Goal: Task Accomplishment & Management: Complete application form

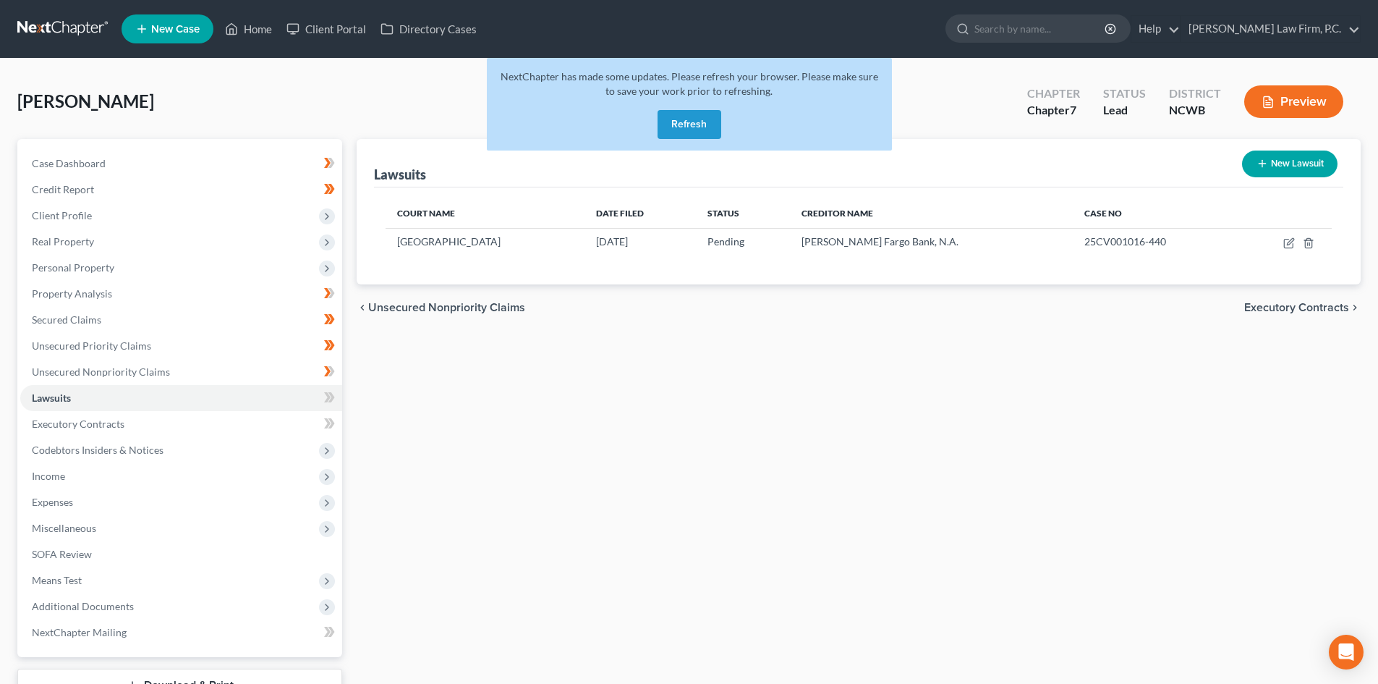
click at [690, 123] on button "Refresh" at bounding box center [690, 124] width 64 height 29
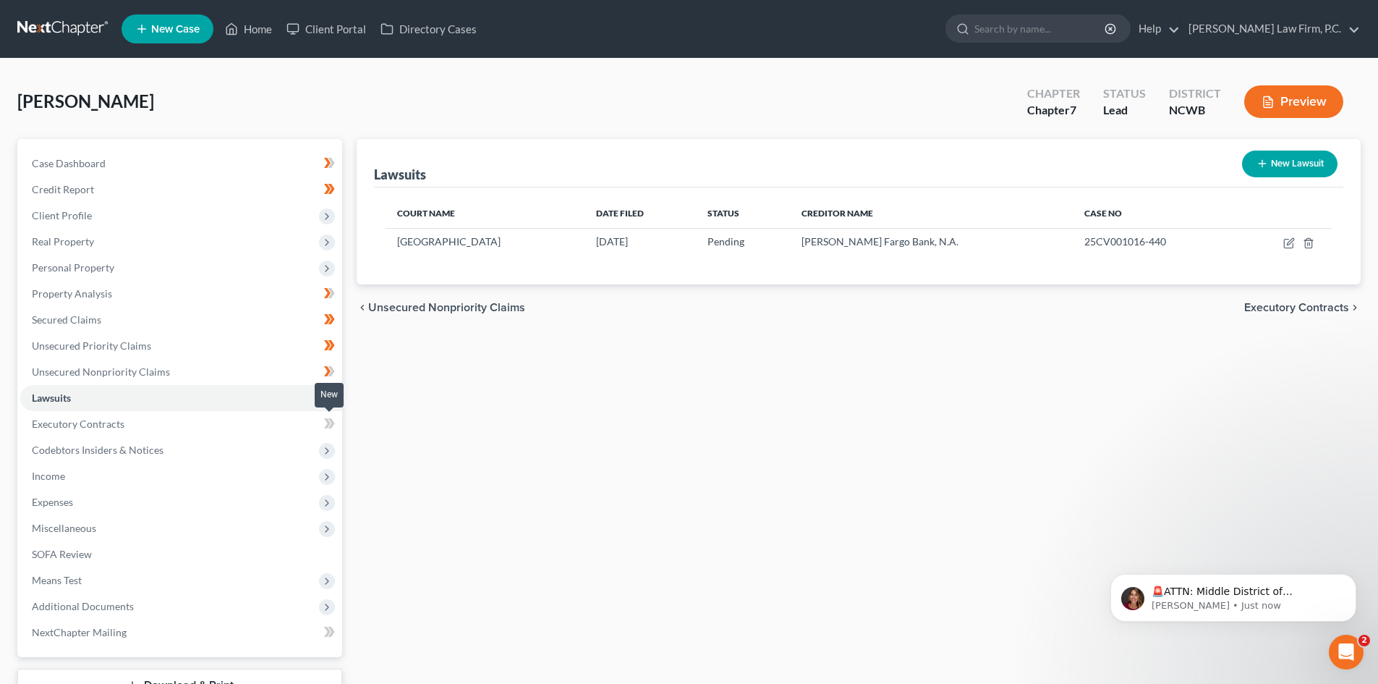
click at [323, 417] on span at bounding box center [329, 426] width 25 height 22
click at [332, 420] on icon at bounding box center [332, 423] width 7 height 10
click at [329, 396] on icon at bounding box center [327, 397] width 7 height 10
click at [335, 394] on icon at bounding box center [329, 398] width 11 height 18
click at [329, 237] on icon at bounding box center [327, 243] width 12 height 12
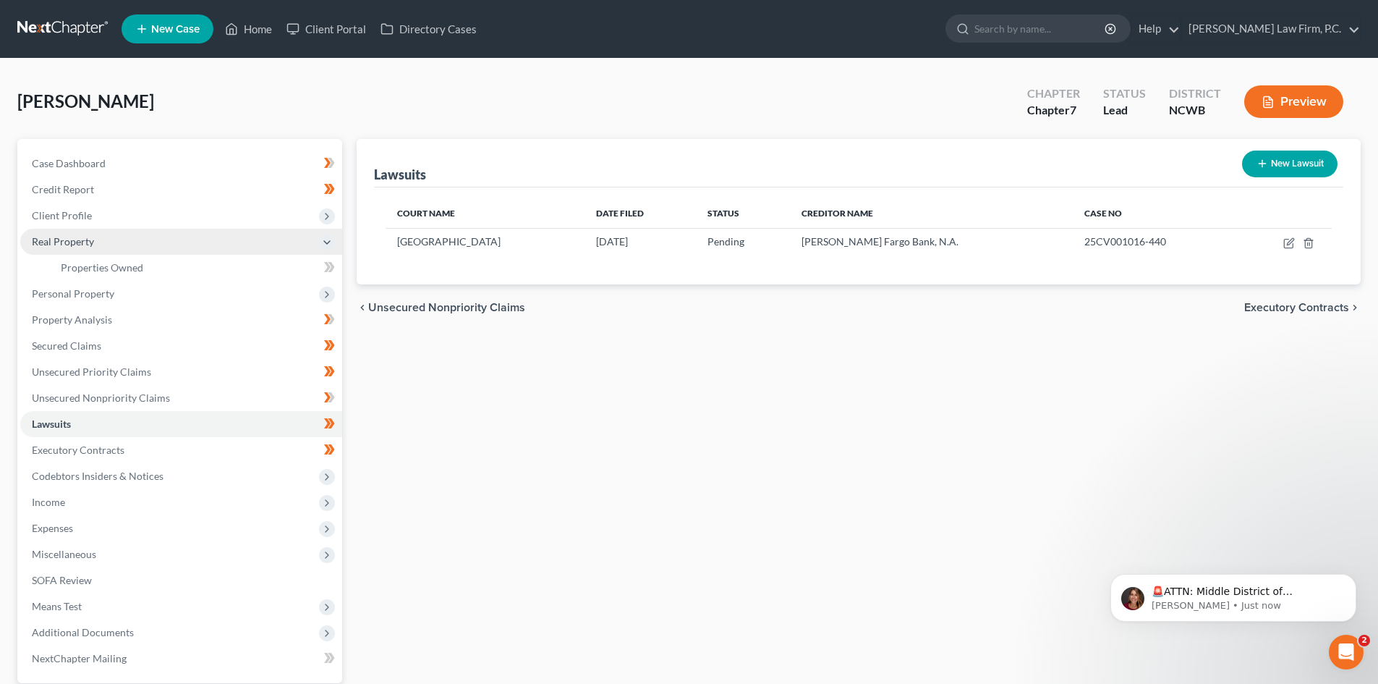
click at [327, 266] on div "New" at bounding box center [321, 257] width 29 height 24
click at [334, 263] on icon at bounding box center [329, 267] width 11 height 18
click at [332, 266] on div "In Progress" at bounding box center [307, 257] width 56 height 24
click at [326, 300] on icon at bounding box center [327, 295] width 12 height 12
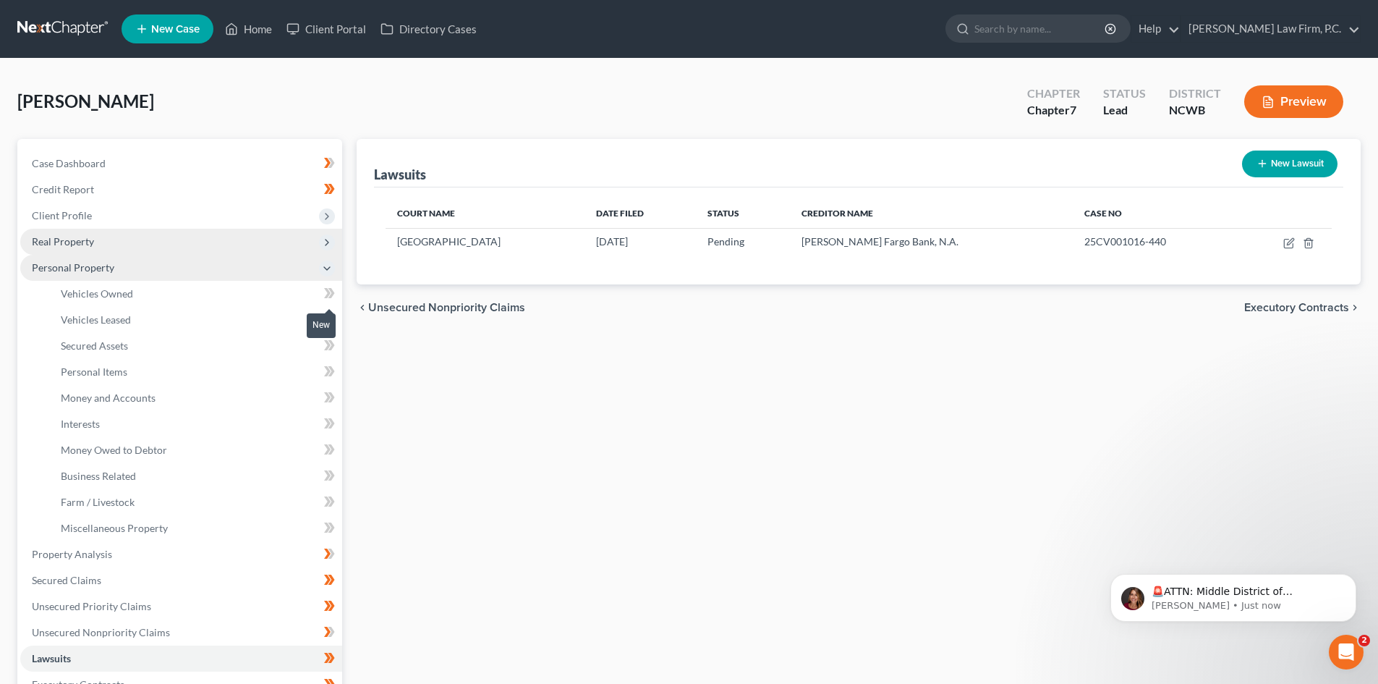
click at [329, 295] on icon at bounding box center [327, 293] width 7 height 10
click at [333, 295] on icon at bounding box center [332, 293] width 7 height 10
click at [334, 318] on icon at bounding box center [332, 319] width 7 height 10
click at [332, 321] on icon at bounding box center [332, 319] width 7 height 10
click at [335, 347] on icon at bounding box center [329, 345] width 11 height 18
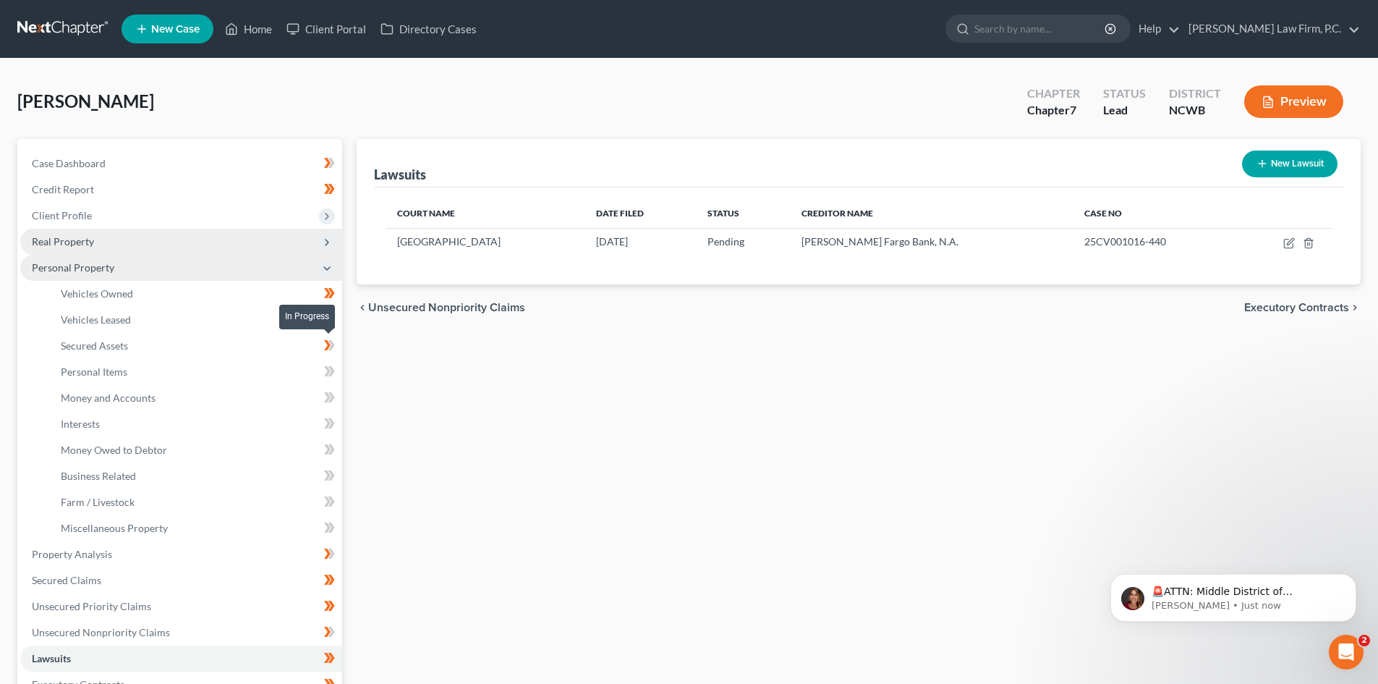
click at [334, 344] on icon at bounding box center [332, 345] width 7 height 10
click at [332, 370] on icon at bounding box center [332, 371] width 7 height 10
click at [331, 392] on icon at bounding box center [332, 397] width 7 height 10
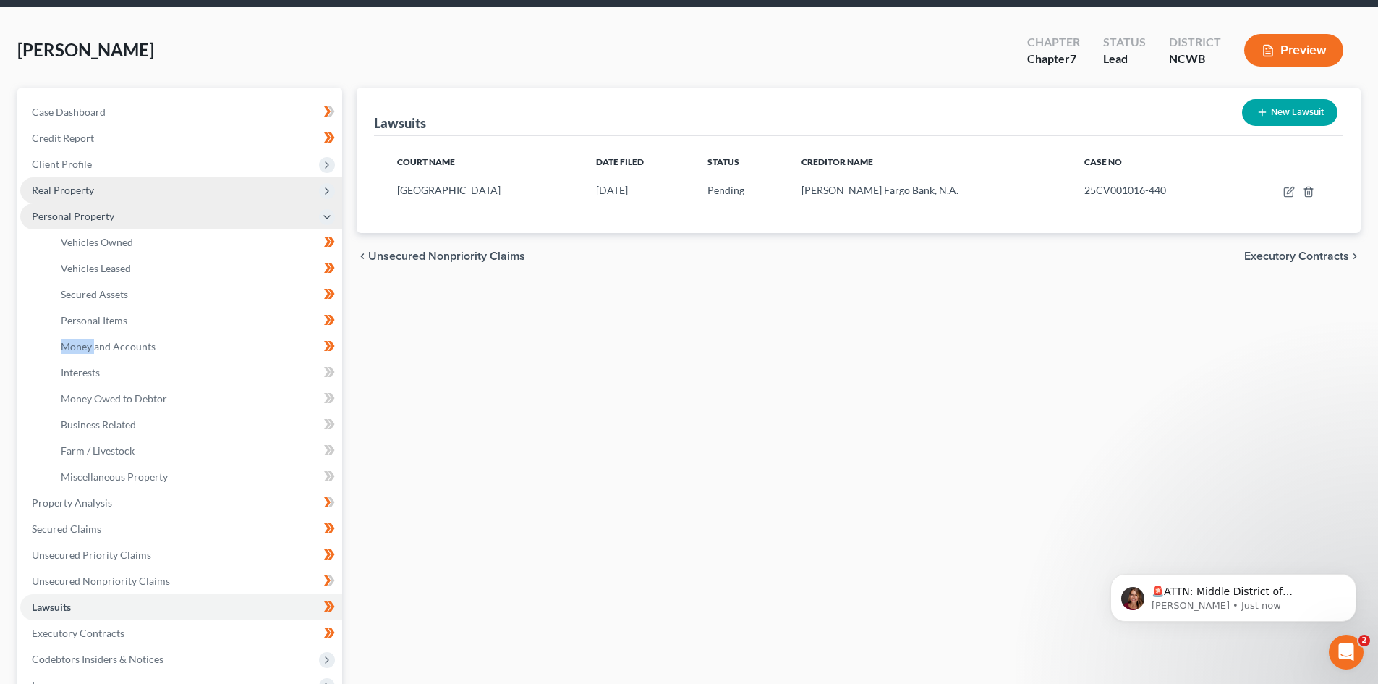
scroll to position [72, 0]
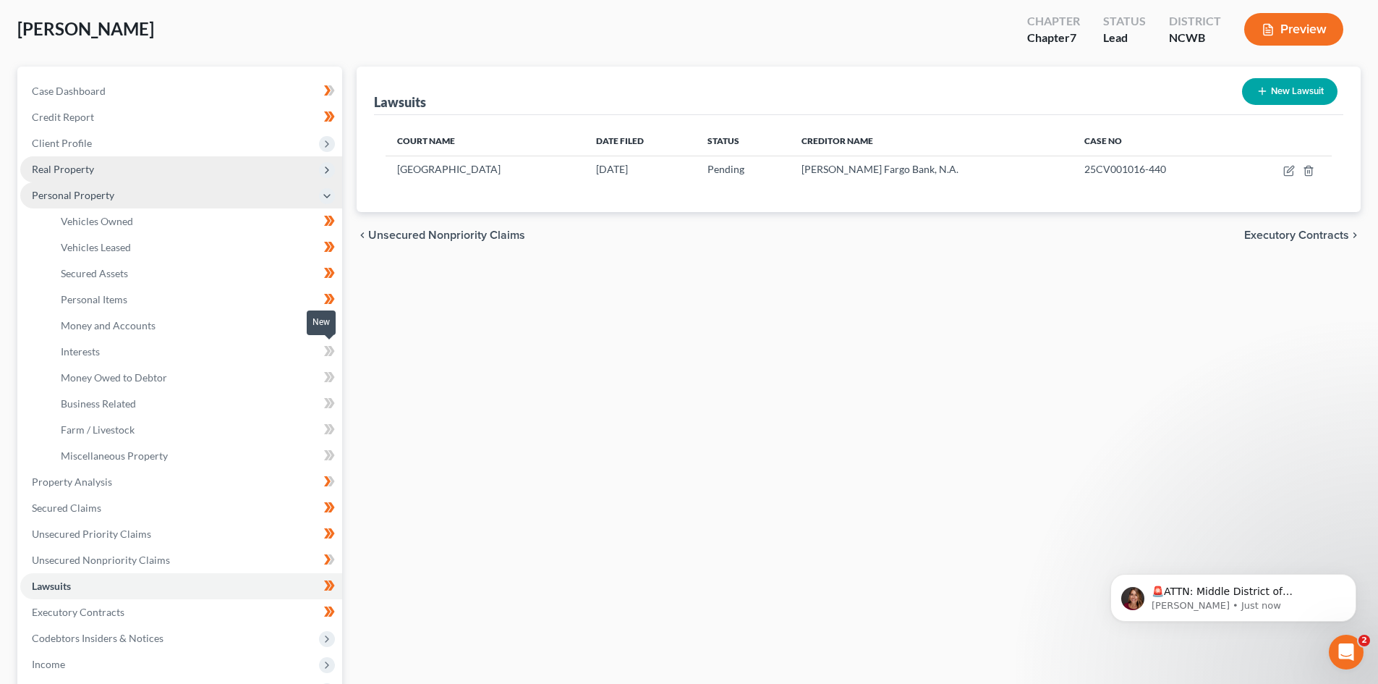
click at [331, 350] on icon at bounding box center [329, 351] width 11 height 18
click at [330, 374] on icon at bounding box center [332, 377] width 7 height 10
click at [329, 402] on icon at bounding box center [327, 403] width 7 height 10
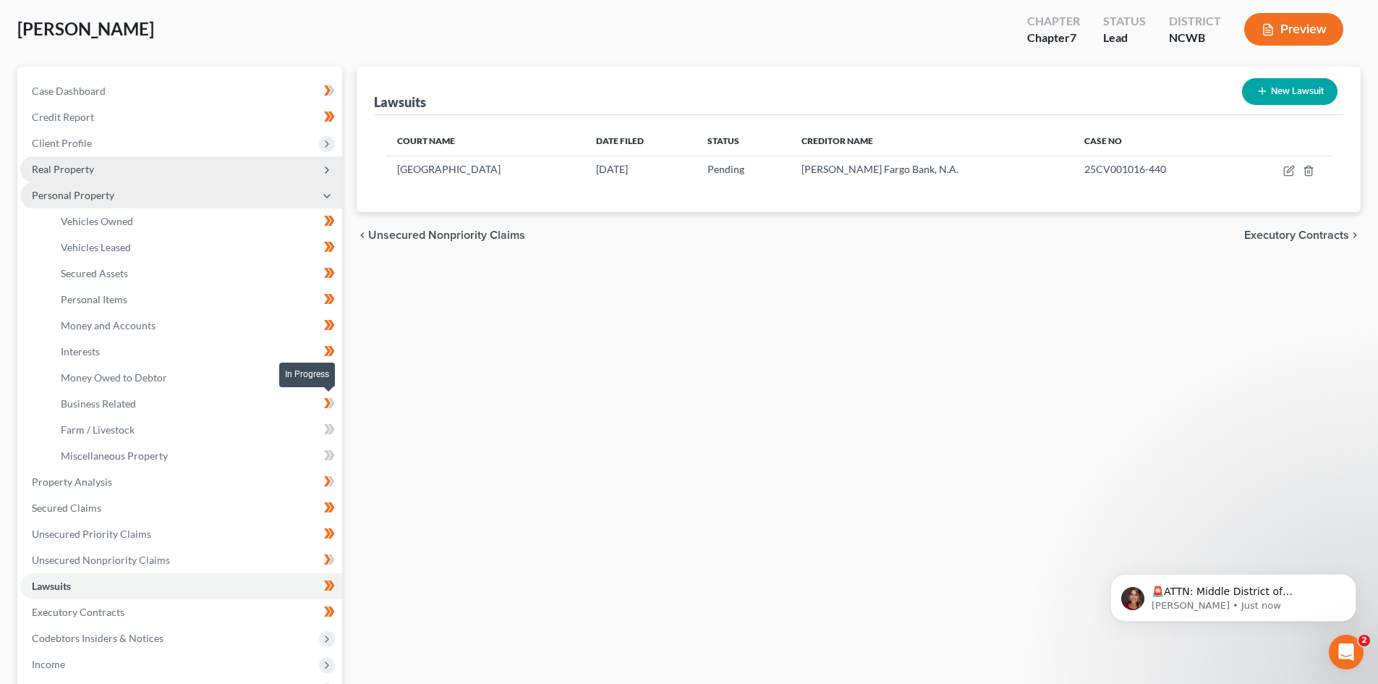
click at [334, 402] on icon at bounding box center [329, 403] width 11 height 18
click at [328, 430] on icon at bounding box center [327, 429] width 7 height 10
click at [333, 428] on icon at bounding box center [332, 429] width 7 height 10
click at [326, 455] on icon at bounding box center [329, 455] width 11 height 18
click at [333, 454] on icon at bounding box center [332, 455] width 7 height 10
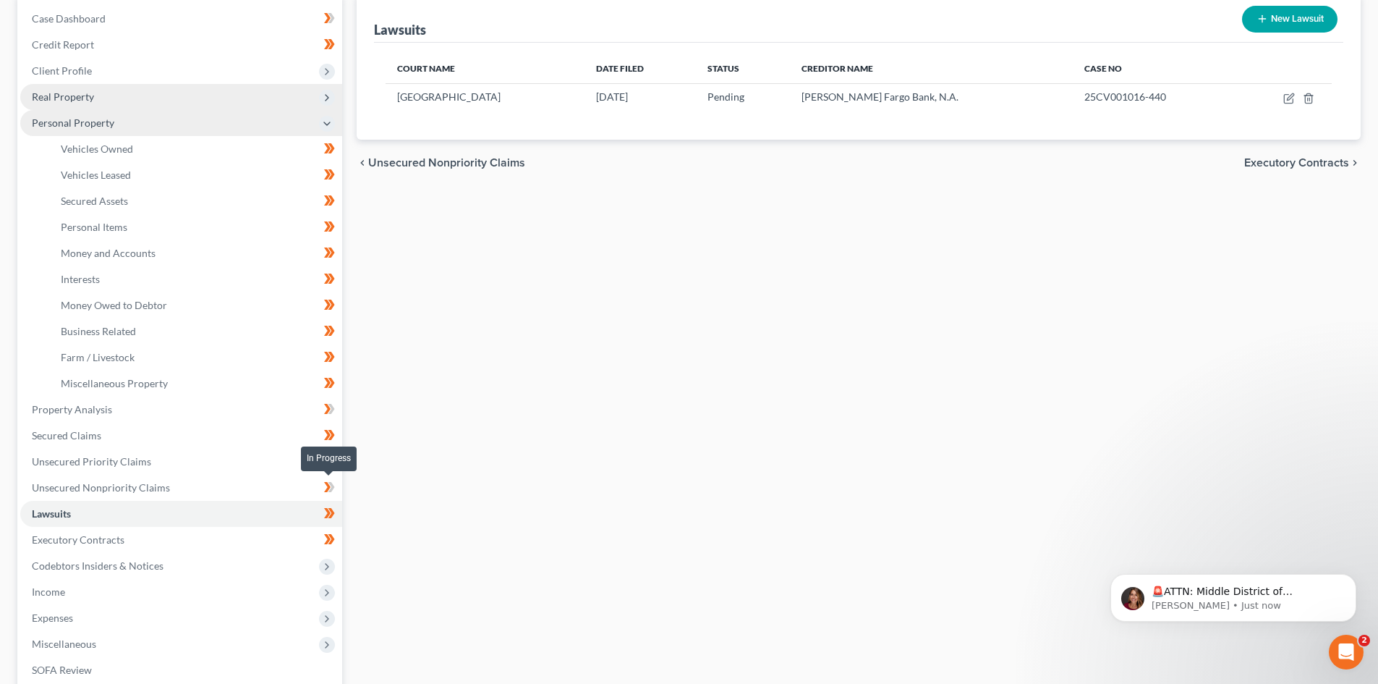
scroll to position [217, 0]
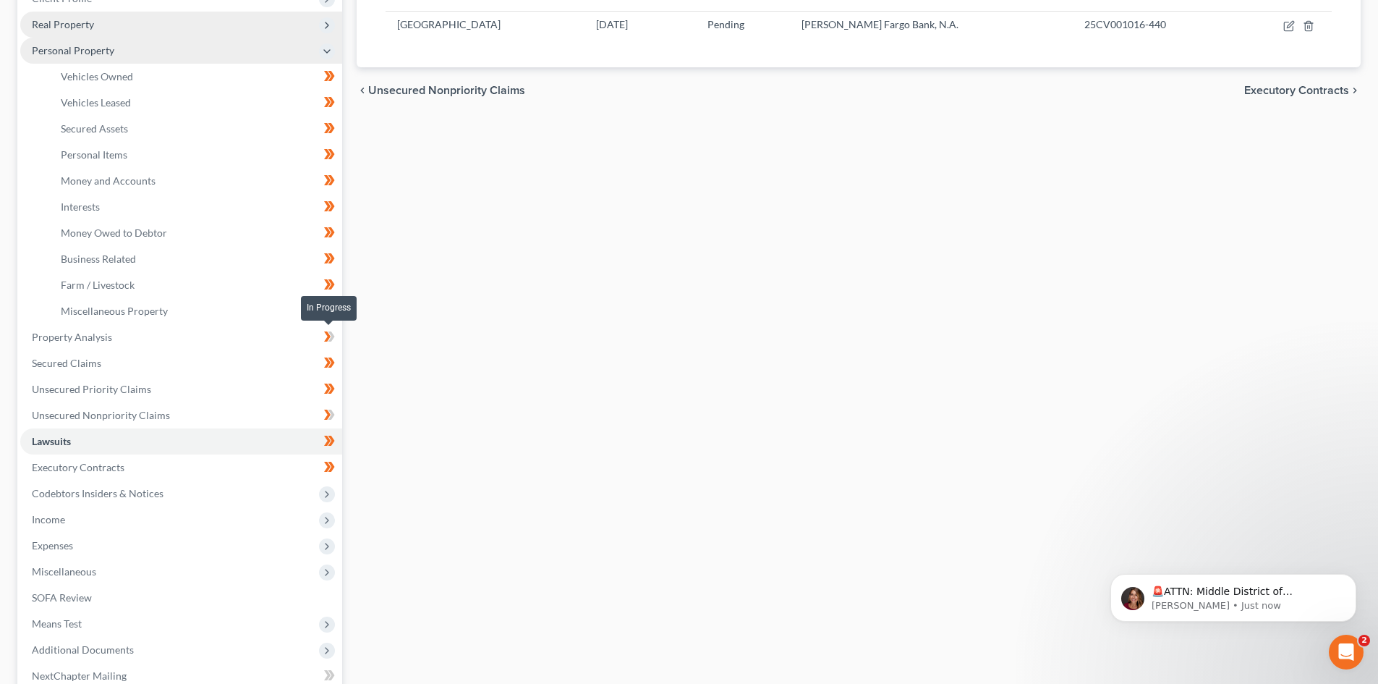
click at [333, 336] on icon at bounding box center [332, 336] width 7 height 10
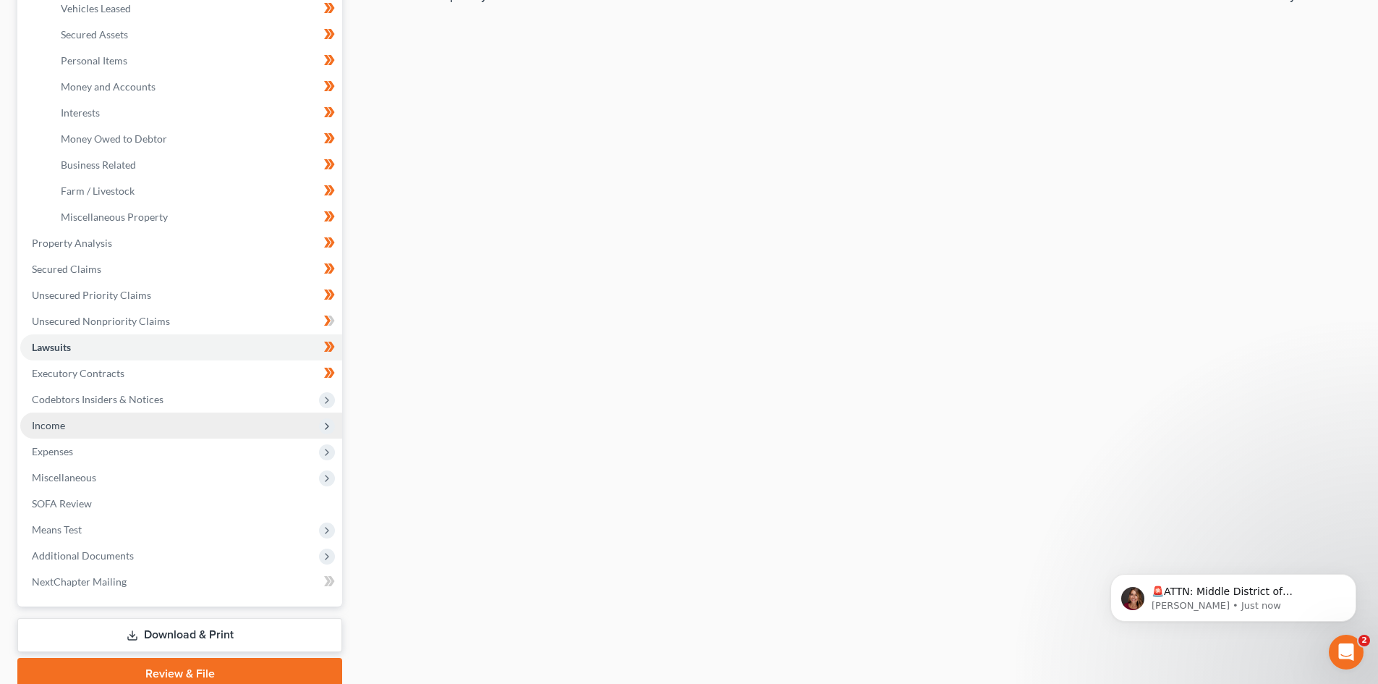
scroll to position [362, 0]
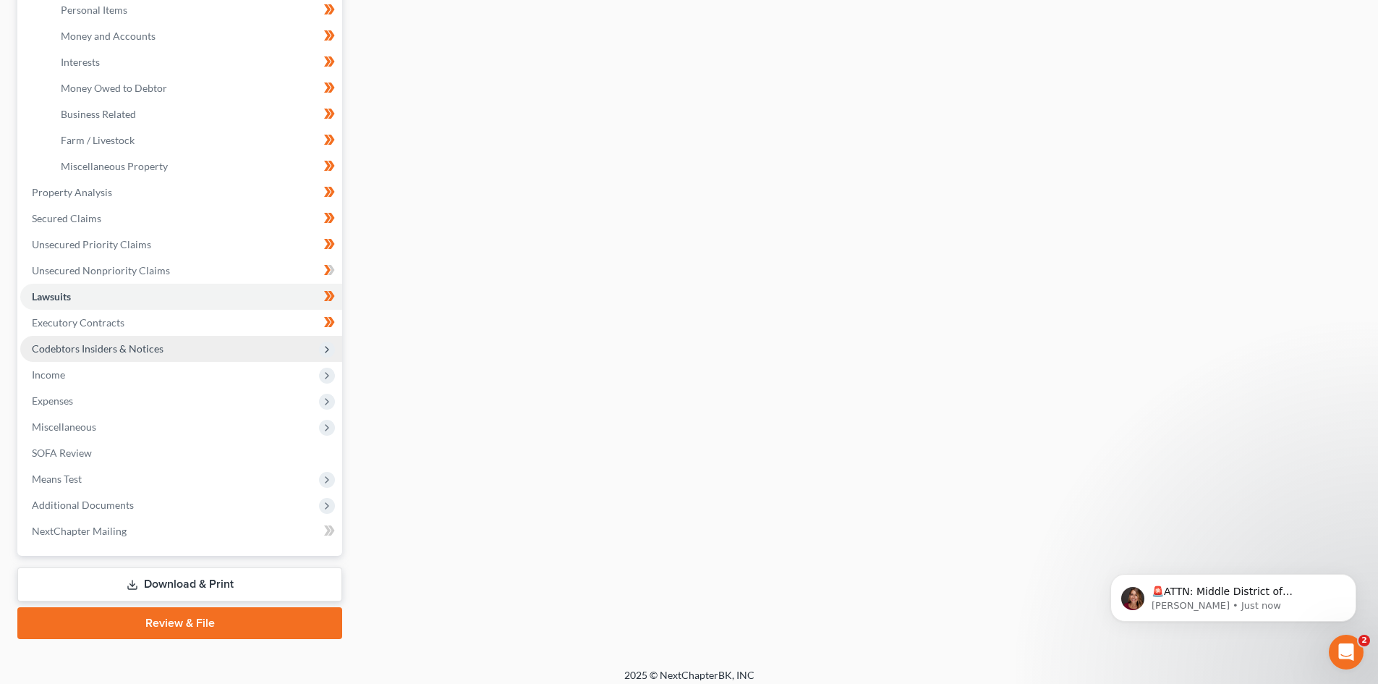
click at [327, 357] on icon at bounding box center [327, 350] width 16 height 16
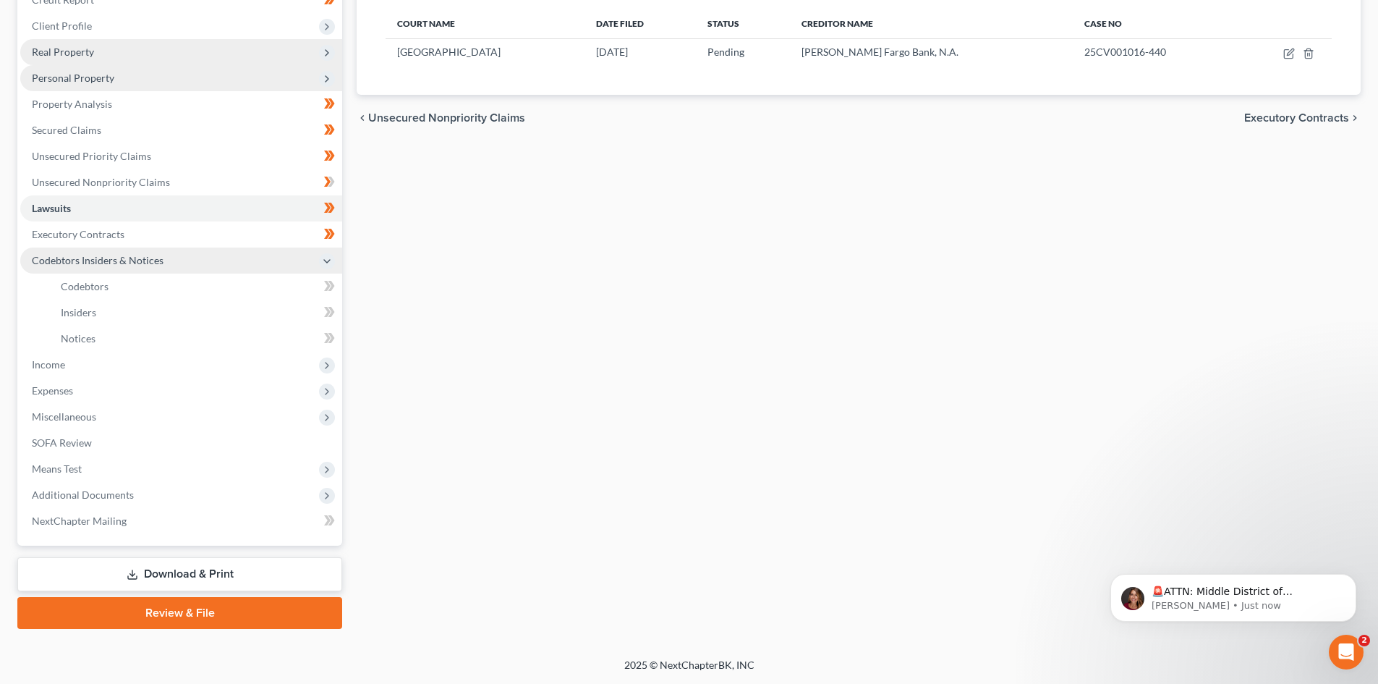
scroll to position [190, 0]
click at [327, 288] on icon at bounding box center [327, 286] width 7 height 10
click at [336, 287] on span at bounding box center [329, 288] width 25 height 22
click at [333, 310] on icon at bounding box center [332, 312] width 7 height 10
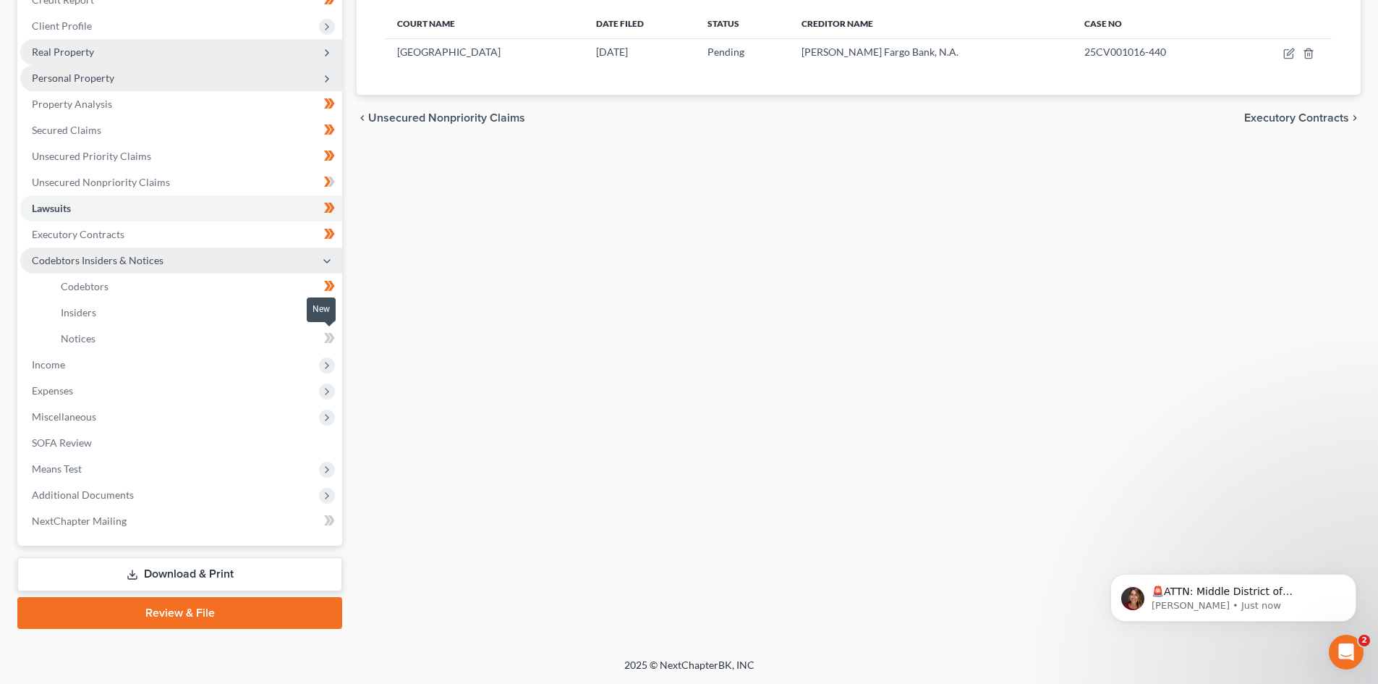
click at [326, 334] on icon at bounding box center [327, 338] width 7 height 10
click at [333, 336] on icon at bounding box center [332, 338] width 7 height 10
click at [331, 362] on icon at bounding box center [327, 366] width 12 height 12
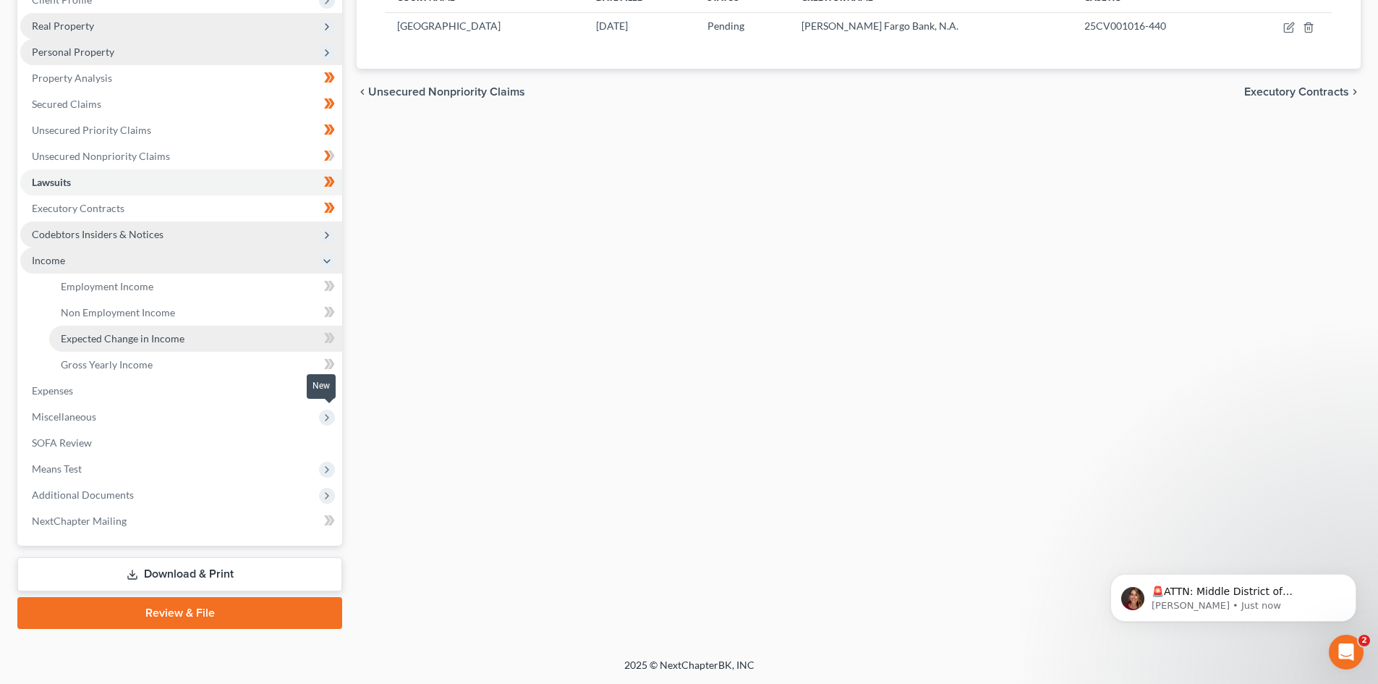
scroll to position [216, 0]
click at [329, 363] on icon at bounding box center [327, 364] width 7 height 10
click at [334, 363] on icon at bounding box center [332, 364] width 7 height 10
click at [327, 334] on icon at bounding box center [327, 338] width 7 height 10
drag, startPoint x: 332, startPoint y: 339, endPoint x: 330, endPoint y: 325, distance: 13.9
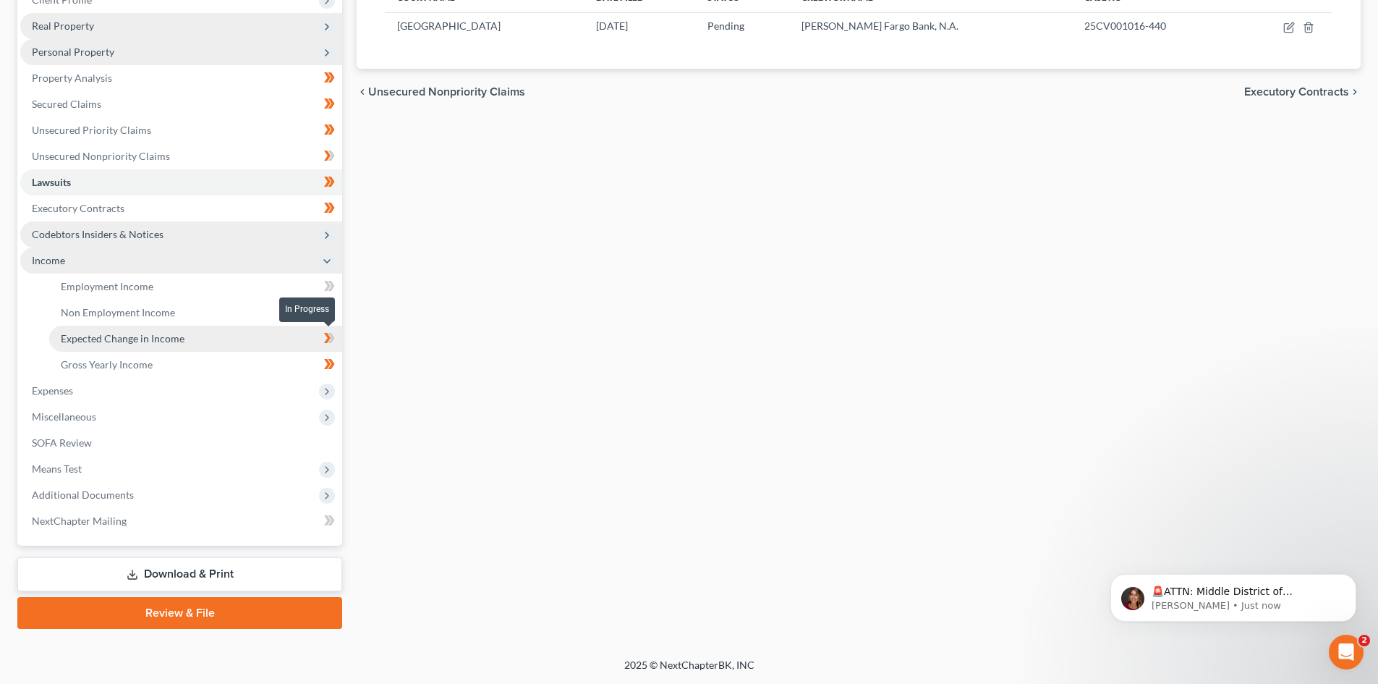
click at [332, 337] on icon at bounding box center [332, 338] width 7 height 10
click at [326, 310] on icon at bounding box center [329, 312] width 11 height 18
click at [333, 311] on icon at bounding box center [332, 312] width 7 height 10
click at [327, 286] on icon at bounding box center [329, 286] width 11 height 18
click at [334, 285] on icon at bounding box center [332, 286] width 7 height 10
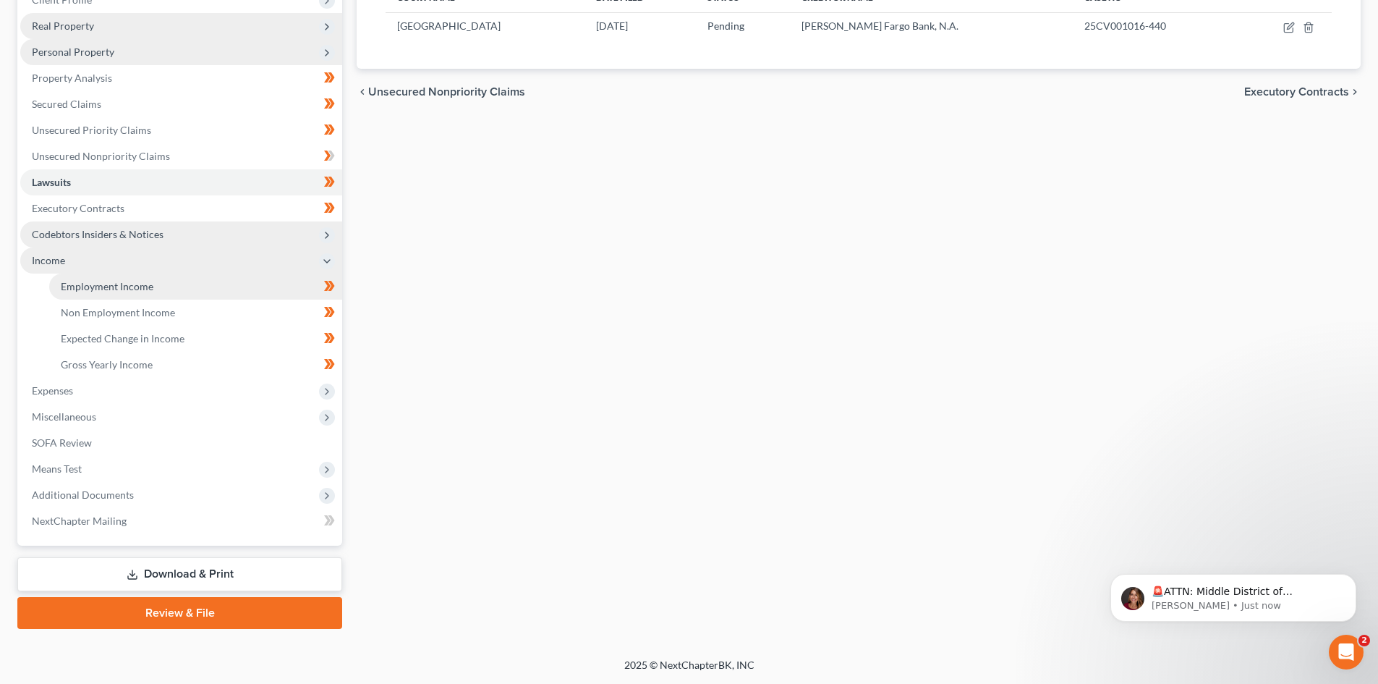
click at [174, 287] on link "Employment Income" at bounding box center [195, 287] width 293 height 26
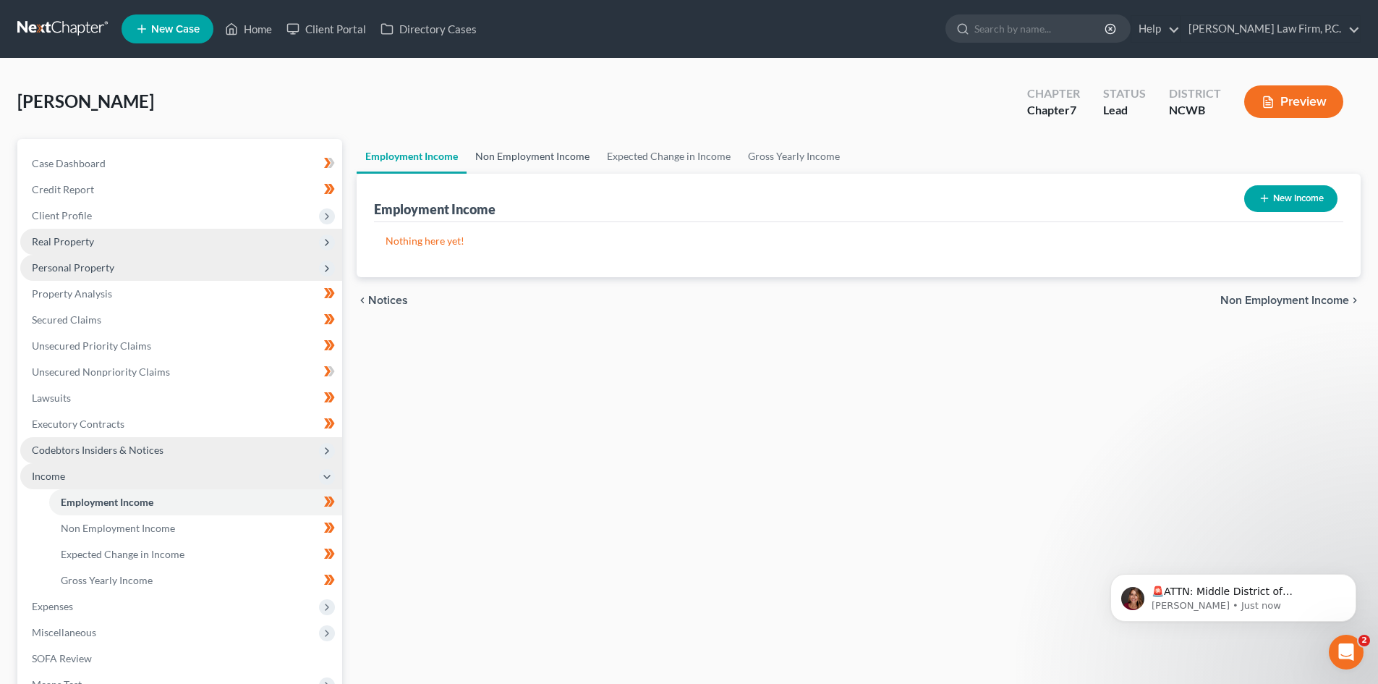
click at [529, 158] on link "Non Employment Income" at bounding box center [533, 156] width 132 height 35
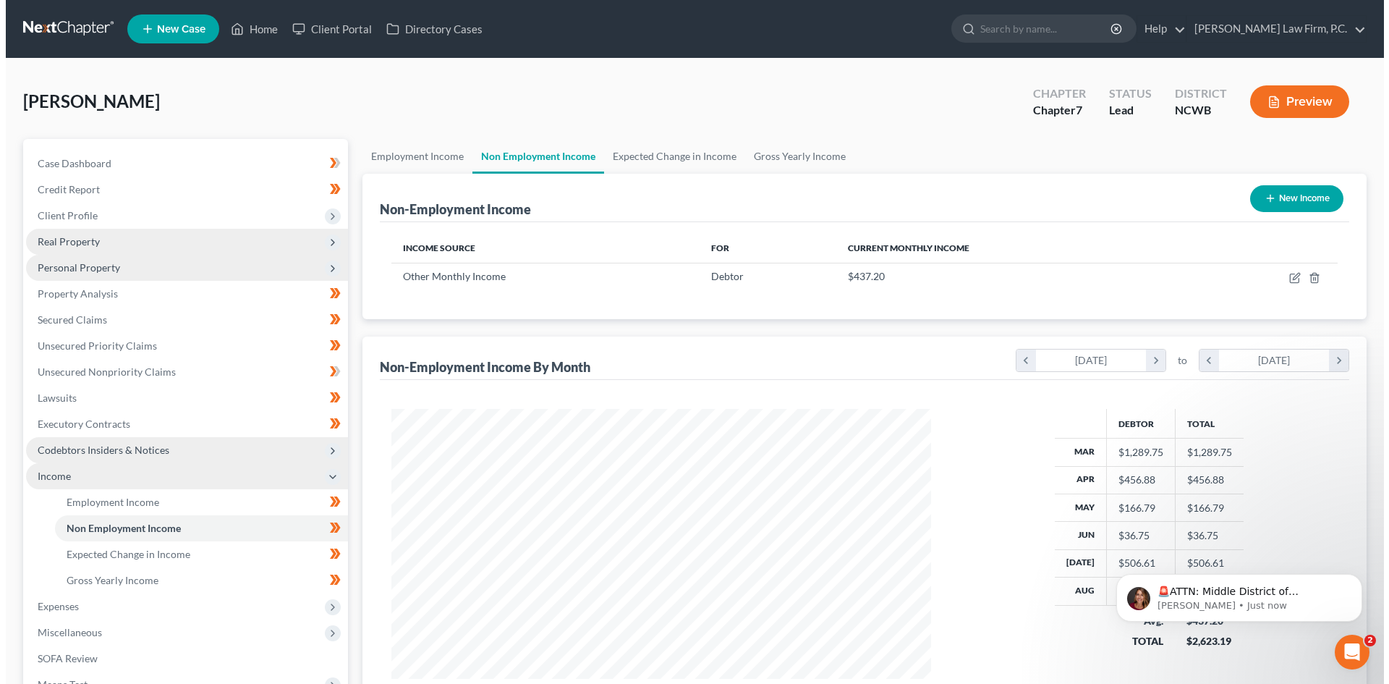
scroll to position [270, 569]
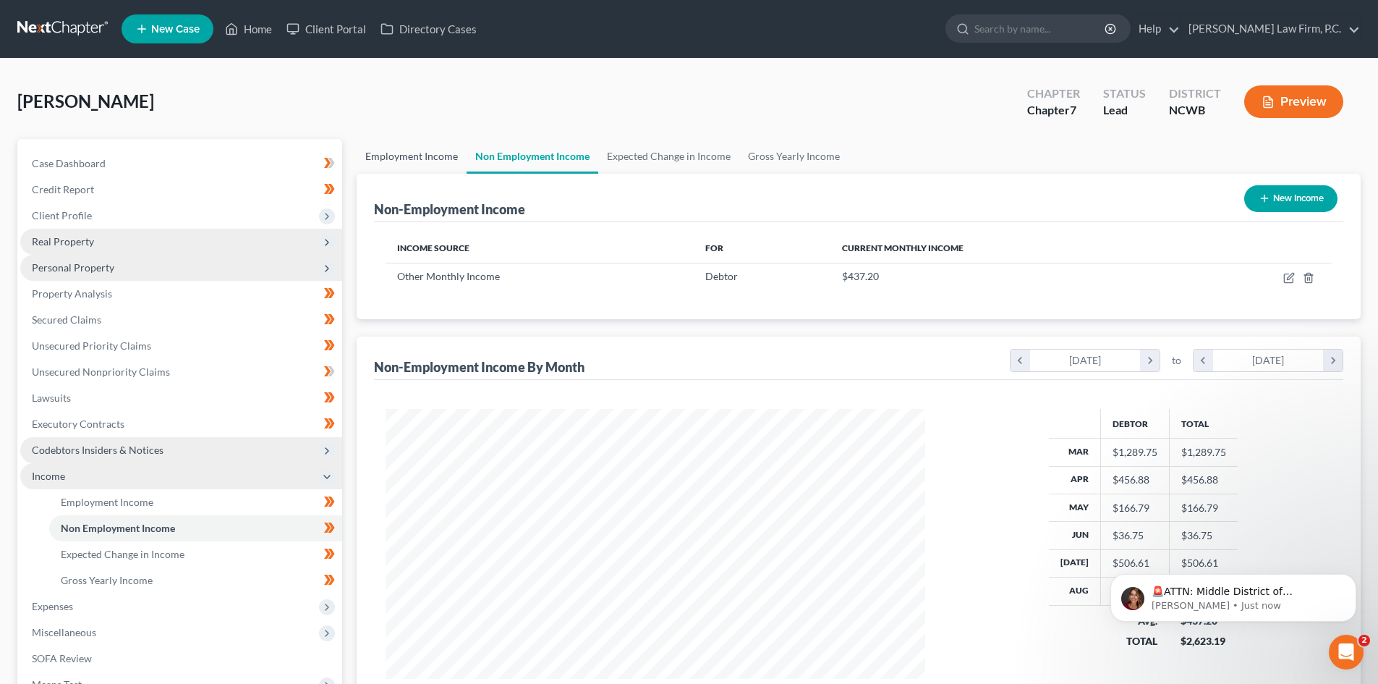
drag, startPoint x: 385, startPoint y: 158, endPoint x: 541, endPoint y: 158, distance: 155.6
click at [386, 157] on link "Employment Income" at bounding box center [412, 156] width 110 height 35
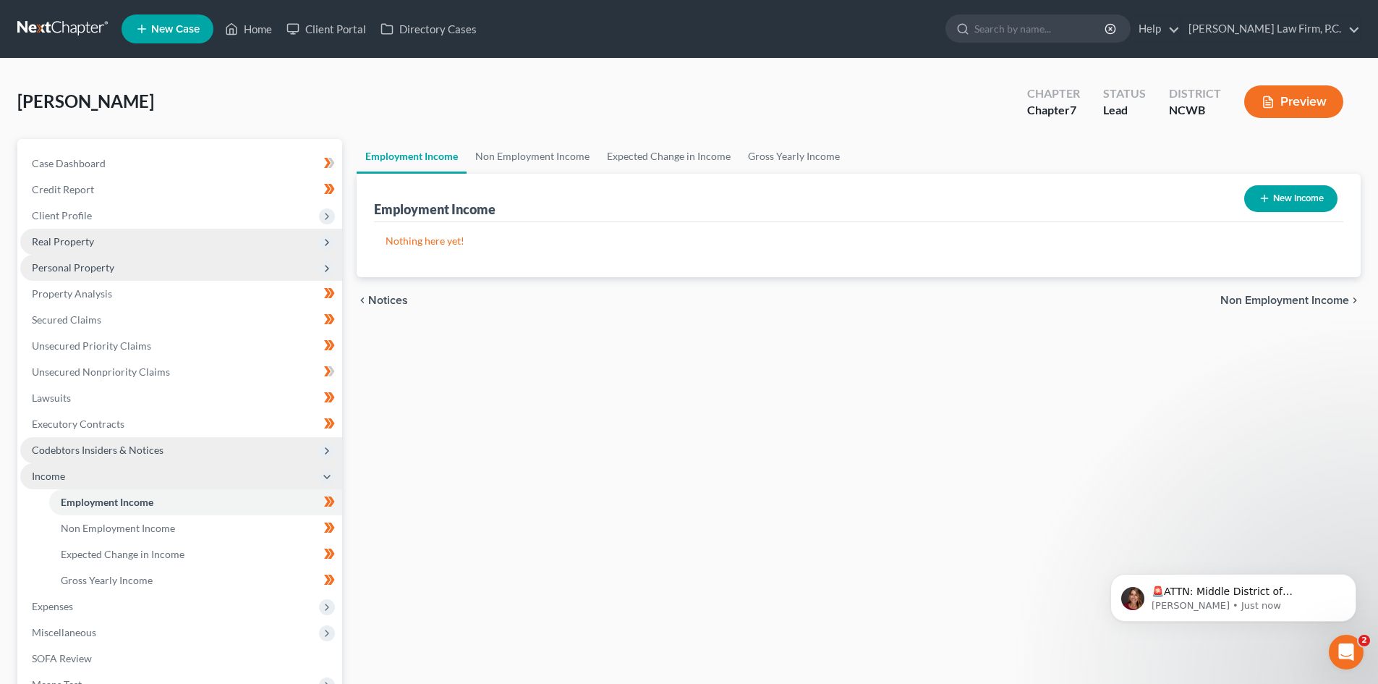
click at [1294, 189] on button "New Income" at bounding box center [1291, 198] width 93 height 27
select select "0"
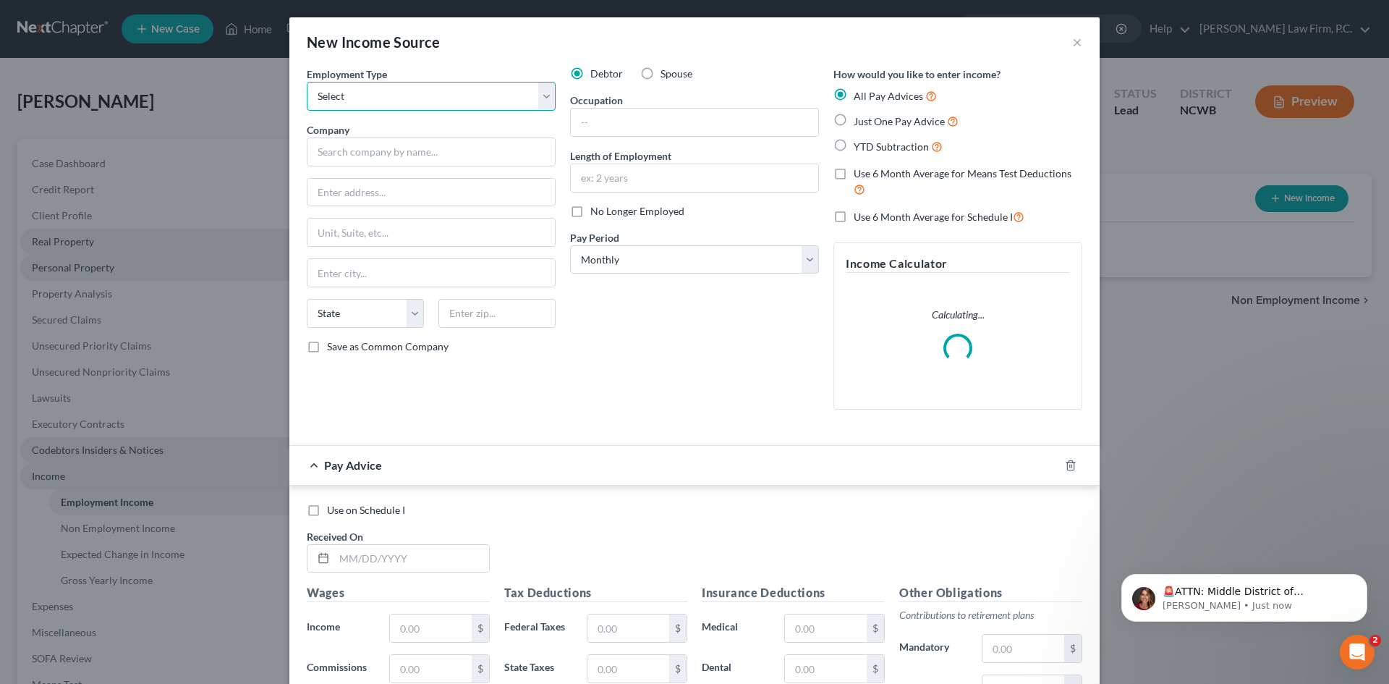
click at [436, 106] on select "Select Full or [DEMOGRAPHIC_DATA] Employment Self Employment" at bounding box center [431, 96] width 249 height 29
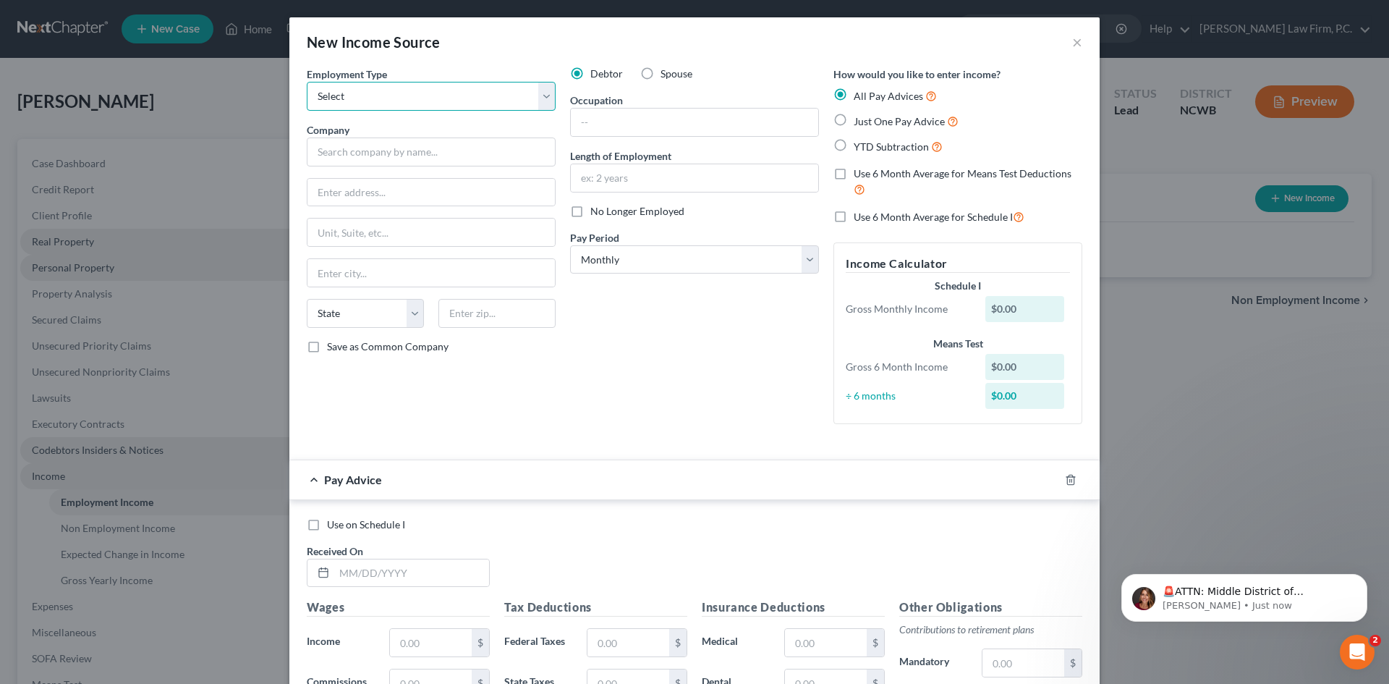
click at [428, 95] on select "Select Full or [DEMOGRAPHIC_DATA] Employment Self Employment" at bounding box center [431, 96] width 249 height 29
click at [1124, 339] on div "New Income Source × Employment Type * Select Full or [DEMOGRAPHIC_DATA] Employm…" at bounding box center [694, 342] width 1389 height 684
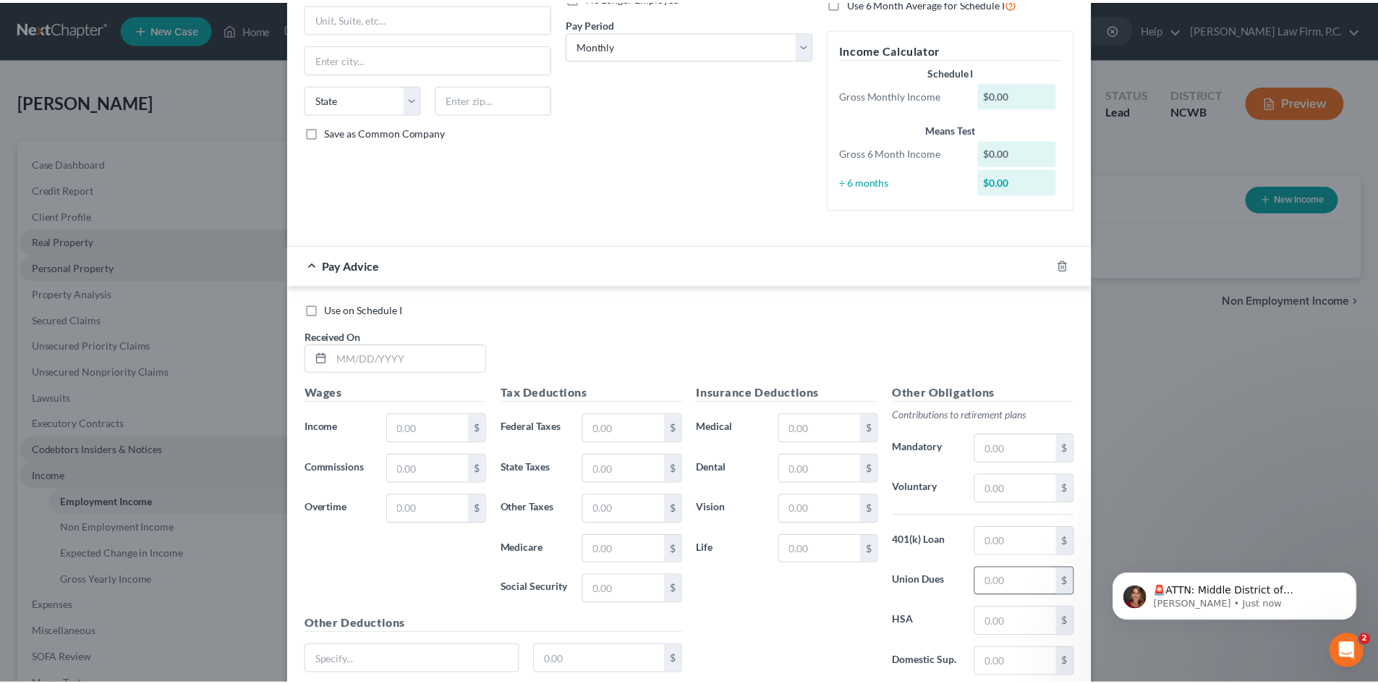
scroll to position [331, 0]
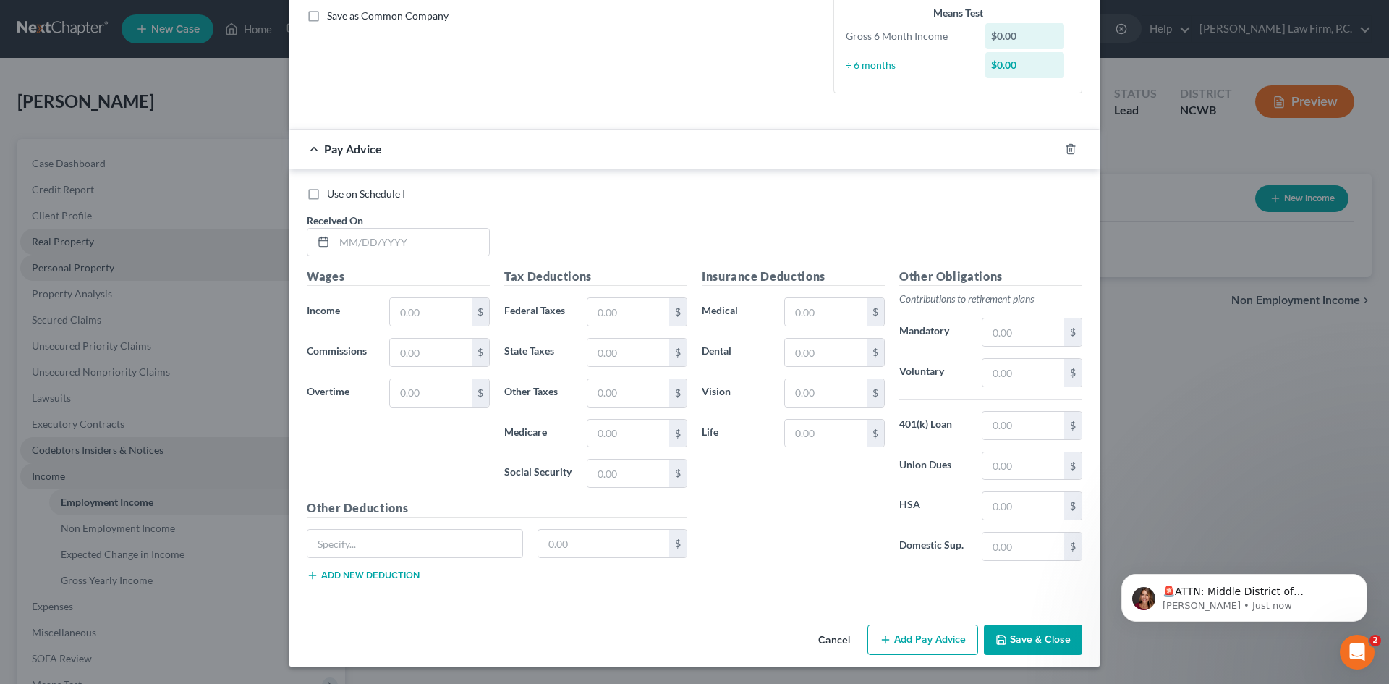
click at [833, 643] on button "Cancel" at bounding box center [834, 640] width 55 height 29
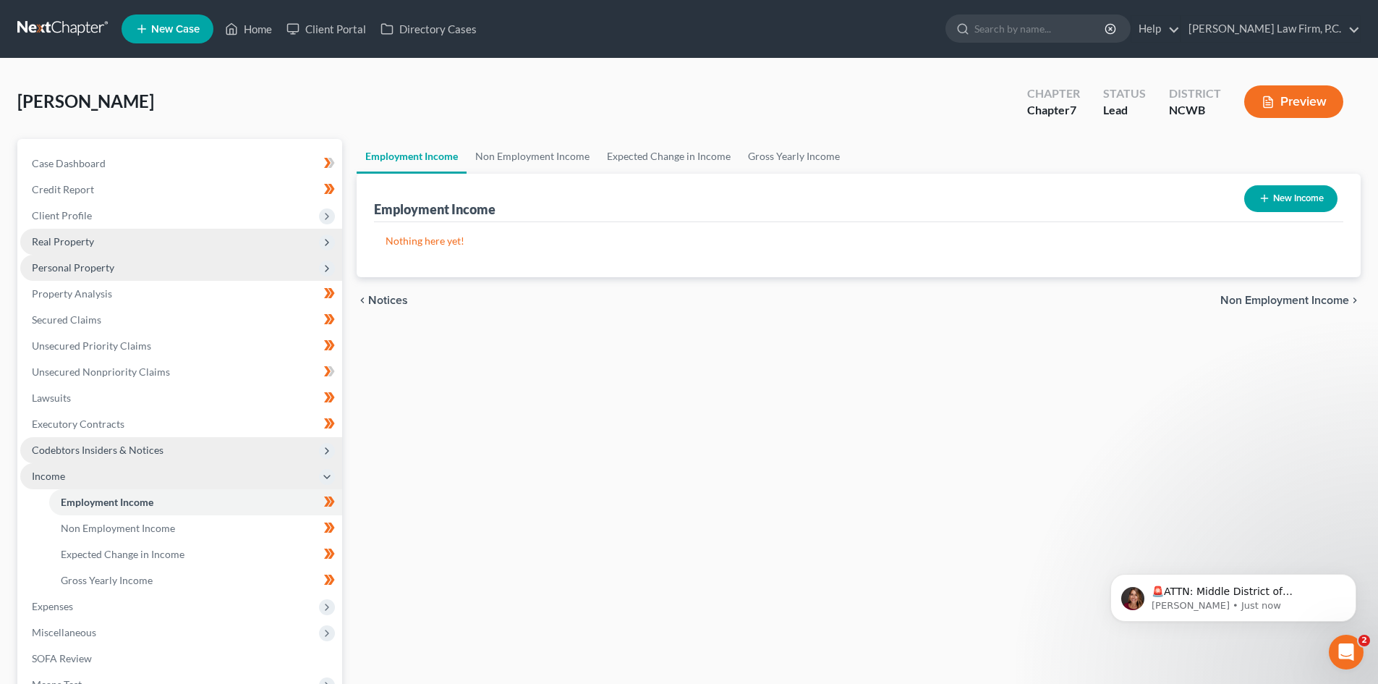
click at [1297, 104] on button "Preview" at bounding box center [1294, 101] width 99 height 33
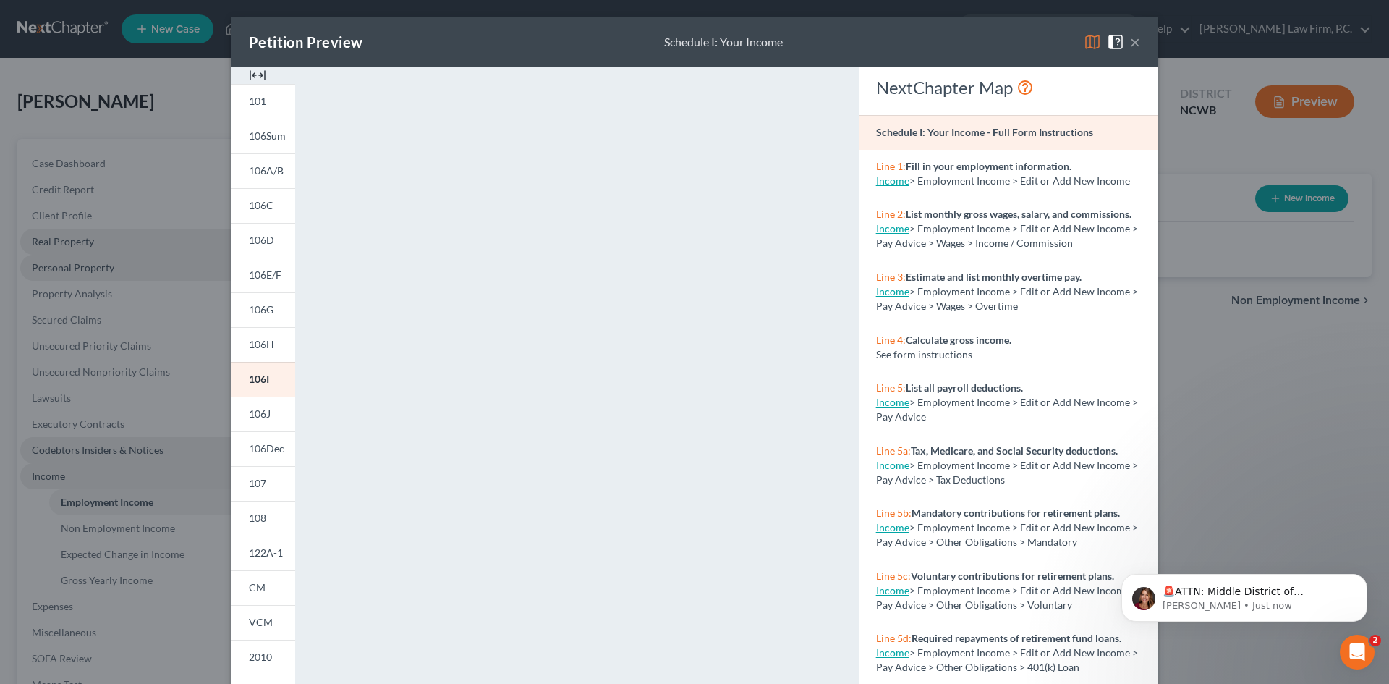
click at [1131, 38] on button "×" at bounding box center [1135, 41] width 10 height 17
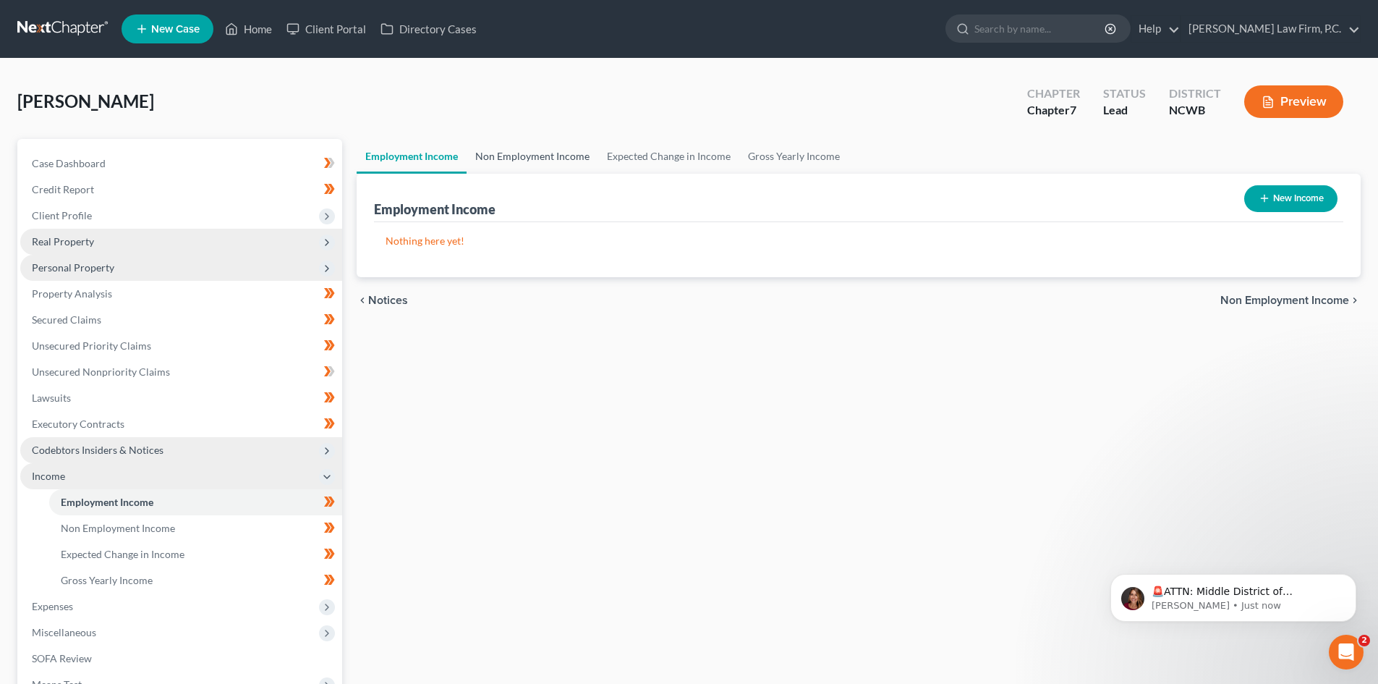
click at [546, 147] on link "Non Employment Income" at bounding box center [533, 156] width 132 height 35
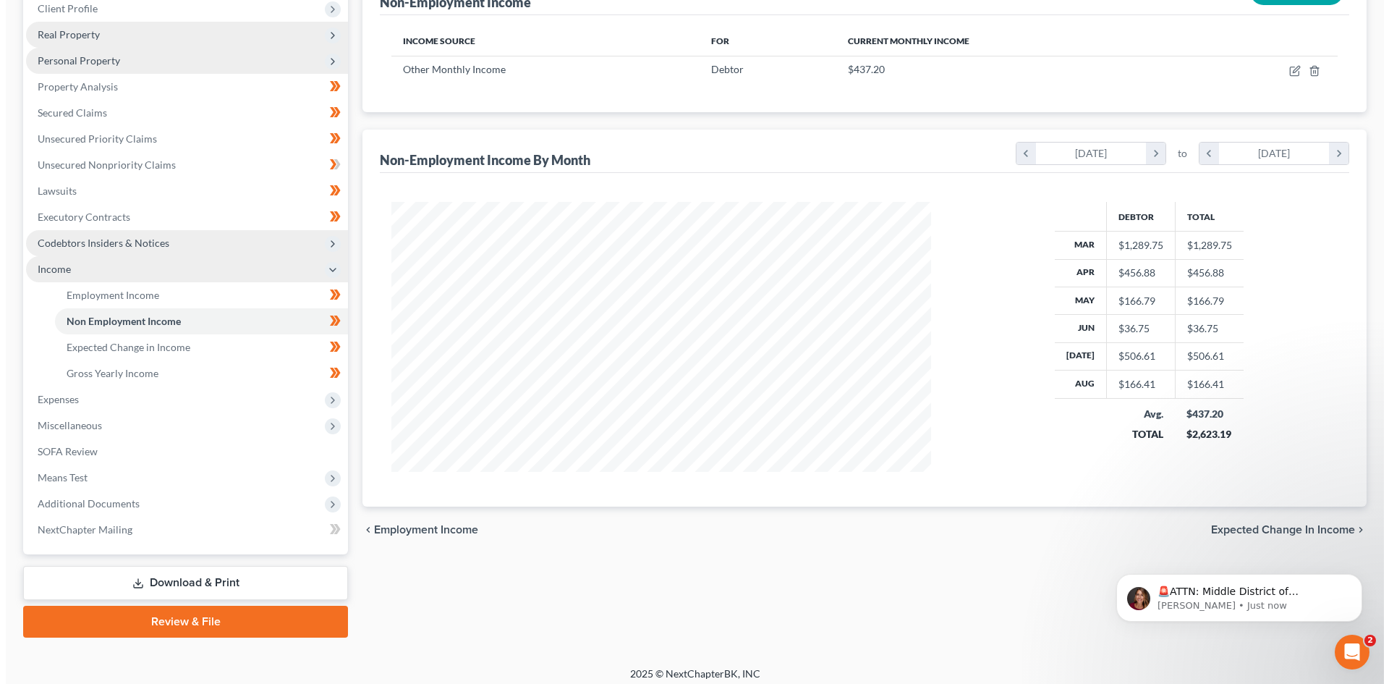
scroll to position [216, 0]
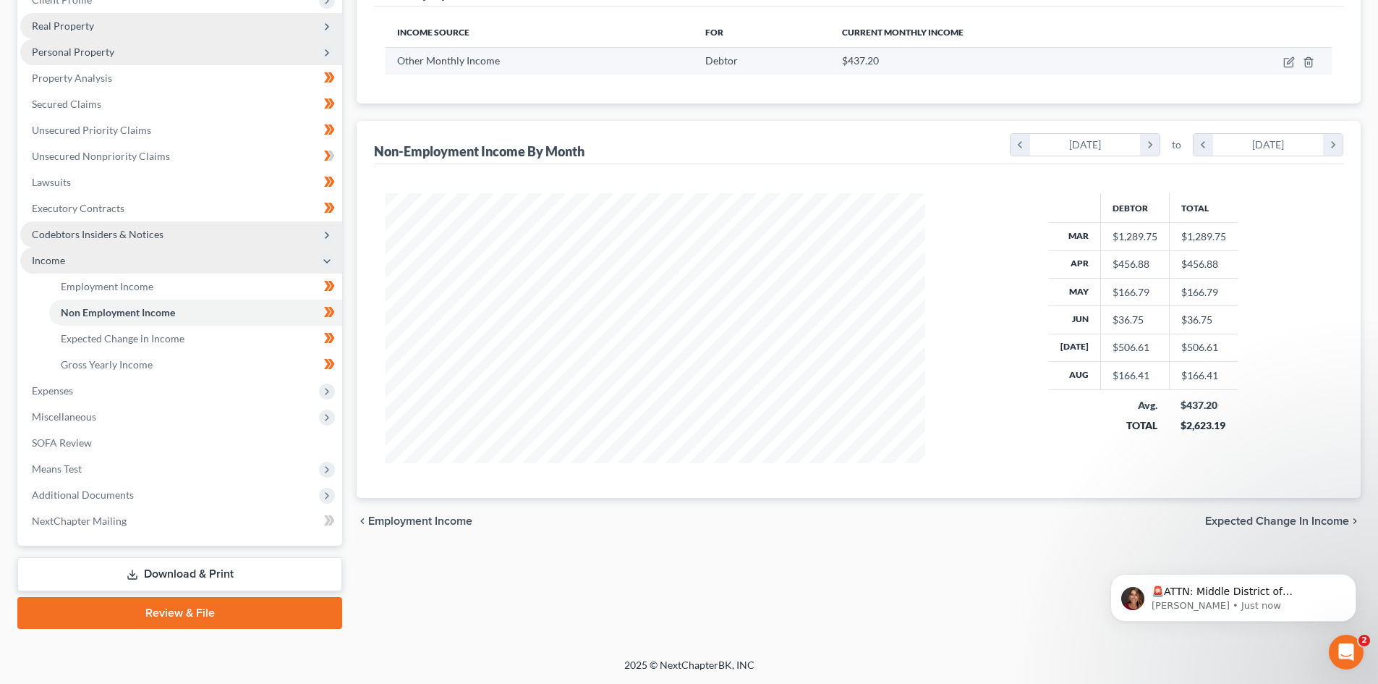
click at [1281, 50] on td at bounding box center [1258, 60] width 147 height 27
click at [1288, 57] on td at bounding box center [1258, 60] width 147 height 27
click at [1288, 57] on icon "button" at bounding box center [1290, 62] width 12 height 12
select select "13"
select select "0"
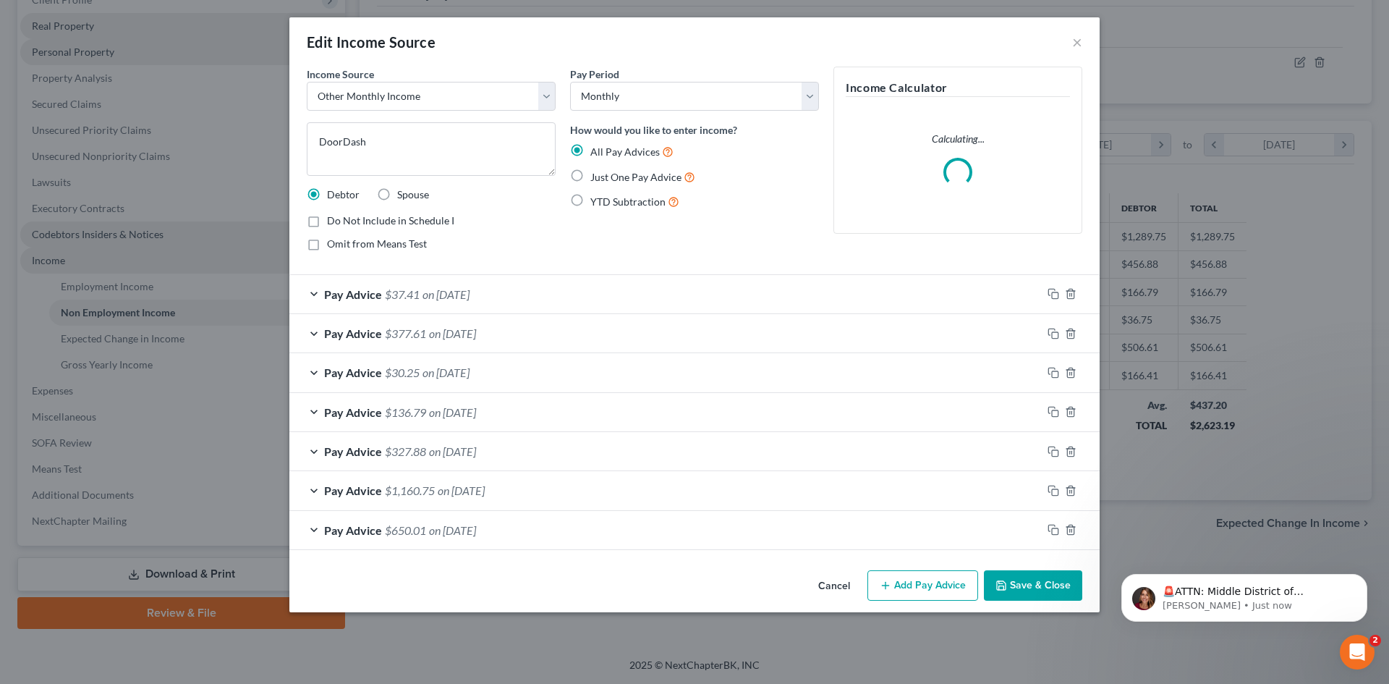
scroll to position [272, 574]
click at [311, 526] on div "Pay Advice $650.01 on [DATE]" at bounding box center [665, 530] width 753 height 38
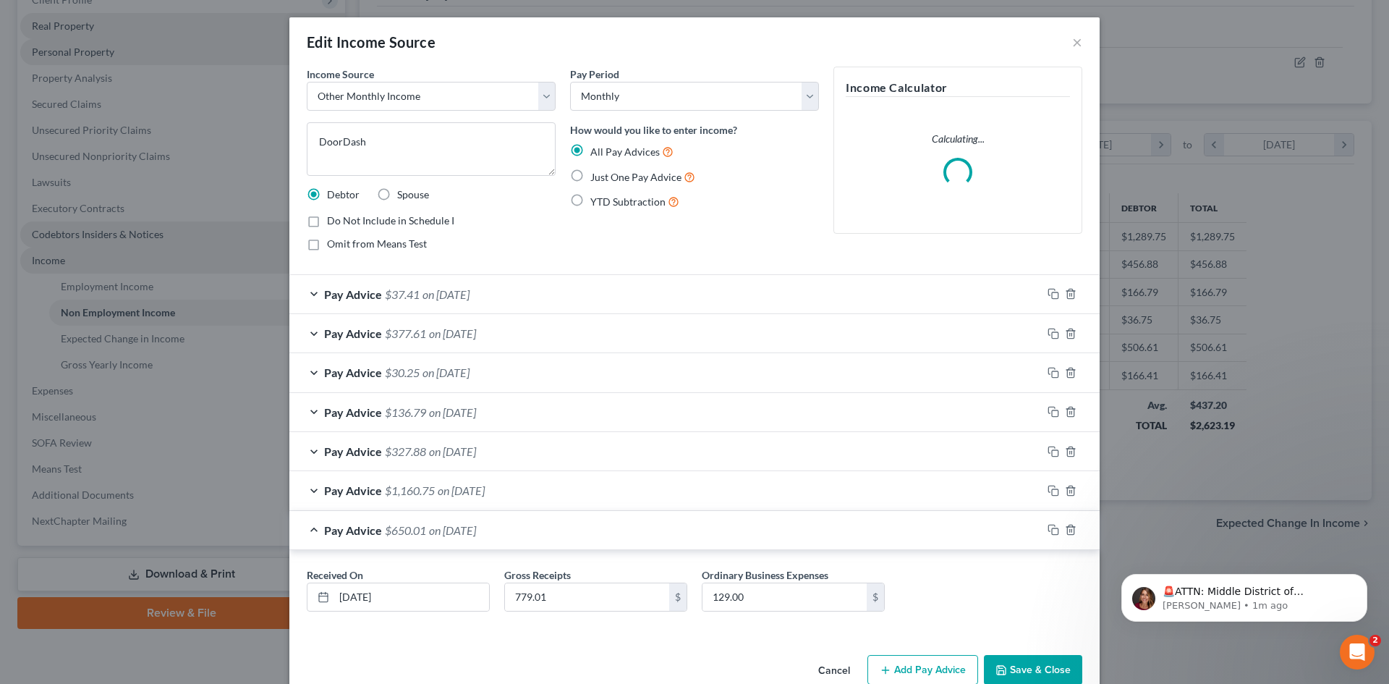
click at [308, 488] on div "Pay Advice $1,160.75 on [DATE]" at bounding box center [665, 490] width 753 height 38
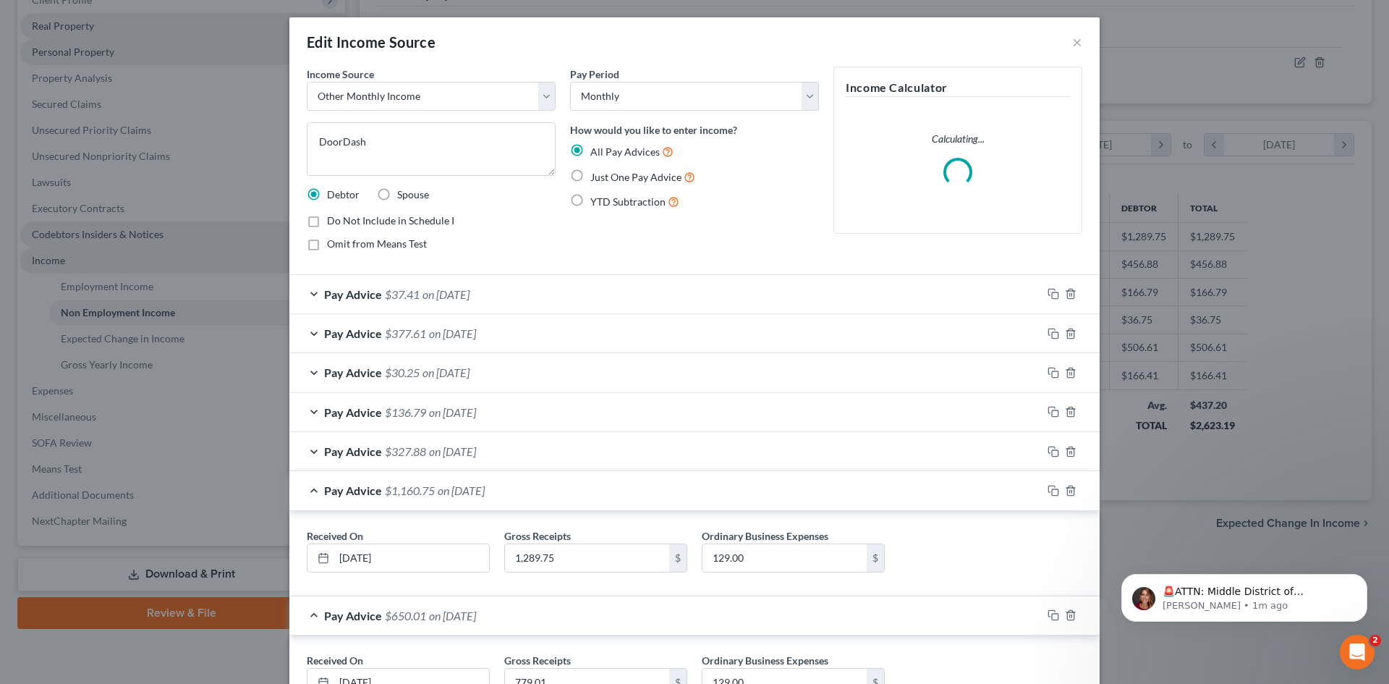
click at [308, 452] on div "Pay Advice $327.88 on [DATE]" at bounding box center [665, 451] width 753 height 38
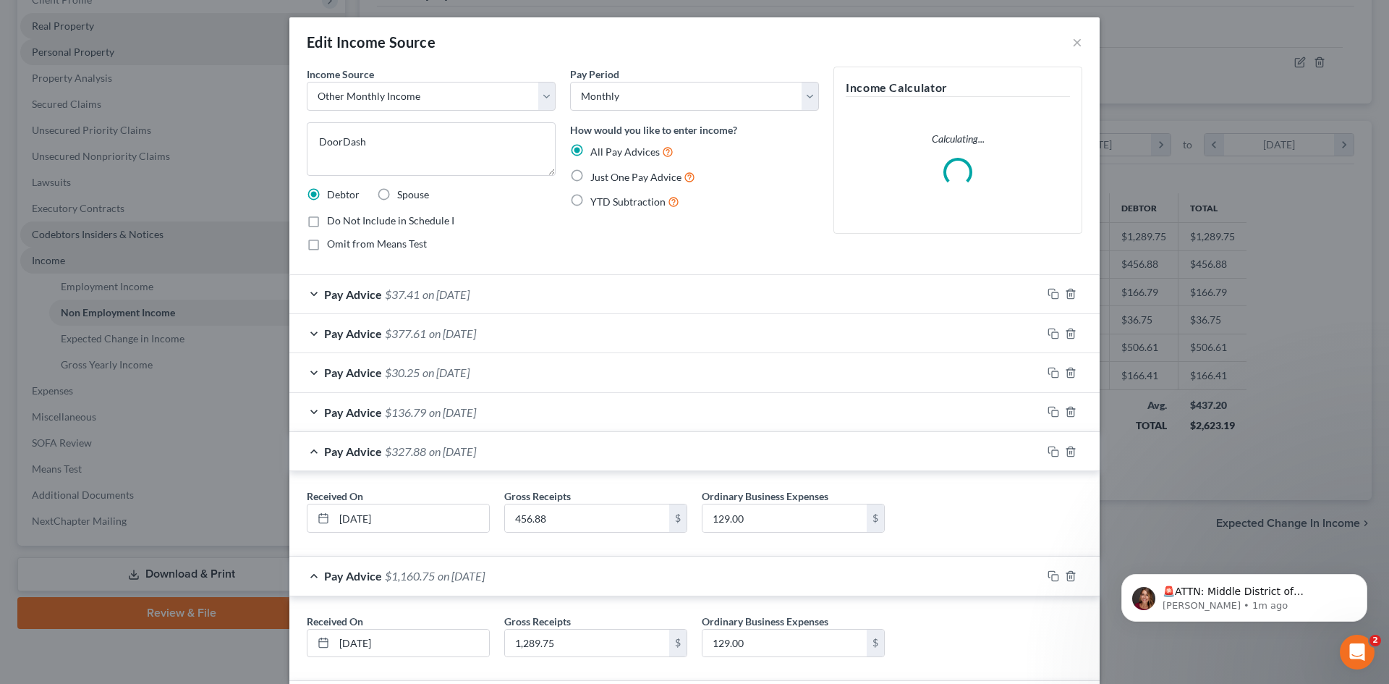
click at [314, 410] on div "Pay Advice $136.79 on [DATE]" at bounding box center [665, 412] width 753 height 38
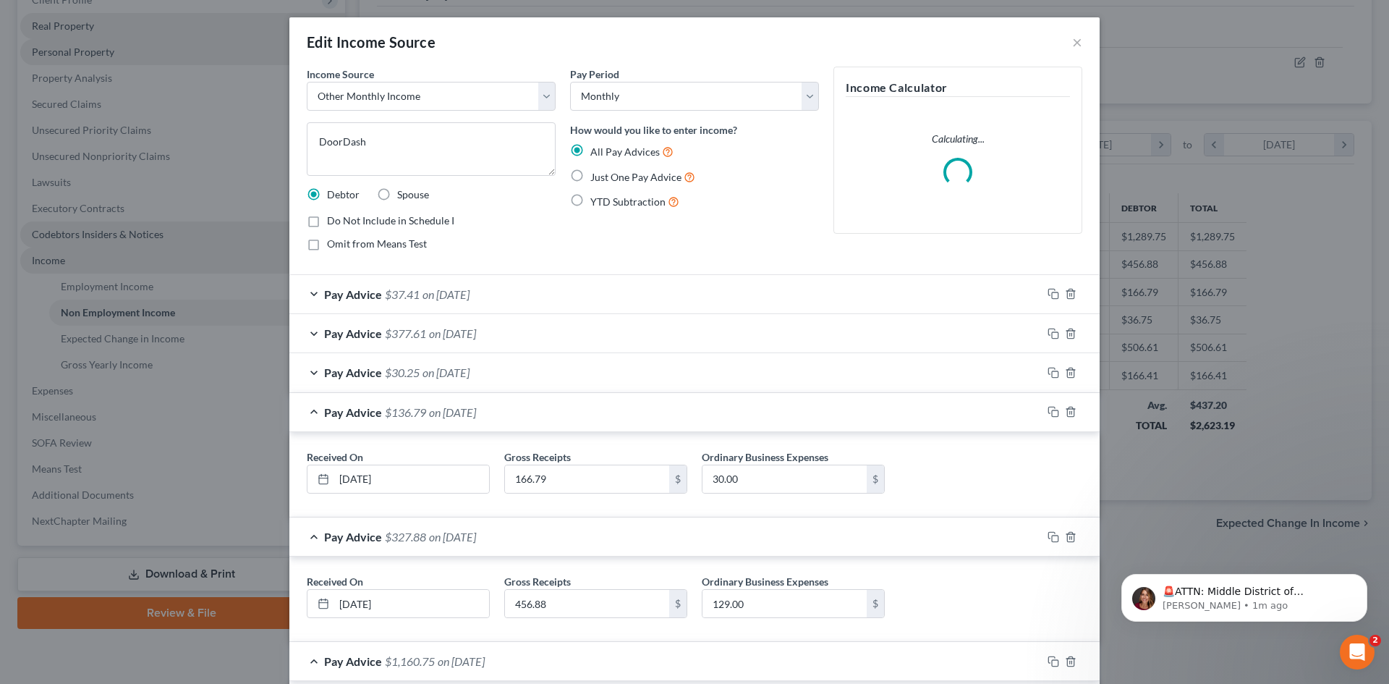
click at [310, 362] on div "Pay Advice $30.25 on [DATE]" at bounding box center [665, 372] width 753 height 38
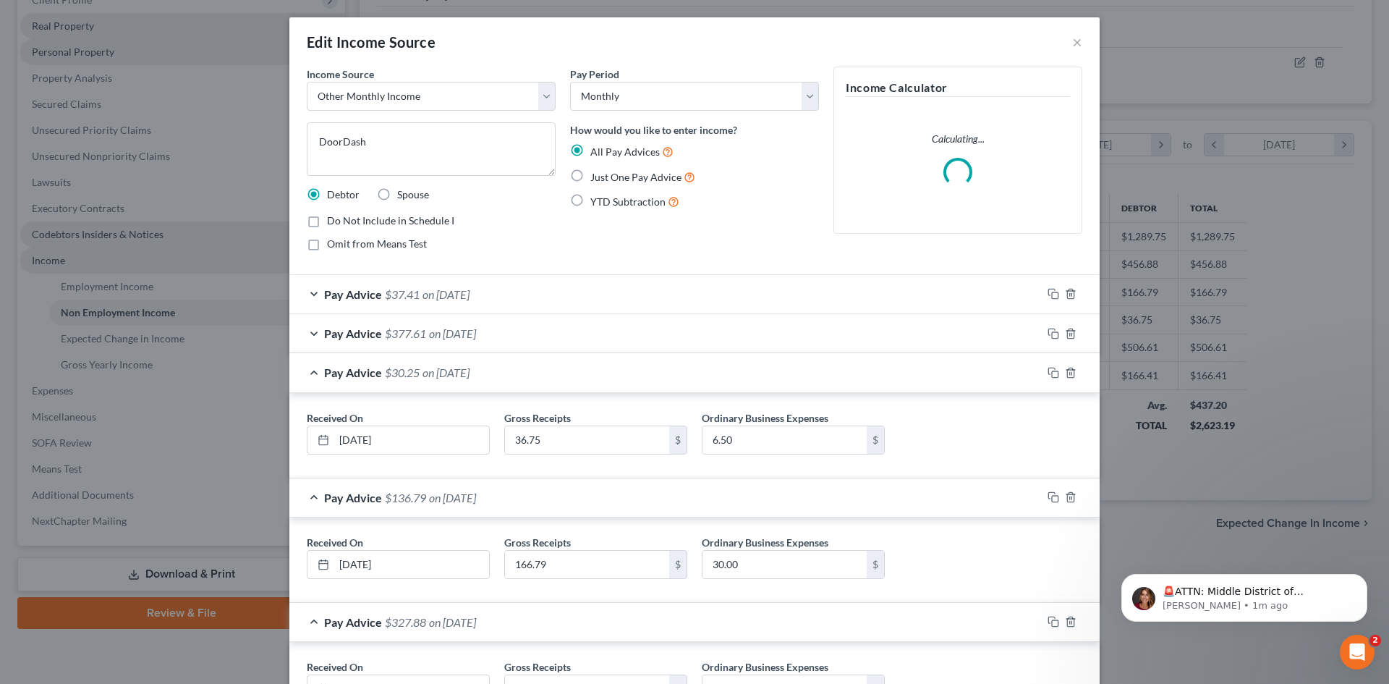
click at [306, 331] on div "Pay Advice $377.61 on [DATE]" at bounding box center [665, 333] width 753 height 38
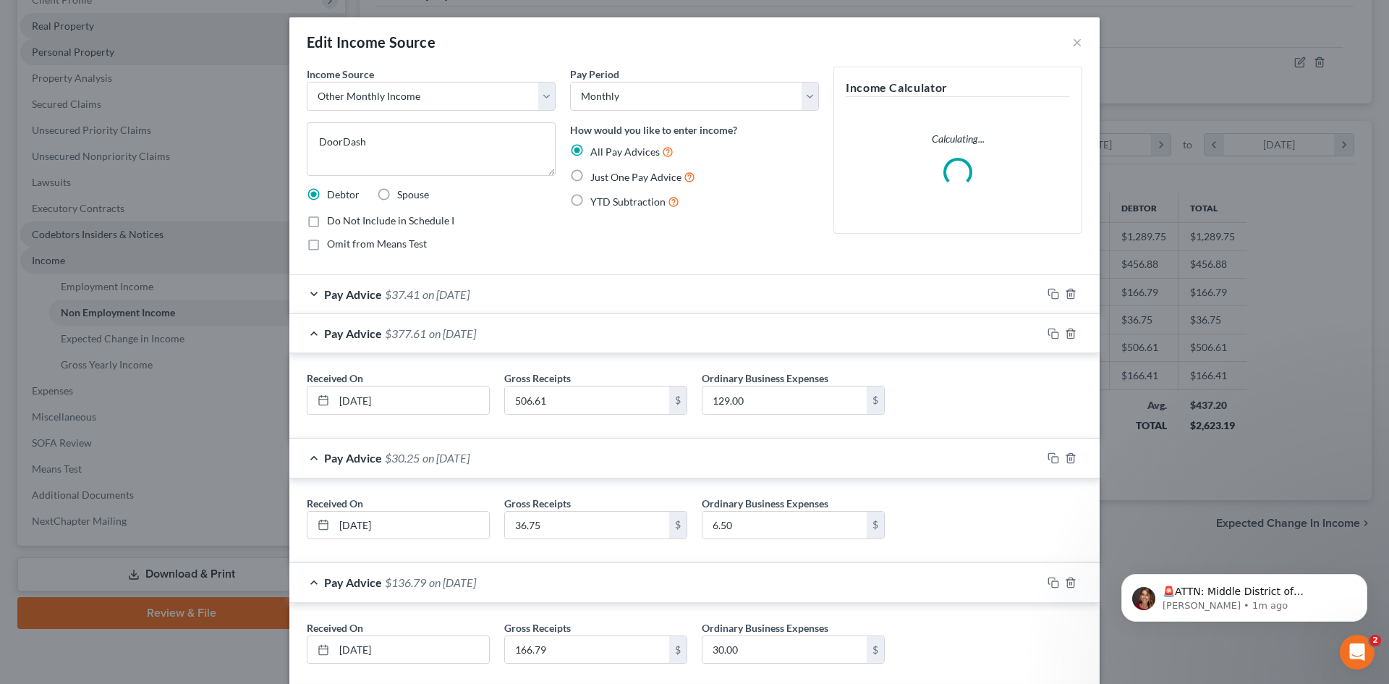
click at [309, 294] on div "Pay Advice $37.41 on [DATE]" at bounding box center [665, 294] width 753 height 38
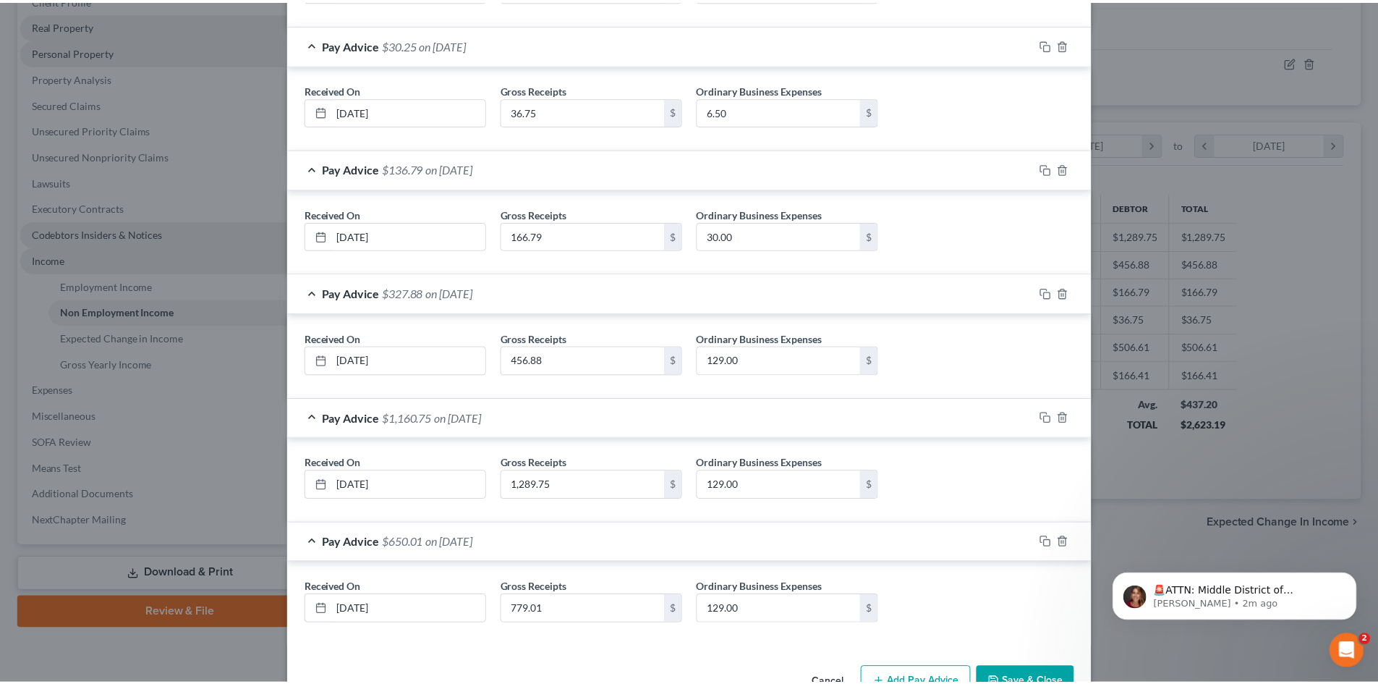
scroll to position [567, 0]
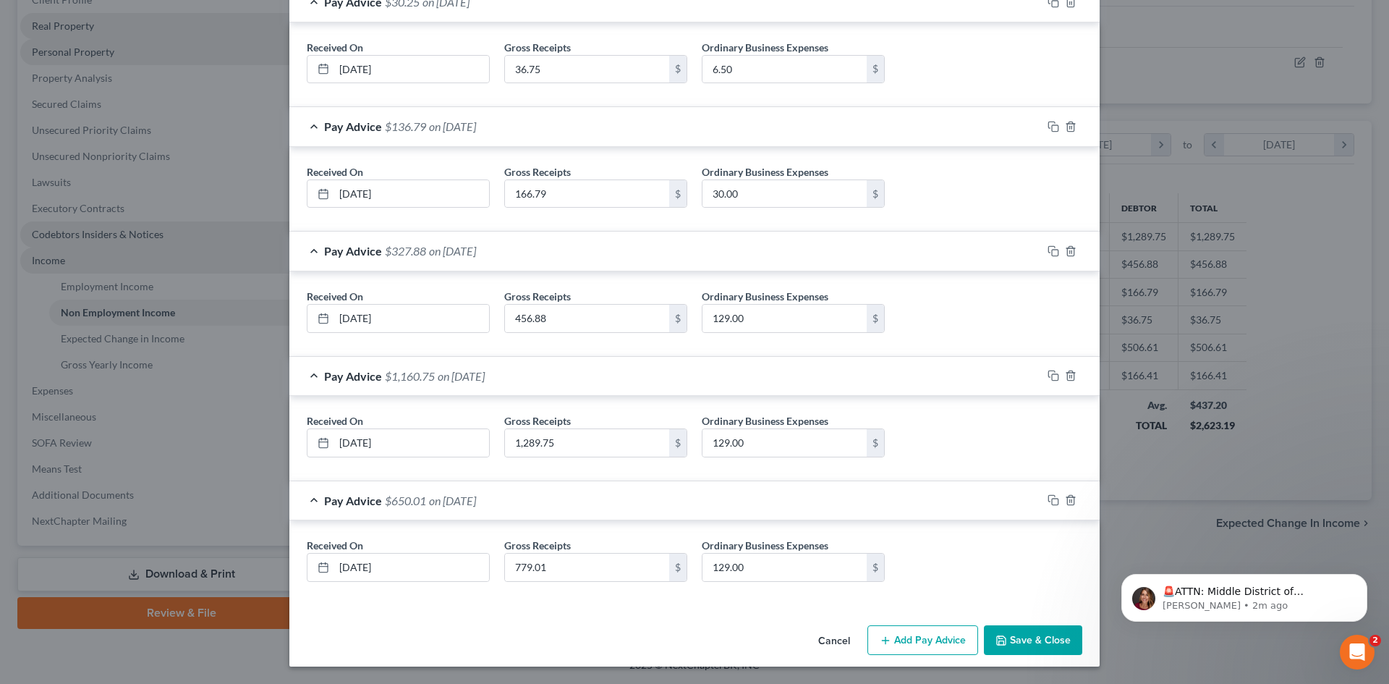
drag, startPoint x: 837, startPoint y: 651, endPoint x: 828, endPoint y: 633, distance: 20.4
click at [837, 651] on button "Cancel" at bounding box center [834, 641] width 55 height 29
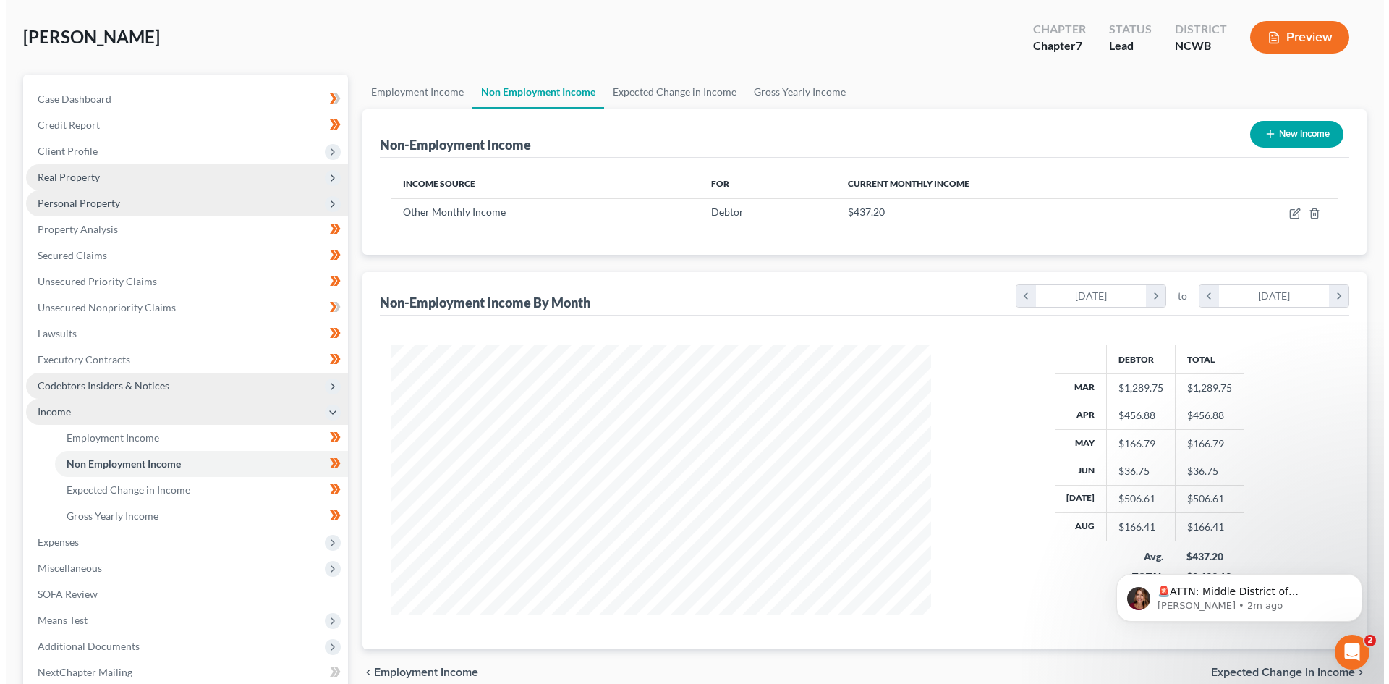
scroll to position [0, 0]
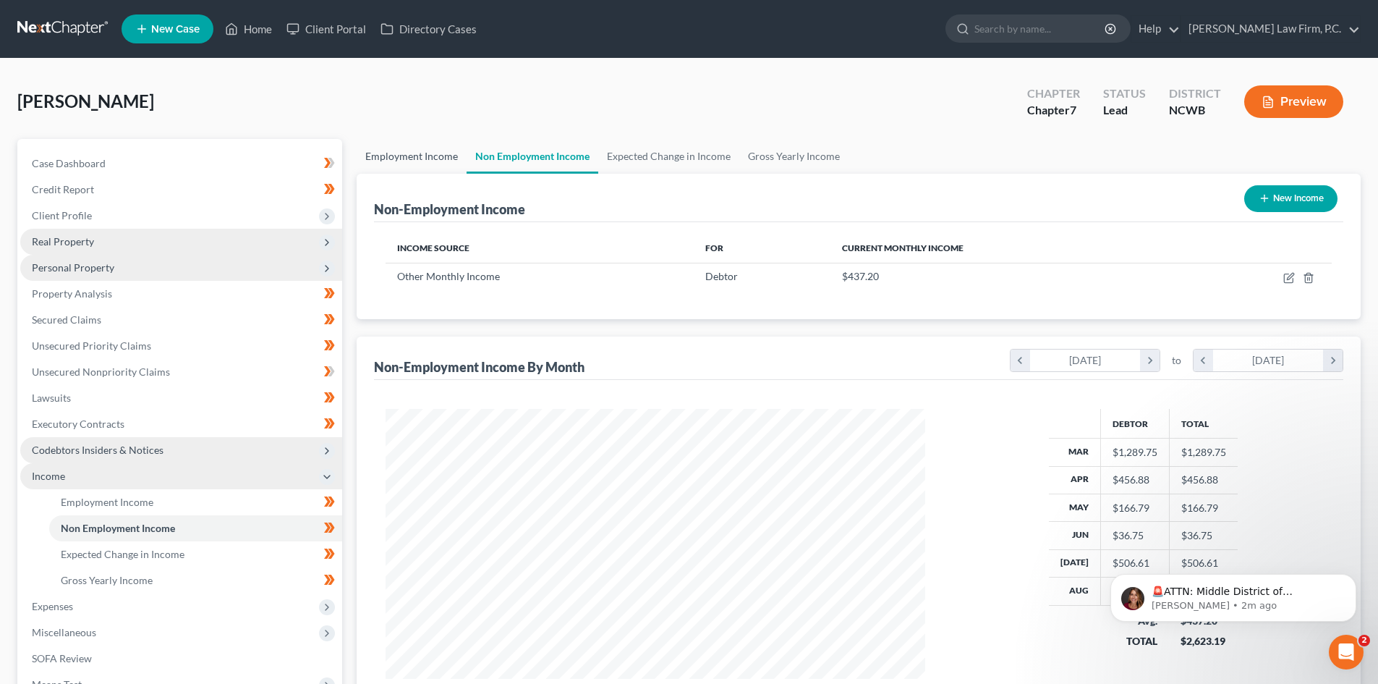
click at [415, 154] on link "Employment Income" at bounding box center [412, 156] width 110 height 35
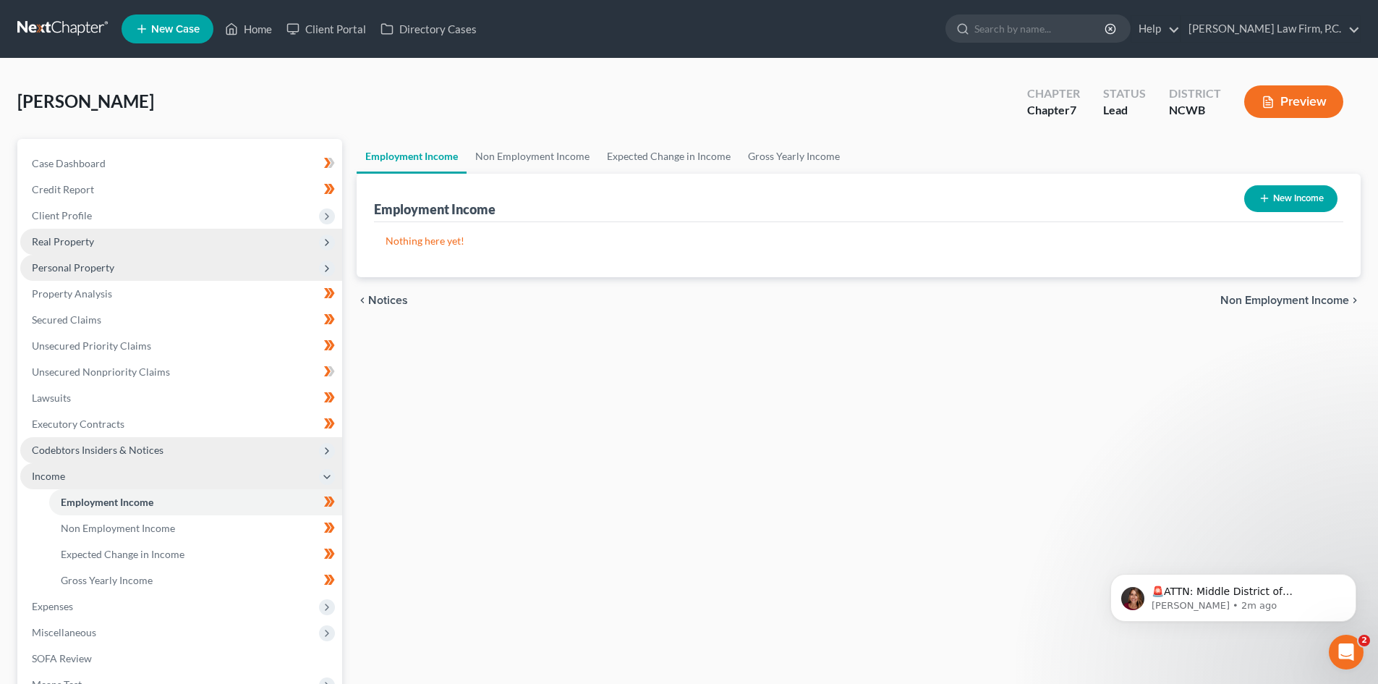
click at [1308, 193] on button "New Income" at bounding box center [1291, 198] width 93 height 27
select select "0"
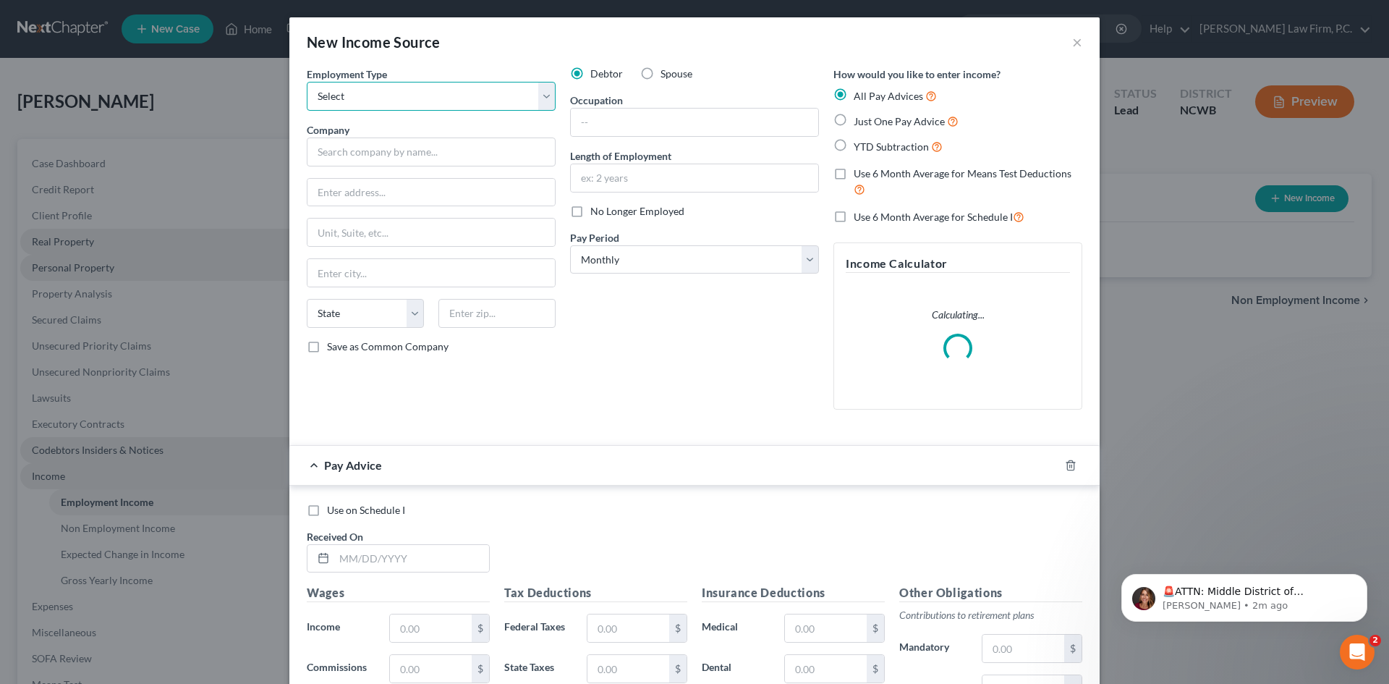
click at [436, 96] on select "Select Full or [DEMOGRAPHIC_DATA] Employment Self Employment" at bounding box center [431, 96] width 249 height 29
click at [307, 82] on select "Select Full or [DEMOGRAPHIC_DATA] Employment Self Employment" at bounding box center [431, 96] width 249 height 29
click at [424, 93] on select "Select Full or [DEMOGRAPHIC_DATA] Employment Self Employment" at bounding box center [431, 96] width 249 height 29
select select "1"
click at [307, 82] on select "Select Full or [DEMOGRAPHIC_DATA] Employment Self Employment" at bounding box center [431, 96] width 249 height 29
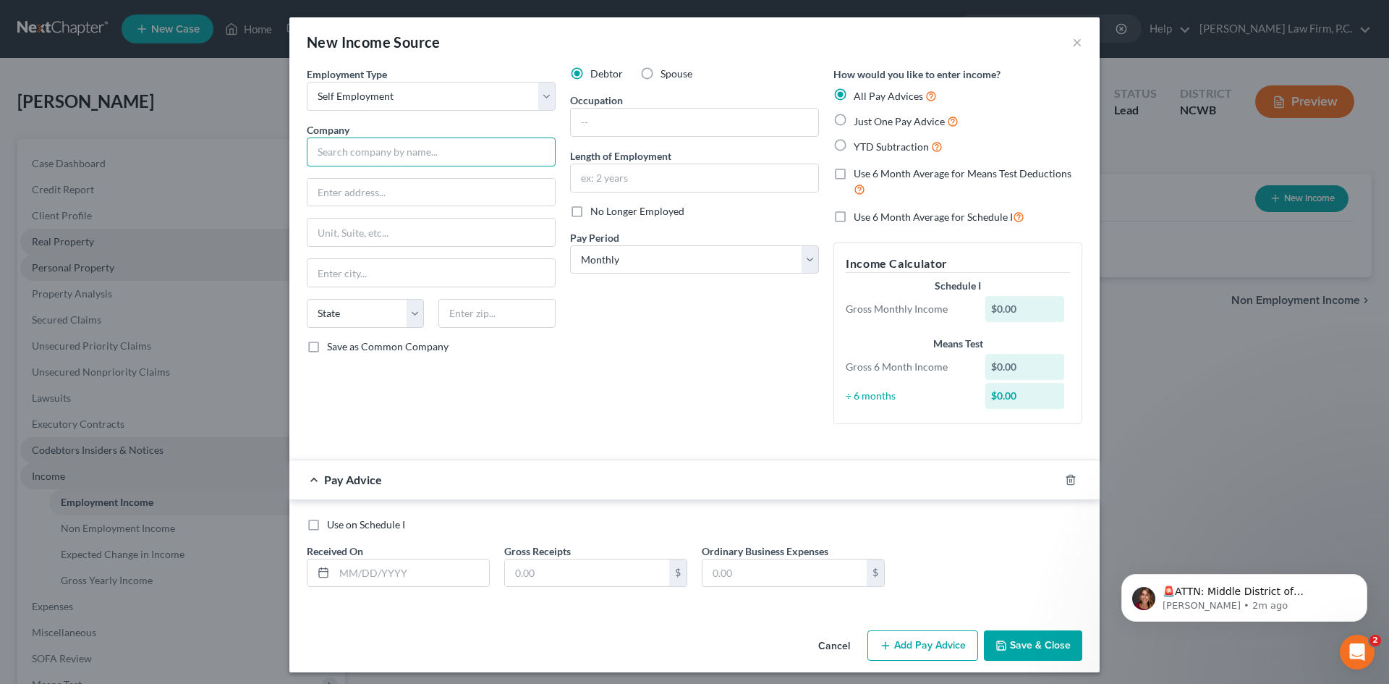
click at [390, 145] on input "text" at bounding box center [431, 151] width 249 height 29
type input "DoorDash"
click at [633, 125] on input "text" at bounding box center [694, 122] width 247 height 27
type input "Driver/Delivery"
click at [619, 180] on input "text" at bounding box center [694, 177] width 247 height 27
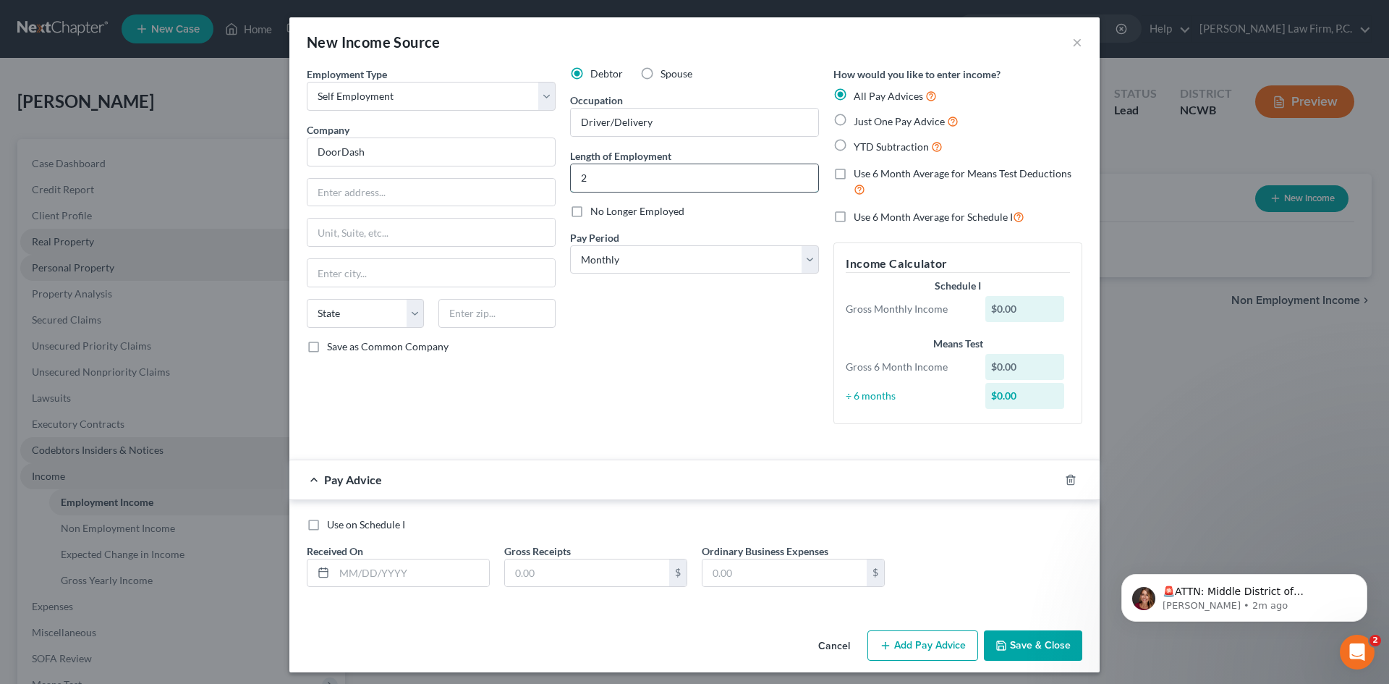
type input "2"
type input "1 year"
click at [585, 259] on select "Select Monthly Twice Monthly Every Other Week Weekly" at bounding box center [694, 259] width 249 height 29
select select "3"
click at [570, 245] on select "Select Monthly Twice Monthly Every Other Week Weekly" at bounding box center [694, 259] width 249 height 29
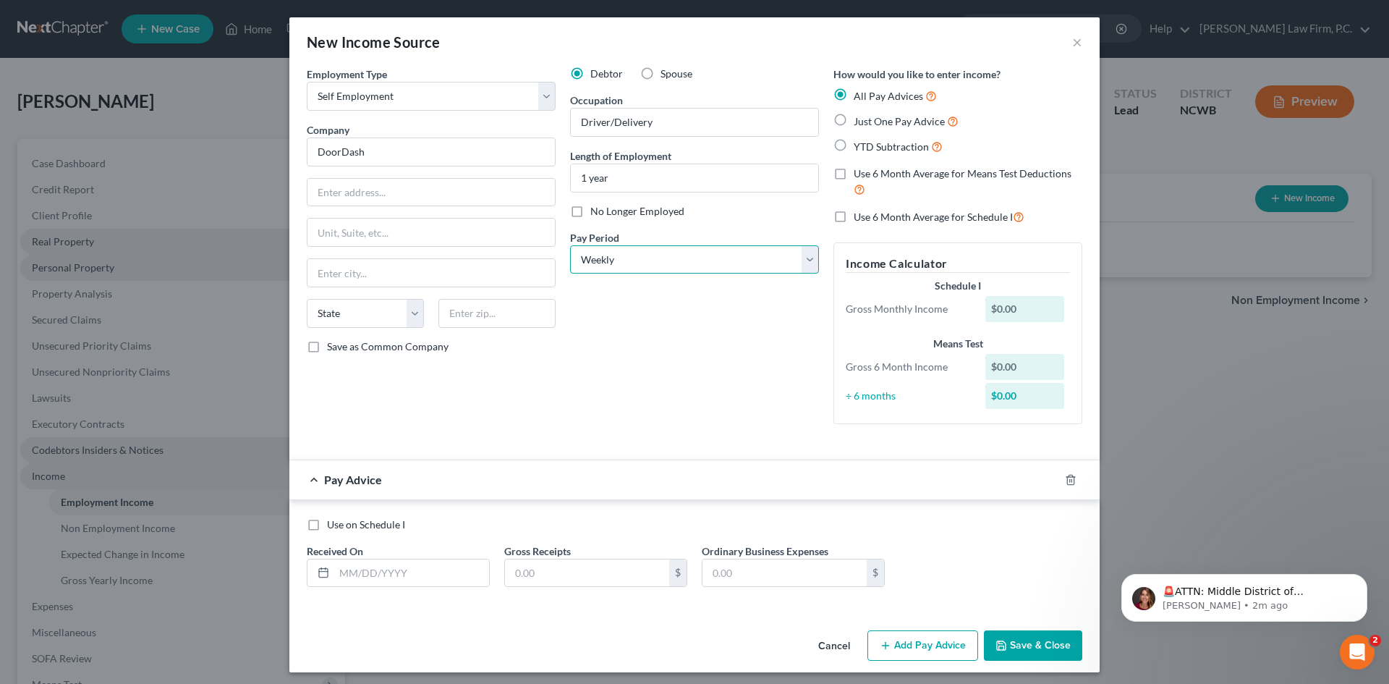
scroll to position [6, 0]
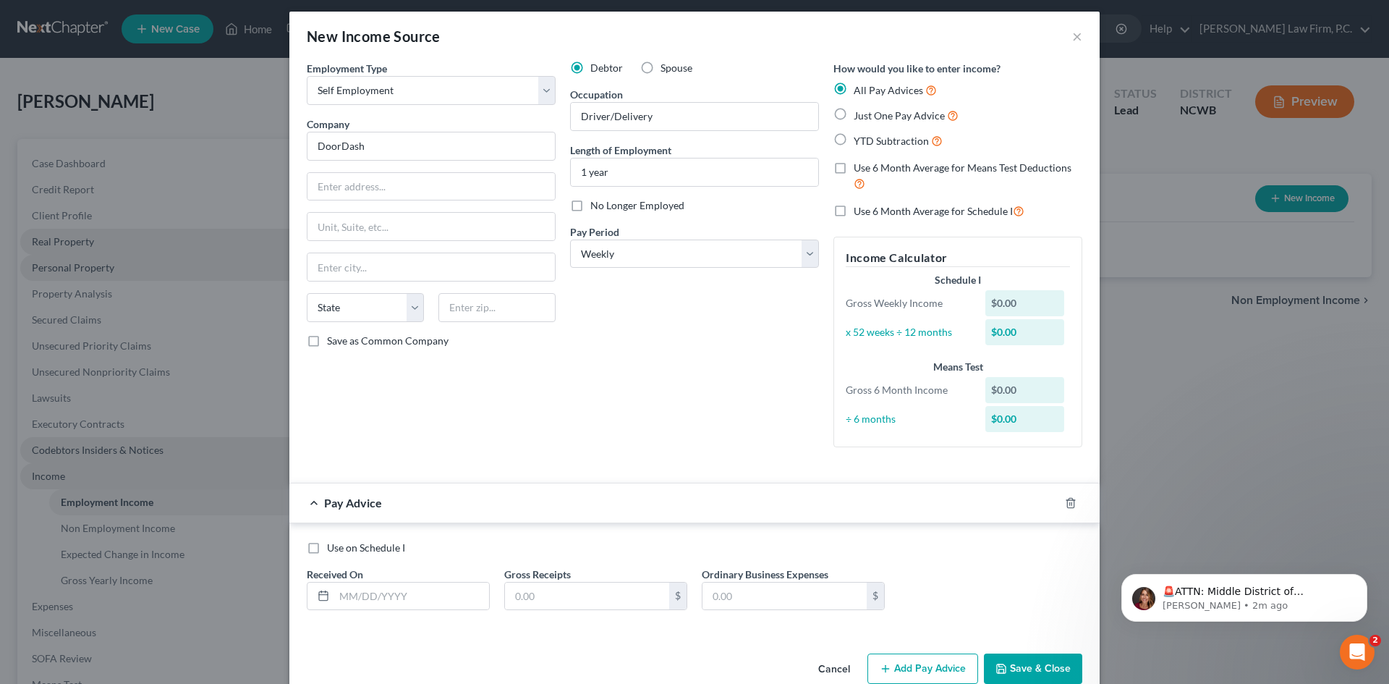
click at [308, 521] on div "Pay Advice" at bounding box center [674, 502] width 770 height 38
click at [327, 547] on label "Use on Schedule I" at bounding box center [366, 548] width 78 height 14
click at [333, 547] on input "Use on Schedule I" at bounding box center [337, 545] width 9 height 9
checkbox input "true"
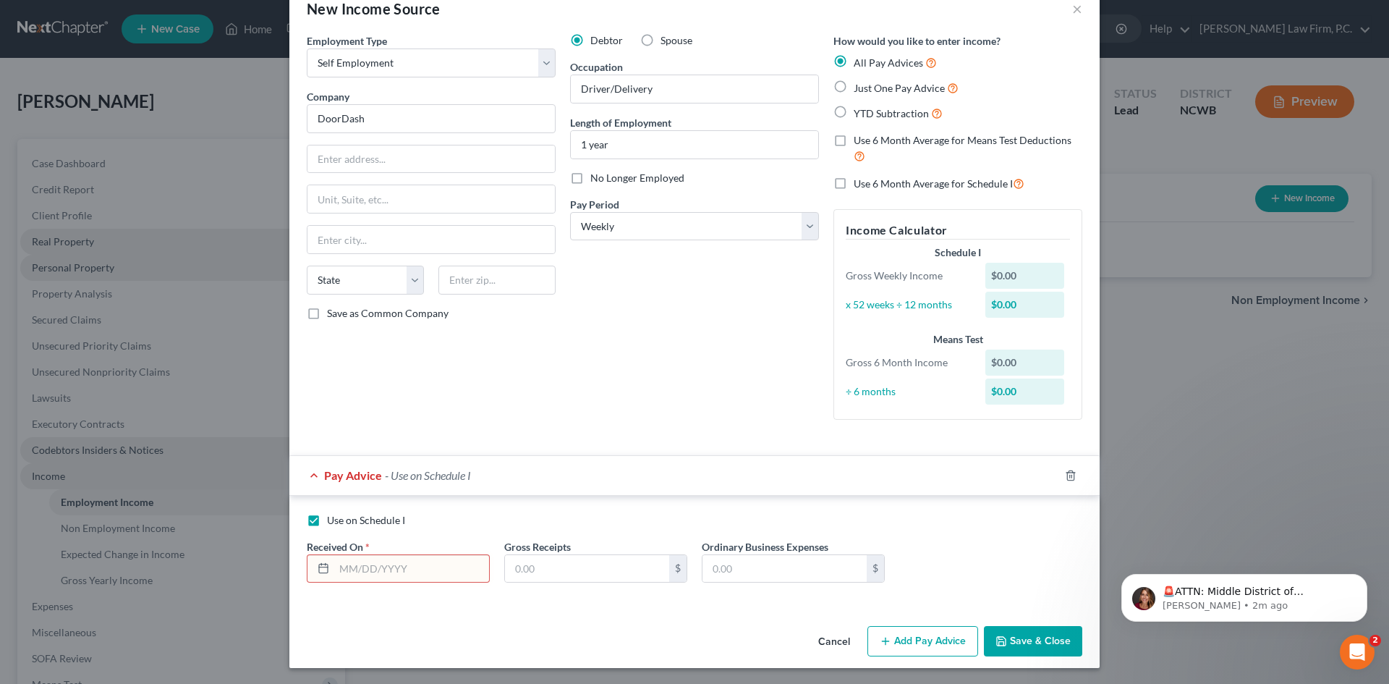
scroll to position [35, 0]
click at [915, 635] on button "Add Pay Advice" at bounding box center [923, 639] width 111 height 30
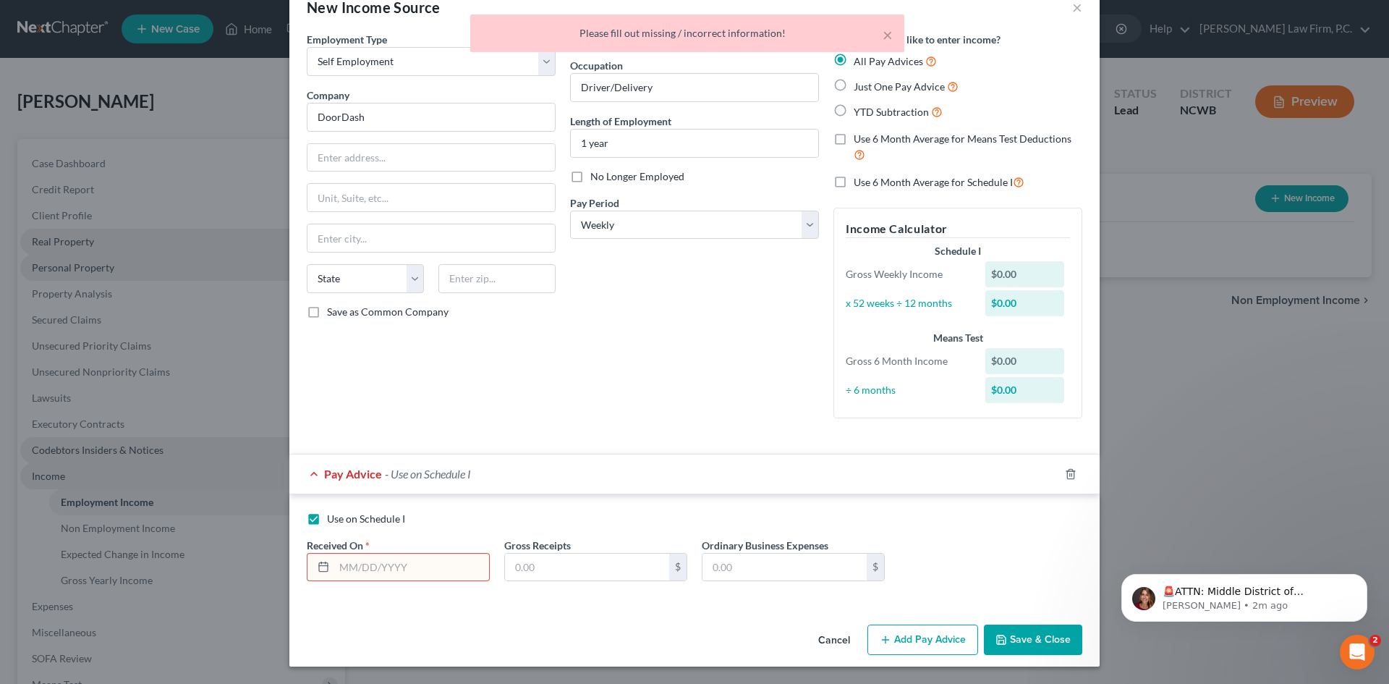
click at [915, 635] on button "Add Pay Advice" at bounding box center [923, 639] width 111 height 30
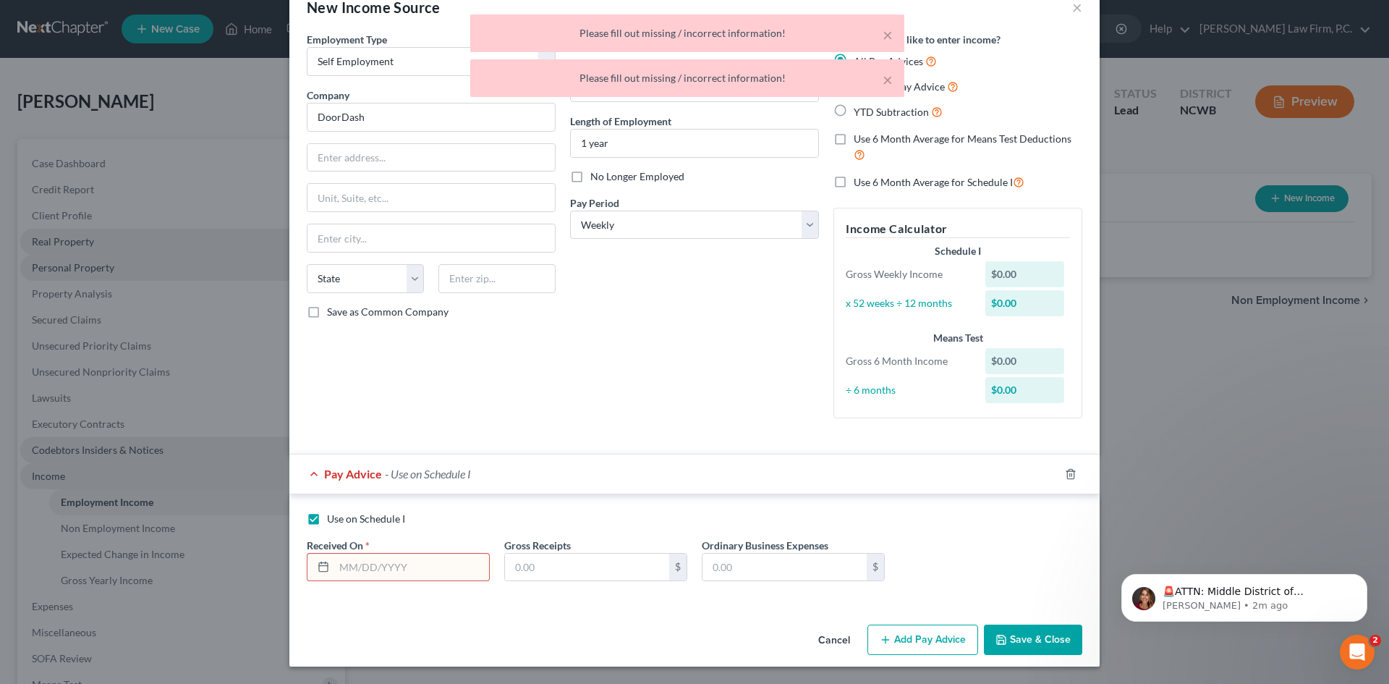
click at [915, 635] on button "Add Pay Advice" at bounding box center [923, 639] width 111 height 30
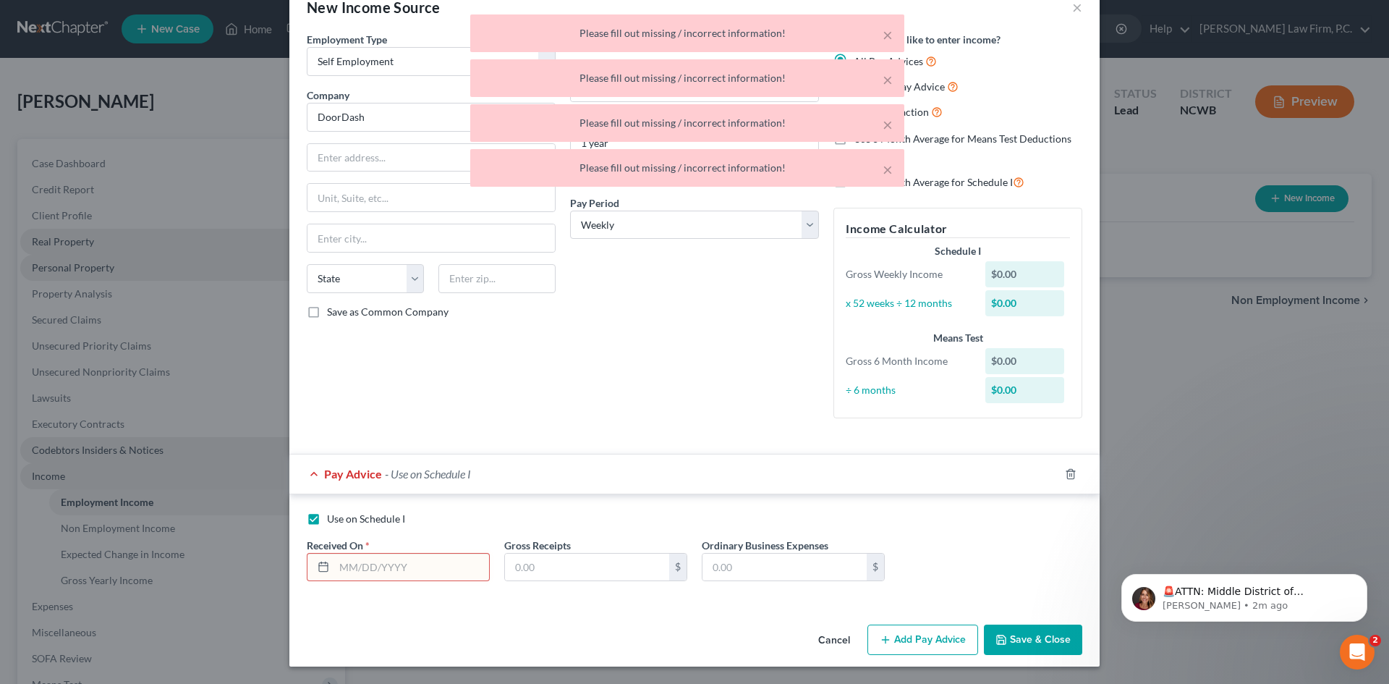
click at [352, 567] on input "text" at bounding box center [411, 567] width 155 height 27
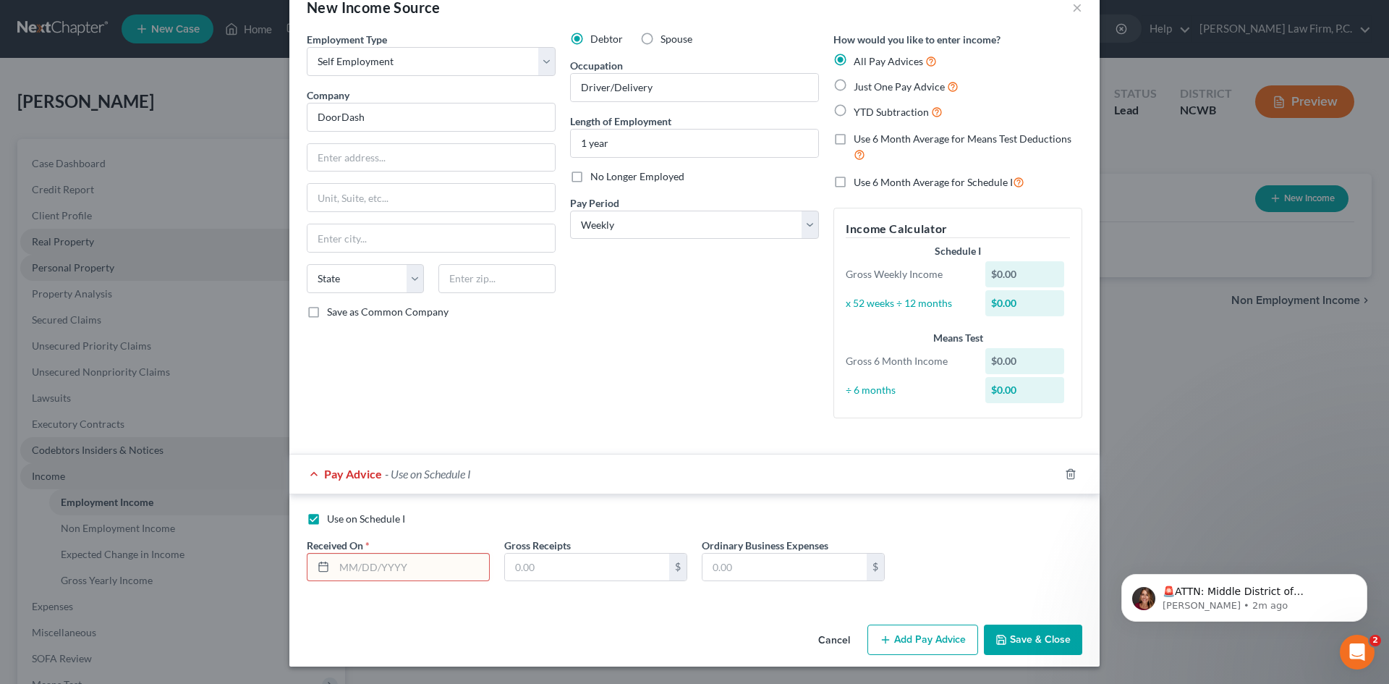
click at [337, 567] on input "text" at bounding box center [411, 567] width 155 height 27
type input "[DATE]"
type input "166.41"
type input "129"
click at [868, 644] on button "Add Pay Advice" at bounding box center [923, 639] width 111 height 30
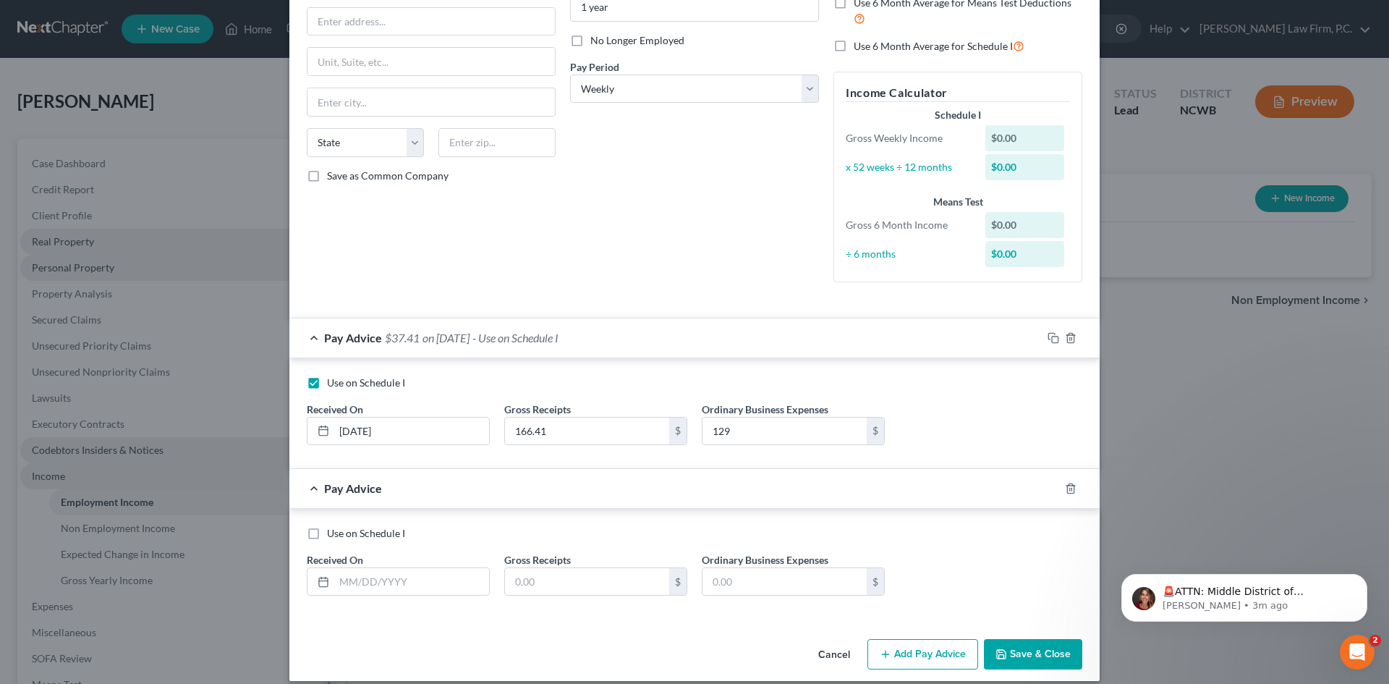
scroll to position [185, 0]
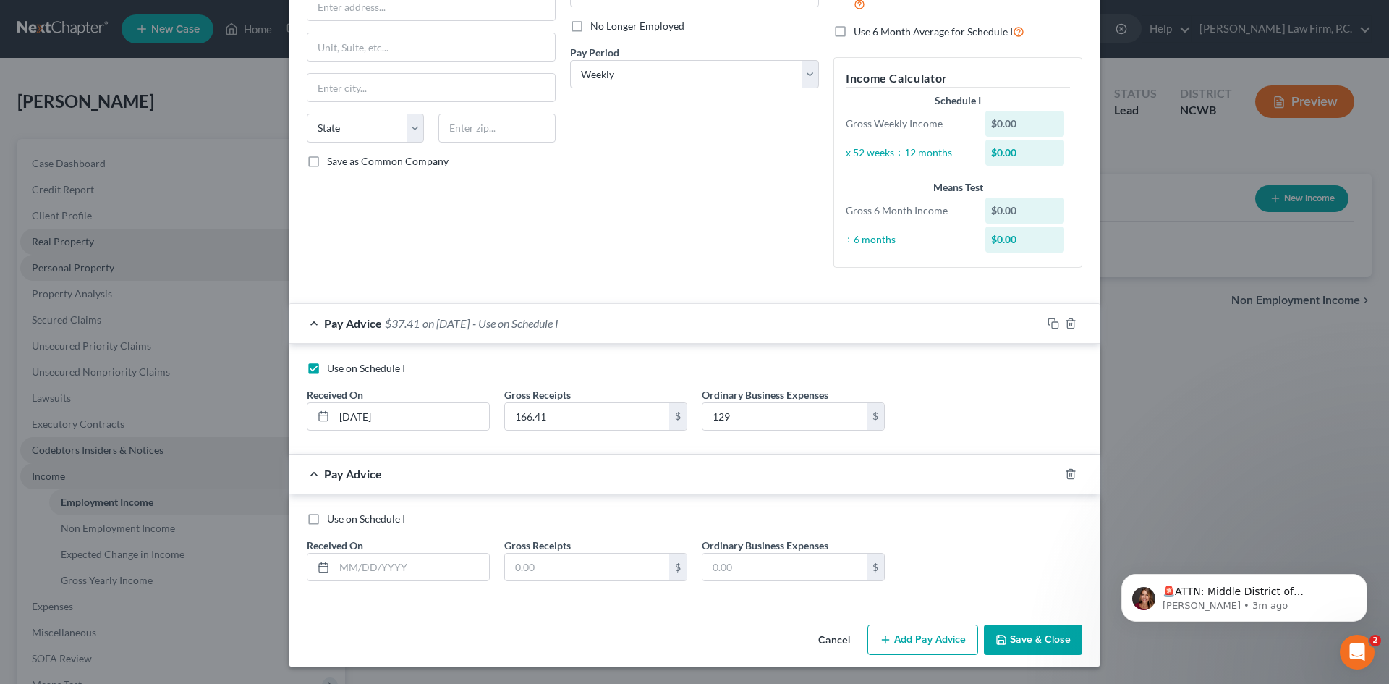
click at [327, 518] on label "Use on Schedule I" at bounding box center [366, 519] width 78 height 14
click at [333, 518] on input "Use on Schedule I" at bounding box center [337, 516] width 9 height 9
checkbox input "true"
checkbox input "false"
click at [336, 562] on input "text" at bounding box center [411, 567] width 155 height 27
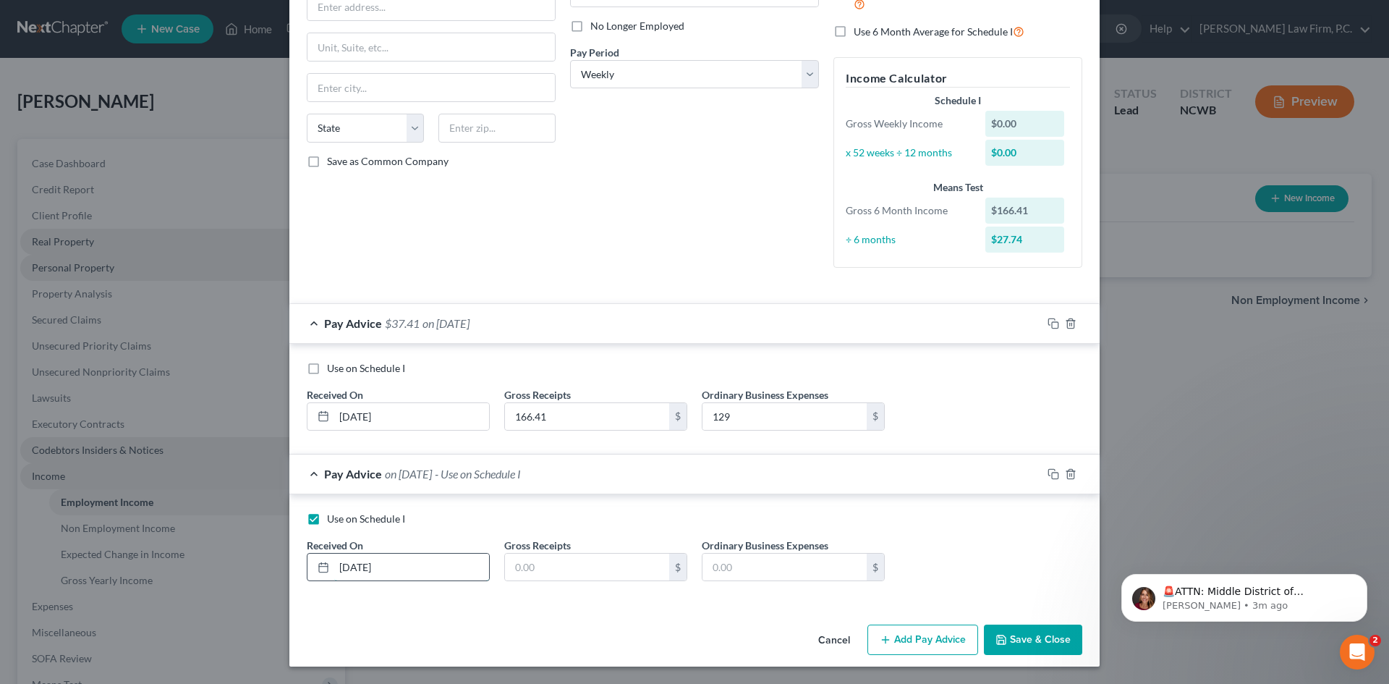
type input "[DATE]"
type input "506.61"
type input "129"
click at [907, 632] on button "Add Pay Advice" at bounding box center [923, 639] width 111 height 30
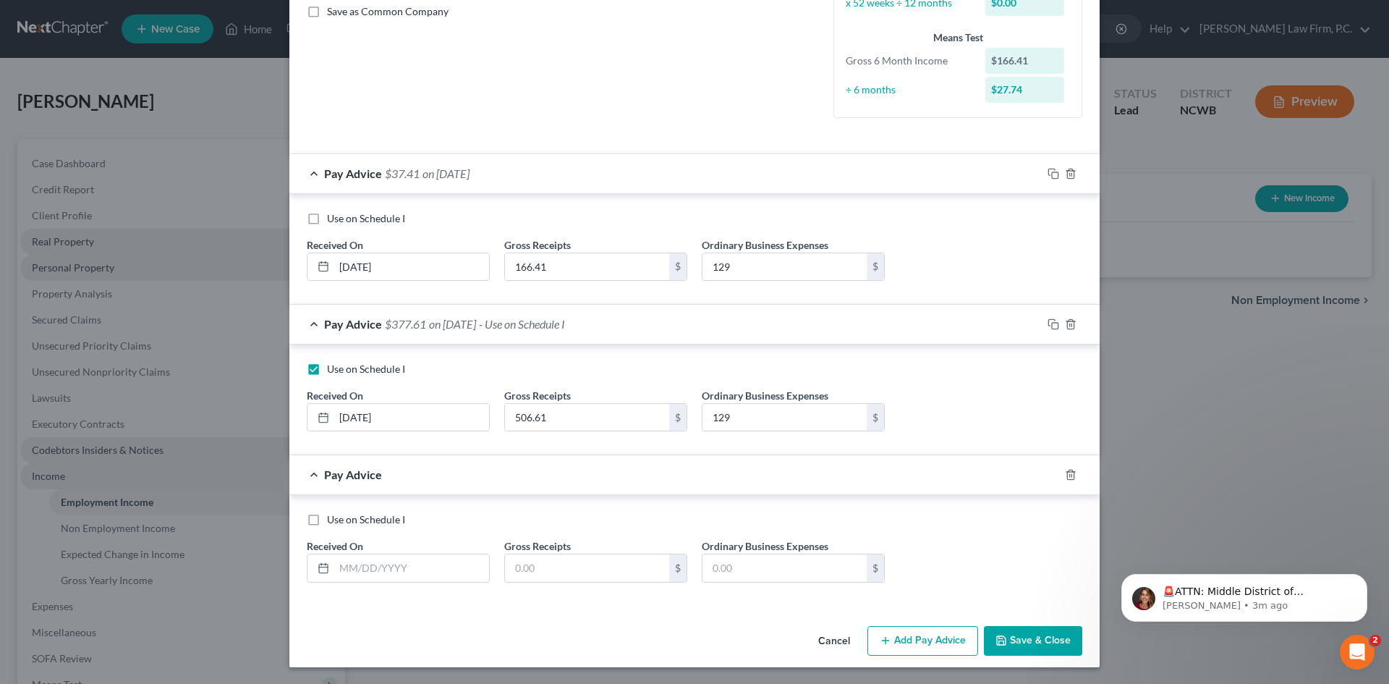
scroll to position [336, 0]
click at [327, 517] on label "Use on Schedule I" at bounding box center [366, 519] width 78 height 14
click at [333, 517] on input "Use on Schedule I" at bounding box center [337, 516] width 9 height 9
checkbox input "true"
checkbox input "false"
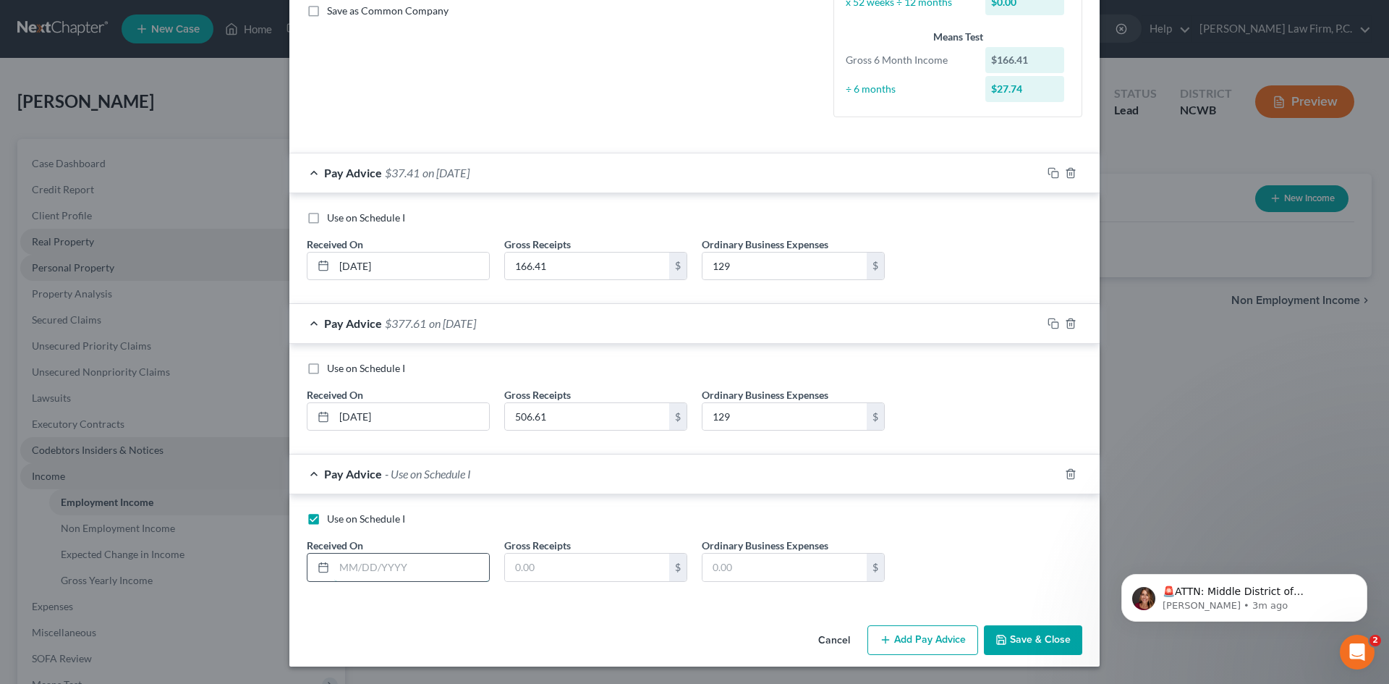
click at [338, 567] on input "text" at bounding box center [411, 567] width 155 height 27
type input "[DATE]"
type input "36.75"
type input "6.50"
click at [920, 643] on button "Add Pay Advice" at bounding box center [923, 640] width 111 height 30
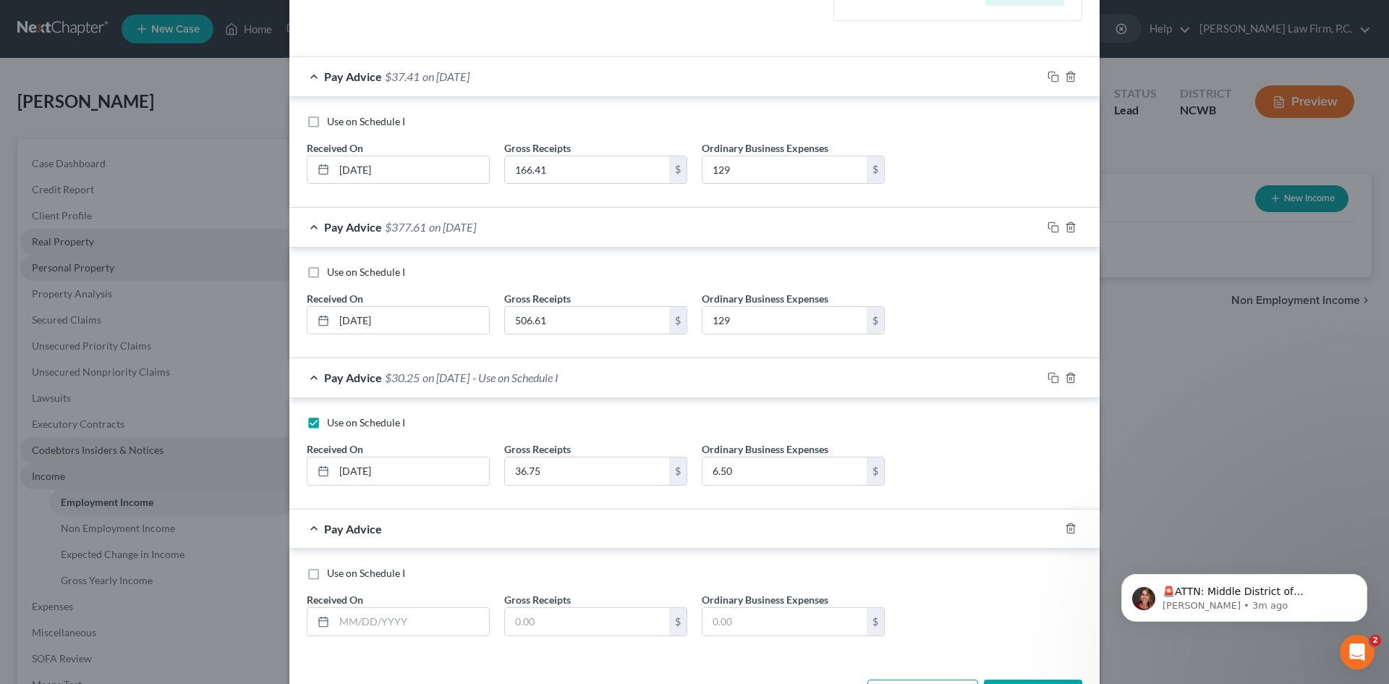
scroll to position [486, 0]
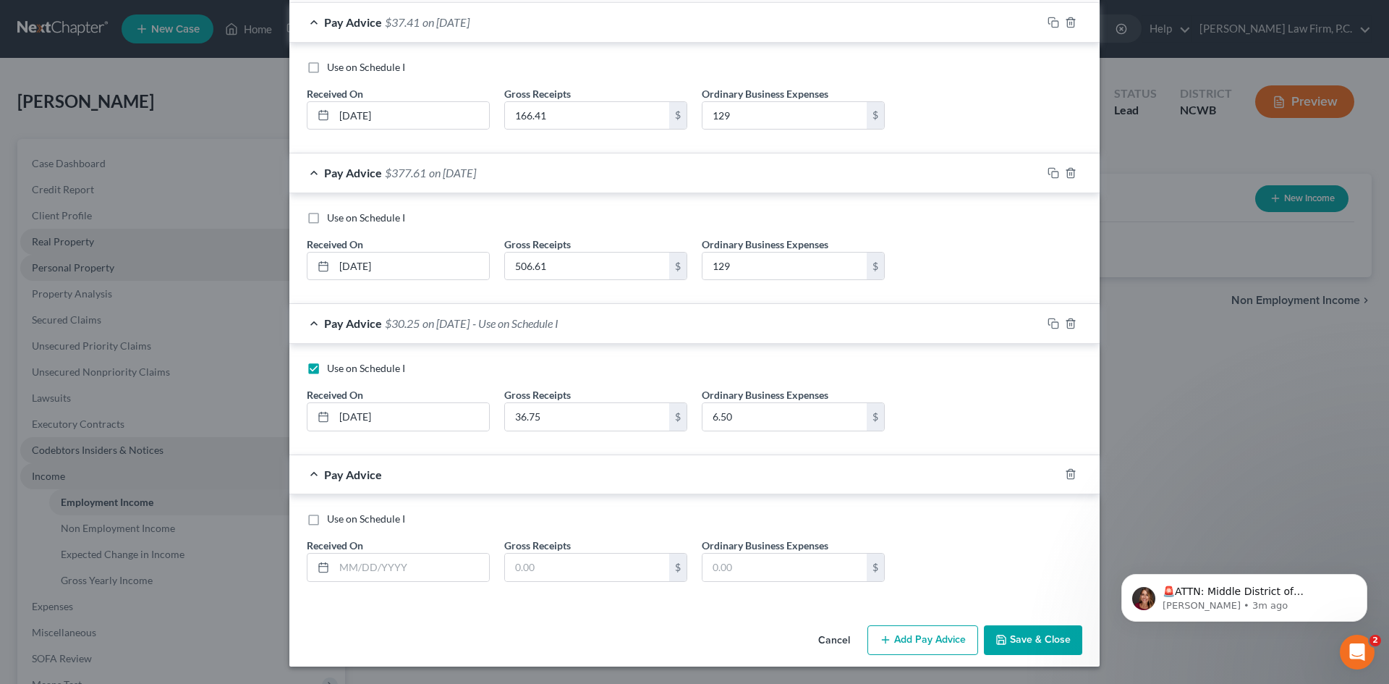
click at [327, 520] on label "Use on Schedule I" at bounding box center [366, 519] width 78 height 14
click at [333, 520] on input "Use on Schedule I" at bounding box center [337, 516] width 9 height 9
checkbox input "true"
checkbox input "false"
click at [354, 563] on input "text" at bounding box center [411, 567] width 155 height 27
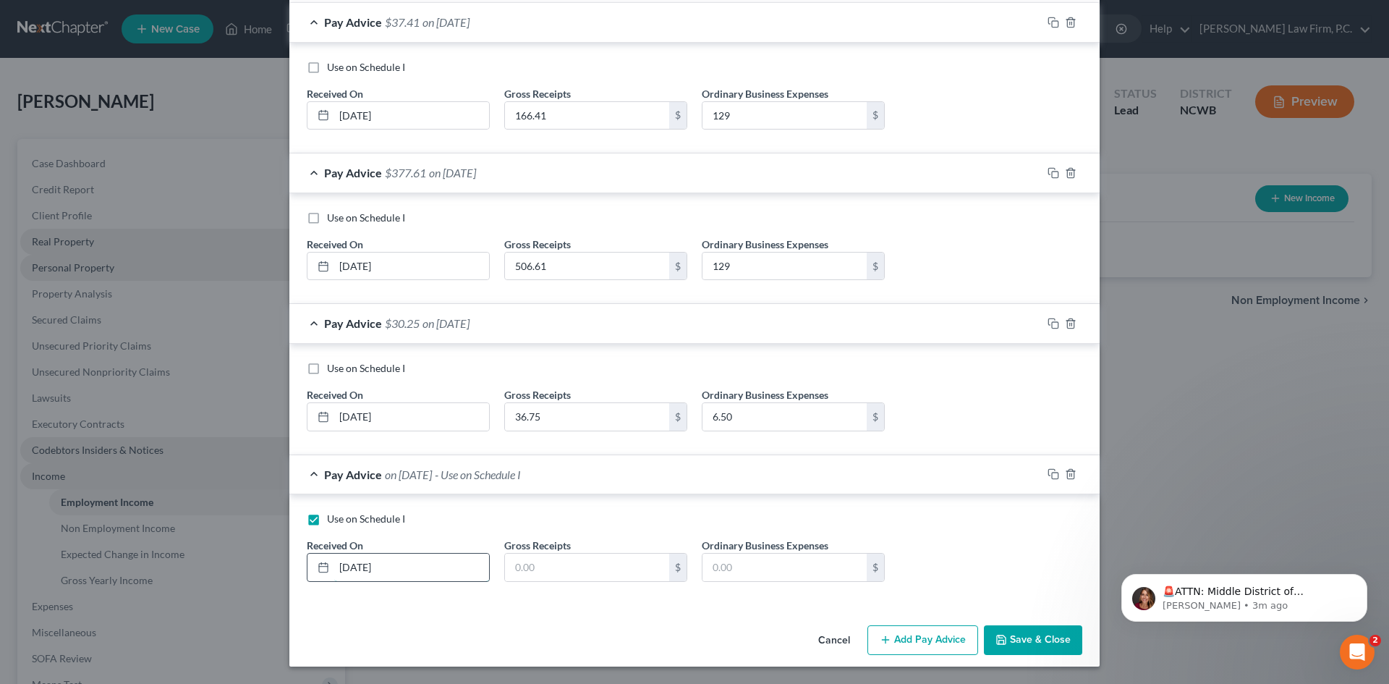
type input "[DATE]"
type input "166.79"
type input "30"
drag, startPoint x: 920, startPoint y: 643, endPoint x: 679, endPoint y: 567, distance: 252.7
click at [901, 637] on button "Add Pay Advice" at bounding box center [923, 640] width 111 height 30
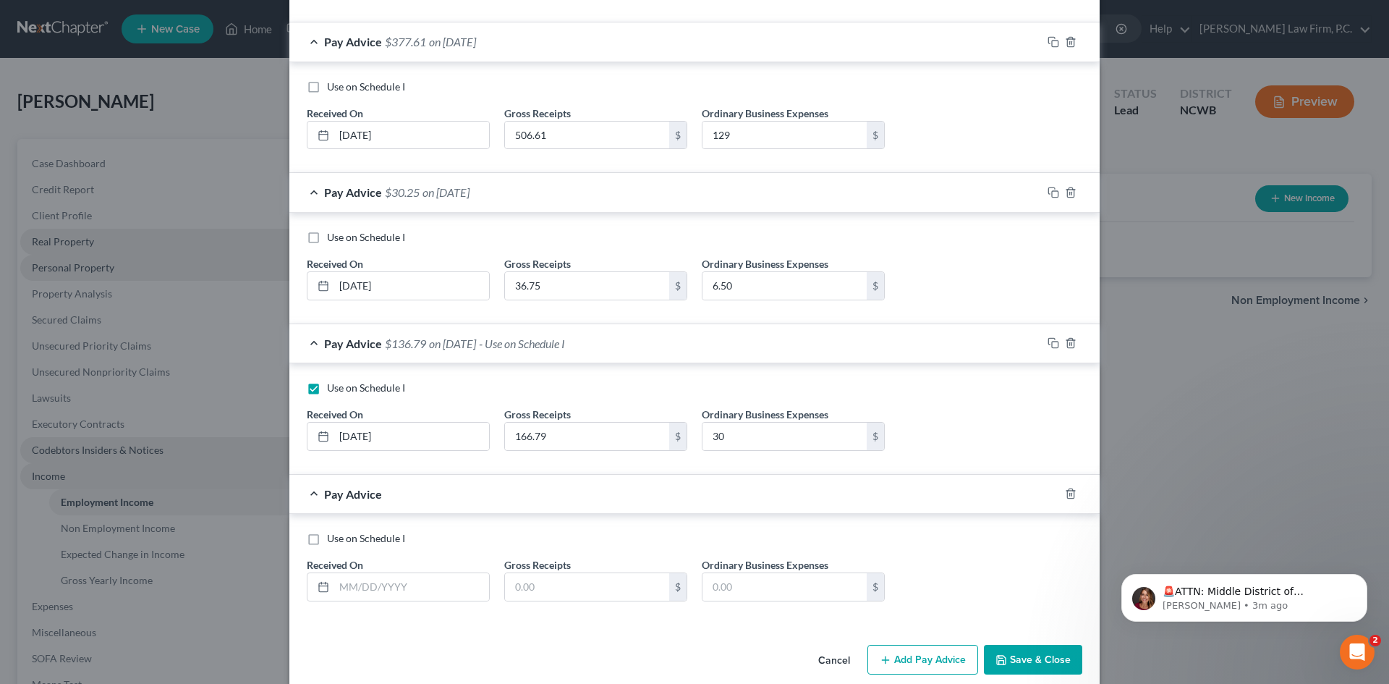
scroll to position [637, 0]
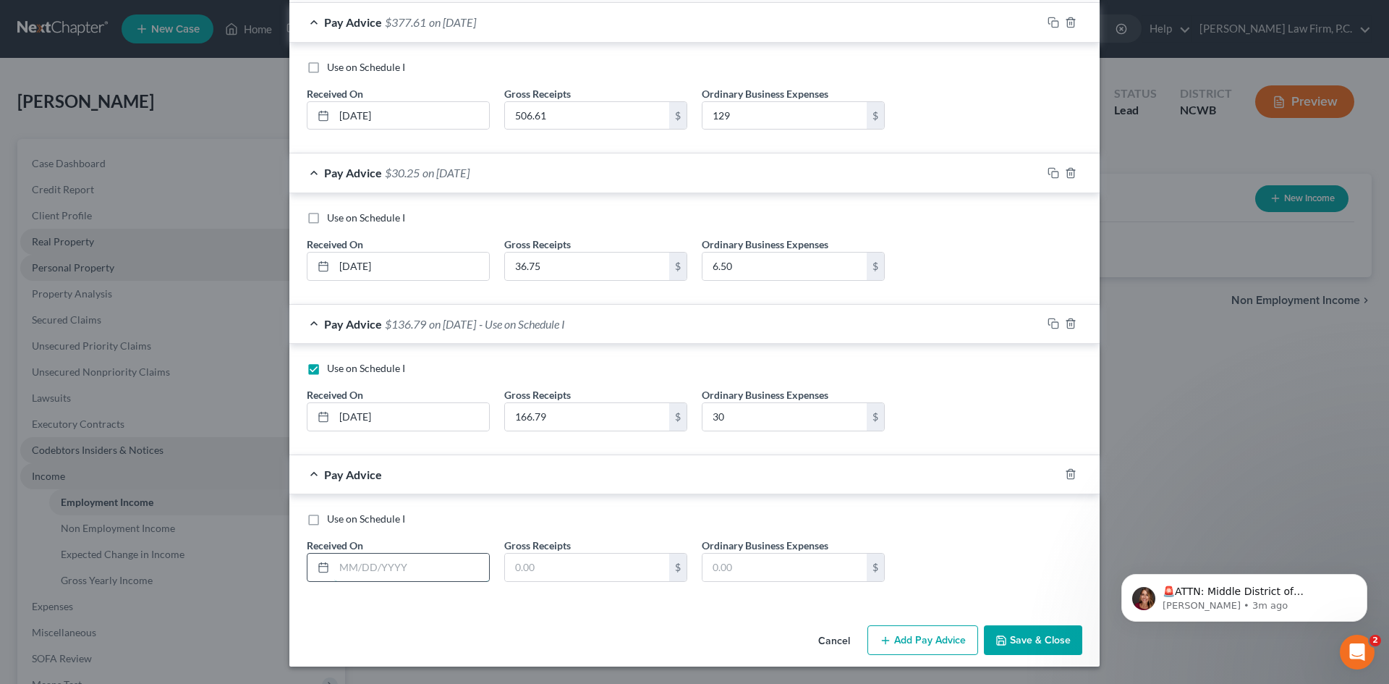
click at [370, 564] on input "text" at bounding box center [411, 567] width 155 height 27
type input "[DATE]"
type input "456.88"
type input "129"
click at [327, 517] on label "Use on Schedule I" at bounding box center [366, 519] width 78 height 14
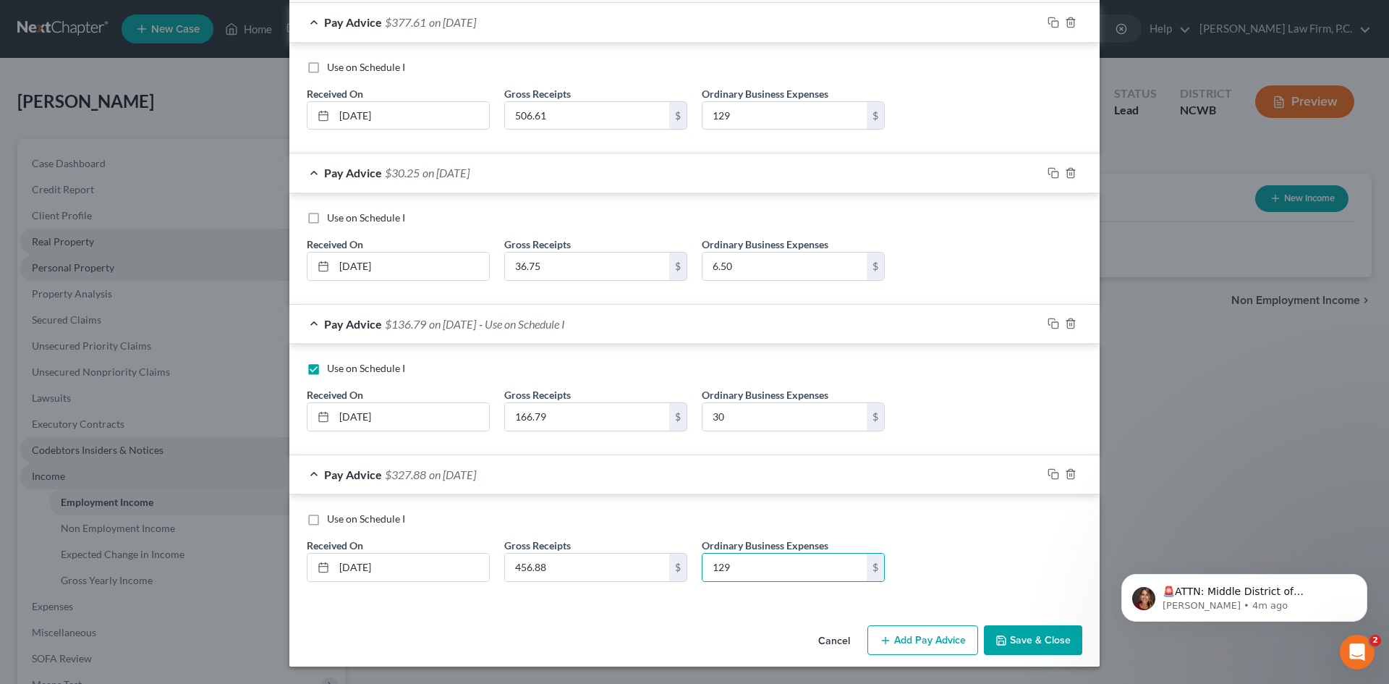
click at [333, 517] on input "Use on Schedule I" at bounding box center [337, 516] width 9 height 9
checkbox input "true"
checkbox input "false"
click at [887, 647] on button "Add Pay Advice" at bounding box center [923, 640] width 111 height 30
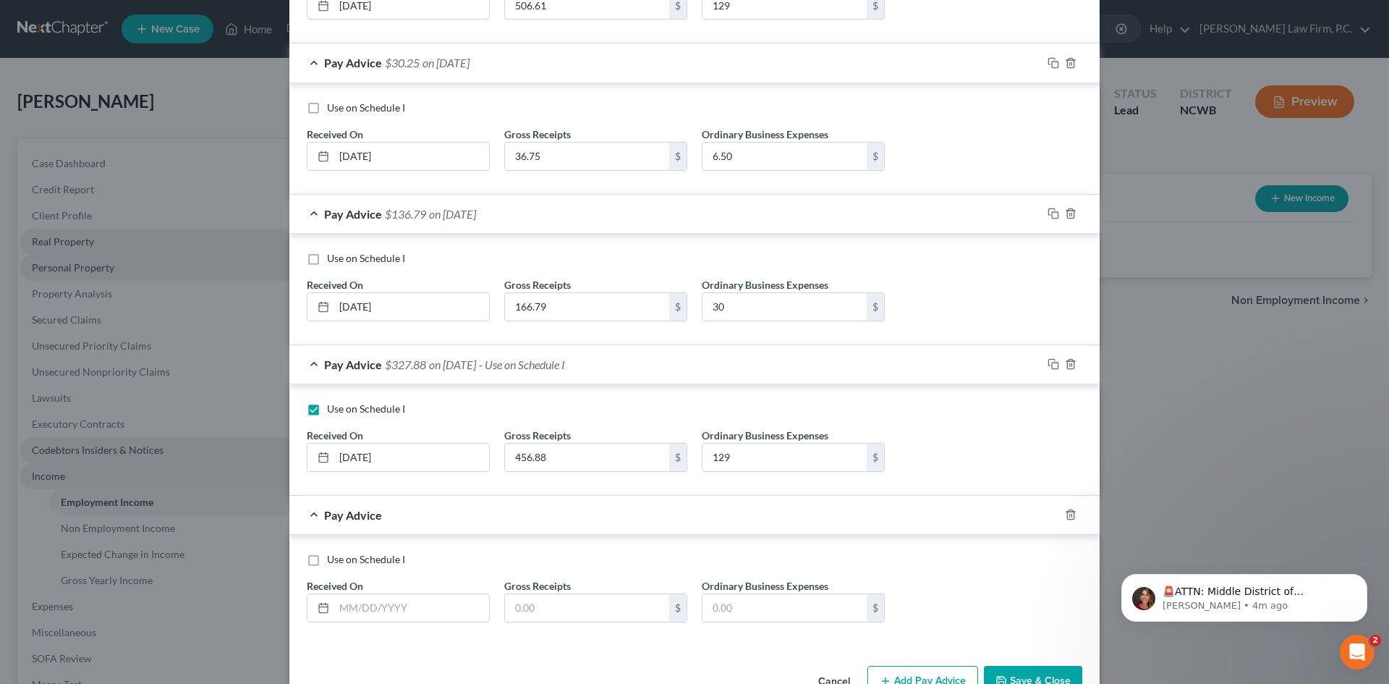
scroll to position [787, 0]
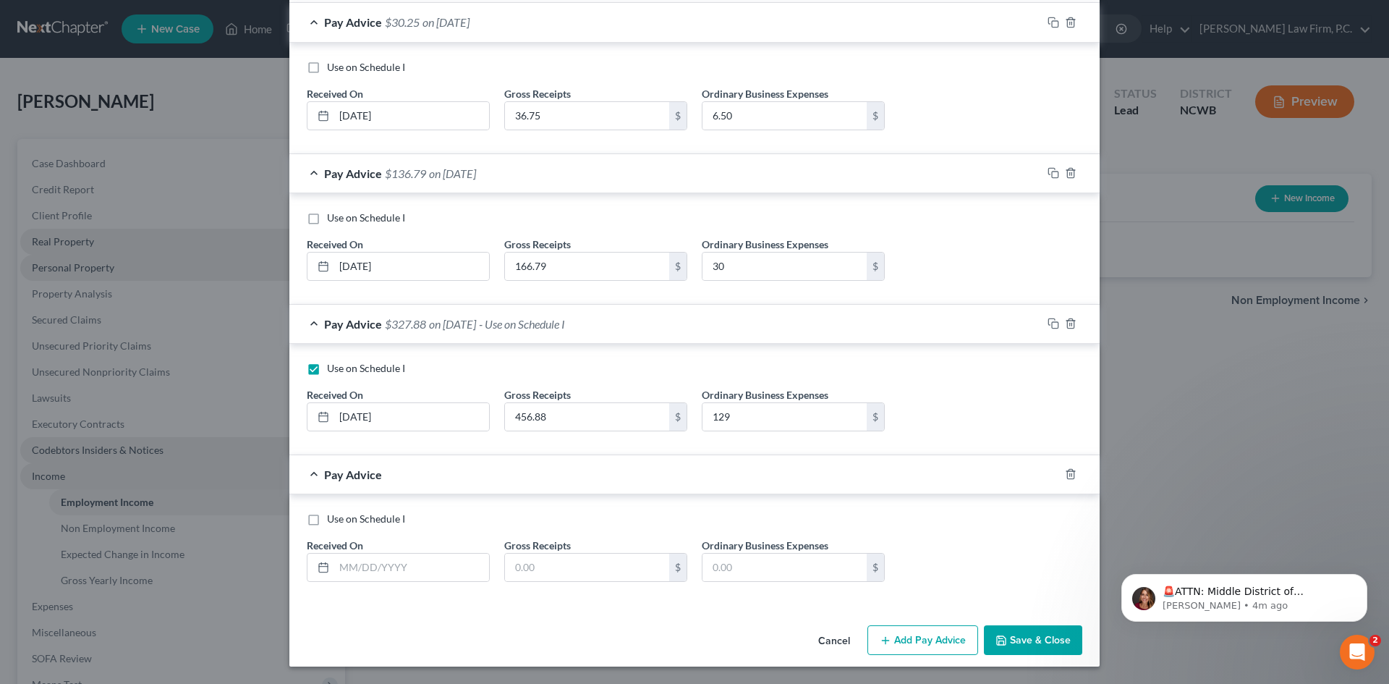
drag, startPoint x: 313, startPoint y: 522, endPoint x: 323, endPoint y: 538, distance: 18.9
click at [327, 522] on label "Use on Schedule I" at bounding box center [366, 519] width 78 height 14
click at [333, 521] on input "Use on Schedule I" at bounding box center [337, 516] width 9 height 9
checkbox input "true"
checkbox input "false"
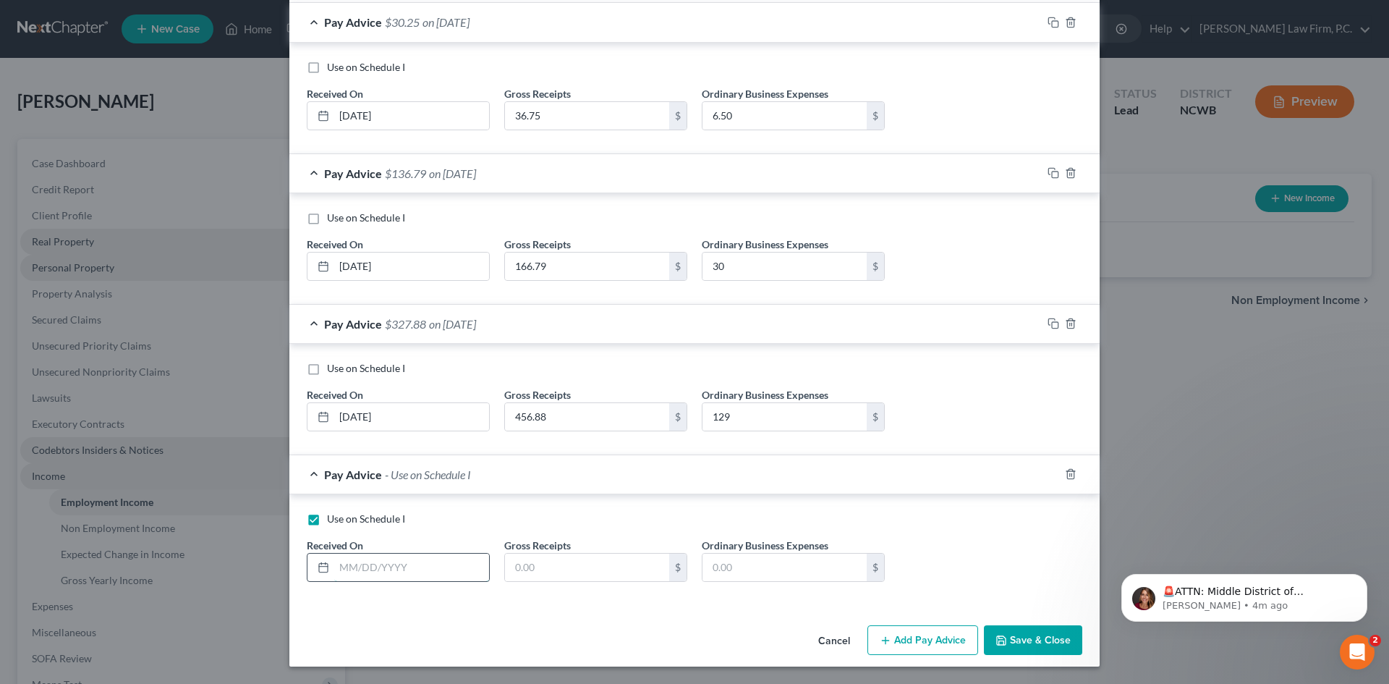
click at [345, 567] on input "text" at bounding box center [411, 567] width 155 height 27
type input "[DATE]"
type input "1,289.75"
type input "129"
click at [999, 630] on button "Save & Close" at bounding box center [1033, 640] width 98 height 30
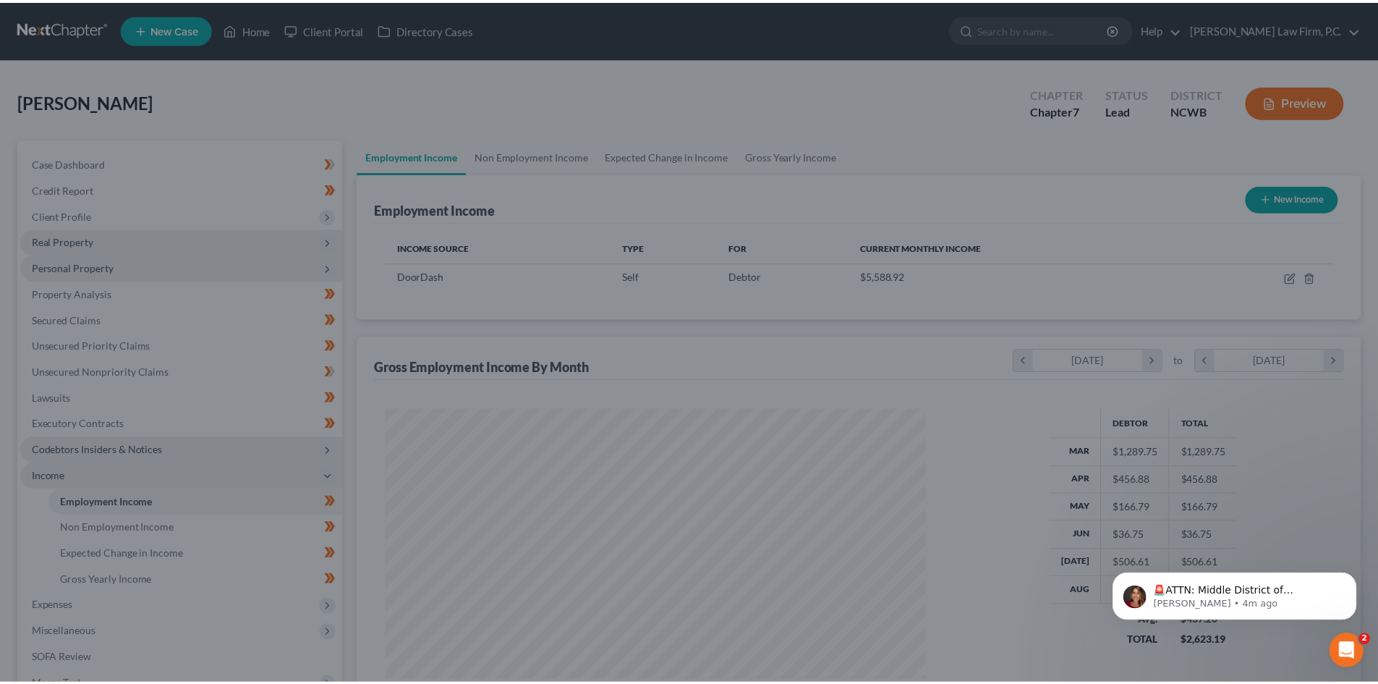
scroll to position [723332, 723033]
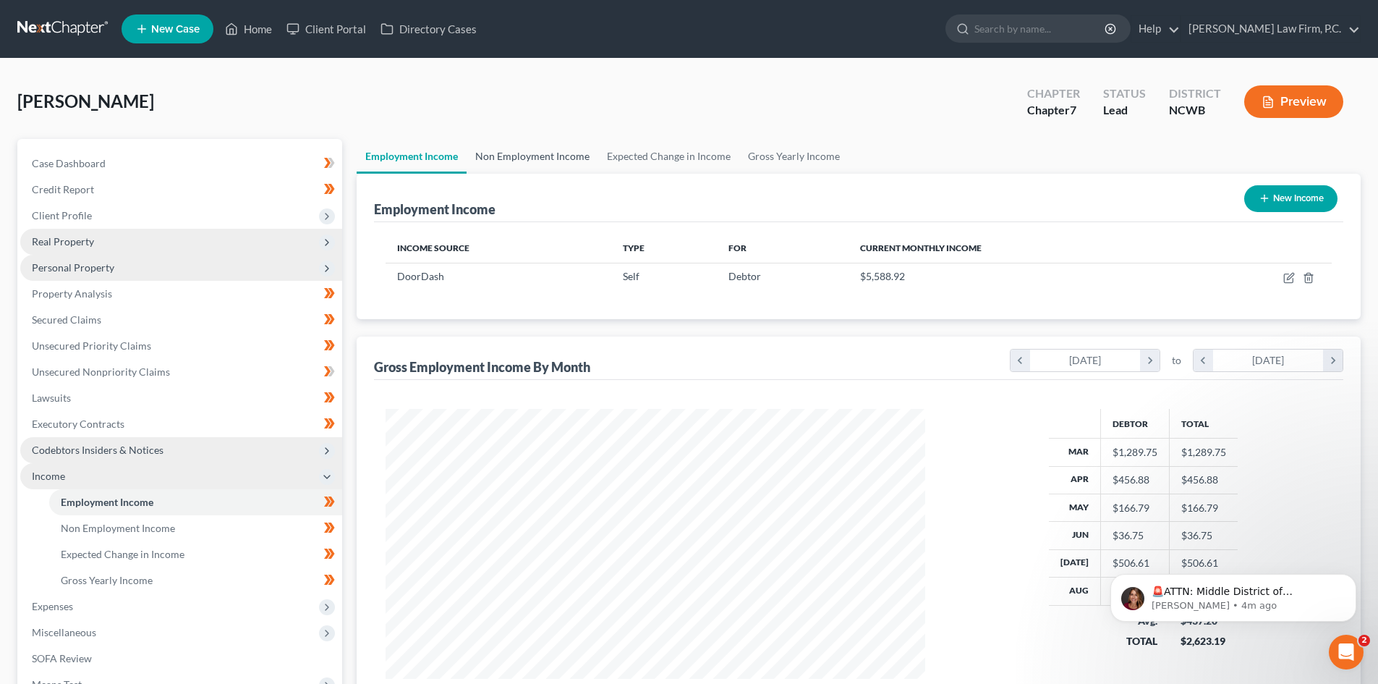
drag, startPoint x: 517, startPoint y: 154, endPoint x: 538, endPoint y: 164, distance: 22.7
click at [518, 154] on link "Non Employment Income" at bounding box center [533, 156] width 132 height 35
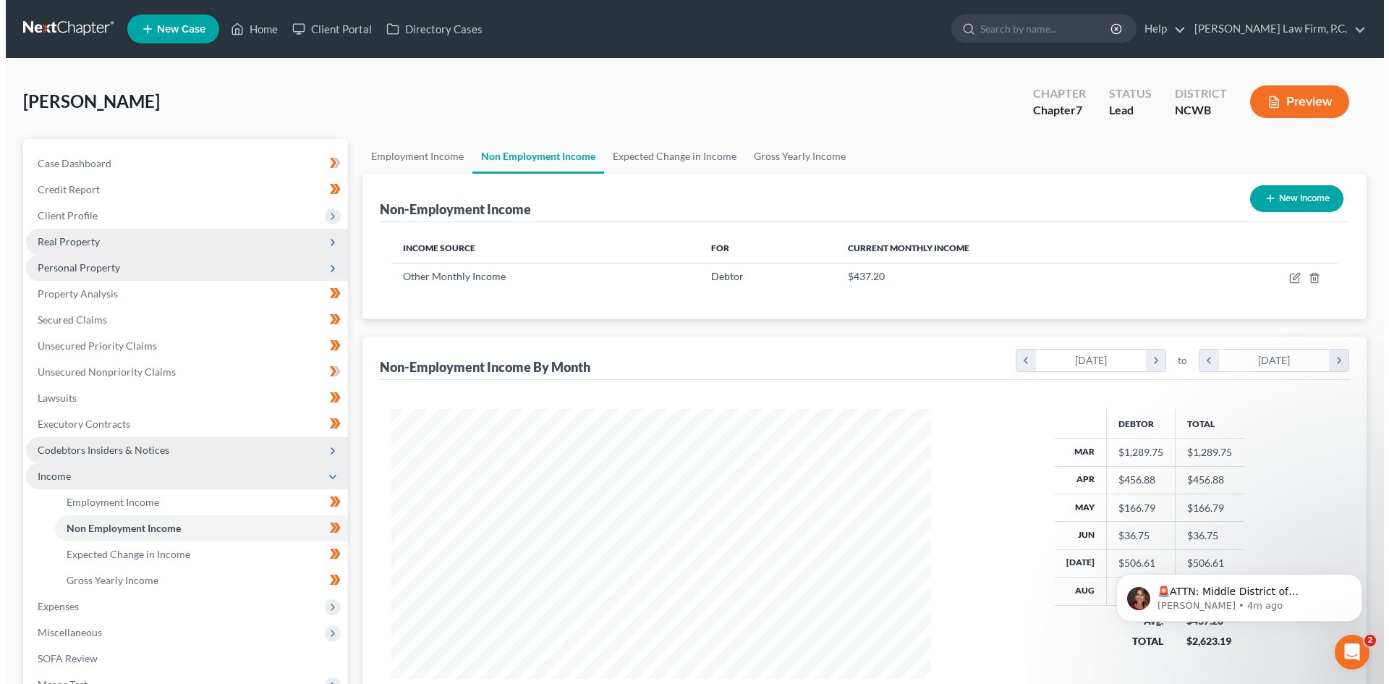
scroll to position [270, 569]
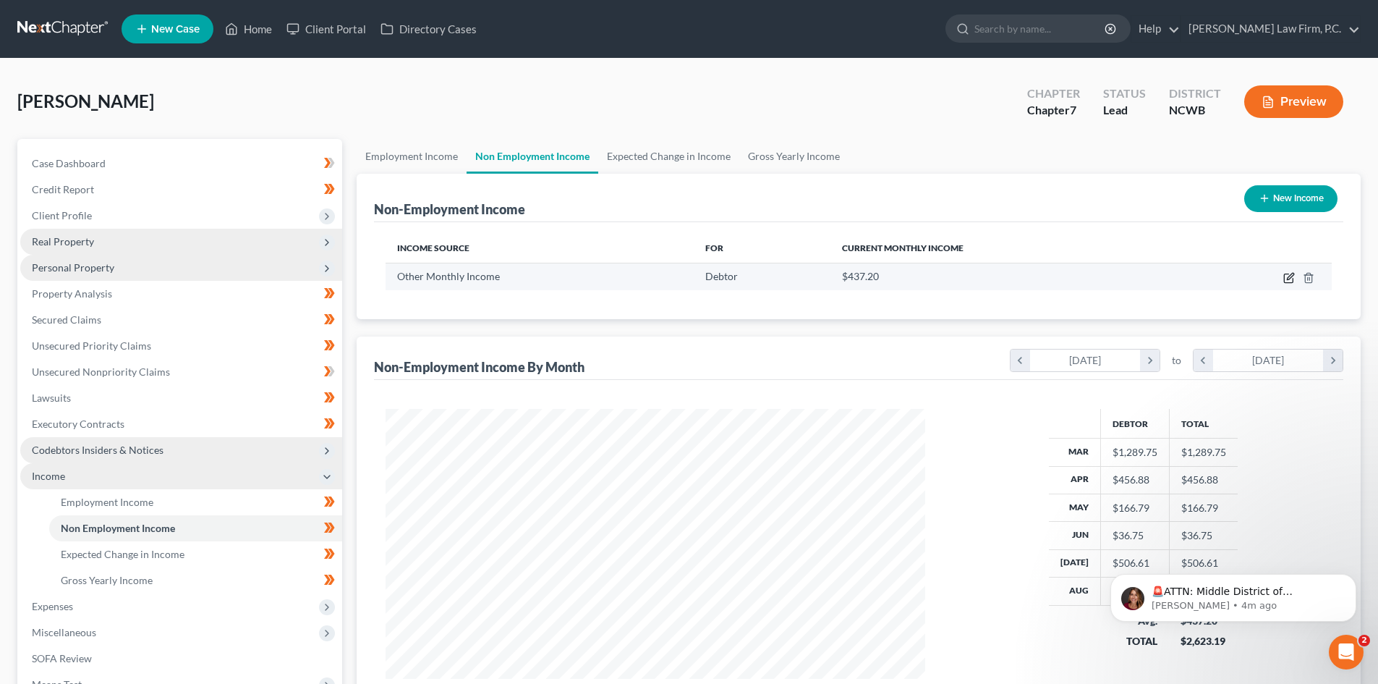
click at [1287, 278] on icon "button" at bounding box center [1290, 278] width 12 height 12
select select "13"
select select "0"
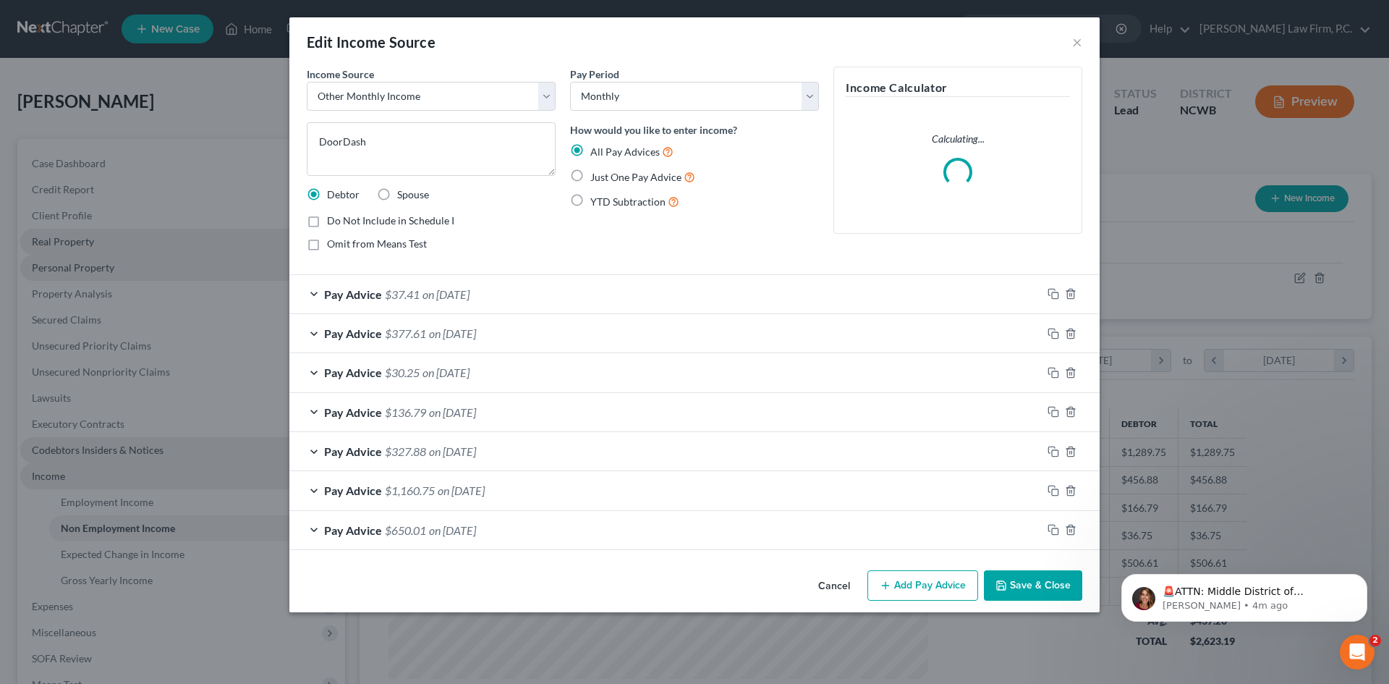
scroll to position [272, 574]
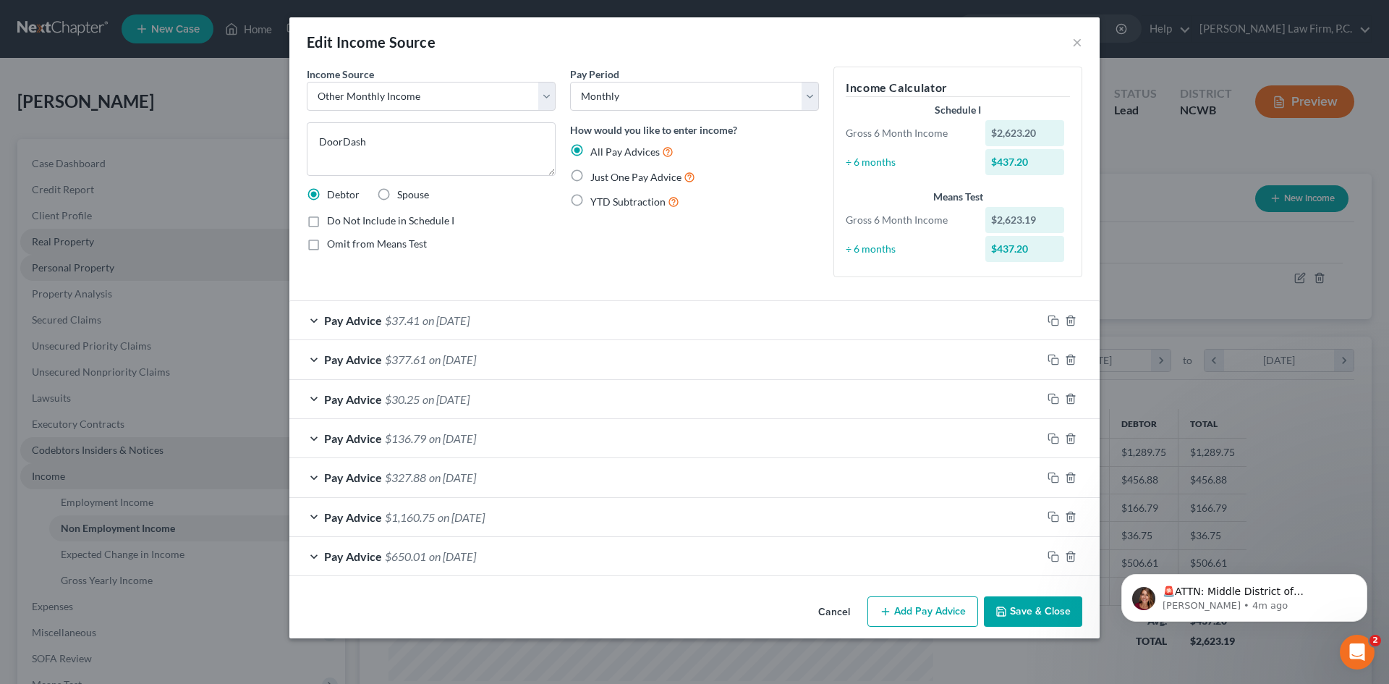
click at [307, 551] on div "Pay Advice $650.01 on [DATE]" at bounding box center [665, 556] width 753 height 38
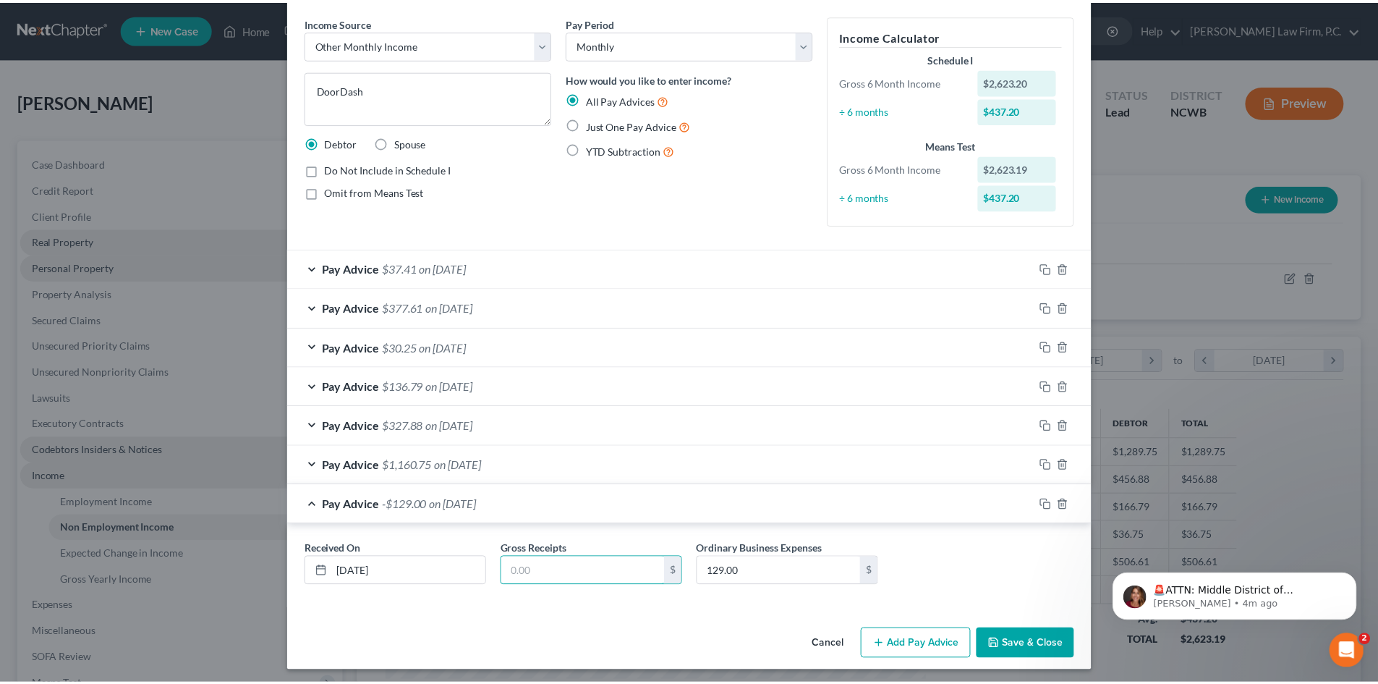
scroll to position [56, 0]
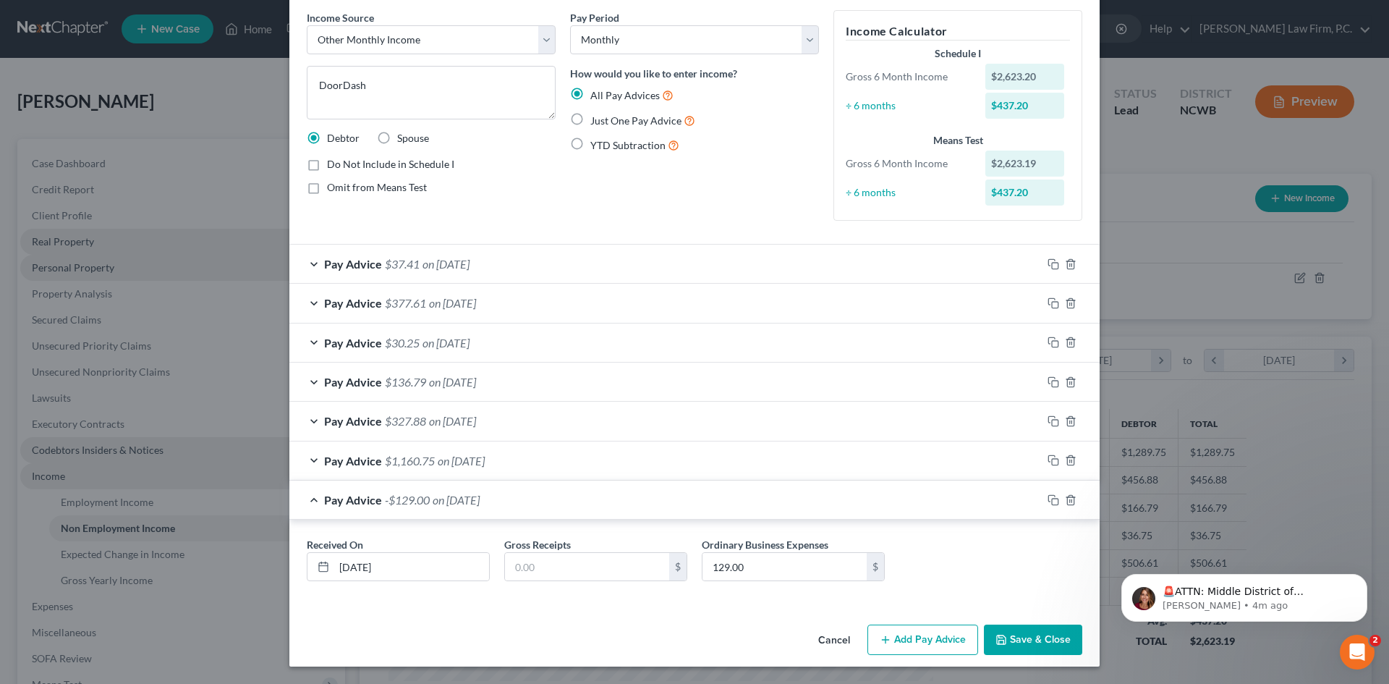
click at [833, 638] on button "Cancel" at bounding box center [834, 640] width 55 height 29
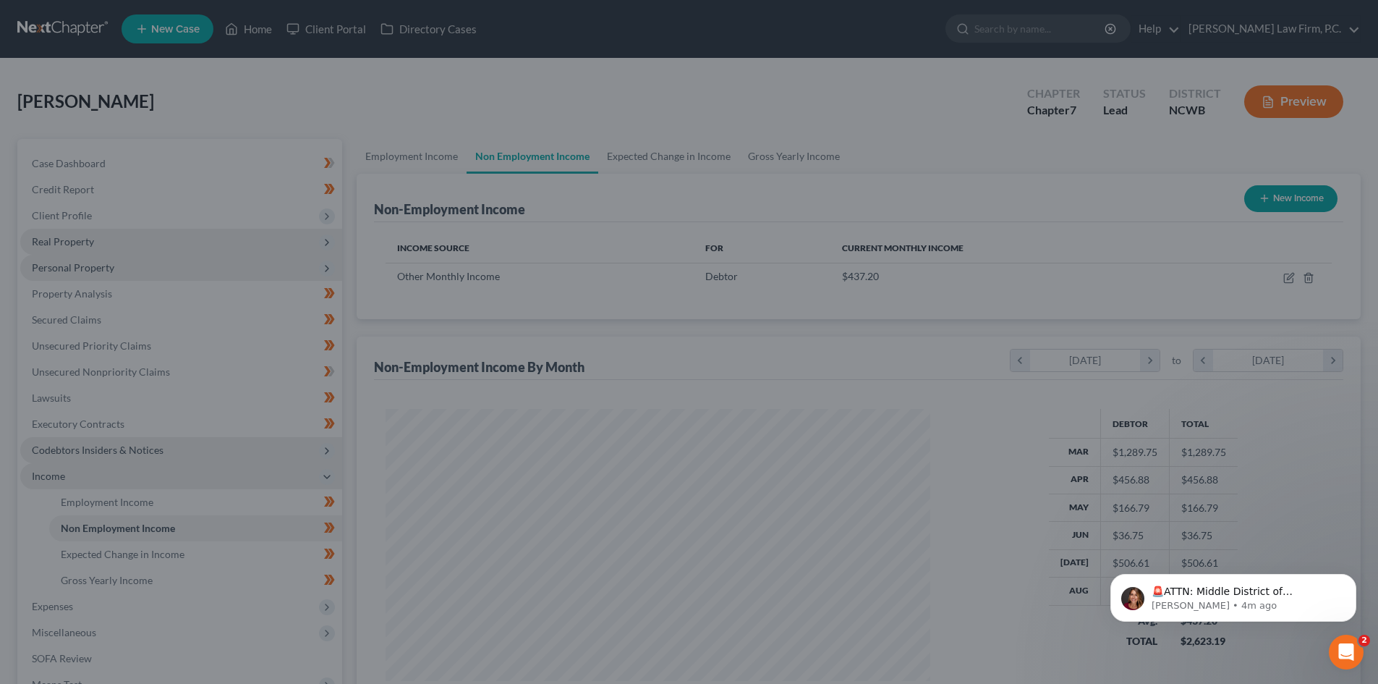
scroll to position [723332, 723033]
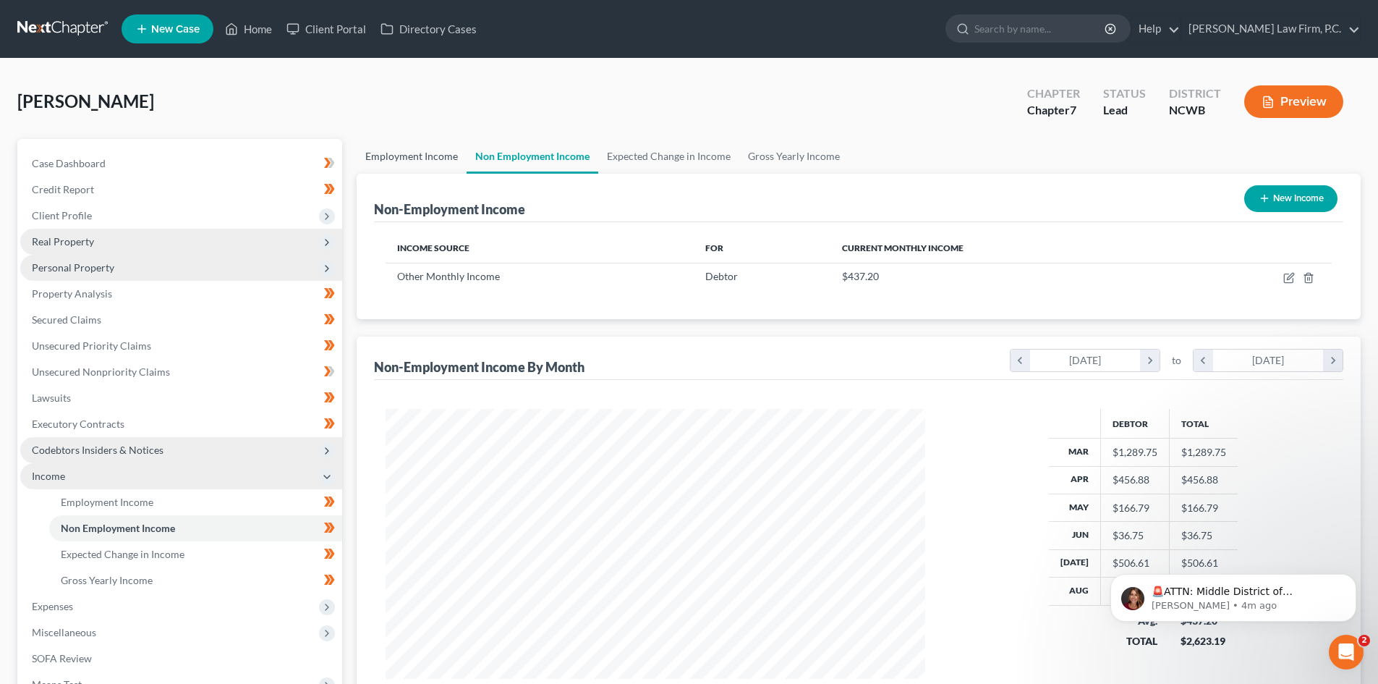
click at [417, 160] on link "Employment Income" at bounding box center [412, 156] width 110 height 35
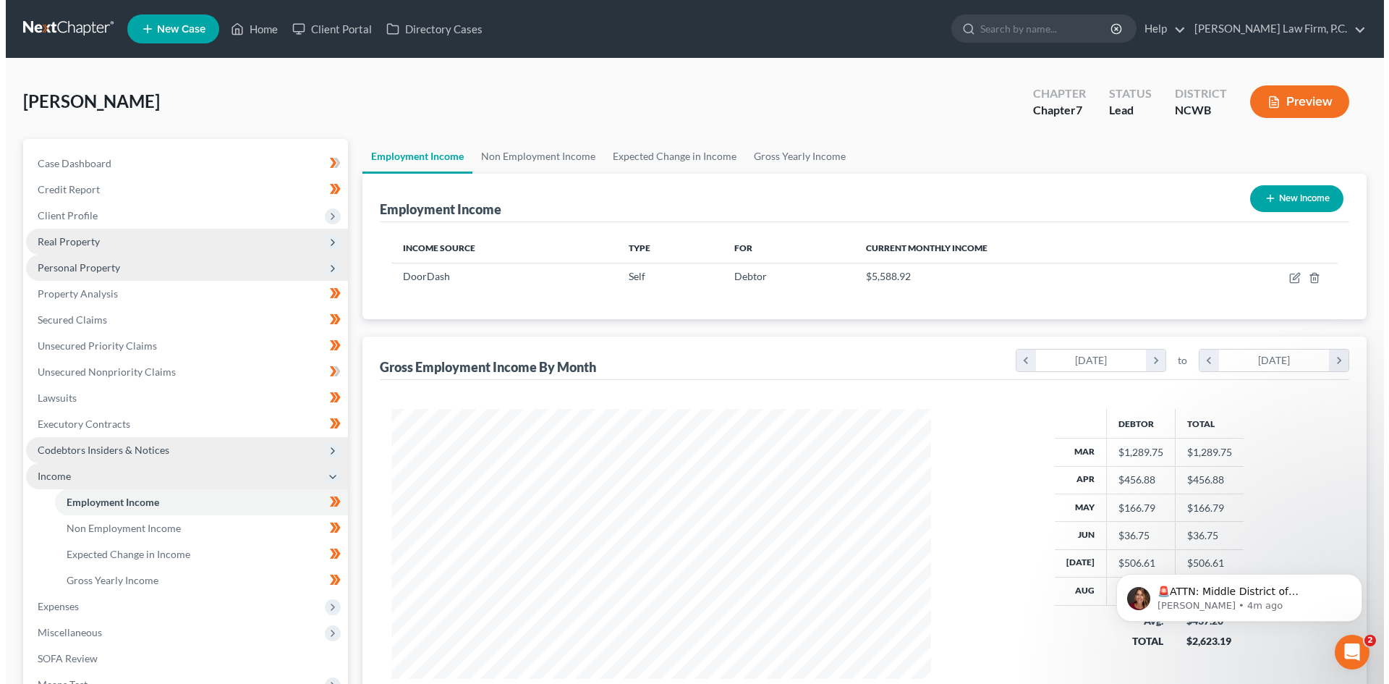
scroll to position [270, 569]
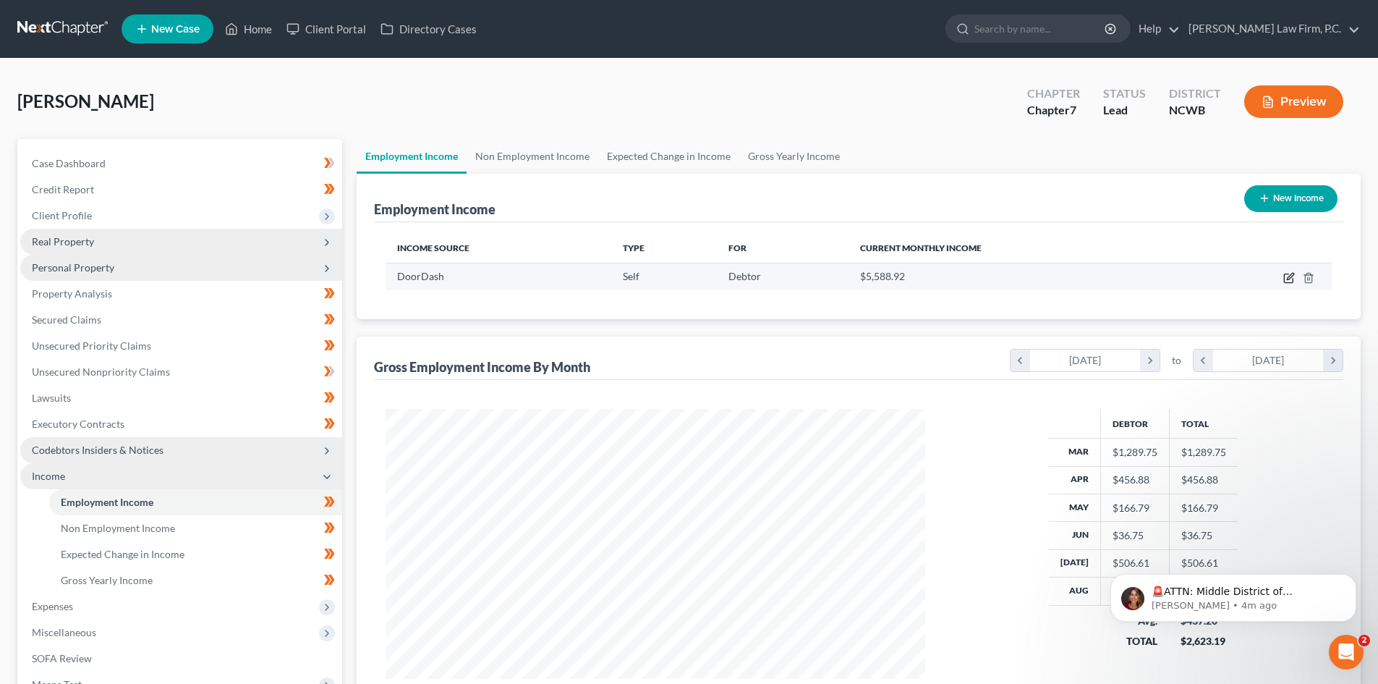
click at [1287, 276] on icon "button" at bounding box center [1290, 278] width 12 height 12
select select "1"
select select "3"
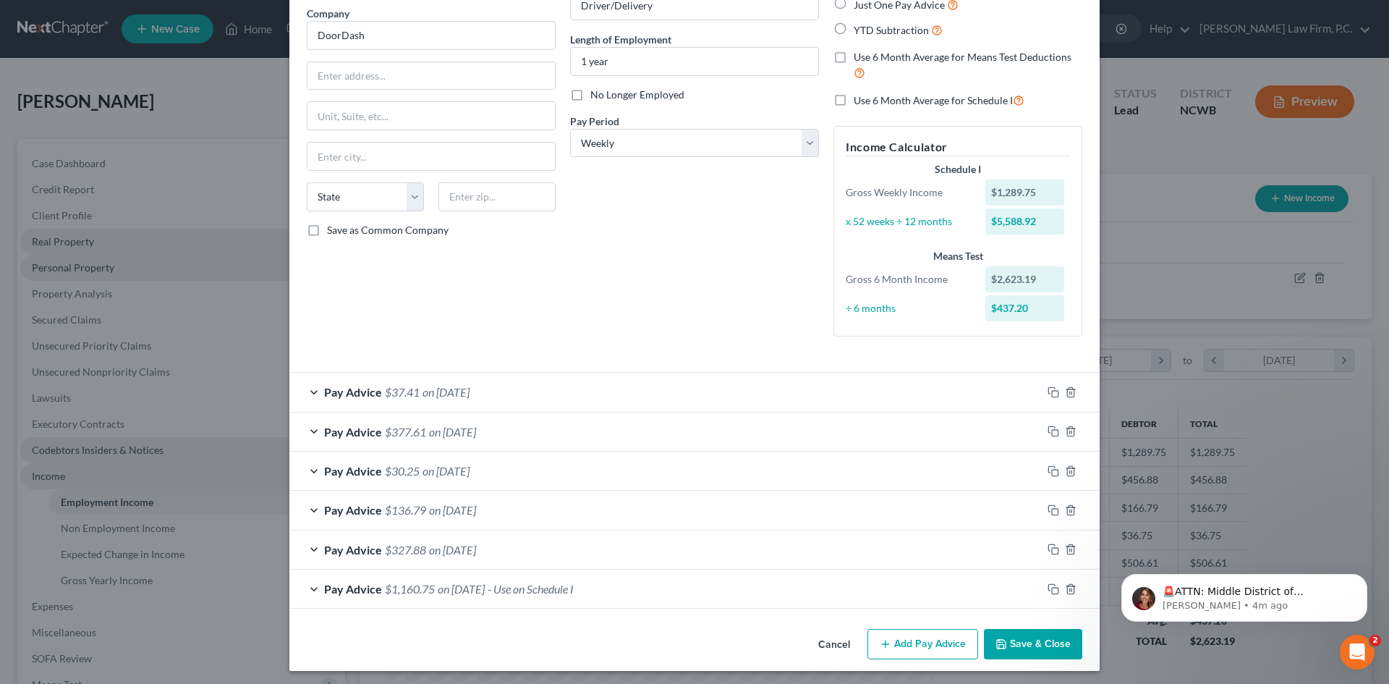
scroll to position [121, 0]
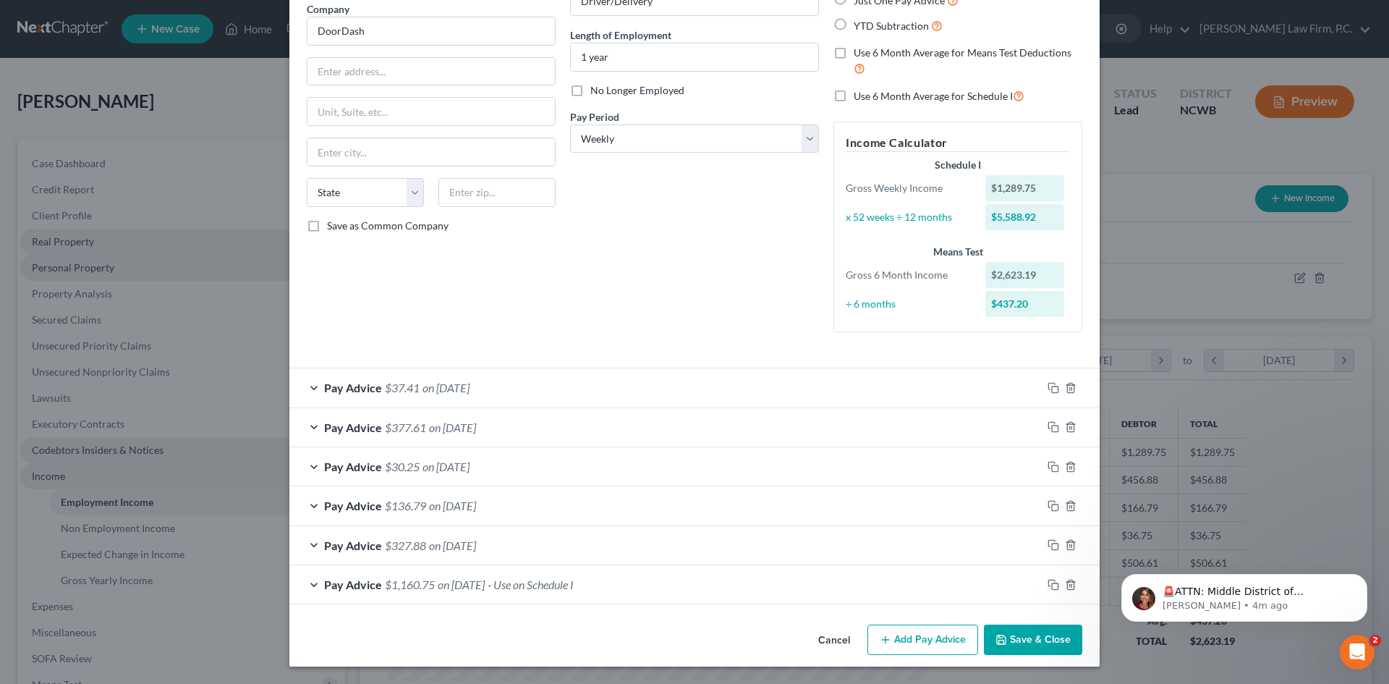
click at [905, 629] on button "Add Pay Advice" at bounding box center [923, 639] width 111 height 30
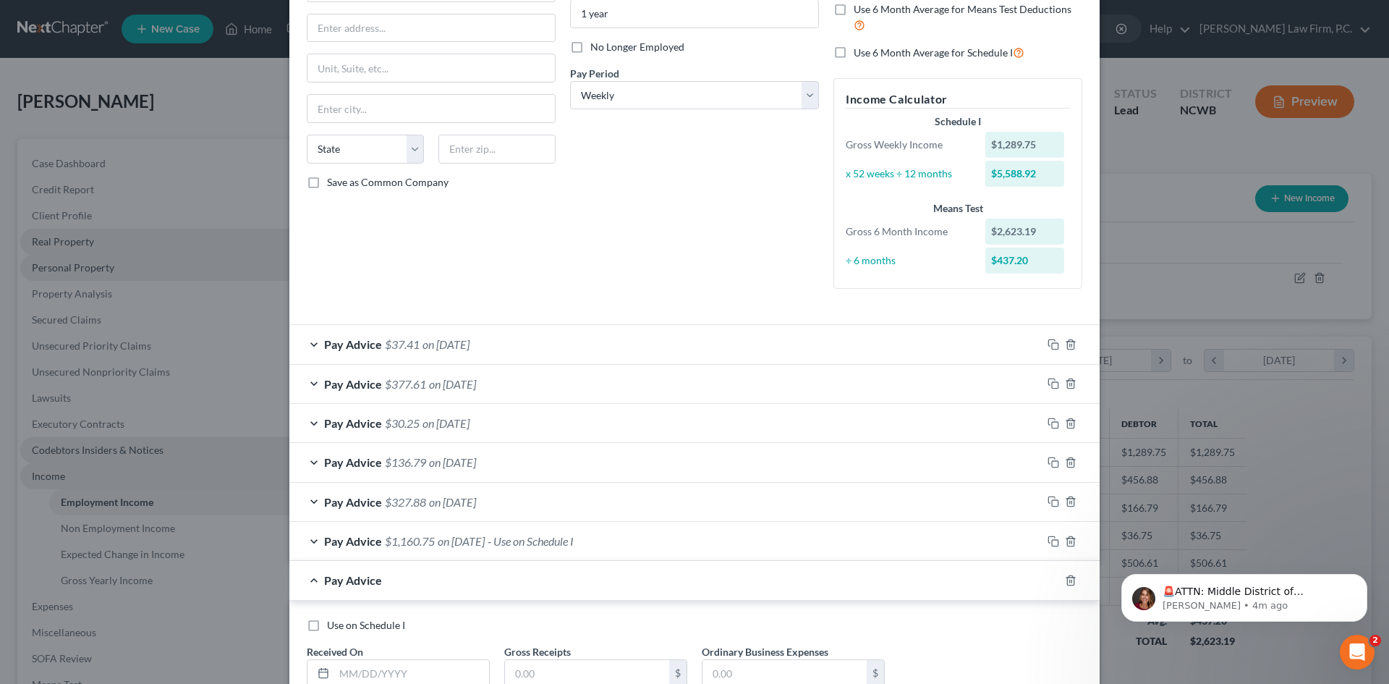
scroll to position [271, 0]
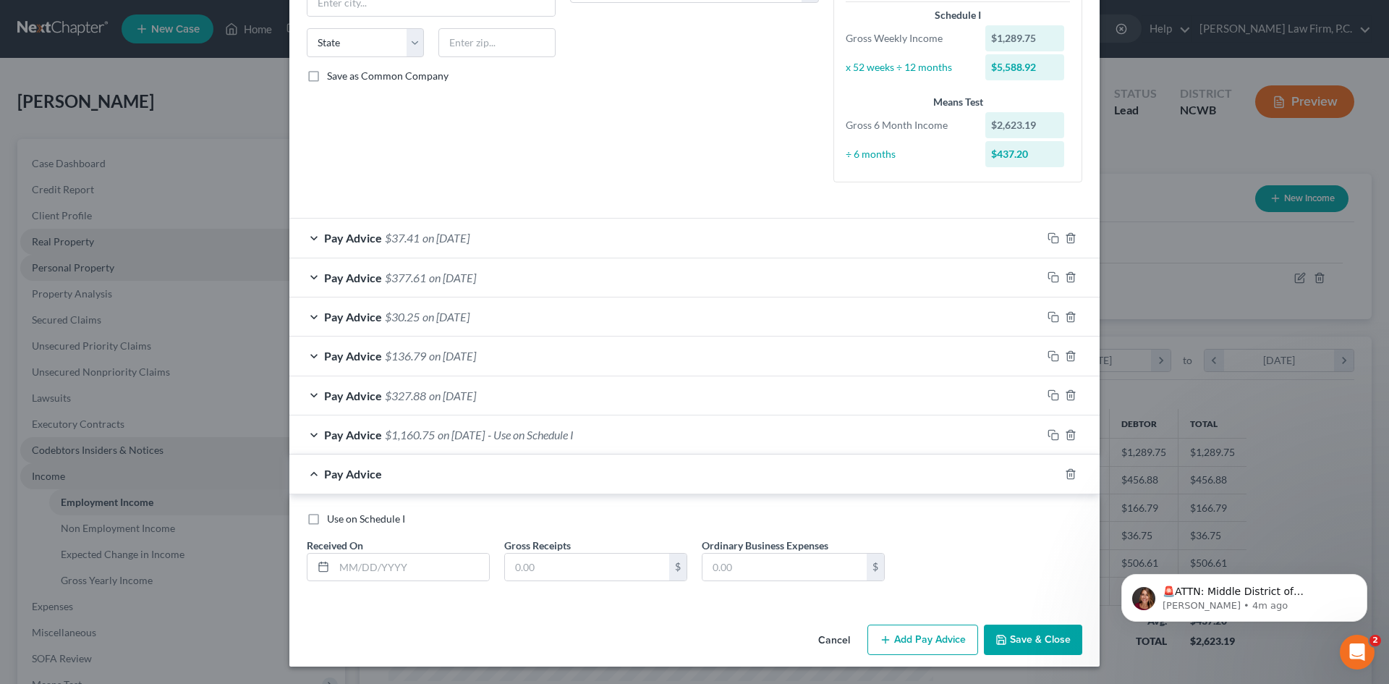
click at [327, 519] on label "Use on Schedule I" at bounding box center [366, 519] width 78 height 14
click at [333, 519] on input "Use on Schedule I" at bounding box center [337, 516] width 9 height 9
checkbox input "true"
click at [321, 560] on div at bounding box center [321, 567] width 27 height 27
click at [357, 569] on input "text" at bounding box center [411, 567] width 155 height 27
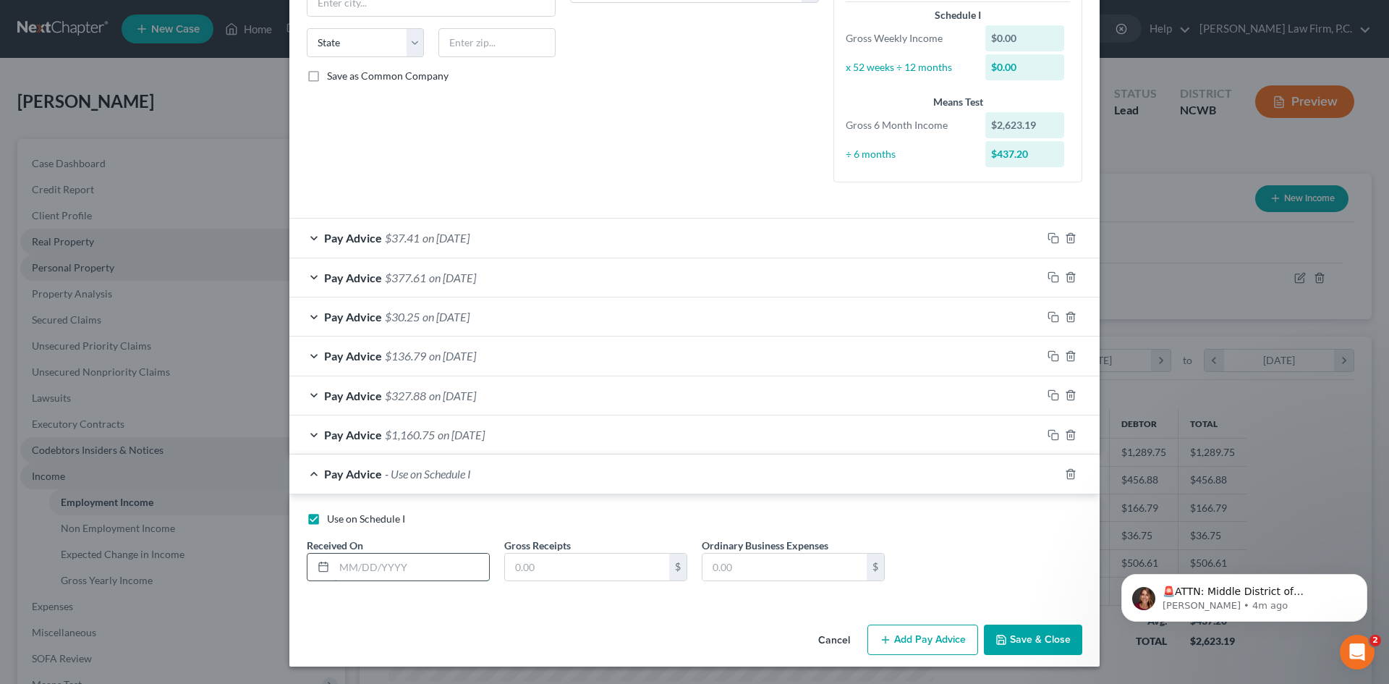
type input "[DATE]"
click at [600, 562] on input "text" at bounding box center [587, 567] width 164 height 27
paste input "779.01"
type input "779.01"
click at [776, 566] on input "text" at bounding box center [785, 567] width 164 height 27
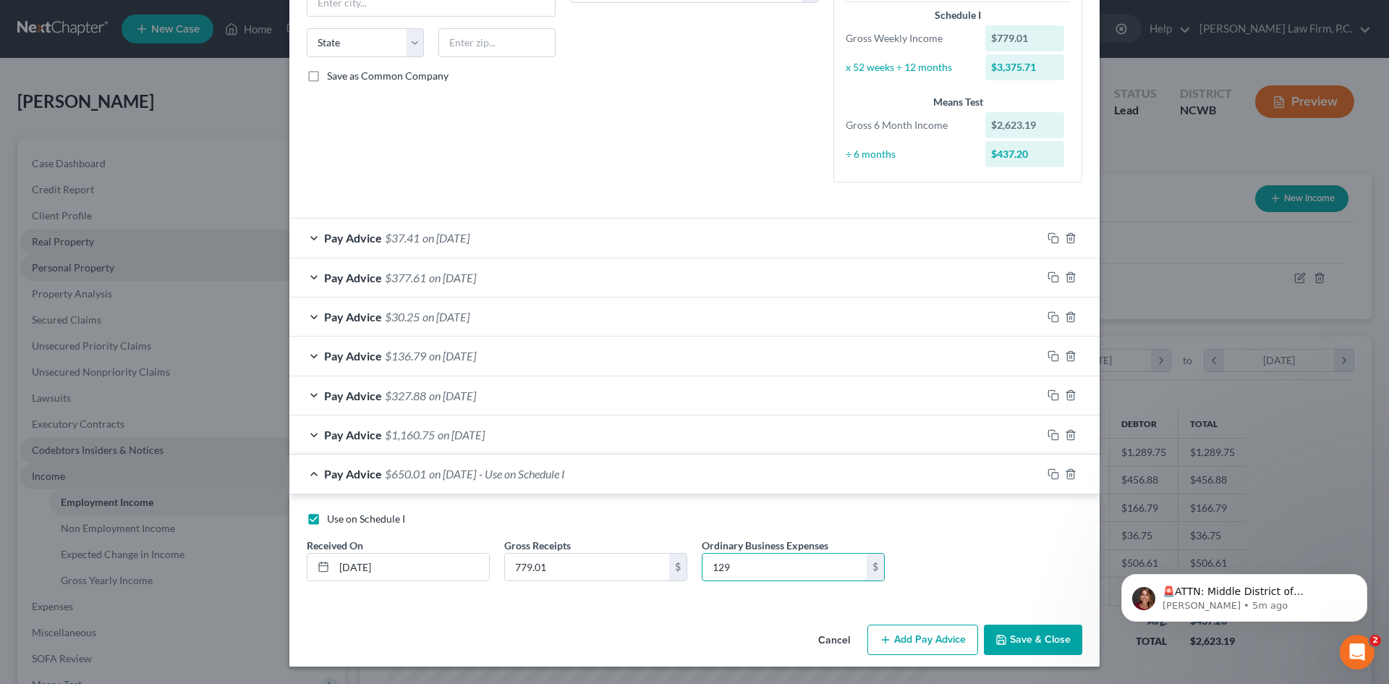
type input "129.00"
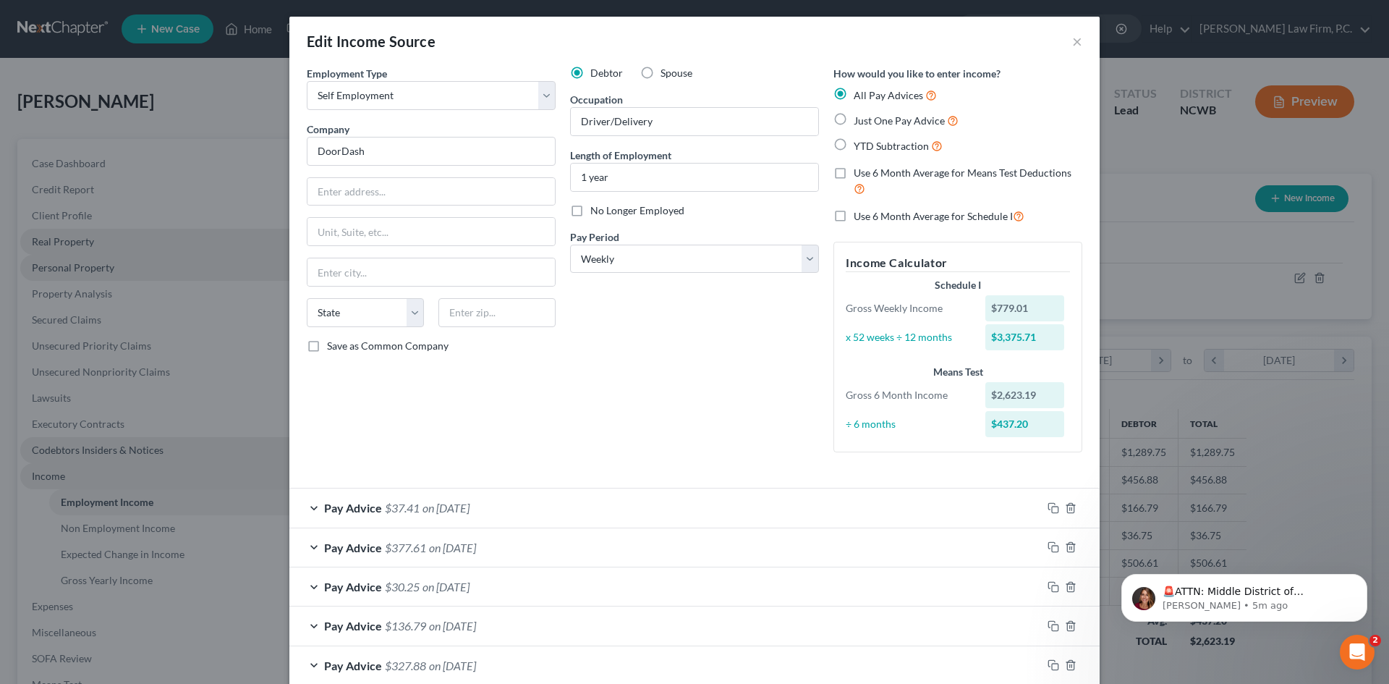
scroll to position [0, 0]
click at [854, 174] on label "Use 6 Month Average for Means Test Deductions" at bounding box center [968, 181] width 229 height 31
click at [860, 174] on input "Use 6 Month Average for Means Test Deductions" at bounding box center [864, 170] width 9 height 9
checkbox input "true"
click at [854, 211] on label "Use 6 Month Average for Schedule I" at bounding box center [939, 216] width 171 height 17
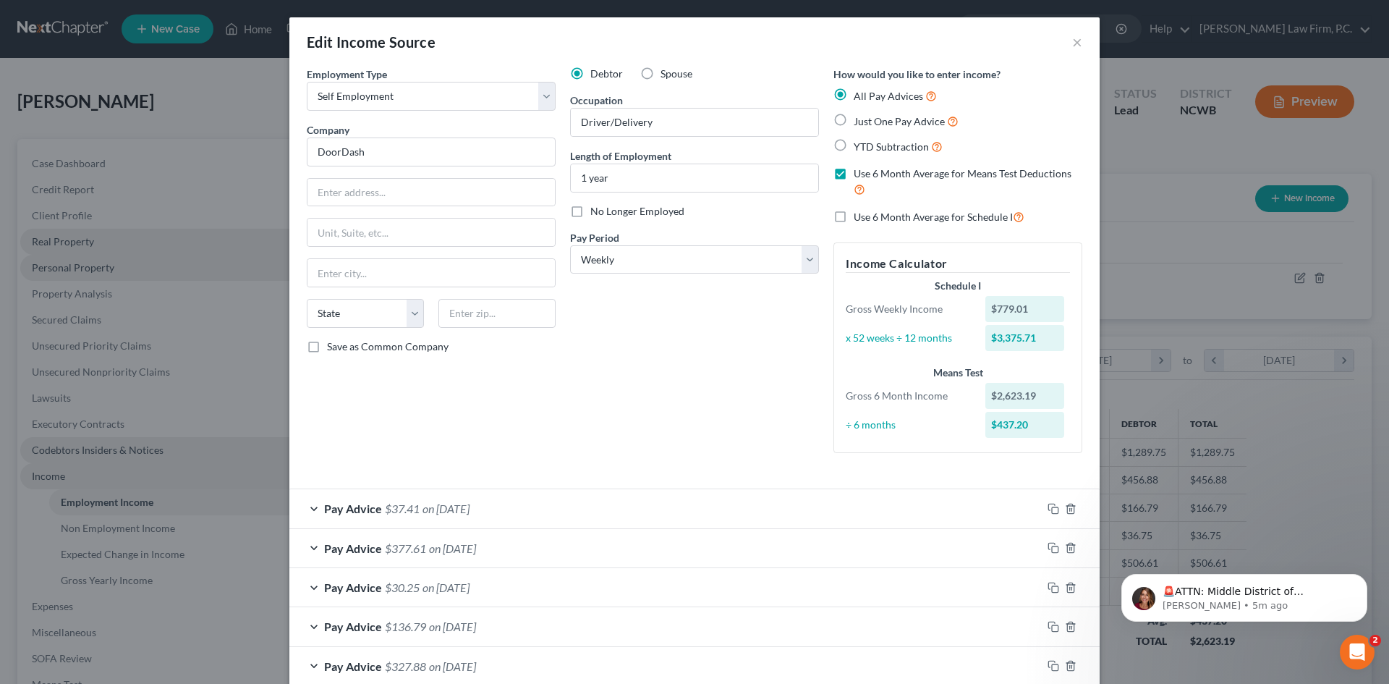
click at [860, 211] on input "Use 6 Month Average for Schedule I" at bounding box center [864, 212] width 9 height 9
checkbox input "true"
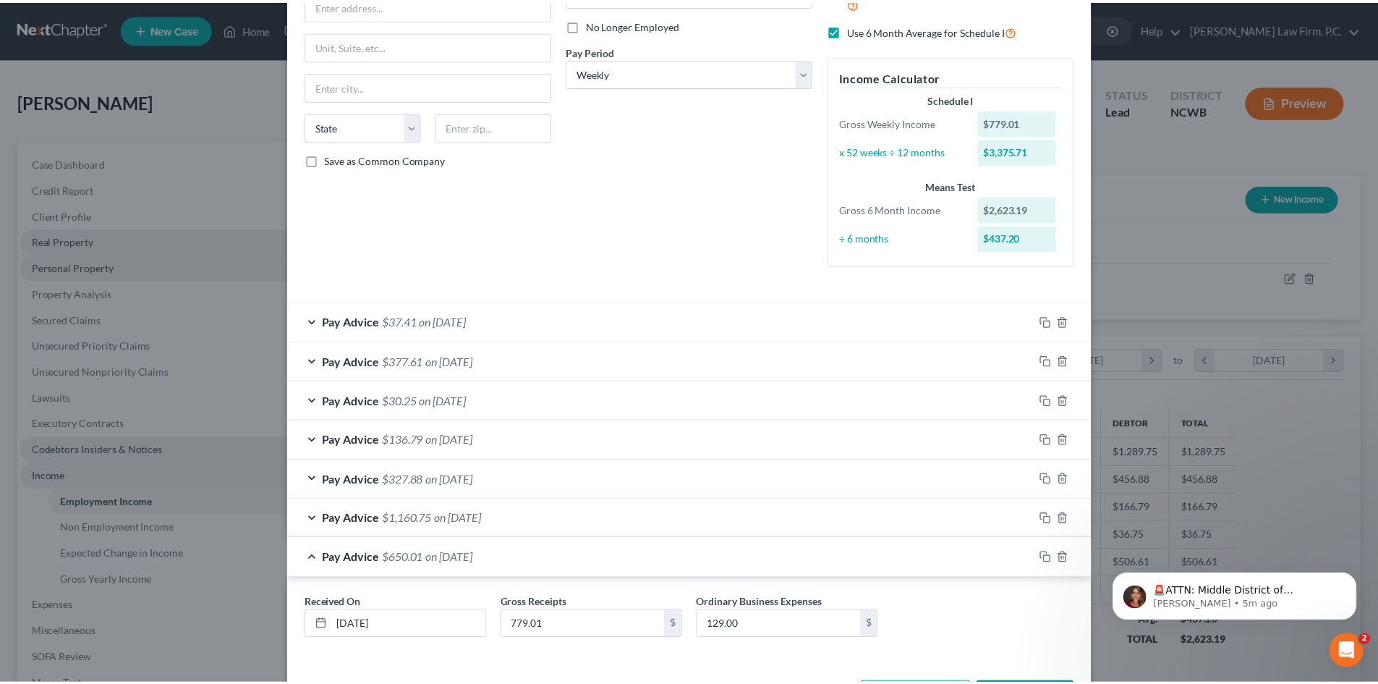
scroll to position [245, 0]
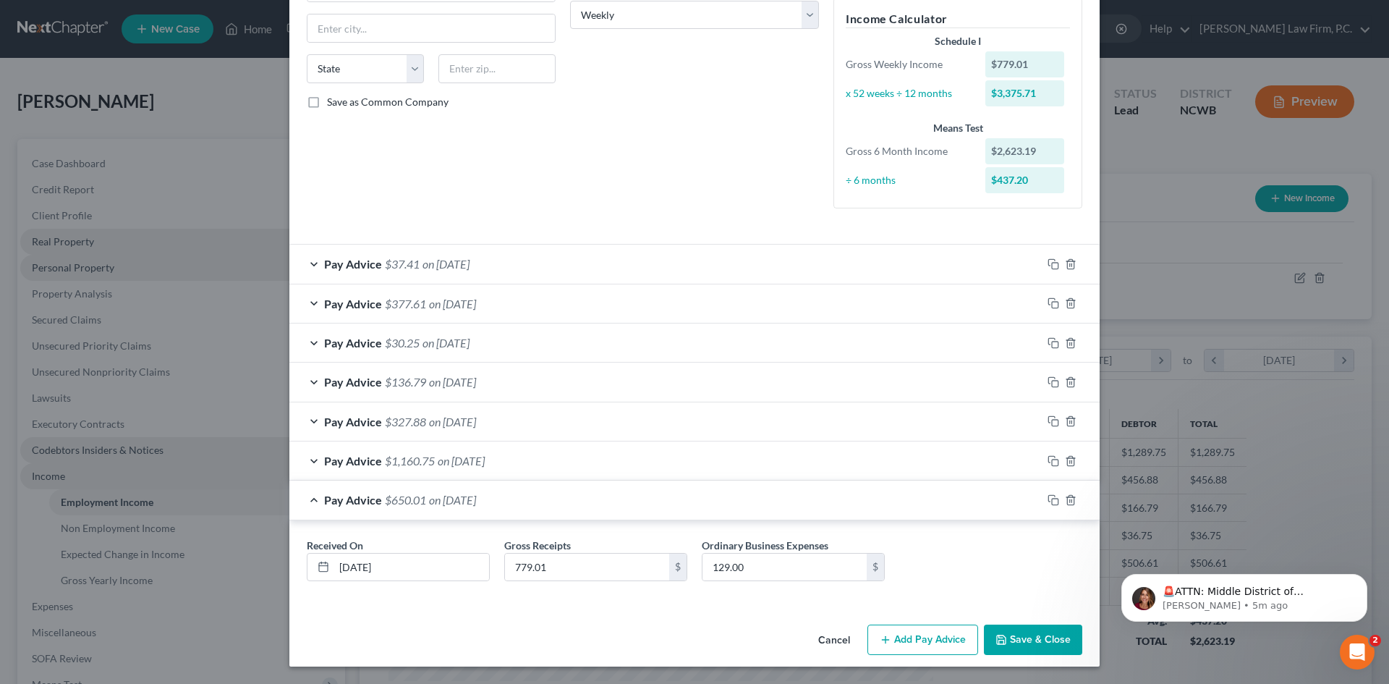
click at [1030, 651] on button "Save & Close" at bounding box center [1033, 639] width 98 height 30
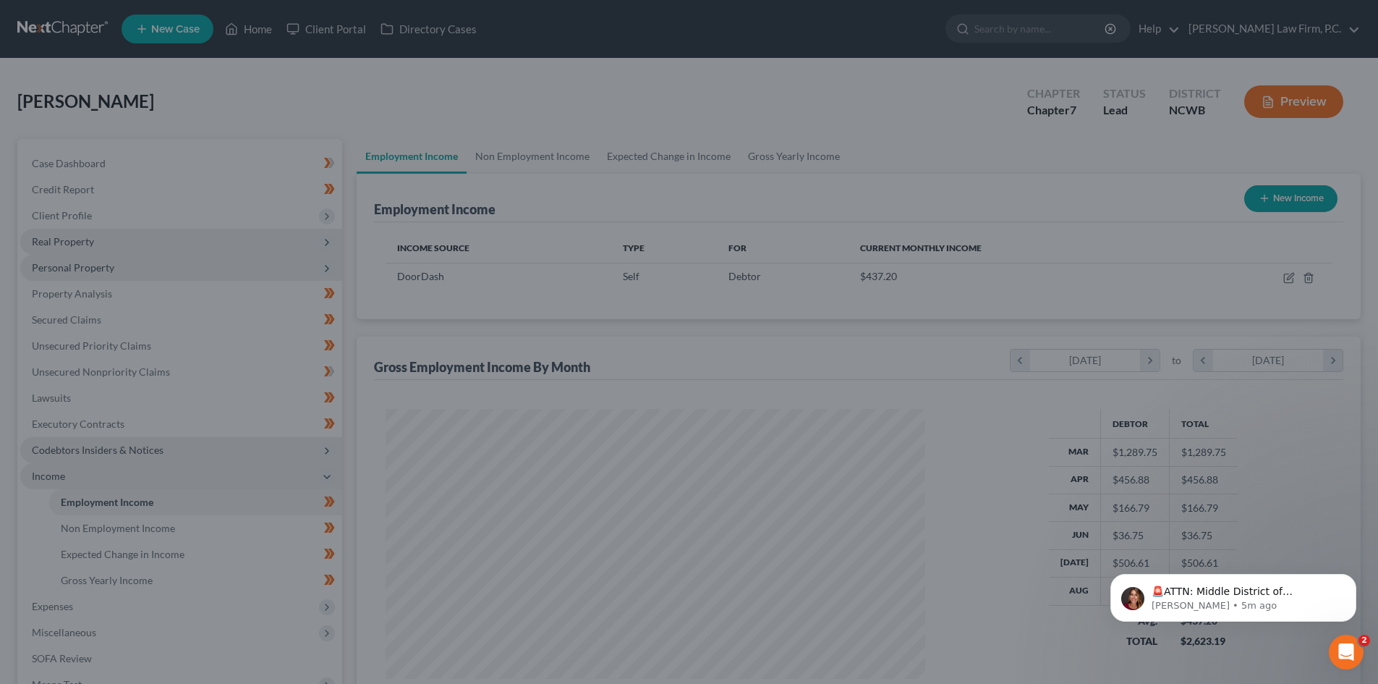
scroll to position [723332, 723033]
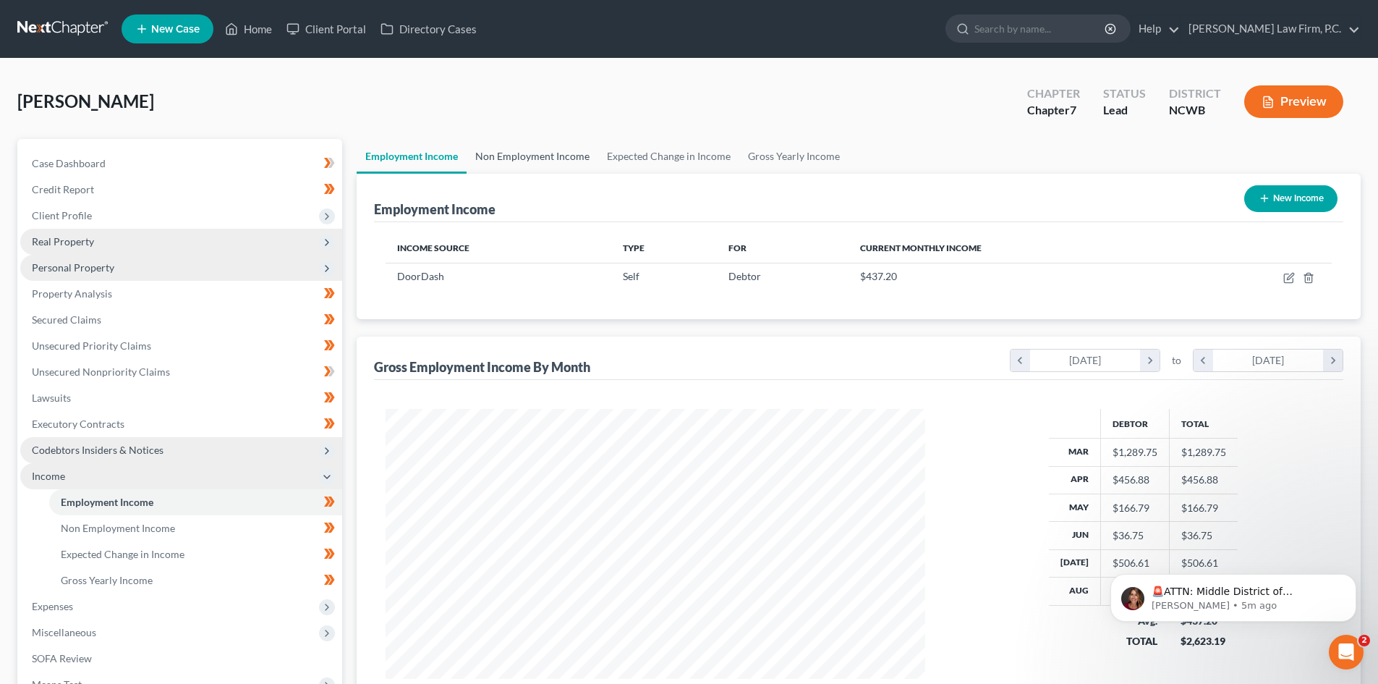
click at [574, 158] on link "Non Employment Income" at bounding box center [533, 156] width 132 height 35
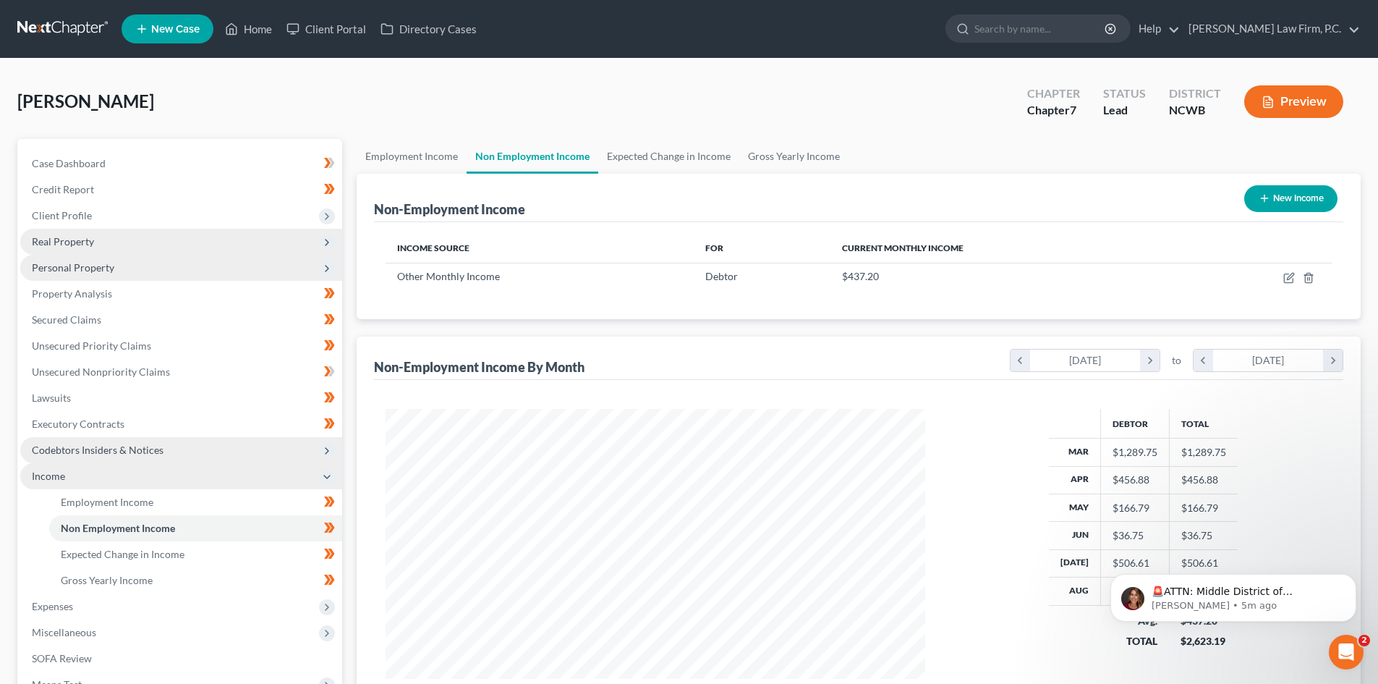
scroll to position [270, 569]
click at [1306, 271] on td at bounding box center [1258, 276] width 147 height 27
click at [1310, 276] on icon "button" at bounding box center [1309, 278] width 12 height 12
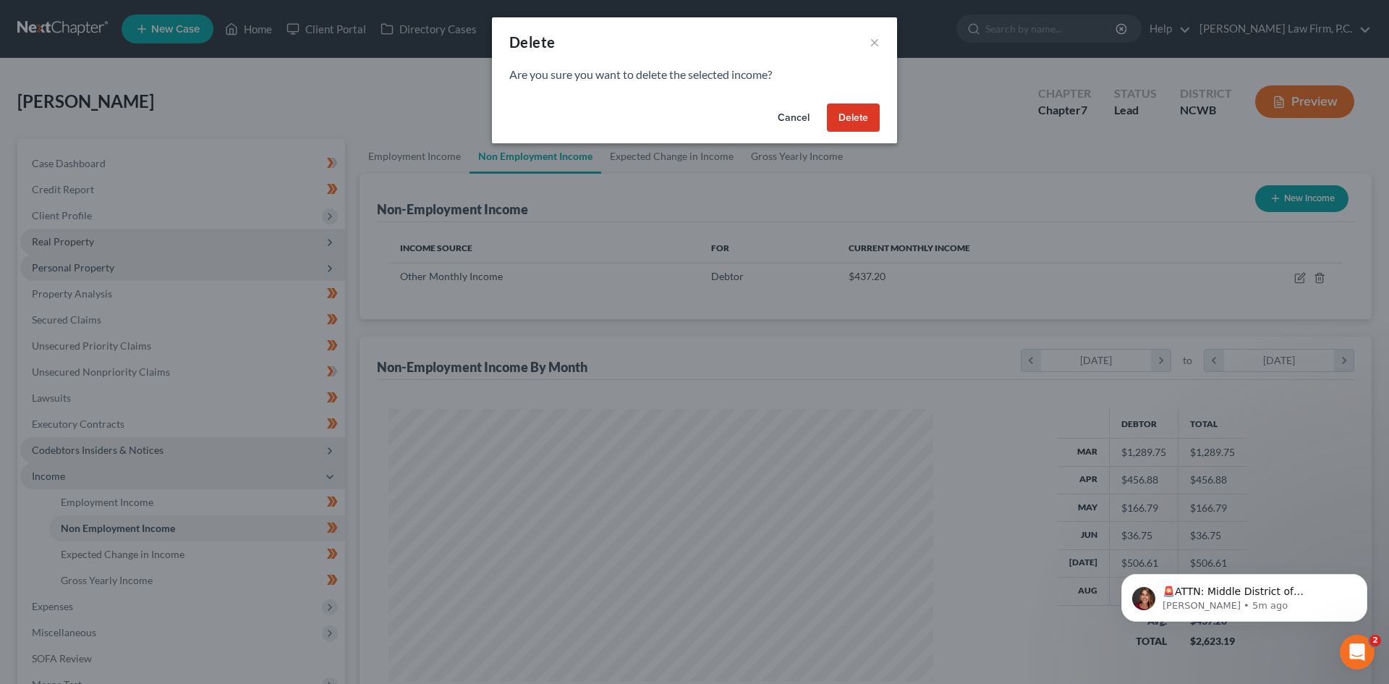
click at [847, 105] on button "Delete" at bounding box center [853, 117] width 53 height 29
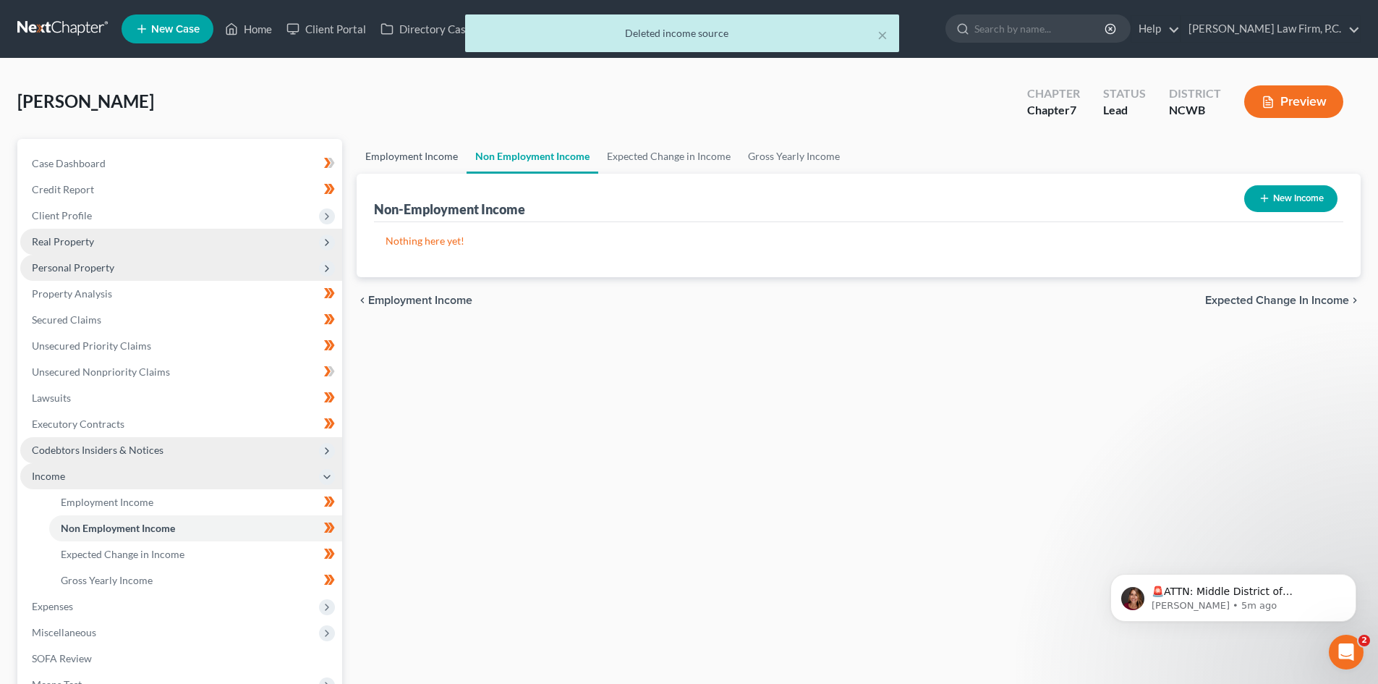
drag, startPoint x: 421, startPoint y: 156, endPoint x: 510, endPoint y: 164, distance: 89.3
click at [420, 156] on link "Employment Income" at bounding box center [412, 156] width 110 height 35
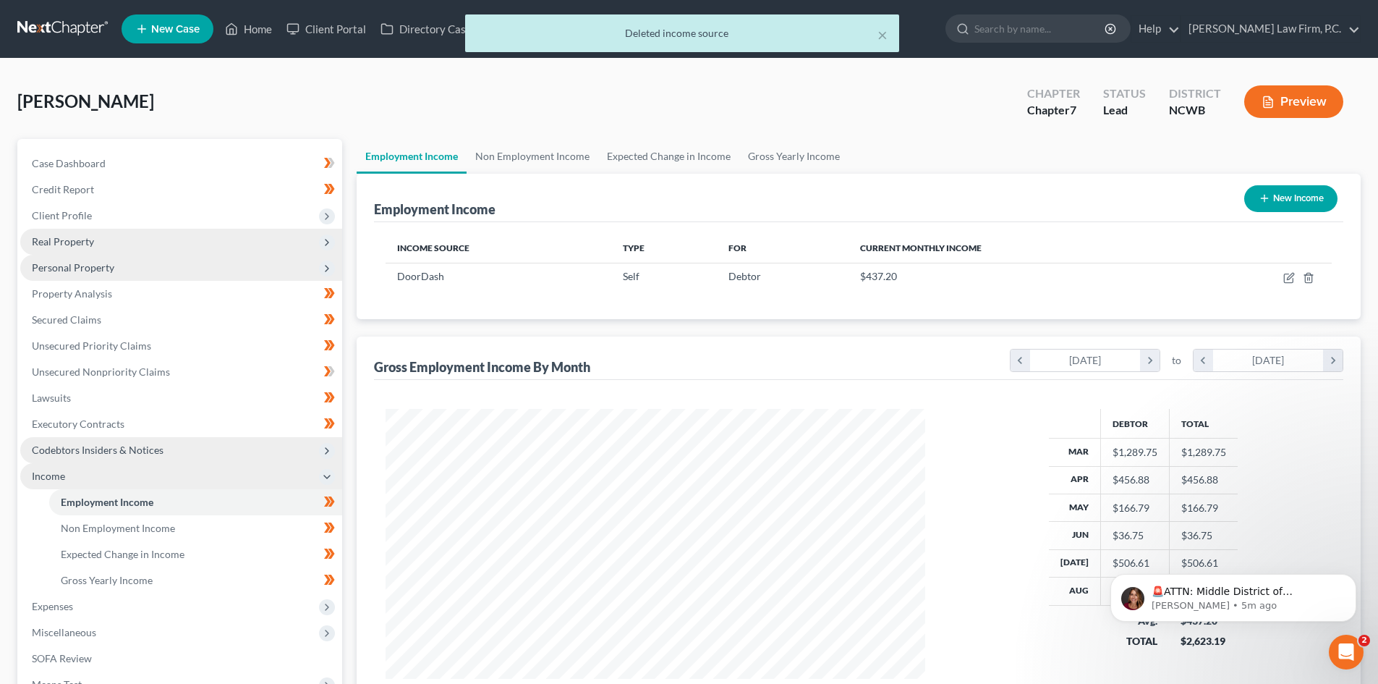
scroll to position [270, 569]
click at [1357, 641] on div "Open Intercom Messenger" at bounding box center [1345, 650] width 48 height 48
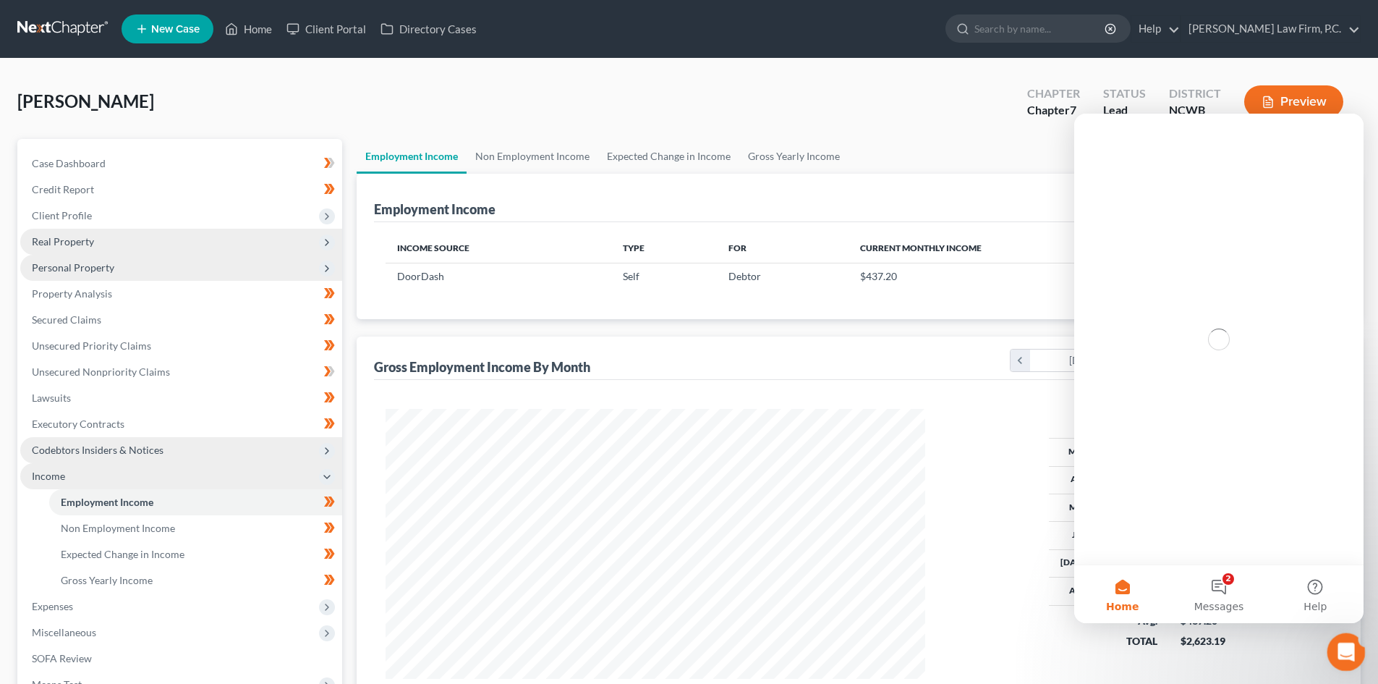
scroll to position [0, 0]
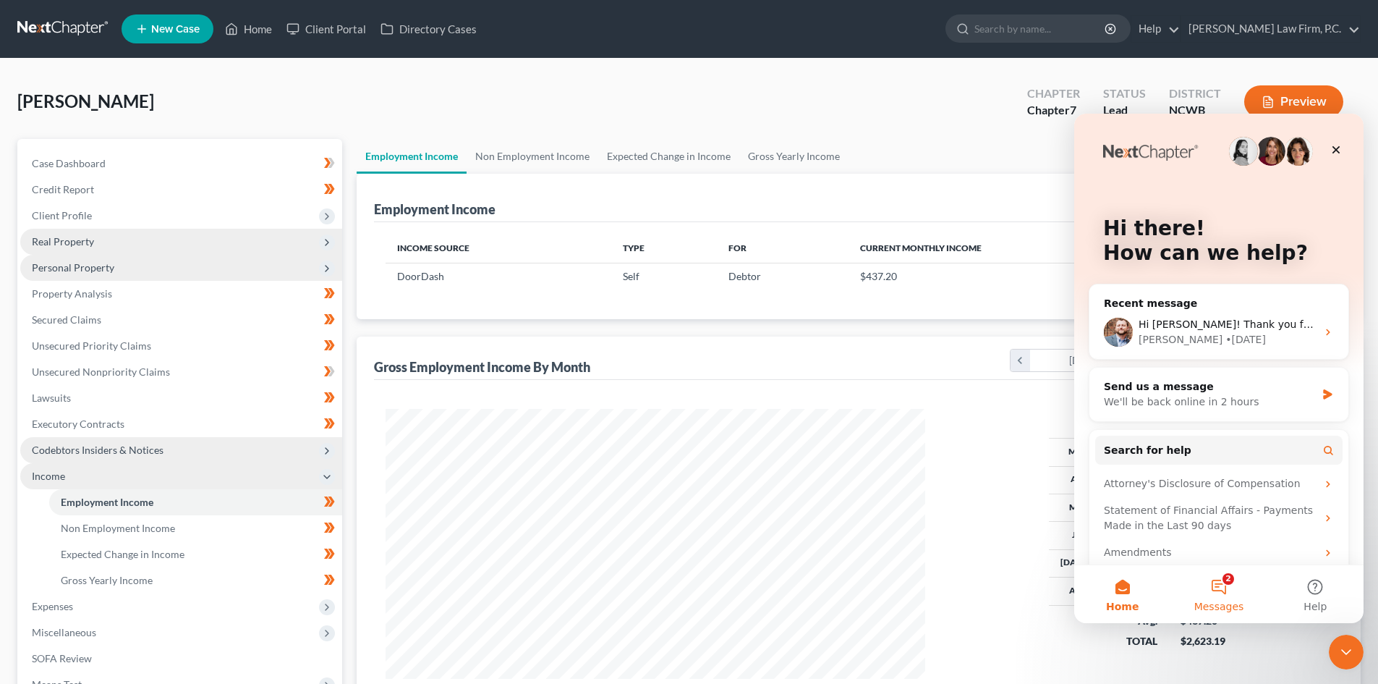
click at [1218, 580] on button "2 Messages" at bounding box center [1219, 594] width 96 height 58
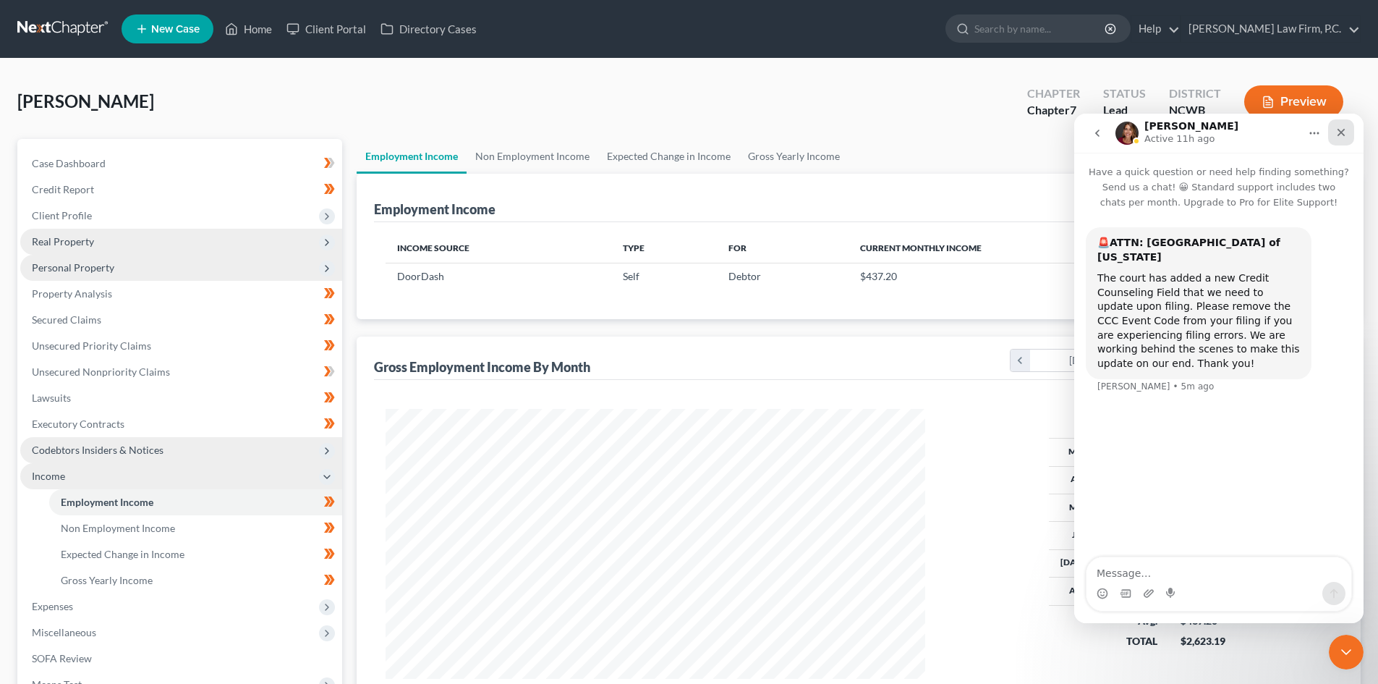
click at [1344, 129] on icon "Close" at bounding box center [1342, 133] width 8 height 8
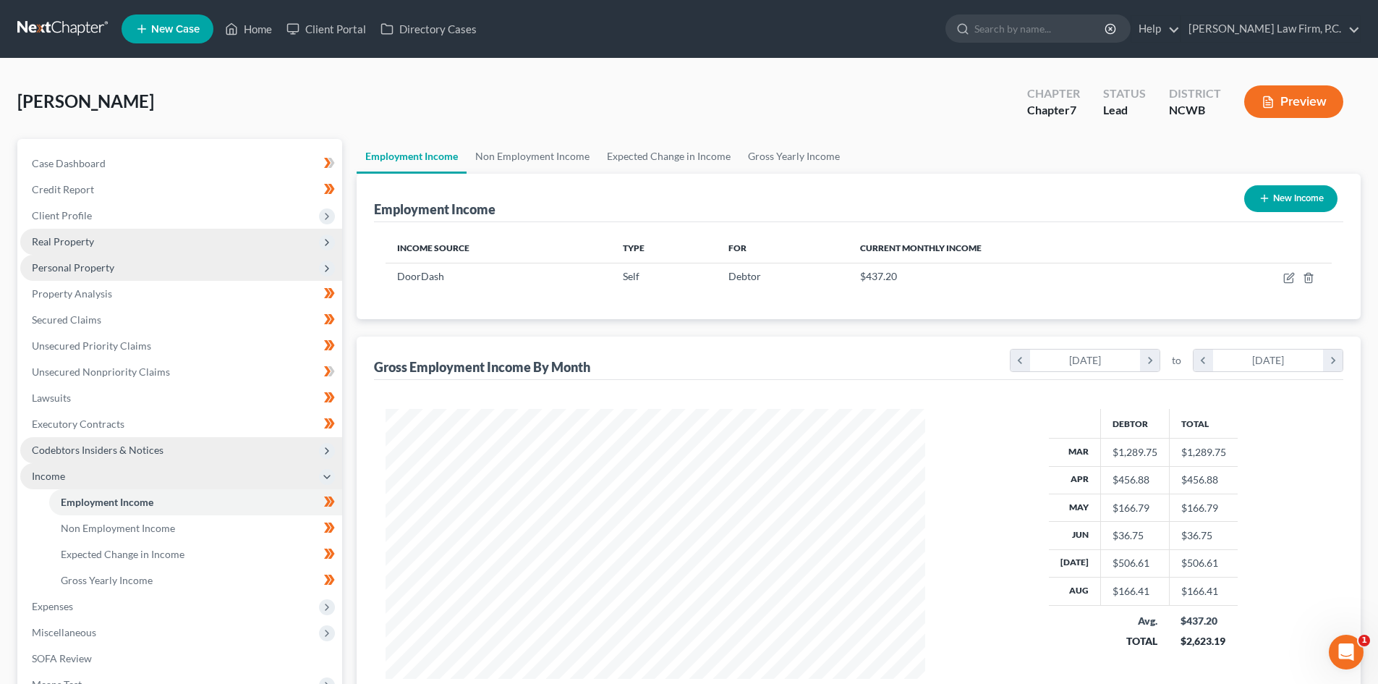
click at [1303, 108] on button "Preview" at bounding box center [1294, 101] width 99 height 33
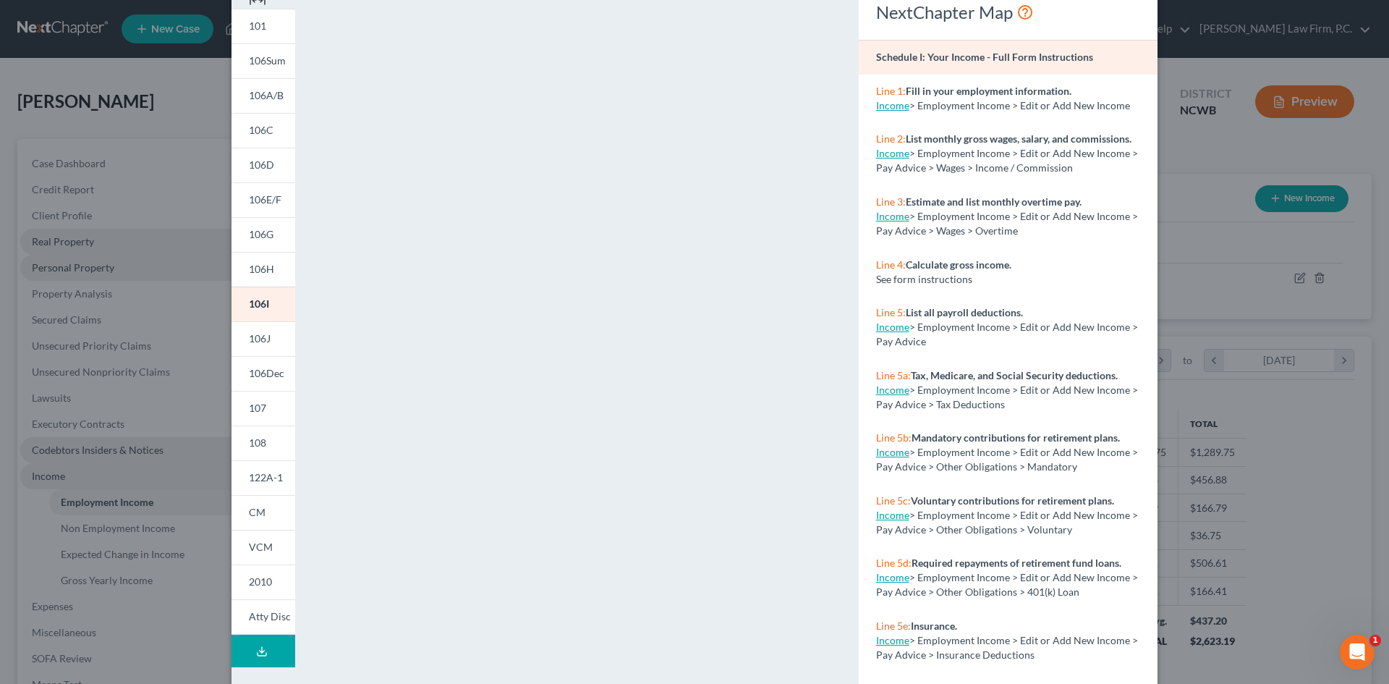
scroll to position [132, 0]
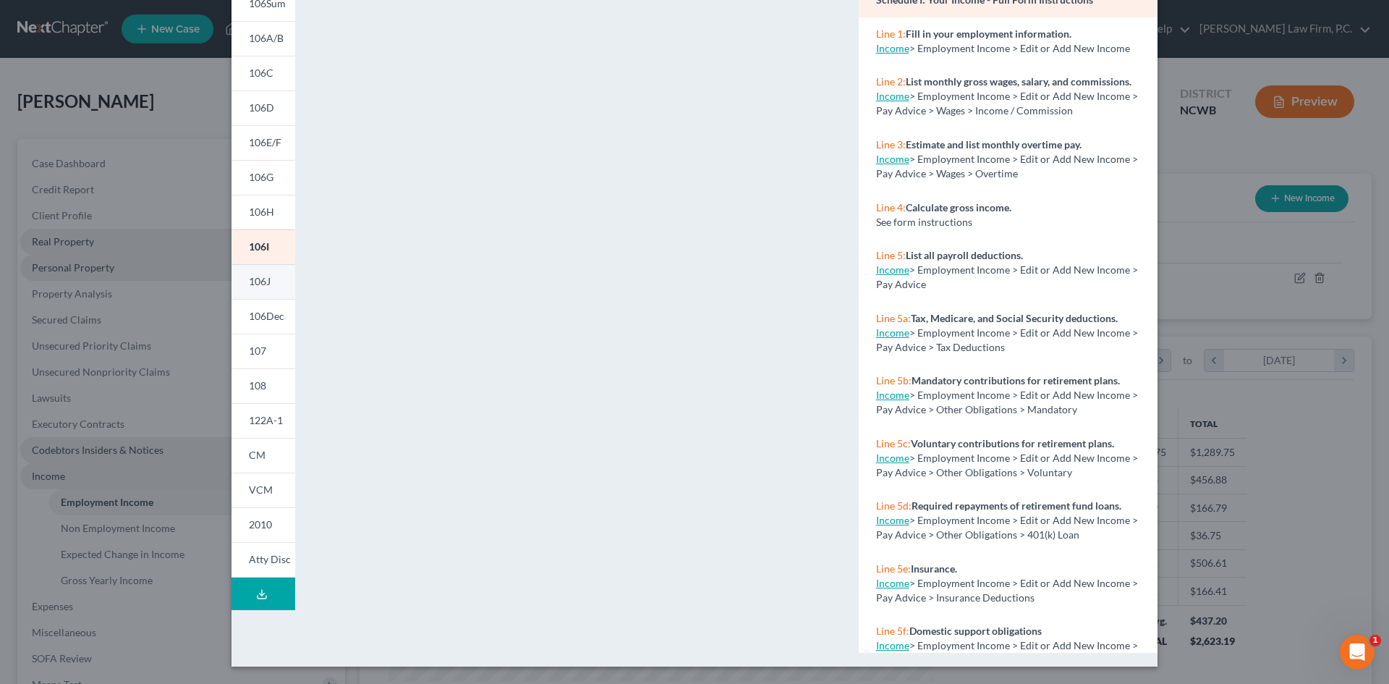
click at [262, 279] on span "106J" at bounding box center [260, 281] width 22 height 12
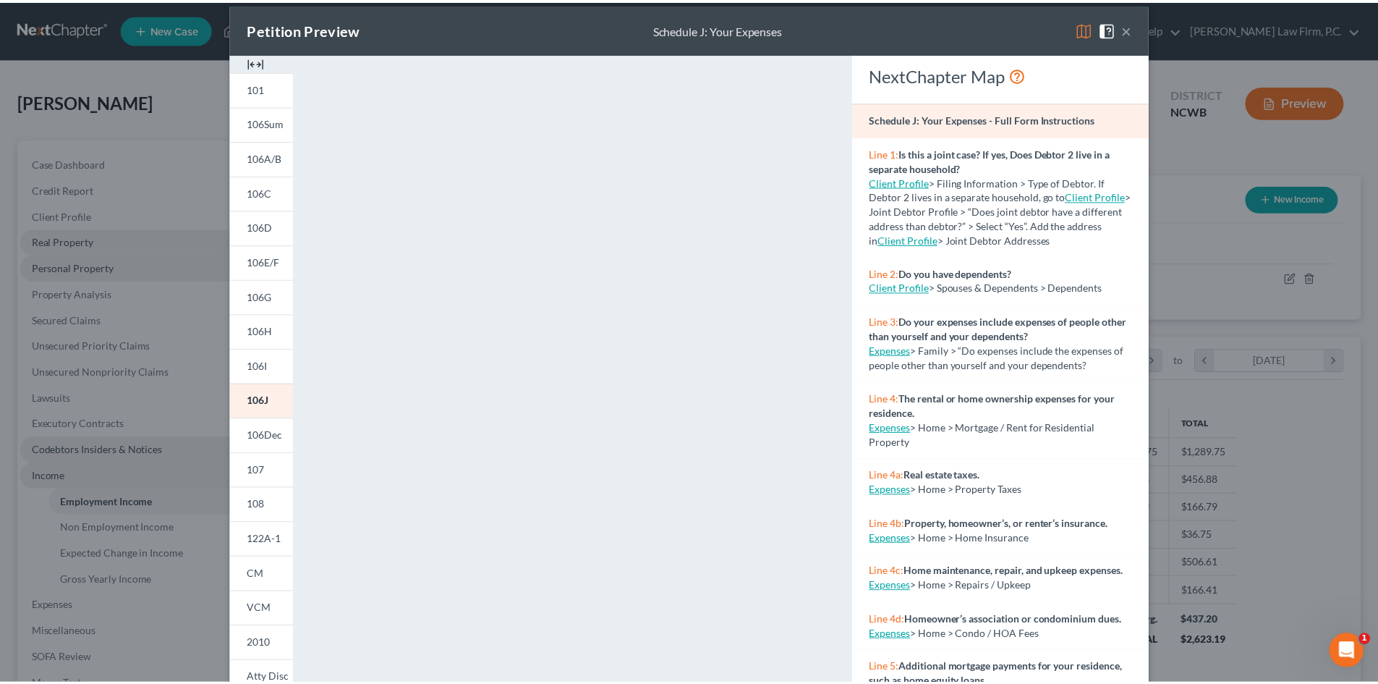
scroll to position [0, 0]
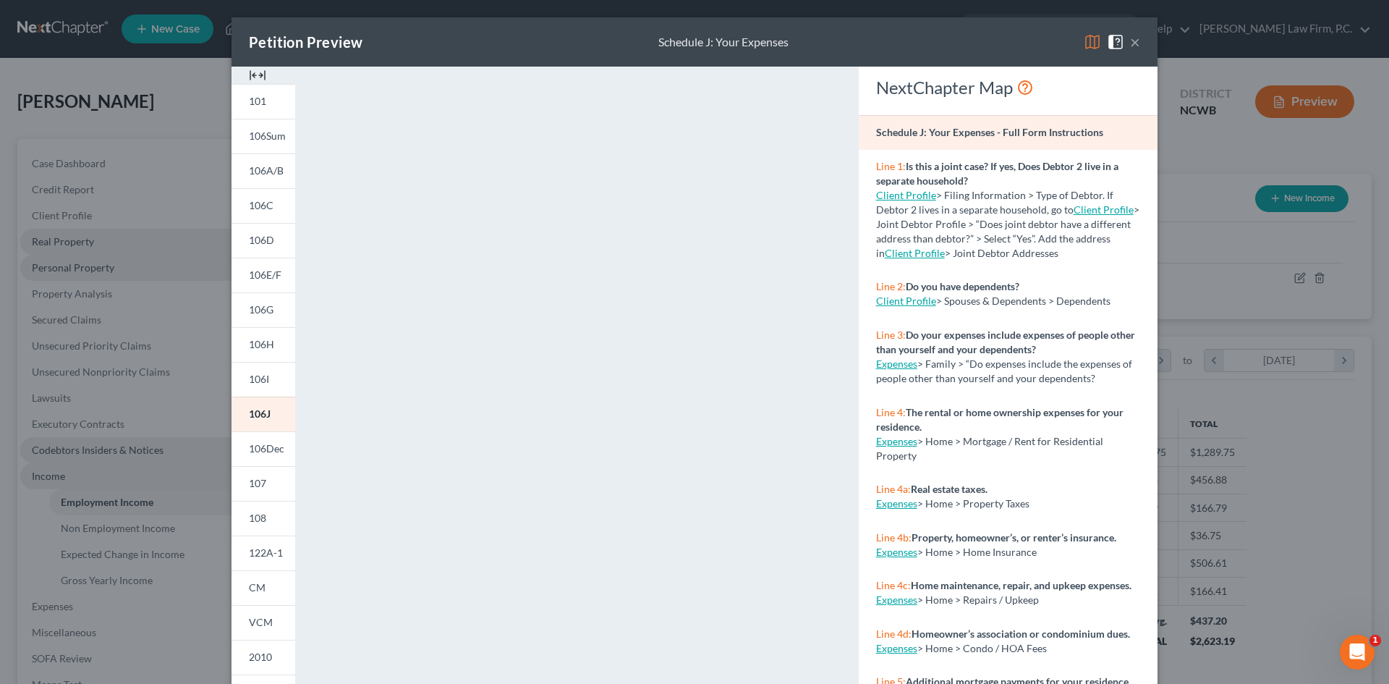
click at [1132, 41] on button "×" at bounding box center [1135, 41] width 10 height 17
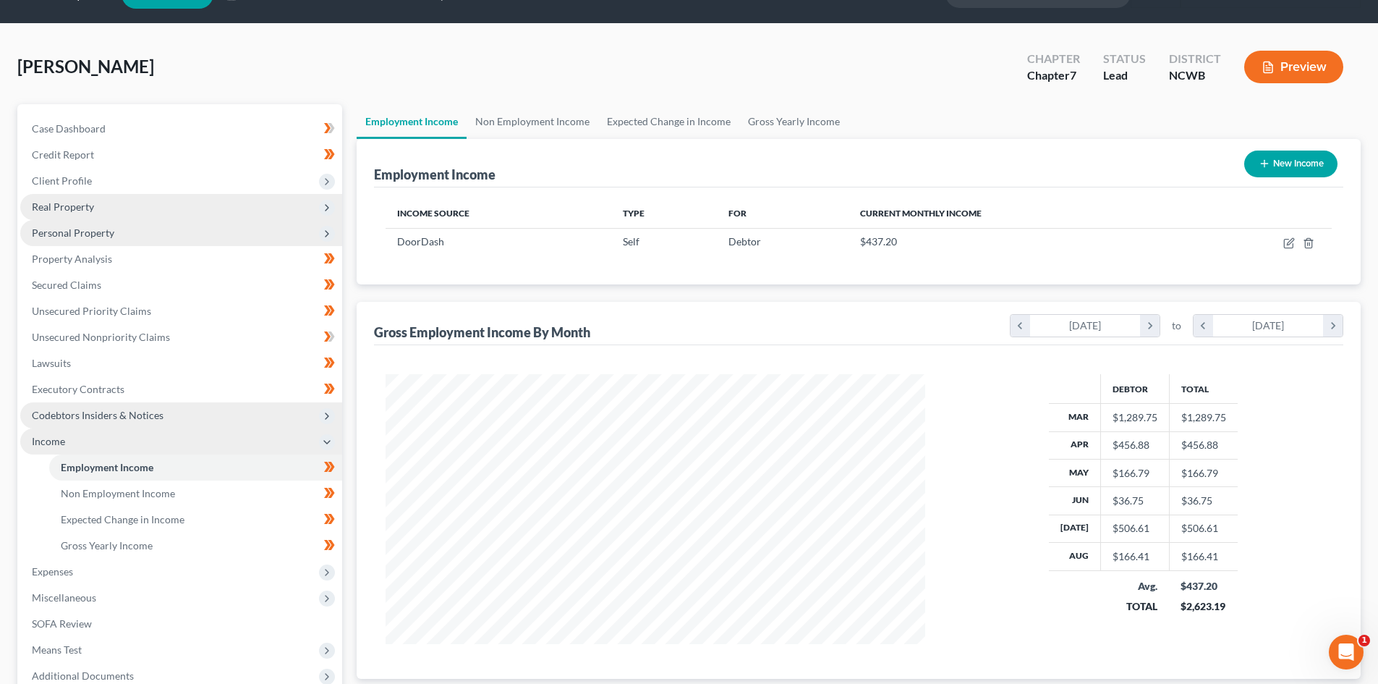
scroll to position [72, 0]
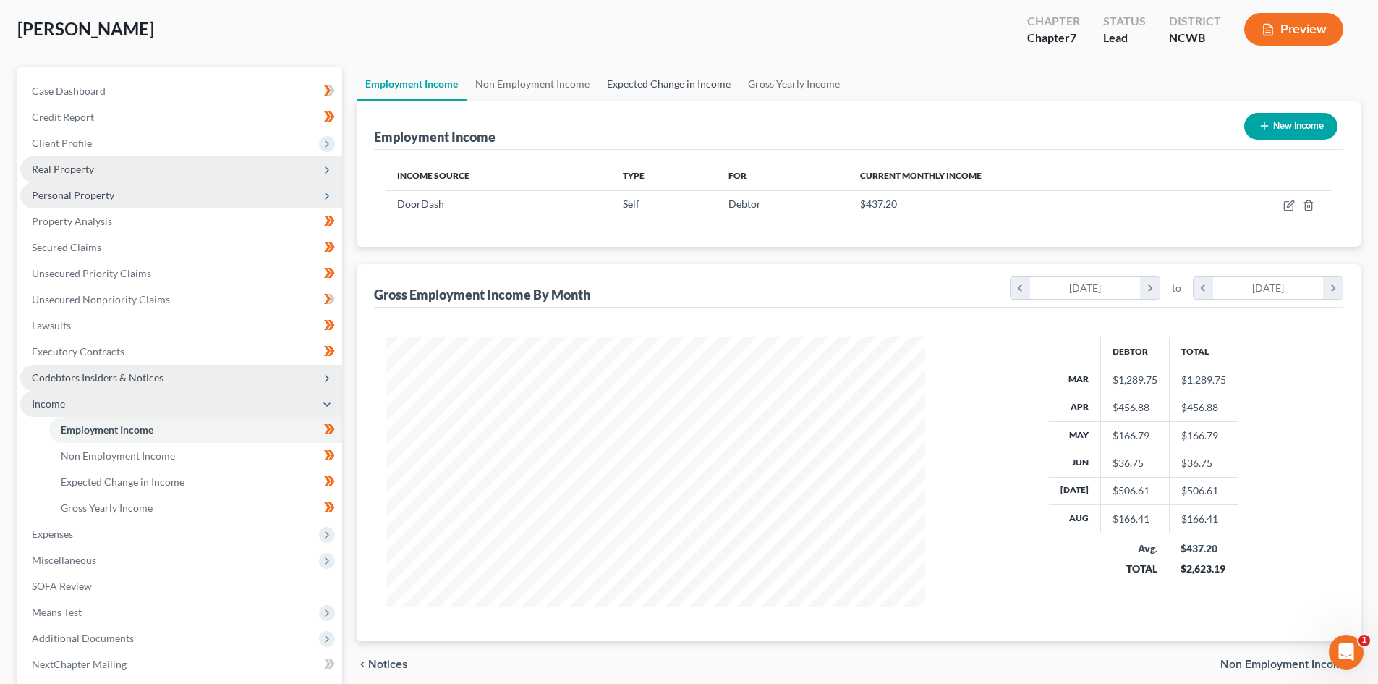
click at [683, 80] on link "Expected Change in Income" at bounding box center [668, 84] width 141 height 35
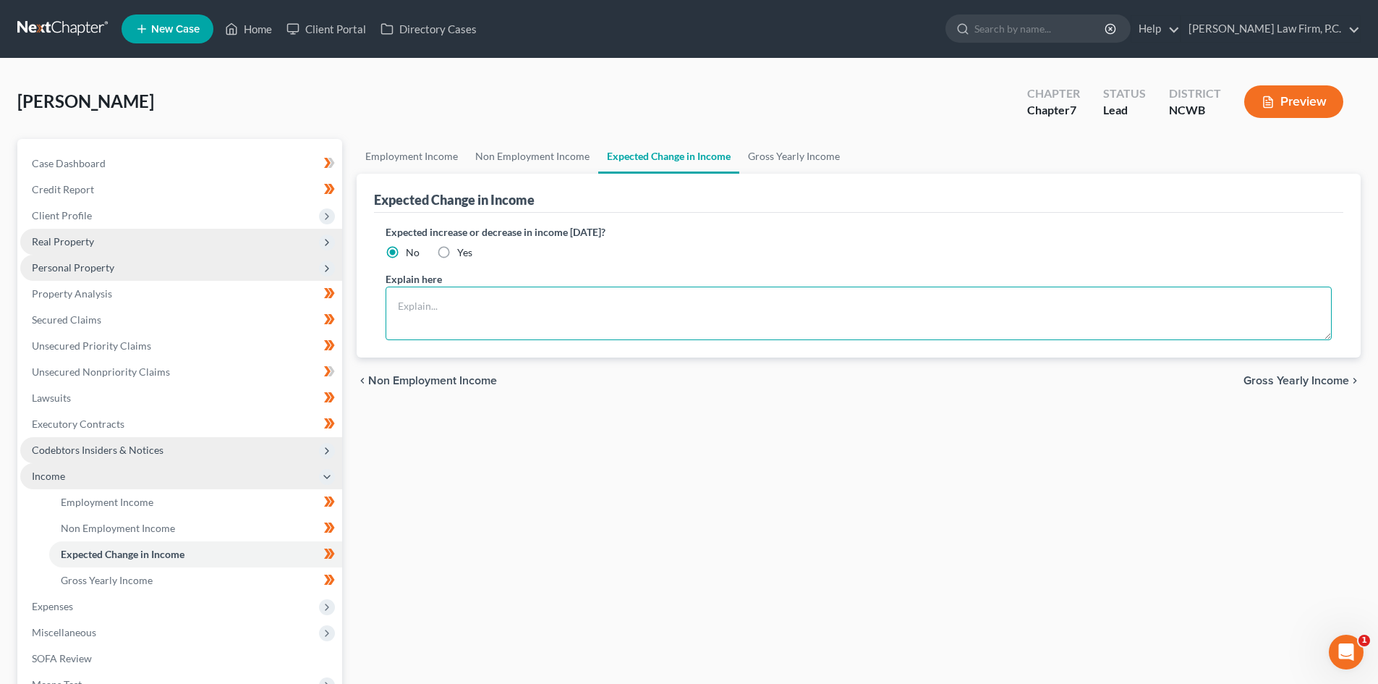
click at [508, 300] on textarea at bounding box center [859, 314] width 946 height 54
type textarea "Debtor is working through some mental health issues and hopes to increase his i…"
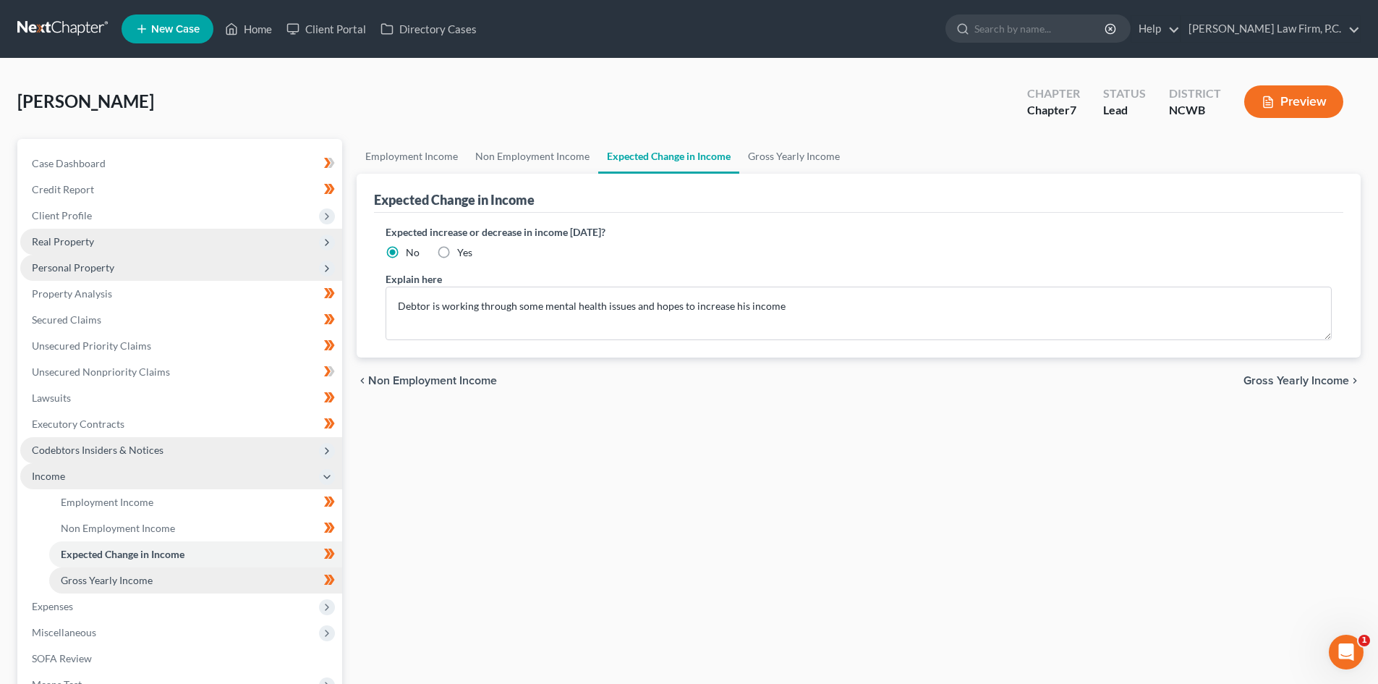
click at [148, 581] on span "Gross Yearly Income" at bounding box center [107, 580] width 92 height 12
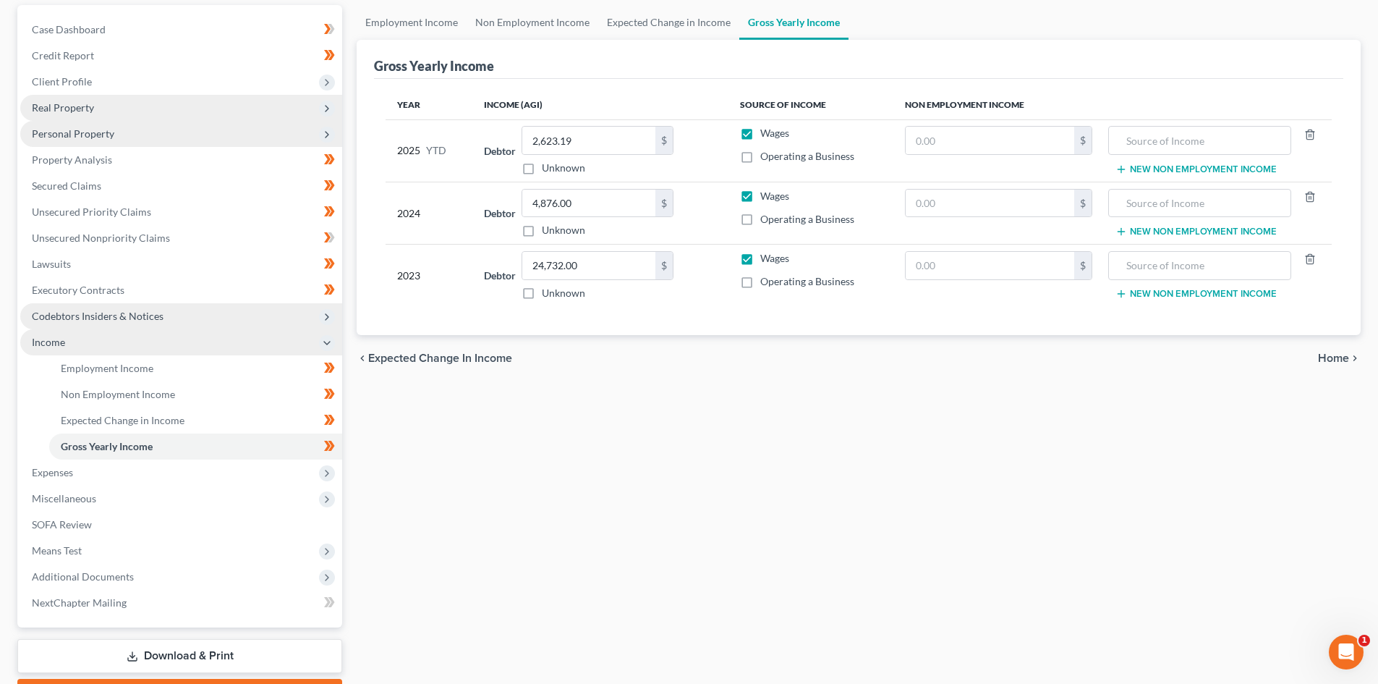
scroll to position [216, 0]
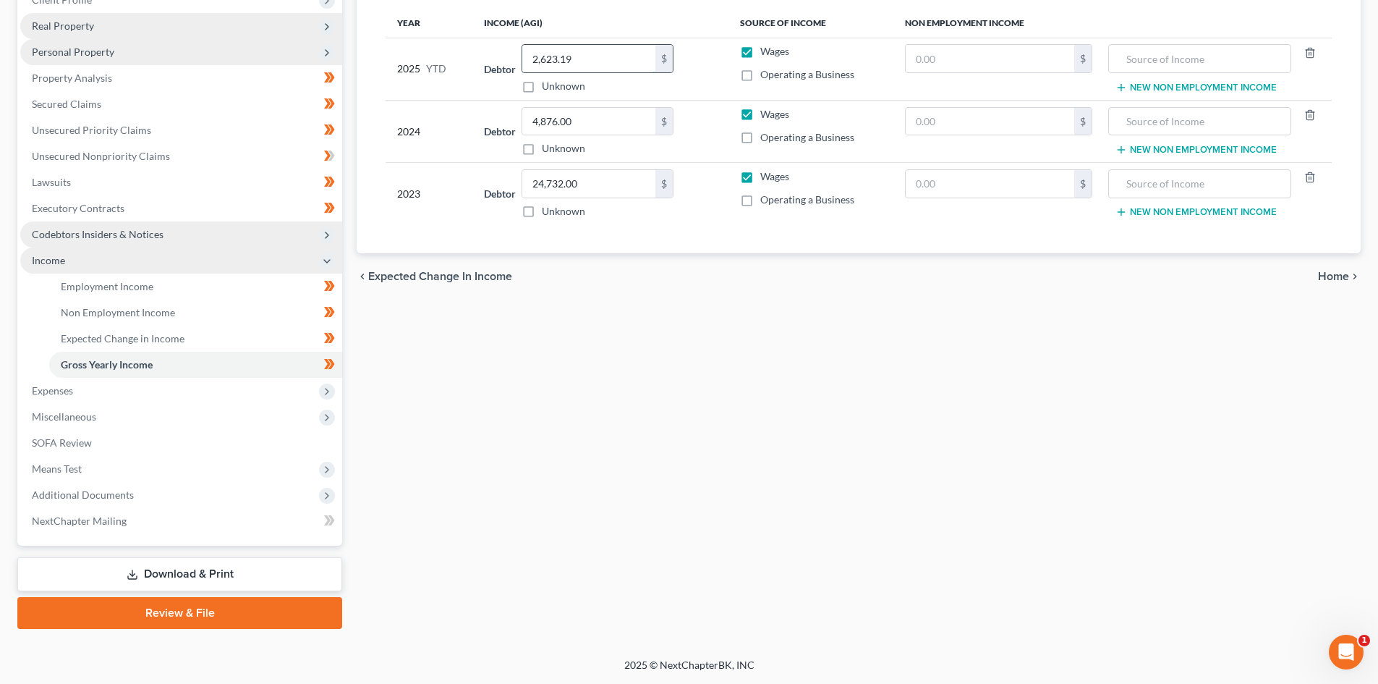
click at [587, 51] on input "2,623.19" at bounding box center [588, 58] width 133 height 27
type input "2,623.19"
click at [761, 51] on label "Wages" at bounding box center [775, 51] width 29 height 14
click at [766, 51] on input "Wages" at bounding box center [770, 48] width 9 height 9
checkbox input "false"
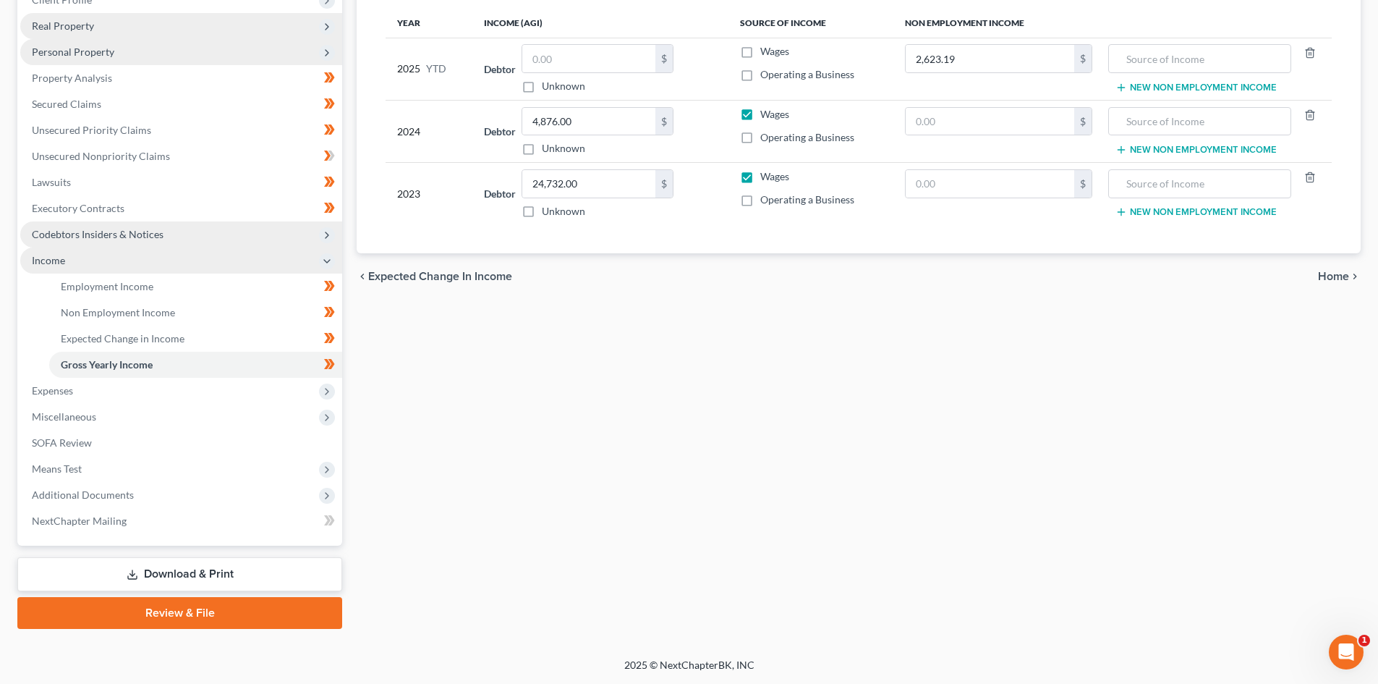
click at [761, 69] on label "Operating a Business" at bounding box center [808, 74] width 94 height 14
click at [766, 69] on input "Operating a Business" at bounding box center [770, 71] width 9 height 9
checkbox input "true"
click at [1135, 56] on input "text" at bounding box center [1200, 58] width 166 height 27
type input "Door Dash"
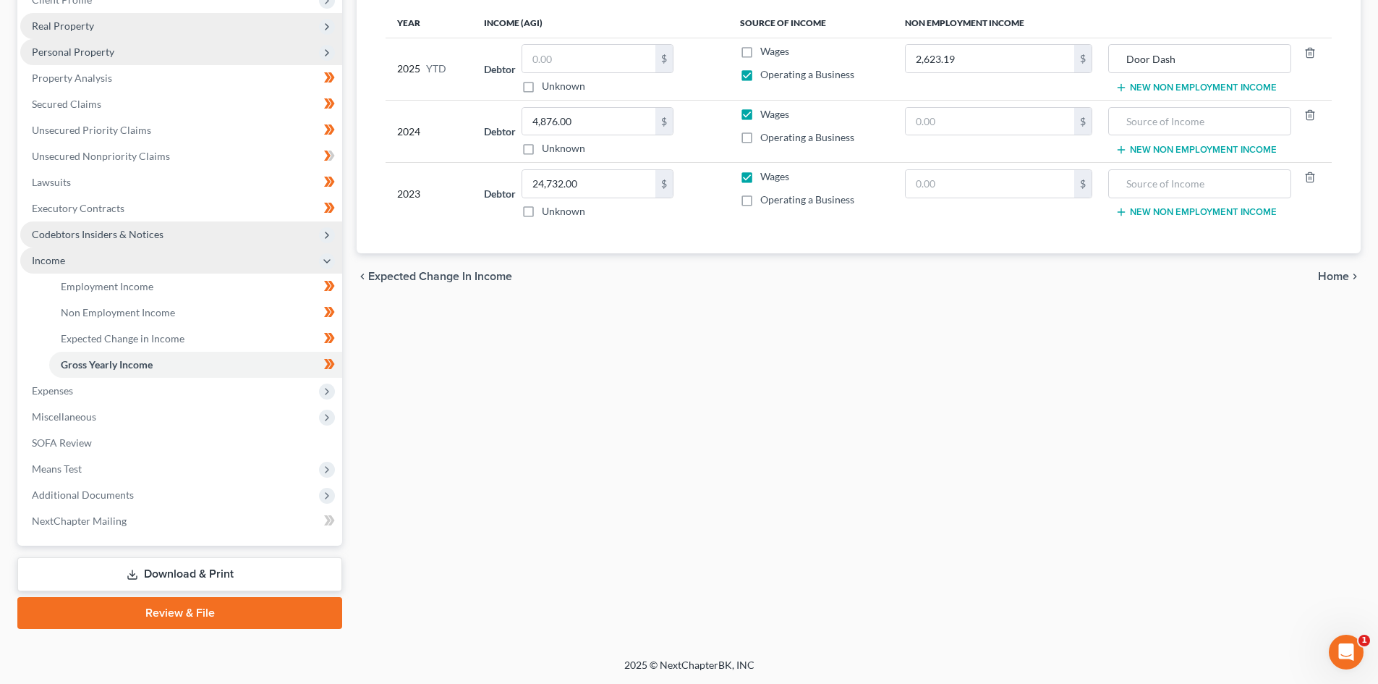
click at [677, 496] on div "Employment Income Non Employment Income Expected Change in Income Gross Yearly …" at bounding box center [858, 276] width 1019 height 706
click at [157, 378] on span "Expenses" at bounding box center [181, 391] width 322 height 26
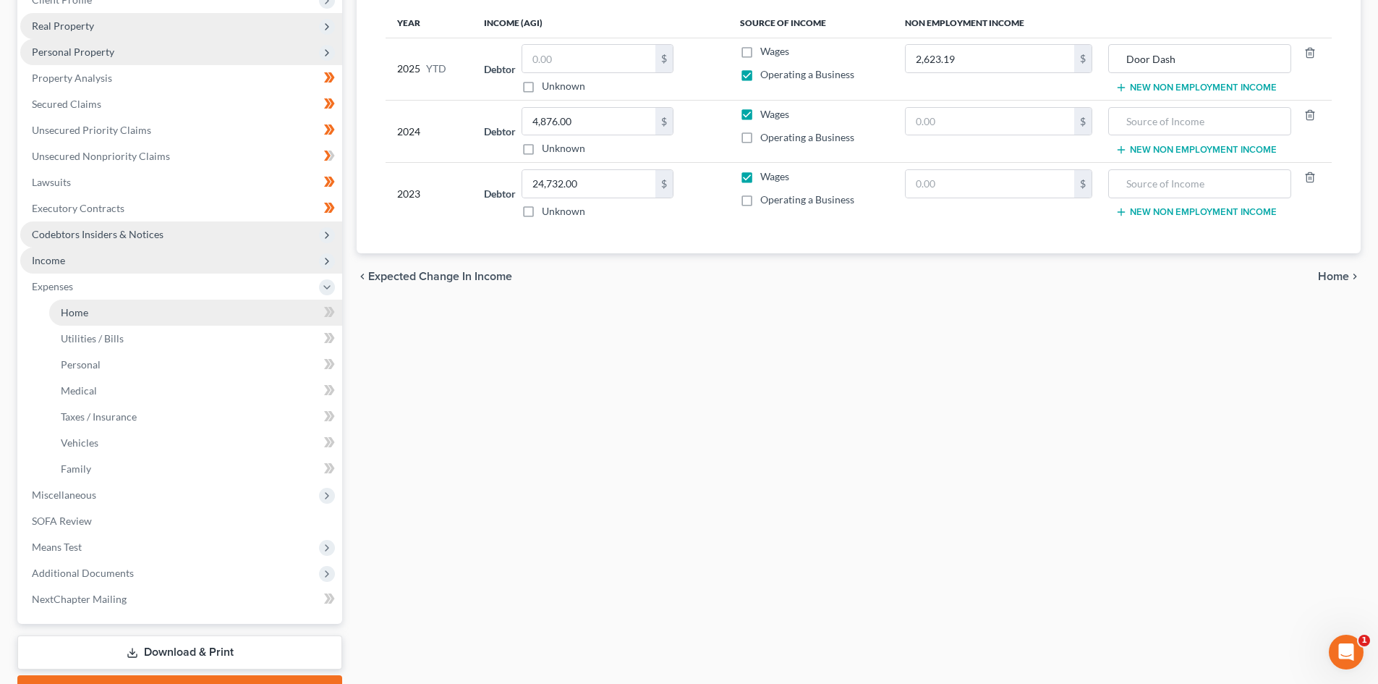
click at [174, 313] on link "Home" at bounding box center [195, 313] width 293 height 26
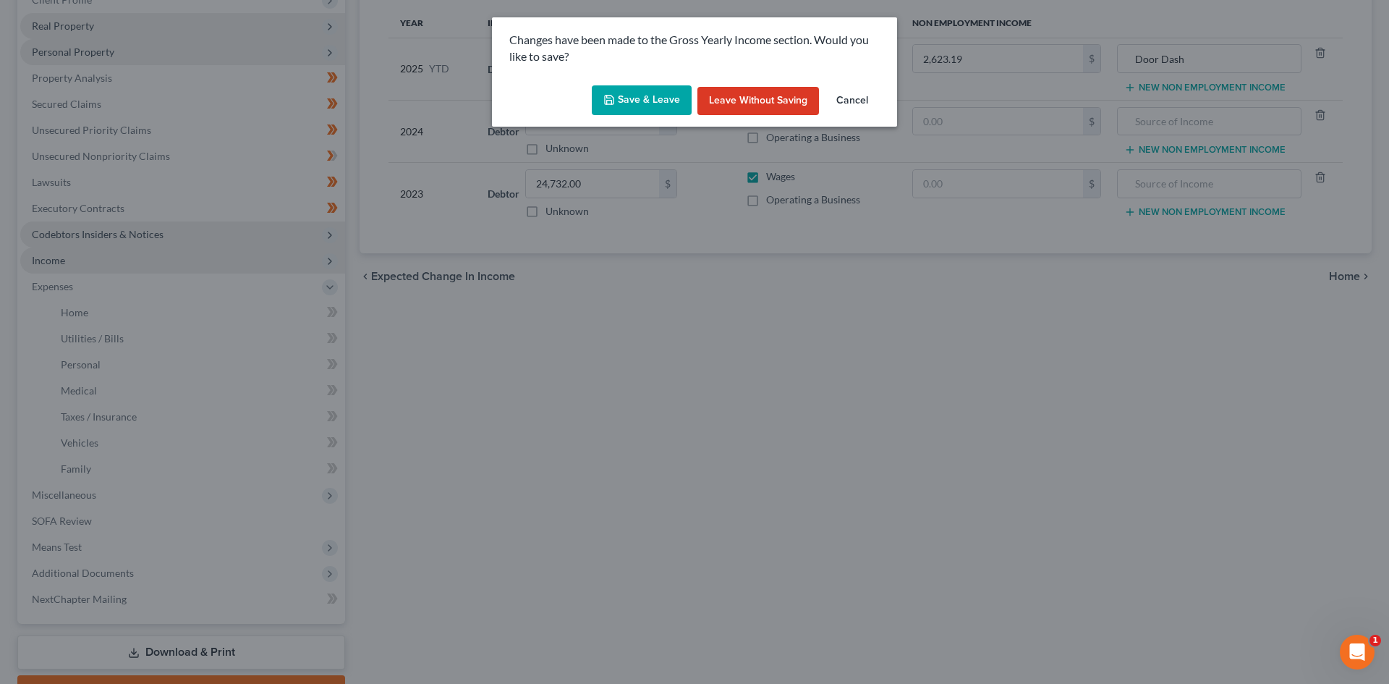
click at [631, 82] on div "Save & Leave Leave without Saving Cancel" at bounding box center [694, 104] width 405 height 48
click at [632, 106] on button "Save & Leave" at bounding box center [642, 100] width 100 height 30
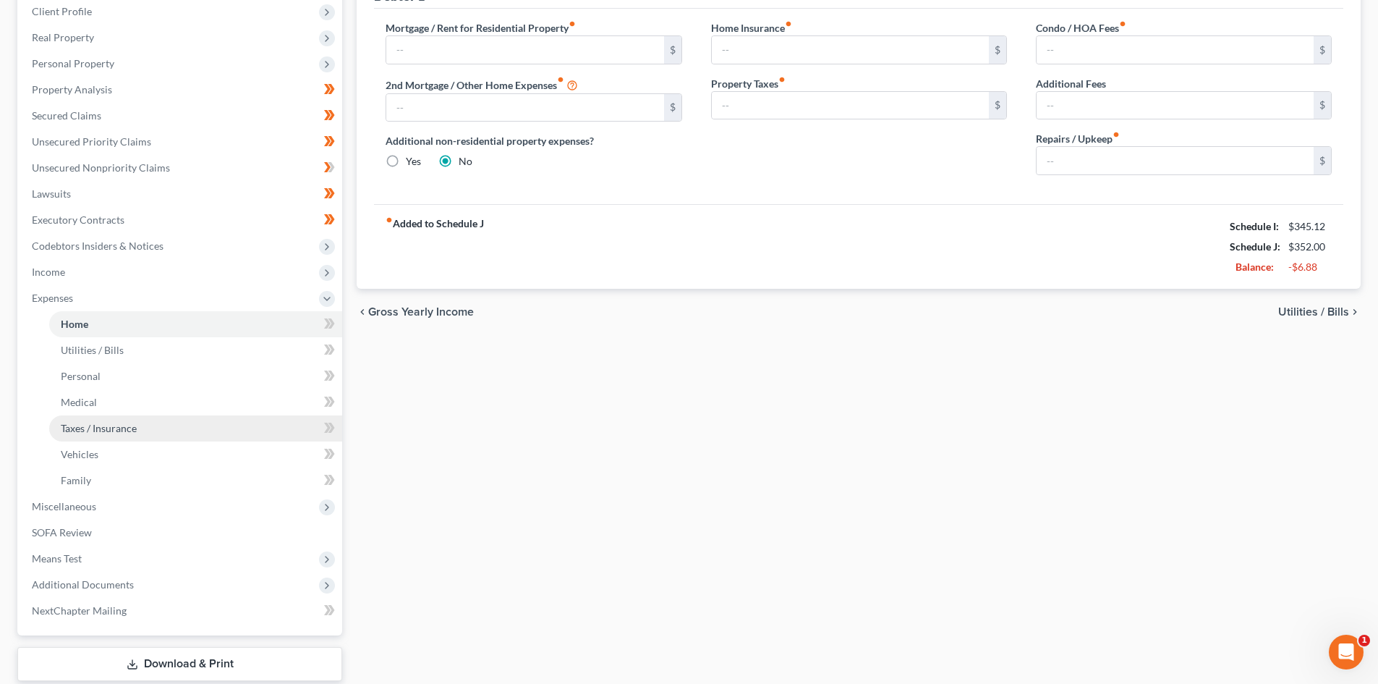
scroll to position [217, 0]
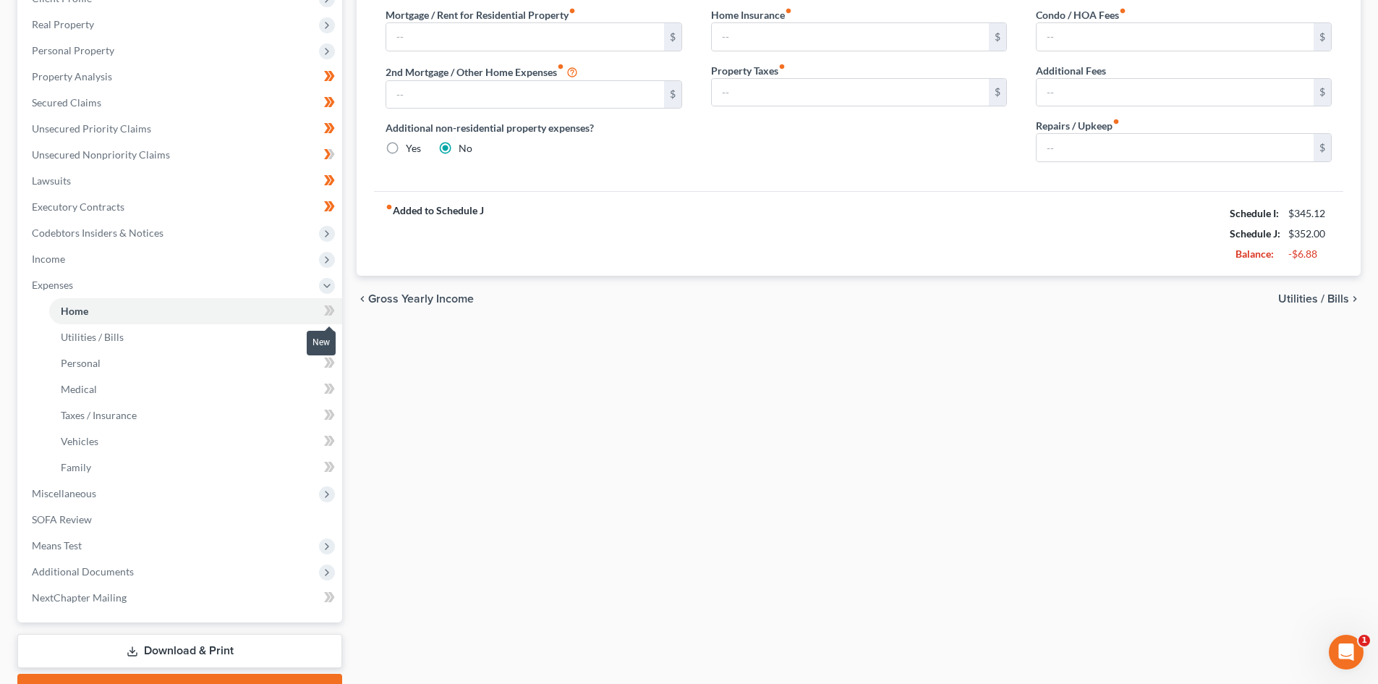
click at [328, 309] on icon at bounding box center [327, 310] width 7 height 10
click at [332, 310] on icon at bounding box center [332, 310] width 7 height 10
click at [332, 331] on icon at bounding box center [329, 337] width 11 height 18
click at [331, 358] on icon at bounding box center [332, 362] width 7 height 10
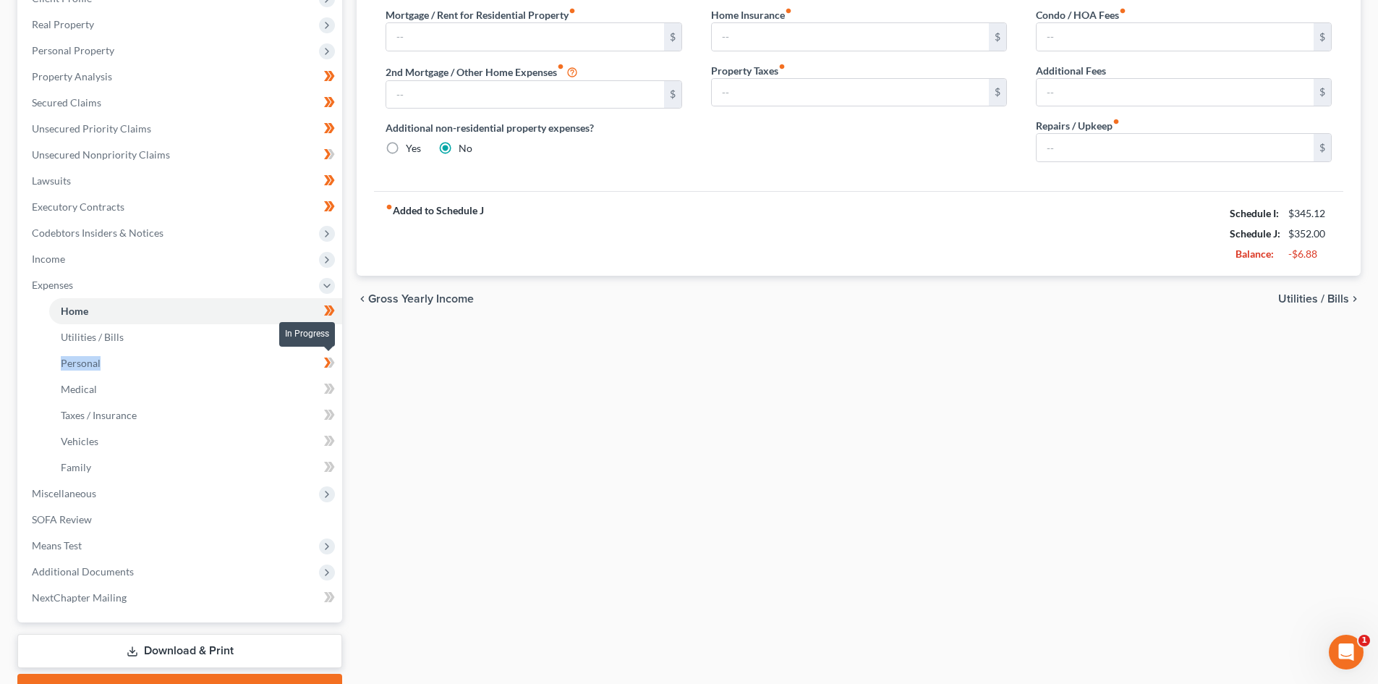
click at [331, 358] on icon at bounding box center [332, 362] width 7 height 10
click at [331, 385] on icon at bounding box center [332, 389] width 7 height 10
click at [331, 386] on icon at bounding box center [332, 389] width 7 height 10
click at [334, 412] on icon at bounding box center [329, 415] width 11 height 18
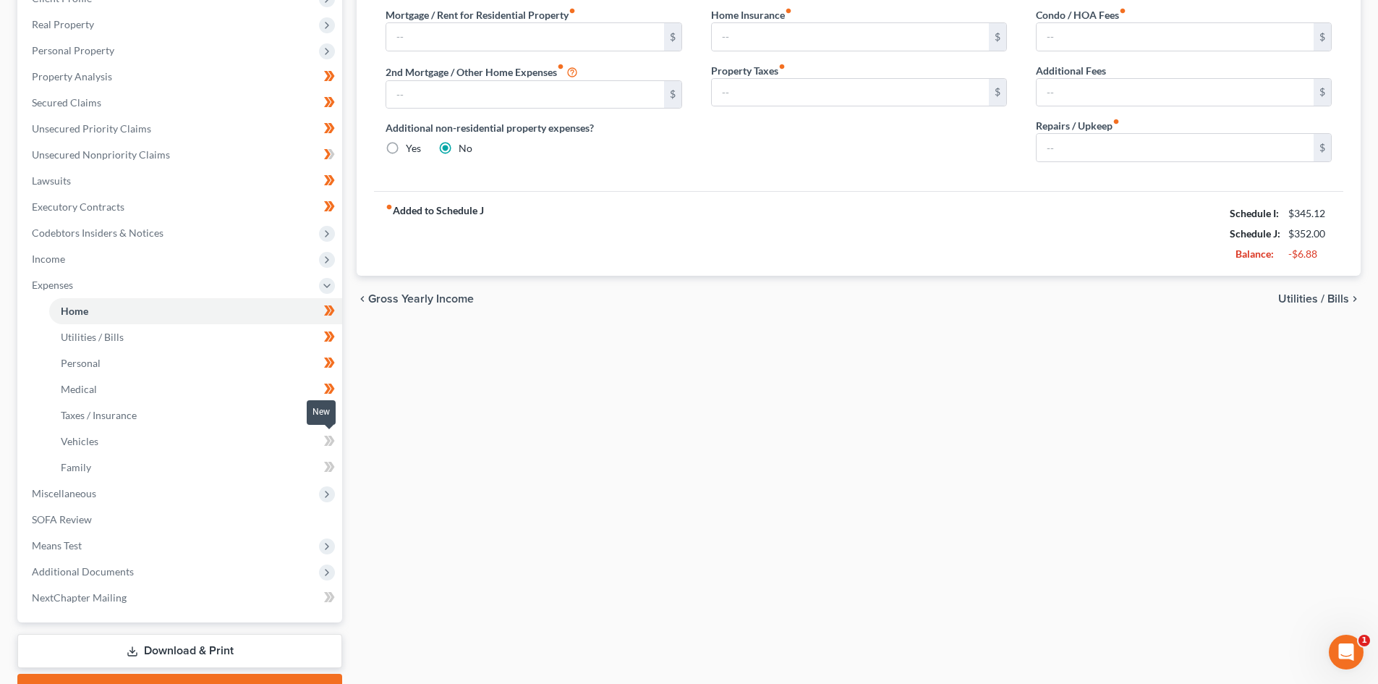
click at [334, 441] on icon at bounding box center [332, 441] width 7 height 10
click at [331, 462] on icon at bounding box center [332, 467] width 7 height 10
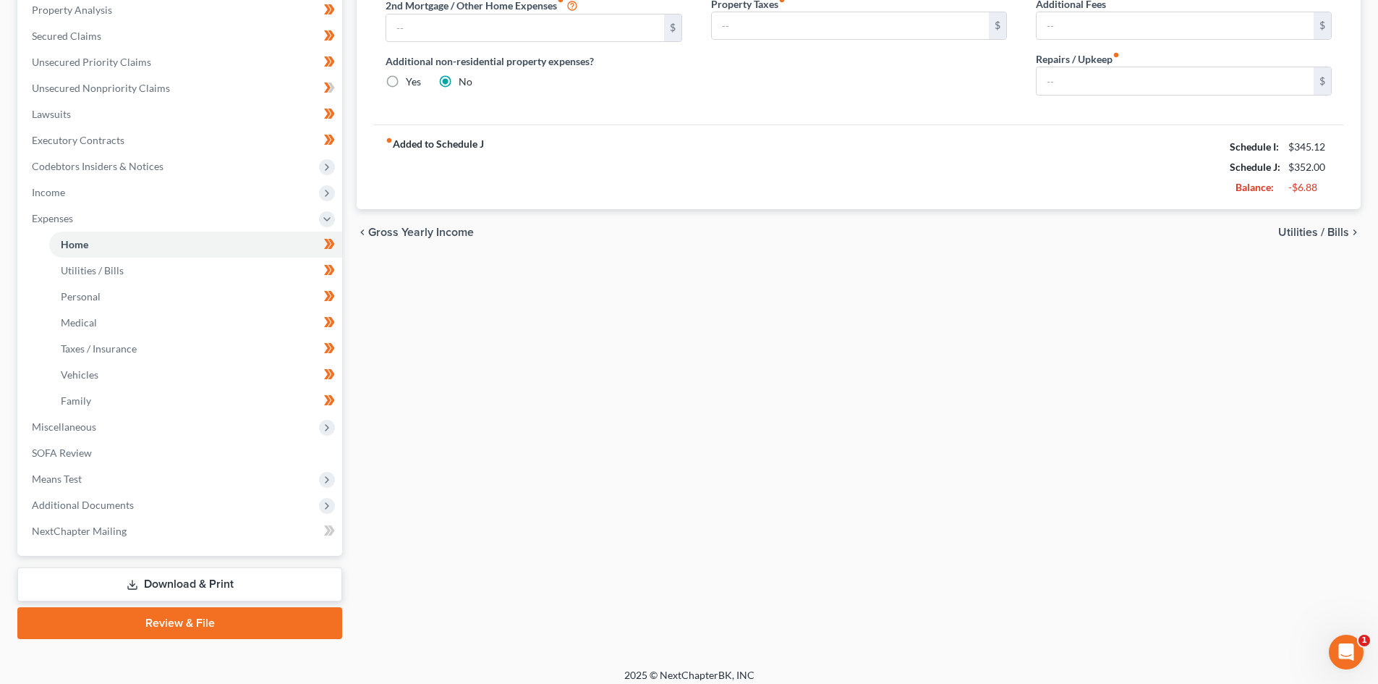
scroll to position [294, 0]
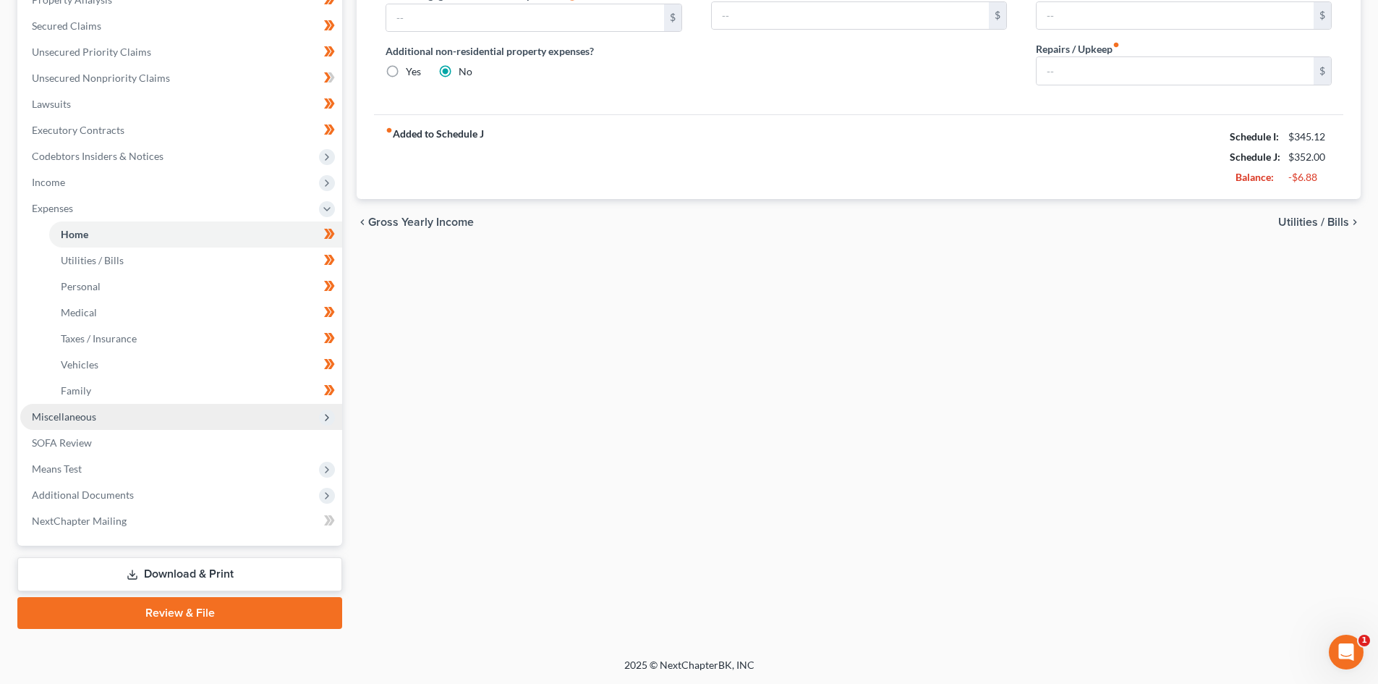
click at [326, 414] on icon at bounding box center [327, 418] width 12 height 12
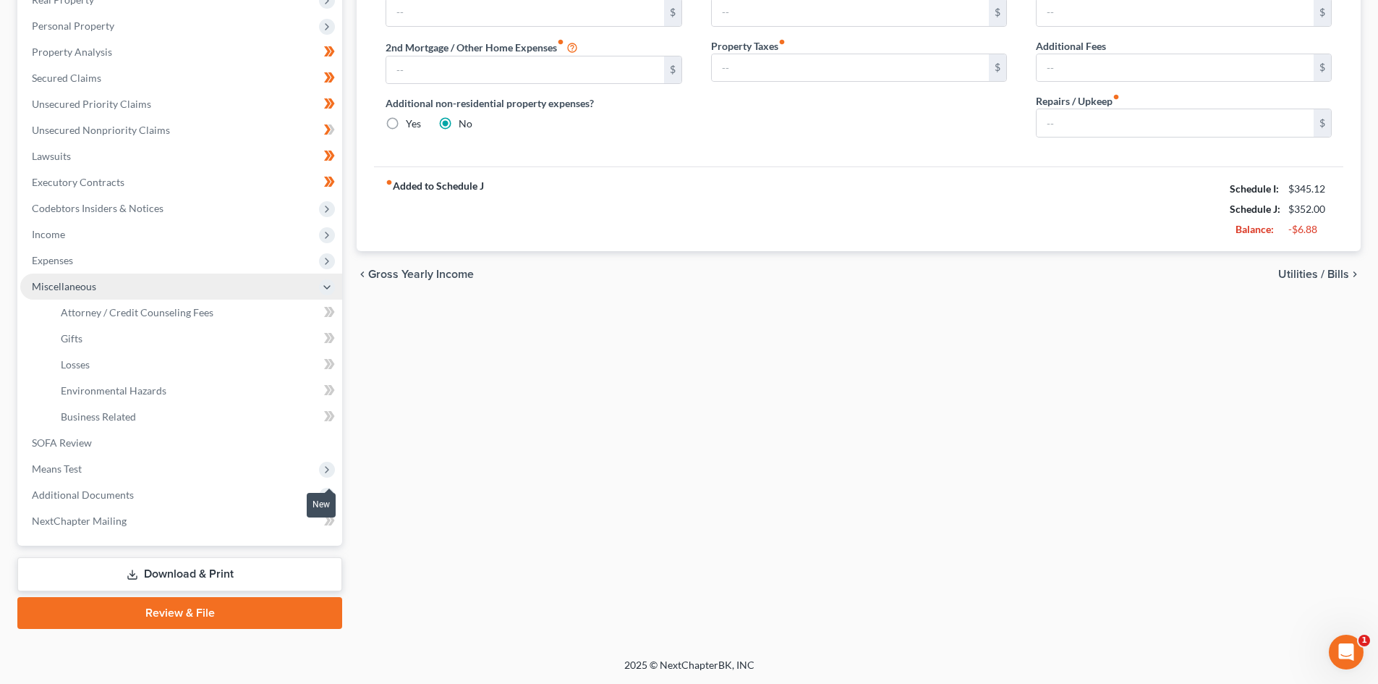
scroll to position [242, 0]
click at [328, 415] on icon at bounding box center [327, 416] width 7 height 10
click at [337, 410] on span at bounding box center [329, 418] width 25 height 22
click at [332, 390] on icon at bounding box center [332, 390] width 7 height 10
click at [332, 388] on icon at bounding box center [332, 390] width 7 height 10
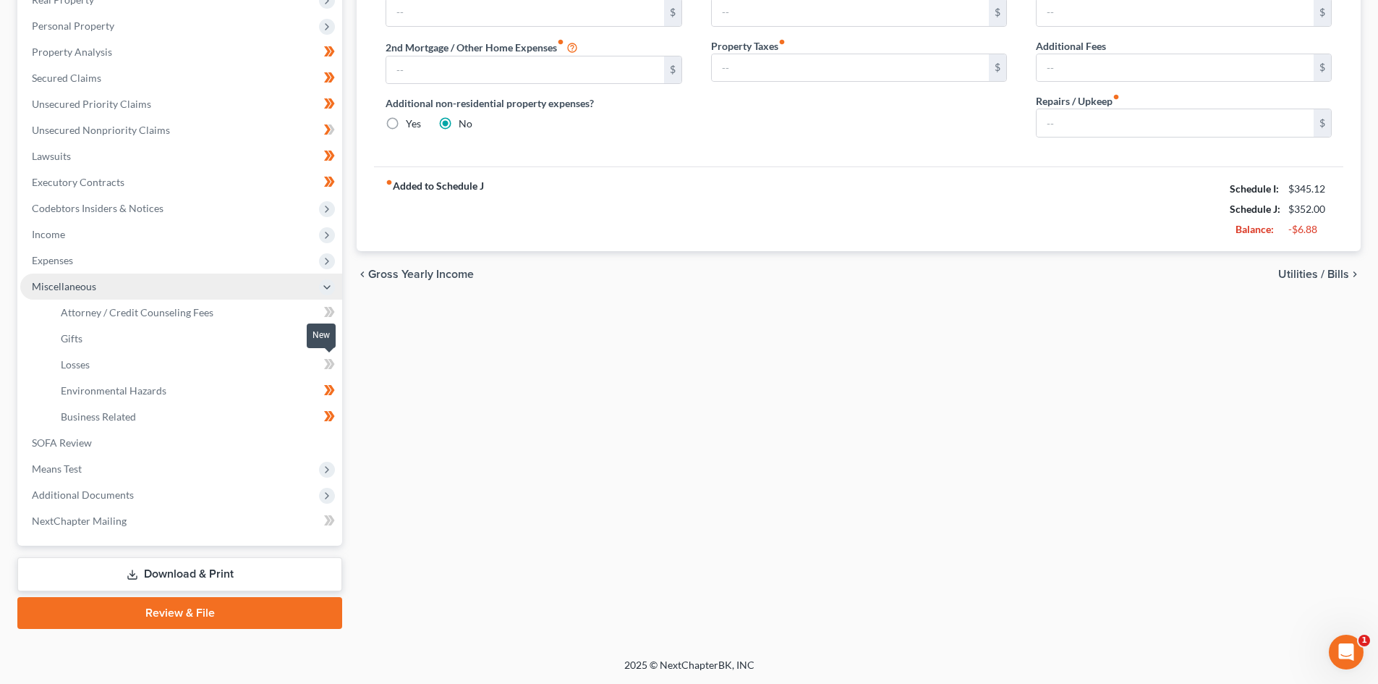
click at [334, 360] on icon at bounding box center [329, 364] width 11 height 18
click at [330, 331] on icon at bounding box center [329, 338] width 11 height 18
click at [333, 334] on icon at bounding box center [329, 338] width 11 height 18
click at [332, 310] on icon at bounding box center [332, 312] width 7 height 10
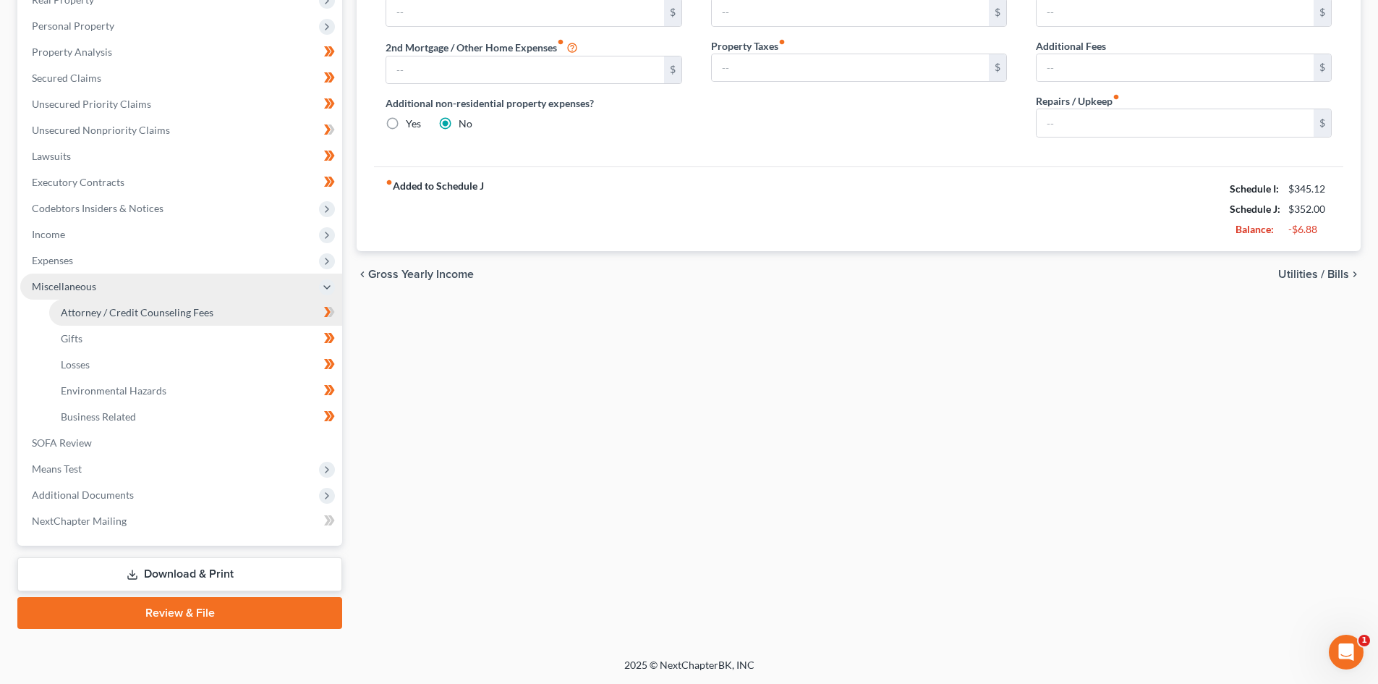
click at [168, 311] on span "Attorney / Credit Counseling Fees" at bounding box center [137, 312] width 153 height 12
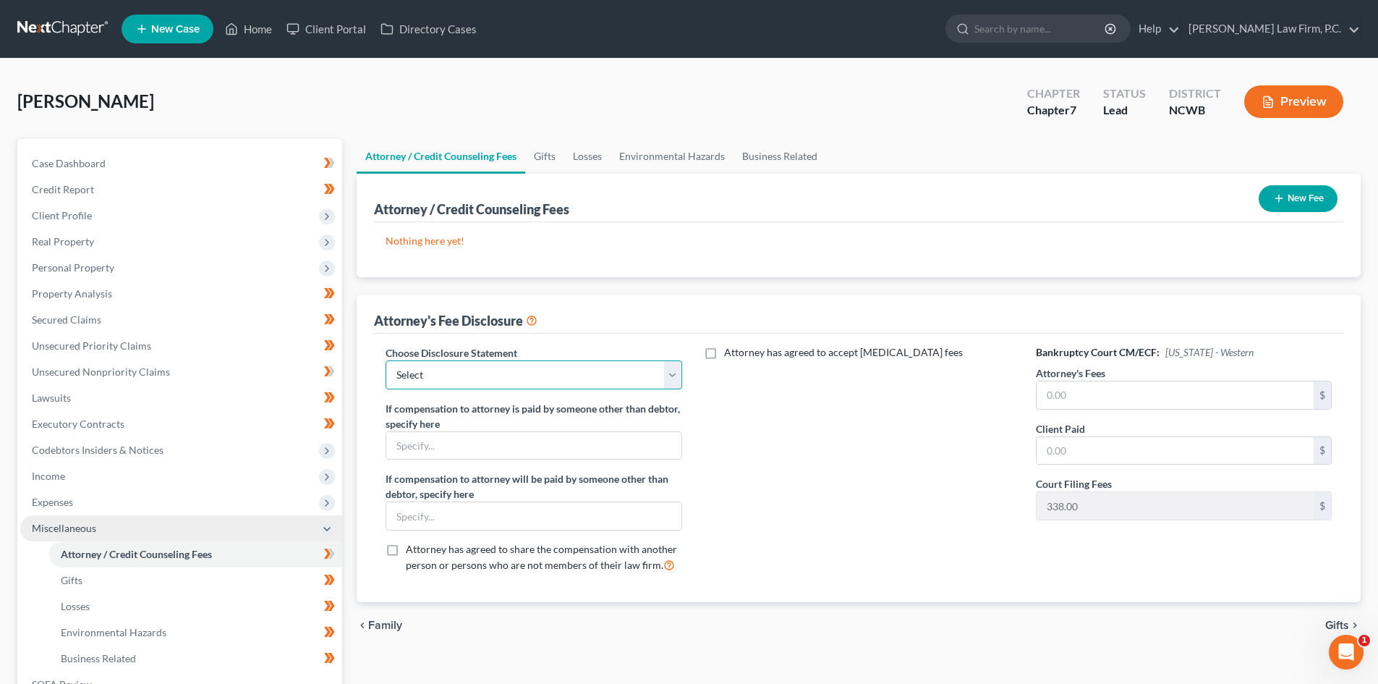
click at [488, 371] on select "Select Minimum Fee - one-off case Hourly Fee/Trust Deposit Minimum Fee & Consul…" at bounding box center [534, 374] width 296 height 29
click at [386, 360] on select "Select Minimum Fee - one-off case Hourly Fee/Trust Deposit Minimum Fee & Consul…" at bounding box center [534, 374] width 296 height 29
click at [520, 358] on div "Choose Disclosure Statement Select Minimum Fee - one-off case Hourly Fee/Trust …" at bounding box center [534, 367] width 296 height 44
click at [508, 372] on select "Select Minimum Fee - one-off case Hourly Fee/Trust Deposit Minimum Fee & Consul…" at bounding box center [534, 374] width 296 height 29
select select "2"
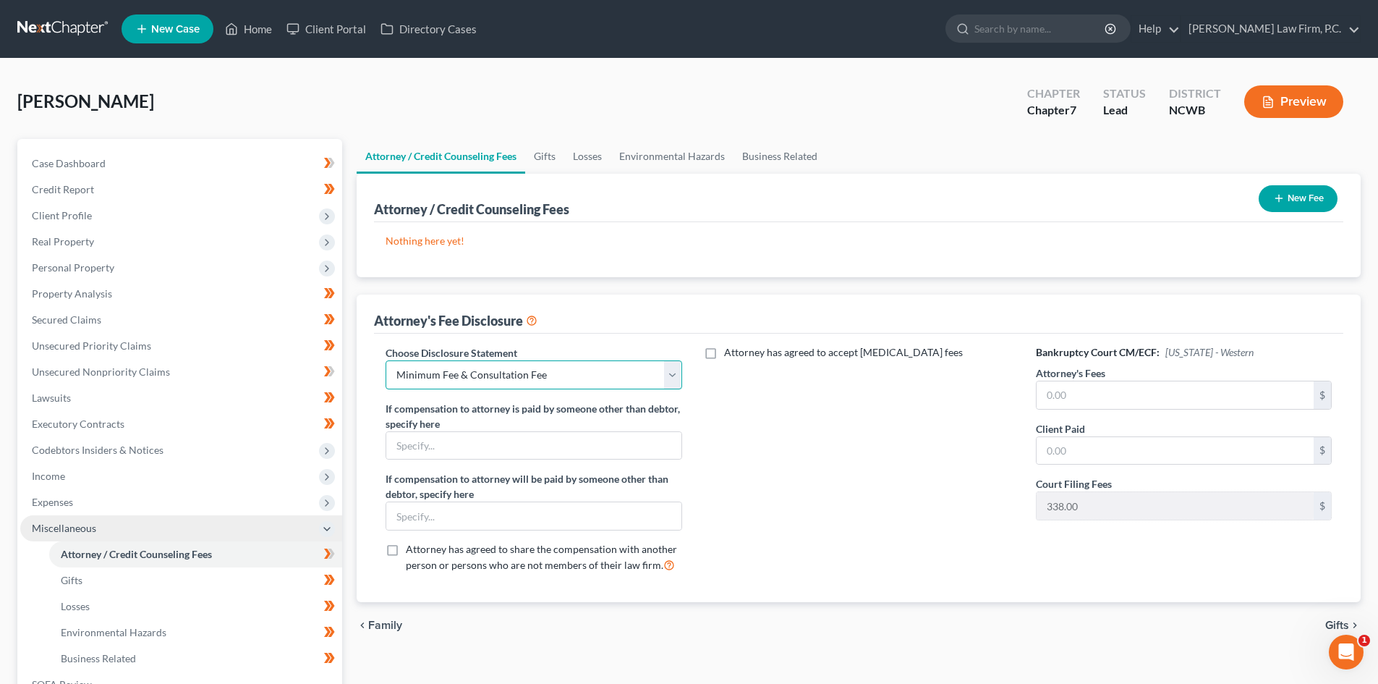
click at [386, 360] on select "Select Minimum Fee - one-off case Hourly Fee/Trust Deposit Minimum Fee & Consul…" at bounding box center [534, 374] width 296 height 29
click at [724, 352] on label "Attorney has agreed to accept [MEDICAL_DATA] fees" at bounding box center [843, 352] width 239 height 14
click at [730, 352] on input "Attorney has agreed to accept [MEDICAL_DATA] fees" at bounding box center [734, 349] width 9 height 9
checkbox input "true"
click at [755, 395] on input "text" at bounding box center [850, 385] width 277 height 27
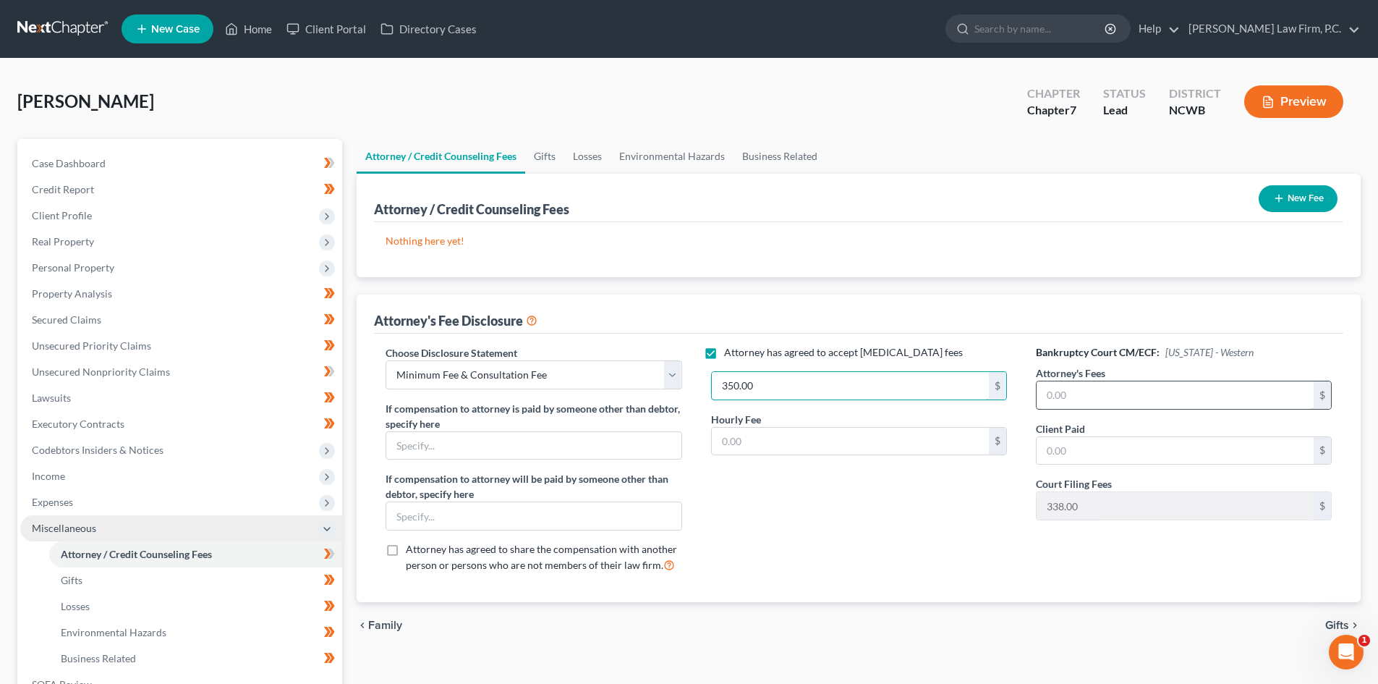
type input "350.00"
click at [1078, 392] on input "text" at bounding box center [1175, 394] width 277 height 27
type input "1,750"
click at [1091, 455] on input "text" at bounding box center [1175, 450] width 277 height 27
click at [1300, 194] on button "New Fee" at bounding box center [1298, 198] width 79 height 27
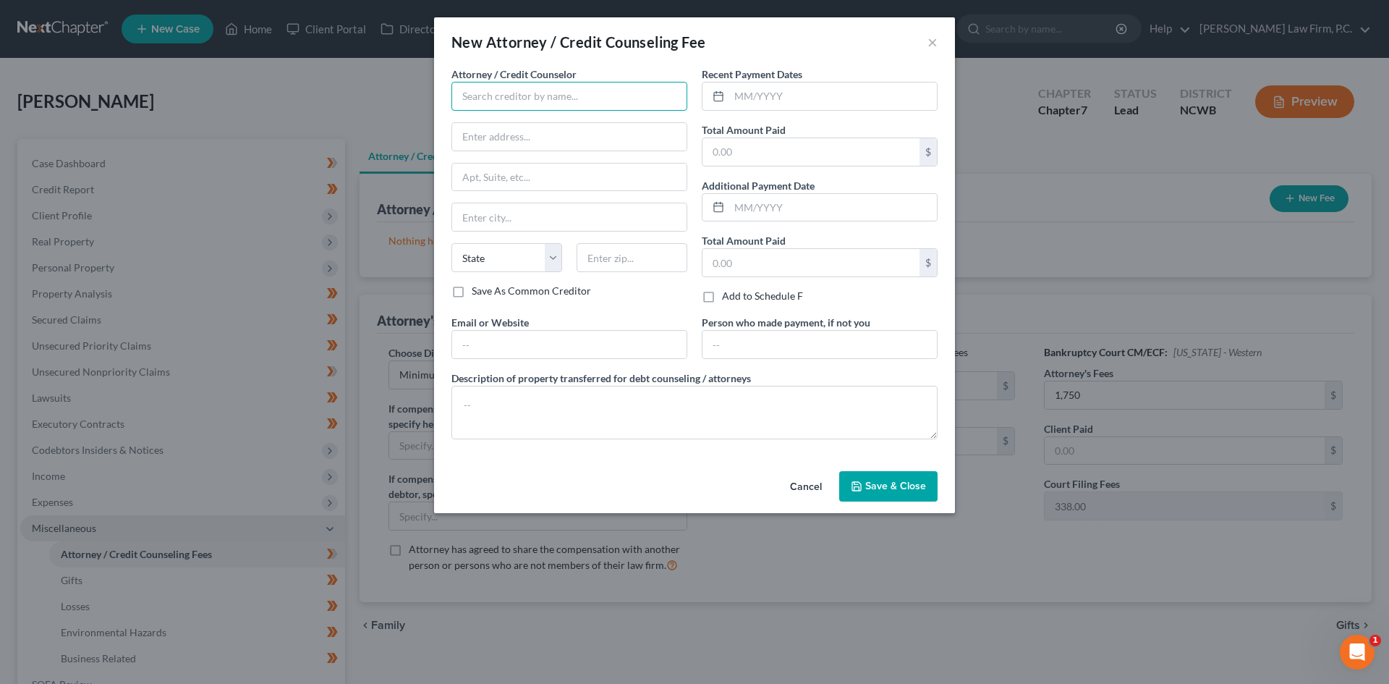
click at [551, 90] on input "text" at bounding box center [570, 96] width 236 height 29
click at [521, 119] on div "Butterfly Financial Education, Inc." at bounding box center [538, 121] width 151 height 14
type input "Butterfly Financial Education, Inc."
type input "[STREET_ADDRESS]"
type input "[PERSON_NAME]"
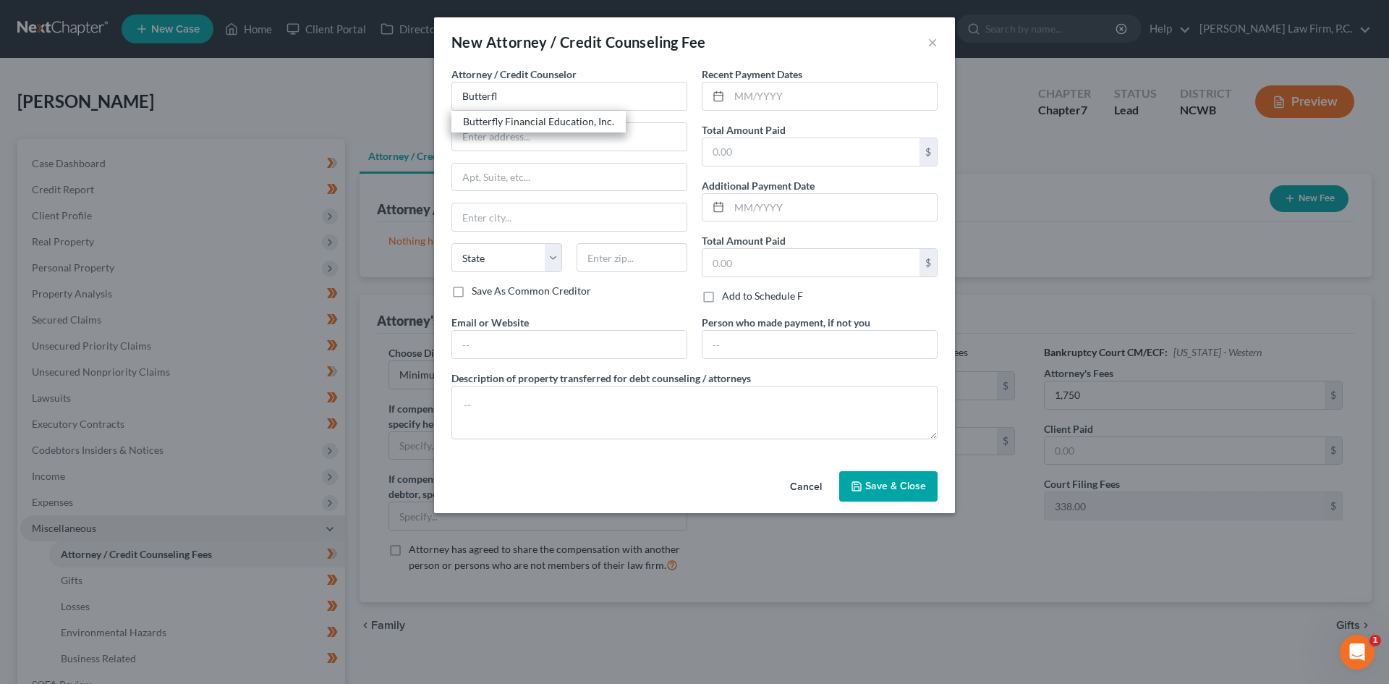
select select "28"
type input "27520"
click at [757, 95] on input "text" at bounding box center [833, 95] width 208 height 27
type input "09/2025"
click at [743, 141] on input "text" at bounding box center [811, 151] width 217 height 27
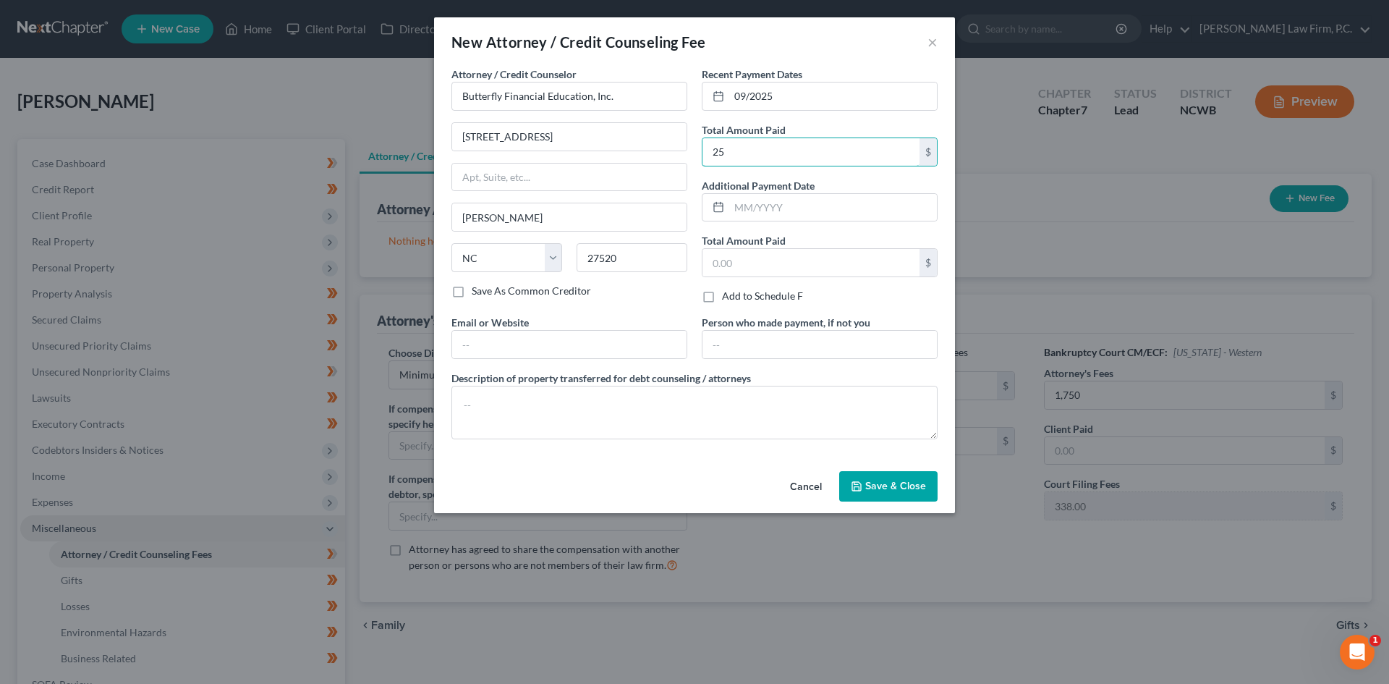
type input "25.00"
click at [576, 343] on input "text" at bounding box center [569, 344] width 234 height 27
click at [776, 418] on textarea at bounding box center [695, 413] width 486 height 54
click at [905, 480] on span "Save & Close" at bounding box center [895, 486] width 61 height 12
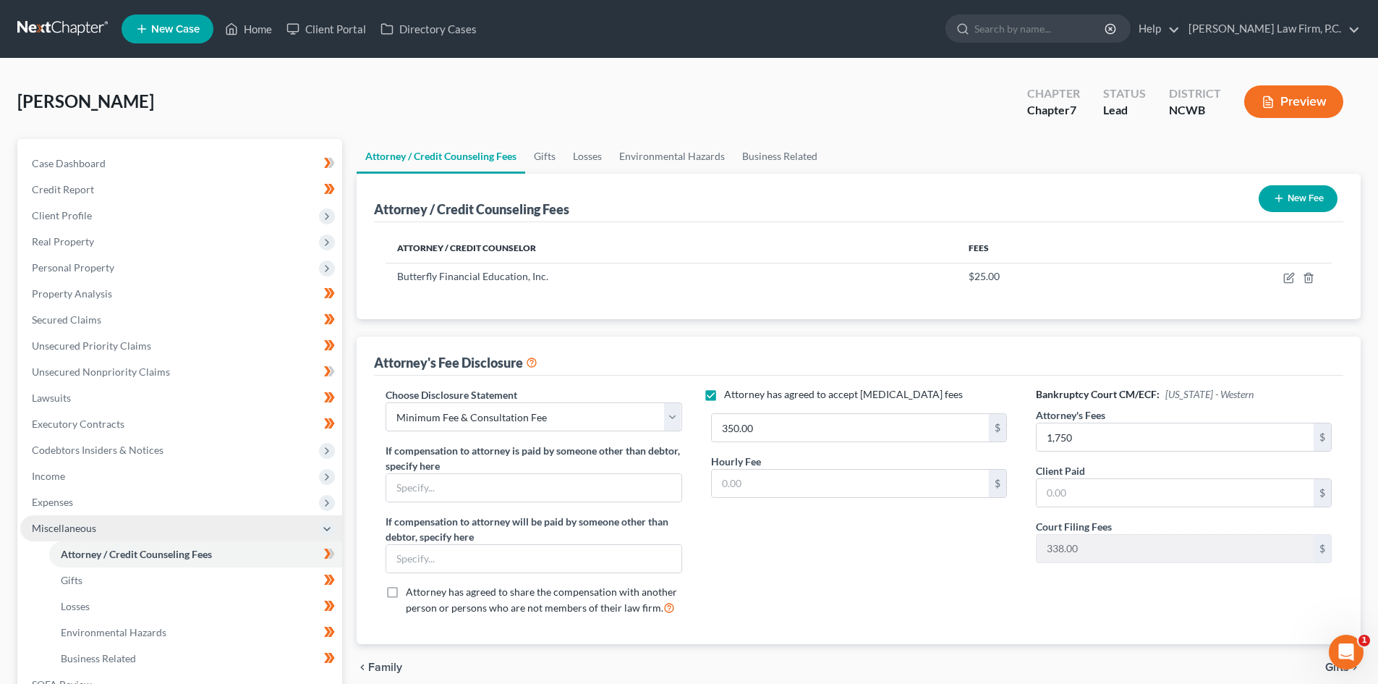
click at [1300, 201] on button "New Fee" at bounding box center [1298, 198] width 79 height 27
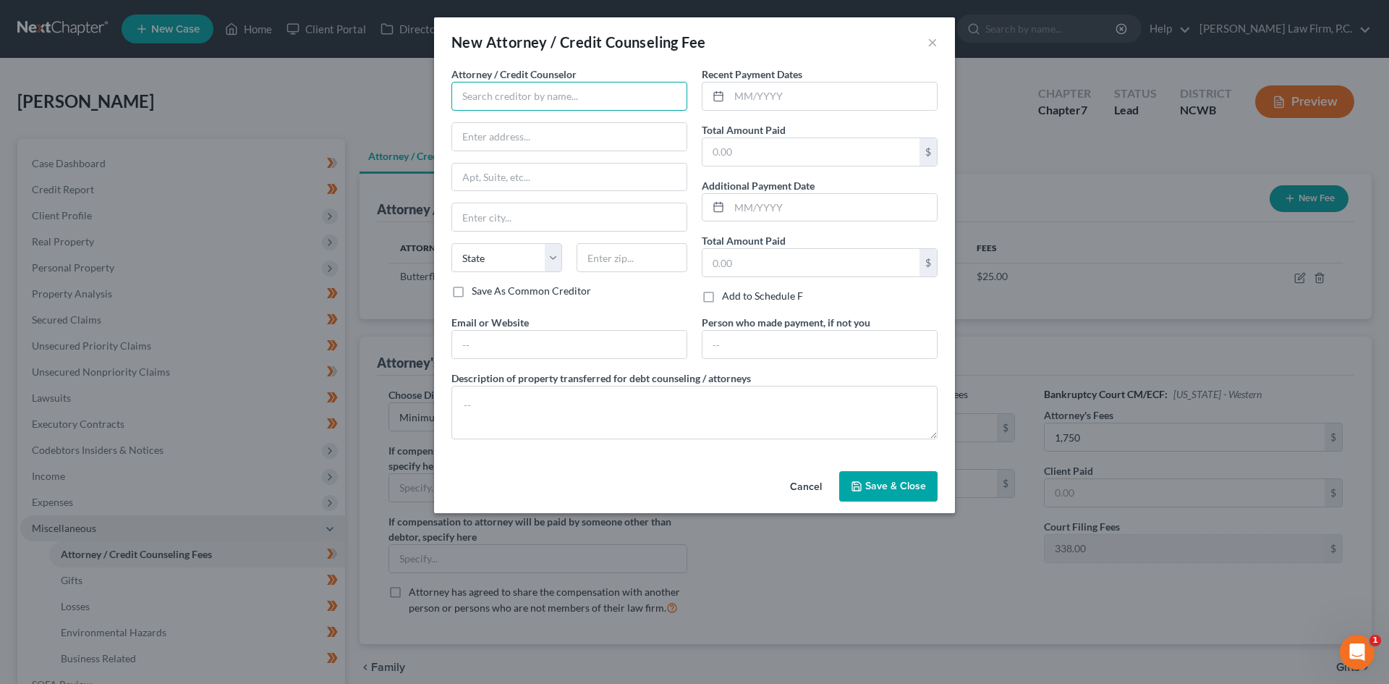
click at [611, 87] on input "text" at bounding box center [570, 96] width 236 height 29
click at [551, 116] on div "[PERSON_NAME], P.C." at bounding box center [538, 121] width 151 height 14
type input "[PERSON_NAME], P.C."
type input "[STREET_ADDRESS]"
type input "Asheville"
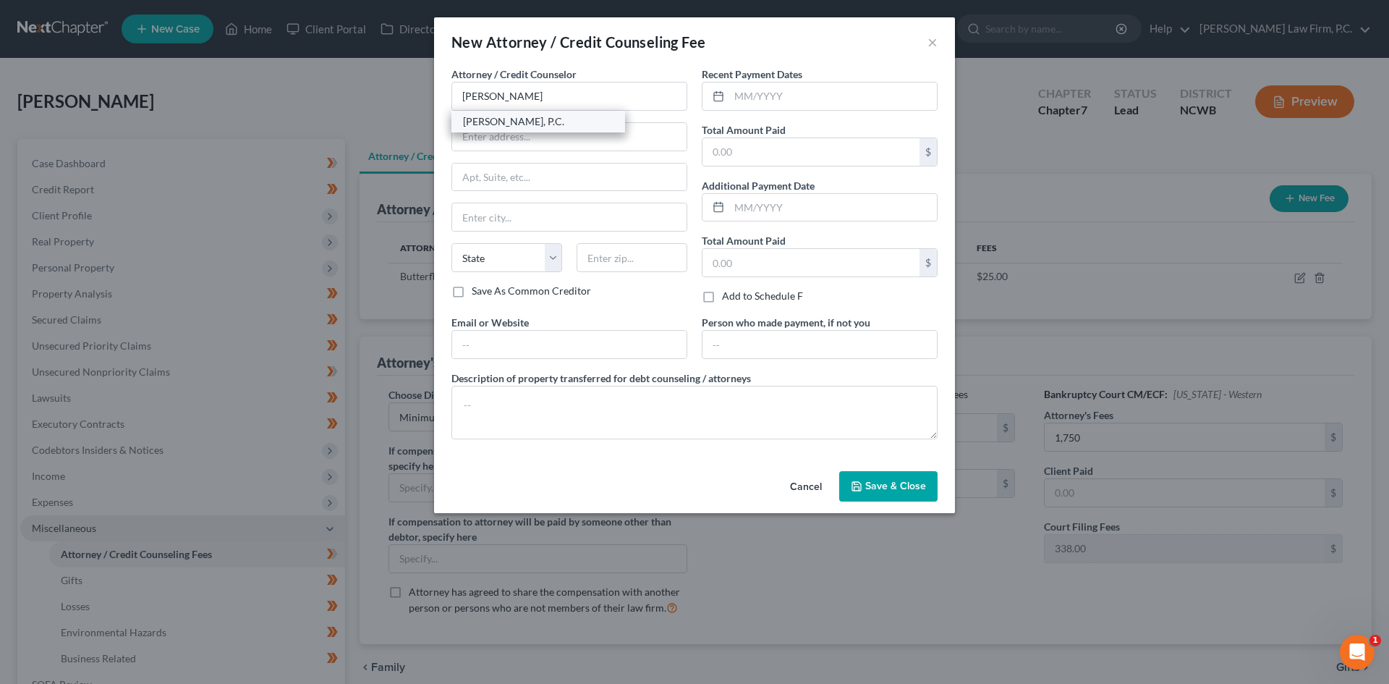
select select "28"
type input "28801"
click at [514, 335] on input "text" at bounding box center [569, 344] width 234 height 27
type input "[DOMAIN_NAME]"
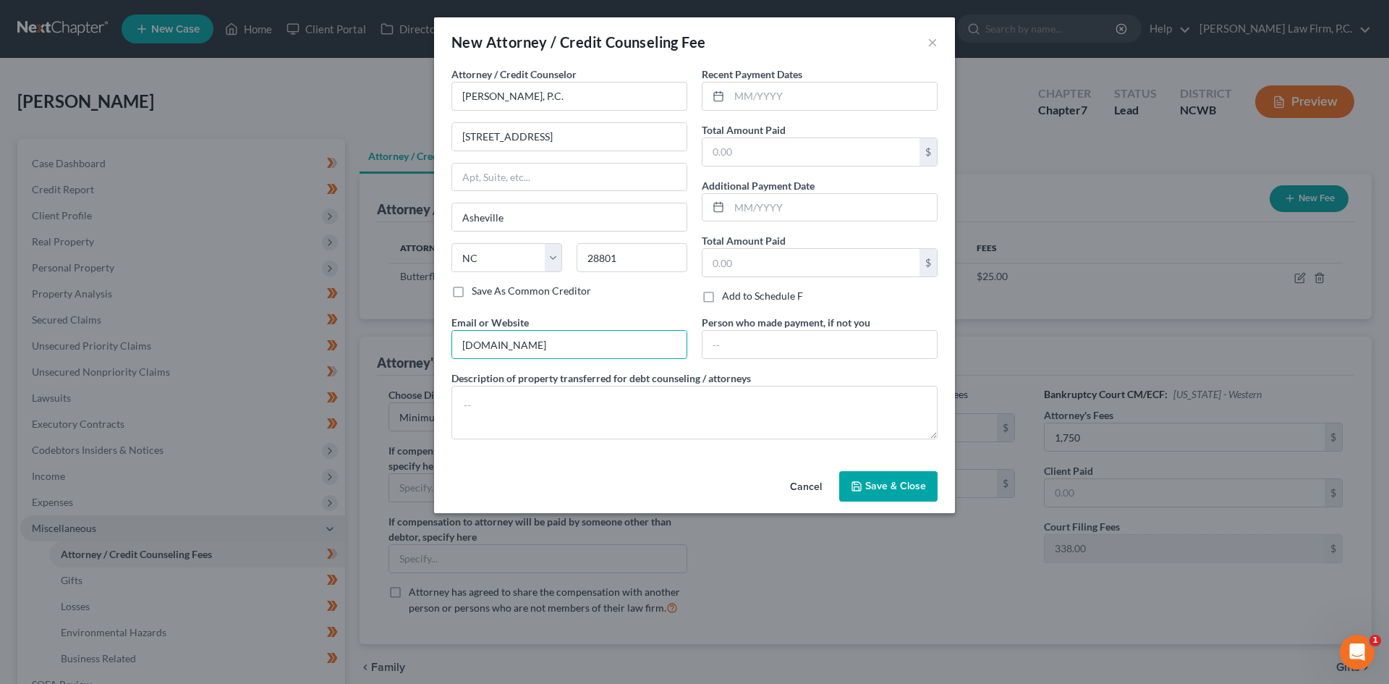
click at [890, 482] on span "Save & Close" at bounding box center [895, 486] width 61 height 12
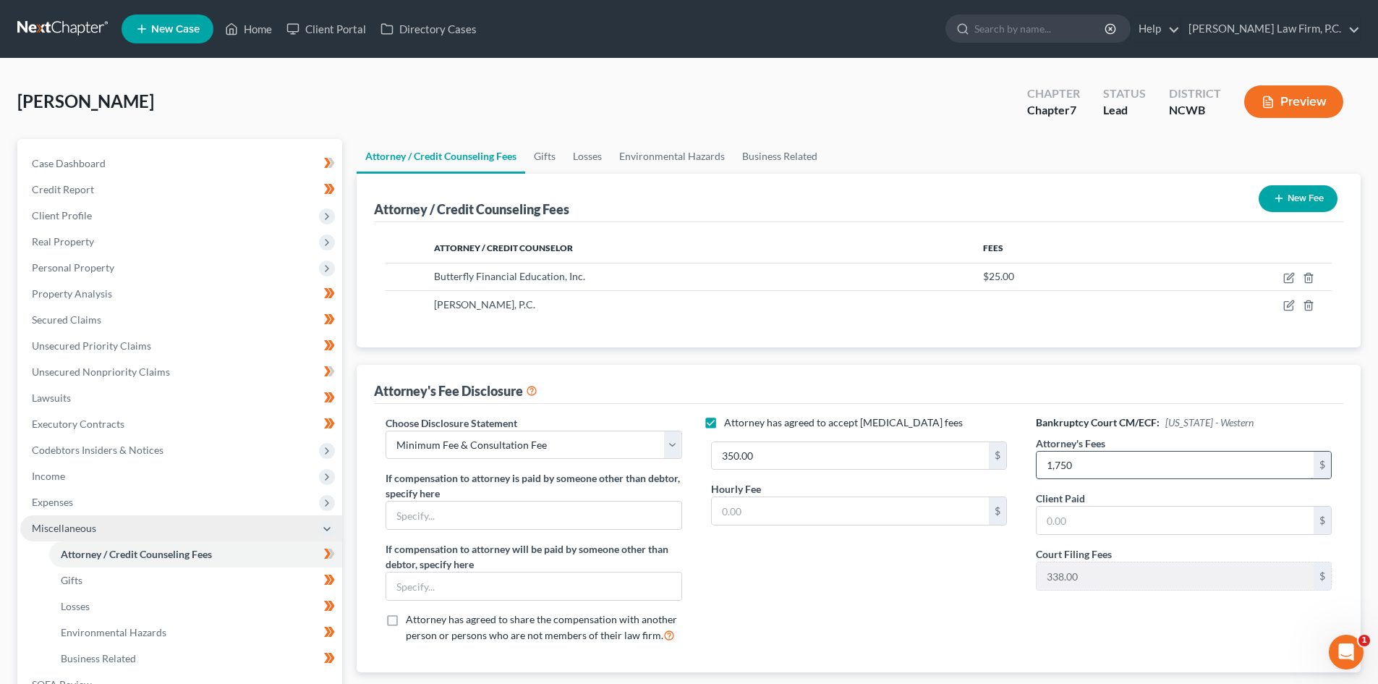
click at [1094, 459] on input "1,750" at bounding box center [1175, 465] width 277 height 27
type input "0"
click at [800, 590] on div "Attorney has agreed to accept [MEDICAL_DATA] fees 350.00 $ Hourly Fee $" at bounding box center [859, 535] width 325 height 240
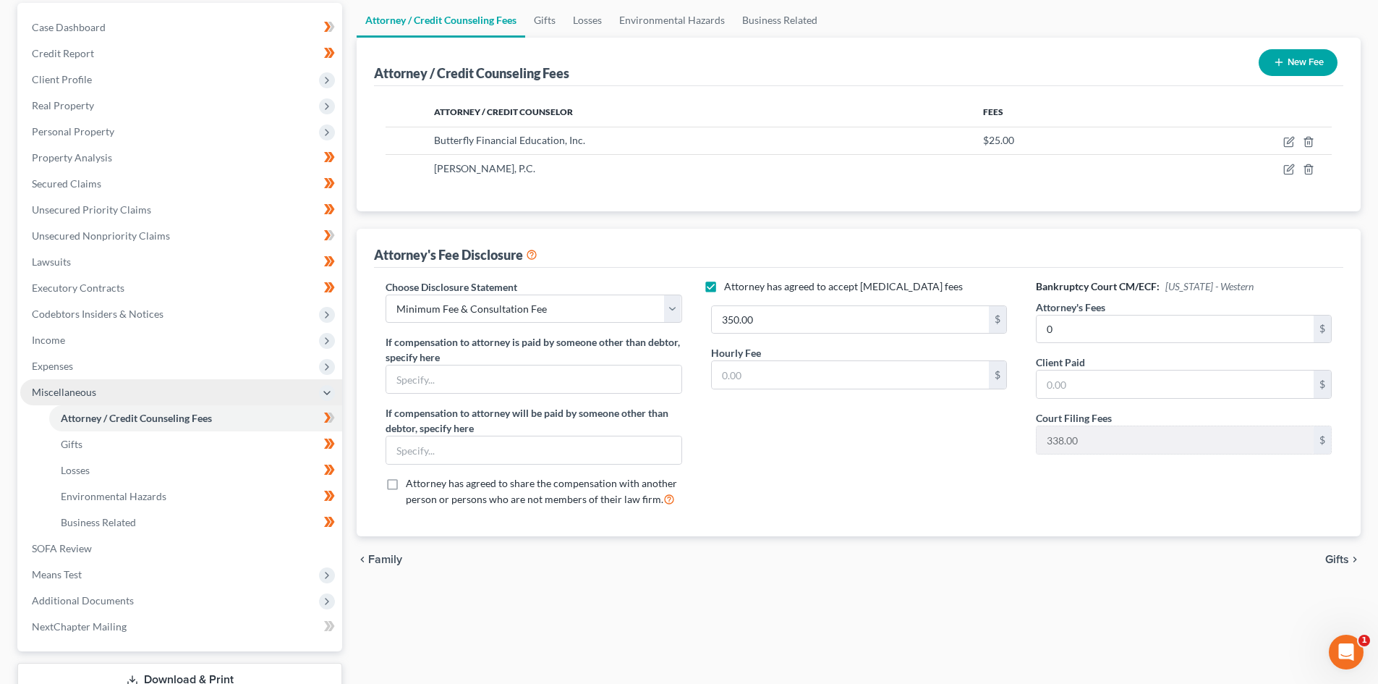
scroll to position [242, 0]
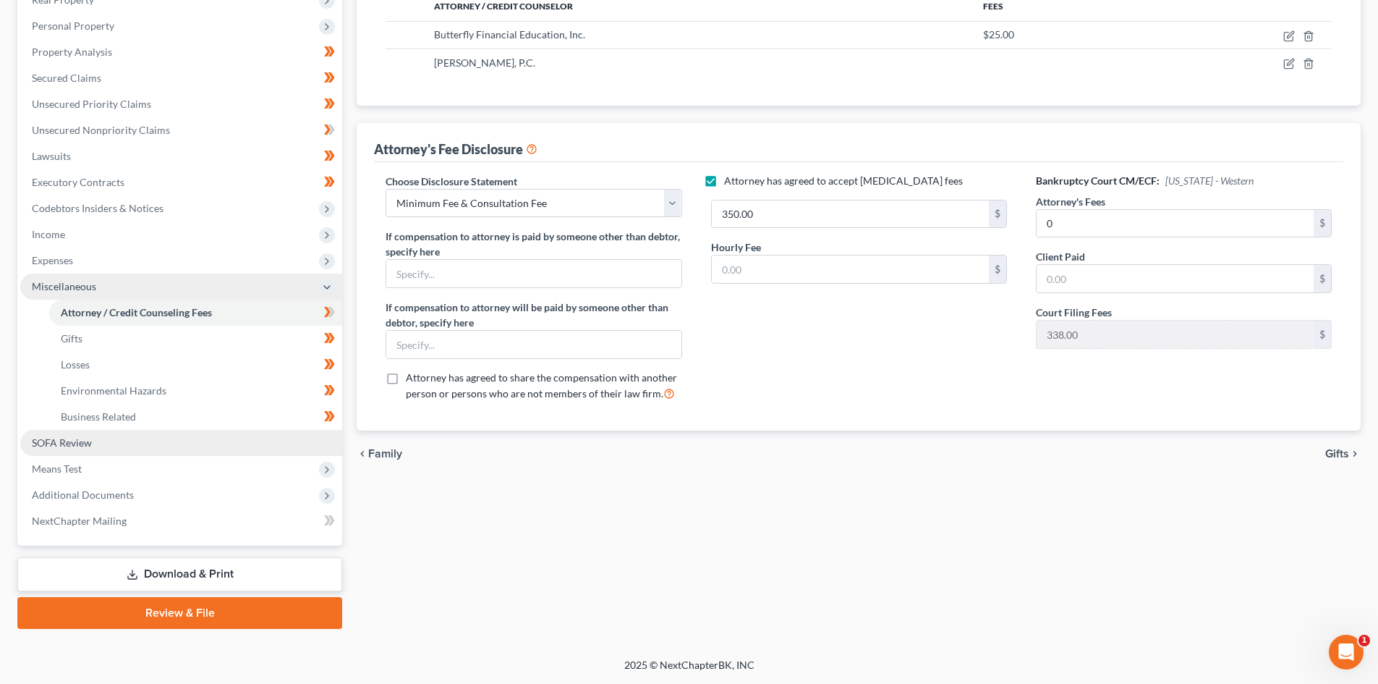
click at [300, 442] on link "SOFA Review" at bounding box center [181, 443] width 322 height 26
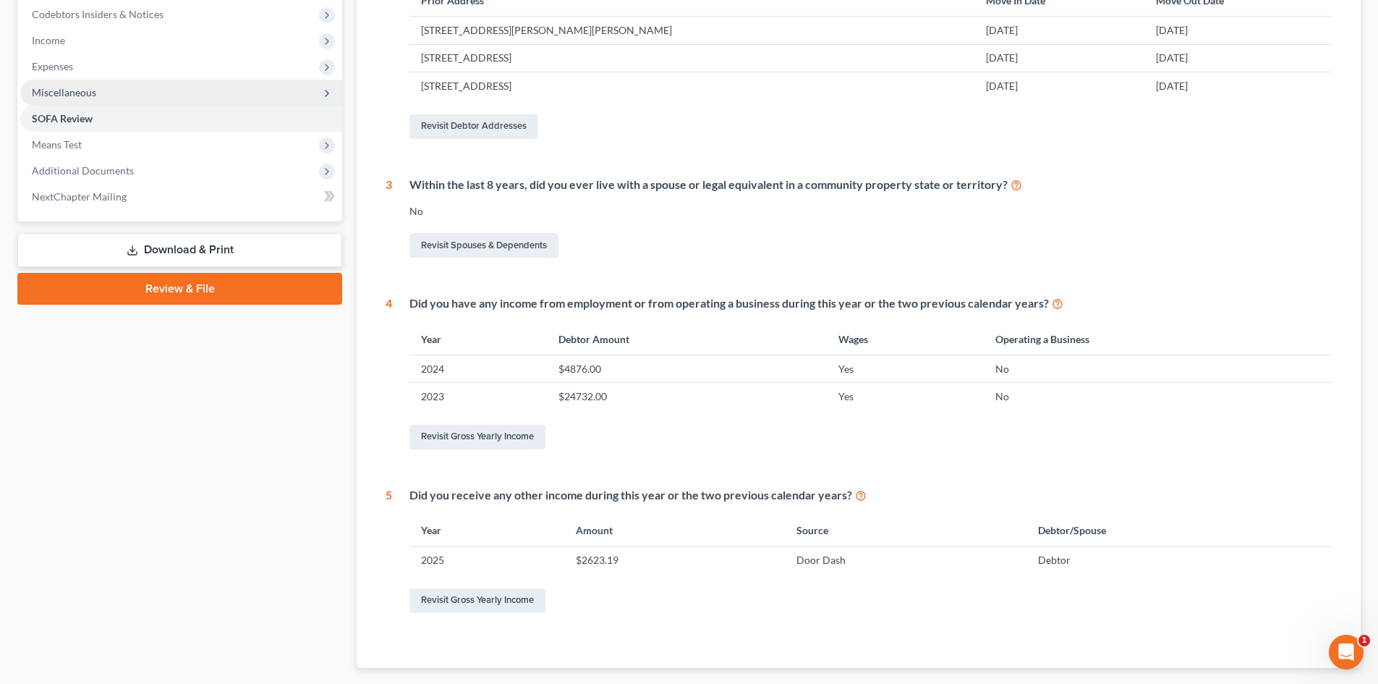
scroll to position [507, 0]
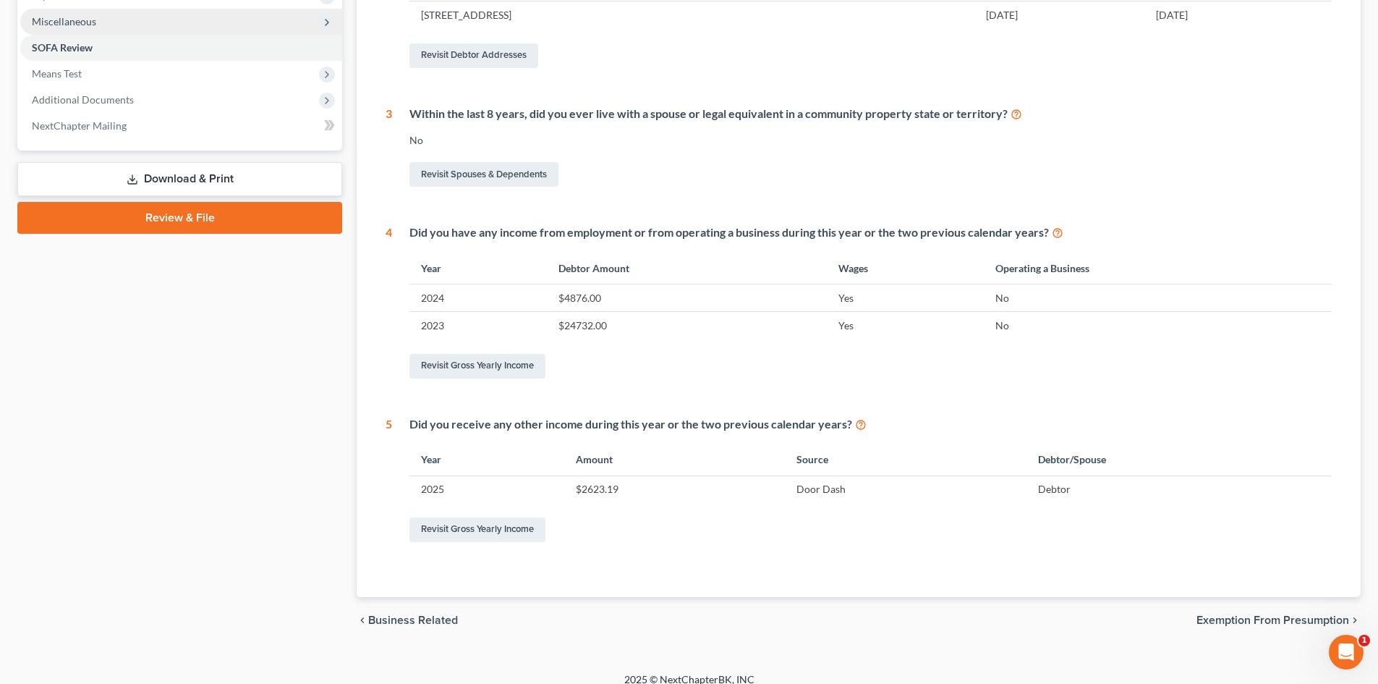
click at [515, 382] on div "1 What is your current marital status? [DEMOGRAPHIC_DATA] Revisit Debtor Profil…" at bounding box center [859, 156] width 946 height 778
click at [514, 371] on link "Revisit Gross Yearly Income" at bounding box center [478, 366] width 136 height 25
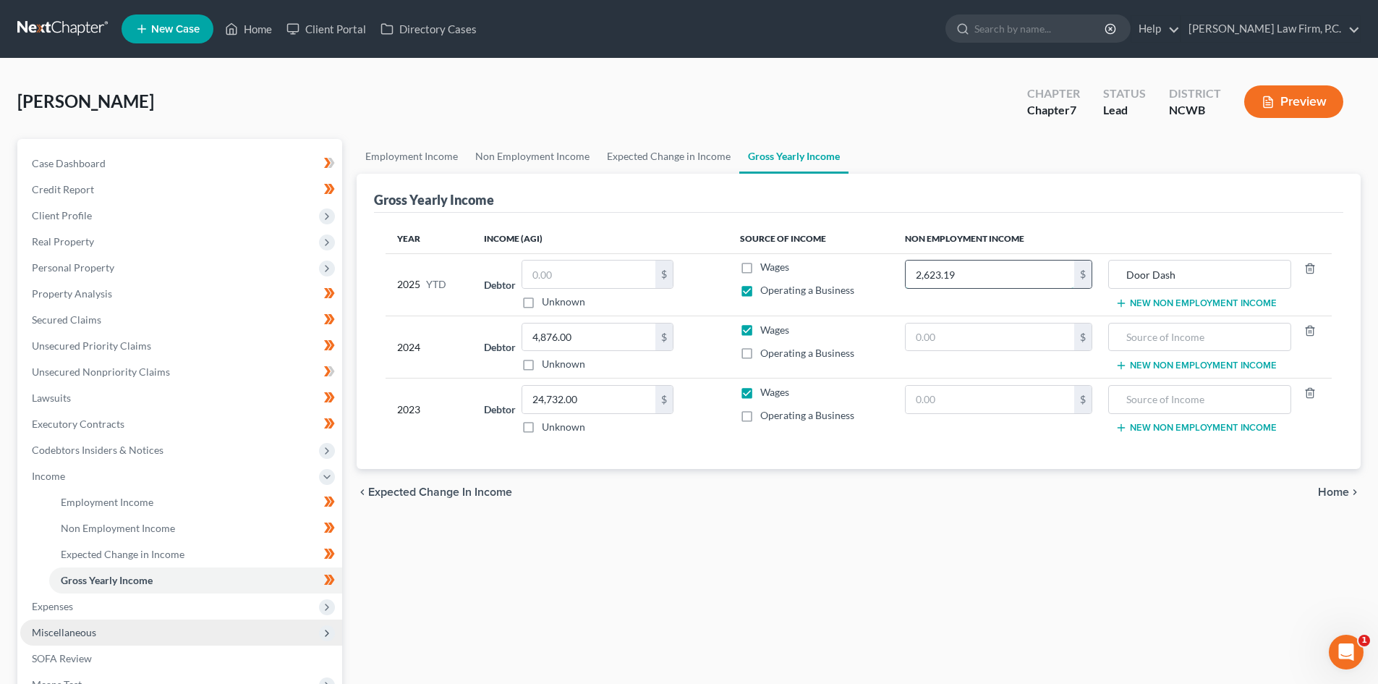
type input "0"
type input "2,623.19"
click at [761, 266] on label "Wages" at bounding box center [775, 267] width 29 height 14
click at [766, 266] on input "Wages" at bounding box center [770, 264] width 9 height 9
checkbox input "true"
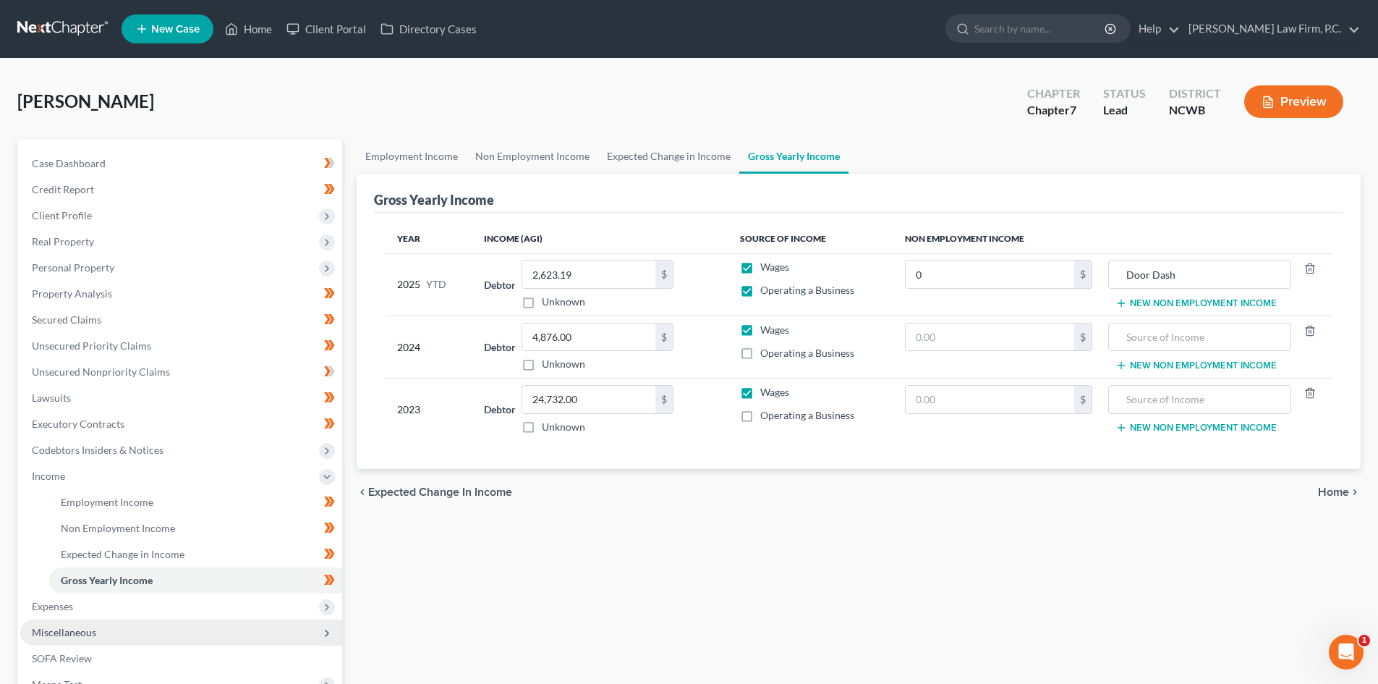
click at [761, 287] on label "Operating a Business" at bounding box center [808, 290] width 94 height 14
click at [766, 287] on input "Operating a Business" at bounding box center [770, 287] width 9 height 9
checkbox input "false"
drag, startPoint x: 1210, startPoint y: 271, endPoint x: 1110, endPoint y: 271, distance: 99.9
click at [1110, 271] on div "Door Dash" at bounding box center [1200, 274] width 182 height 29
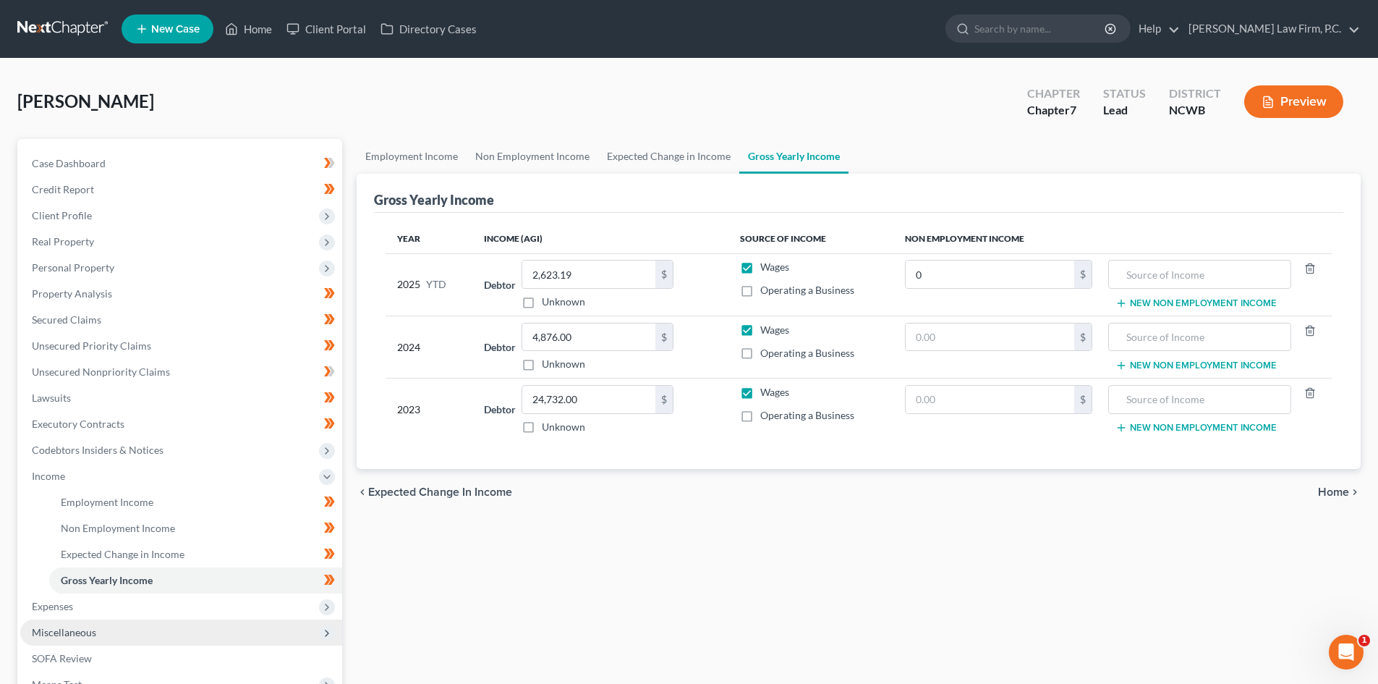
click at [625, 523] on div "Employment Income Non Employment Income Expected Change in Income Gross Yearly …" at bounding box center [858, 492] width 1019 height 706
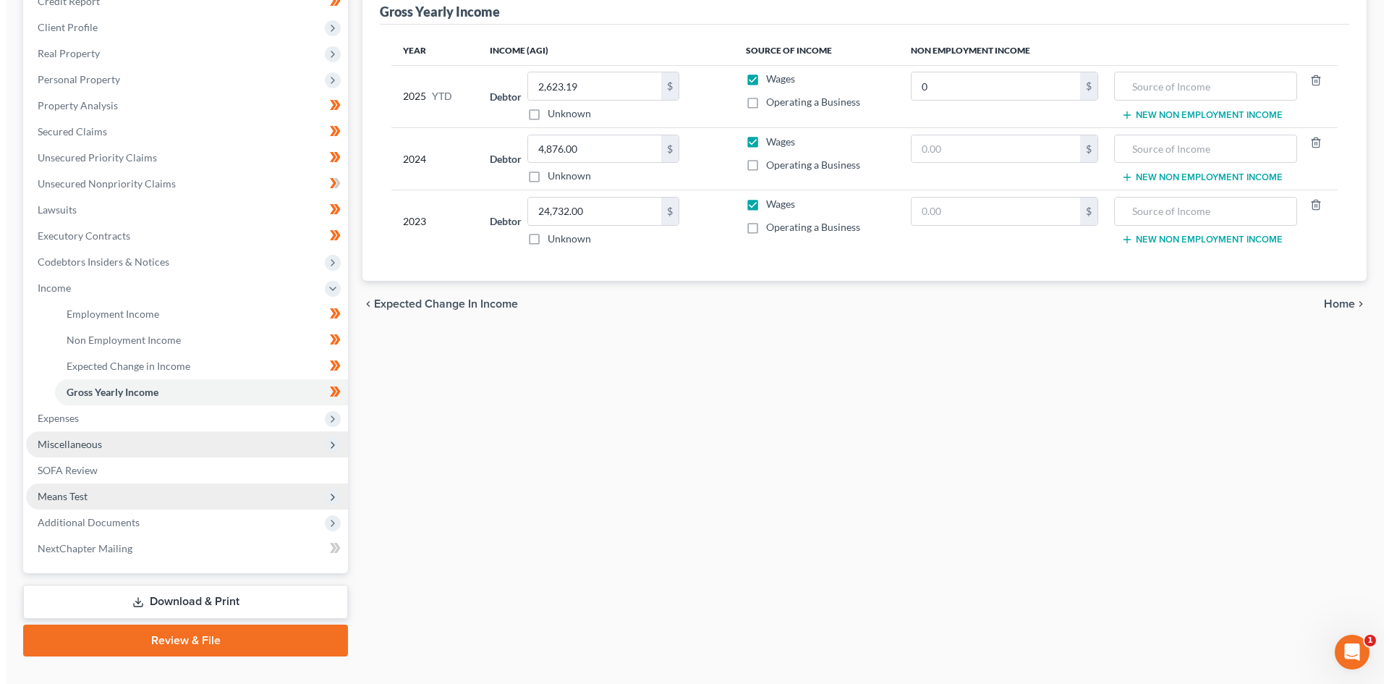
scroll to position [216, 0]
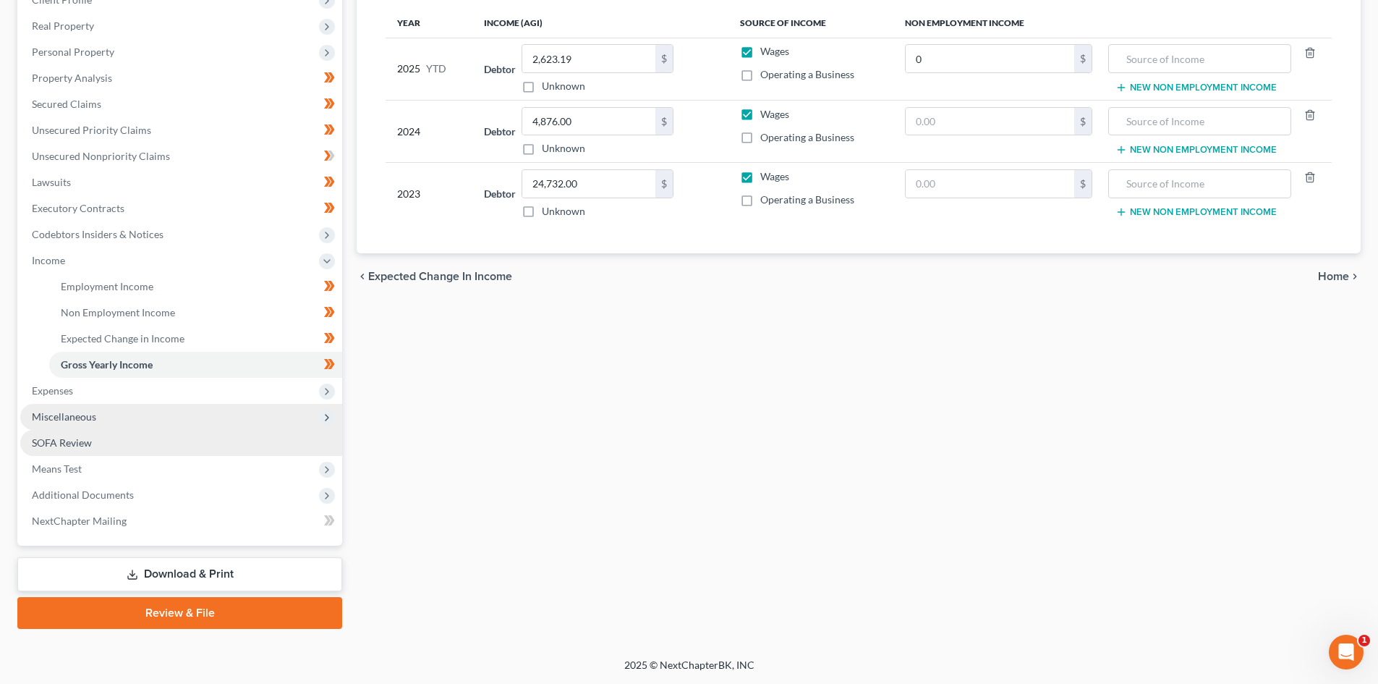
click at [228, 441] on link "SOFA Review" at bounding box center [181, 443] width 322 height 26
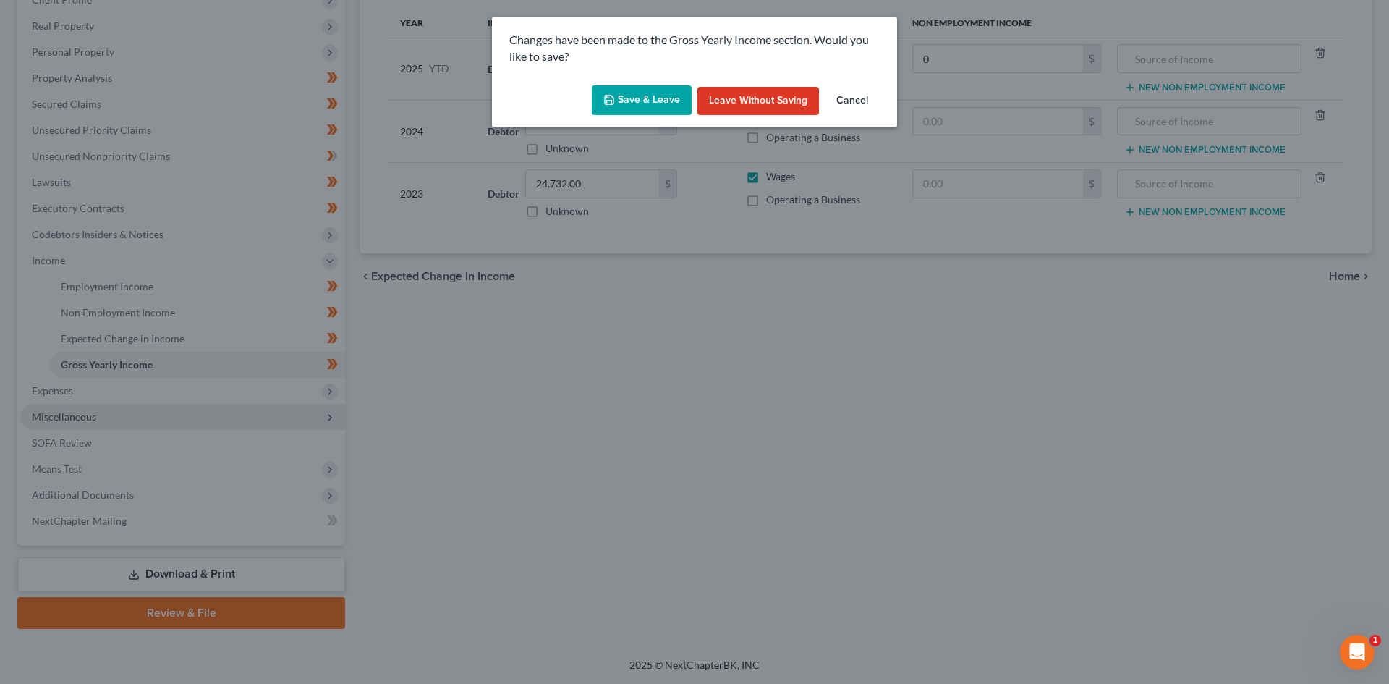
click at [635, 95] on button "Save & Leave" at bounding box center [642, 100] width 100 height 30
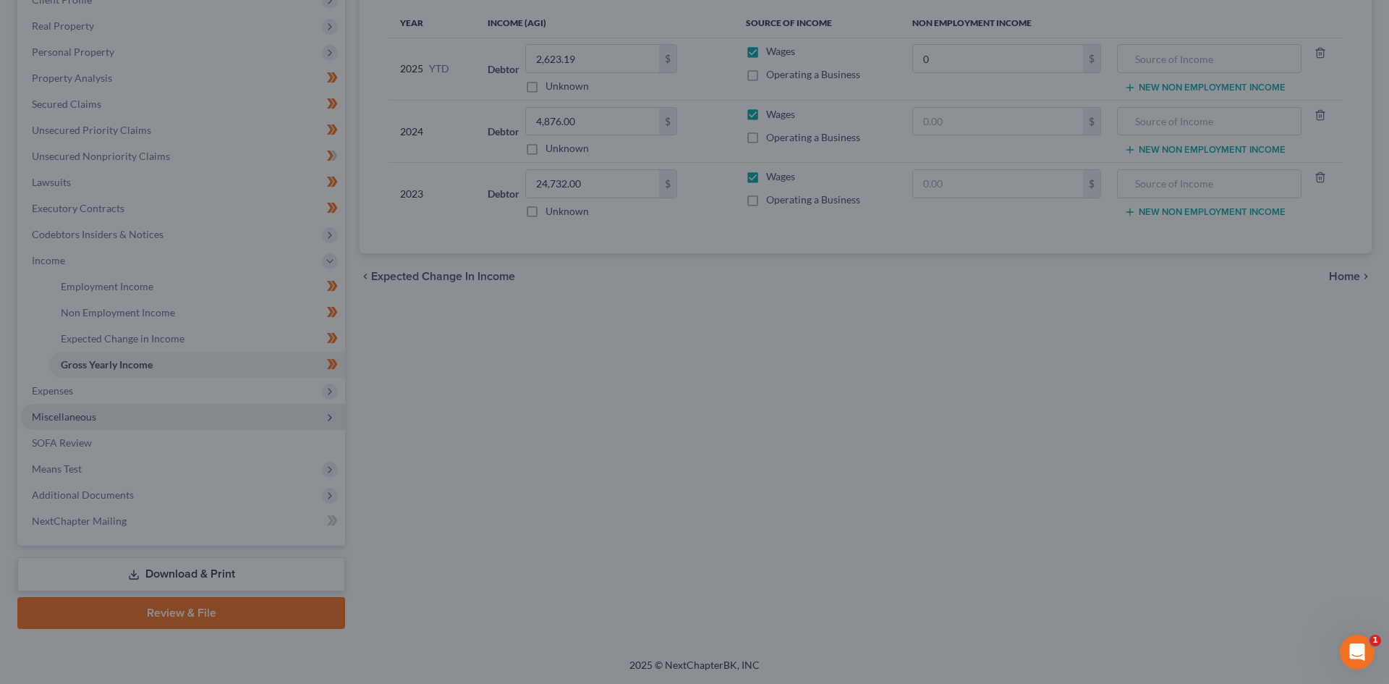
type input "0.00"
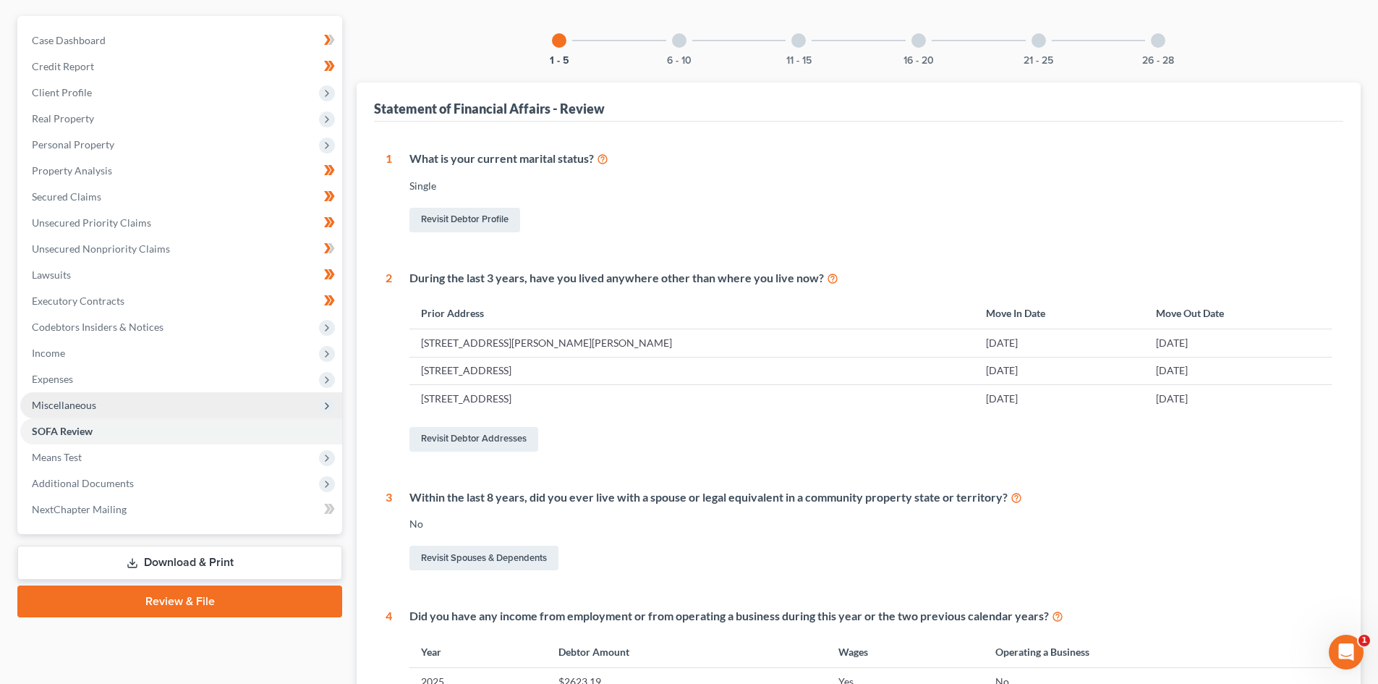
scroll to position [145, 0]
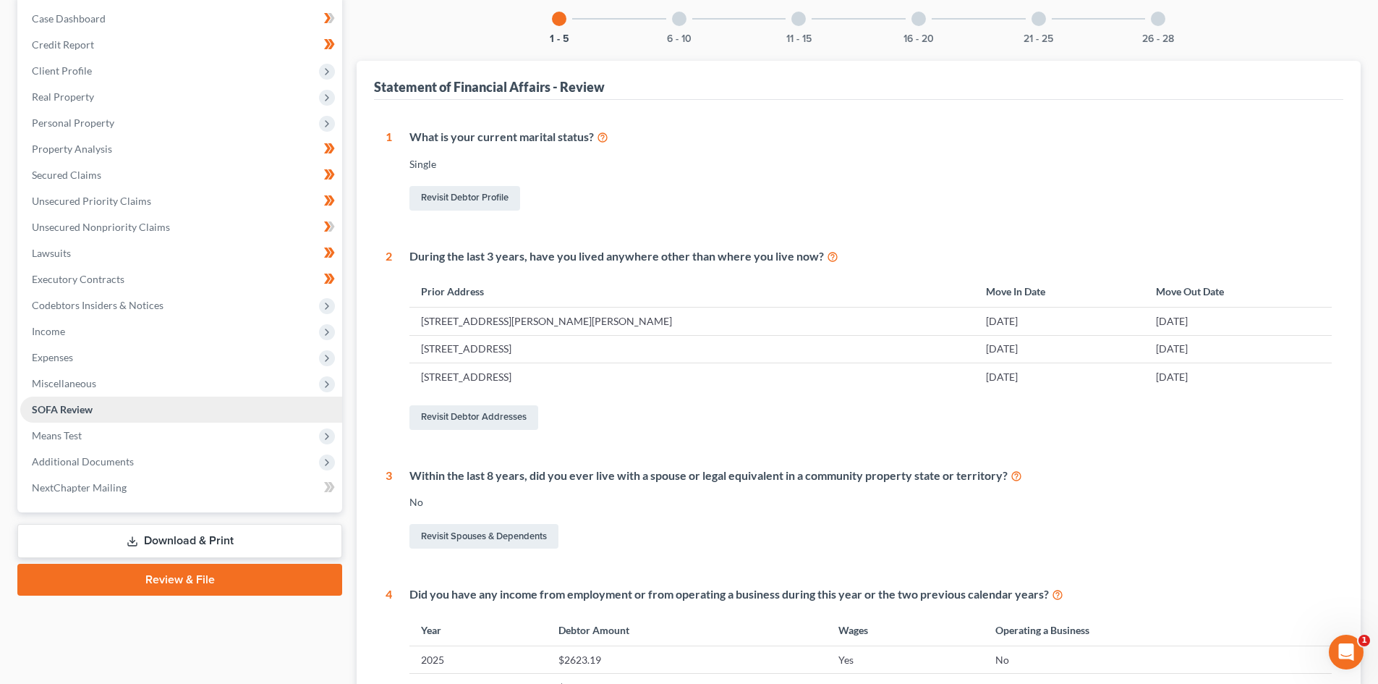
click at [182, 411] on link "SOFA Review" at bounding box center [181, 410] width 322 height 26
click at [316, 428] on span "Means Test" at bounding box center [181, 436] width 322 height 26
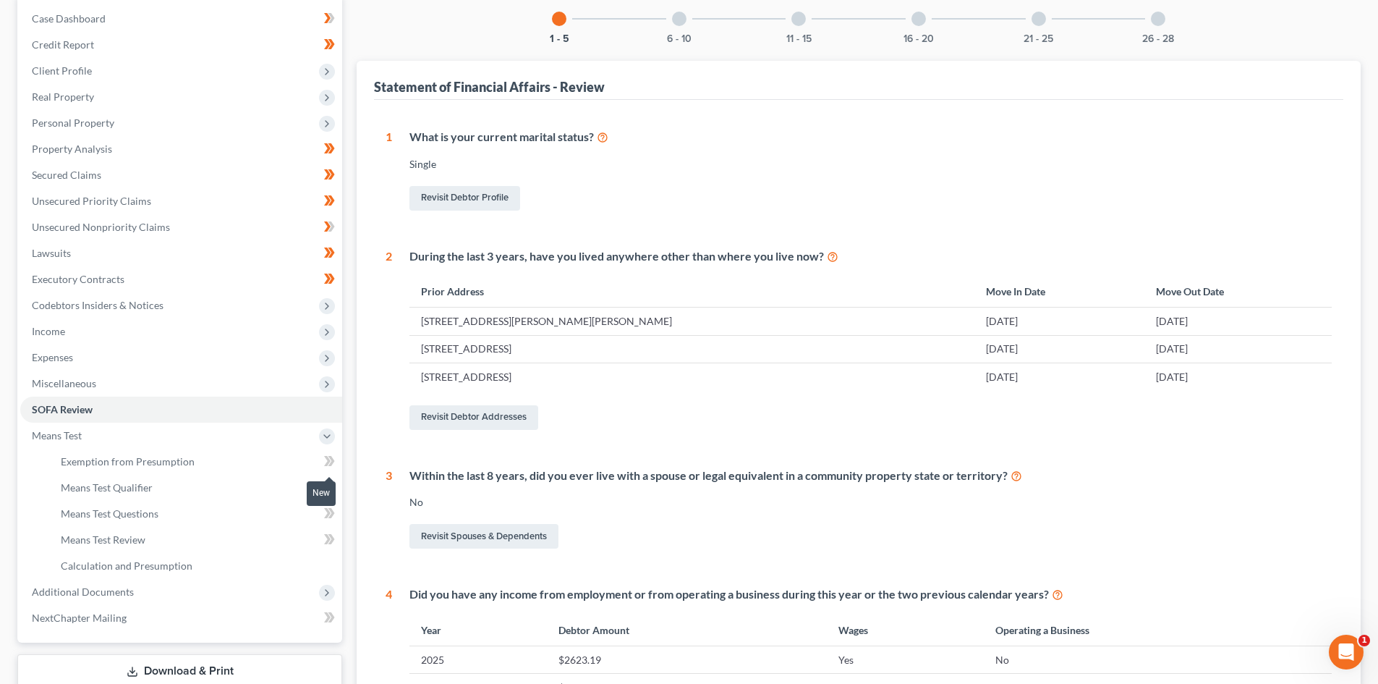
click at [326, 463] on icon at bounding box center [327, 461] width 7 height 10
click at [331, 464] on icon at bounding box center [332, 461] width 7 height 10
click at [276, 403] on link "SOFA Review" at bounding box center [181, 410] width 322 height 26
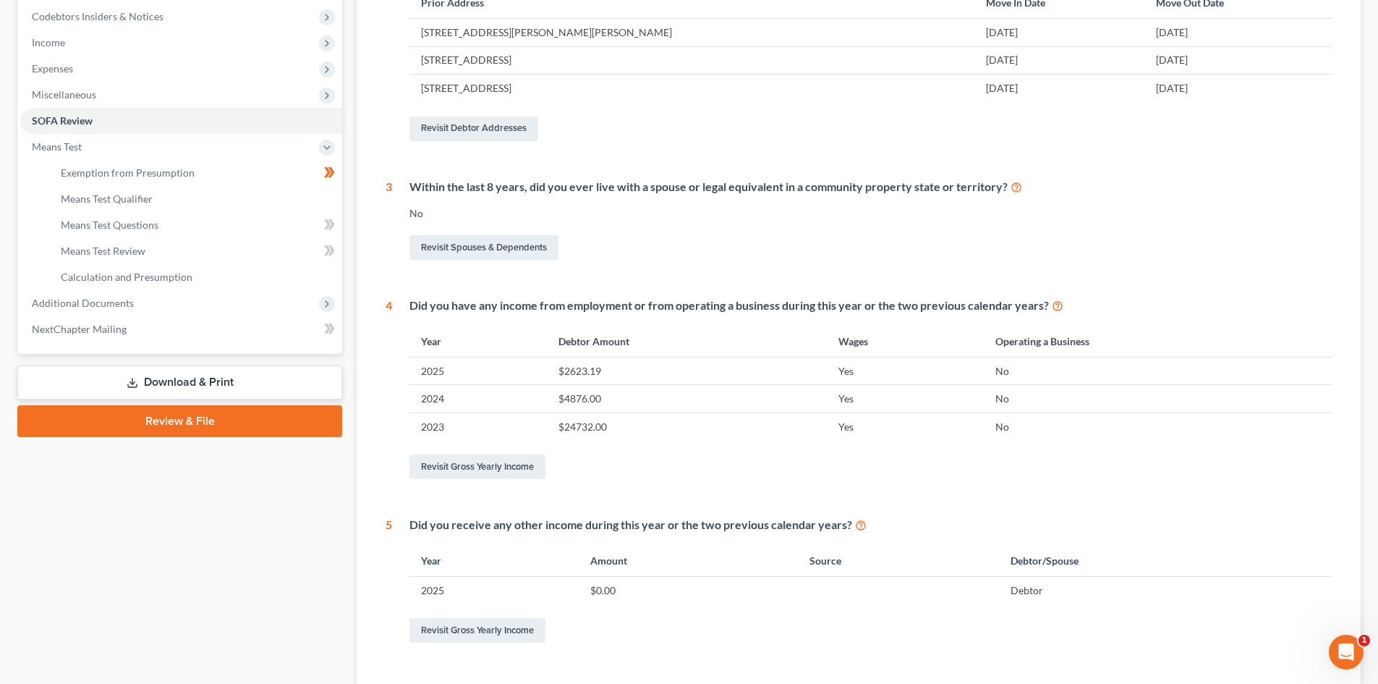
scroll to position [434, 0]
click at [507, 617] on link "Revisit Gross Yearly Income" at bounding box center [478, 629] width 136 height 25
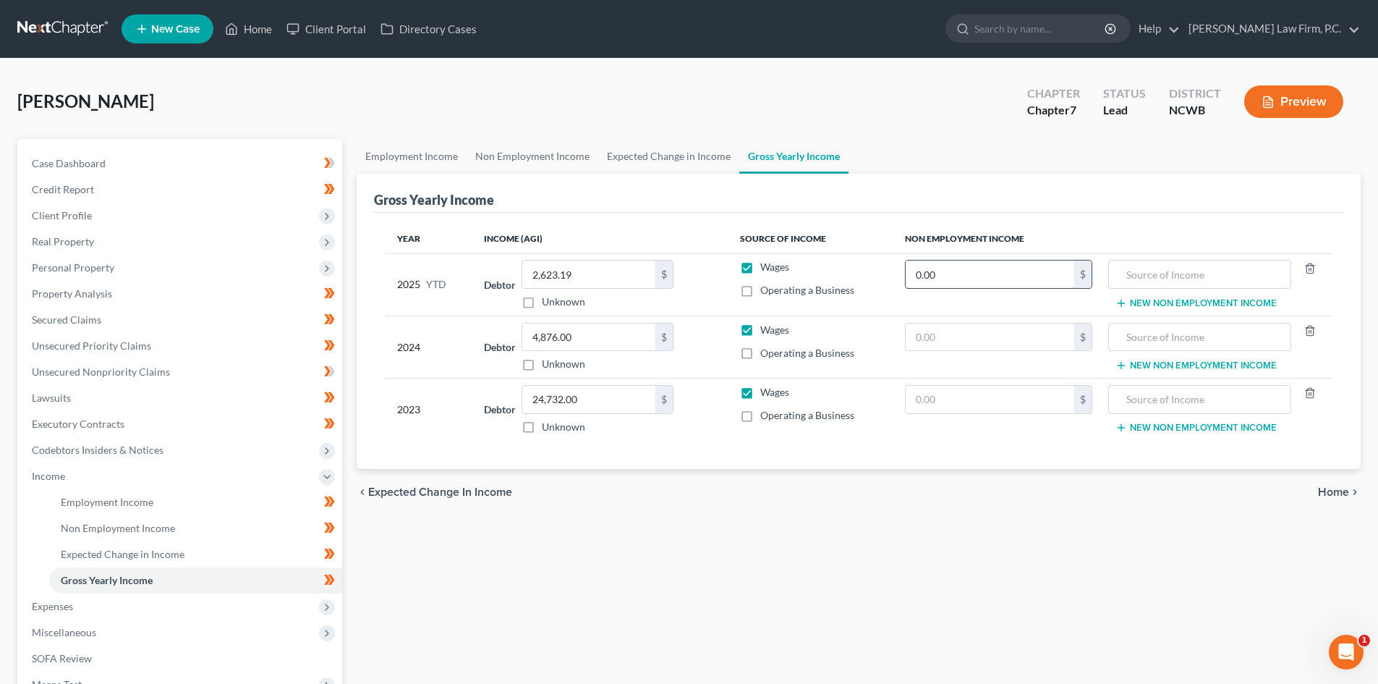
click at [1006, 273] on input "0.00" at bounding box center [990, 273] width 169 height 27
click at [962, 512] on div "chevron_left Expected Change in Income Home chevron_right" at bounding box center [859, 492] width 1004 height 46
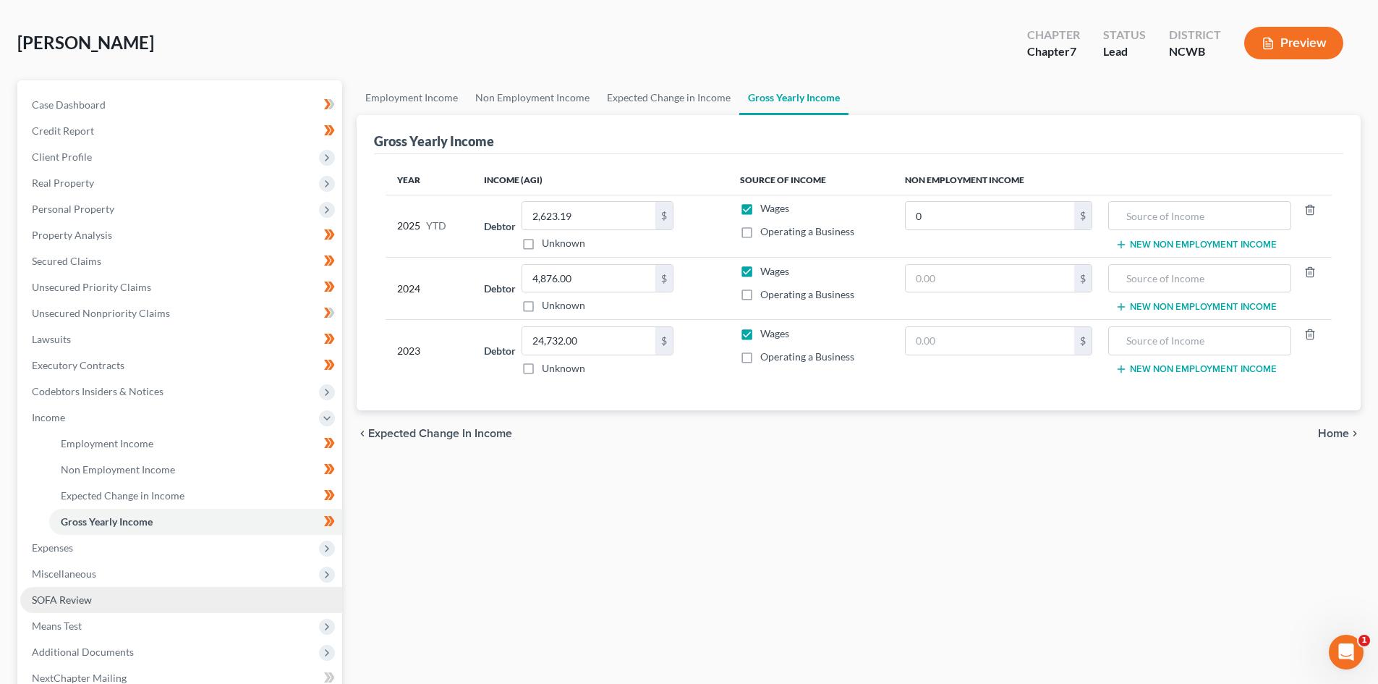
scroll to position [72, 0]
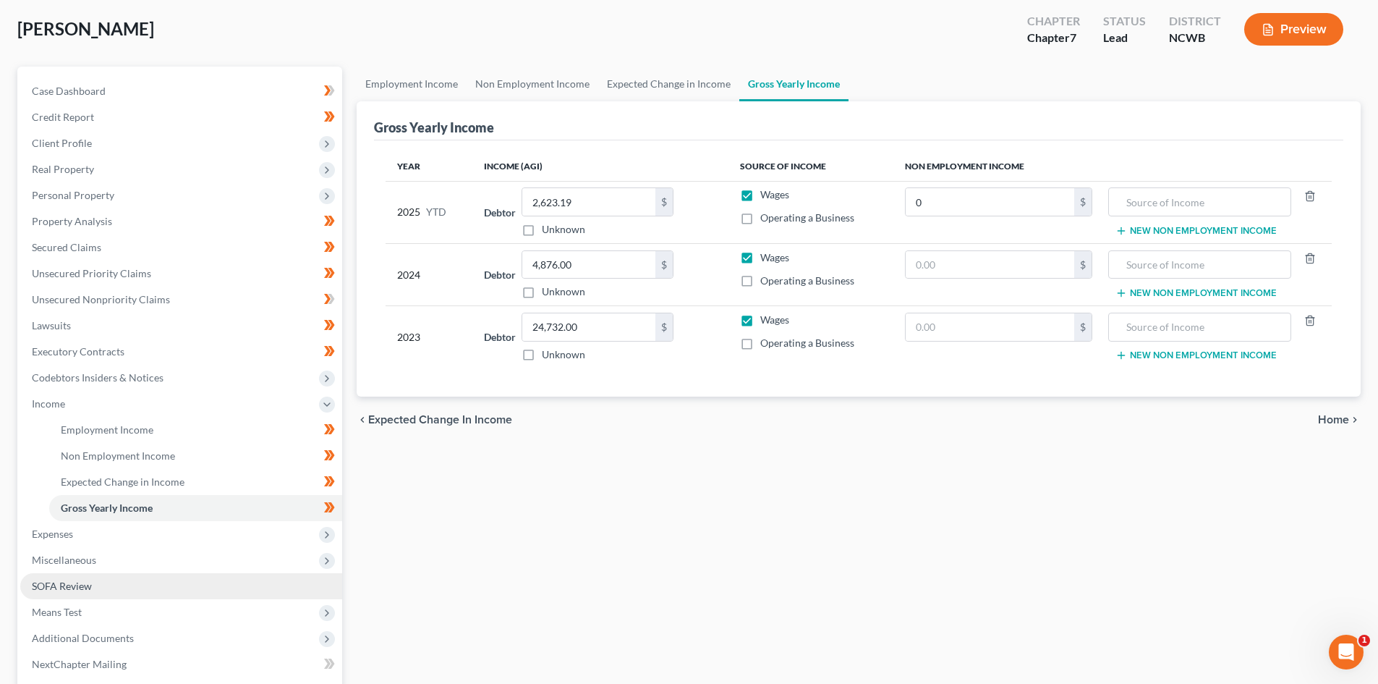
click at [147, 591] on link "SOFA Review" at bounding box center [181, 586] width 322 height 26
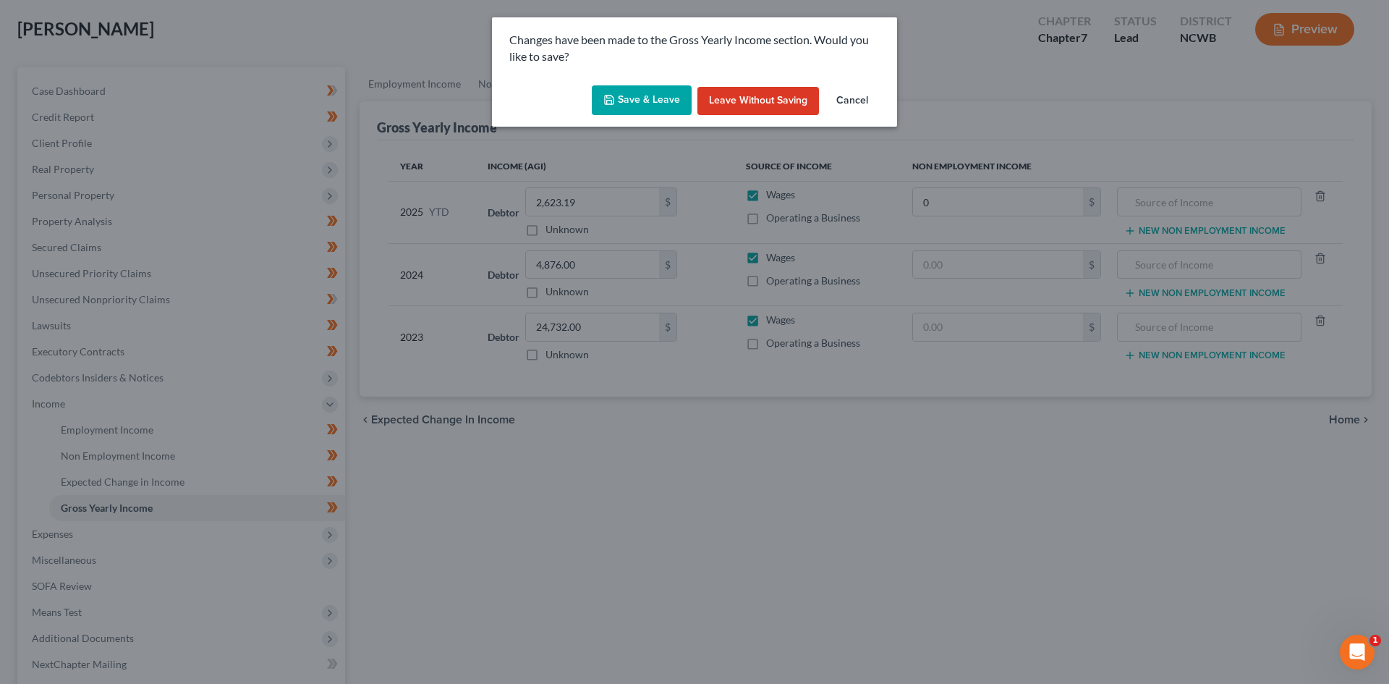
click at [628, 86] on button "Save & Leave" at bounding box center [642, 100] width 100 height 30
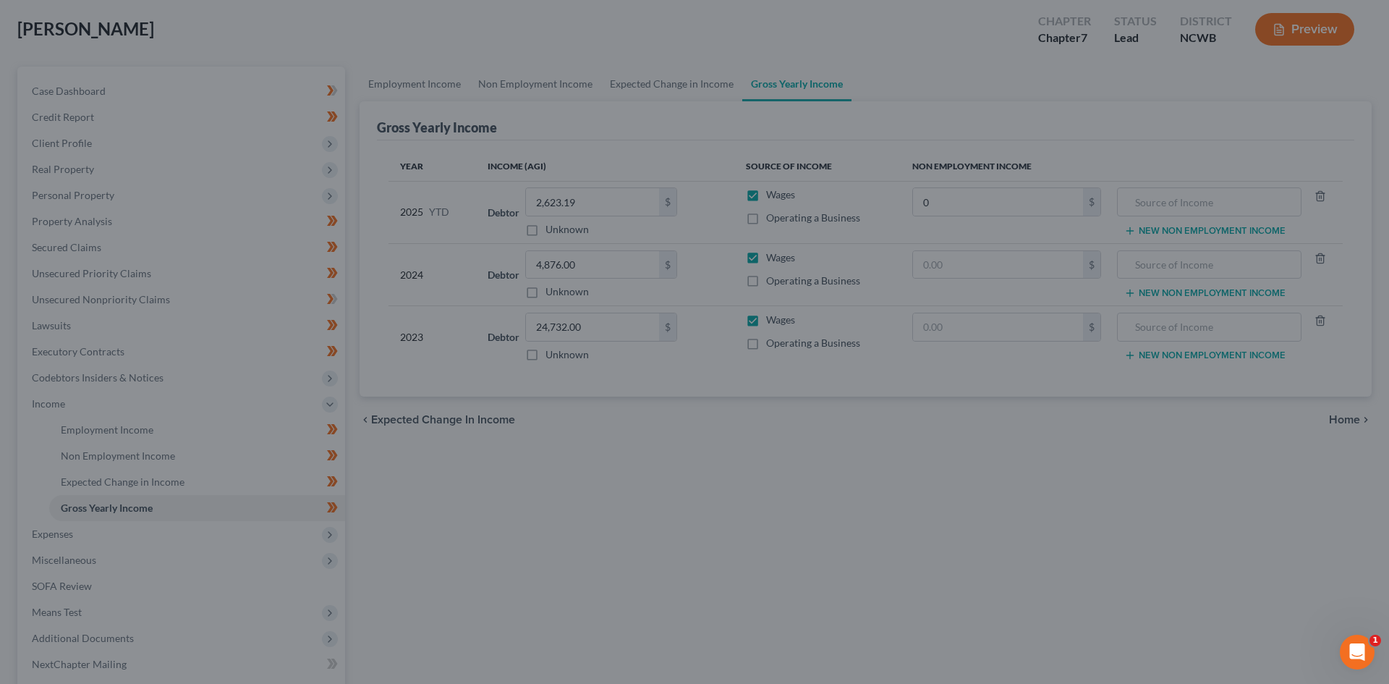
type input "0.00"
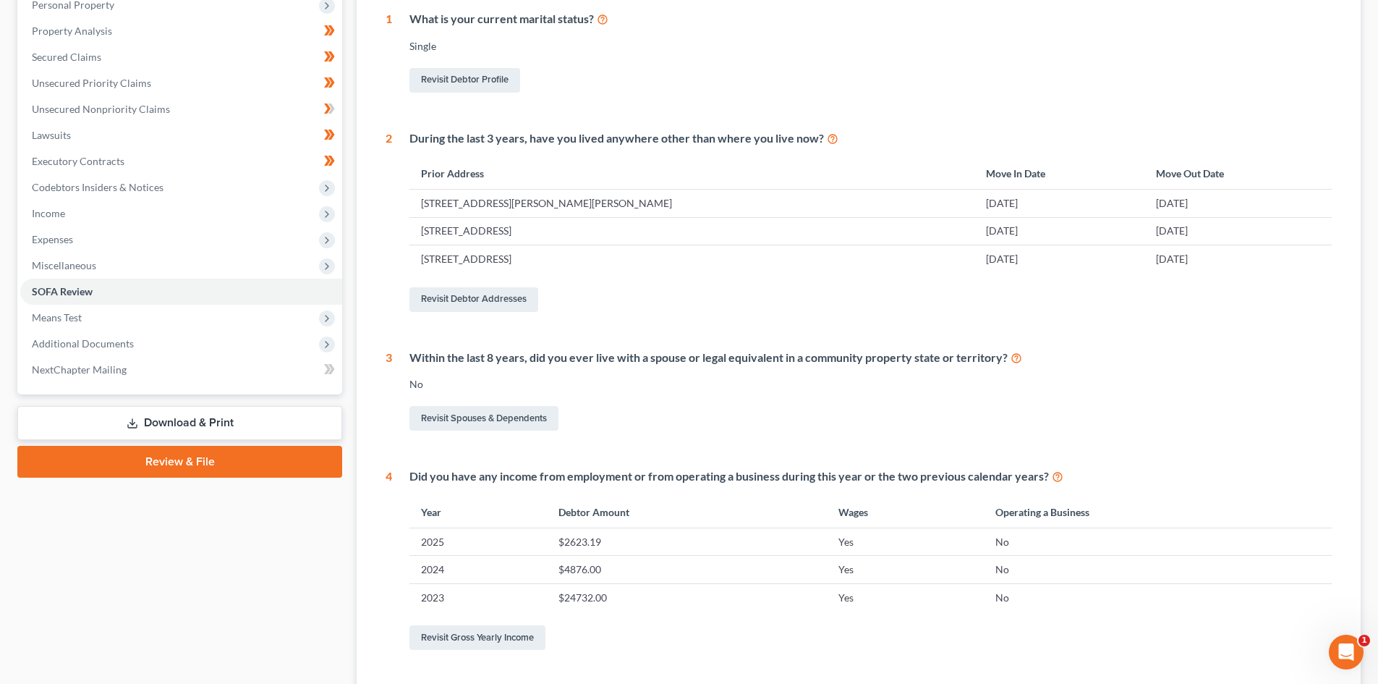
scroll to position [42, 0]
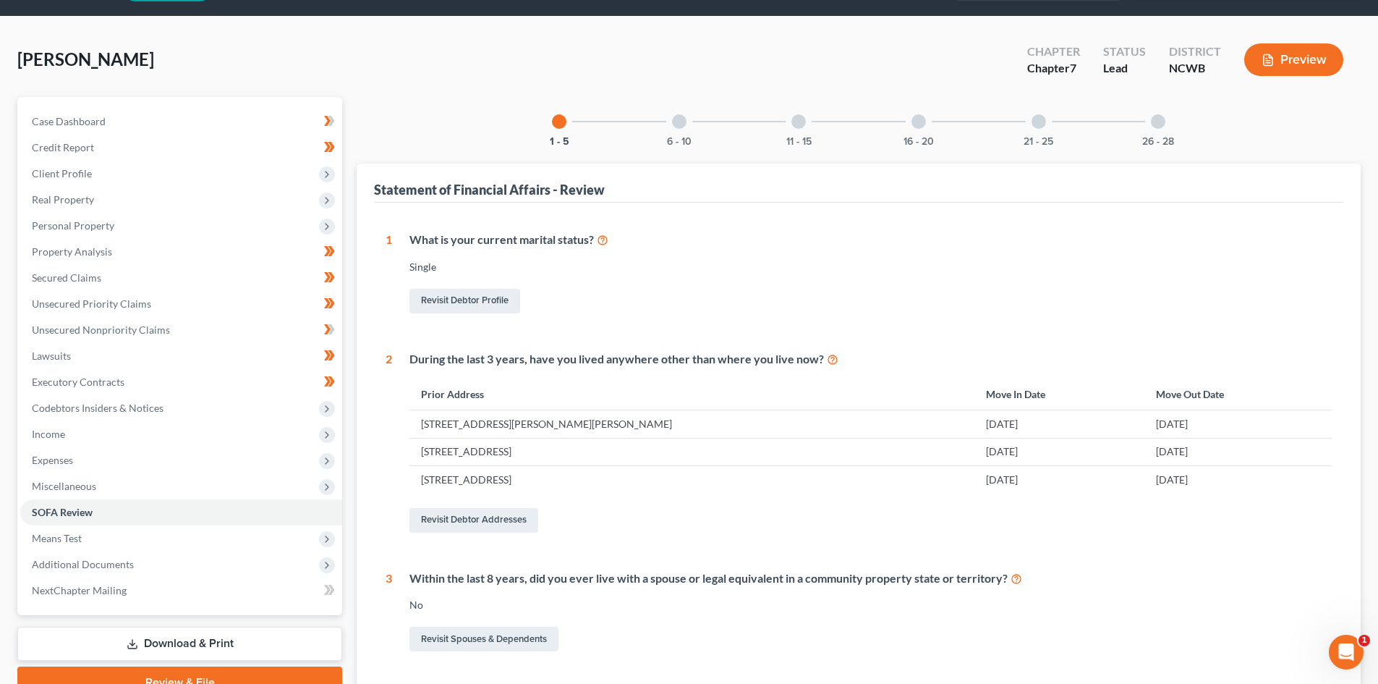
click at [676, 119] on div at bounding box center [679, 121] width 14 height 14
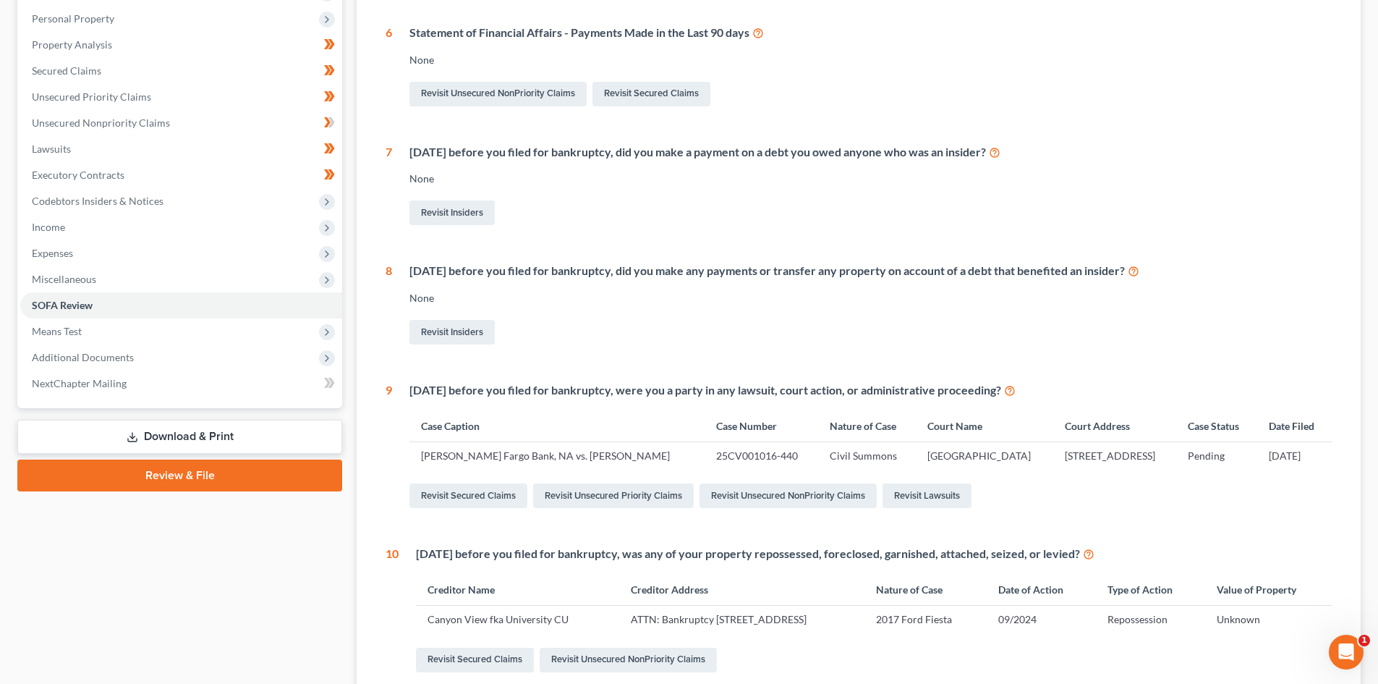
scroll to position [0, 0]
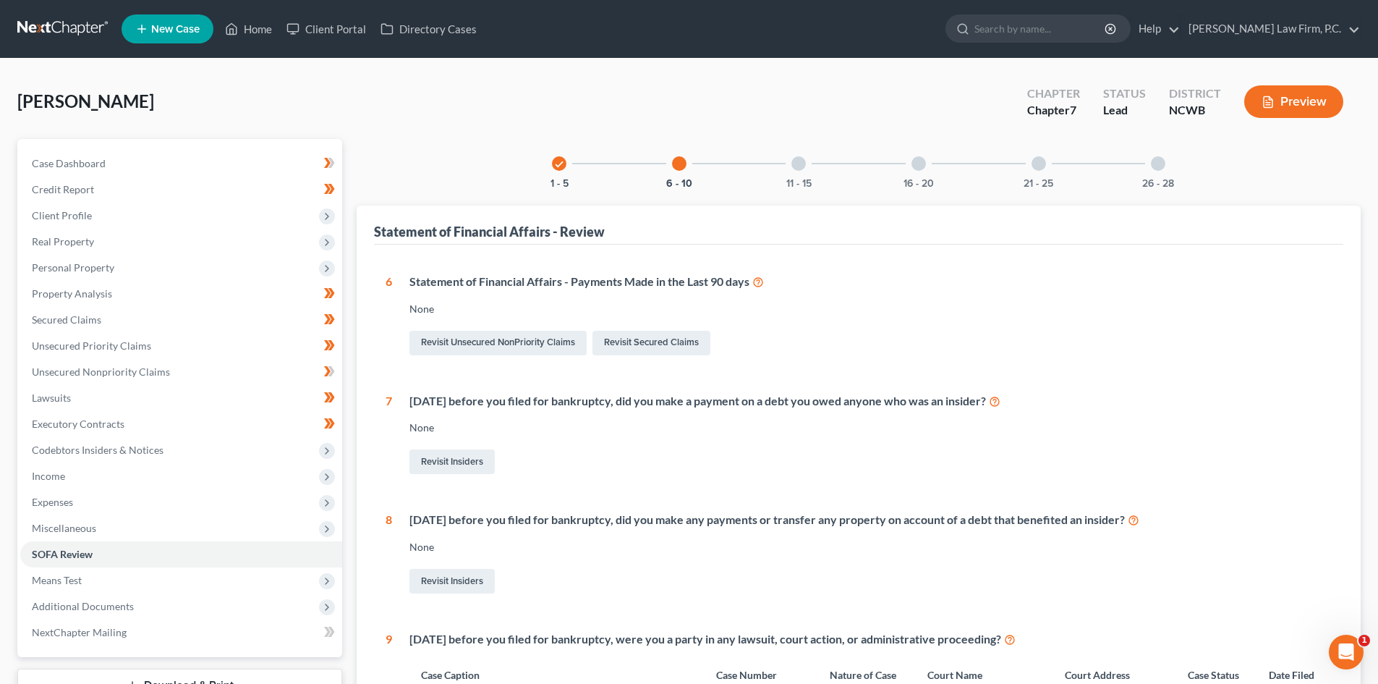
click at [789, 167] on div "11 - 15" at bounding box center [798, 163] width 49 height 49
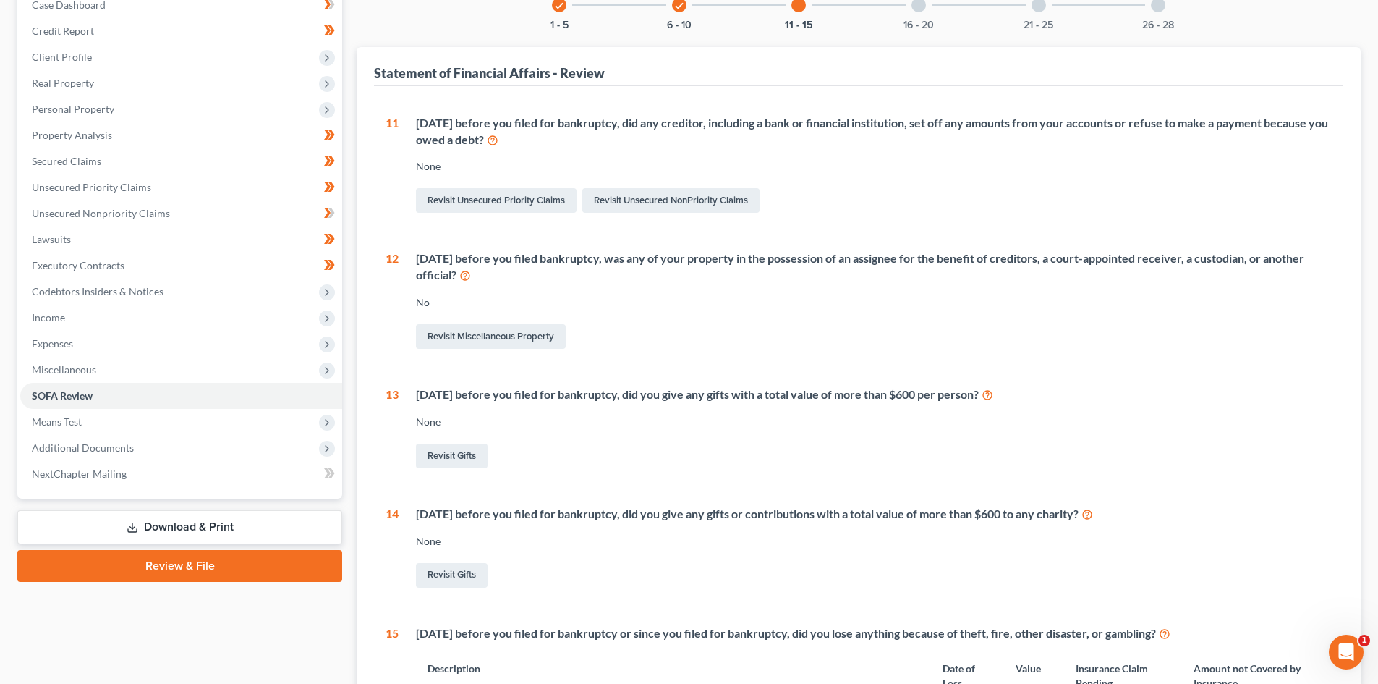
scroll to position [122, 0]
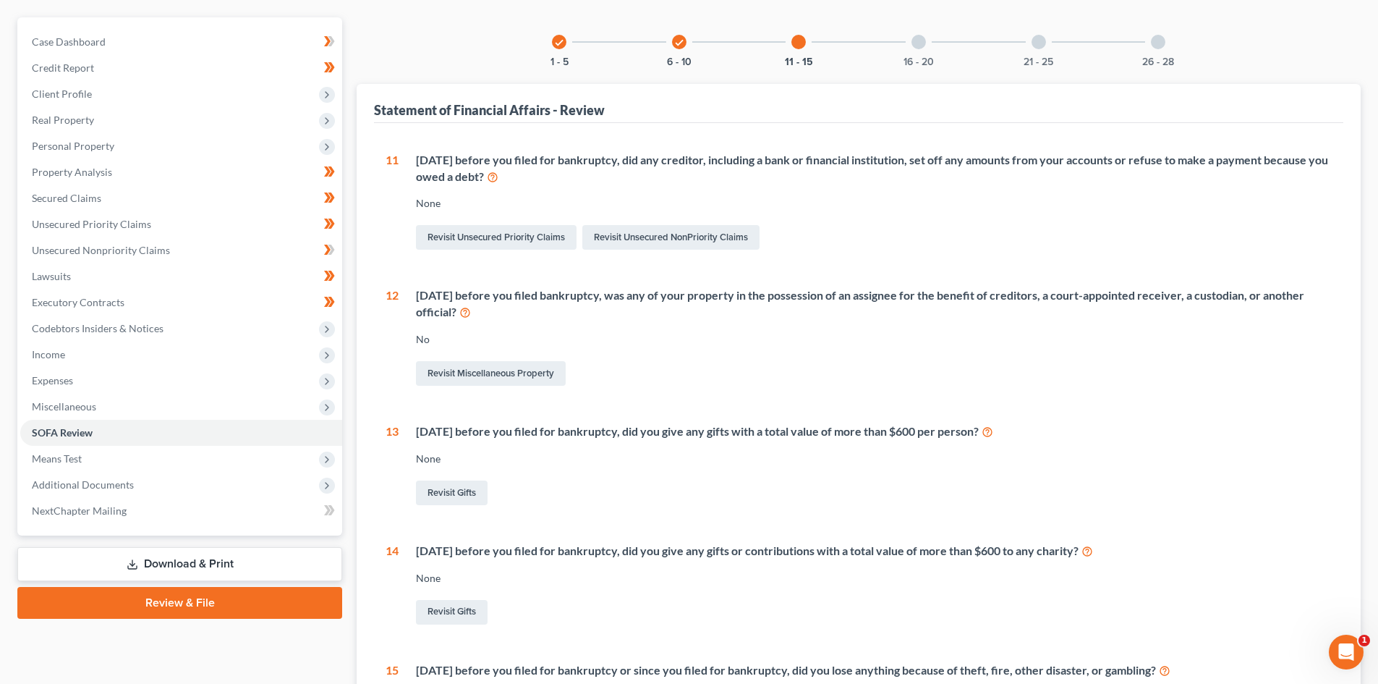
click at [912, 42] on div at bounding box center [919, 42] width 14 height 14
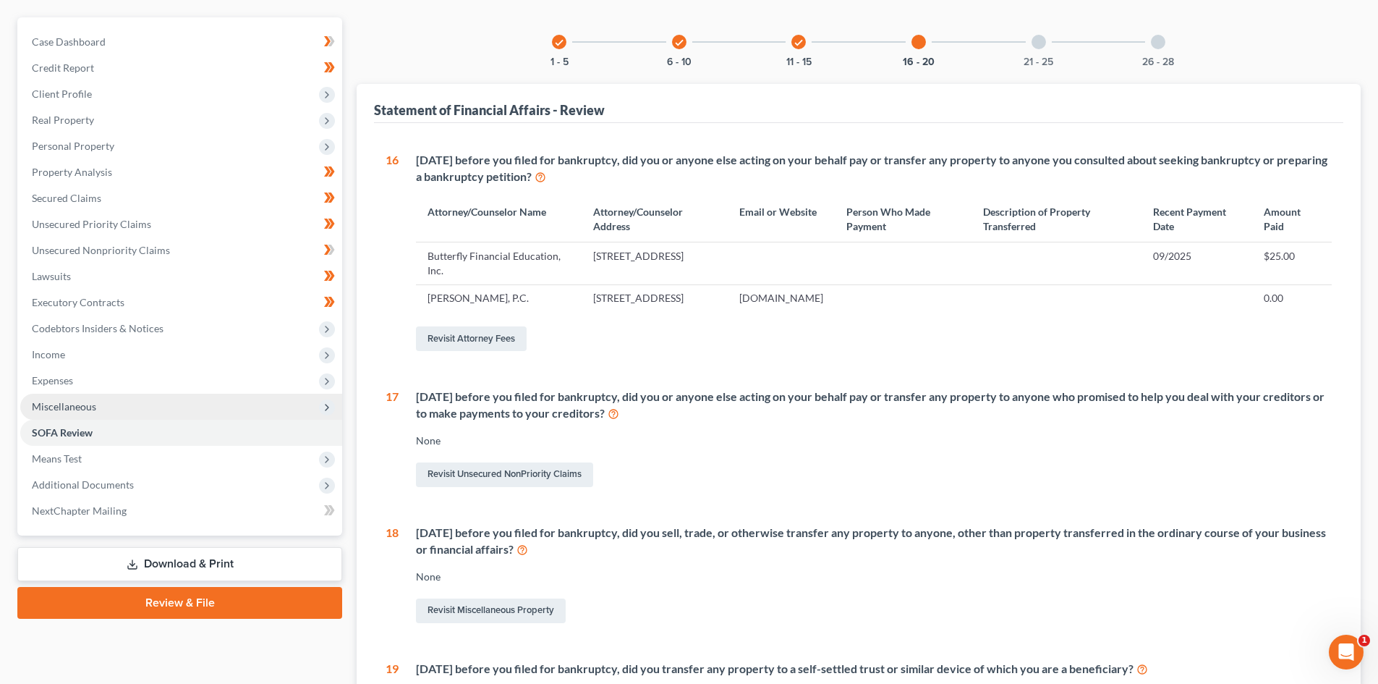
click at [45, 402] on span "Miscellaneous" at bounding box center [64, 406] width 64 height 12
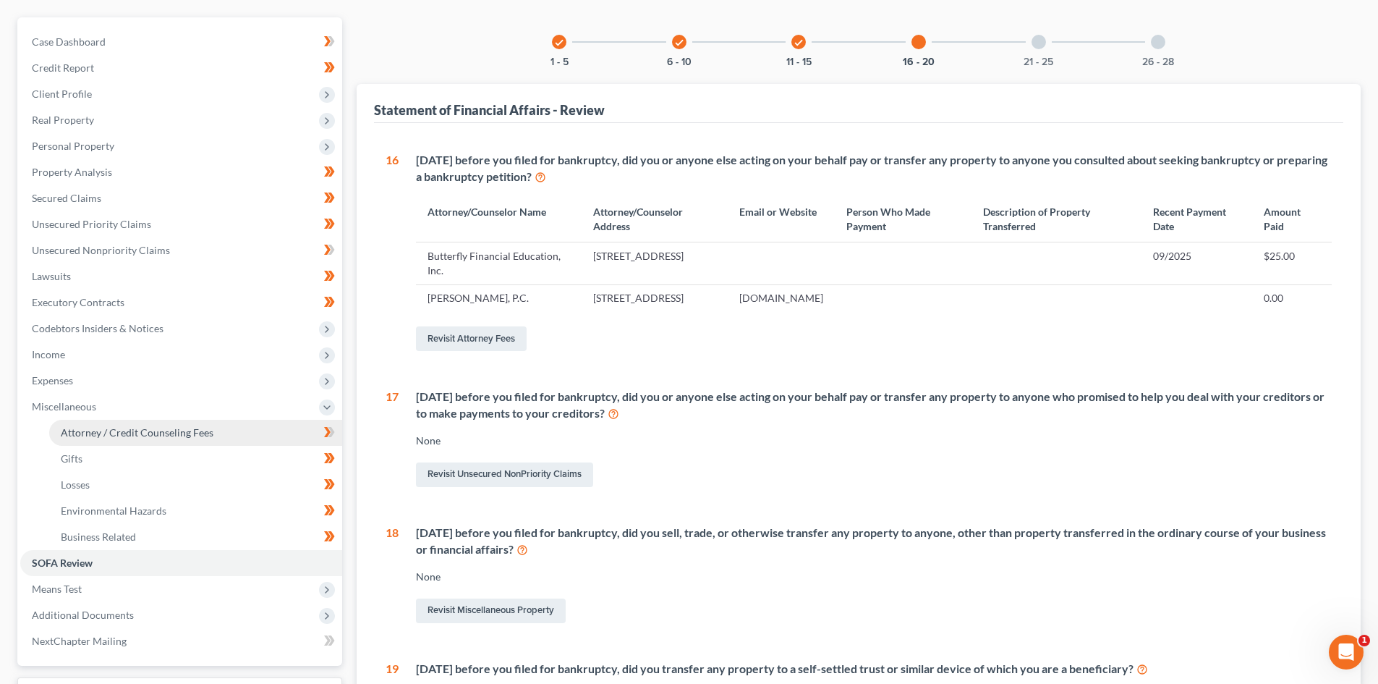
click at [71, 429] on span "Attorney / Credit Counseling Fees" at bounding box center [137, 432] width 153 height 12
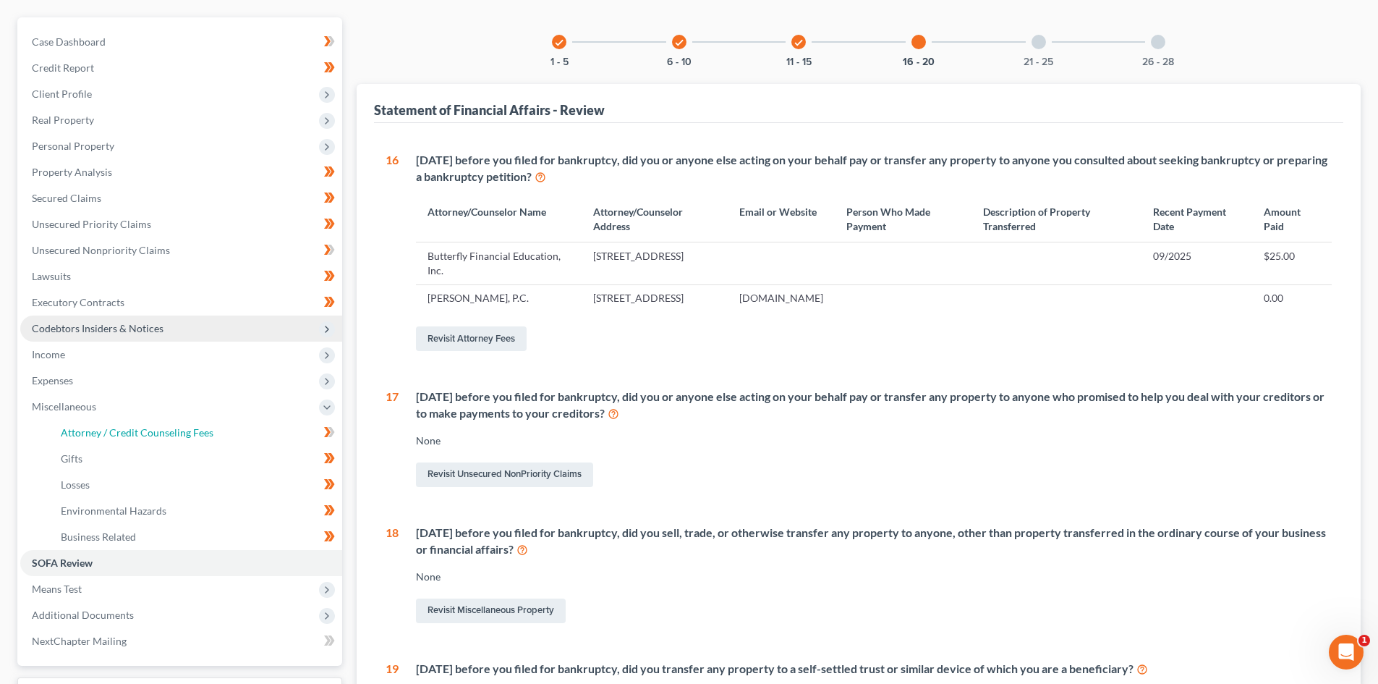
select select "2"
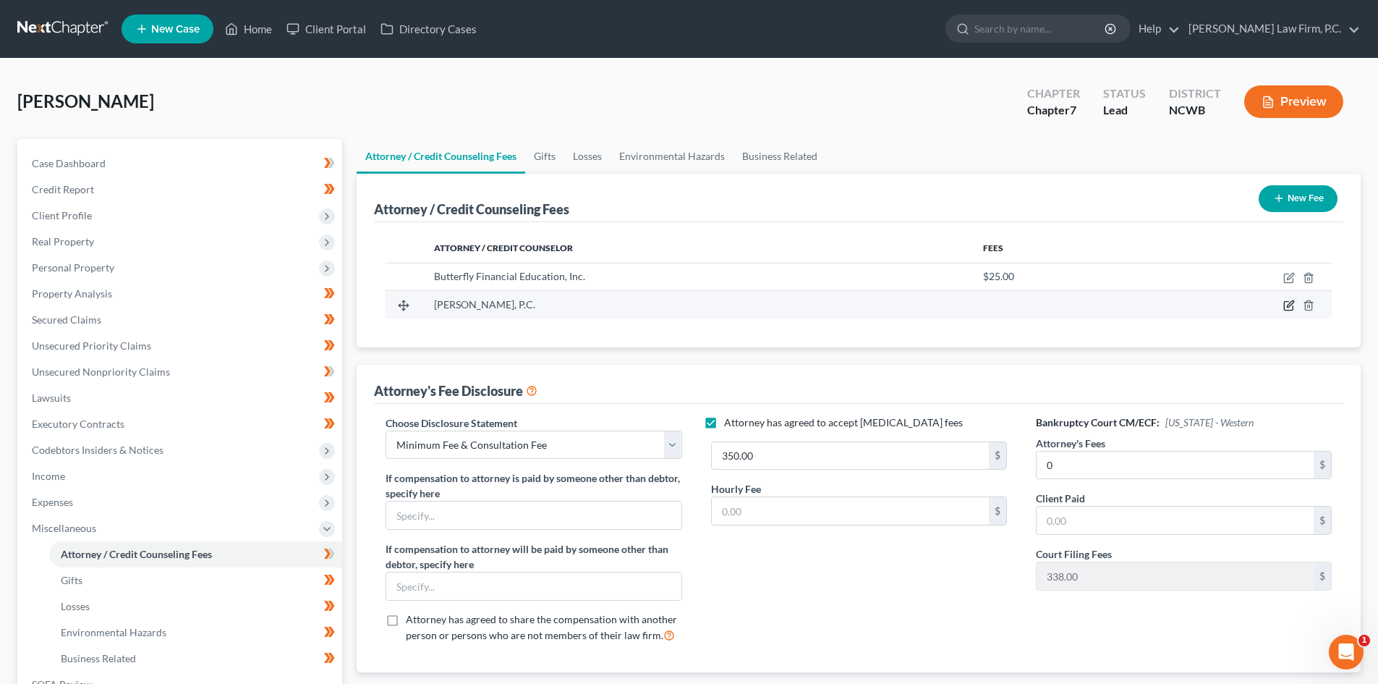
click at [1292, 308] on icon "button" at bounding box center [1290, 306] width 12 height 12
select select "28"
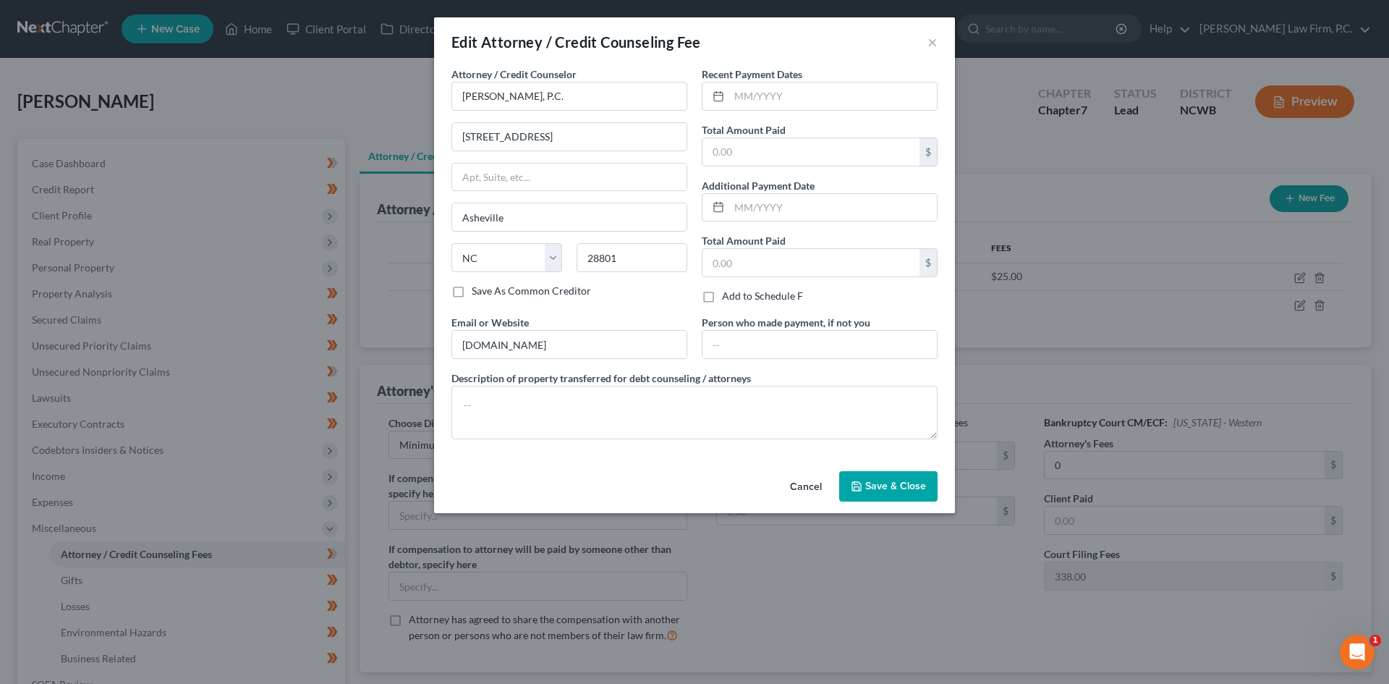
click at [807, 485] on button "Cancel" at bounding box center [806, 487] width 55 height 29
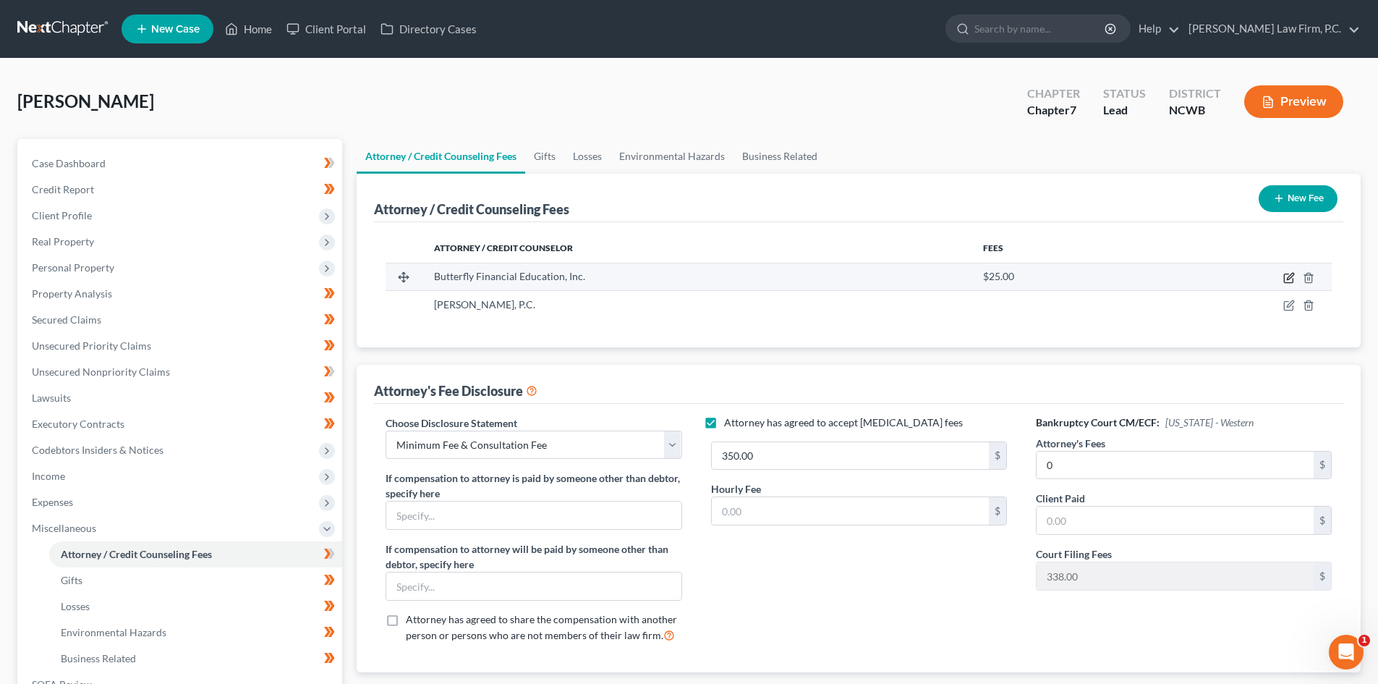
click at [1290, 273] on icon "button" at bounding box center [1290, 278] width 12 height 12
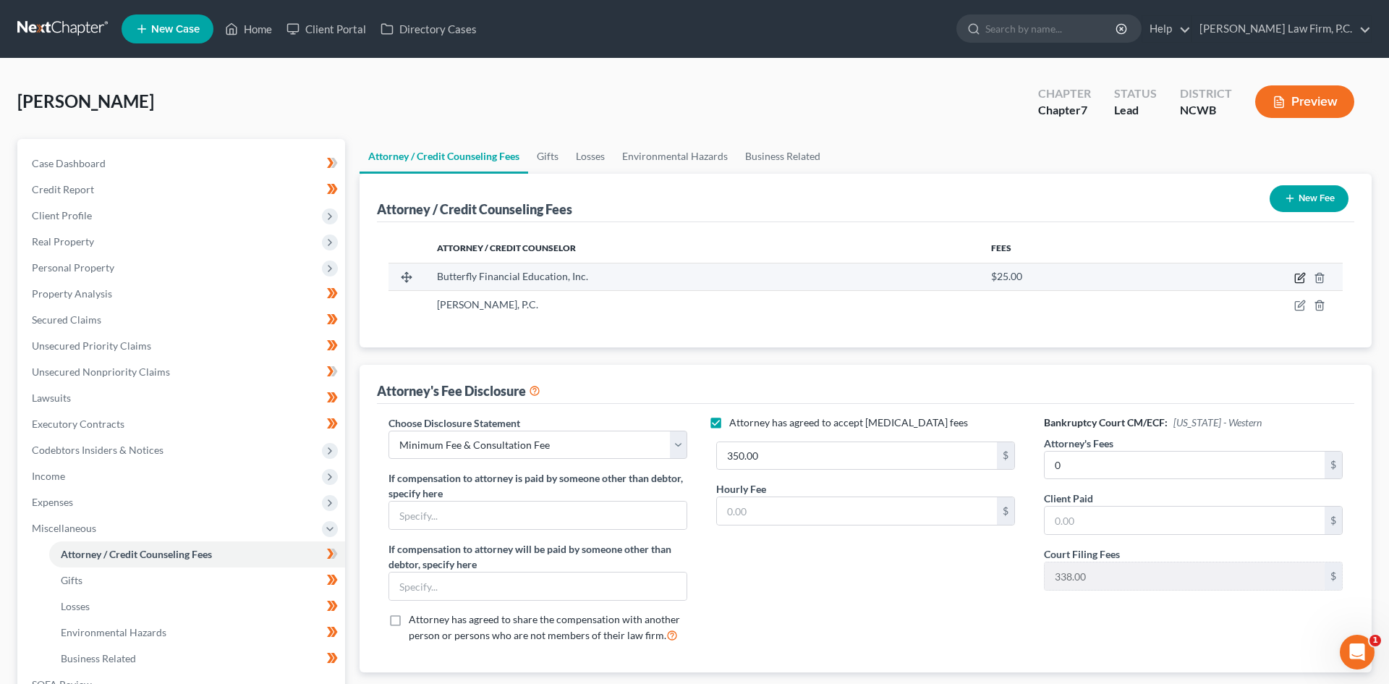
select select "28"
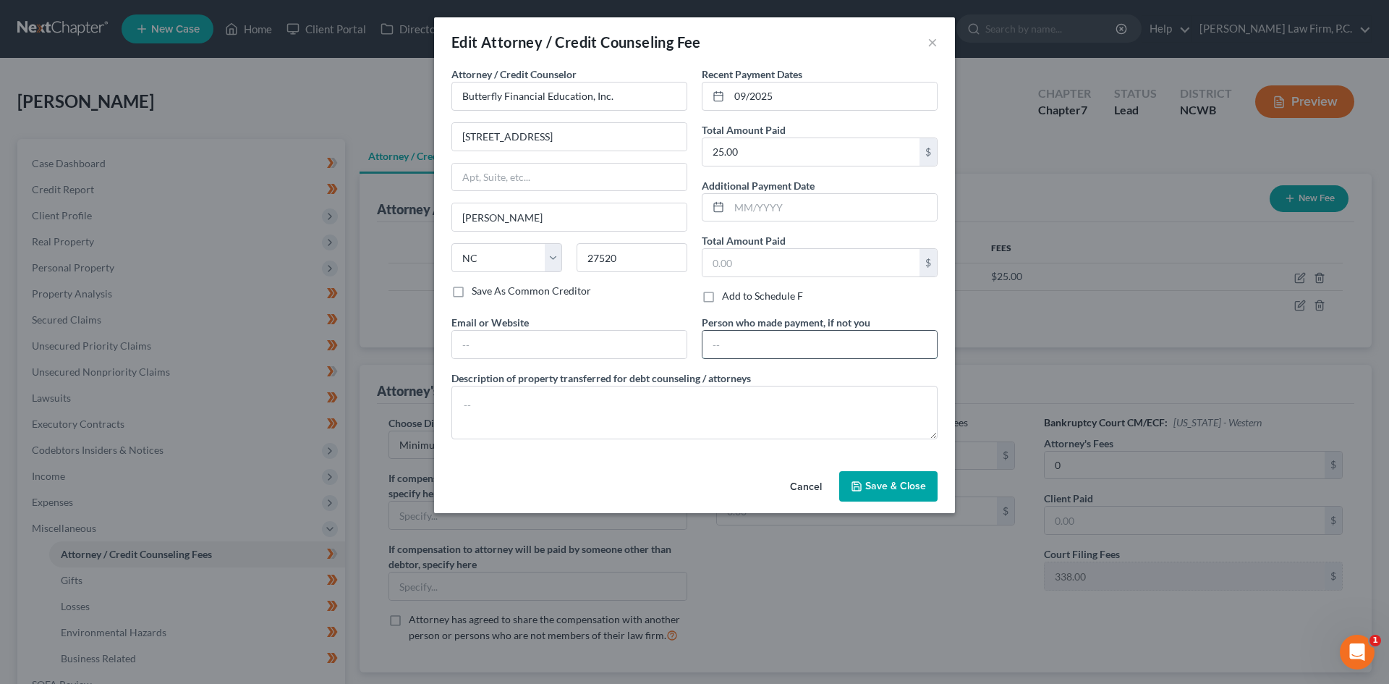
click at [796, 351] on input "text" at bounding box center [820, 344] width 234 height 27
type input "Debtor"
click at [872, 498] on button "Save & Close" at bounding box center [888, 486] width 98 height 30
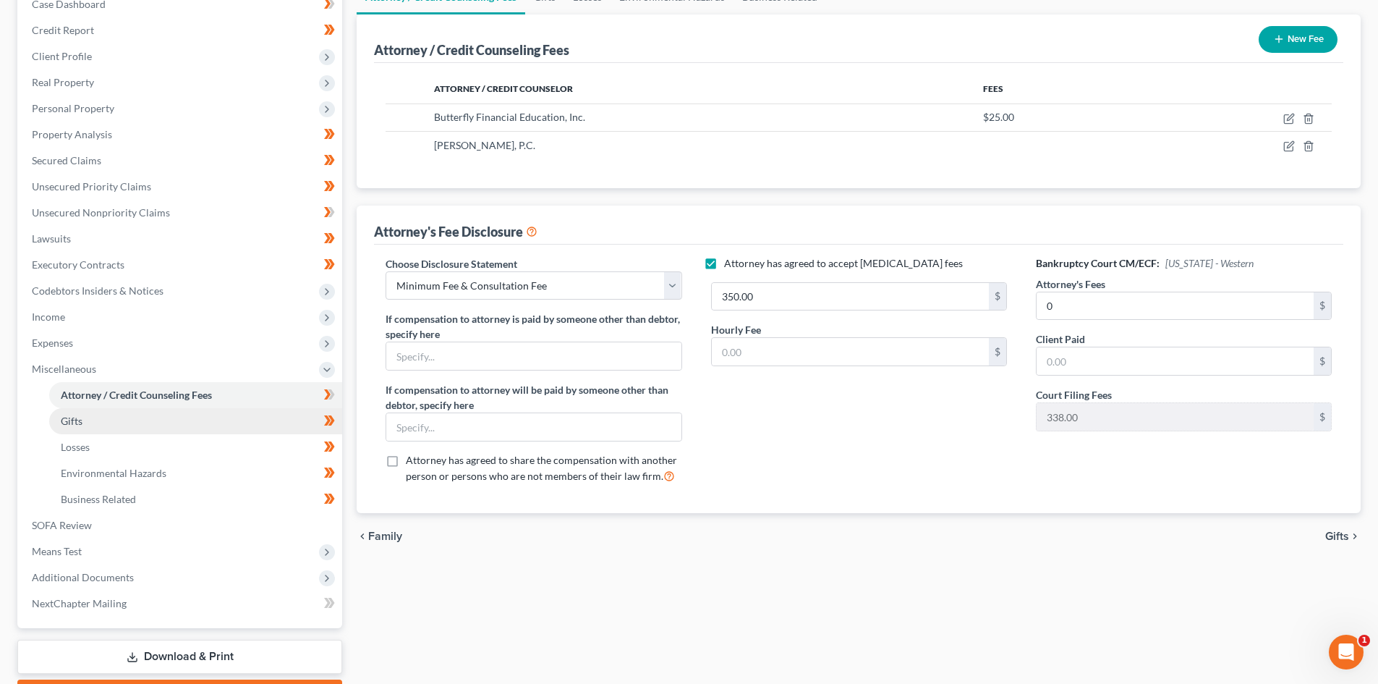
scroll to position [217, 0]
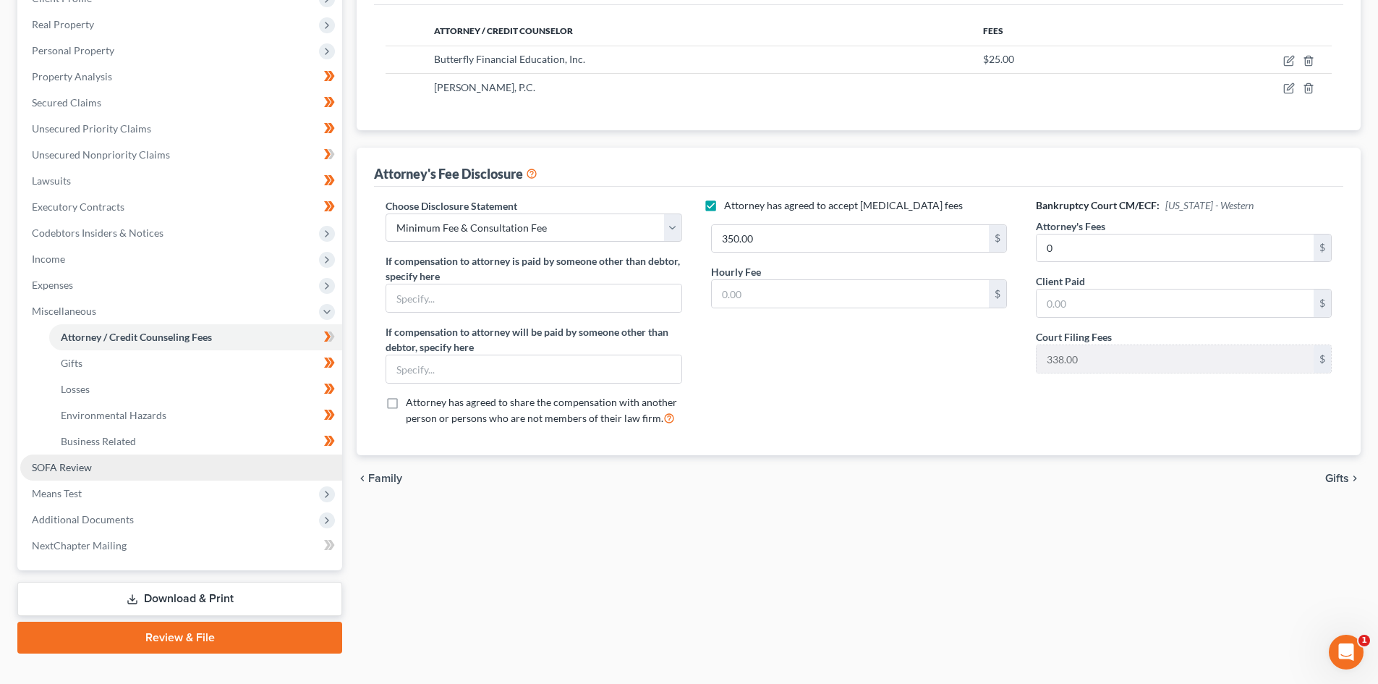
click at [128, 469] on link "SOFA Review" at bounding box center [181, 467] width 322 height 26
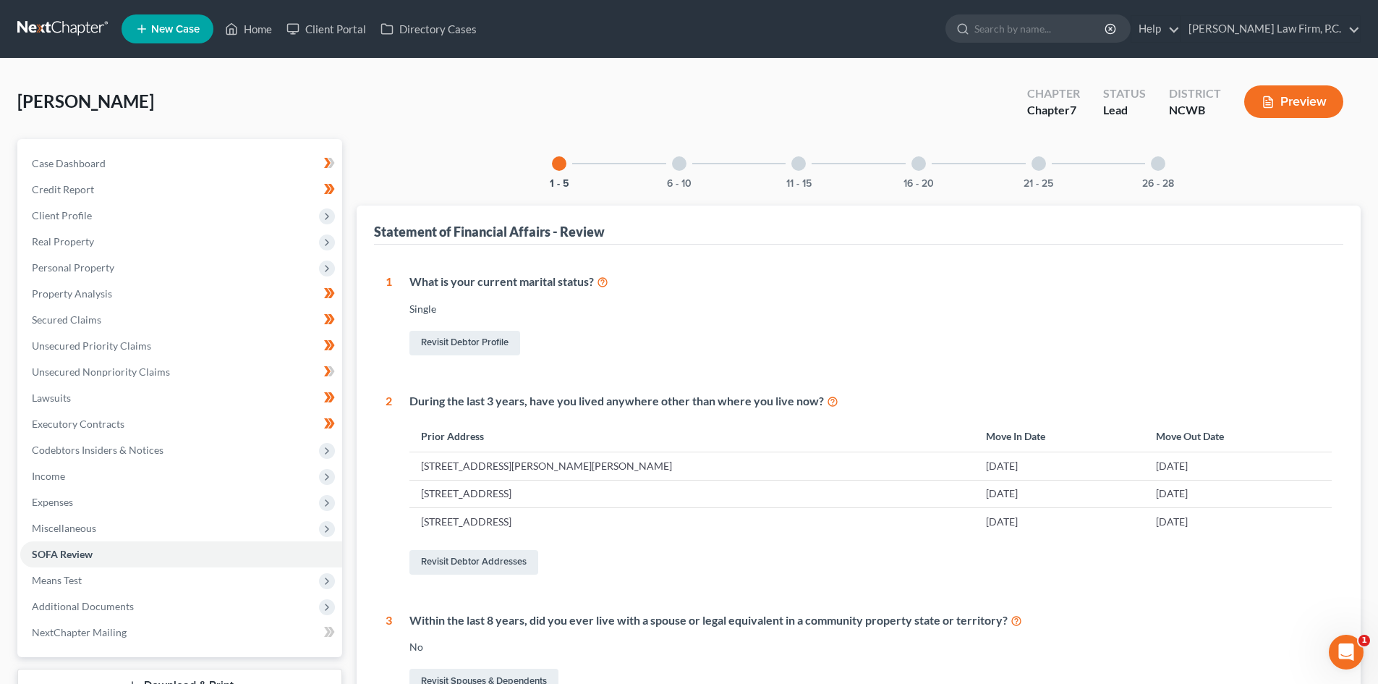
click at [804, 166] on div at bounding box center [799, 163] width 14 height 14
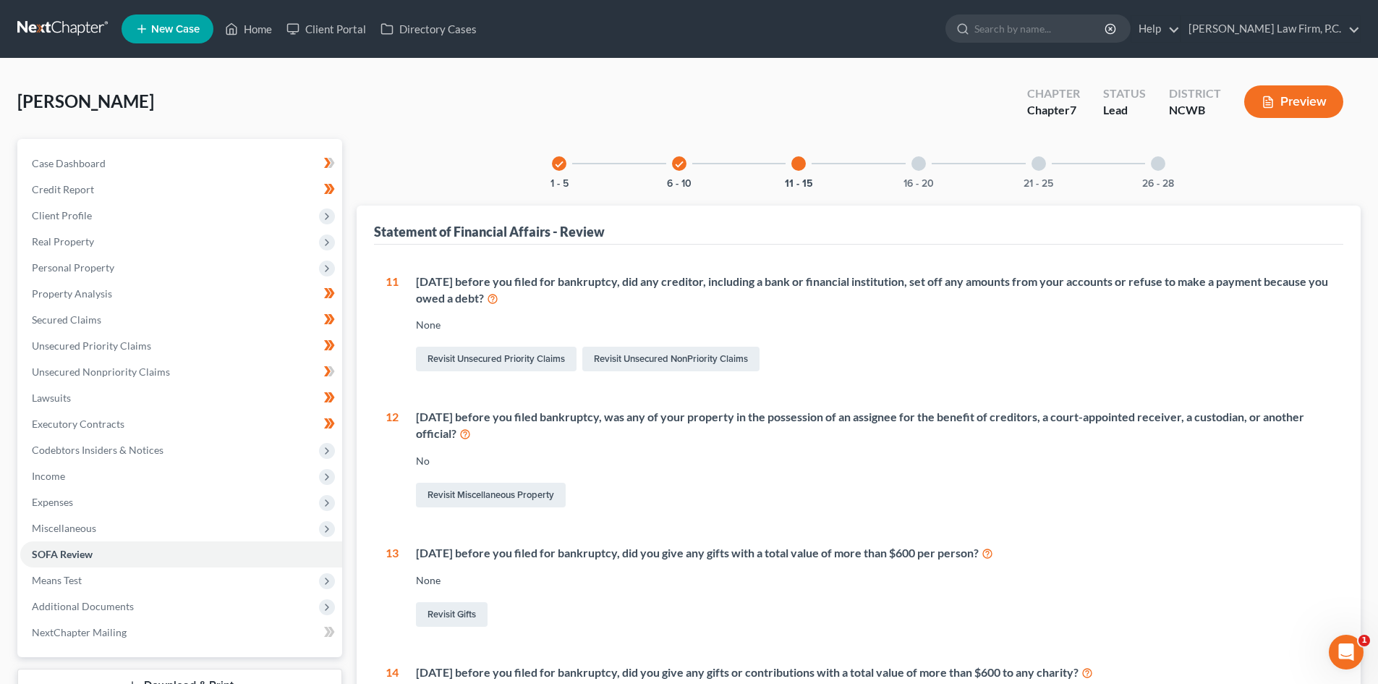
click at [920, 162] on div at bounding box center [919, 163] width 14 height 14
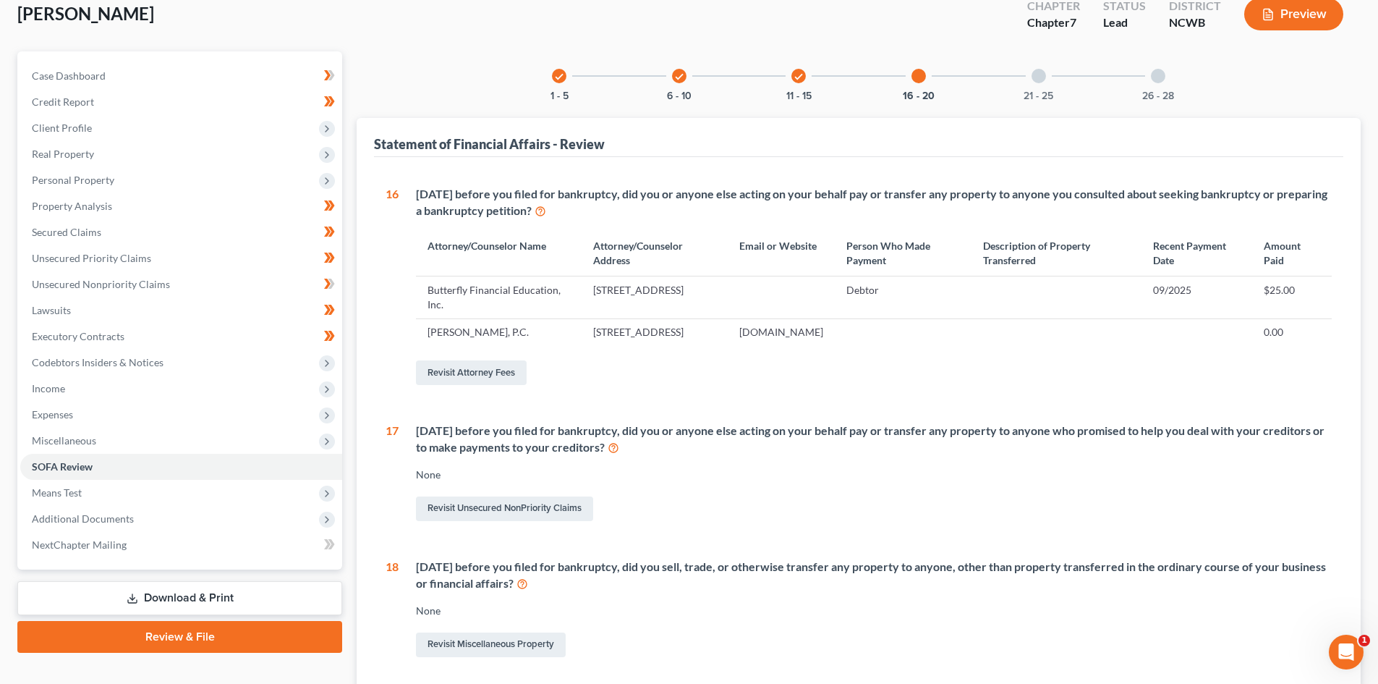
scroll to position [63, 0]
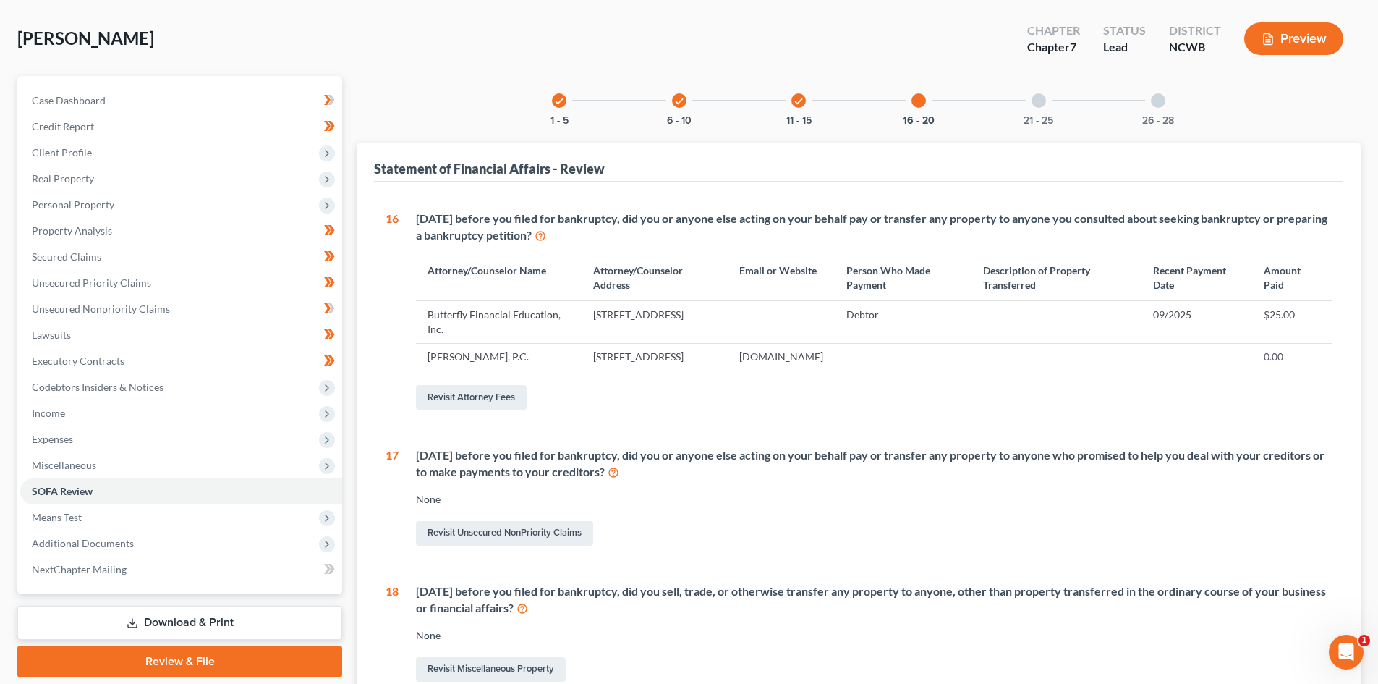
click at [1042, 95] on div at bounding box center [1039, 100] width 14 height 14
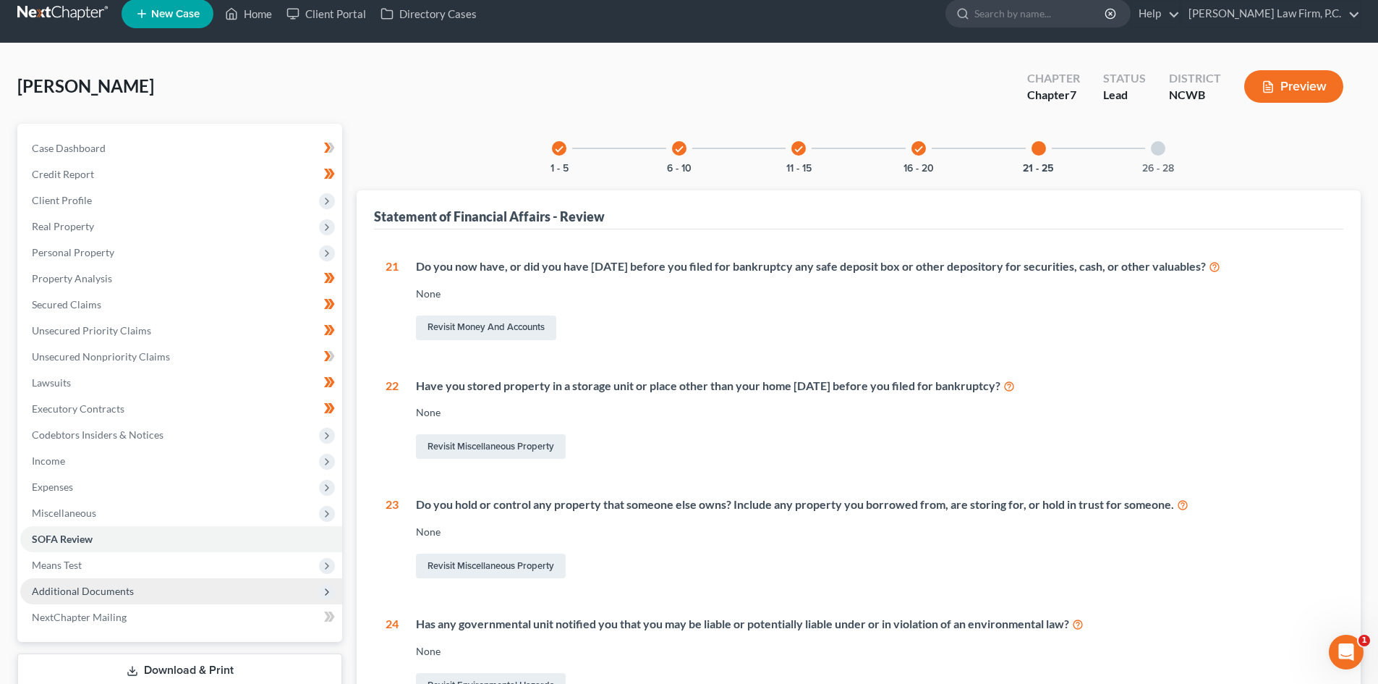
scroll to position [0, 0]
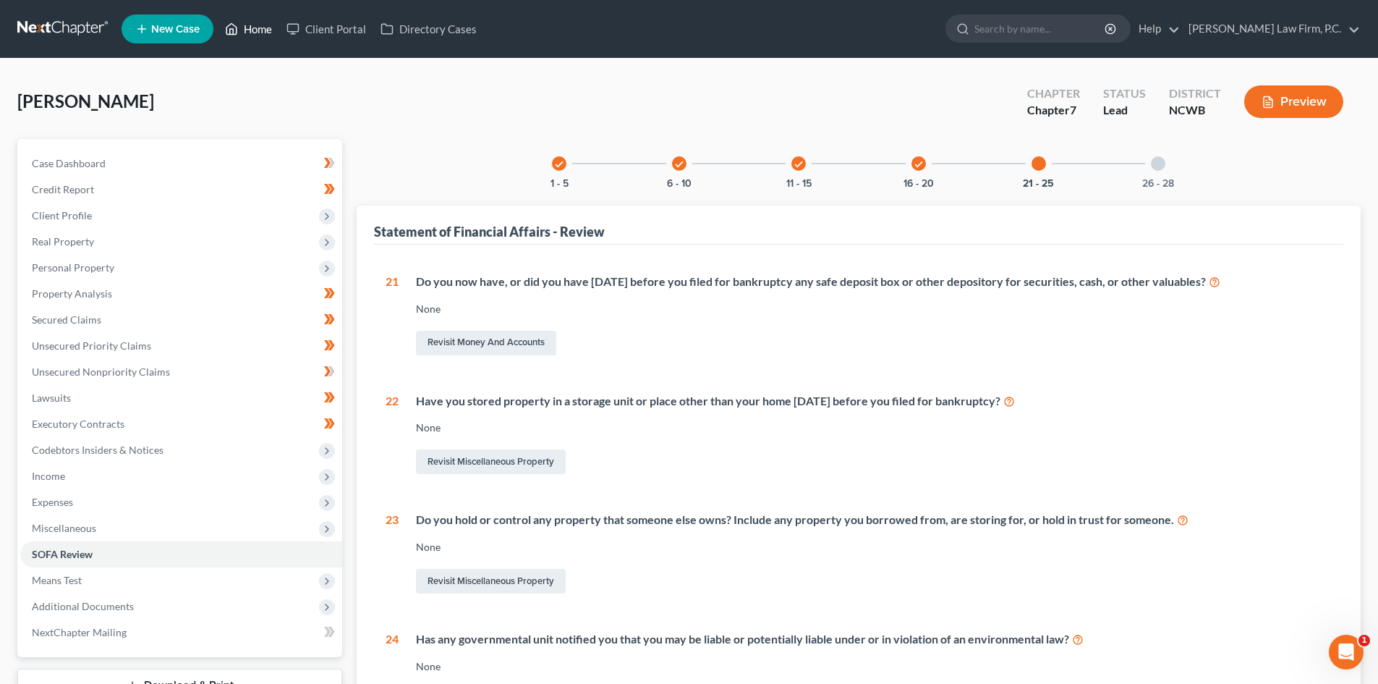
click at [257, 23] on link "Home" at bounding box center [249, 29] width 62 height 26
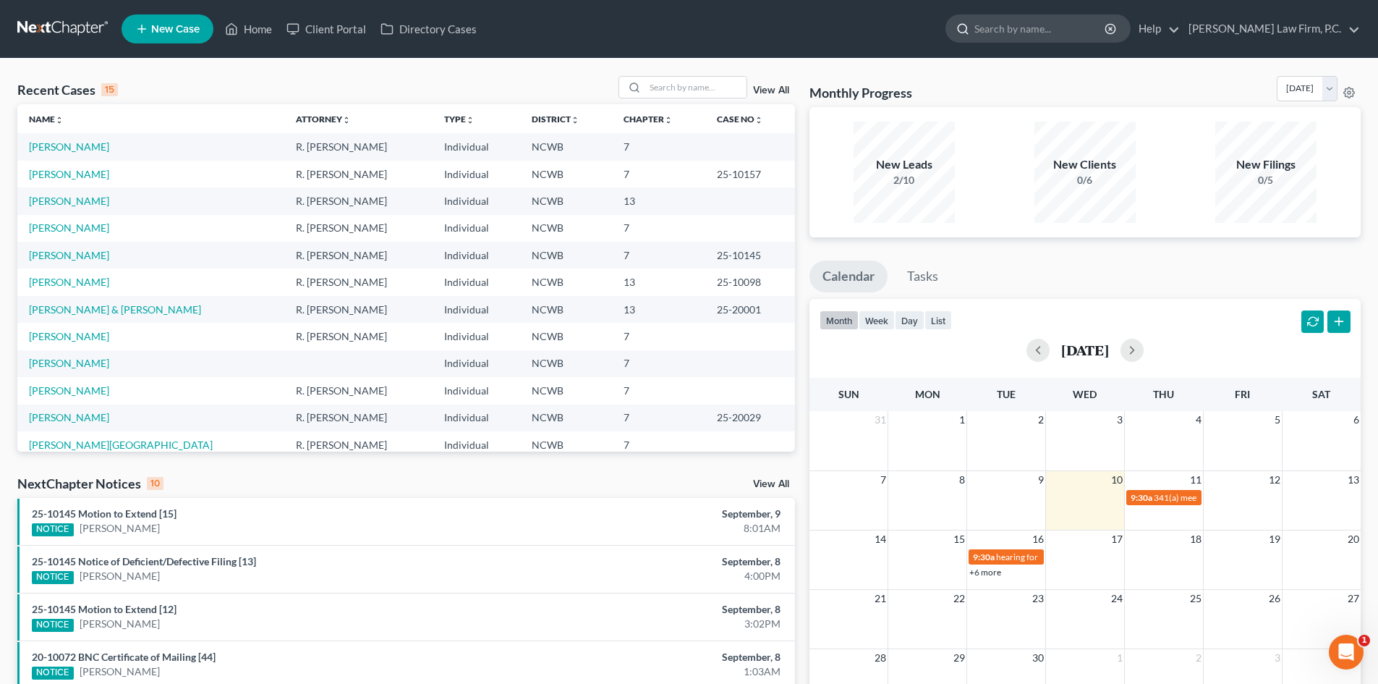
click at [1105, 26] on input "search" at bounding box center [1041, 28] width 132 height 27
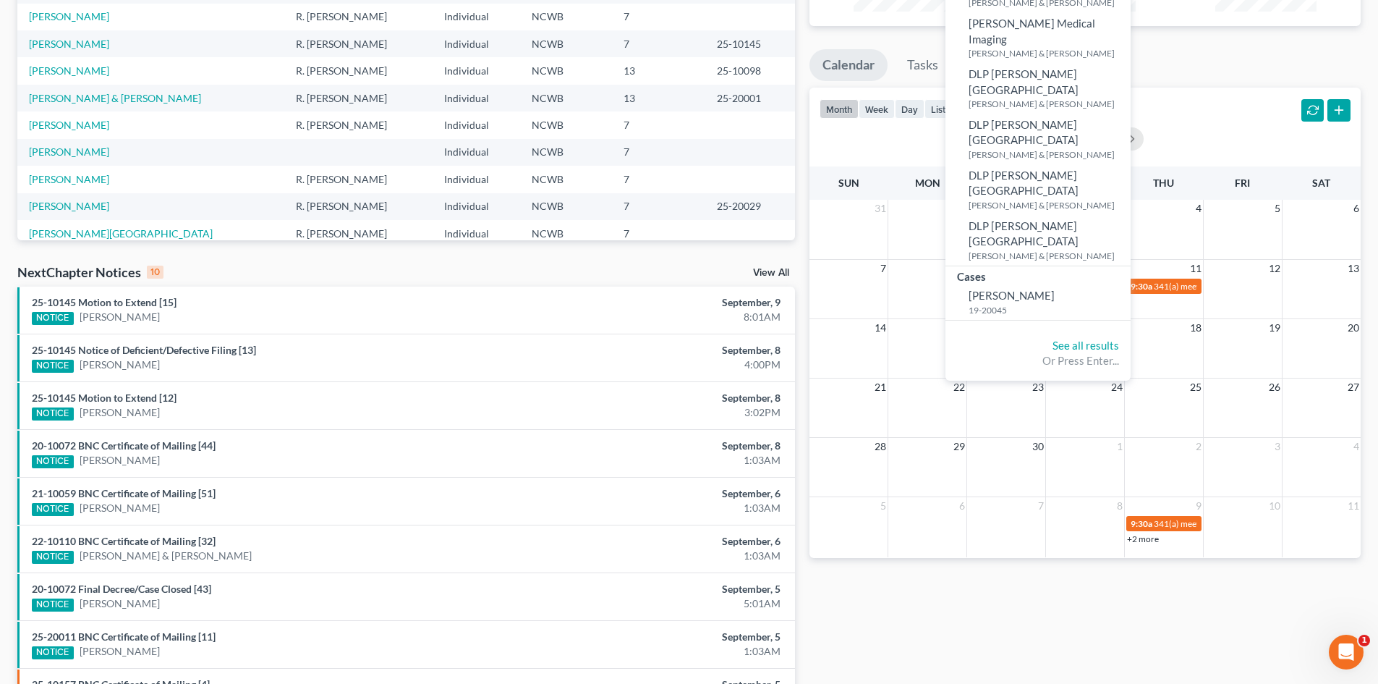
scroll to position [217, 0]
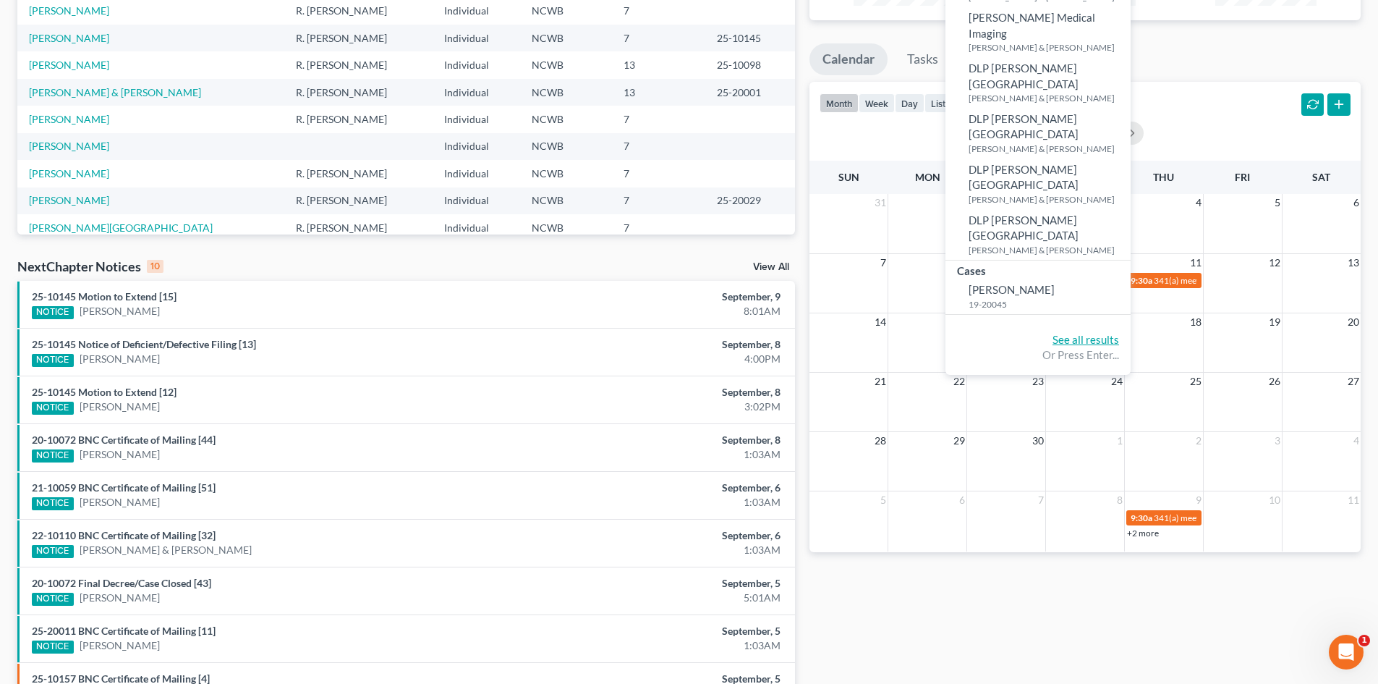
type input "[PERSON_NAME]"
click at [1119, 333] on link "See all results" at bounding box center [1086, 339] width 67 height 13
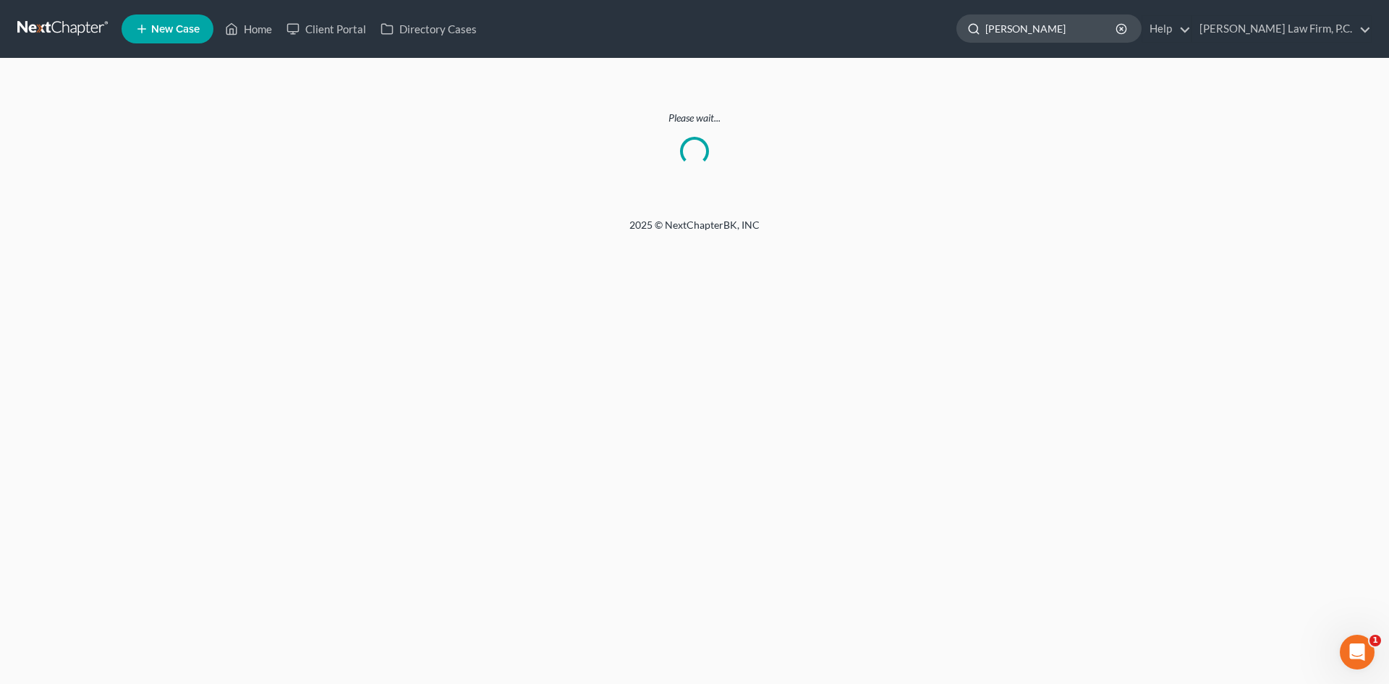
drag, startPoint x: 1081, startPoint y: 33, endPoint x: 1026, endPoint y: 30, distance: 55.1
click at [1026, 30] on div "[PERSON_NAME]" at bounding box center [1049, 28] width 185 height 28
type input "[PERSON_NAME]"
click at [247, 22] on link "Home" at bounding box center [249, 29] width 62 height 26
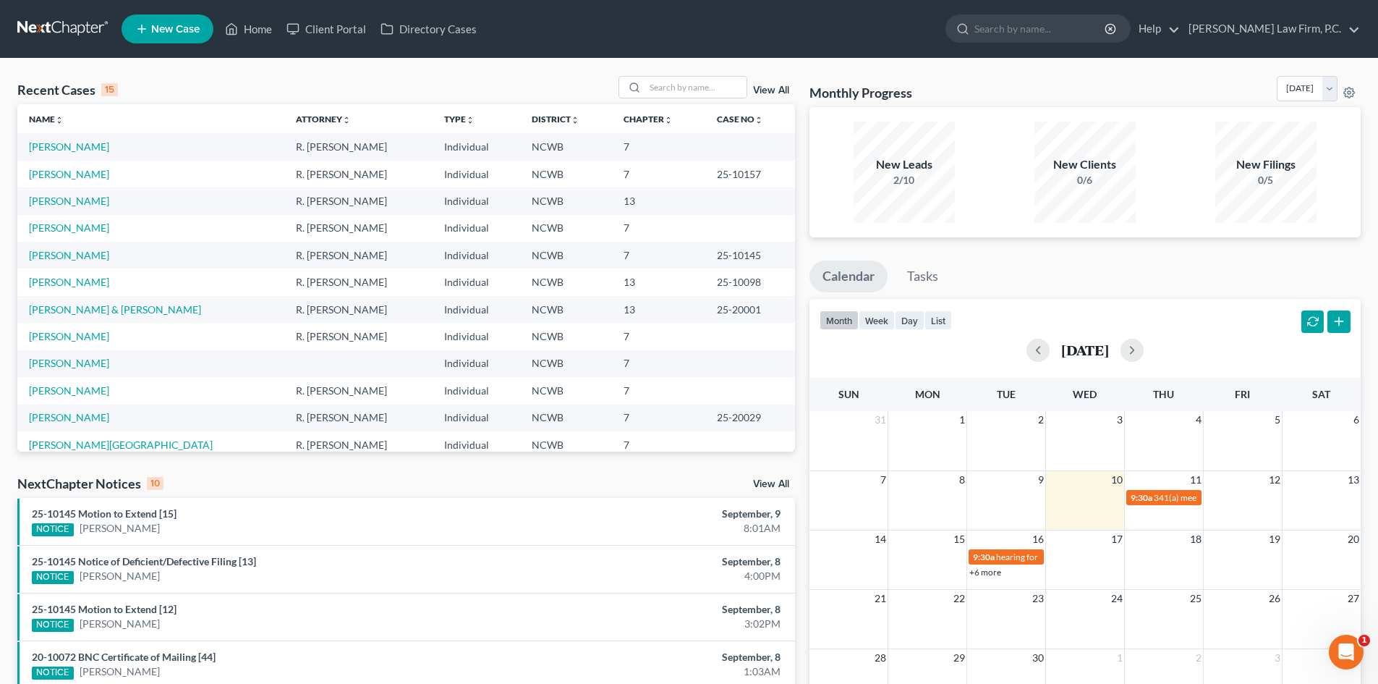
click at [373, 567] on div "25-10145 Notice of Deficient/Defective Filing [13] NOTICE [PERSON_NAME]" at bounding box center [279, 569] width 509 height 30
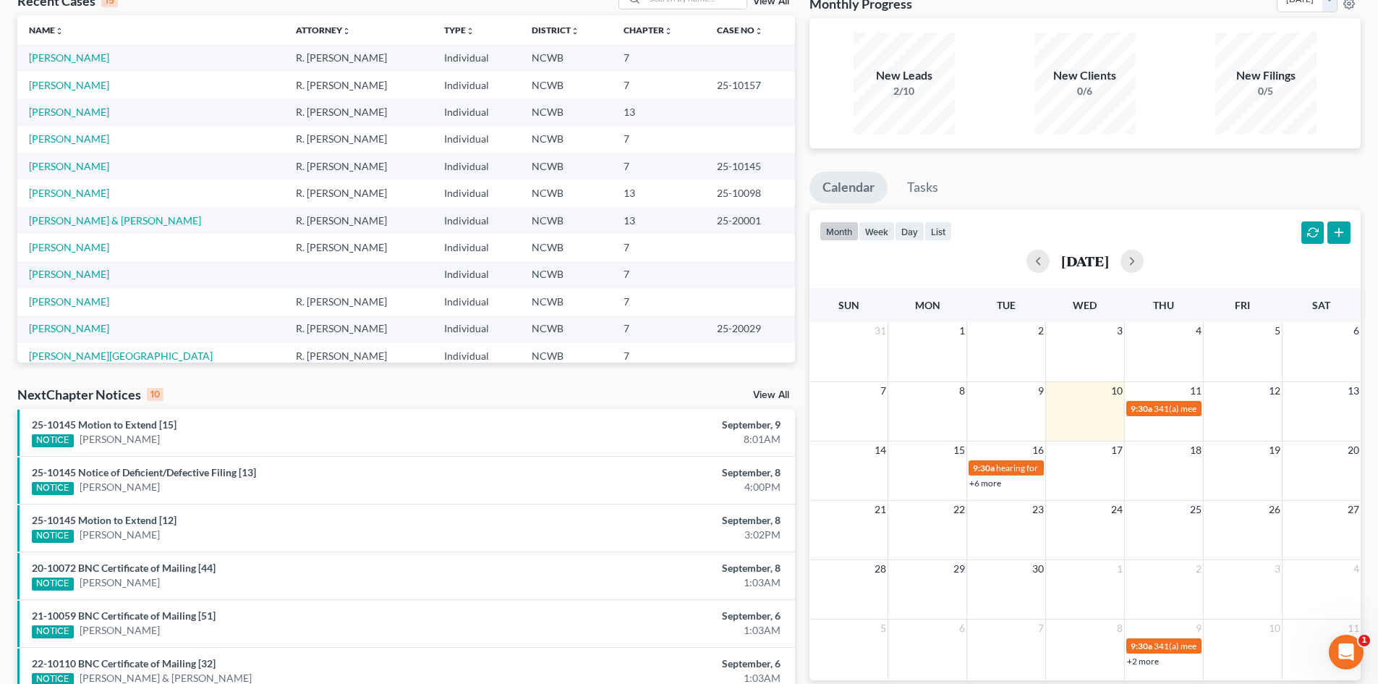
scroll to position [145, 0]
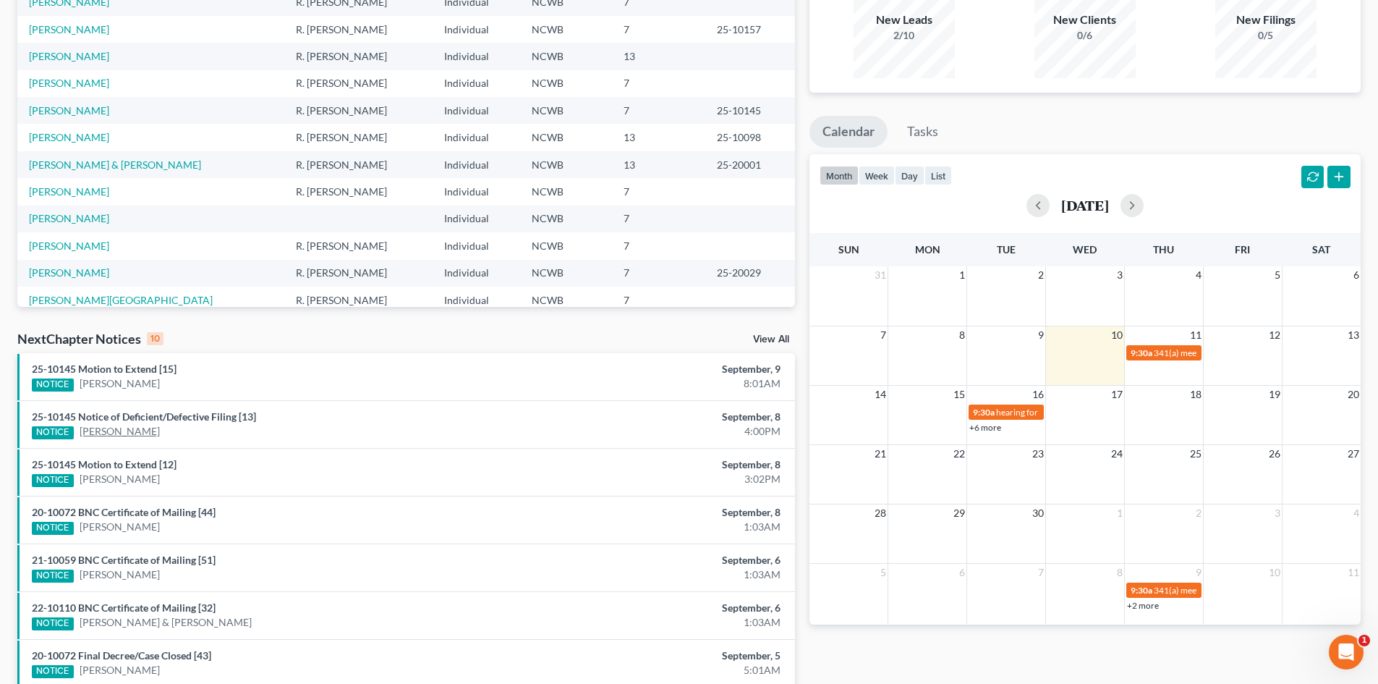
click at [111, 428] on link "[PERSON_NAME]" at bounding box center [120, 431] width 80 height 14
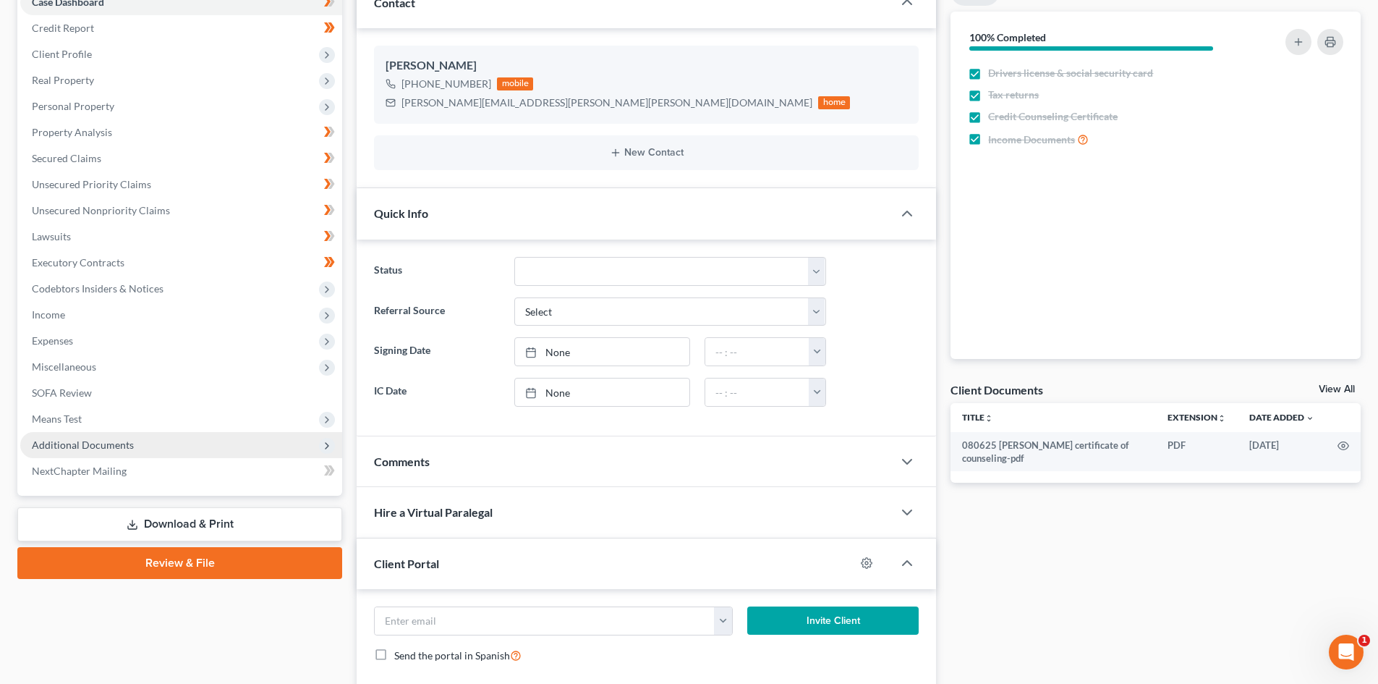
scroll to position [276, 0]
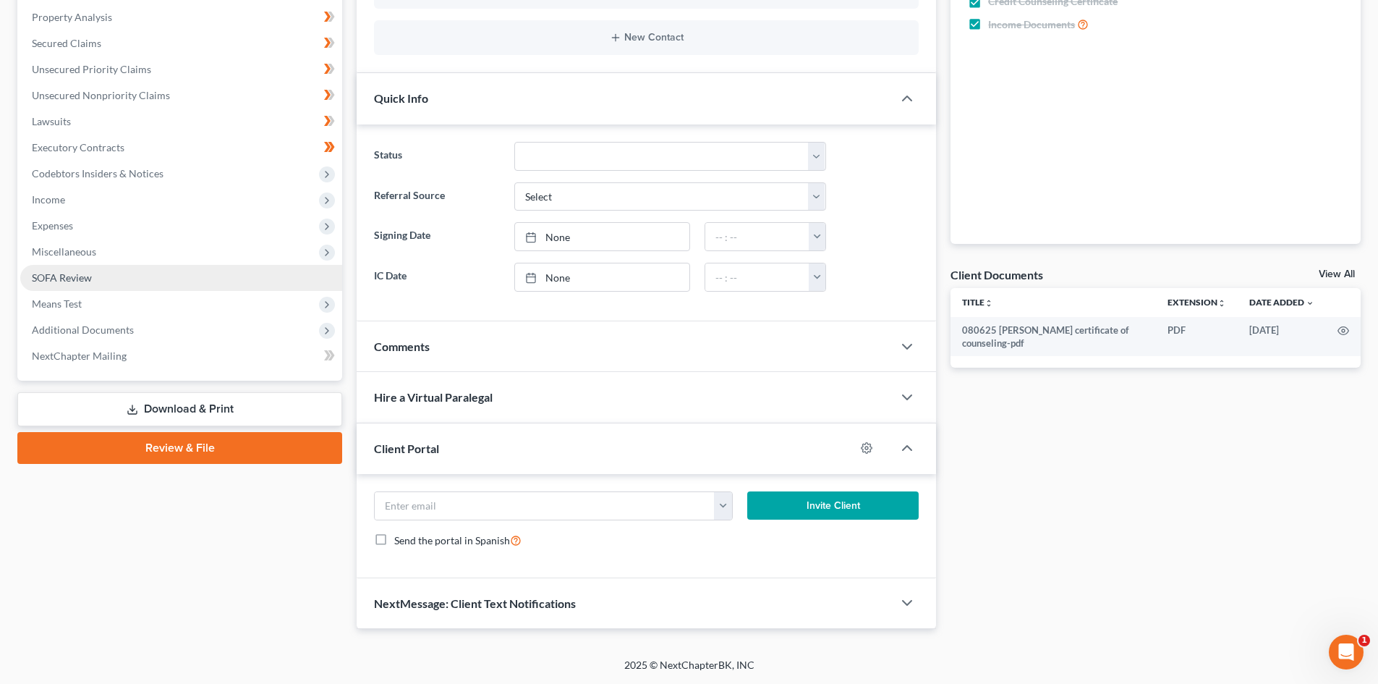
click at [153, 286] on link "SOFA Review" at bounding box center [181, 278] width 322 height 26
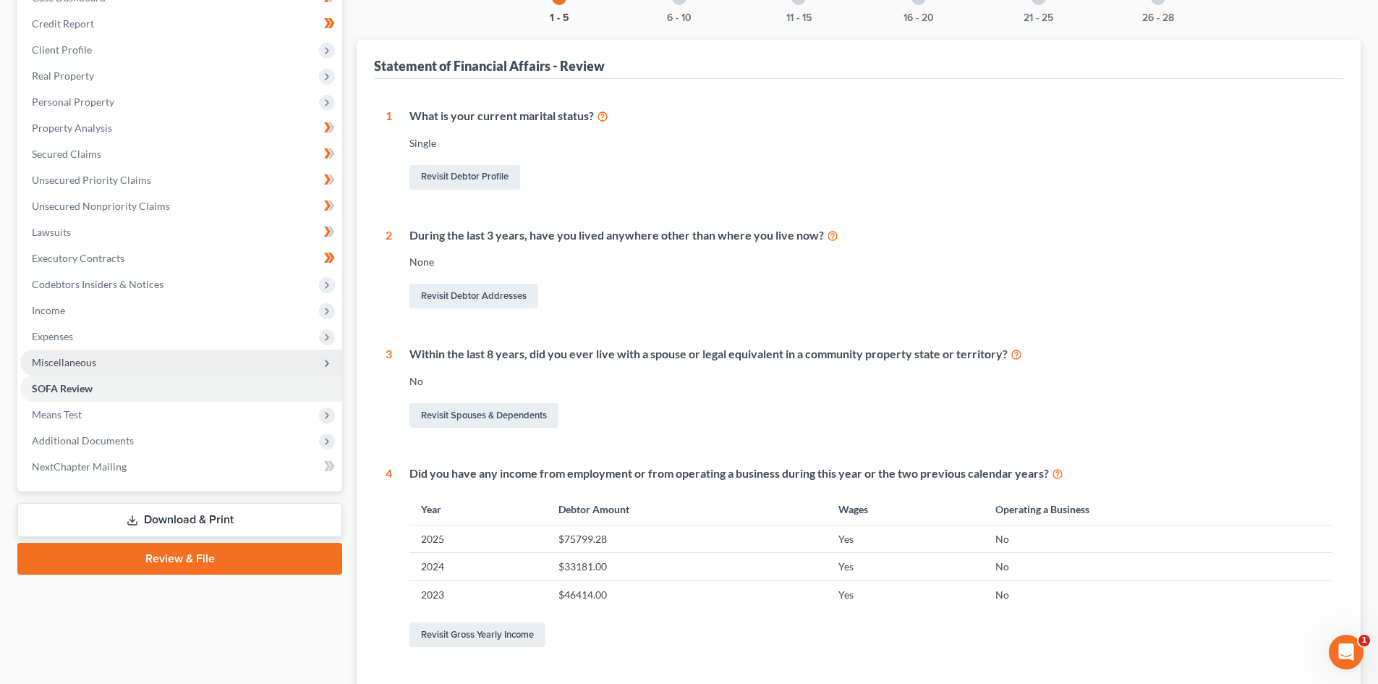
scroll to position [217, 0]
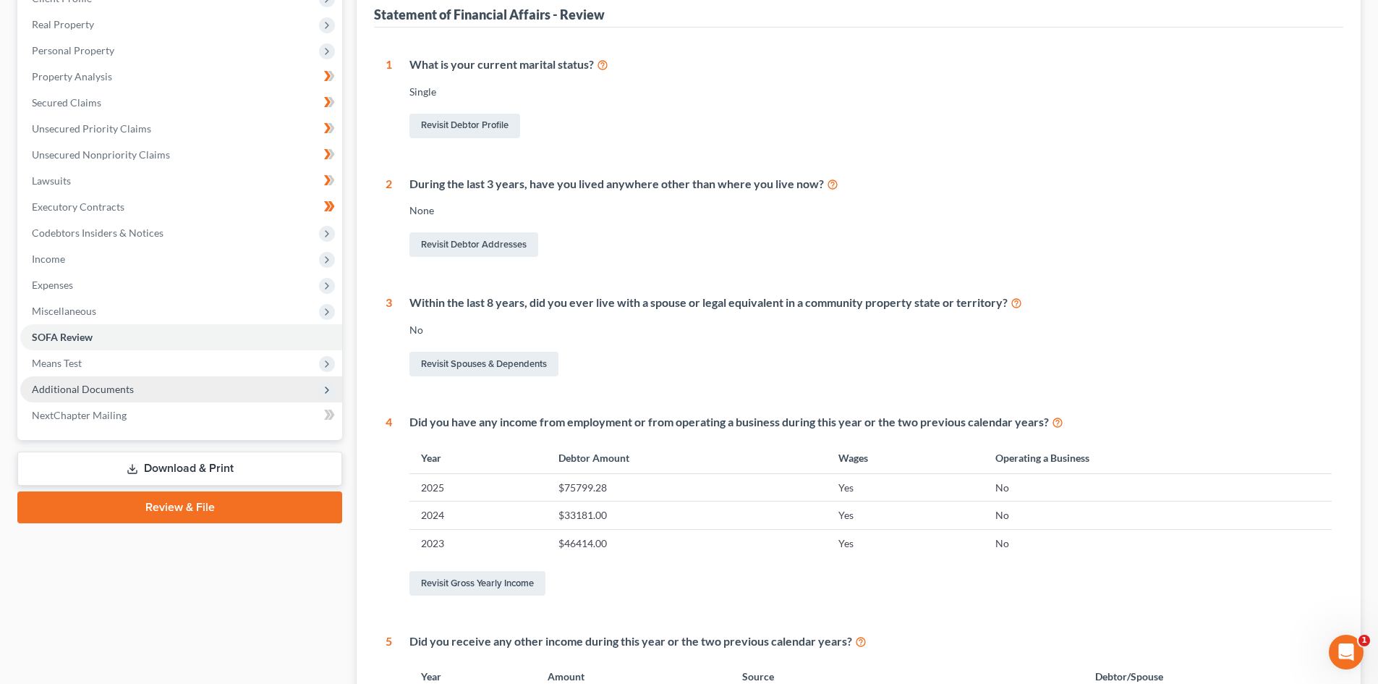
click at [103, 389] on span "Additional Documents" at bounding box center [83, 389] width 102 height 12
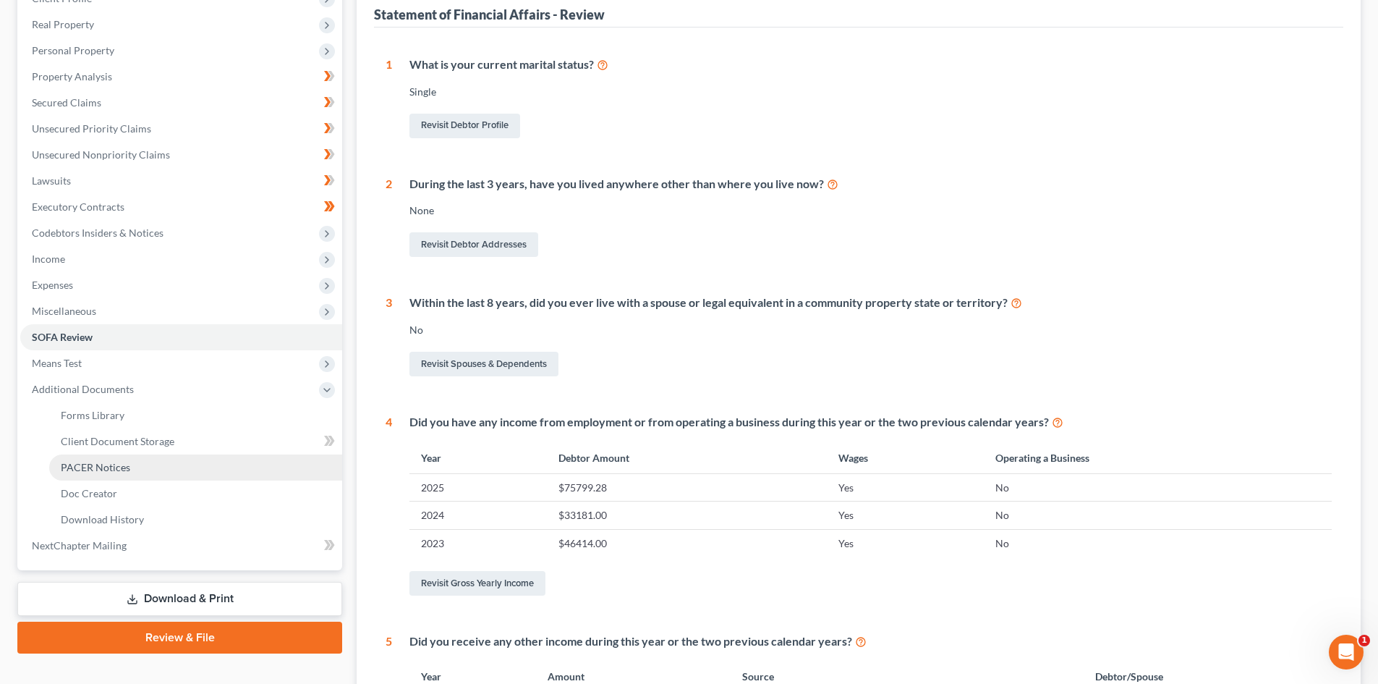
click at [131, 466] on link "PACER Notices" at bounding box center [195, 467] width 293 height 26
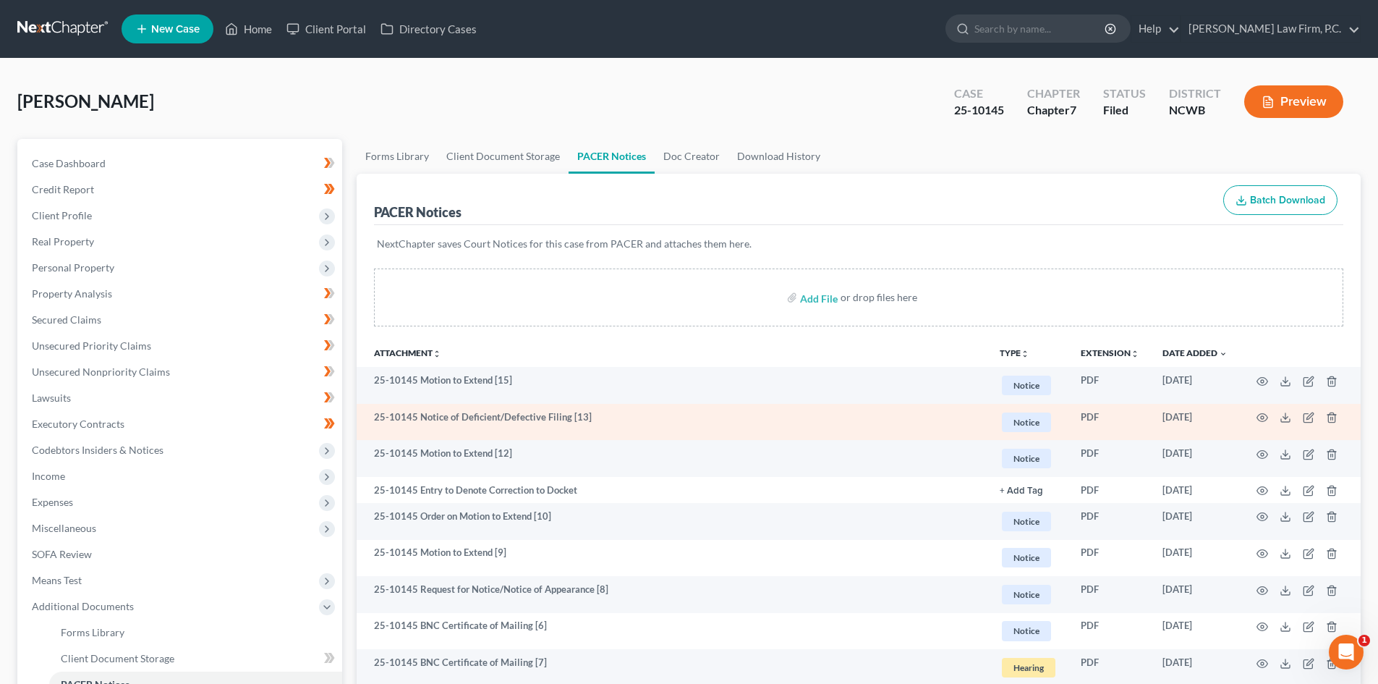
click at [1268, 419] on td at bounding box center [1301, 422] width 122 height 37
click at [1257, 420] on icon "button" at bounding box center [1263, 418] width 12 height 12
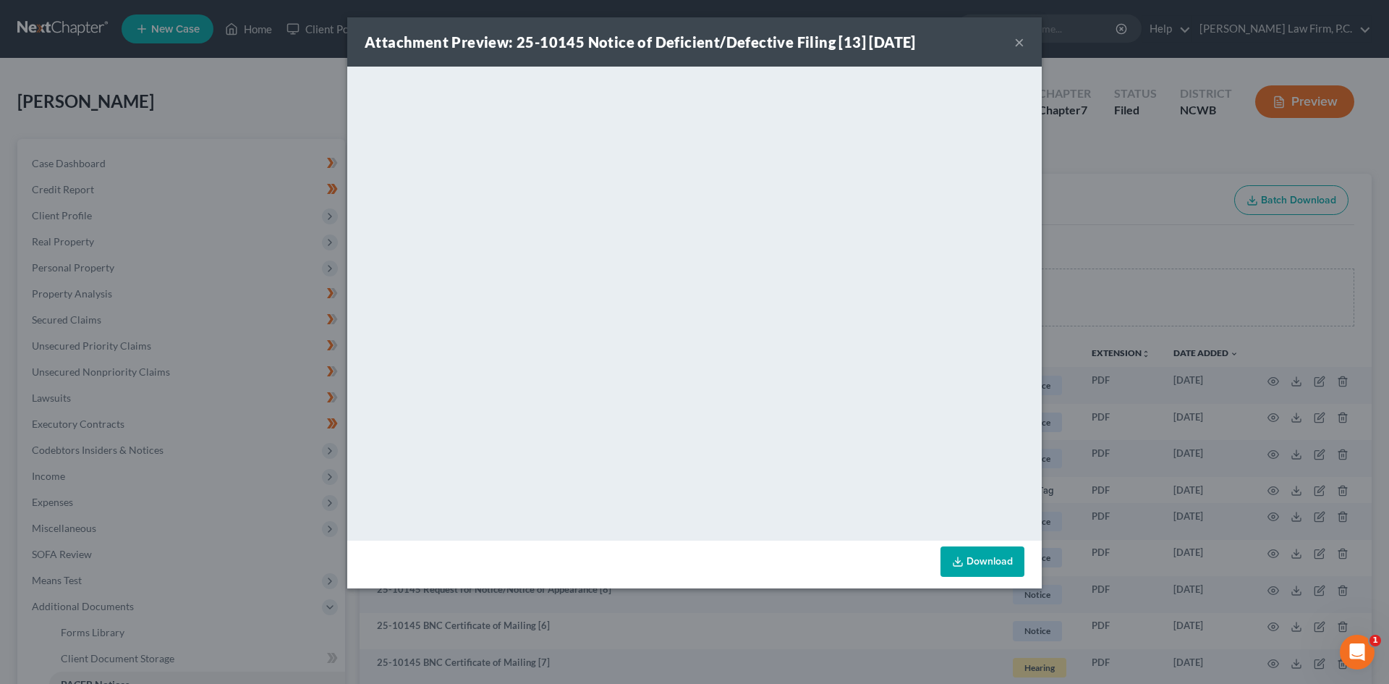
click at [1016, 45] on button "×" at bounding box center [1019, 41] width 10 height 17
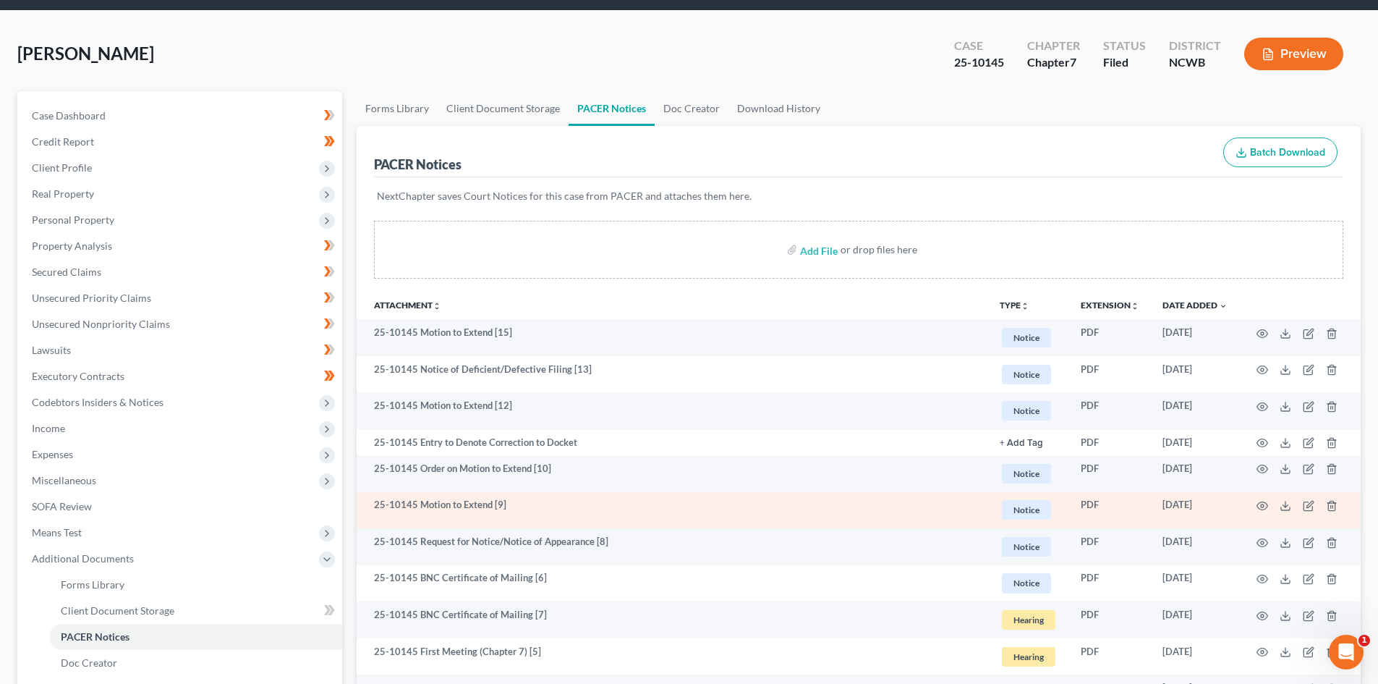
scroll to position [72, 0]
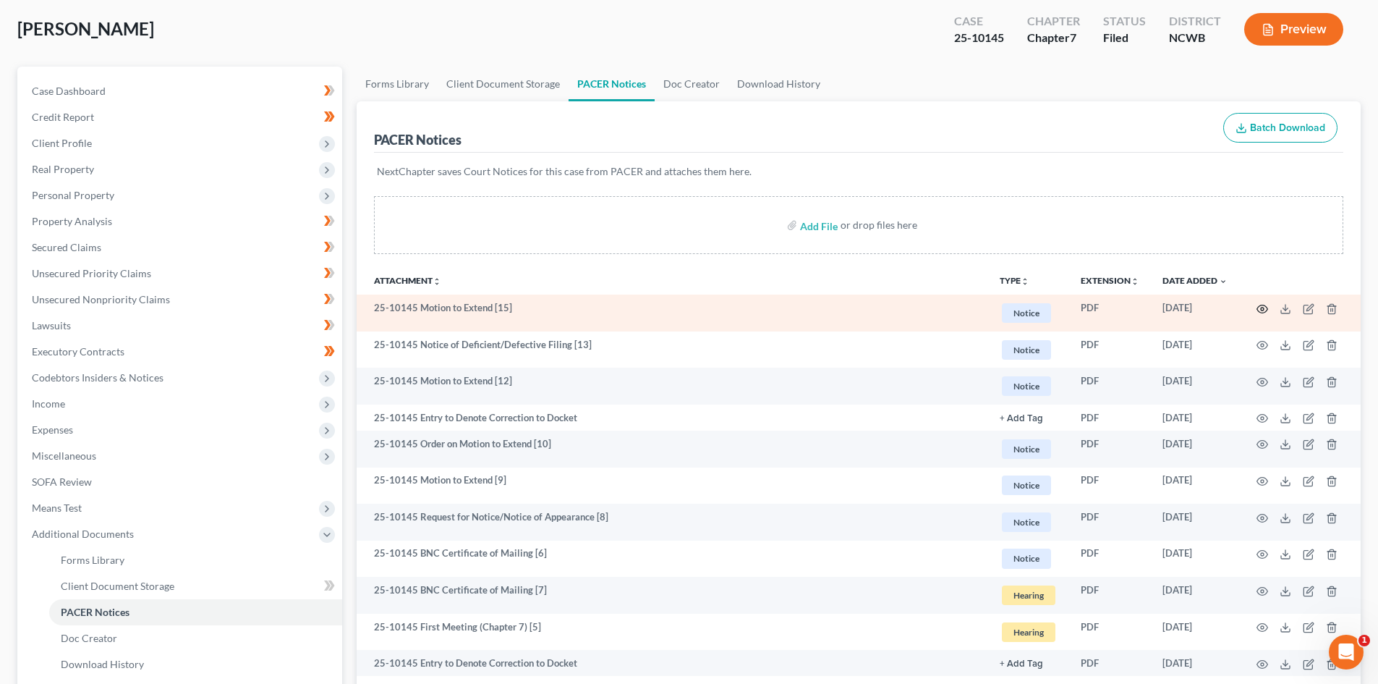
click at [1259, 308] on icon "button" at bounding box center [1263, 309] width 12 height 12
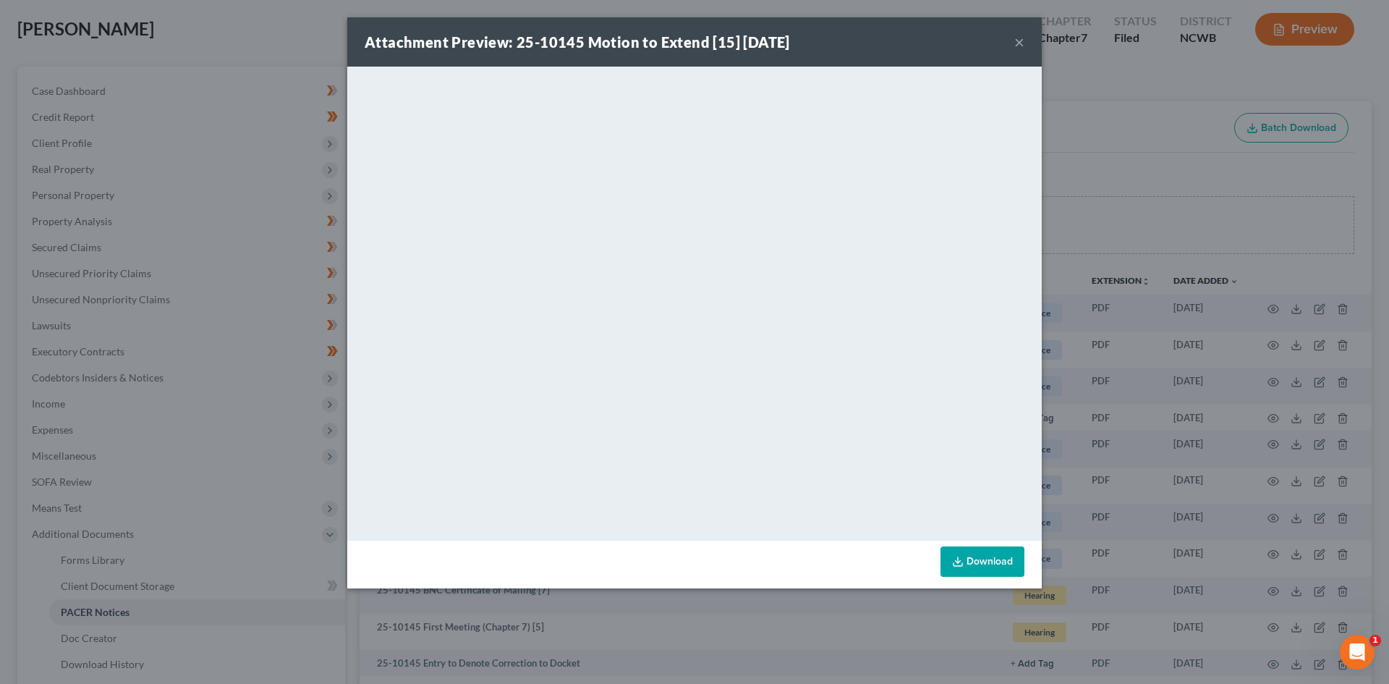
click at [1017, 45] on button "×" at bounding box center [1019, 41] width 10 height 17
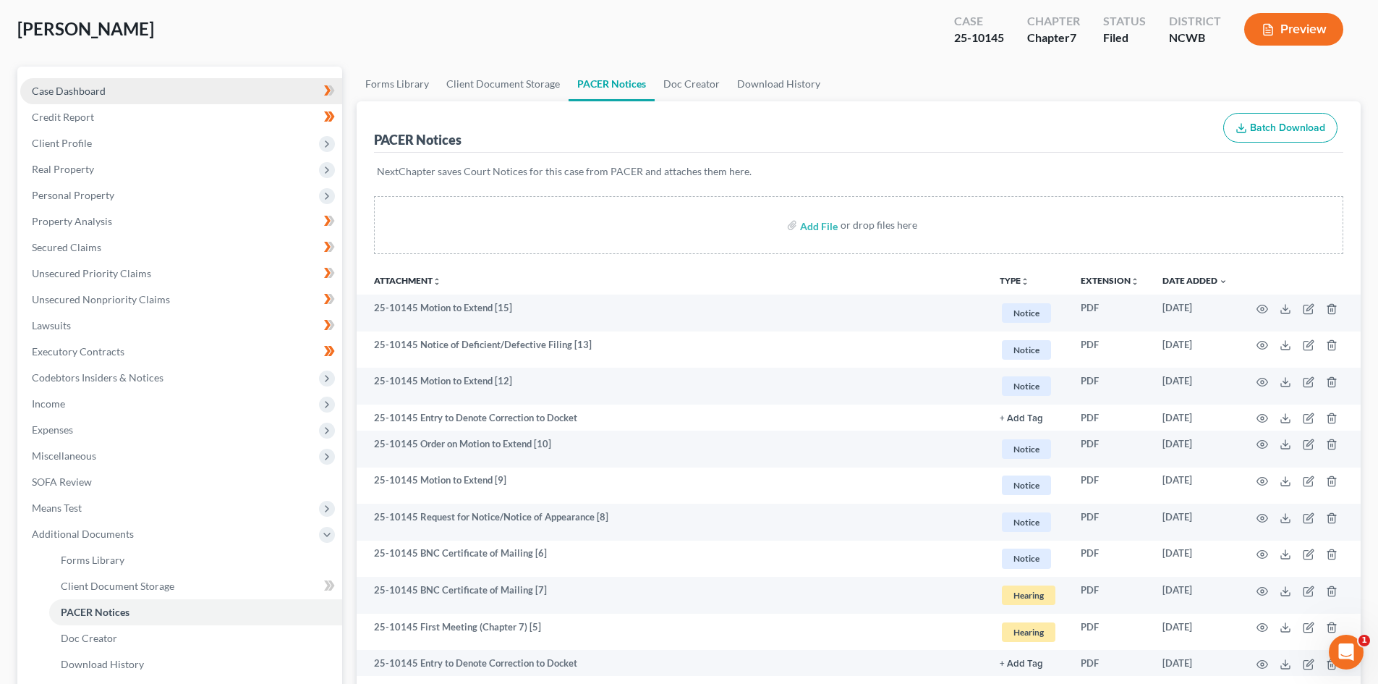
scroll to position [0, 0]
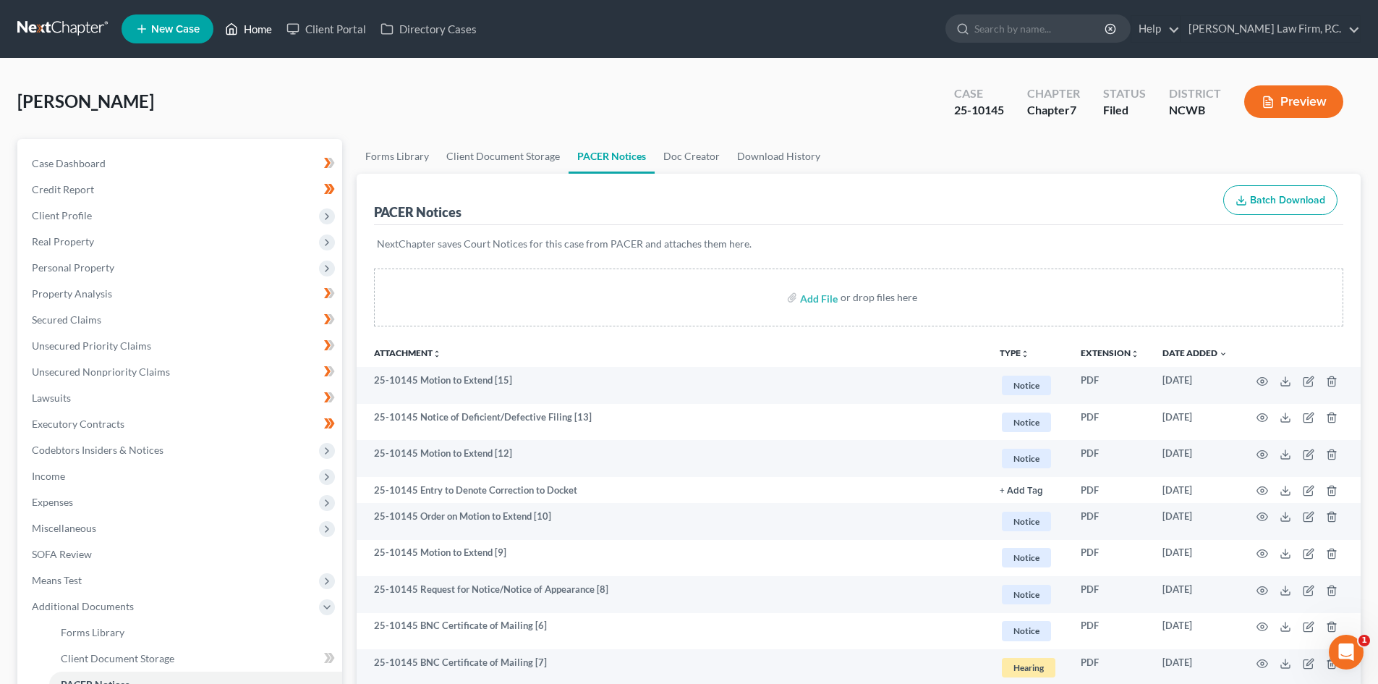
click at [253, 24] on link "Home" at bounding box center [249, 29] width 62 height 26
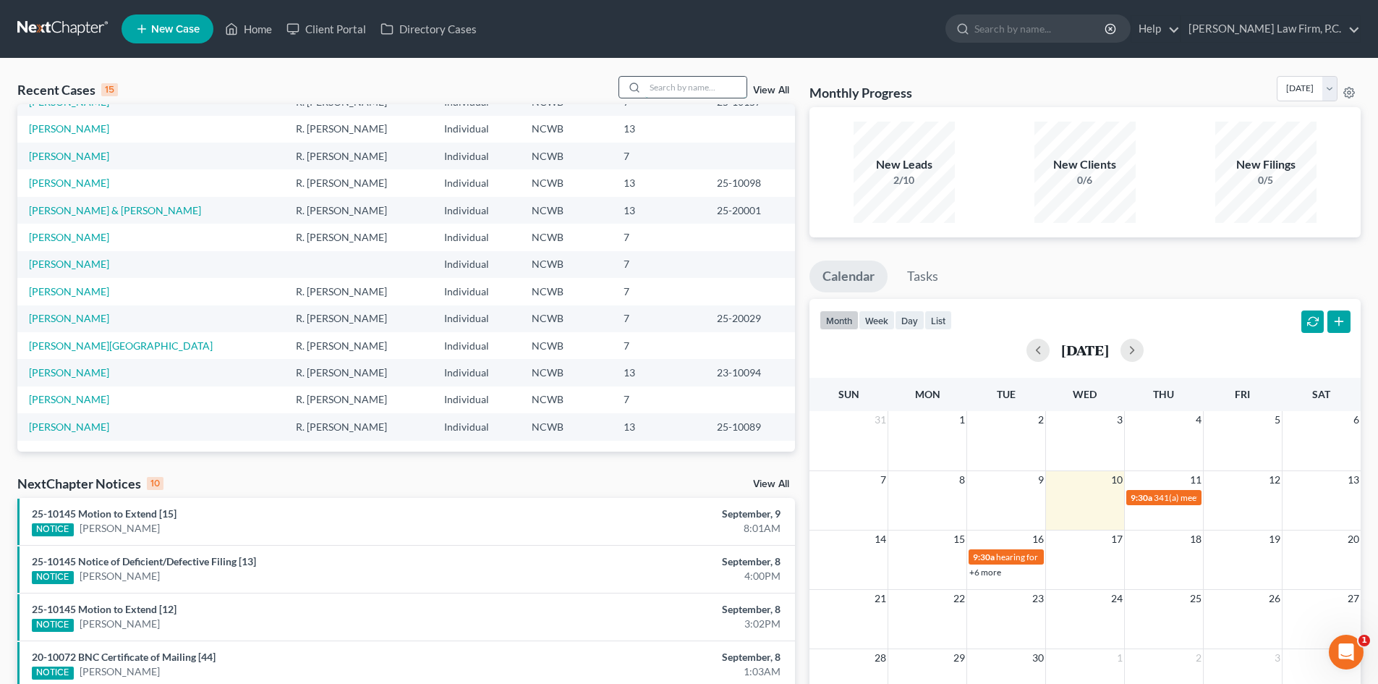
click at [689, 85] on input "search" at bounding box center [695, 87] width 101 height 21
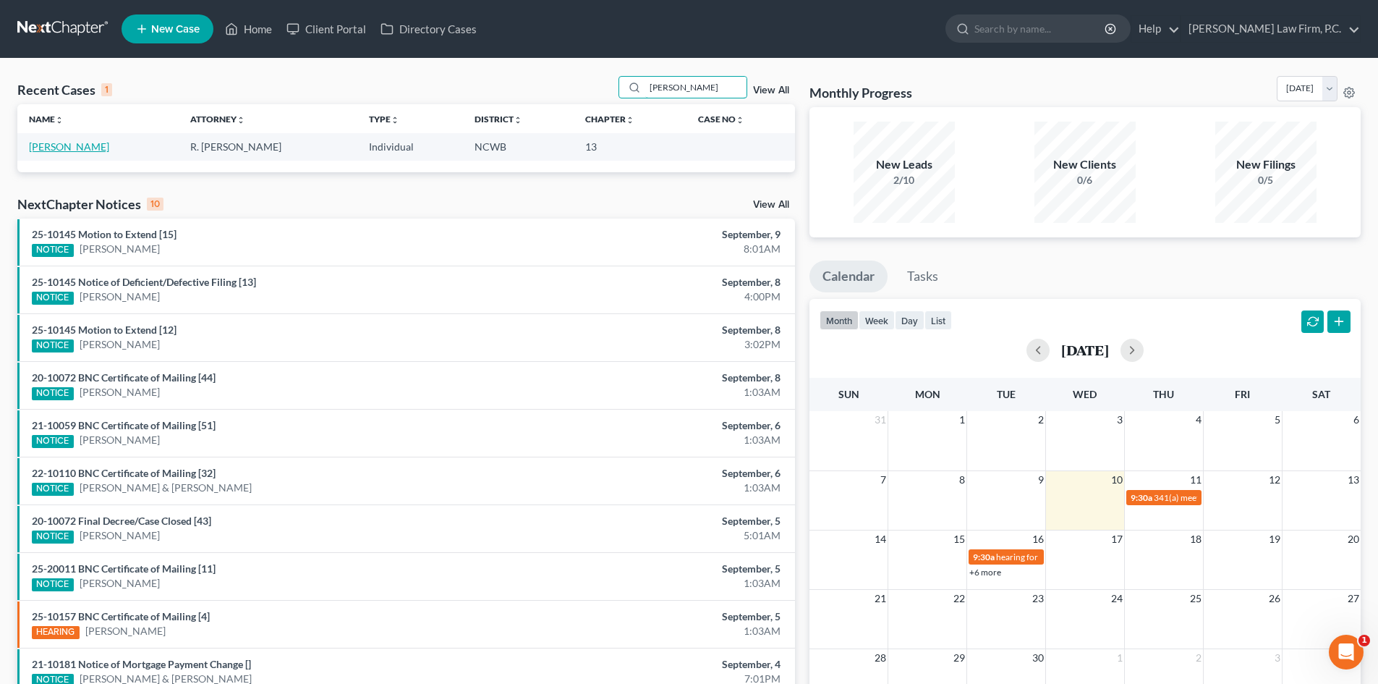
type input "[PERSON_NAME]"
click at [87, 144] on link "[PERSON_NAME]" at bounding box center [69, 146] width 80 height 12
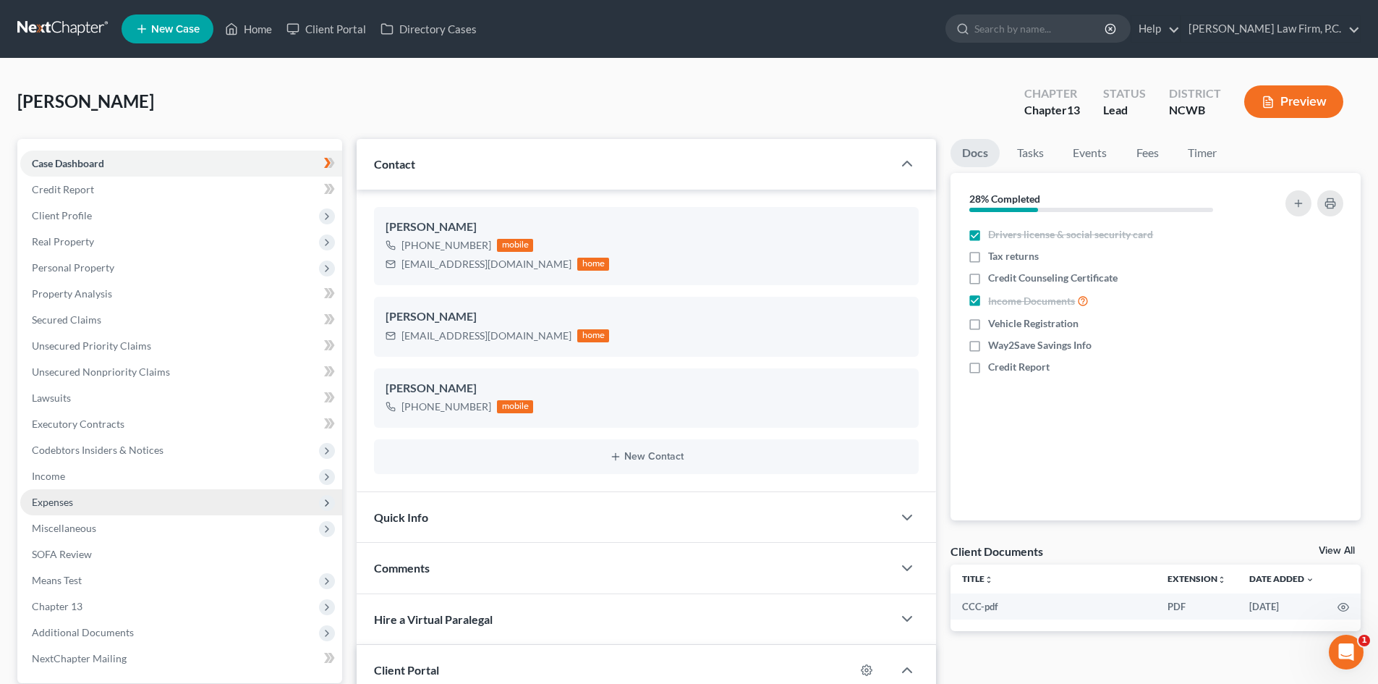
click at [101, 499] on span "Expenses" at bounding box center [181, 502] width 322 height 26
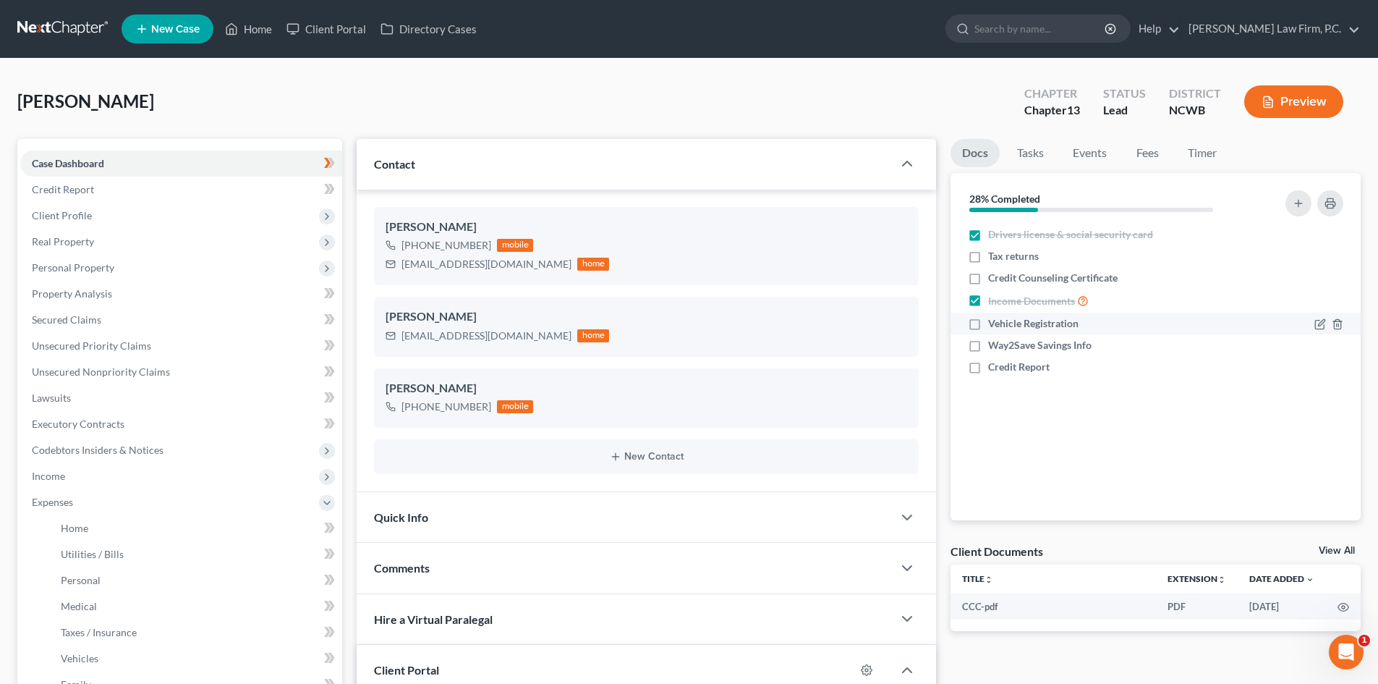
click at [988, 323] on label "Vehicle Registration" at bounding box center [1033, 323] width 90 height 14
click at [994, 323] on input "Vehicle Registration" at bounding box center [998, 320] width 9 height 9
checkbox input "true"
click at [988, 347] on label "Way2Save Savings Info" at bounding box center [1039, 345] width 103 height 14
click at [994, 347] on input "Way2Save Savings Info" at bounding box center [998, 342] width 9 height 9
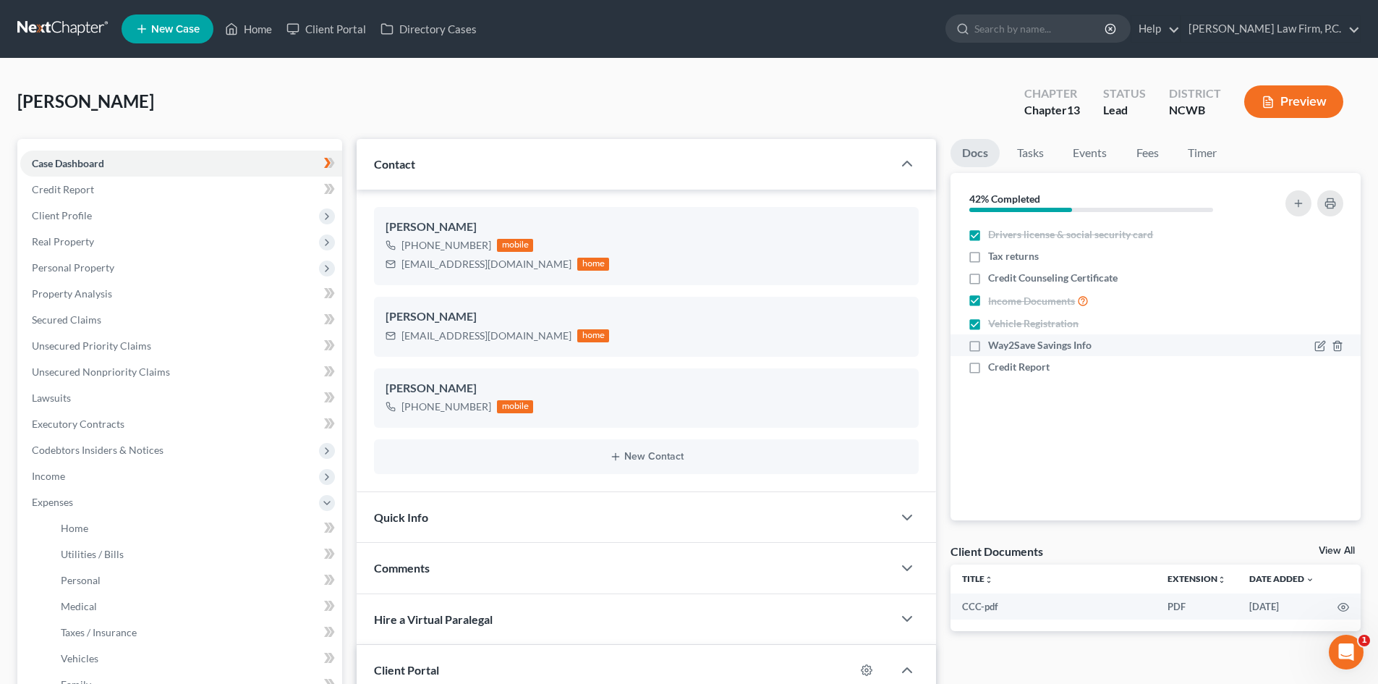
checkbox input "true"
click at [988, 363] on label "Credit Report" at bounding box center [1019, 367] width 62 height 14
click at [994, 363] on input "Credit Report" at bounding box center [998, 364] width 9 height 9
checkbox input "true"
click at [988, 275] on label "Credit Counseling Certificate" at bounding box center [1053, 278] width 130 height 14
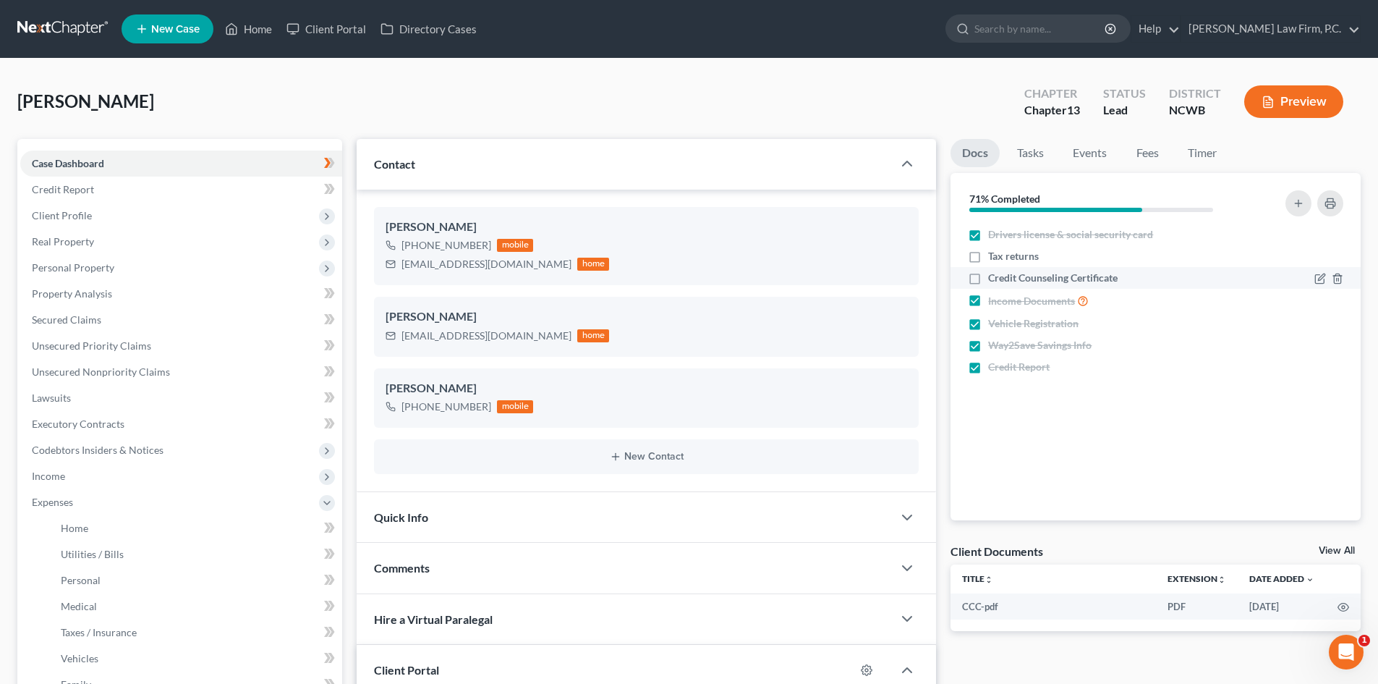
click at [994, 275] on input "Credit Counseling Certificate" at bounding box center [998, 275] width 9 height 9
checkbox input "true"
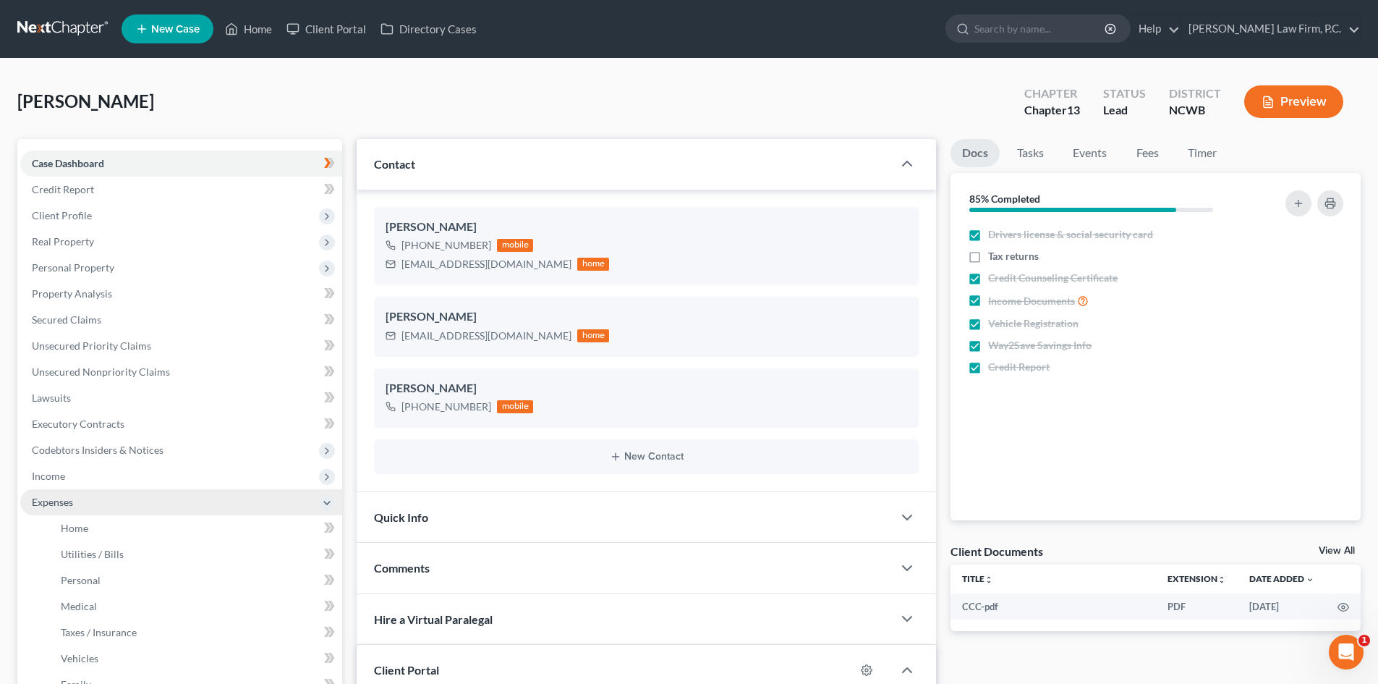
click at [85, 500] on span "Expenses" at bounding box center [181, 502] width 322 height 26
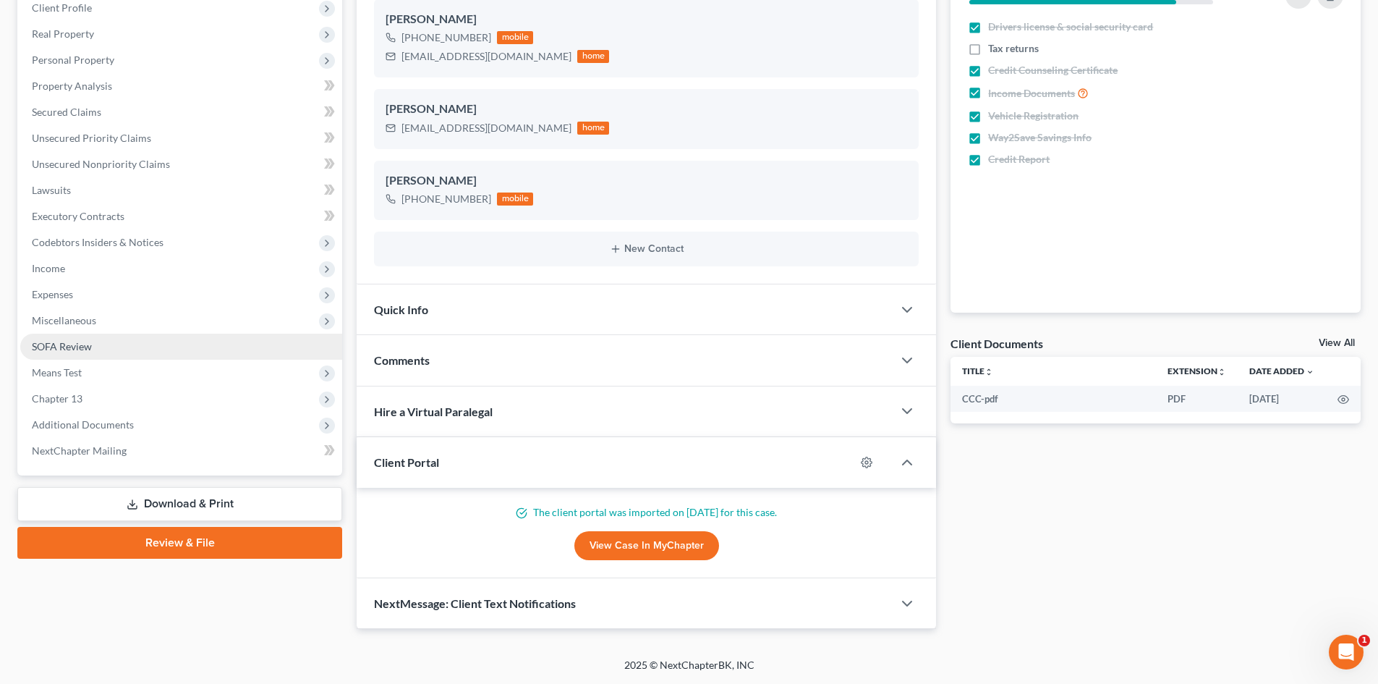
scroll to position [63, 0]
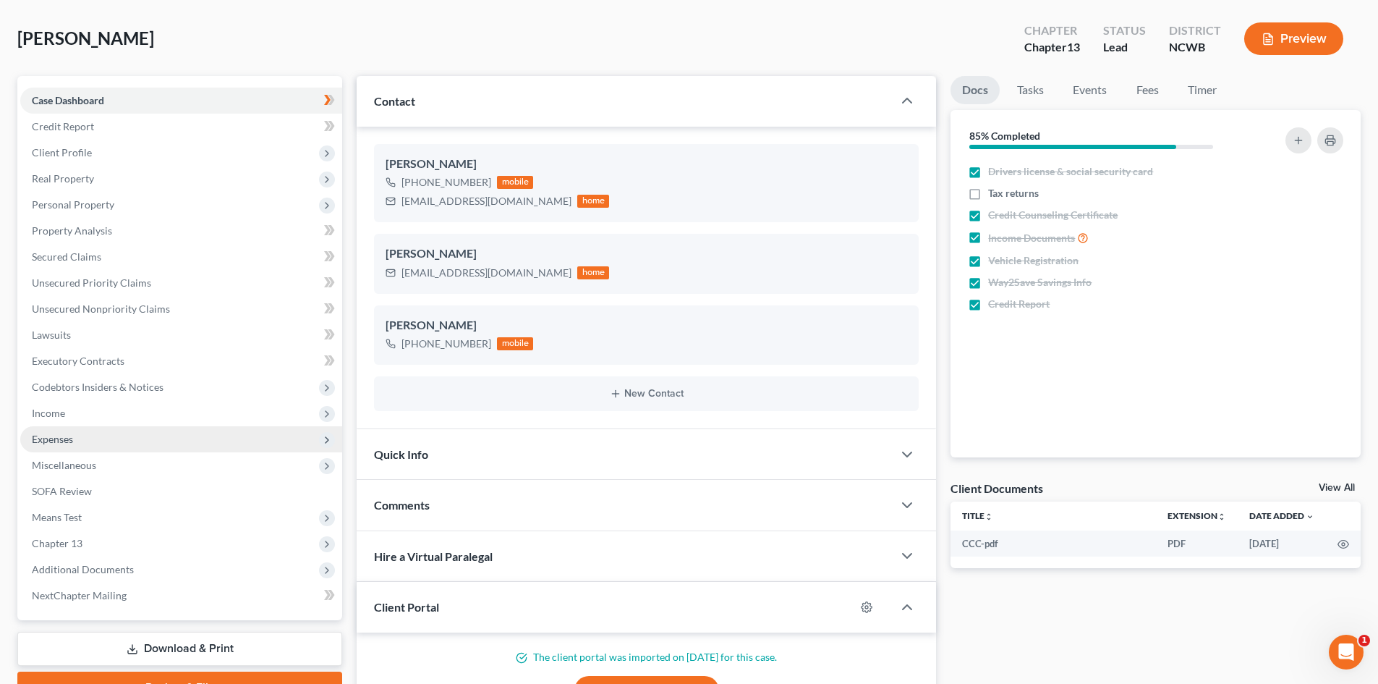
click at [146, 429] on span "Expenses" at bounding box center [181, 439] width 322 height 26
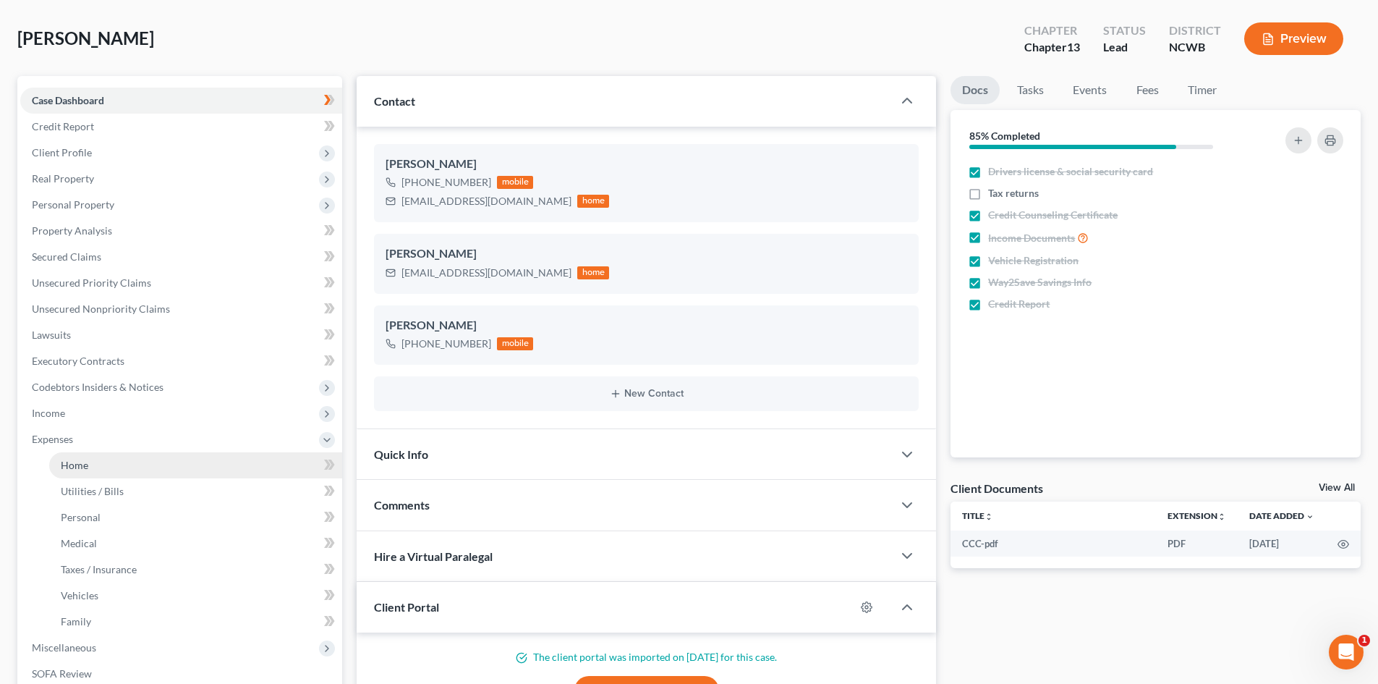
click at [143, 467] on link "Home" at bounding box center [195, 465] width 293 height 26
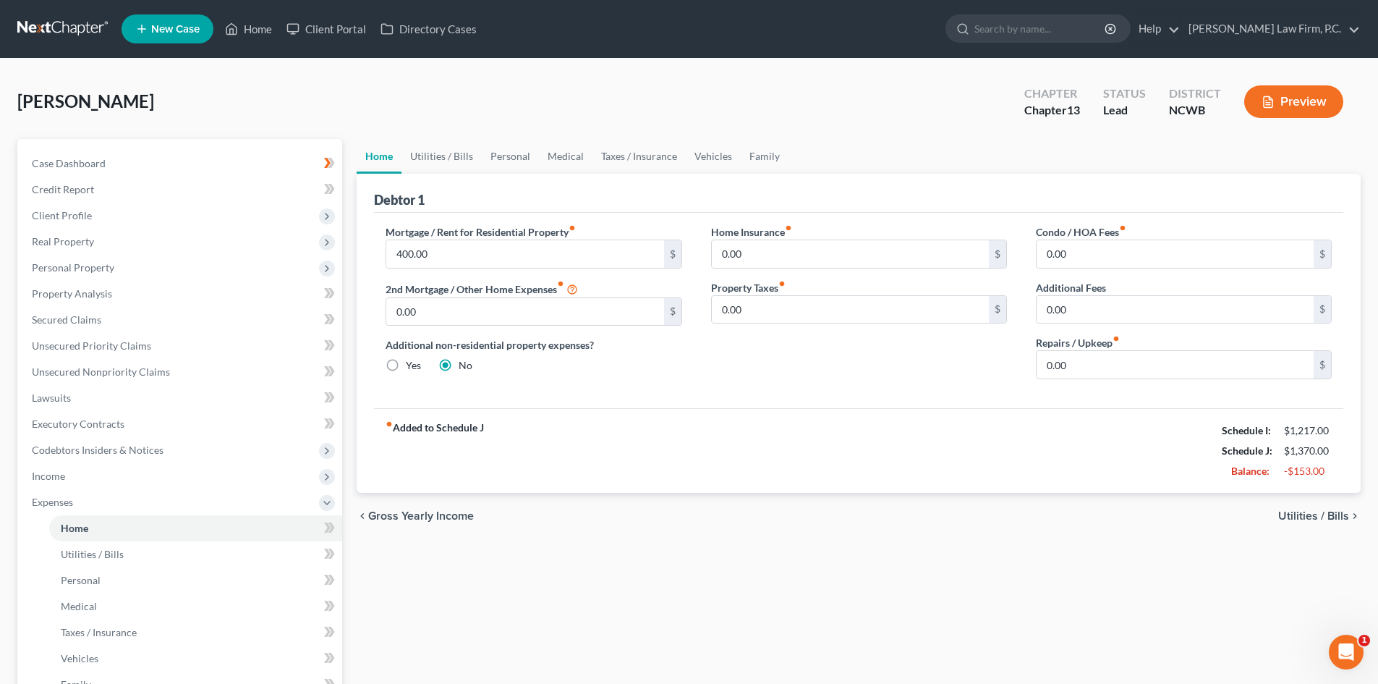
click at [1290, 105] on button "Preview" at bounding box center [1294, 101] width 99 height 33
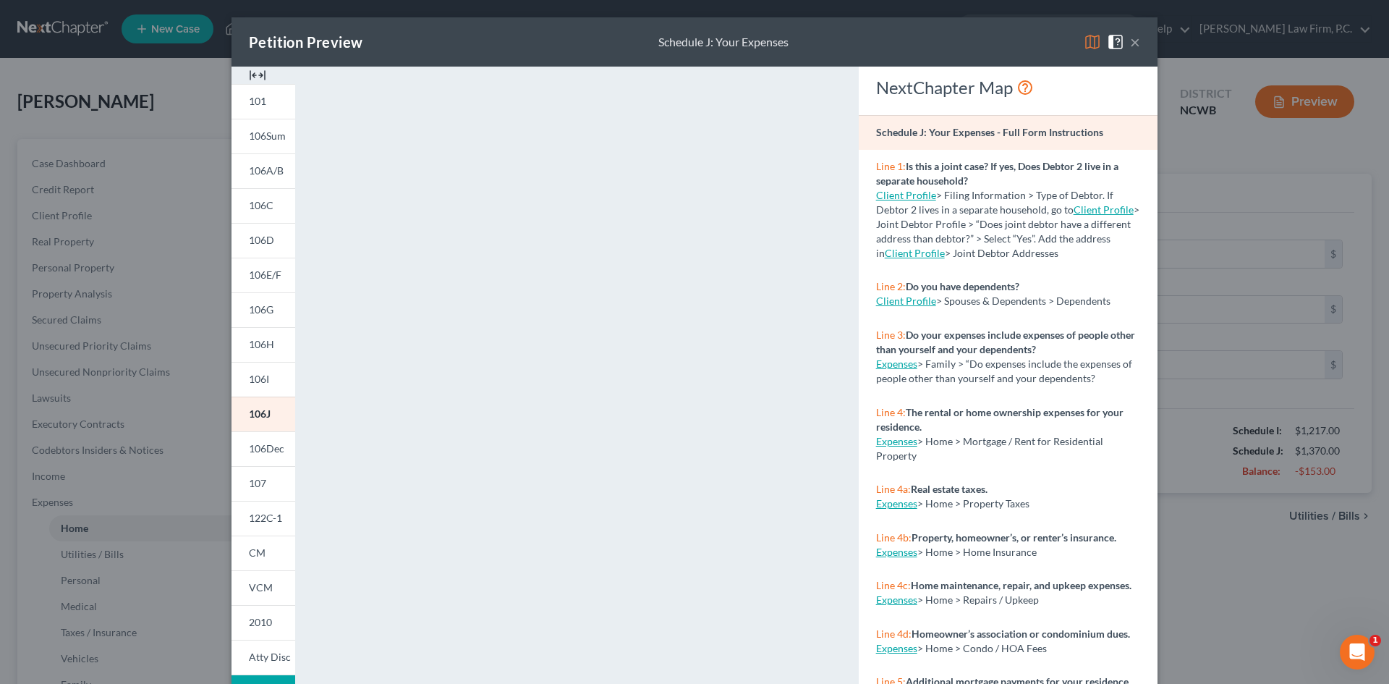
click at [1134, 41] on button "×" at bounding box center [1135, 41] width 10 height 17
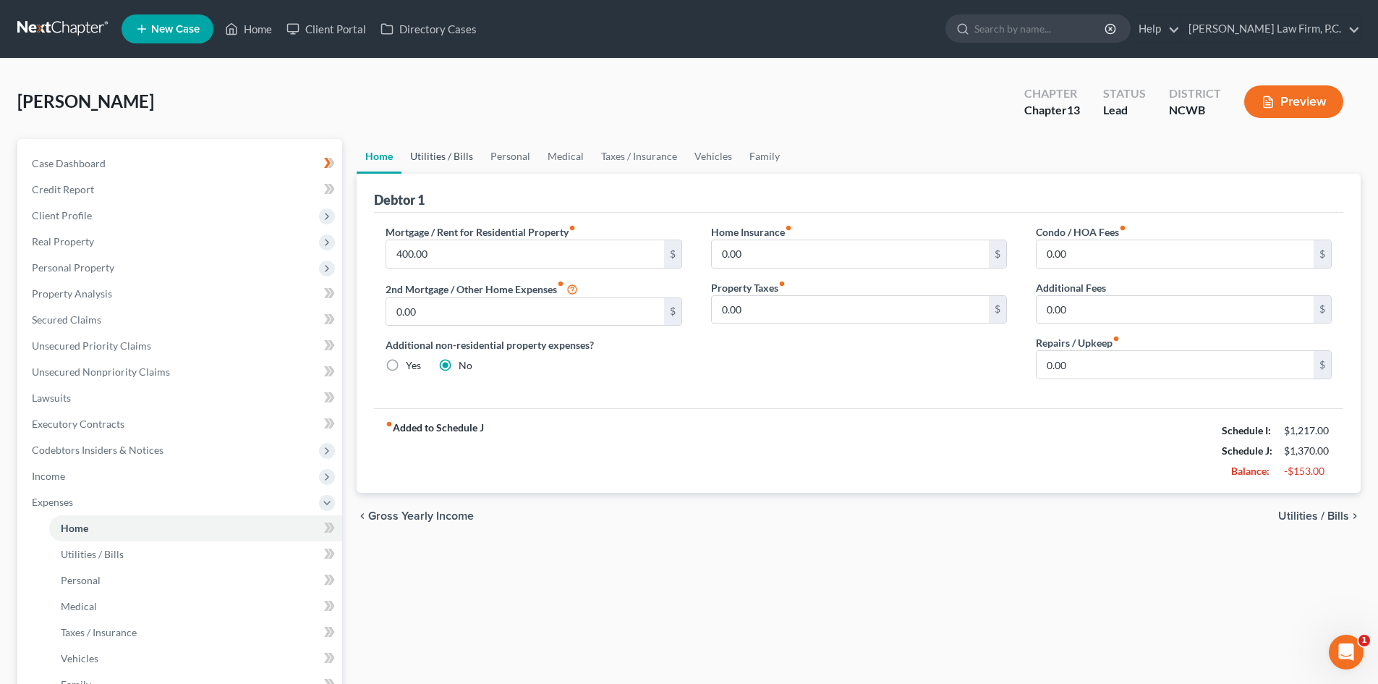
click at [431, 159] on link "Utilities / Bills" at bounding box center [442, 156] width 80 height 35
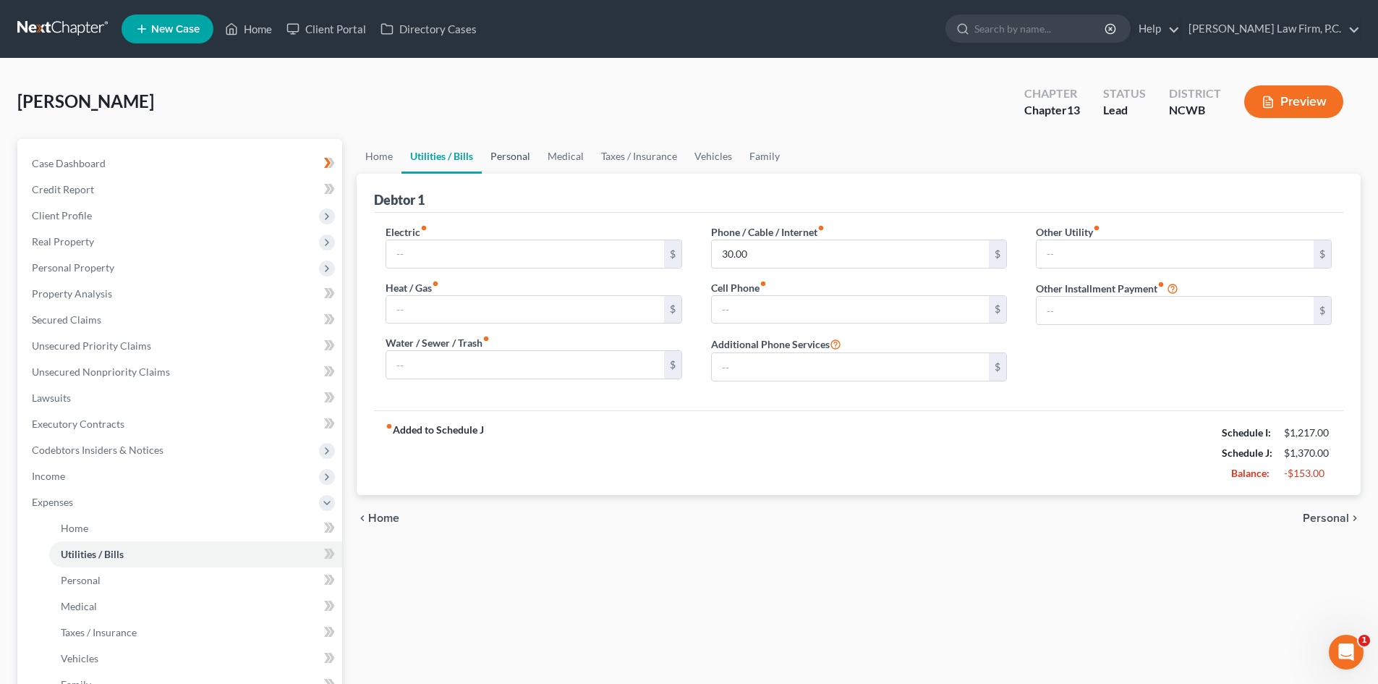
click at [502, 154] on link "Personal" at bounding box center [510, 156] width 57 height 35
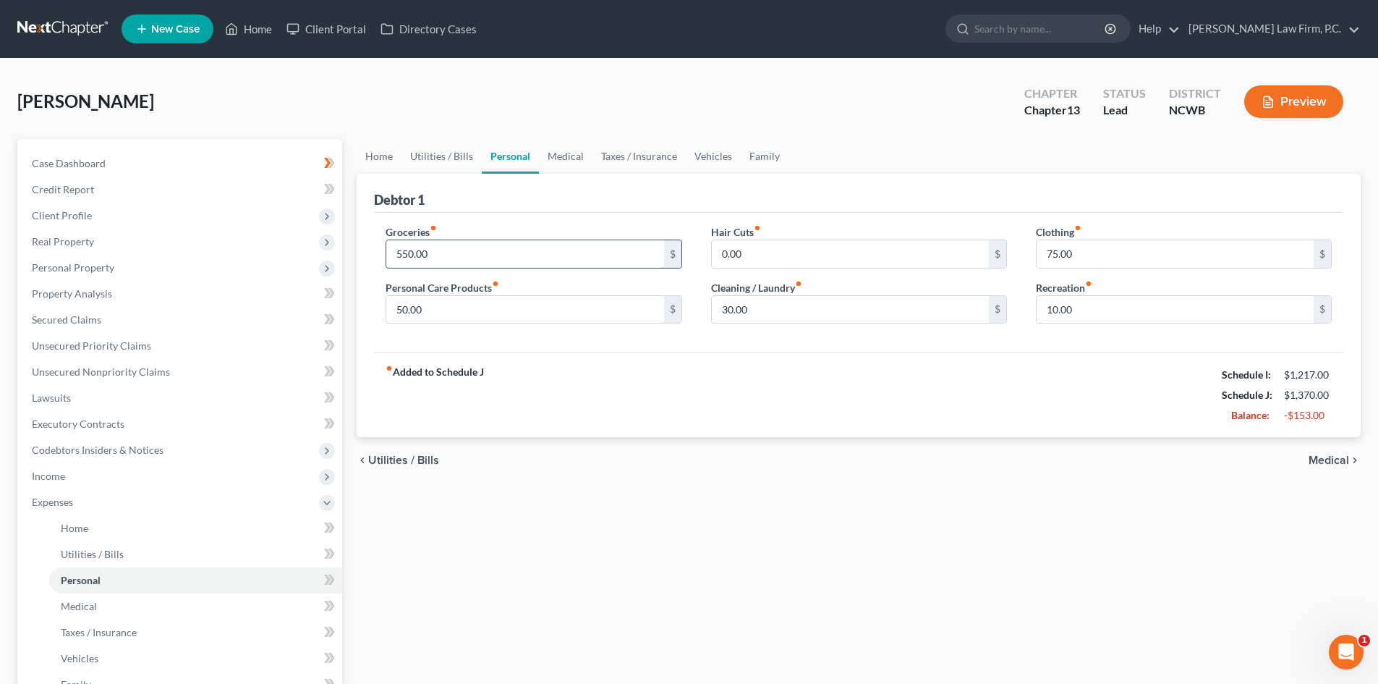
click at [465, 253] on input "550.00" at bounding box center [524, 253] width 277 height 27
click at [423, 164] on link "Utilities / Bills" at bounding box center [442, 156] width 80 height 35
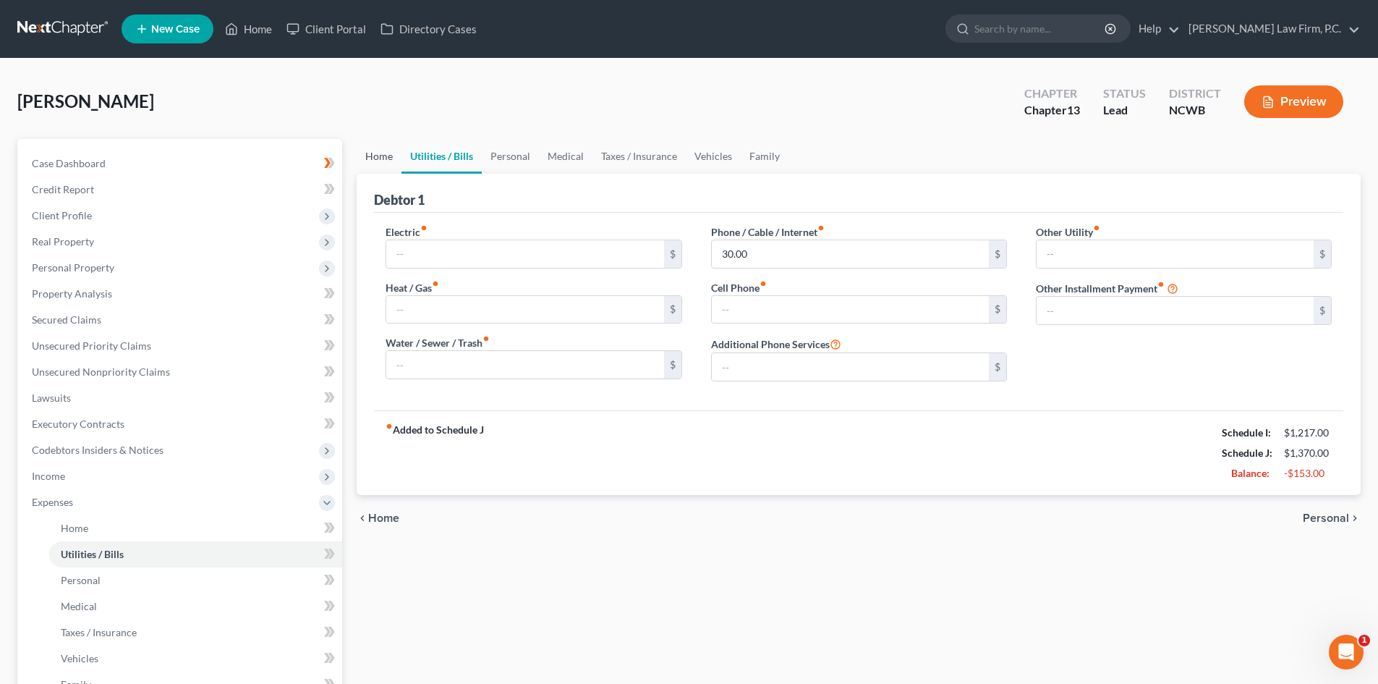
click at [388, 156] on link "Home" at bounding box center [379, 156] width 45 height 35
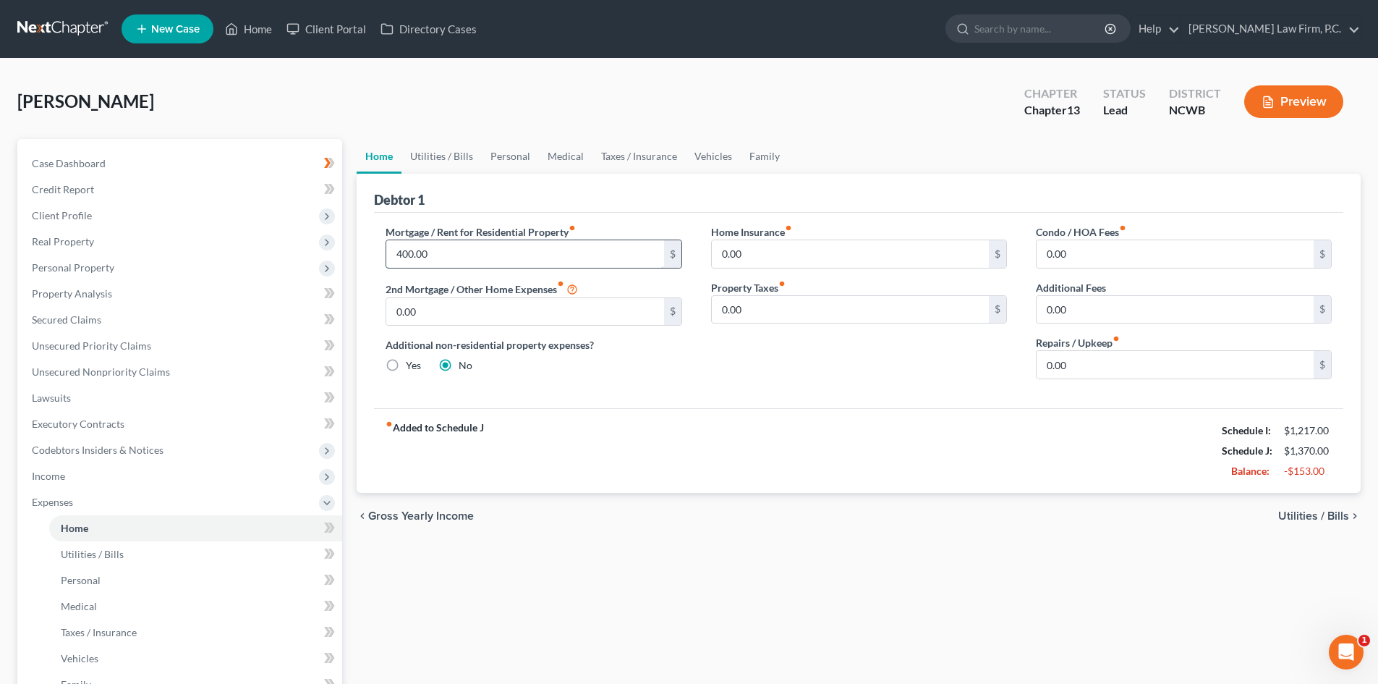
click at [399, 249] on input "400.00" at bounding box center [524, 253] width 277 height 27
click at [509, 148] on link "Personal" at bounding box center [510, 156] width 57 height 35
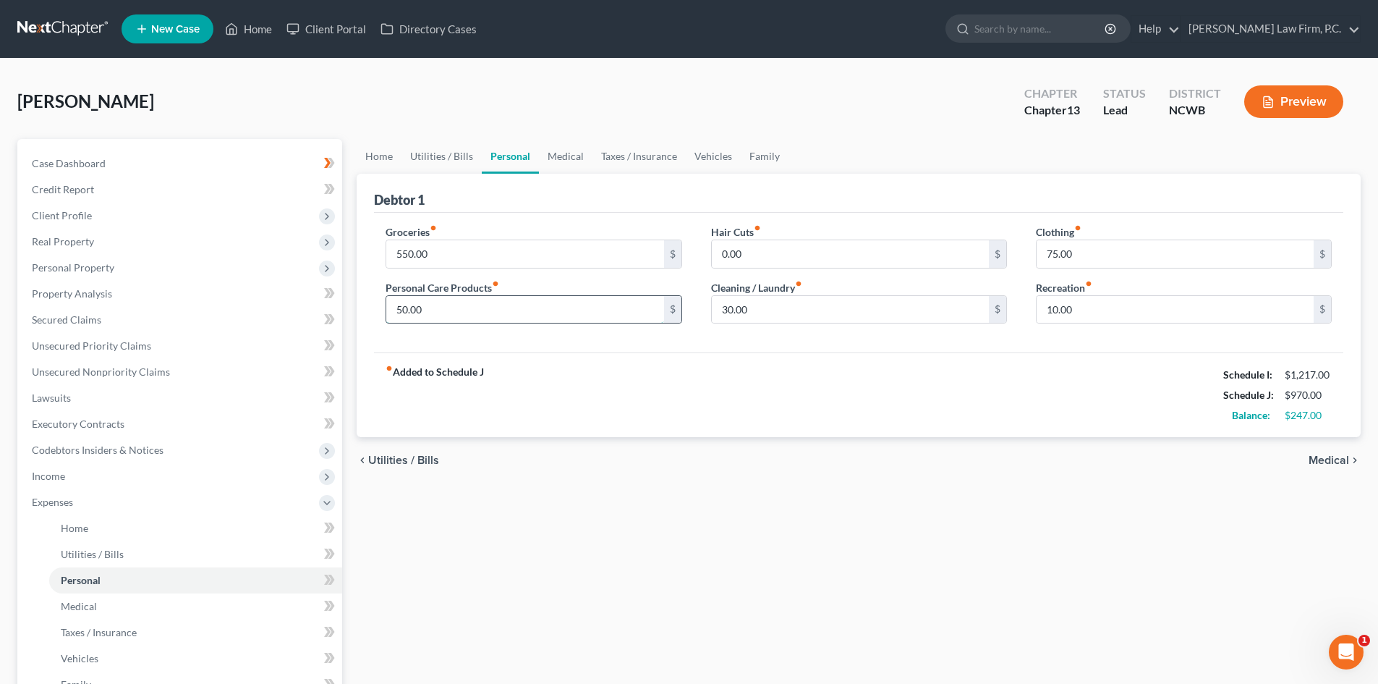
click at [451, 308] on input "50.00" at bounding box center [524, 309] width 277 height 27
type input "25"
click at [768, 411] on div "fiber_manual_record Added to Schedule J Schedule I: $1,217.00 Schedule J: $945.…" at bounding box center [859, 394] width 970 height 85
click at [1064, 253] on input "75.00" at bounding box center [1175, 253] width 277 height 27
type input "25"
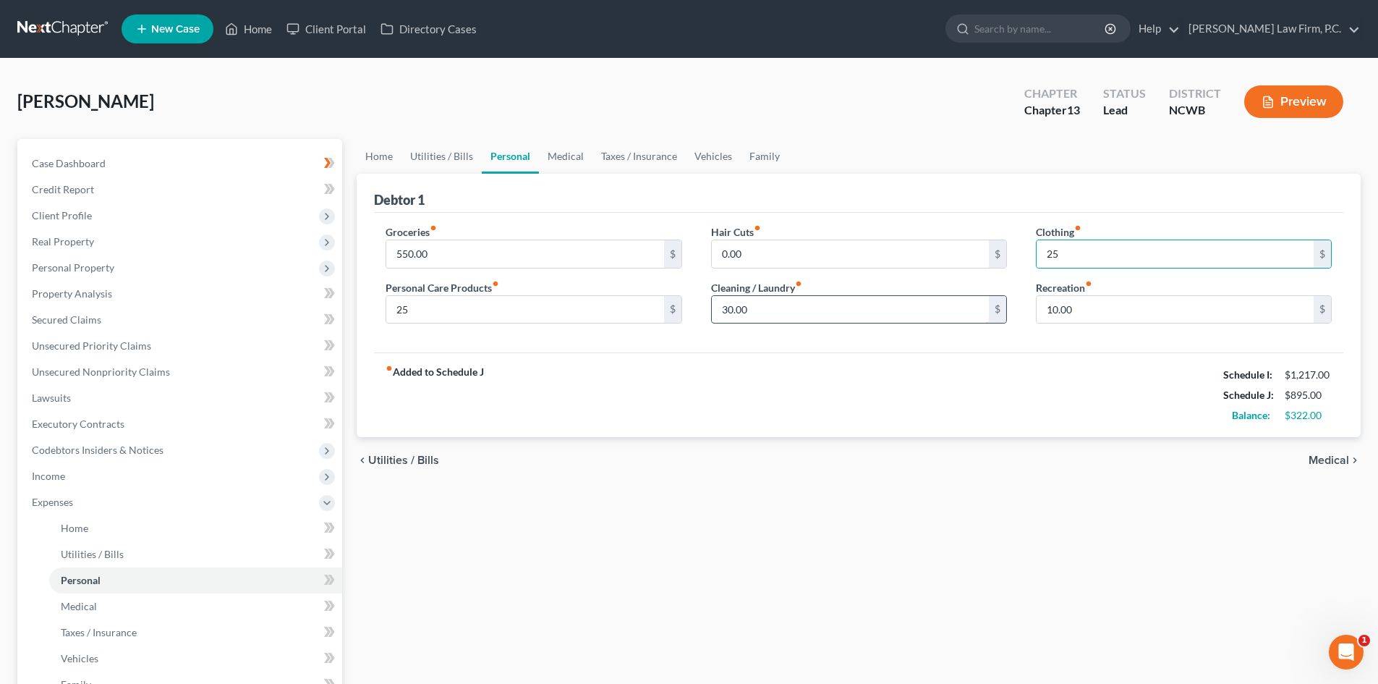
click at [822, 318] on input "30.00" at bounding box center [850, 309] width 277 height 27
type input "15"
click at [918, 414] on div "fiber_manual_record Added to Schedule J Schedule I: $1,217.00 Schedule J: $880.…" at bounding box center [859, 394] width 970 height 85
click at [808, 375] on div "fiber_manual_record Added to Schedule J Schedule I: $1,217.00 Schedule J: $880.…" at bounding box center [859, 394] width 970 height 85
click at [803, 309] on input "15" at bounding box center [850, 309] width 277 height 27
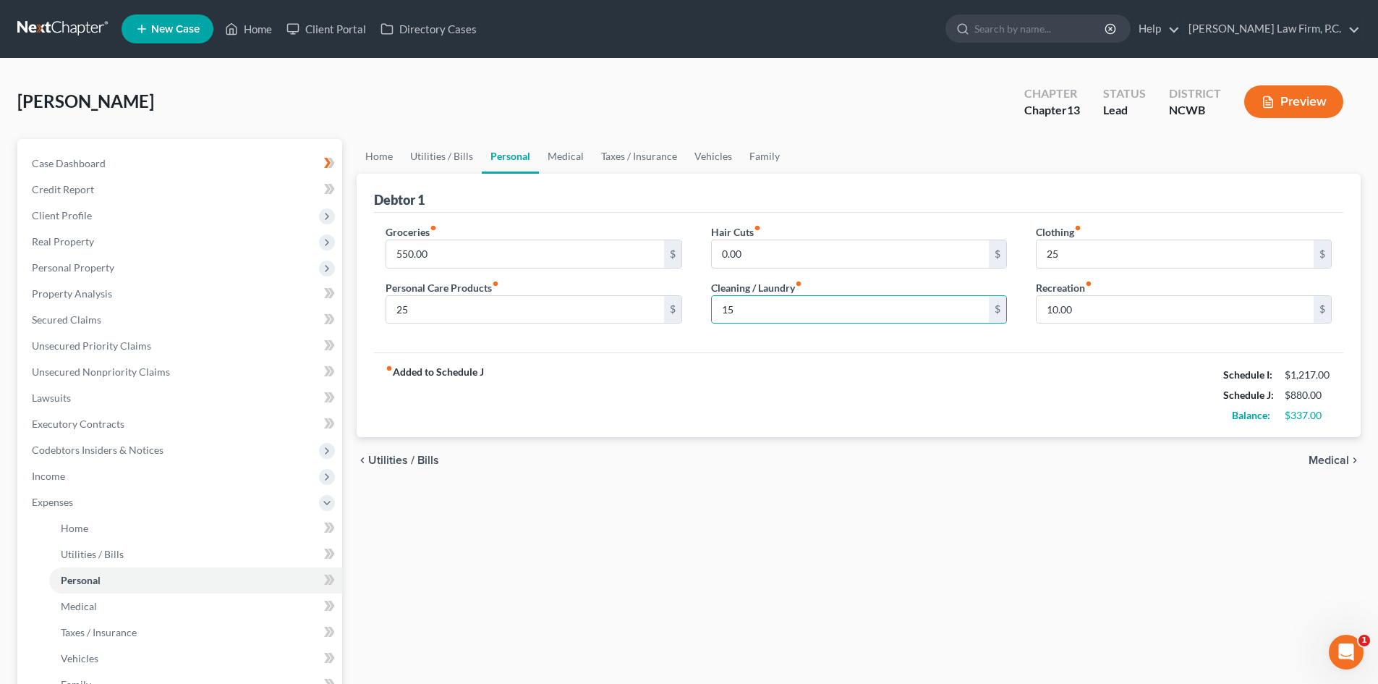
click at [817, 378] on div "fiber_manual_record Added to Schedule J Schedule I: $1,217.00 Schedule J: $880.…" at bounding box center [859, 394] width 970 height 85
click at [564, 153] on link "Medical" at bounding box center [566, 156] width 54 height 35
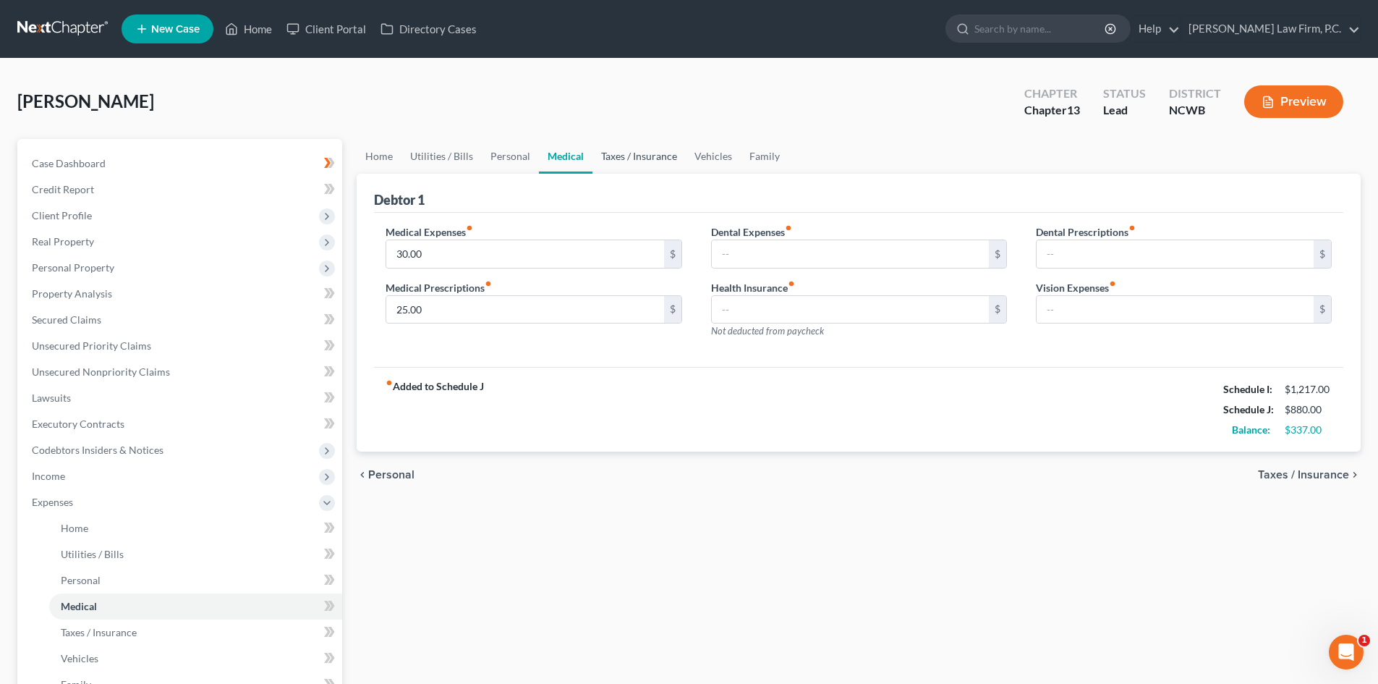
click at [651, 157] on link "Taxes / Insurance" at bounding box center [639, 156] width 93 height 35
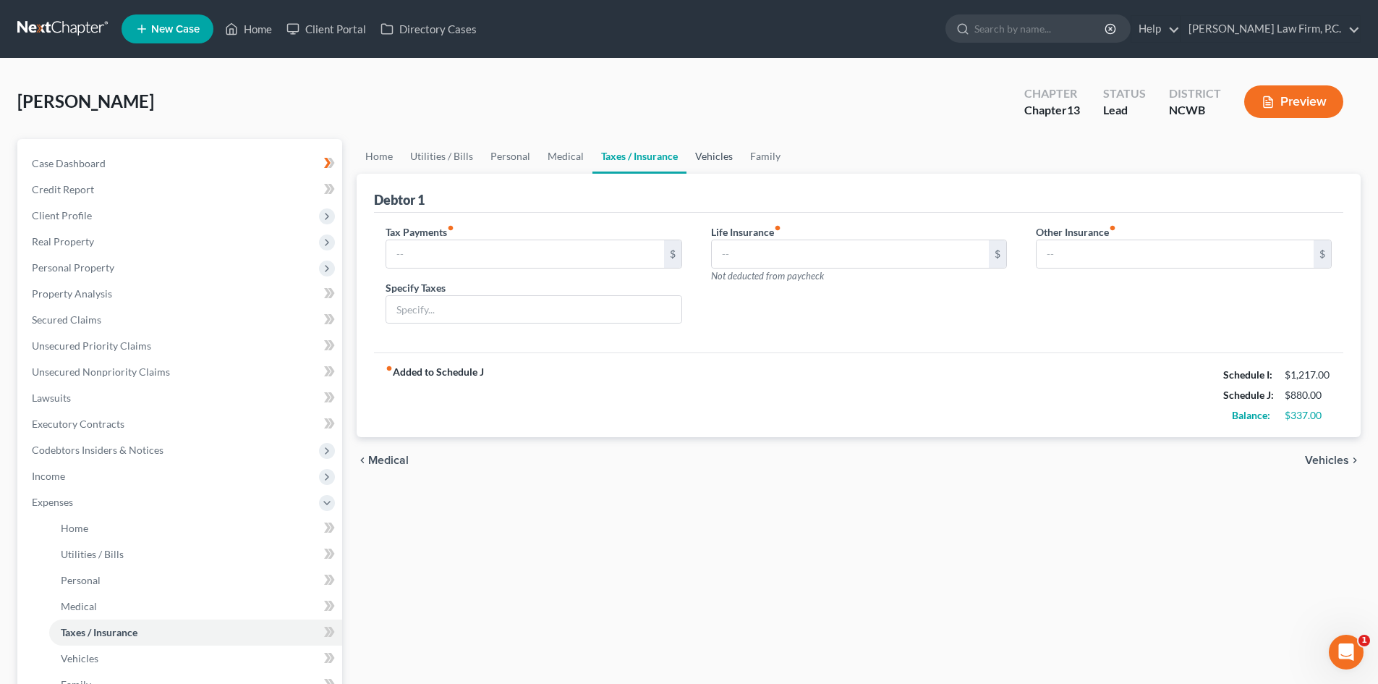
click at [724, 151] on link "Vehicles" at bounding box center [714, 156] width 55 height 35
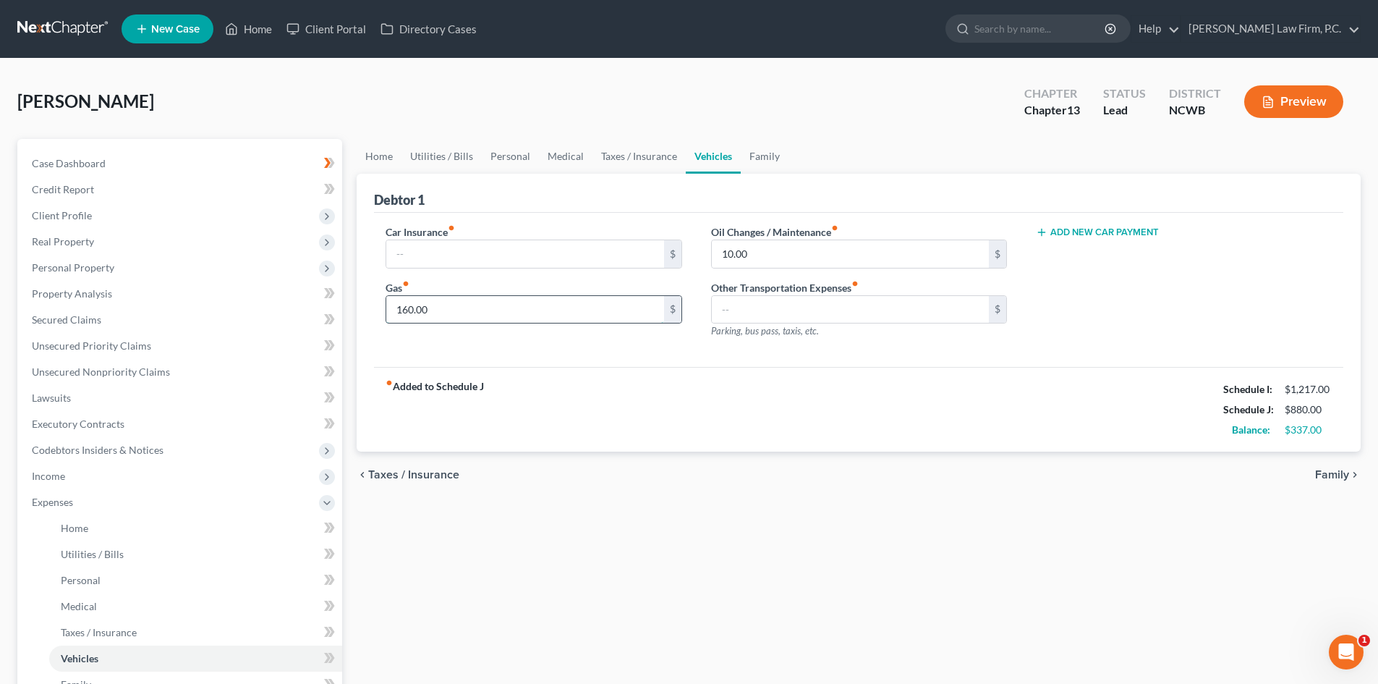
click at [496, 315] on input "160.00" at bounding box center [524, 309] width 277 height 27
type input "125"
click at [642, 175] on div "Debtor 1" at bounding box center [859, 193] width 970 height 39
click at [766, 162] on link "Family" at bounding box center [765, 156] width 48 height 35
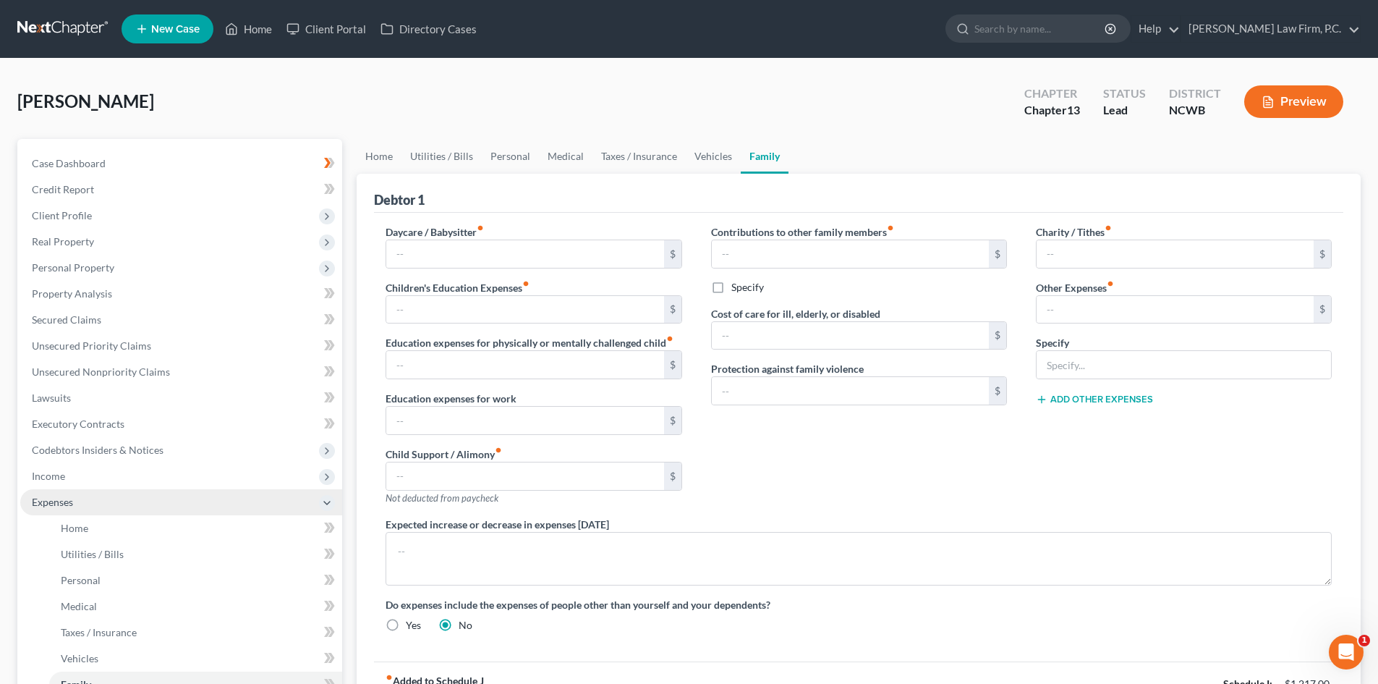
click at [107, 504] on span "Expenses" at bounding box center [181, 502] width 322 height 26
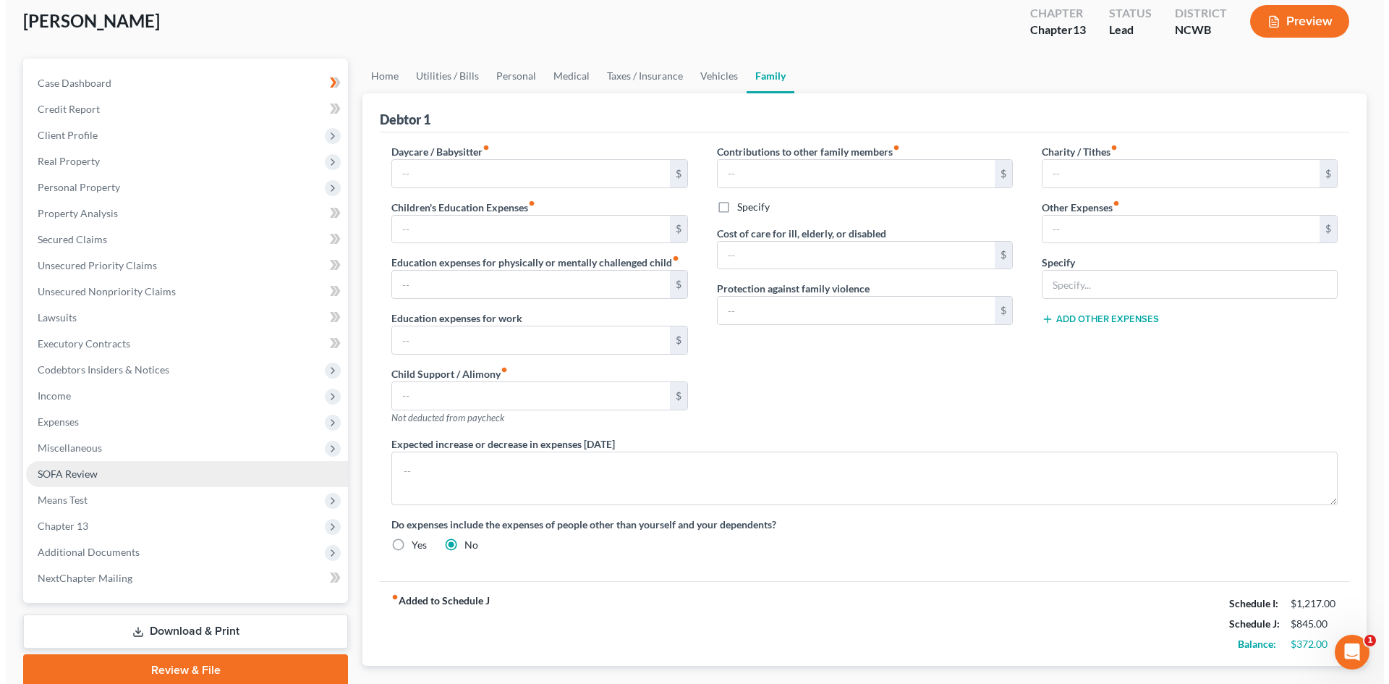
scroll to position [164, 0]
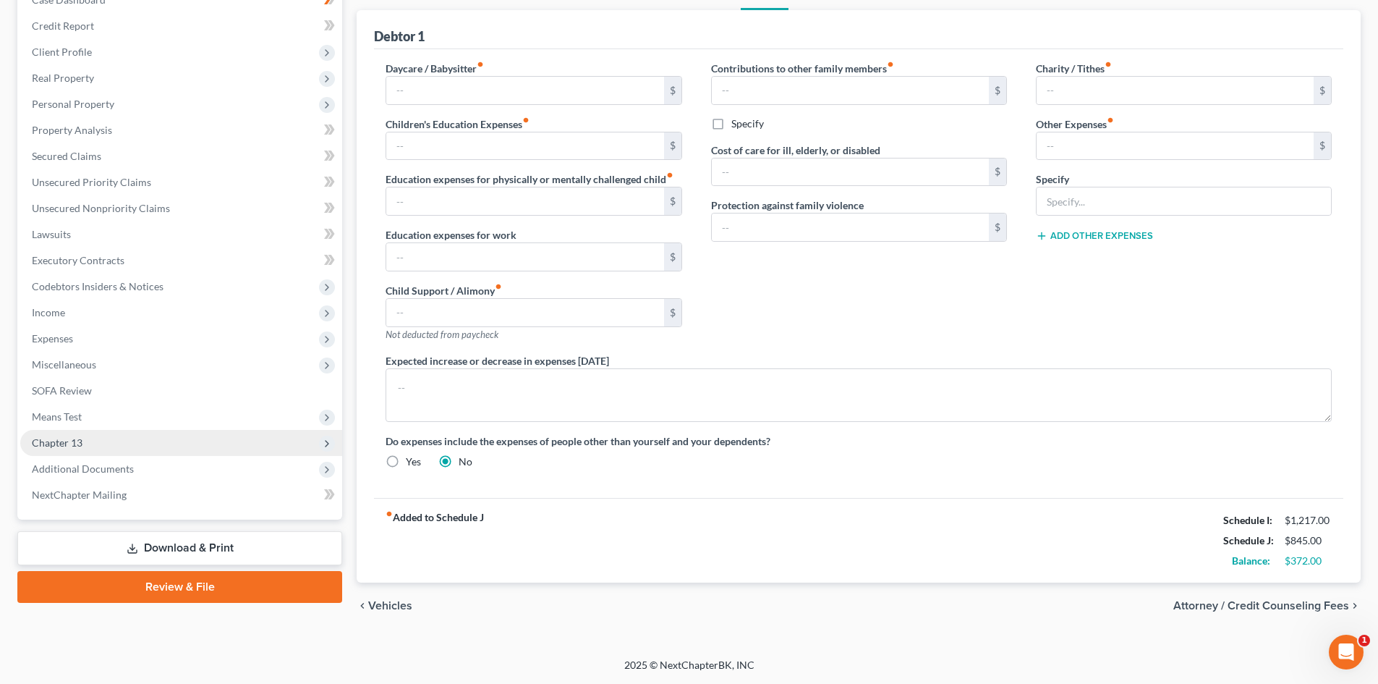
click at [133, 431] on span "Chapter 13" at bounding box center [181, 443] width 322 height 26
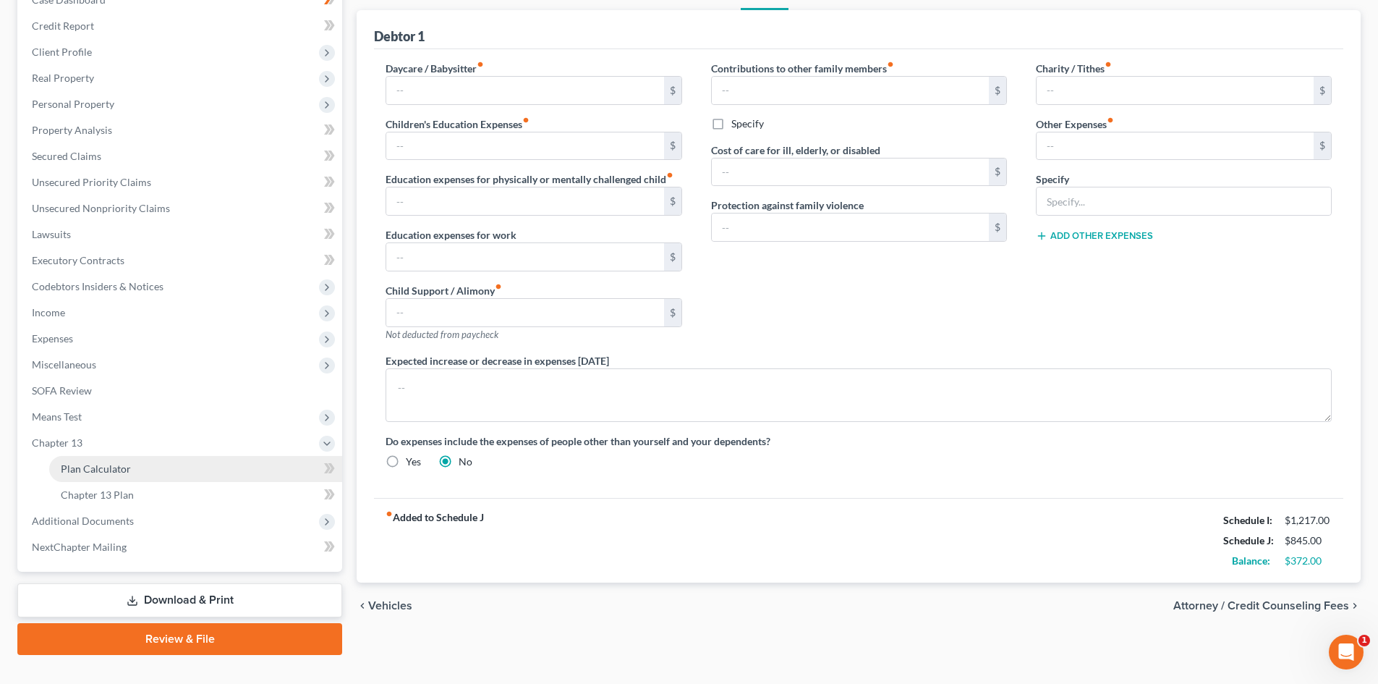
click at [150, 468] on link "Plan Calculator" at bounding box center [195, 469] width 293 height 26
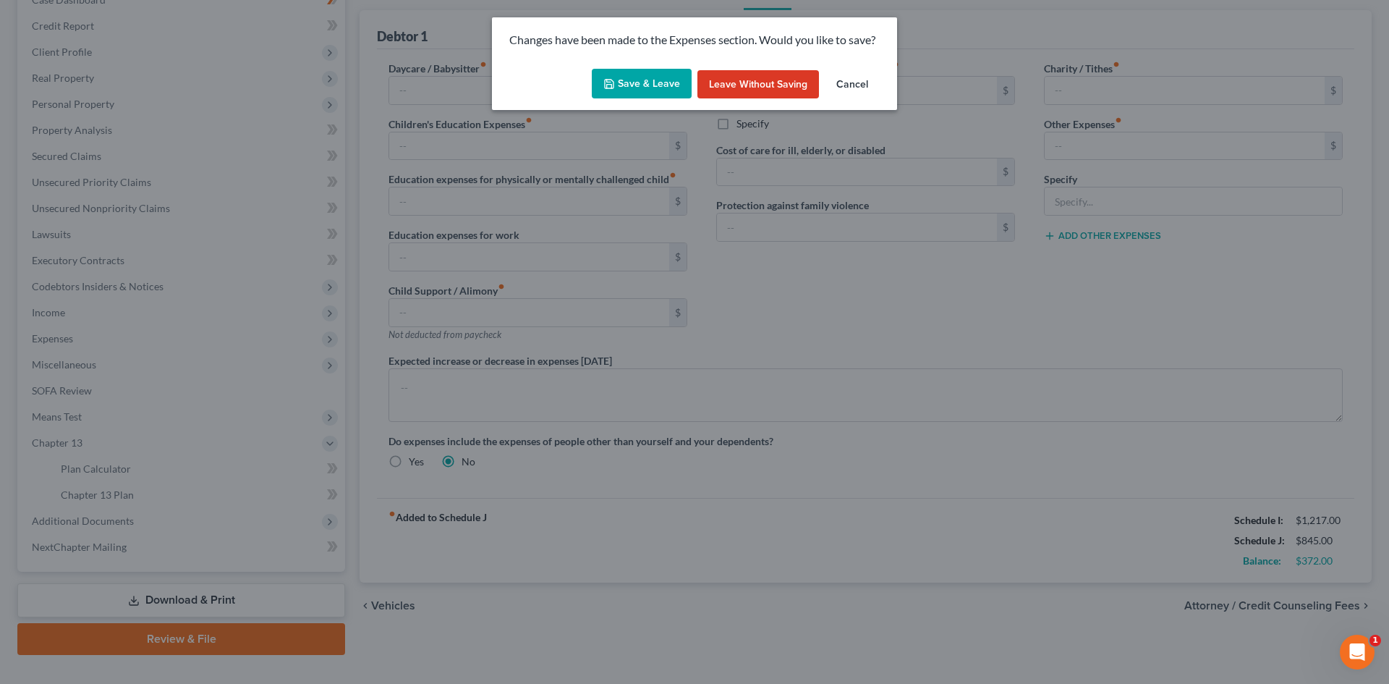
click at [649, 83] on button "Save & Leave" at bounding box center [642, 84] width 100 height 30
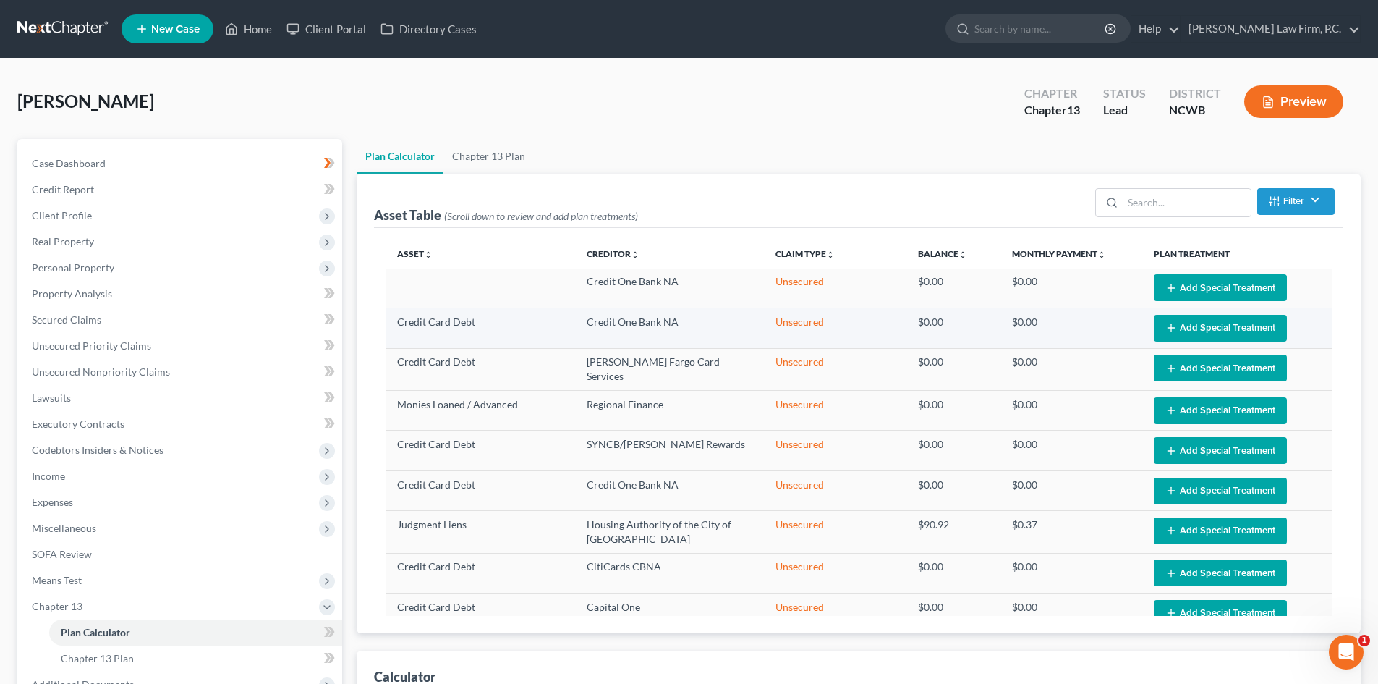
select select "59"
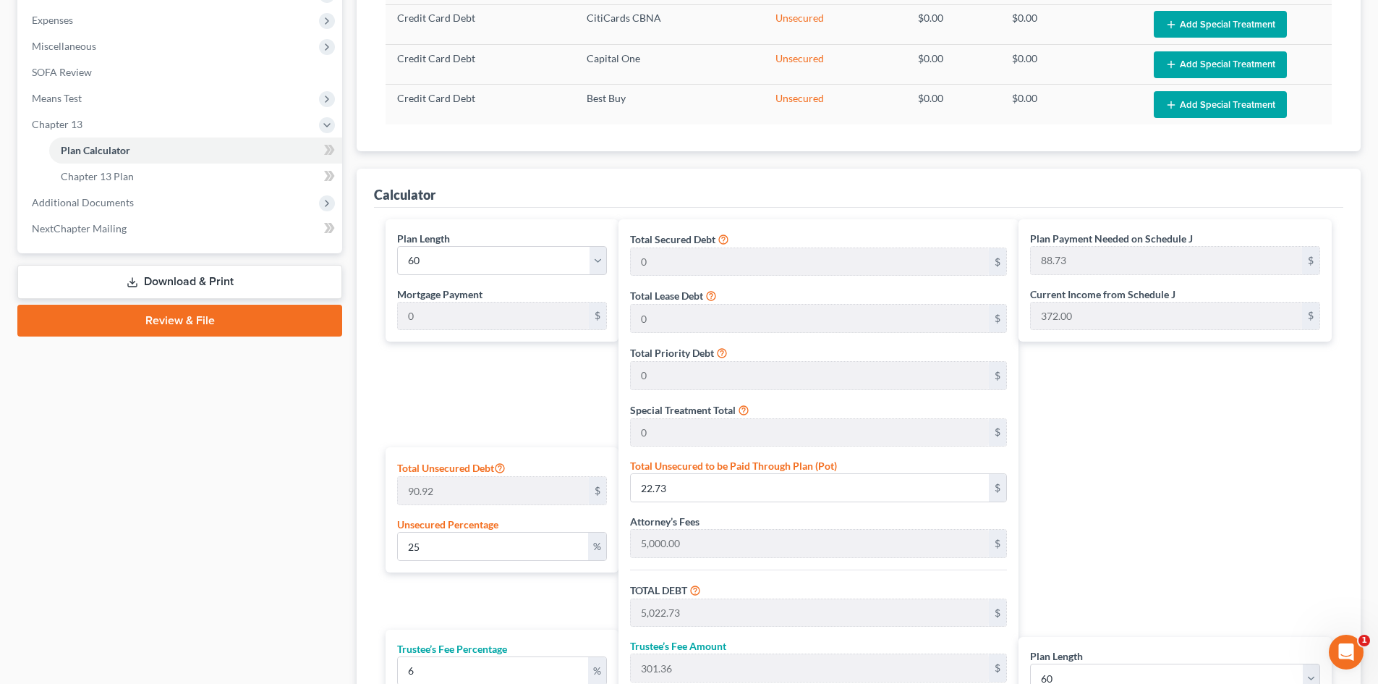
scroll to position [507, 0]
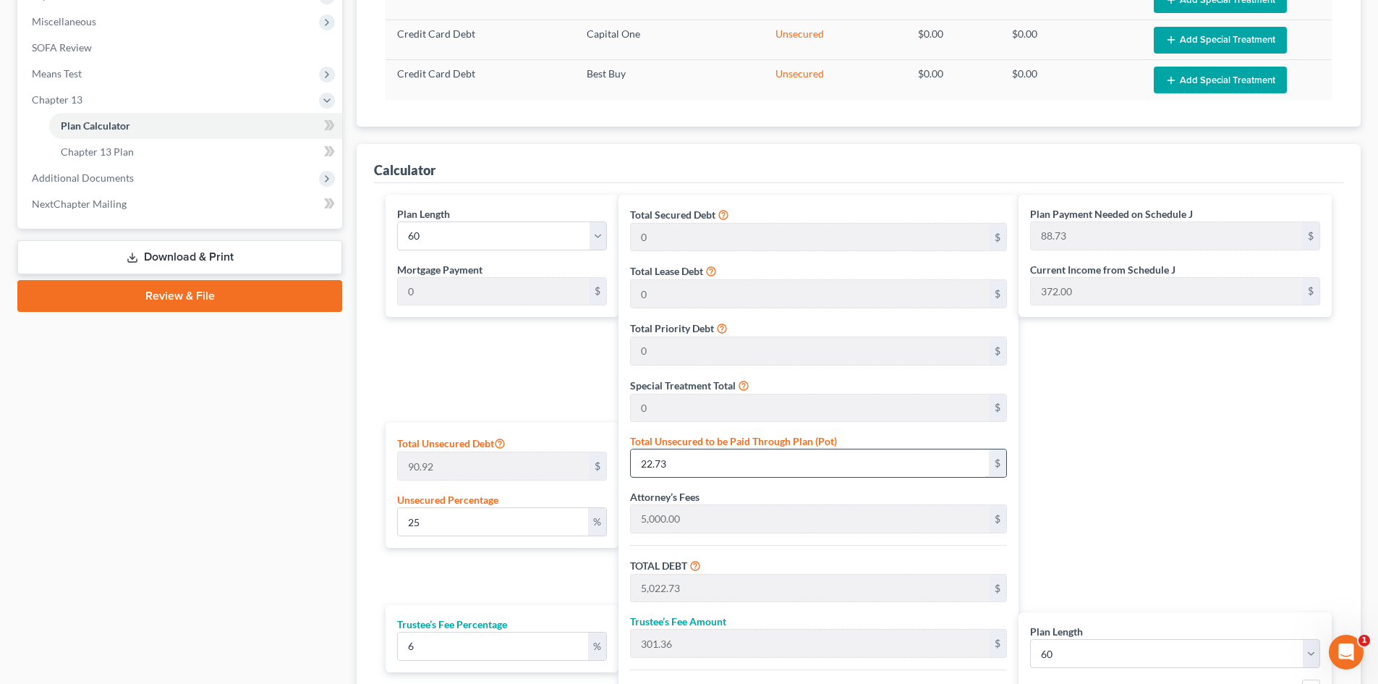
click at [678, 455] on input "22.73" at bounding box center [810, 462] width 358 height 27
click at [546, 448] on div "Total Unsecured Debt 90.92 $" at bounding box center [502, 457] width 210 height 46
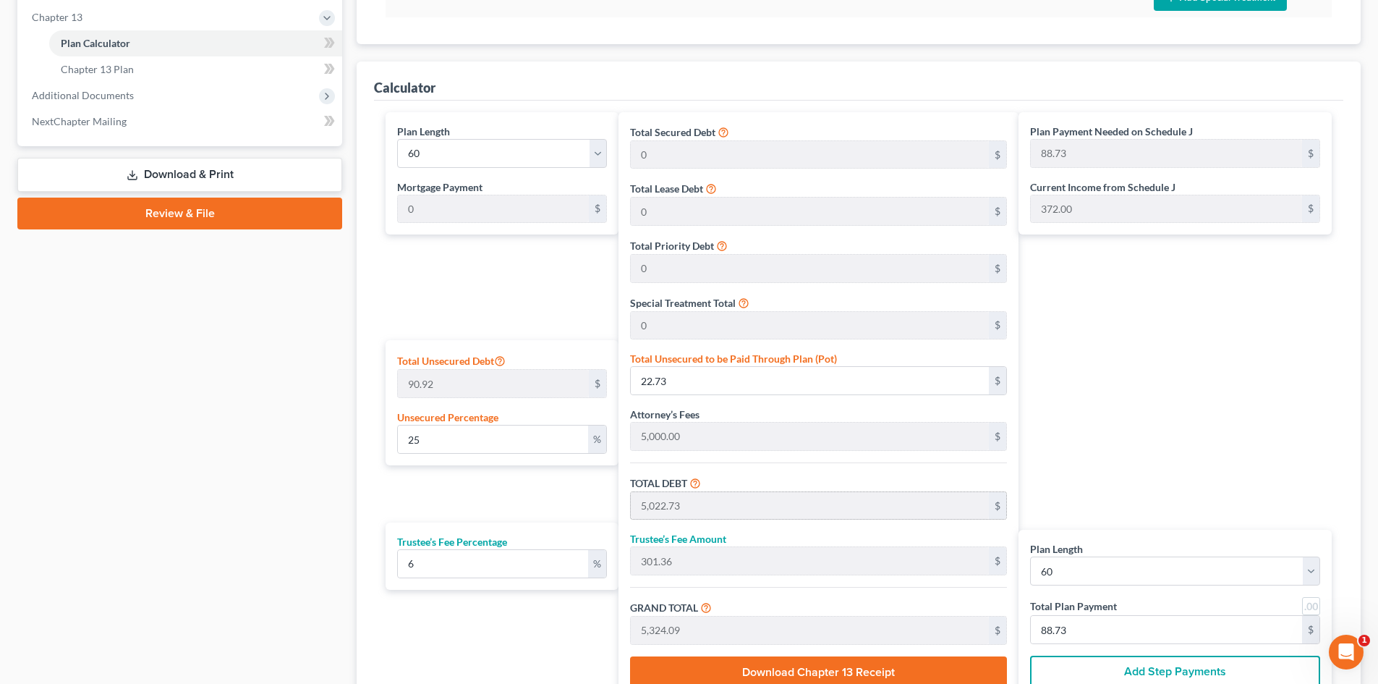
scroll to position [651, 0]
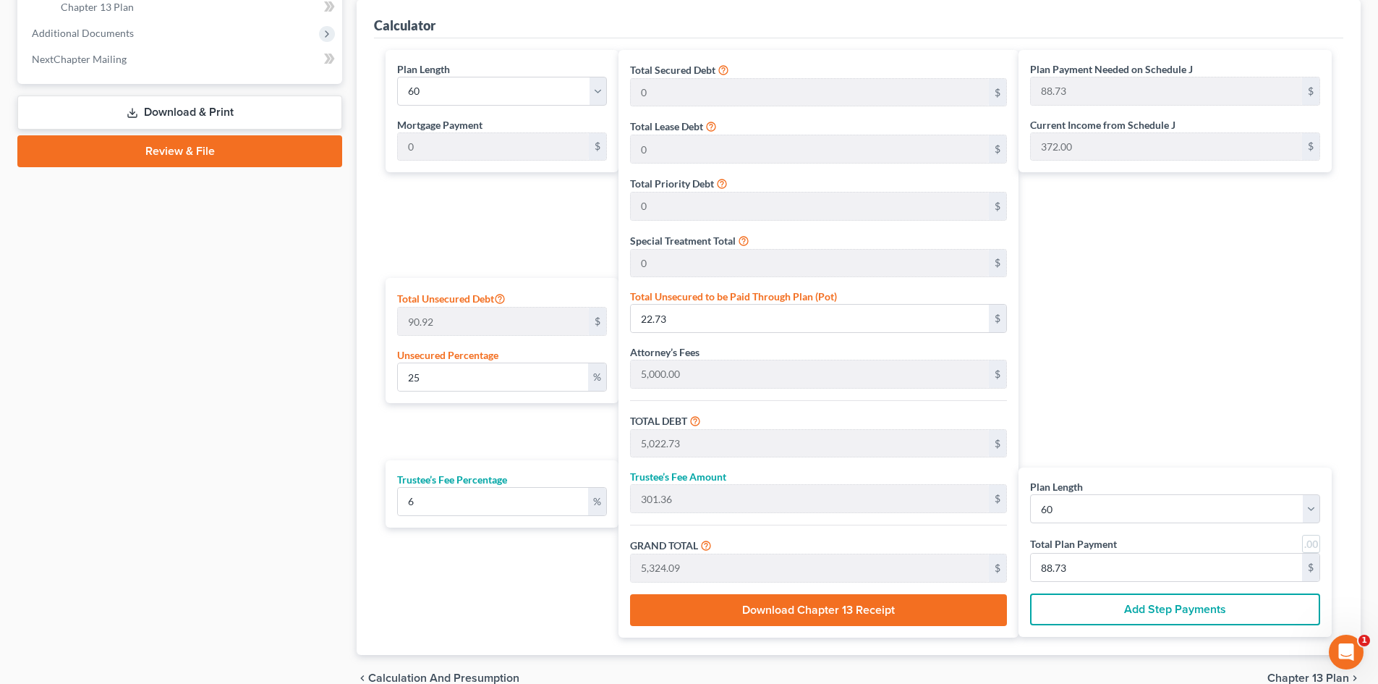
click at [689, 458] on div "Total Secured Debt 0 $ Total Lease Debt 0 $ Total Priority Debt 0 $ Special Tre…" at bounding box center [819, 344] width 400 height 588
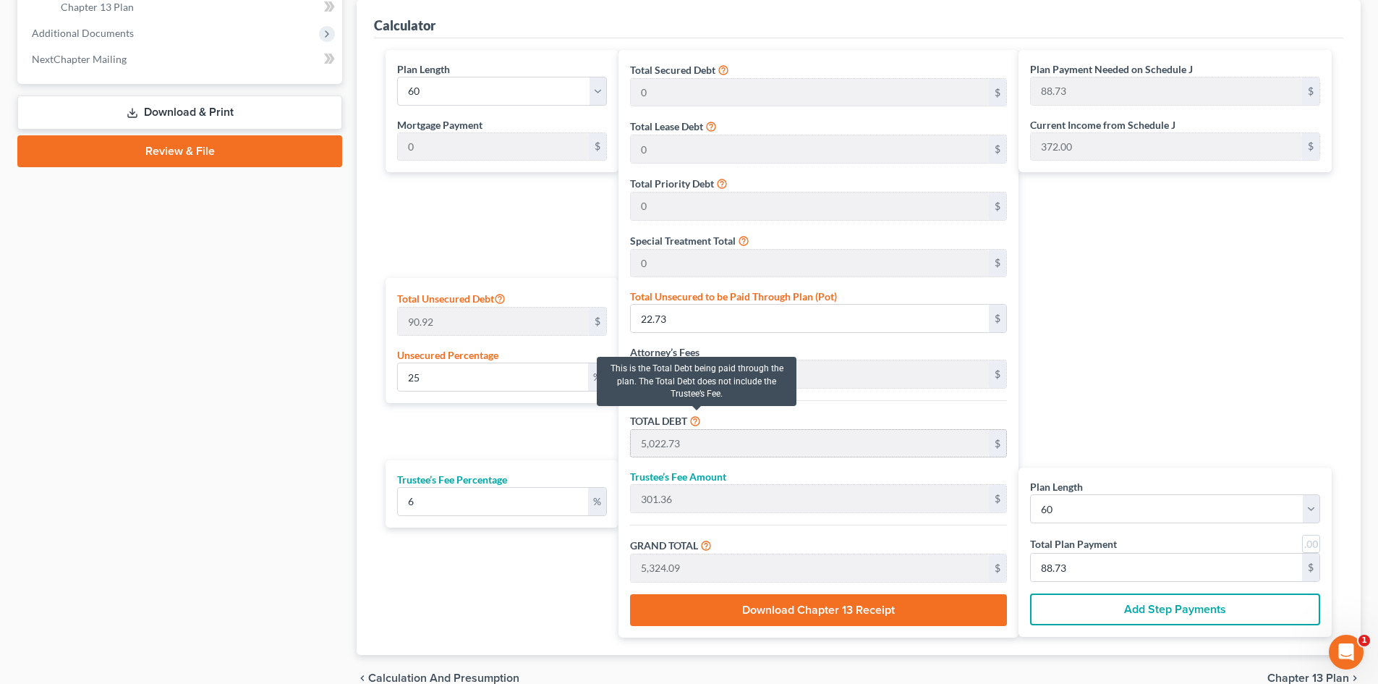
drag, startPoint x: 698, startPoint y: 422, endPoint x: 787, endPoint y: 446, distance: 92.8
click at [698, 422] on icon at bounding box center [696, 420] width 12 height 14
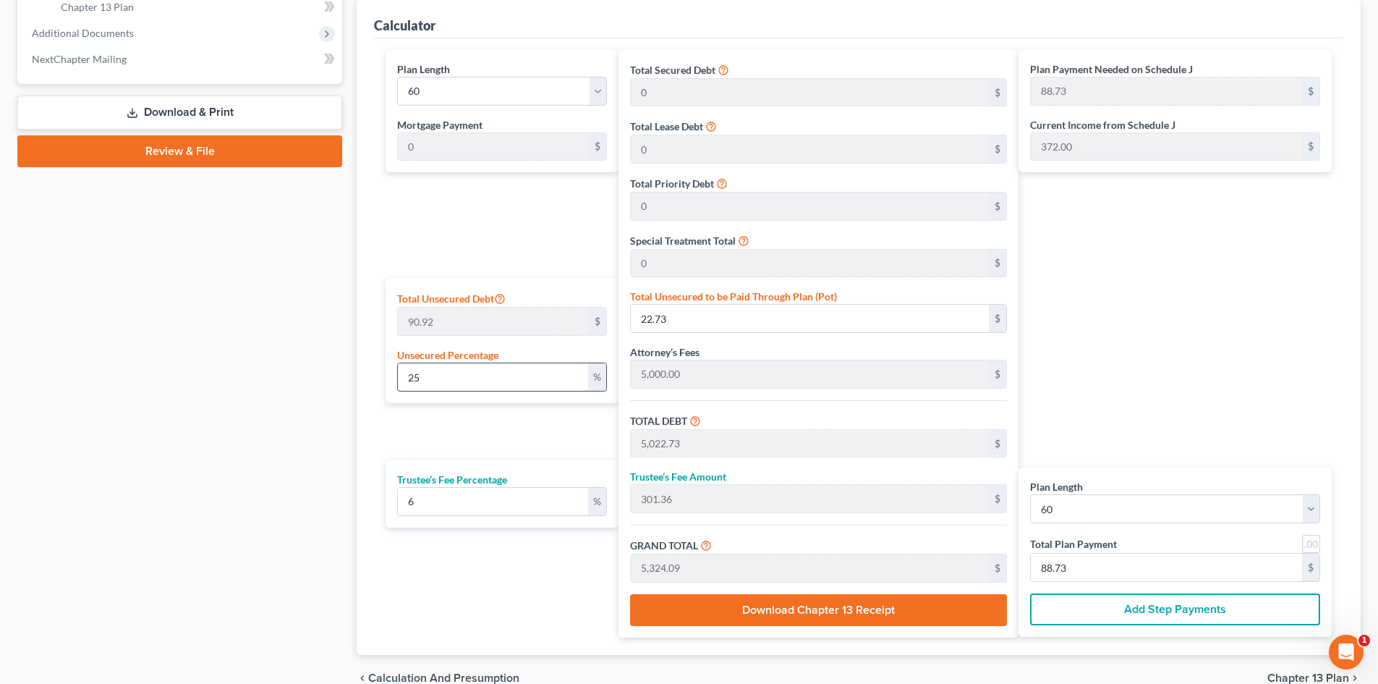
click at [471, 389] on input "25" at bounding box center [493, 376] width 190 height 27
type input "2"
type input "1.81"
type input "5,001.81"
type input "300.10"
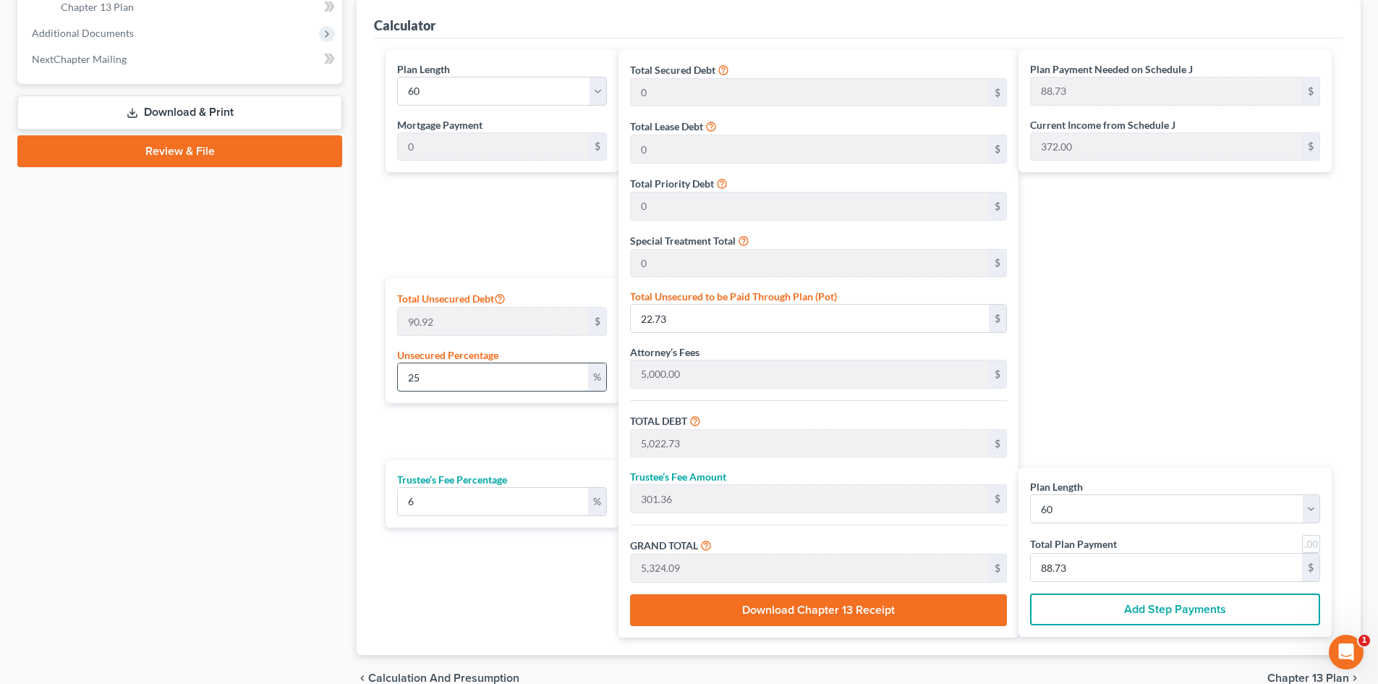
type input "5,301.92"
type input "88.36"
type input "5,000.00"
type input "300.00"
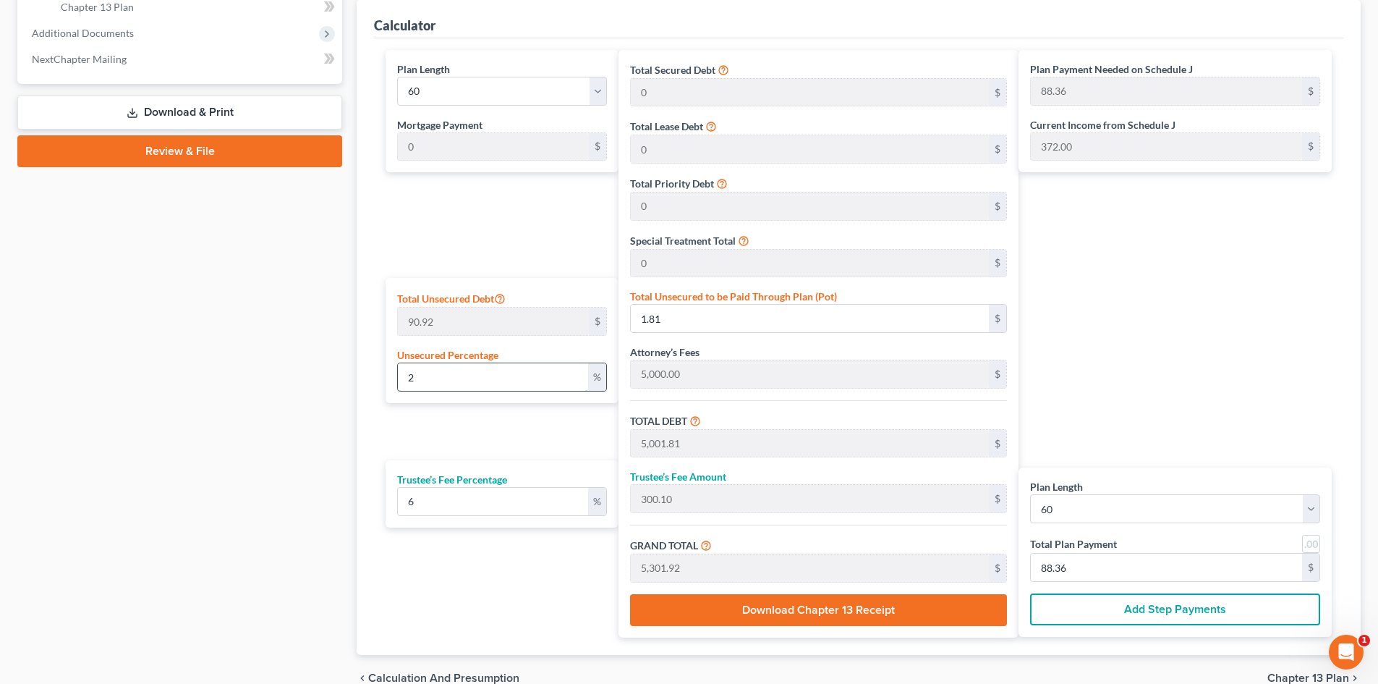
type input "5,300.00"
type input "88.33"
type input "7"
type input "6.36"
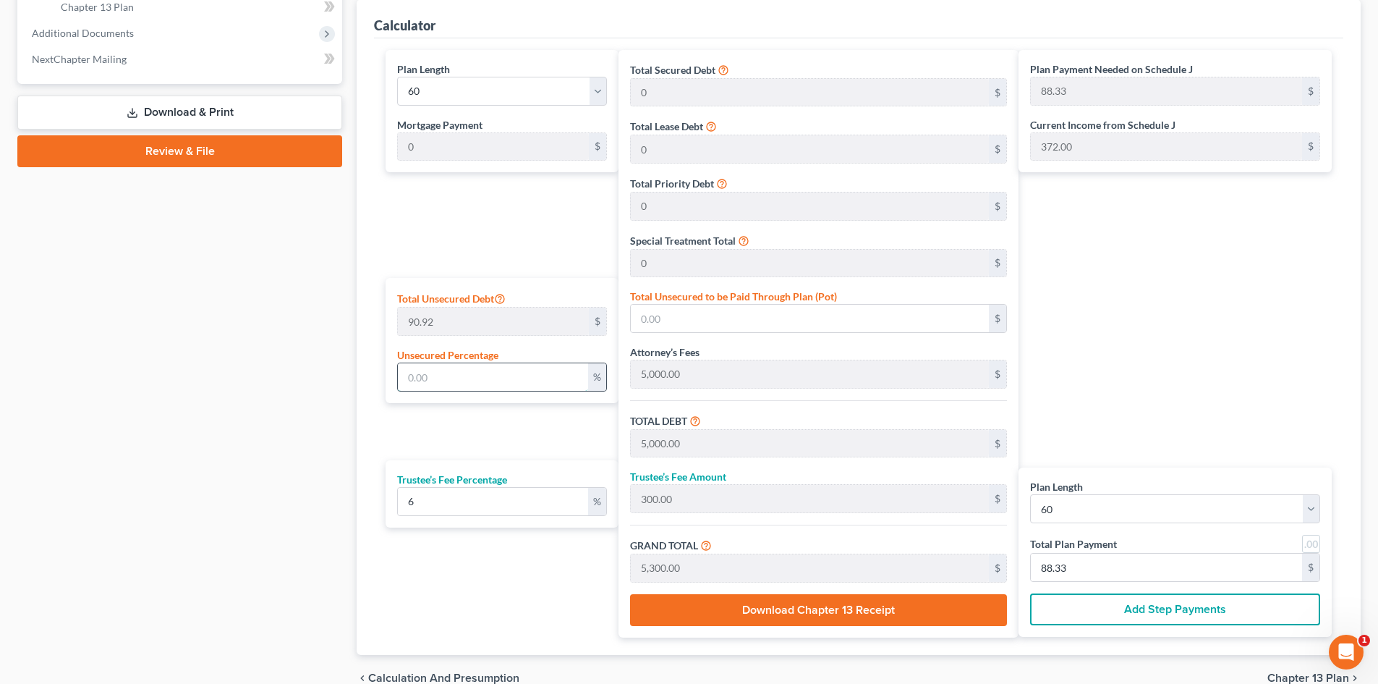
type input "5,006.36"
type input "300.38"
type input "5,306.74"
type input "88.44"
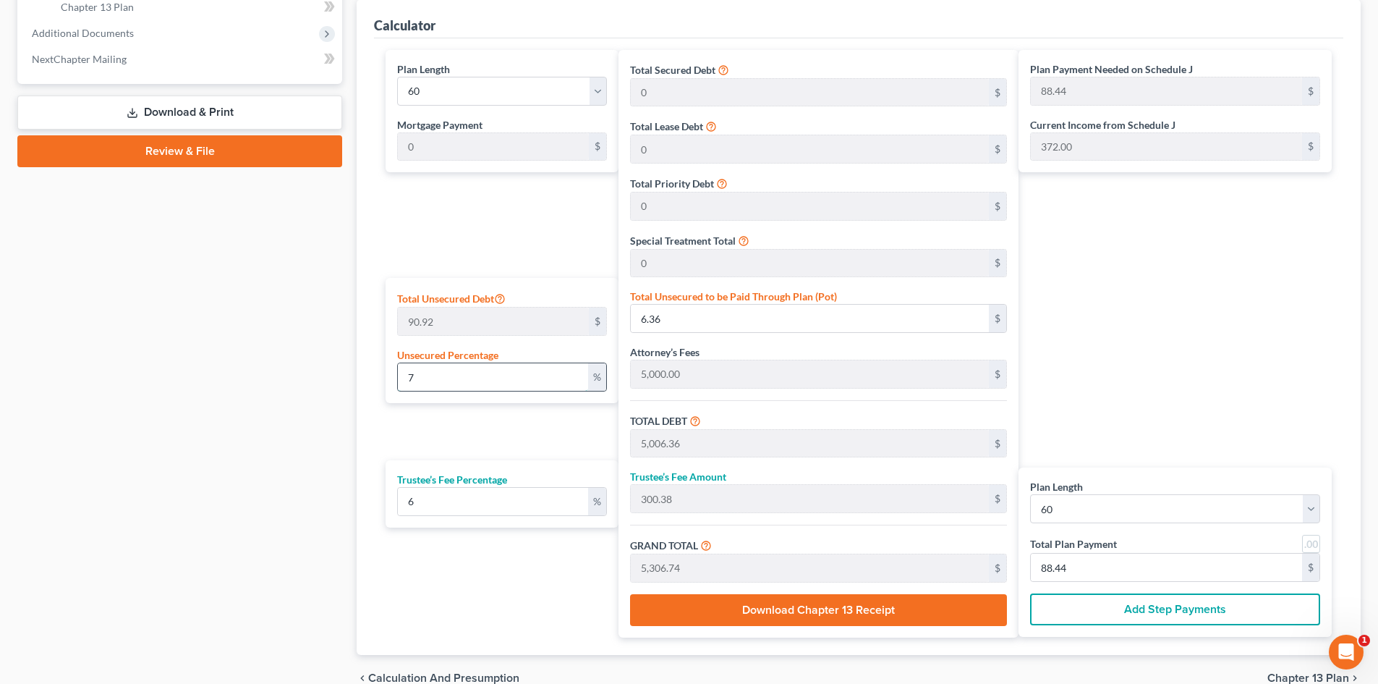
type input "75"
type input "68.19"
type input "5,068.19"
type input "304.09"
type input "5,372.28"
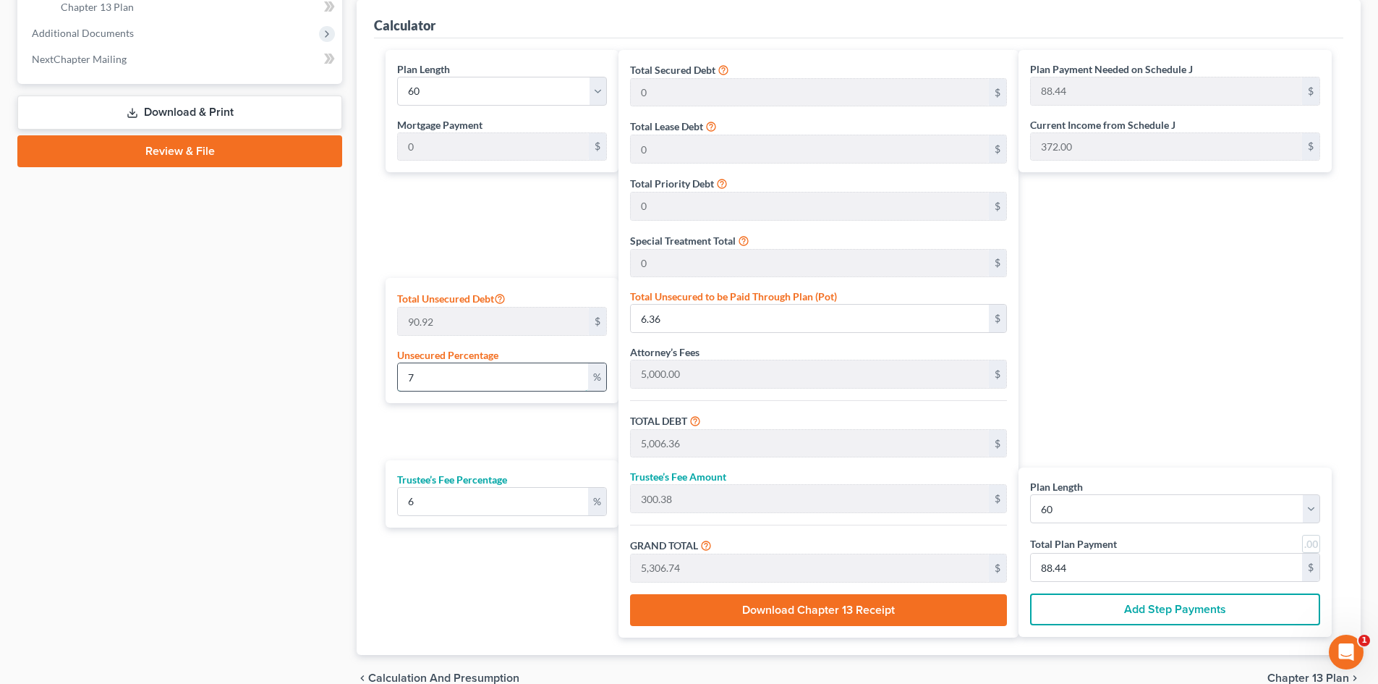
type input "89.53"
click at [467, 429] on div "Plan Length 1 2 3 4 5 6 7 8 9 10 11 12 13 14 15 16 17 18 19 20 21 22 23 24 25 2…" at bounding box center [498, 344] width 240 height 588
click at [457, 373] on input "75" at bounding box center [493, 376] width 190 height 27
drag, startPoint x: 451, startPoint y: 370, endPoint x: 391, endPoint y: 375, distance: 60.2
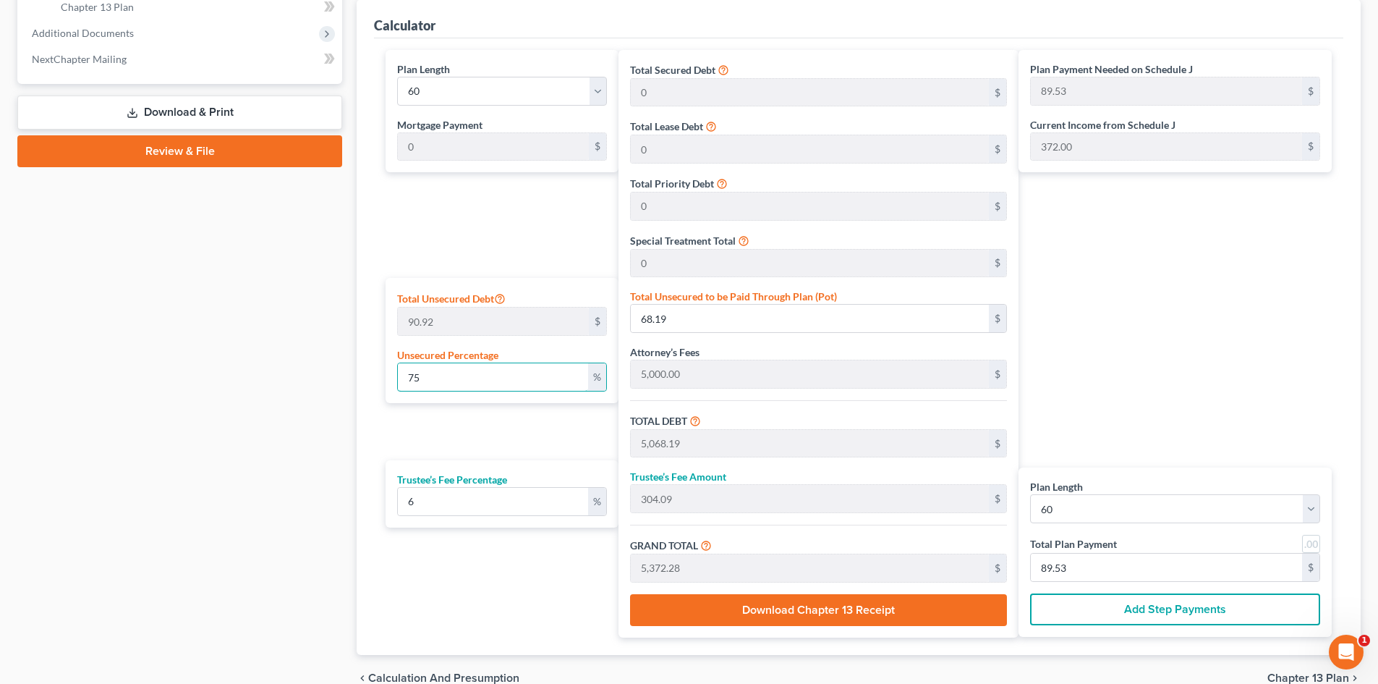
click at [391, 375] on div "Total Unsecured Debt 90.92 $ Unsecured Percentage 75 %" at bounding box center [502, 340] width 233 height 125
type input "1"
type input "0.90"
type input "5,000.90"
type input "300.05"
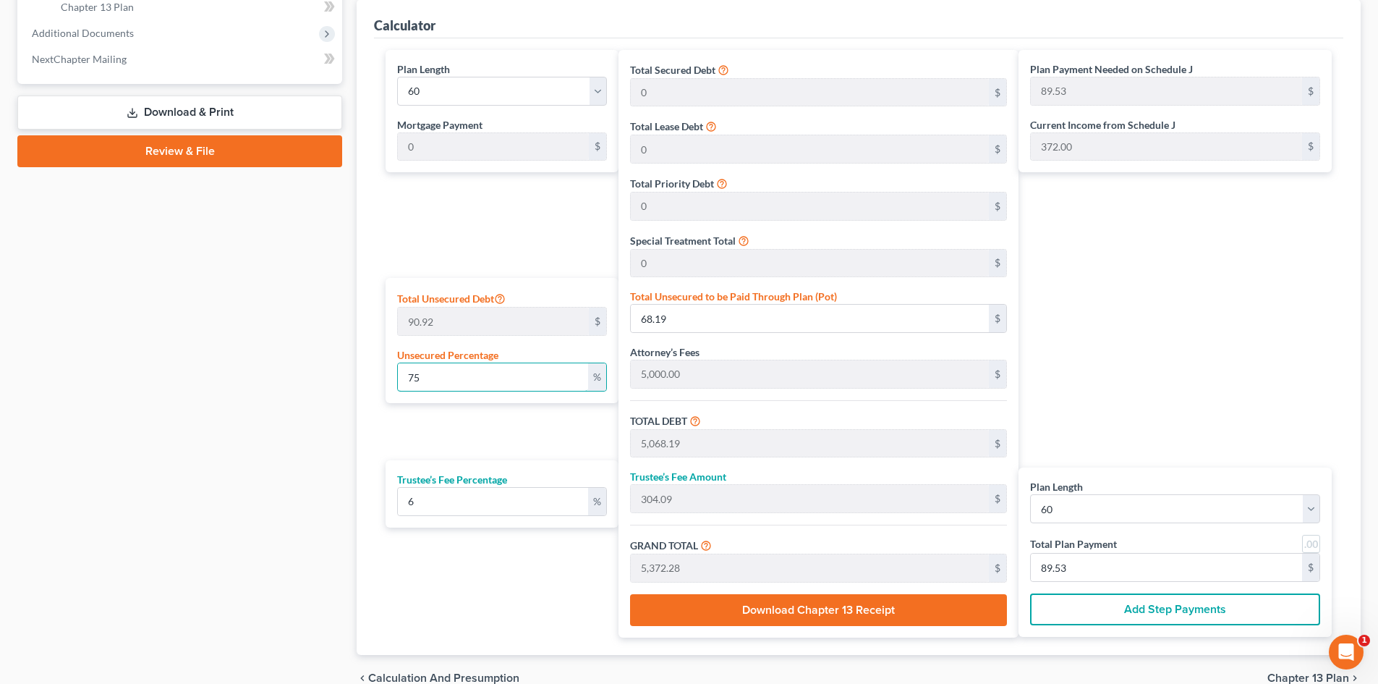
type input "5,300.96"
type input "88.34"
type input "10"
type input "9.09"
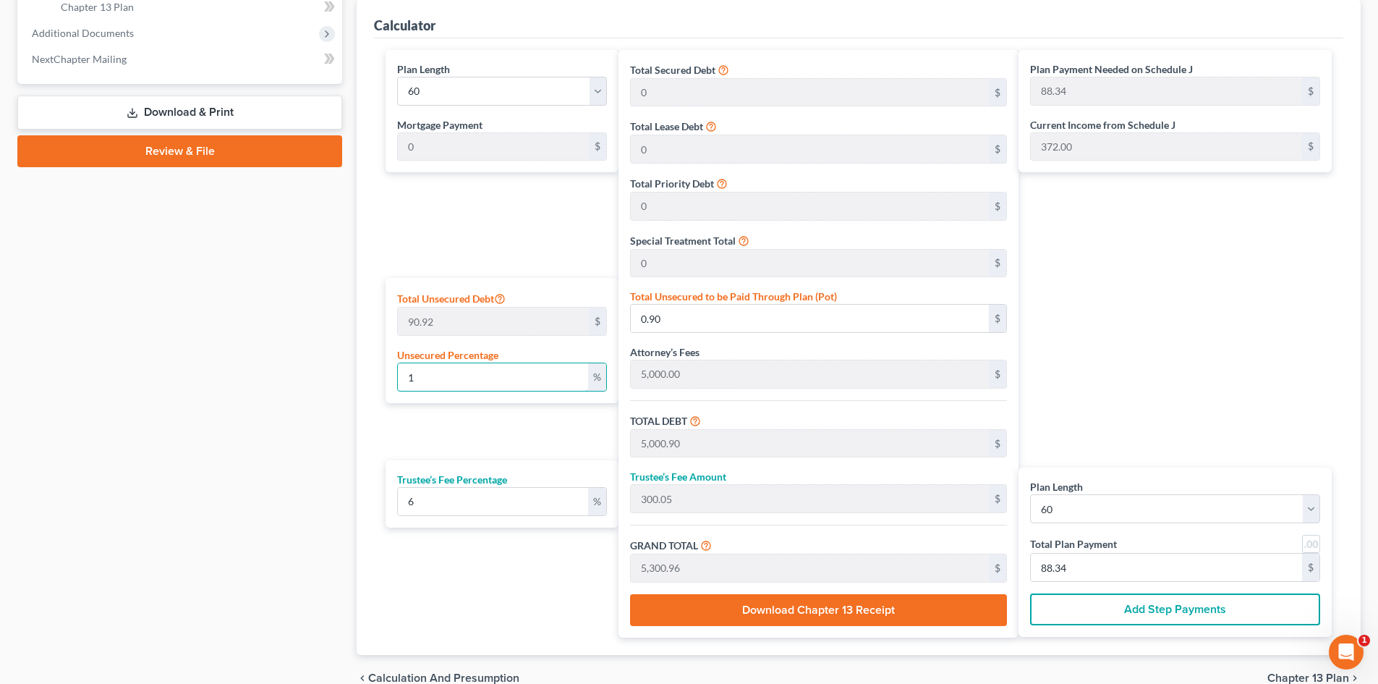
type input "5,009.09"
type input "300.54"
type input "5,309.63"
type input "88.49"
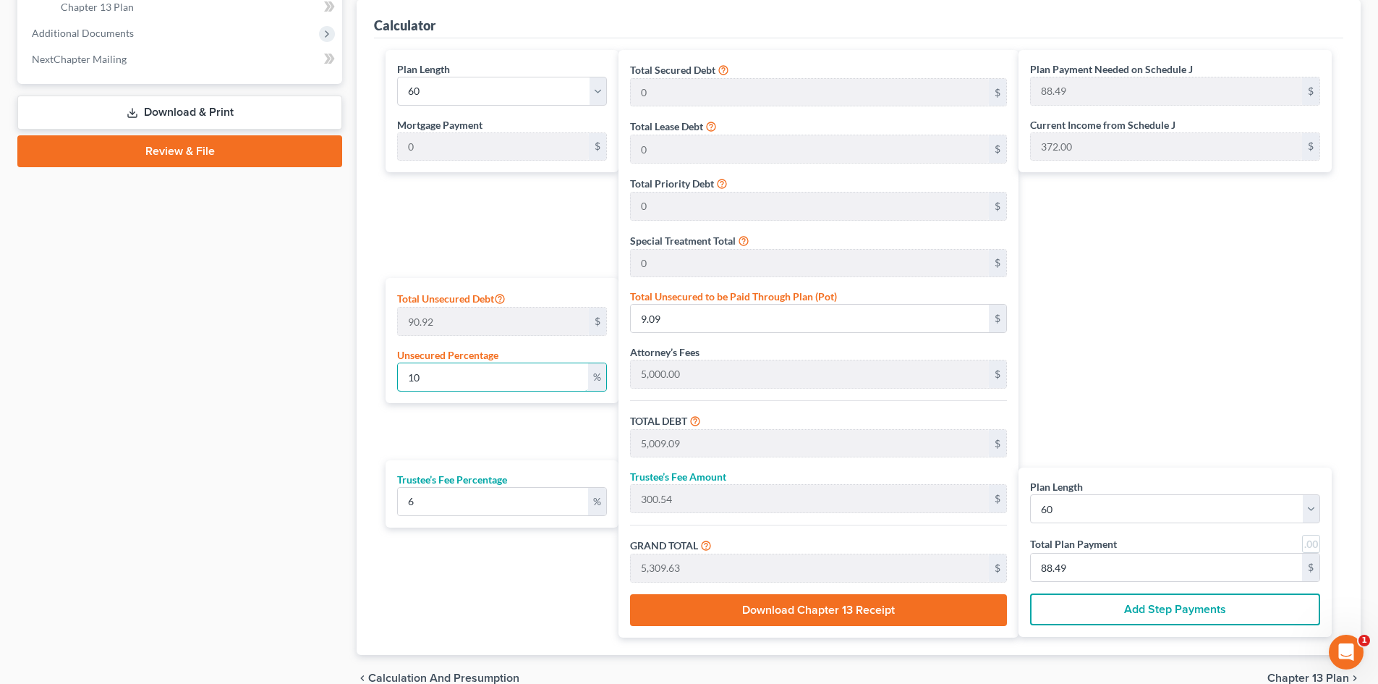
type input "100"
type input "90.92"
type input "5,090.92"
type input "305.45"
type input "5,396.37"
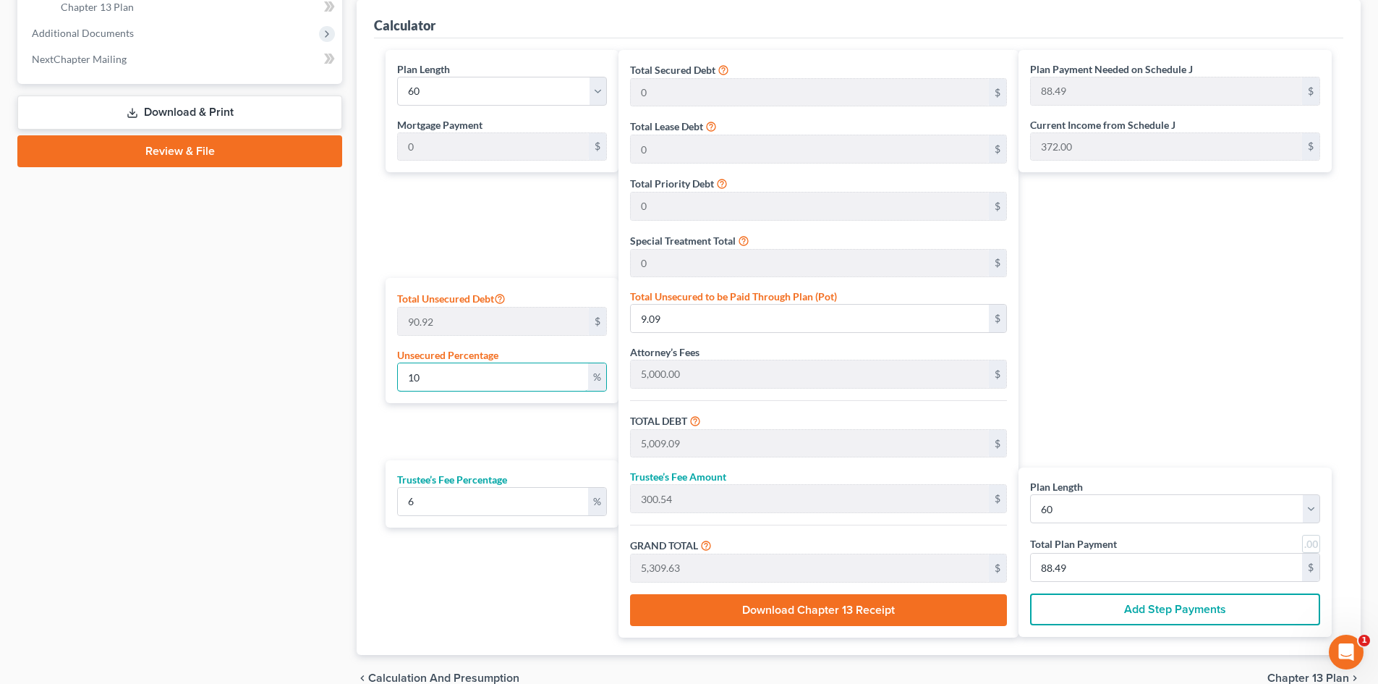
type input "89.93"
type input "100"
click at [531, 416] on div "Plan Length 1 2 3 4 5 6 7 8 9 10 11 12 13 14 15 16 17 18 19 20 21 22 23 24 25 2…" at bounding box center [498, 344] width 240 height 588
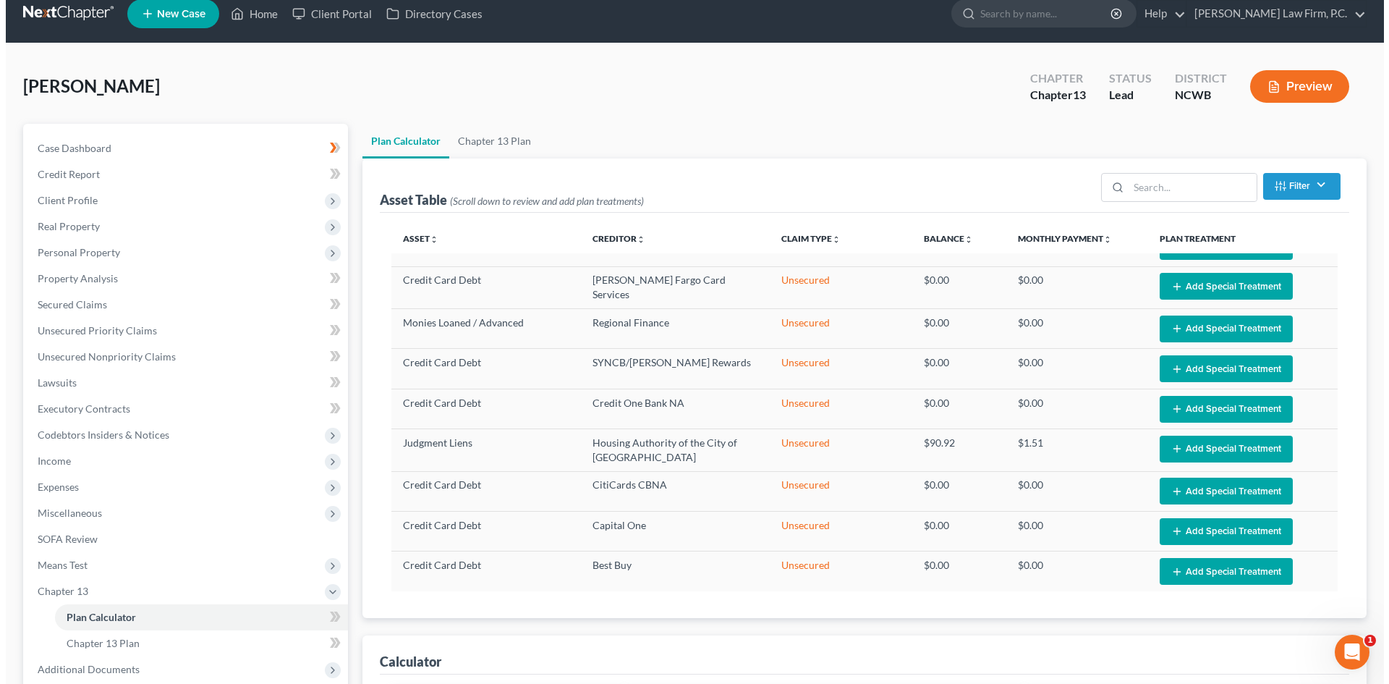
scroll to position [0, 0]
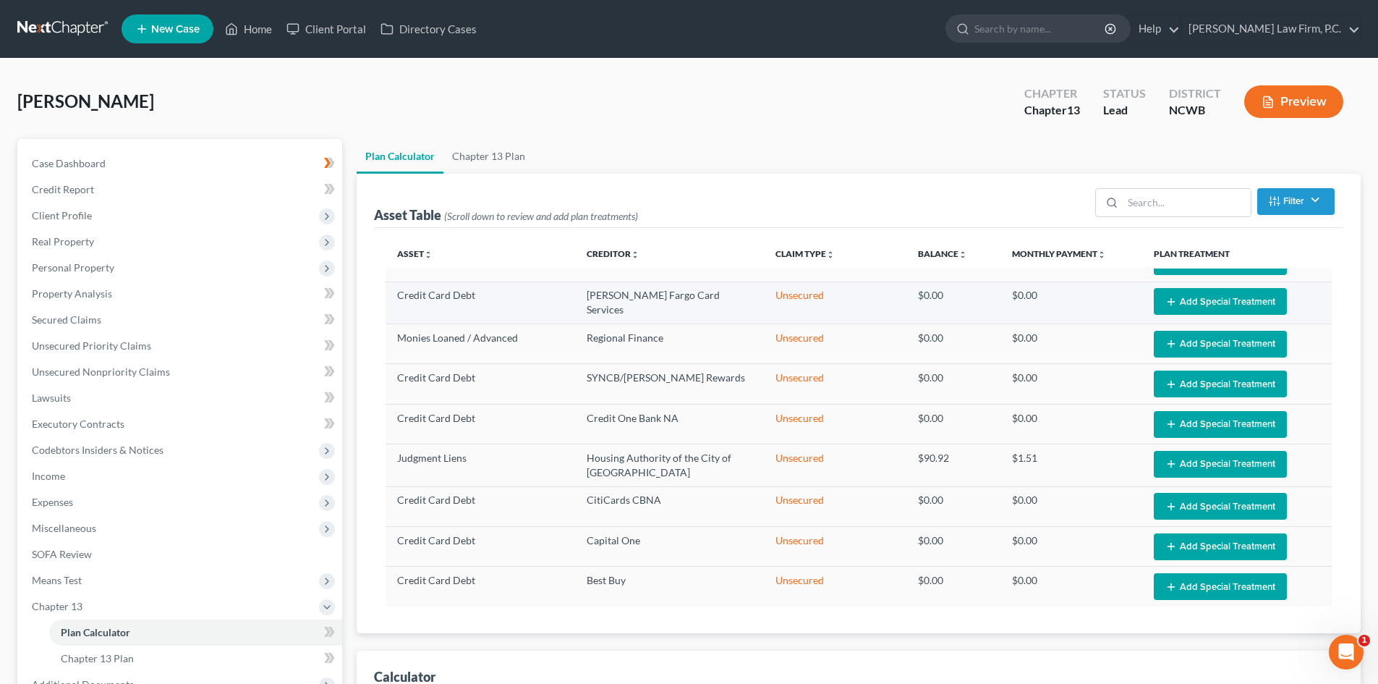
click at [1198, 315] on button "Add Special Treatment" at bounding box center [1220, 301] width 133 height 27
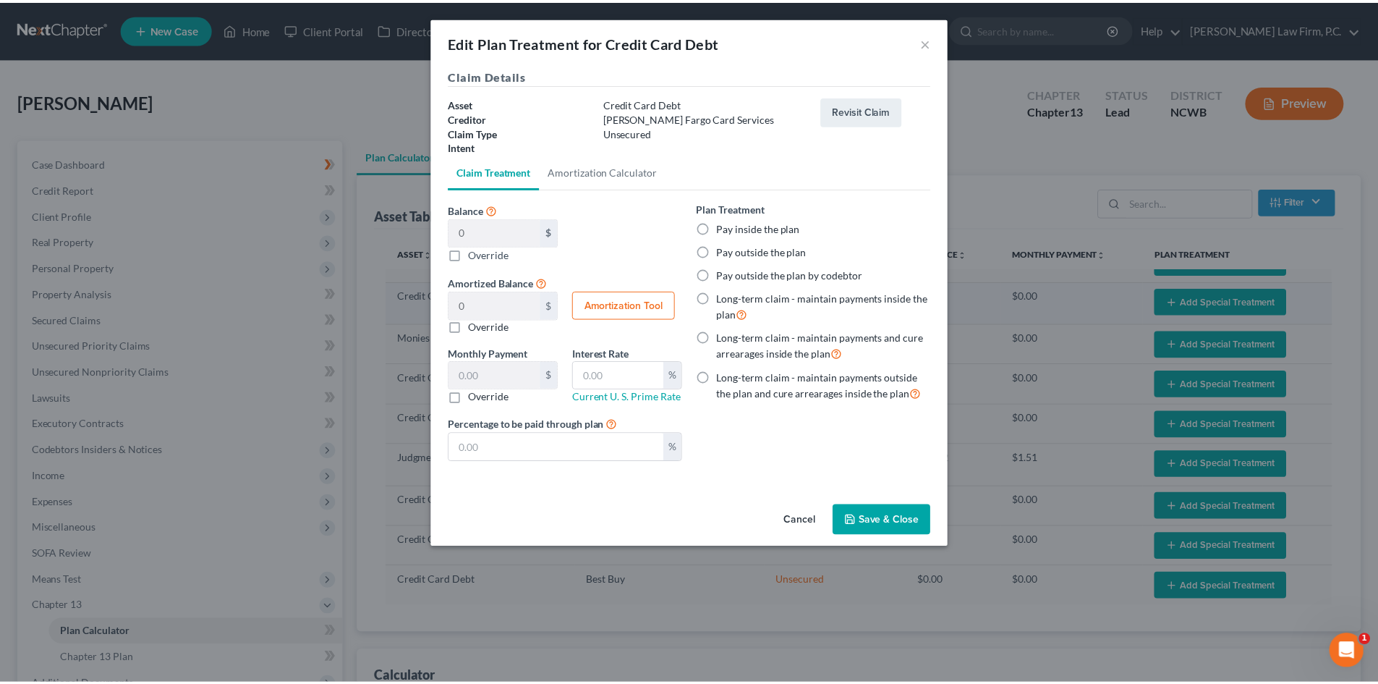
scroll to position [66, 0]
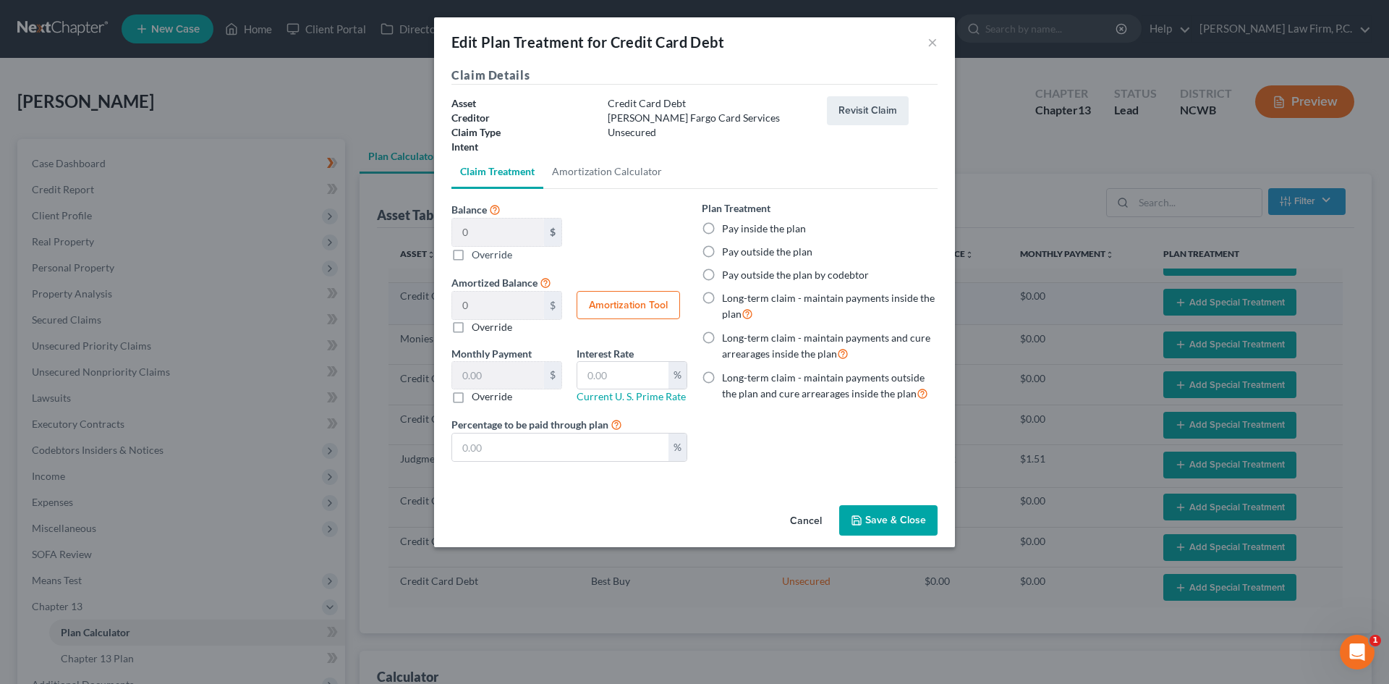
click at [1198, 302] on div "Edit Plan Treatment for Credit Card Debt × Claim Details Asset Credit Card Debt…" at bounding box center [694, 342] width 1389 height 684
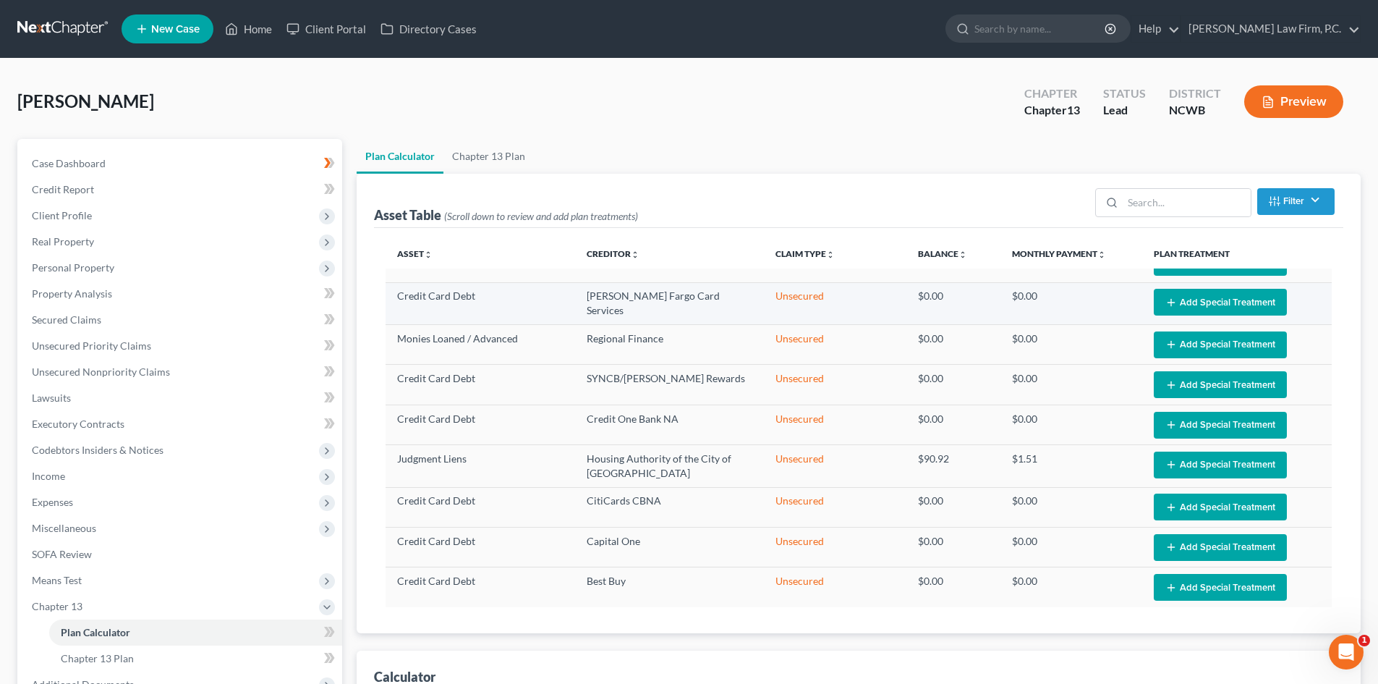
click at [1185, 296] on button "Add Special Treatment" at bounding box center [1220, 302] width 133 height 27
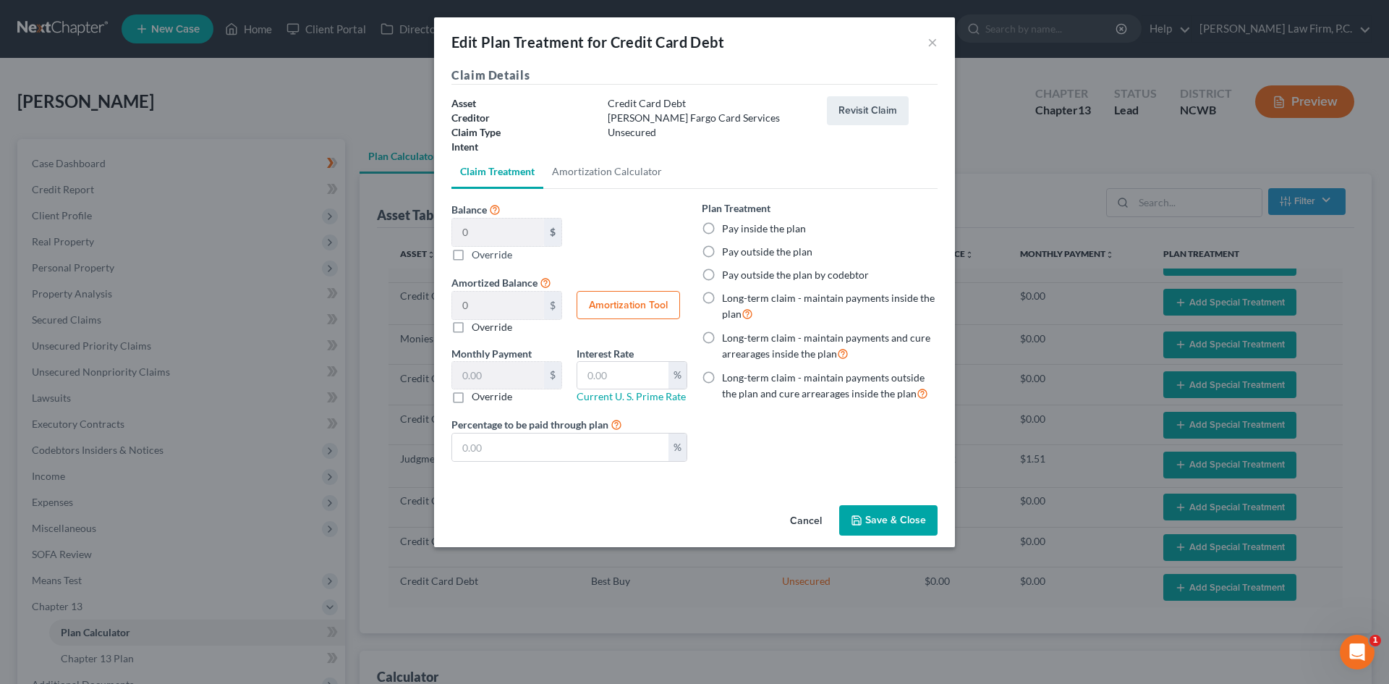
click at [810, 516] on button "Cancel" at bounding box center [806, 521] width 55 height 29
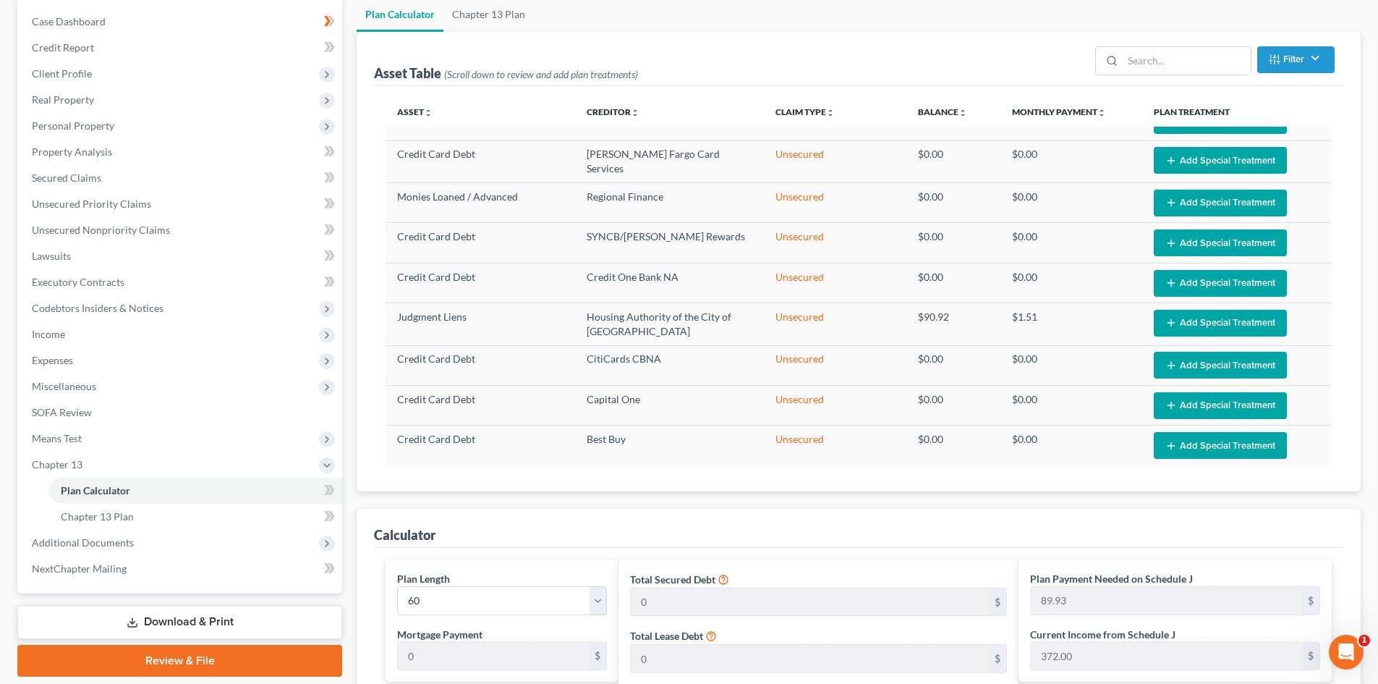
scroll to position [145, 0]
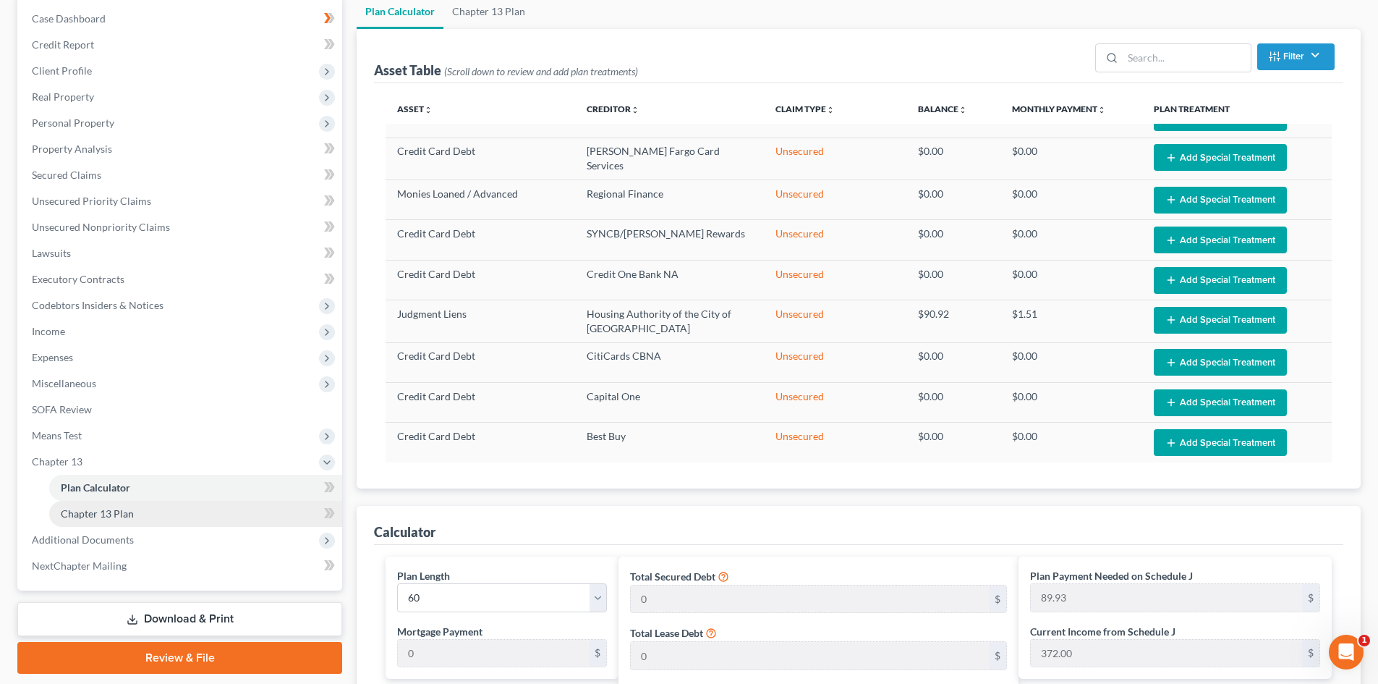
click at [142, 507] on link "Chapter 13 Plan" at bounding box center [195, 514] width 293 height 26
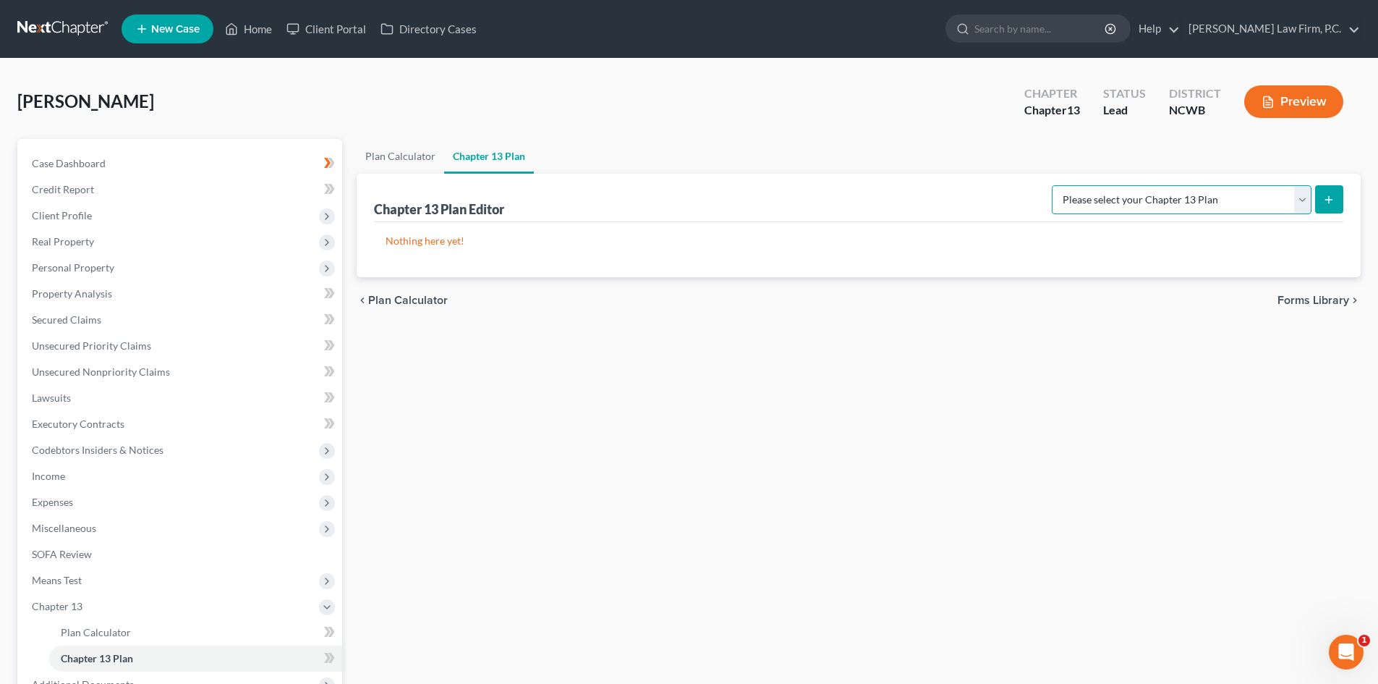
click at [1159, 186] on select "Please select your Chapter 13 Plan National Form Plan - Official Form 113 Weste…" at bounding box center [1182, 199] width 260 height 29
select select "2"
click at [1052, 185] on select "Please select your Chapter 13 Plan National Form Plan - Official Form 113 Weste…" at bounding box center [1182, 199] width 260 height 29
click at [85, 633] on span "Plan Calculator" at bounding box center [96, 632] width 70 height 12
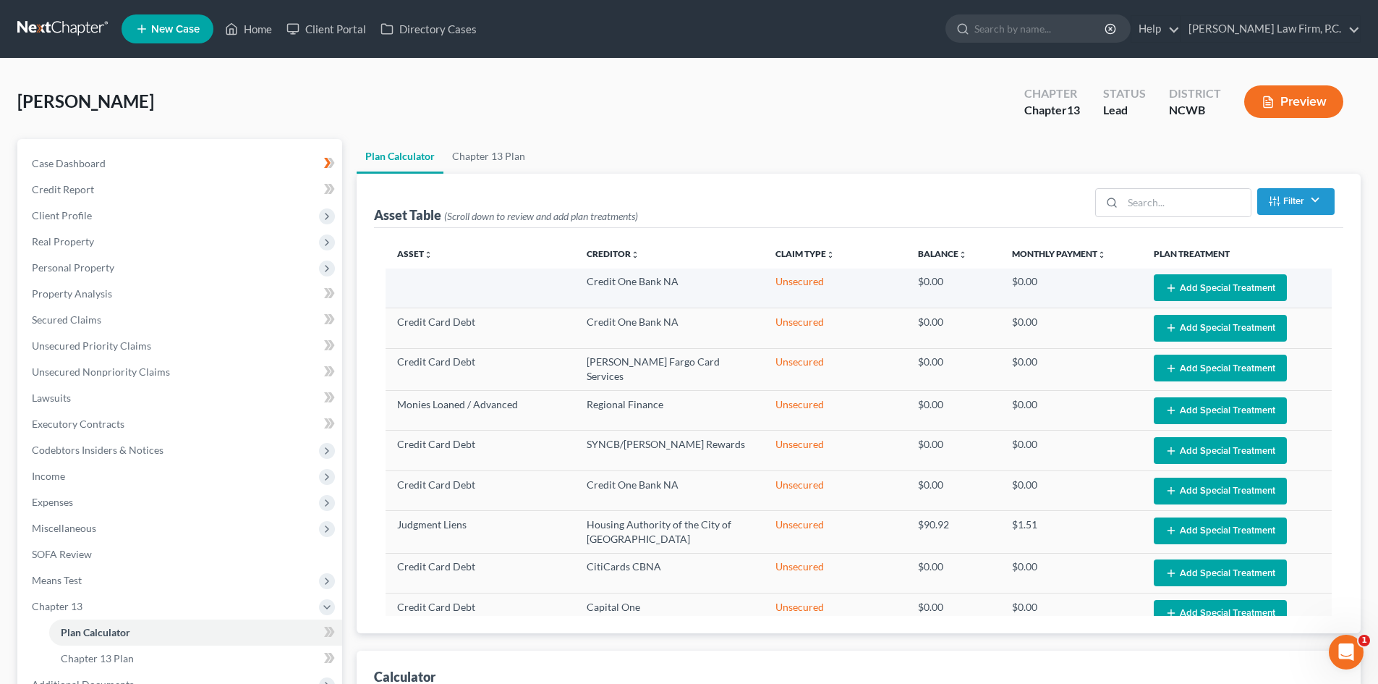
select select "59"
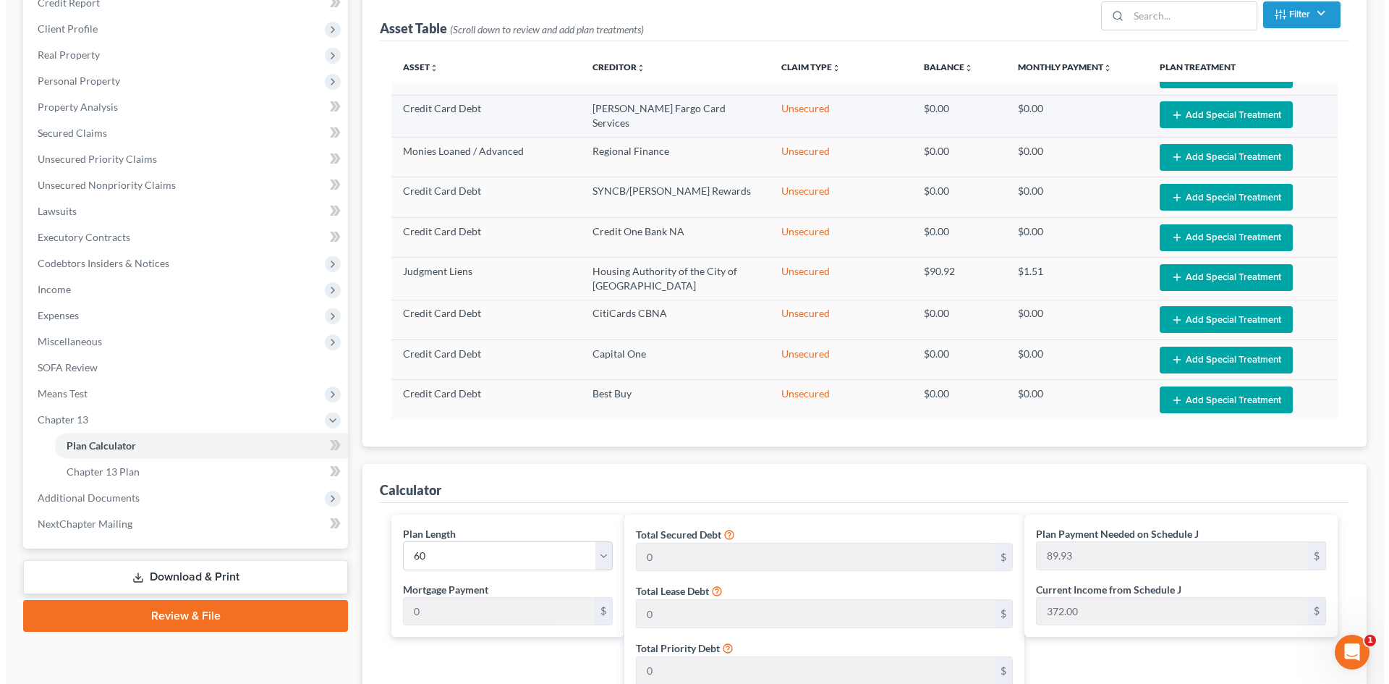
scroll to position [217, 0]
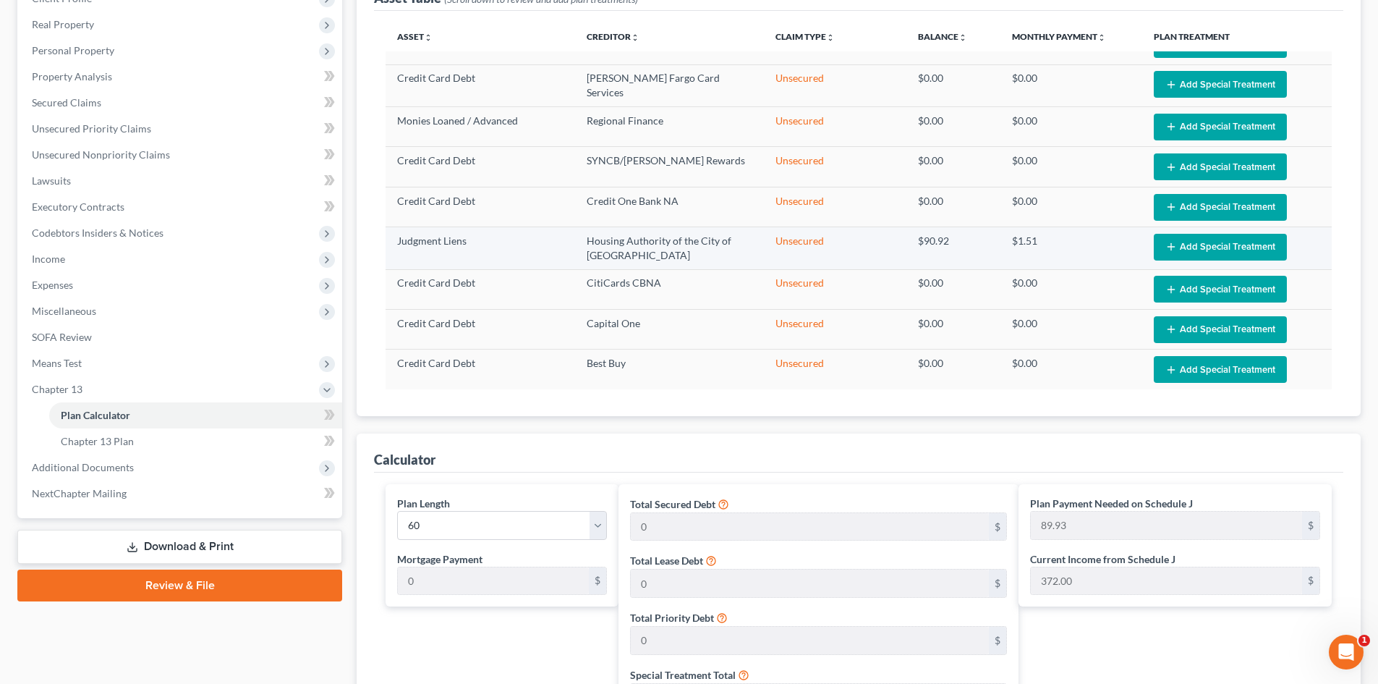
click at [1172, 245] on button "Add Special Treatment" at bounding box center [1220, 247] width 133 height 27
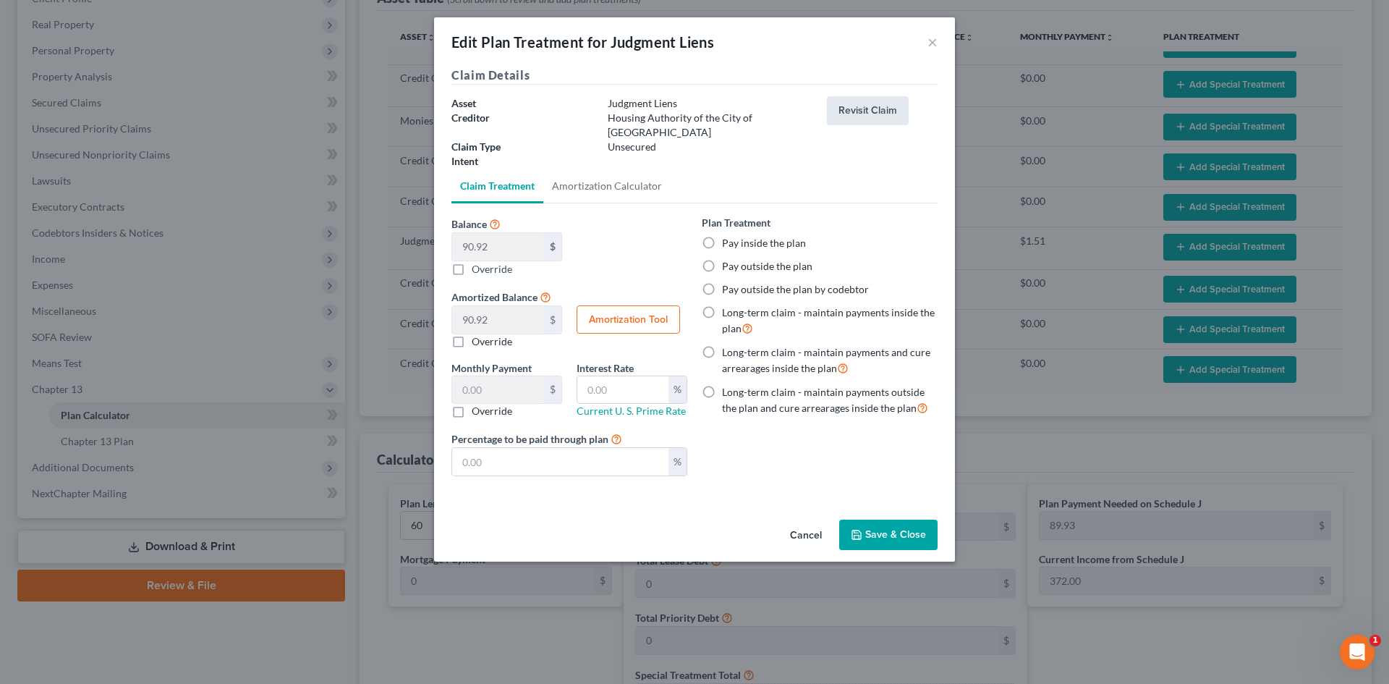
click at [844, 108] on button "Revisit Claim" at bounding box center [868, 110] width 82 height 29
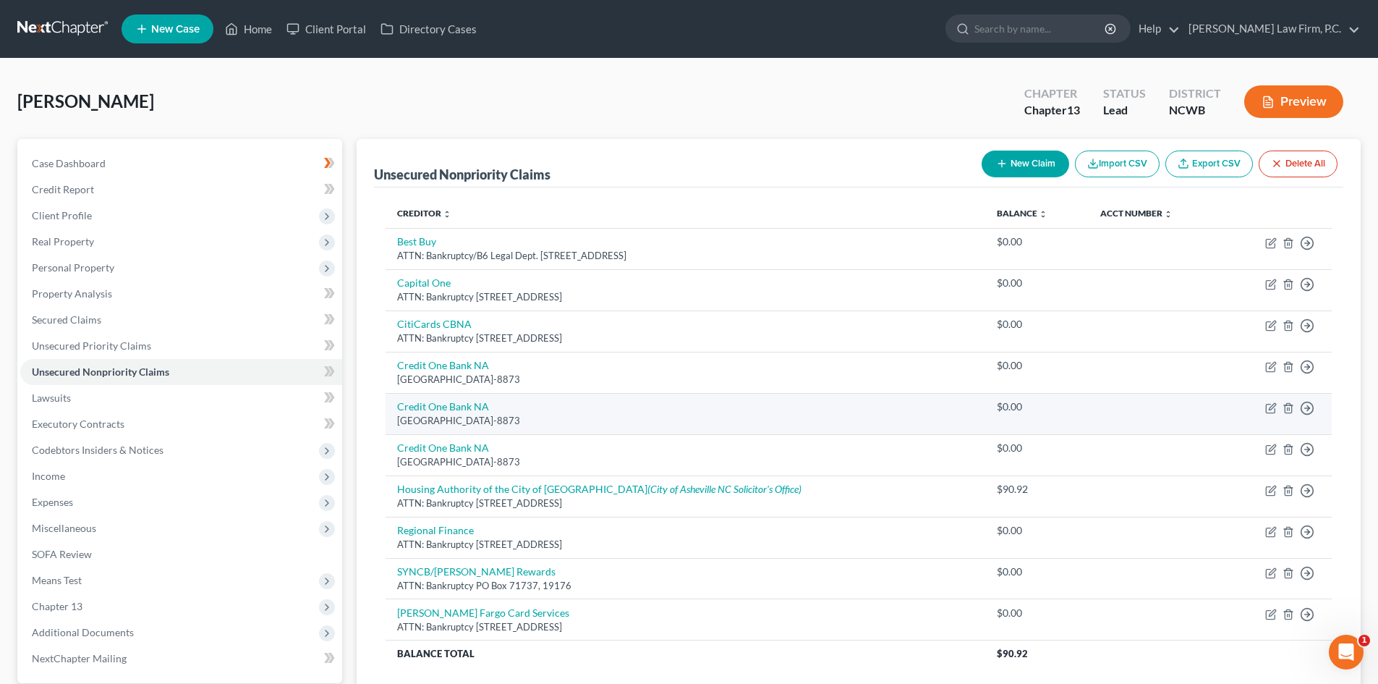
scroll to position [137, 0]
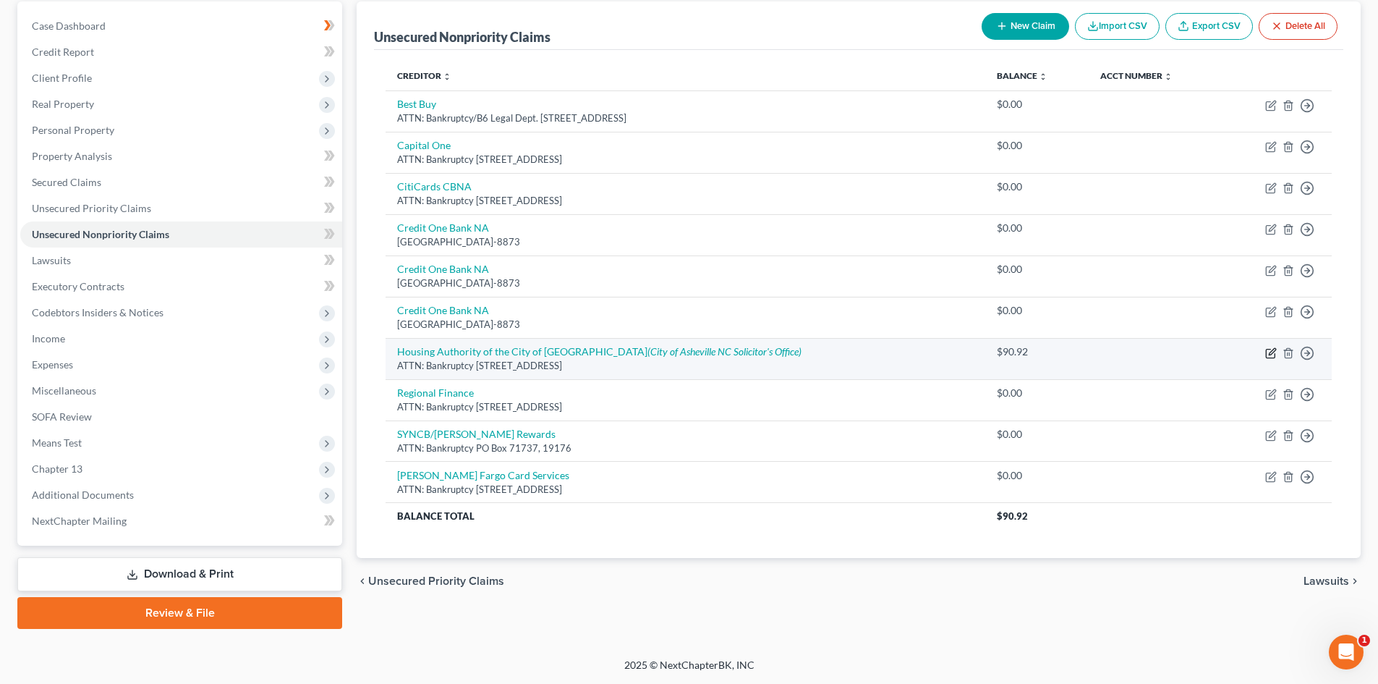
click at [1266, 350] on icon "button" at bounding box center [1270, 353] width 9 height 9
select select "28"
select select "8"
select select "0"
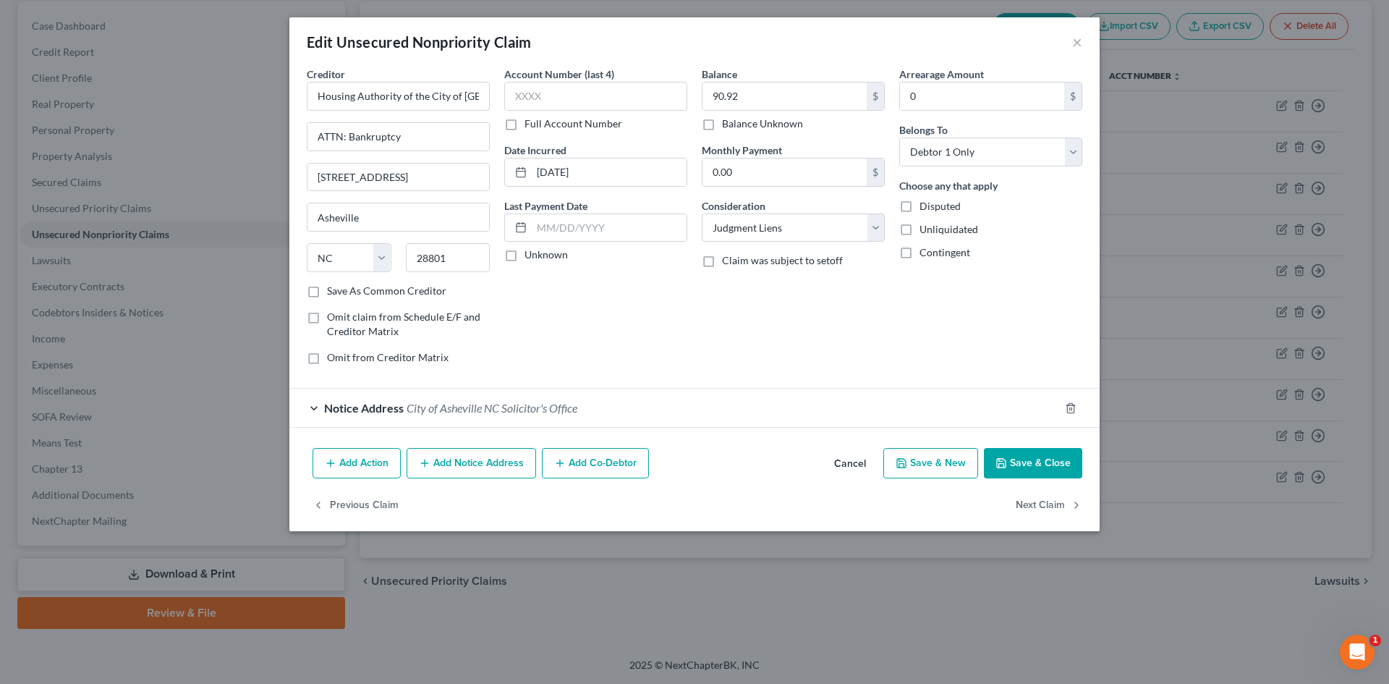
click at [864, 452] on button "Cancel" at bounding box center [850, 463] width 55 height 29
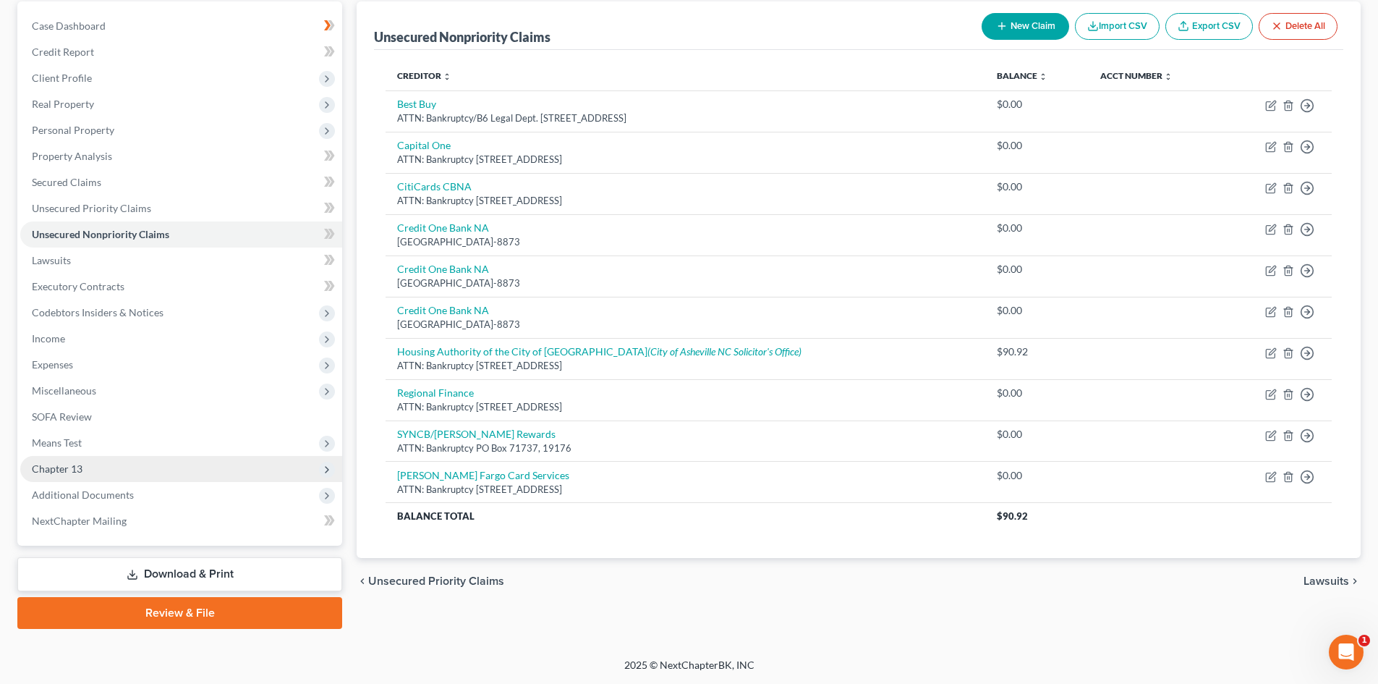
click at [103, 465] on span "Chapter 13" at bounding box center [181, 469] width 322 height 26
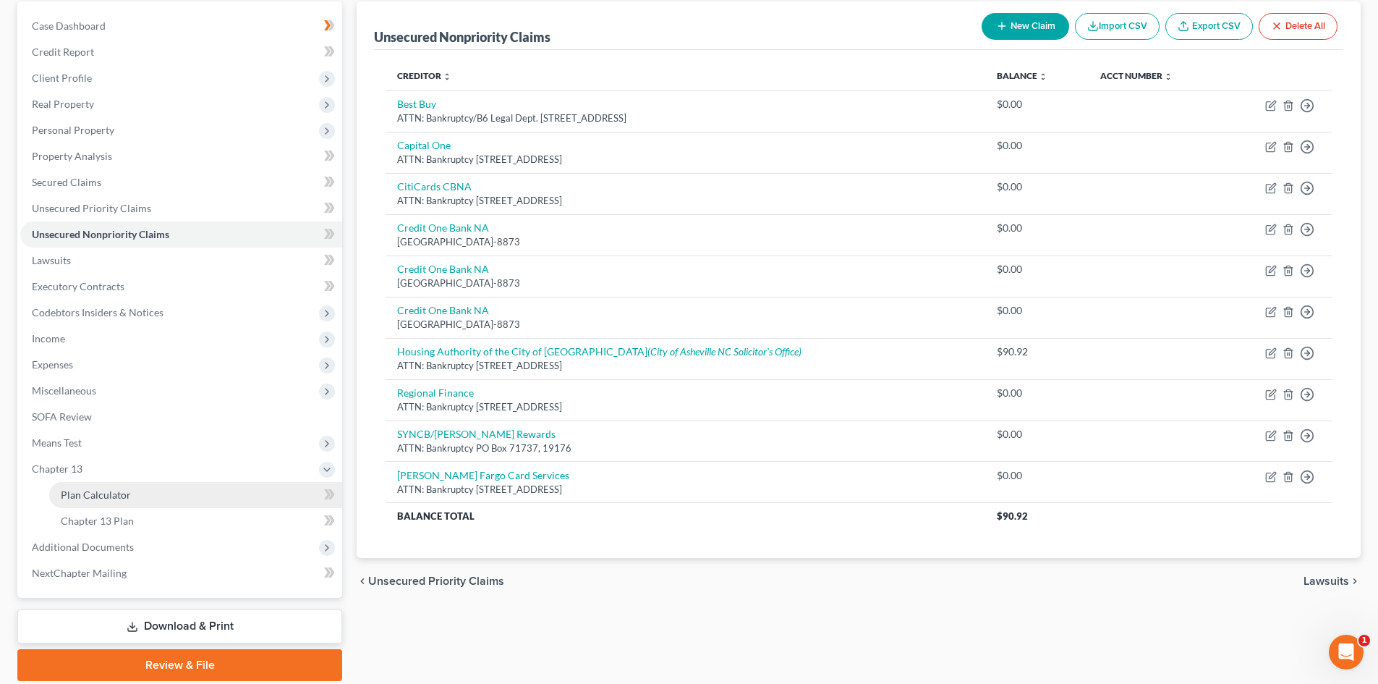
click at [124, 499] on span "Plan Calculator" at bounding box center [96, 494] width 70 height 12
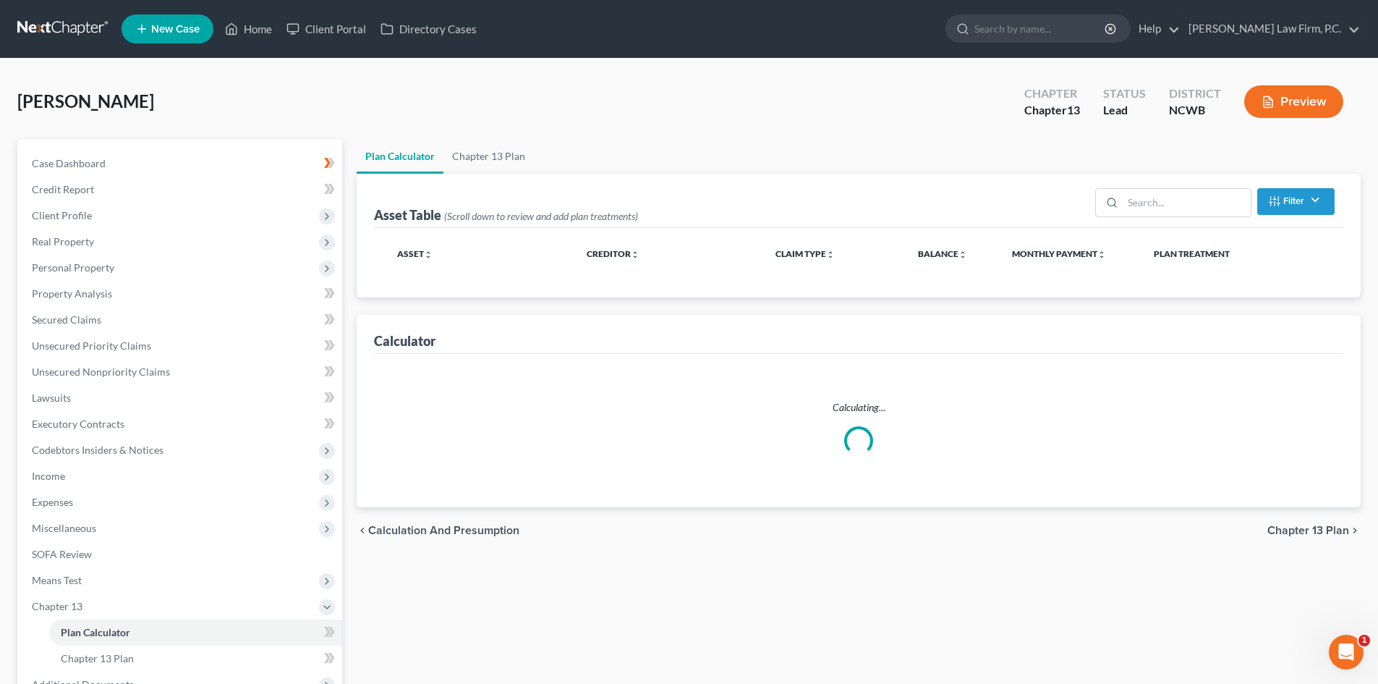
select select "59"
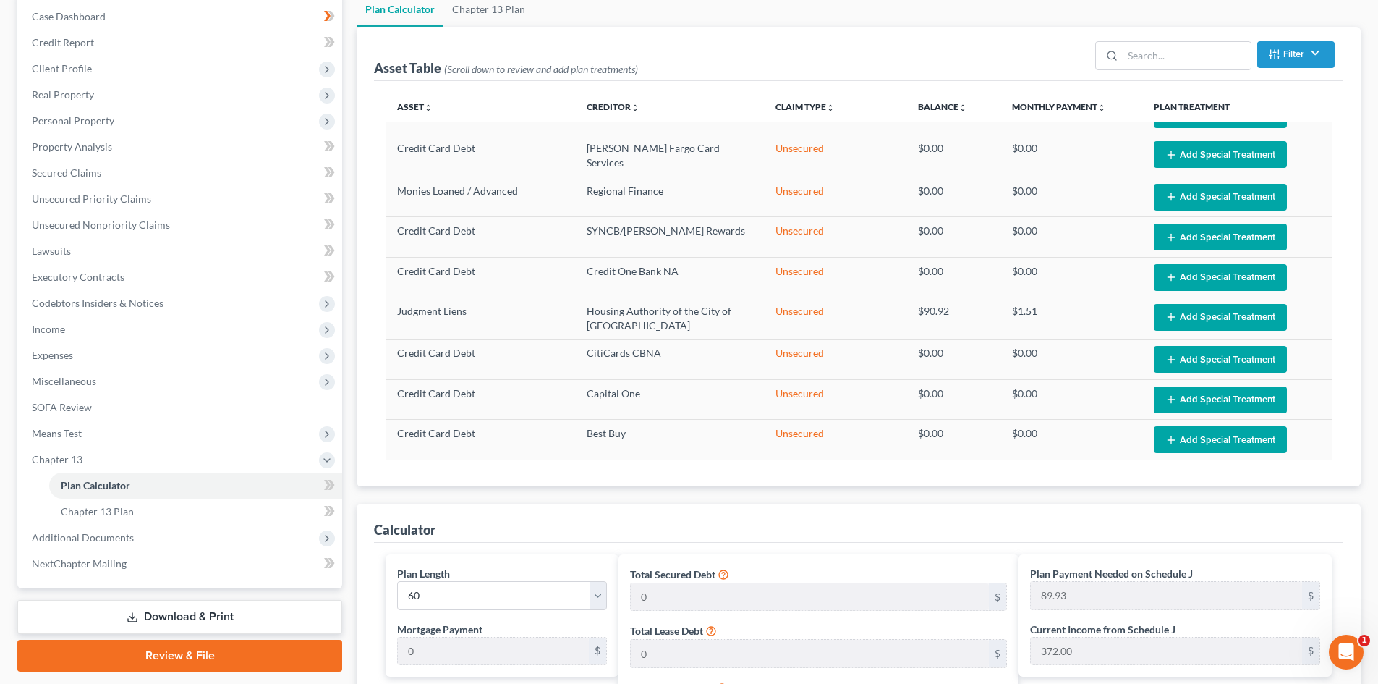
scroll to position [217, 0]
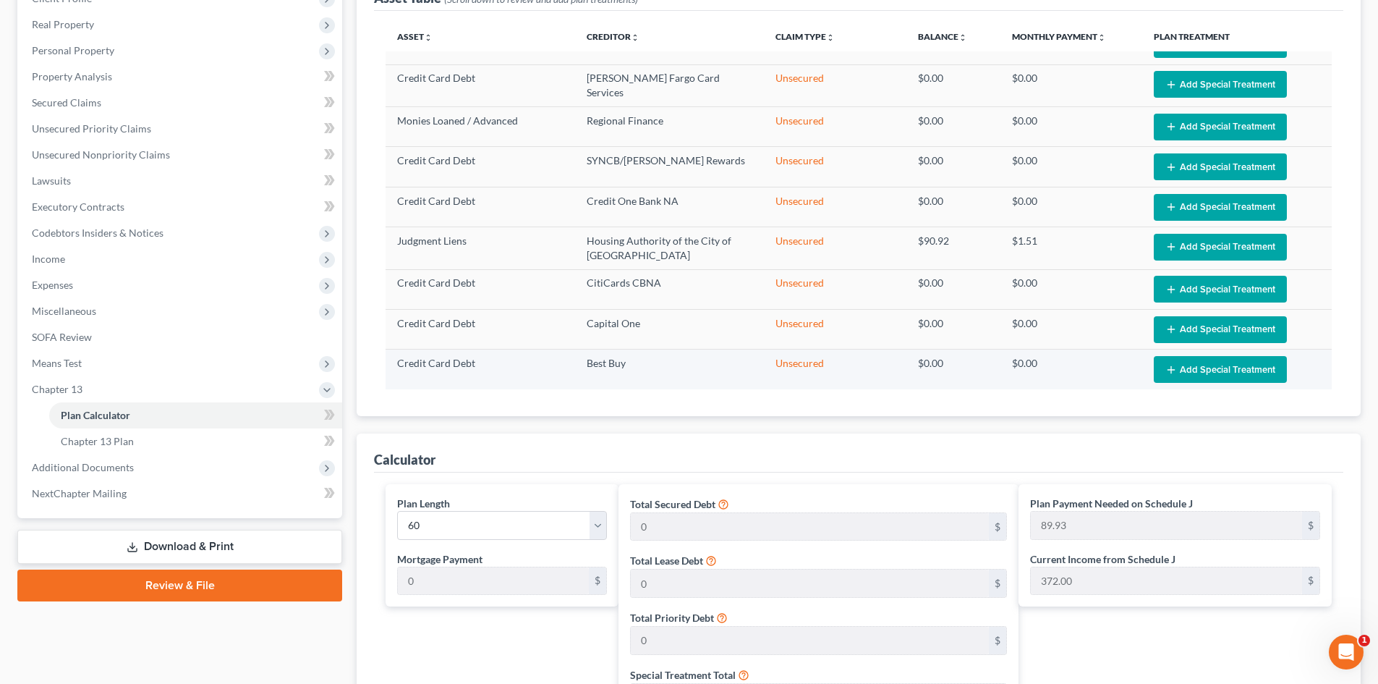
click at [1195, 369] on button "Add Special Treatment" at bounding box center [1220, 369] width 133 height 27
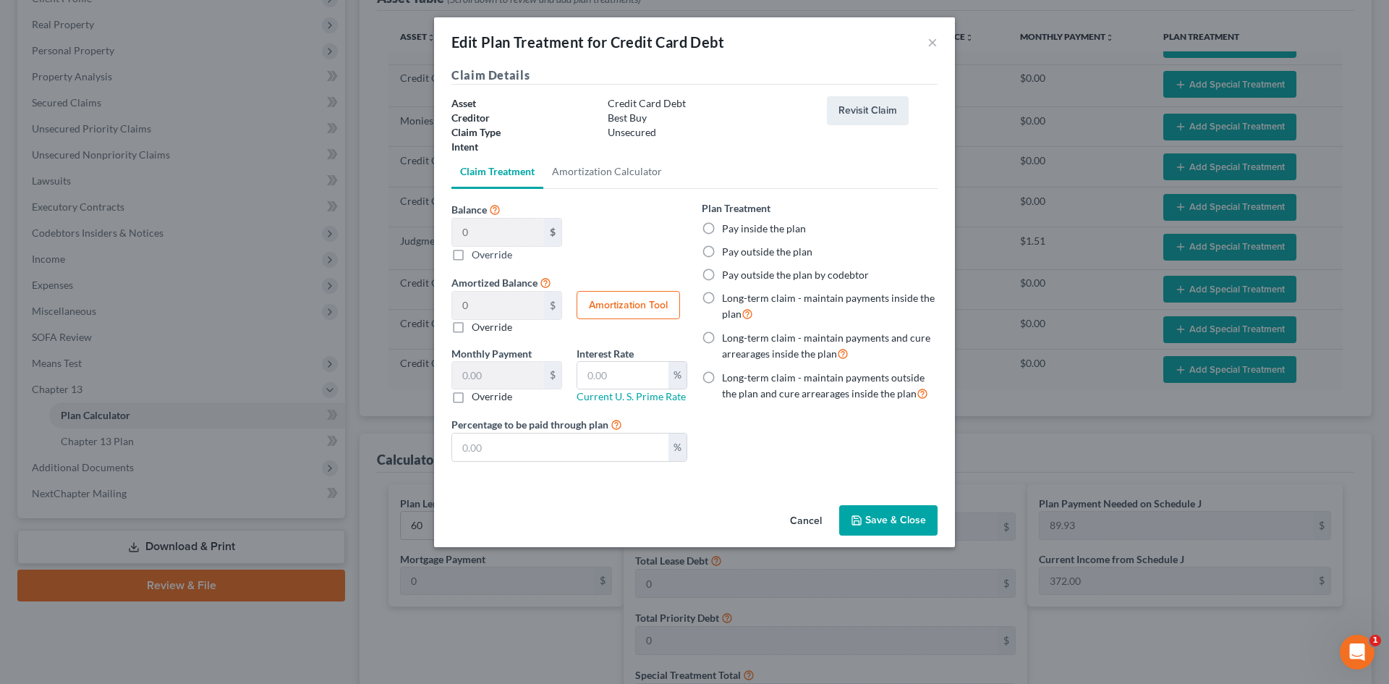
click at [777, 232] on label "Pay inside the plan" at bounding box center [764, 228] width 84 height 14
click at [737, 231] on input "Pay inside the plan" at bounding box center [732, 225] width 9 height 9
radio input "true"
click at [896, 517] on button "Save & Close" at bounding box center [888, 520] width 98 height 30
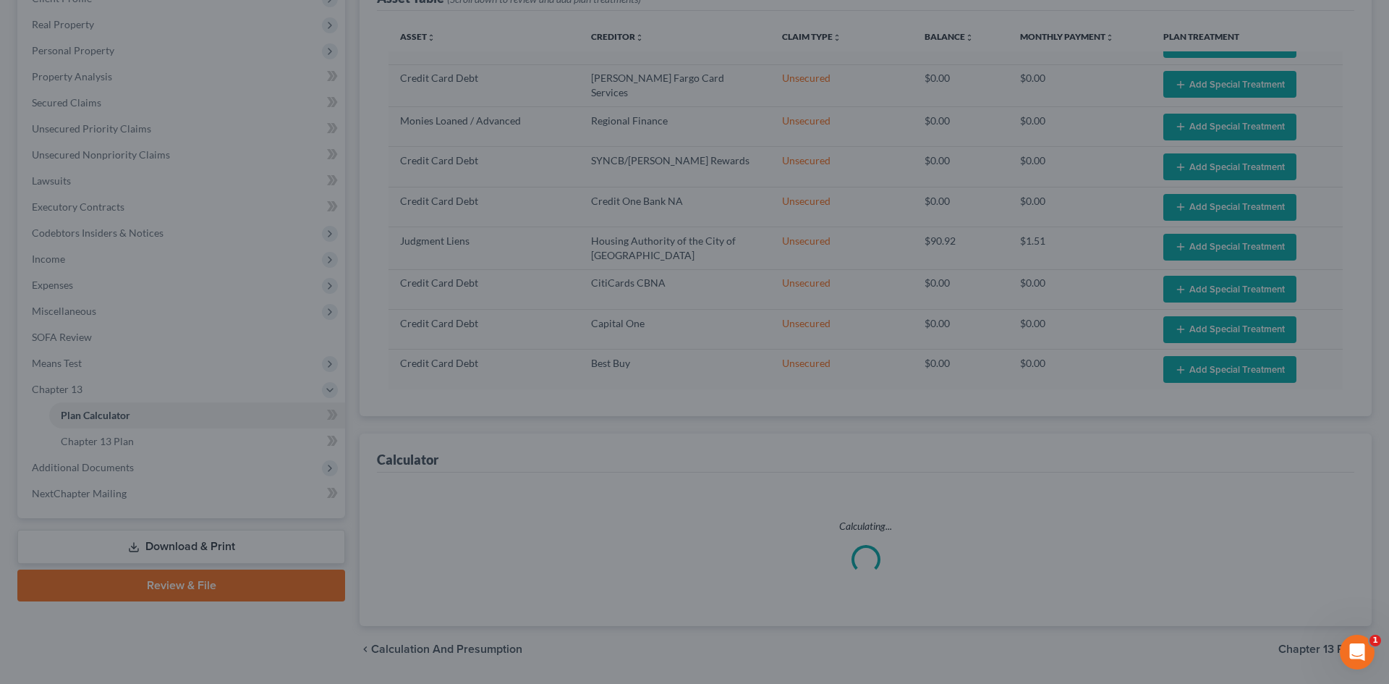
select select "59"
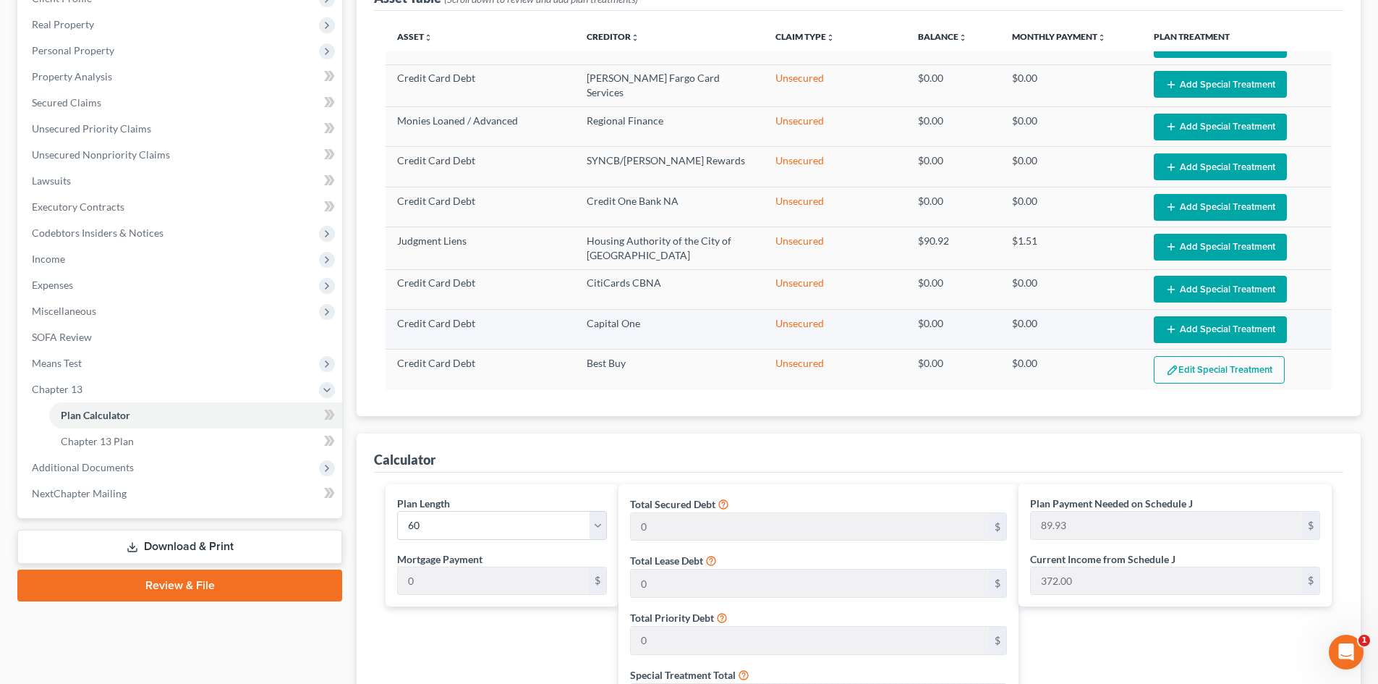
click at [1232, 321] on button "Add Special Treatment" at bounding box center [1220, 329] width 133 height 27
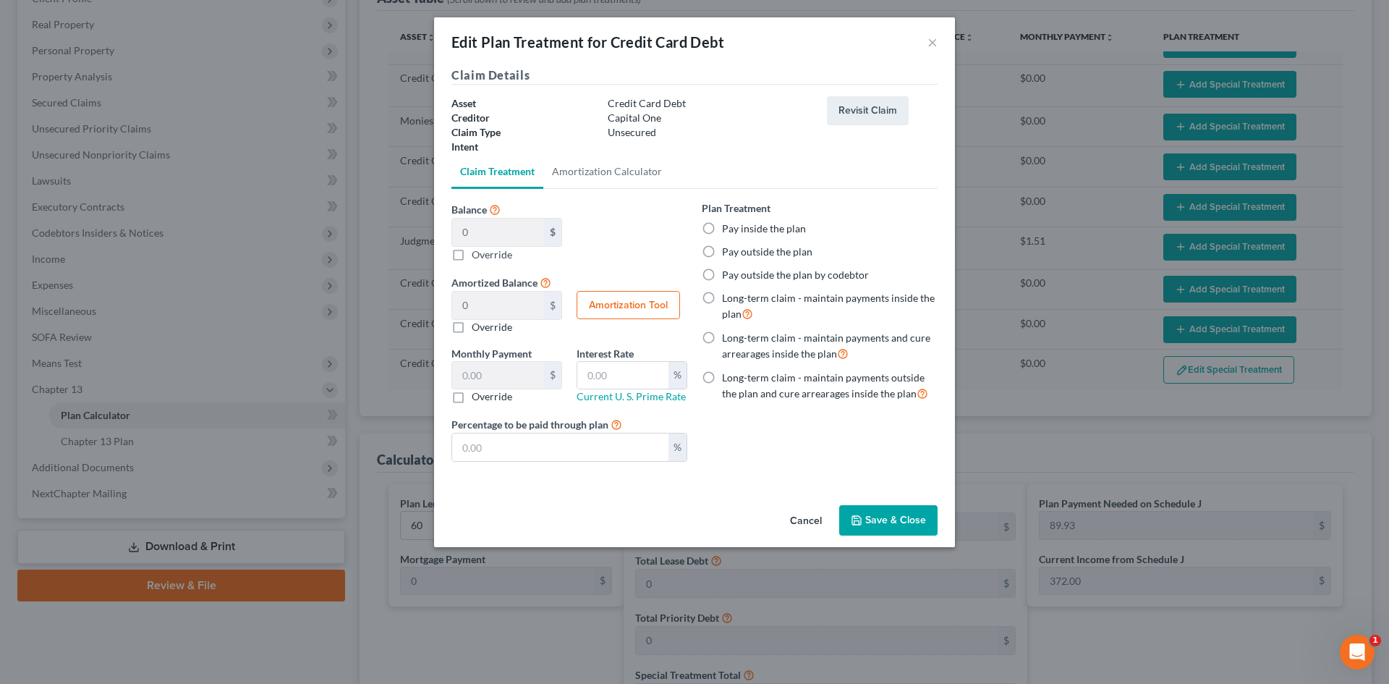
click at [734, 228] on label "Pay inside the plan" at bounding box center [764, 228] width 84 height 14
click at [734, 228] on input "Pay inside the plan" at bounding box center [732, 225] width 9 height 9
radio input "true"
click at [894, 509] on button "Save & Close" at bounding box center [888, 520] width 98 height 30
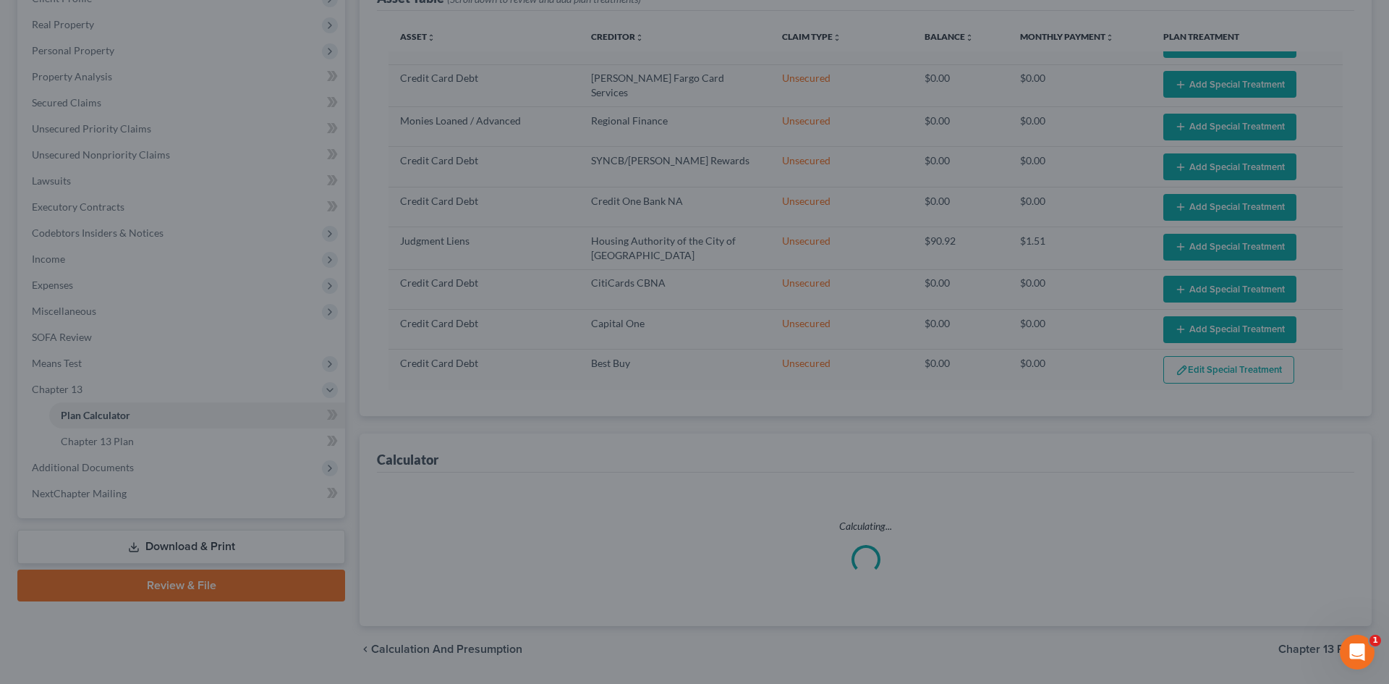
select select "59"
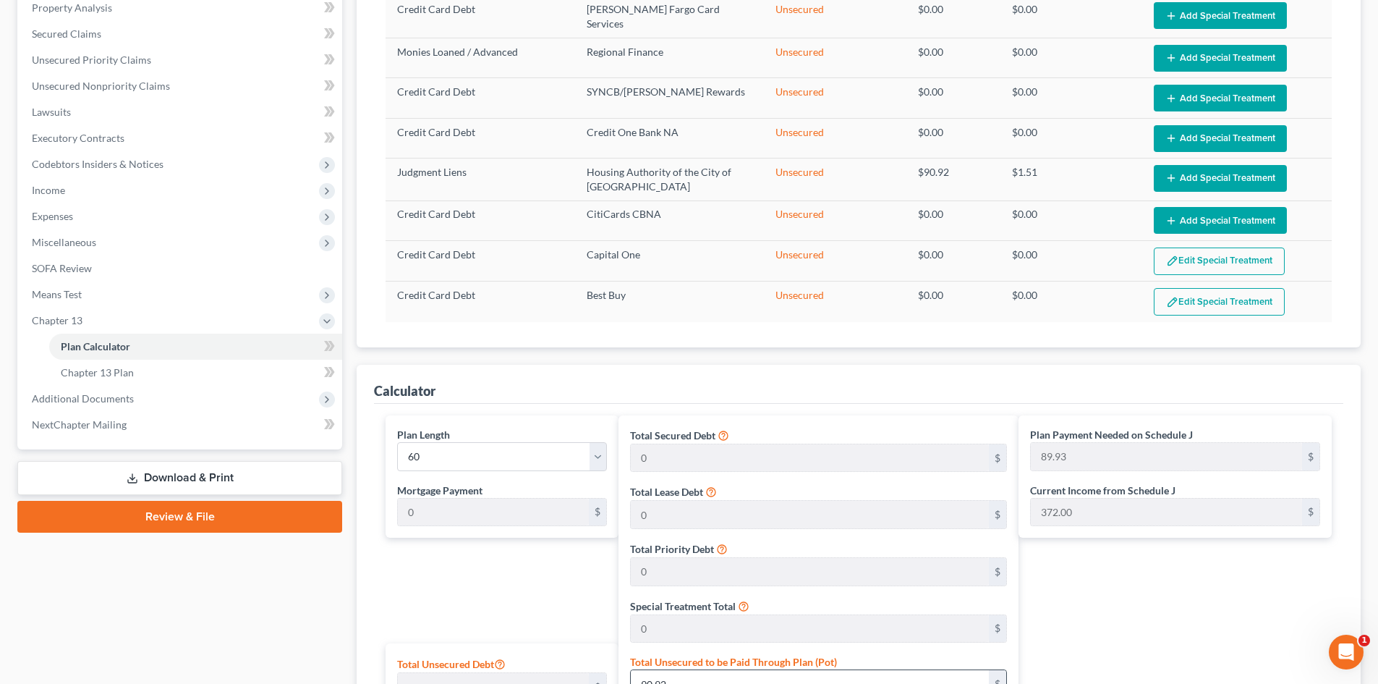
scroll to position [72, 0]
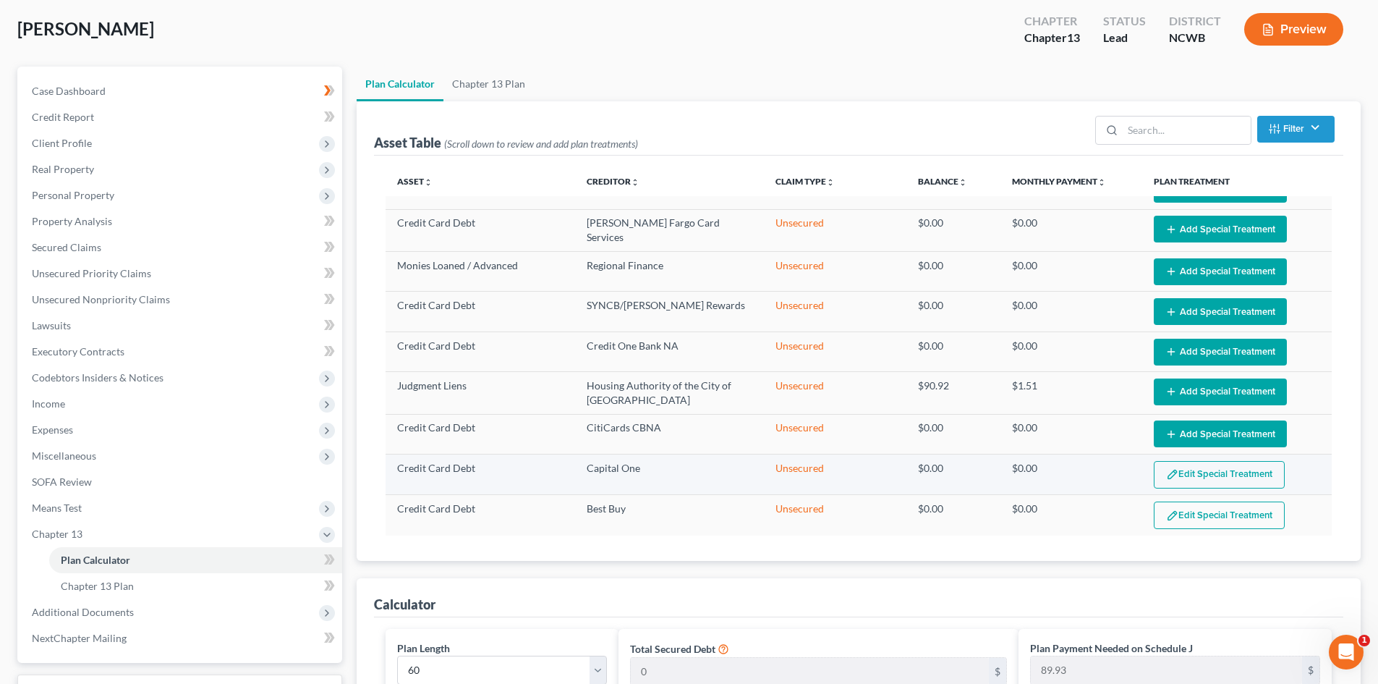
click at [1196, 475] on button "Edit Special Treatment" at bounding box center [1219, 474] width 131 height 27
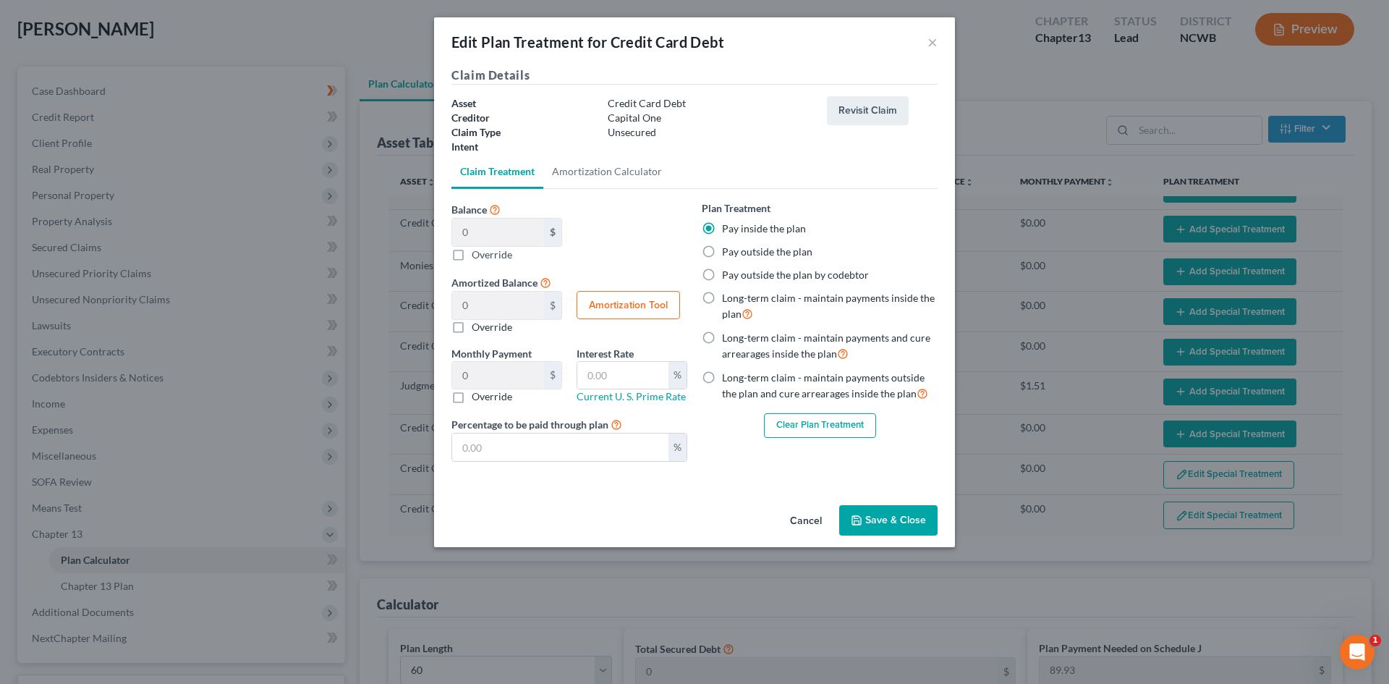
click at [804, 423] on button "Clear Plan Treatment" at bounding box center [820, 425] width 112 height 25
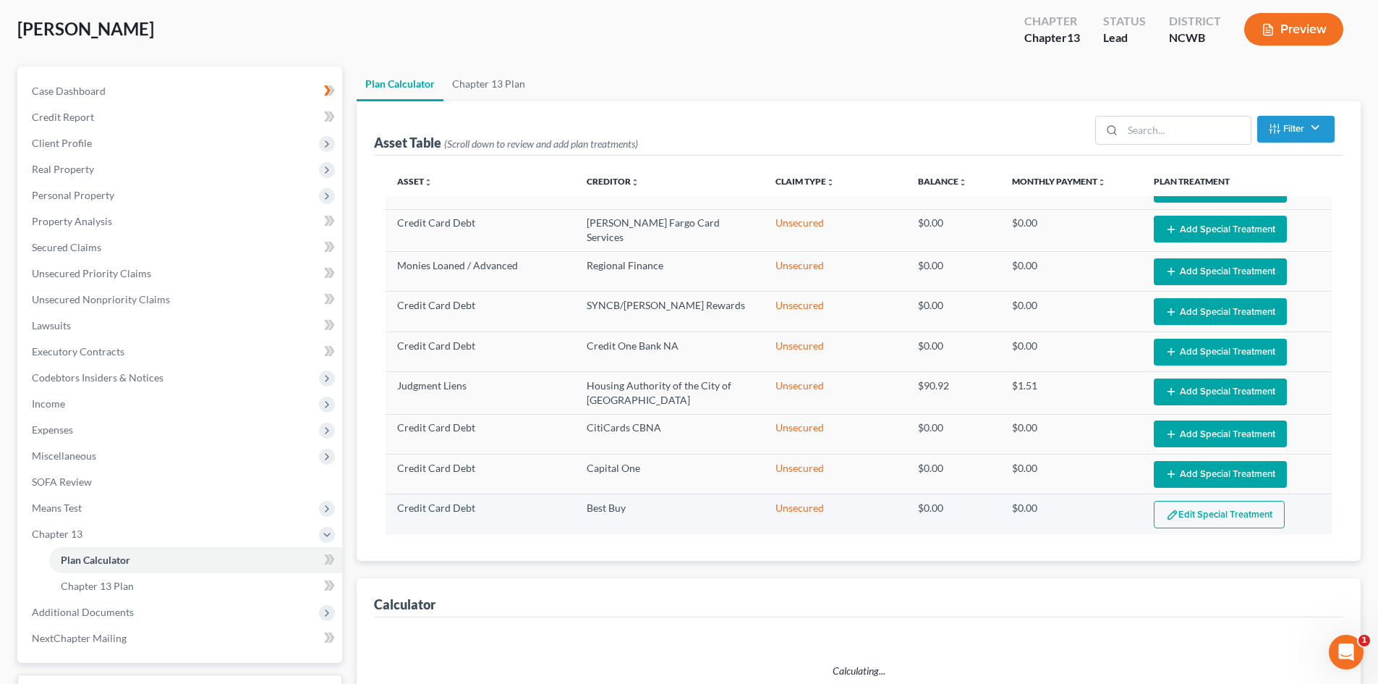
select select "59"
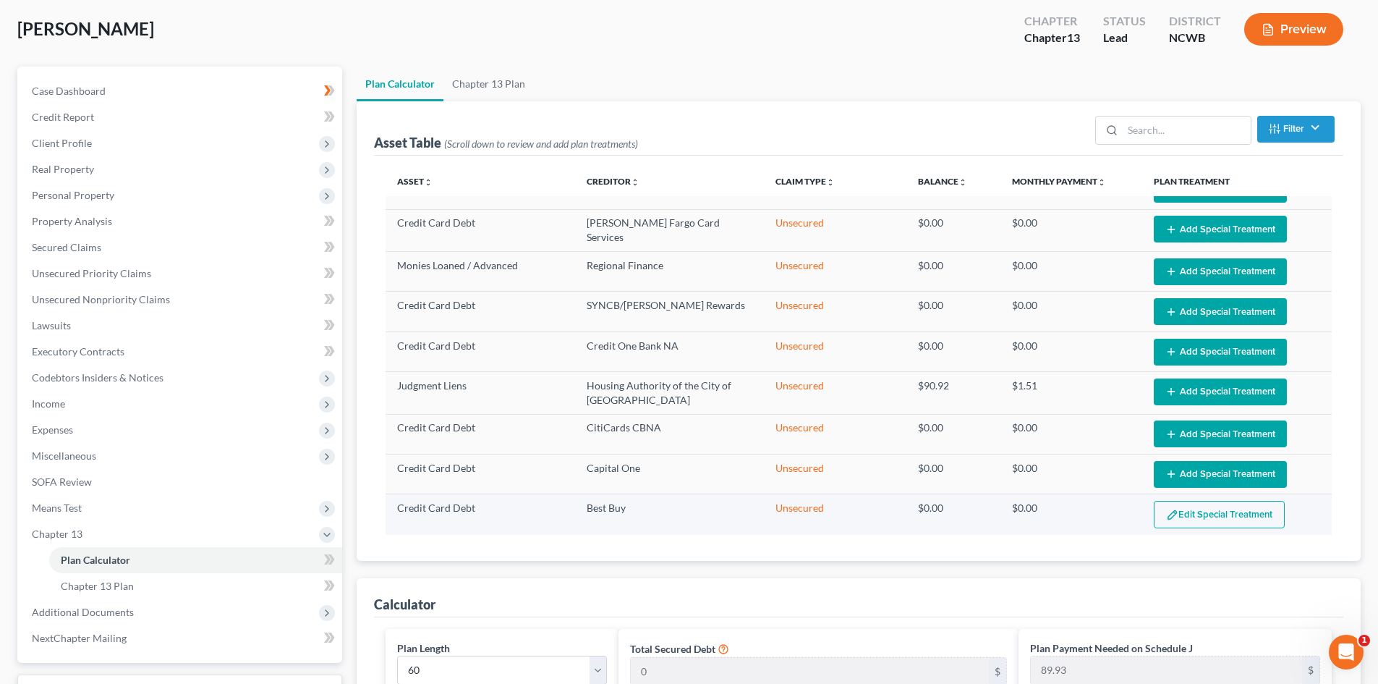
click at [1200, 508] on button "Edit Special Treatment" at bounding box center [1219, 514] width 131 height 27
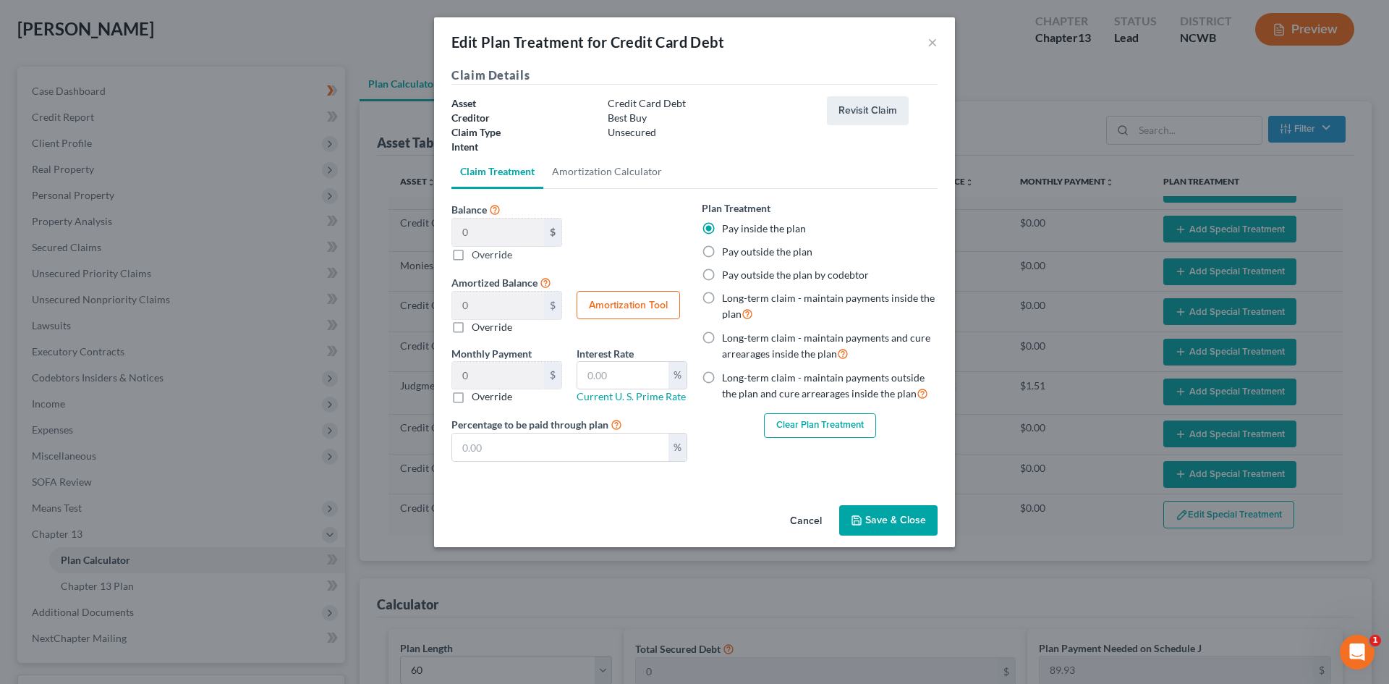
click at [813, 423] on button "Clear Plan Treatment" at bounding box center [820, 425] width 112 height 25
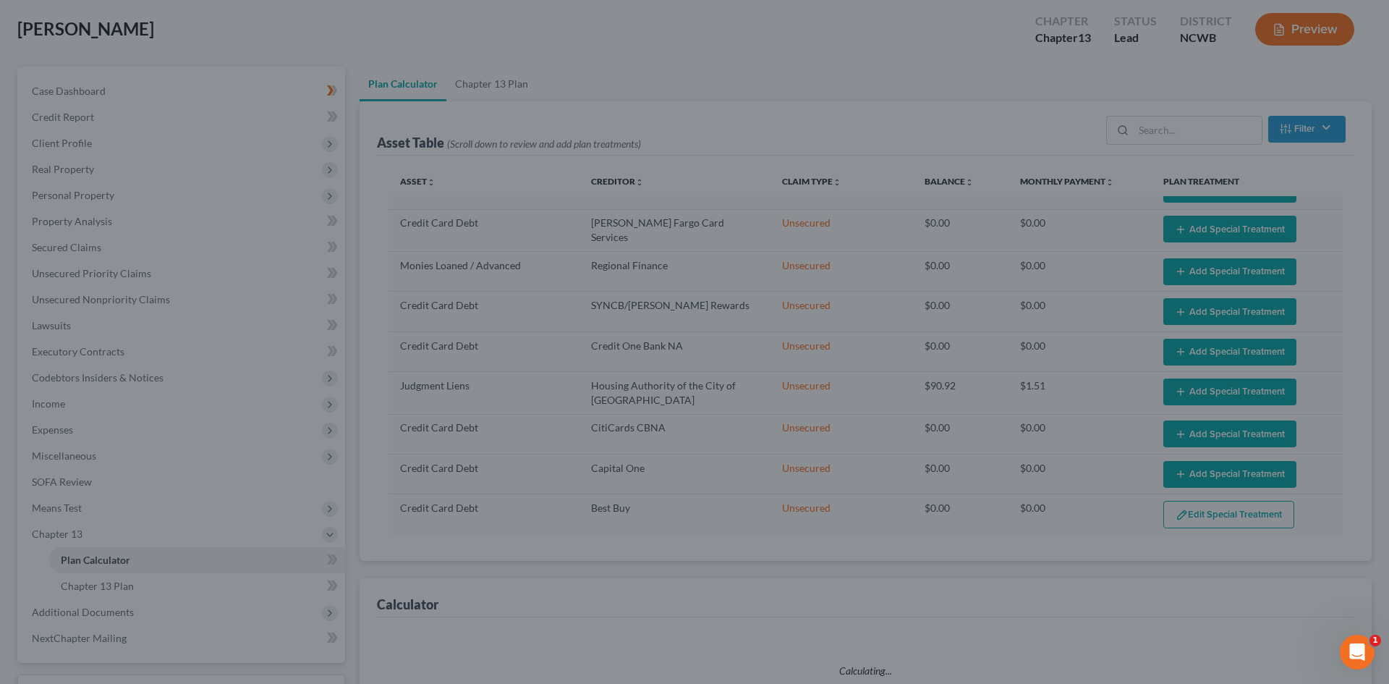
select select "59"
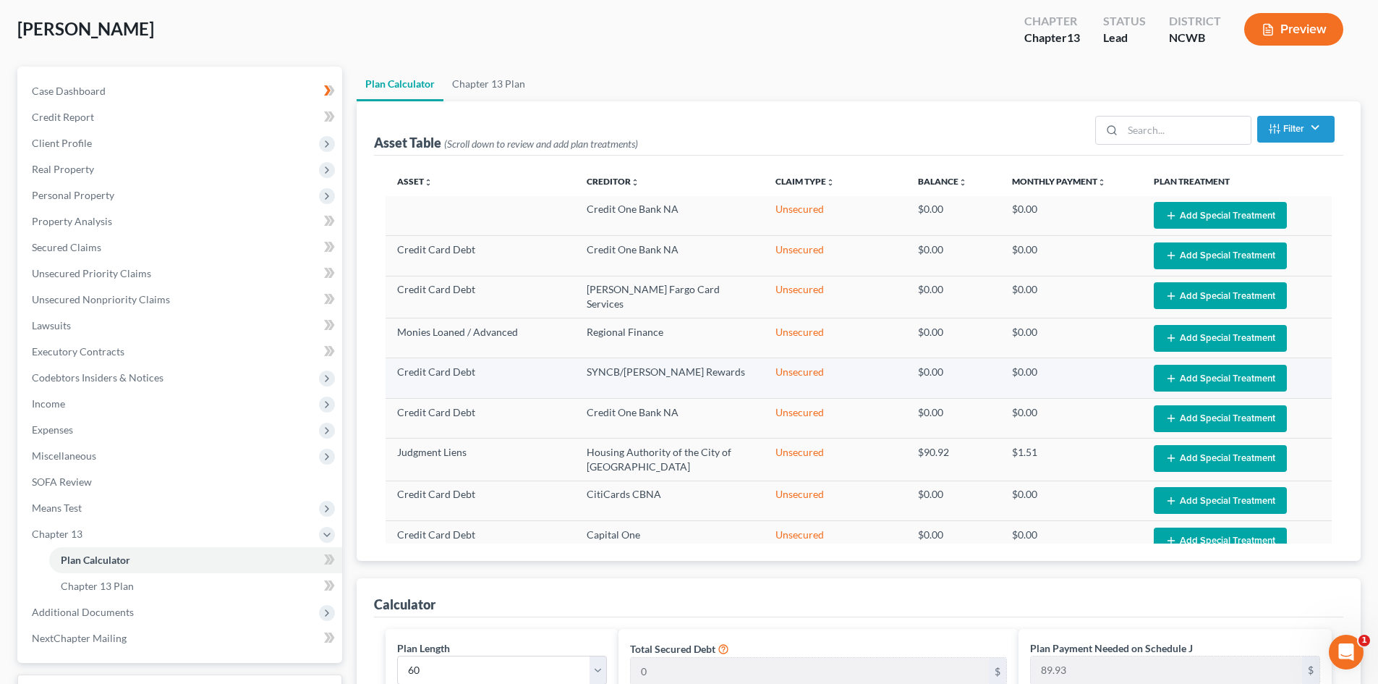
scroll to position [0, 0]
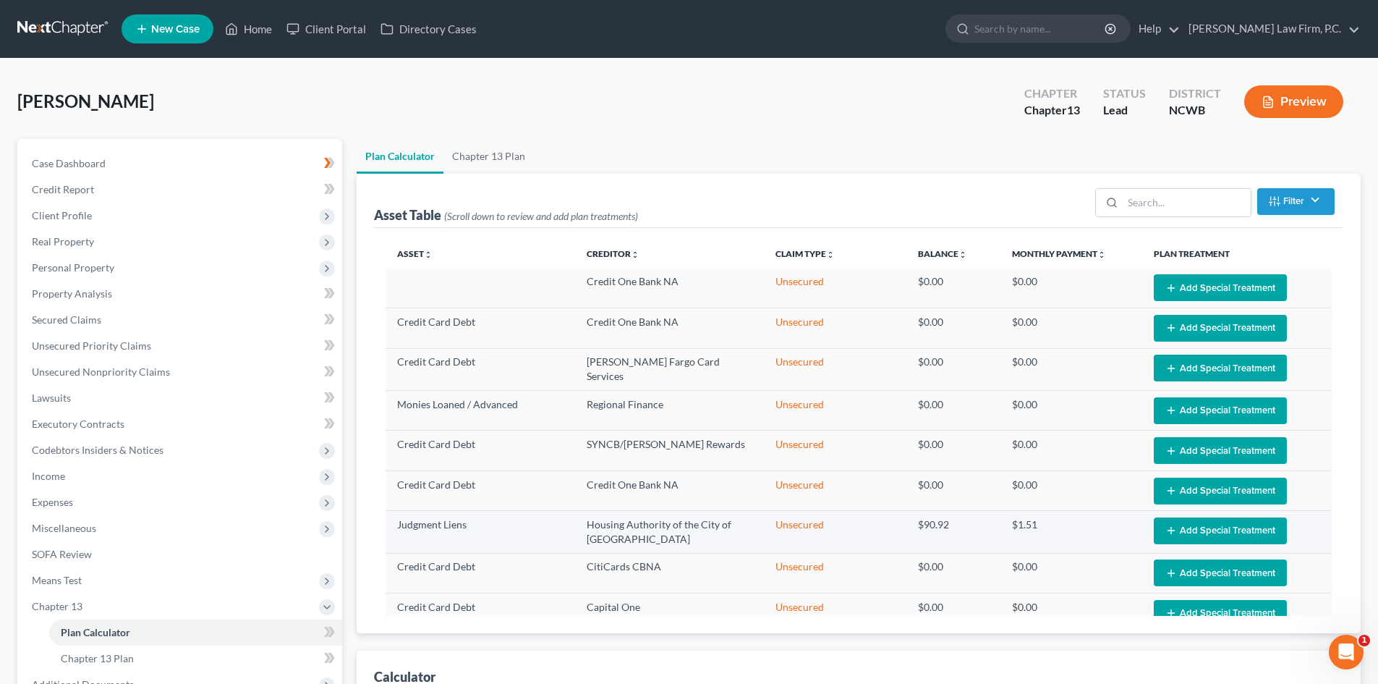
click at [1197, 526] on button "Add Special Treatment" at bounding box center [1220, 530] width 133 height 27
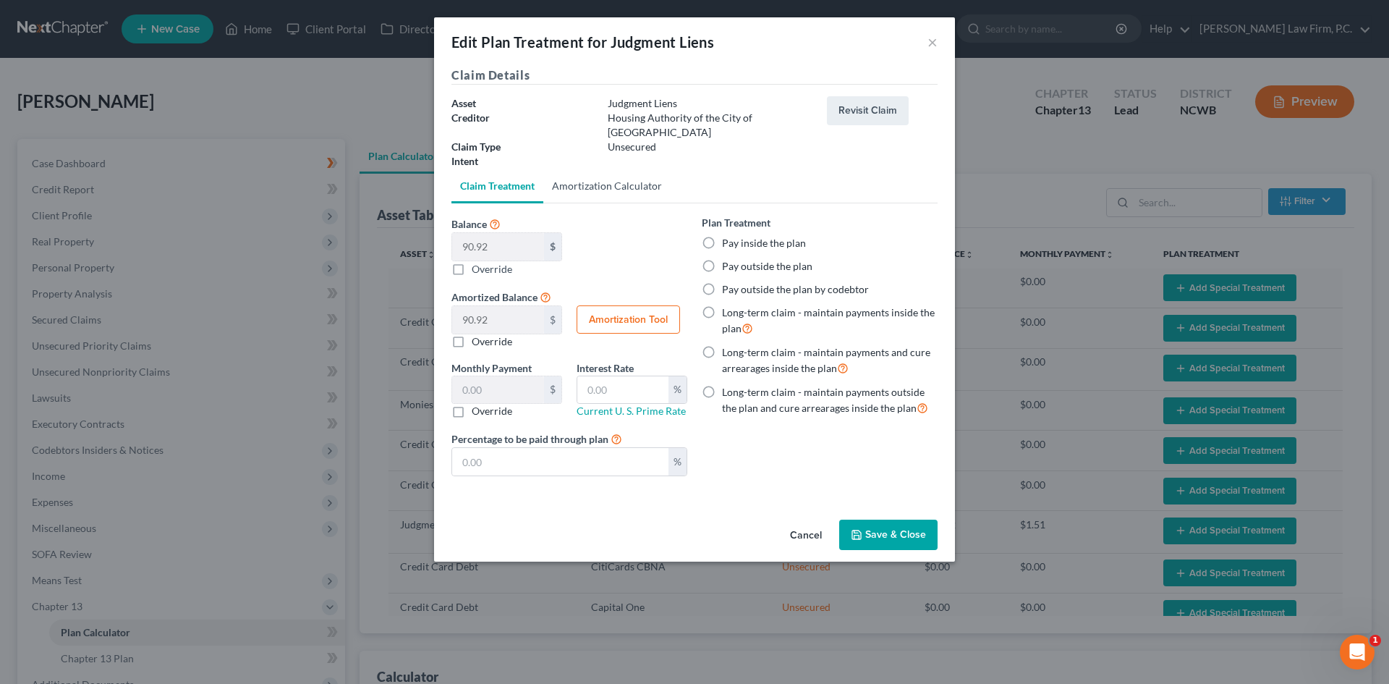
click at [596, 170] on link "Amortization Calculator" at bounding box center [606, 186] width 127 height 35
type input "90.92"
type input "60"
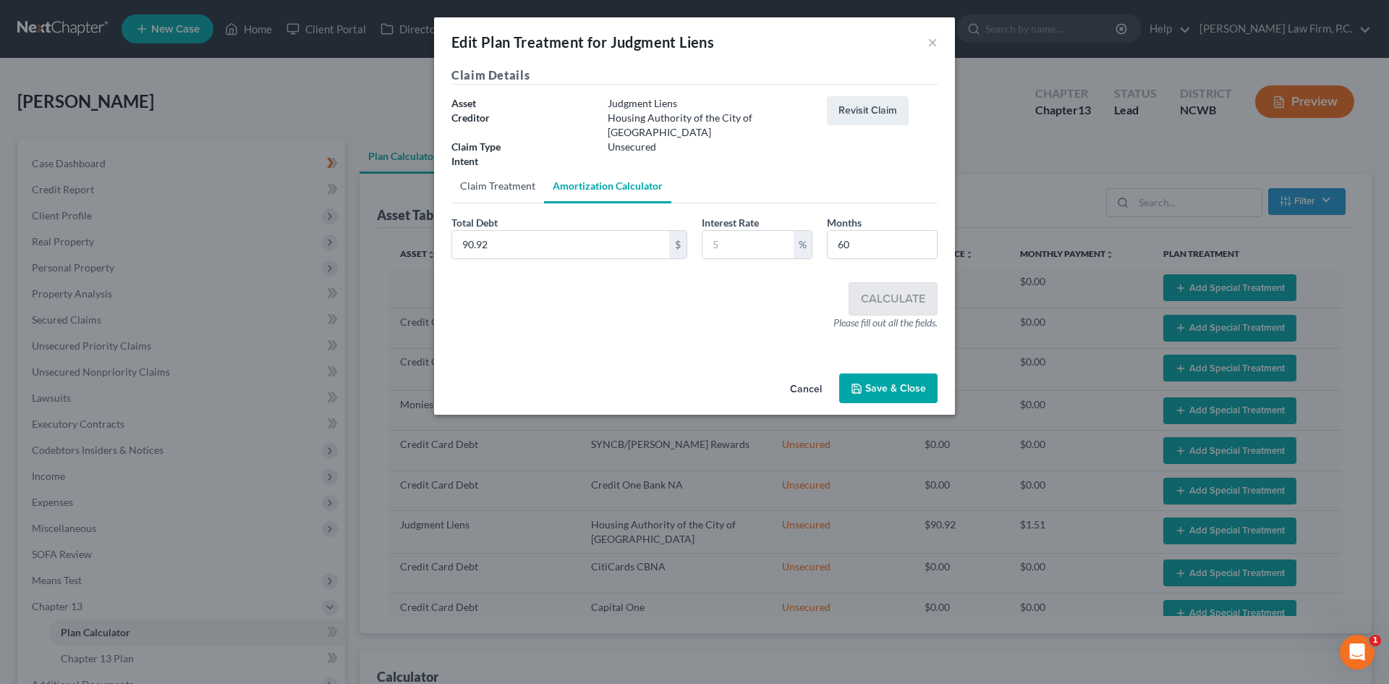
click at [508, 169] on link "Claim Treatment" at bounding box center [498, 186] width 93 height 35
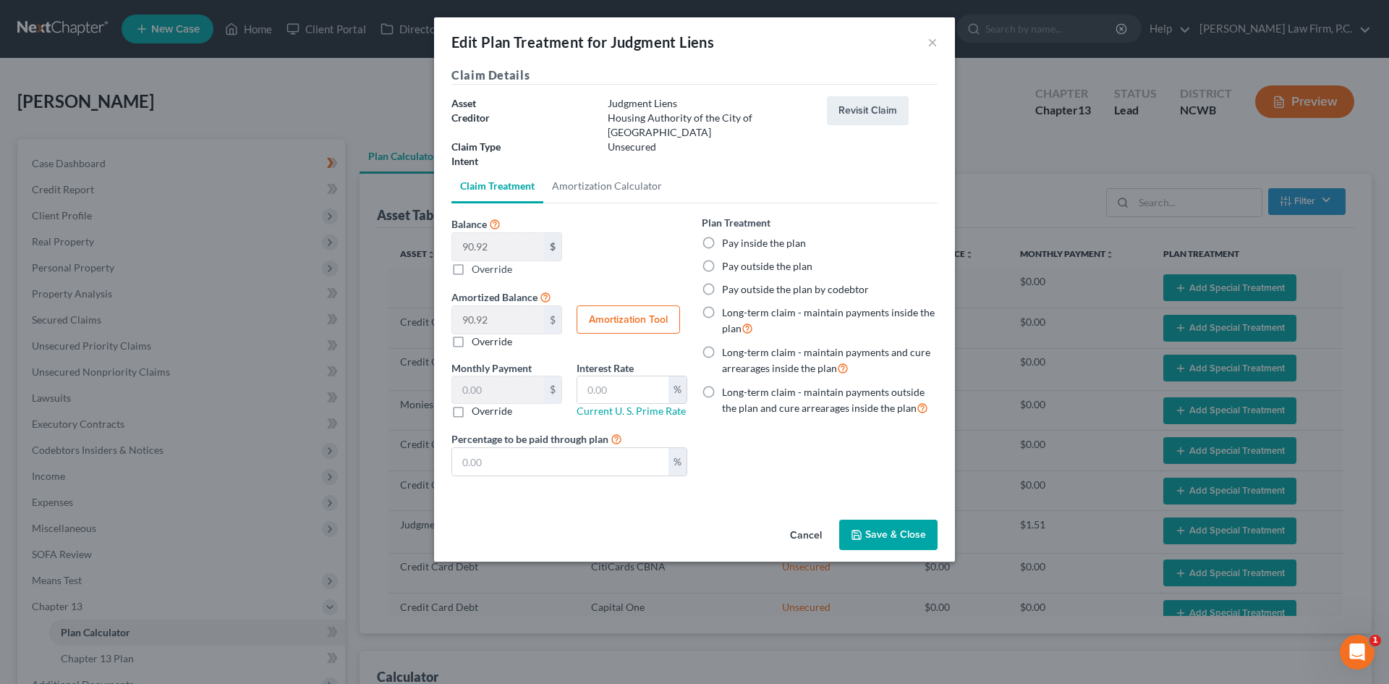
click at [789, 522] on button "Cancel" at bounding box center [806, 535] width 55 height 29
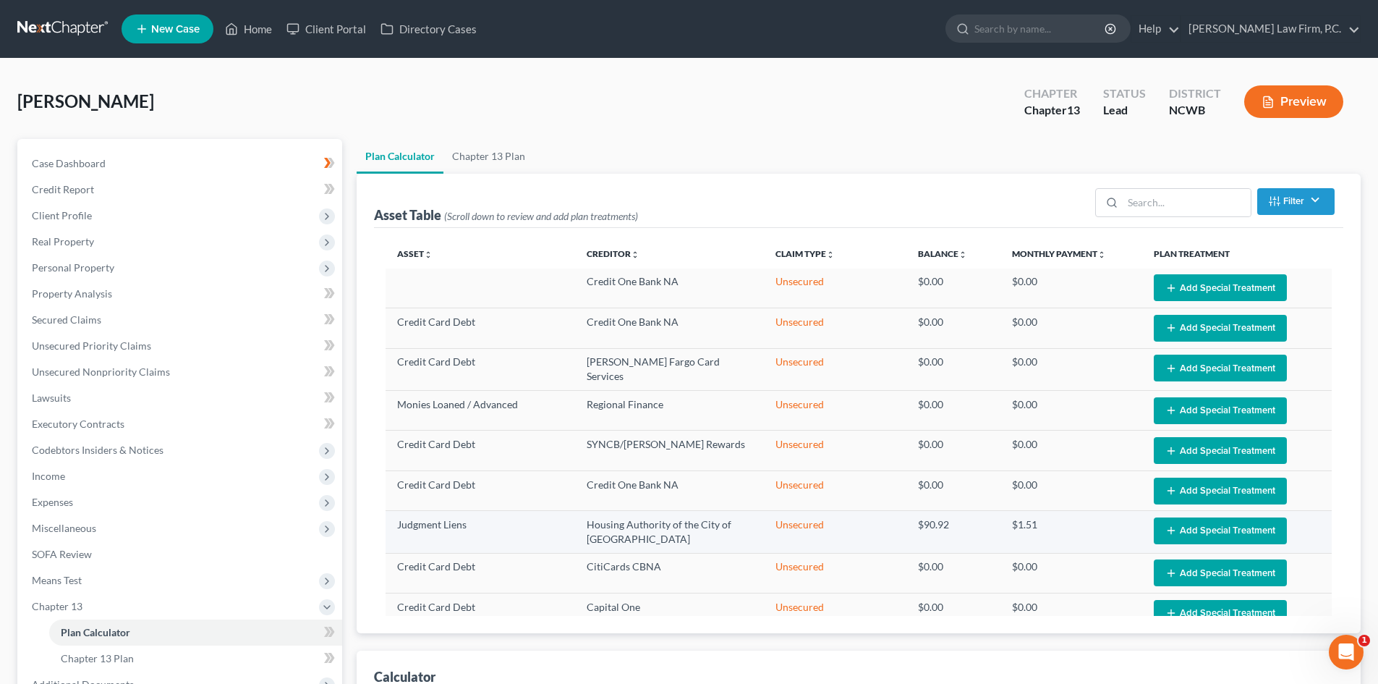
click at [1208, 527] on button "Add Special Treatment" at bounding box center [1220, 530] width 133 height 27
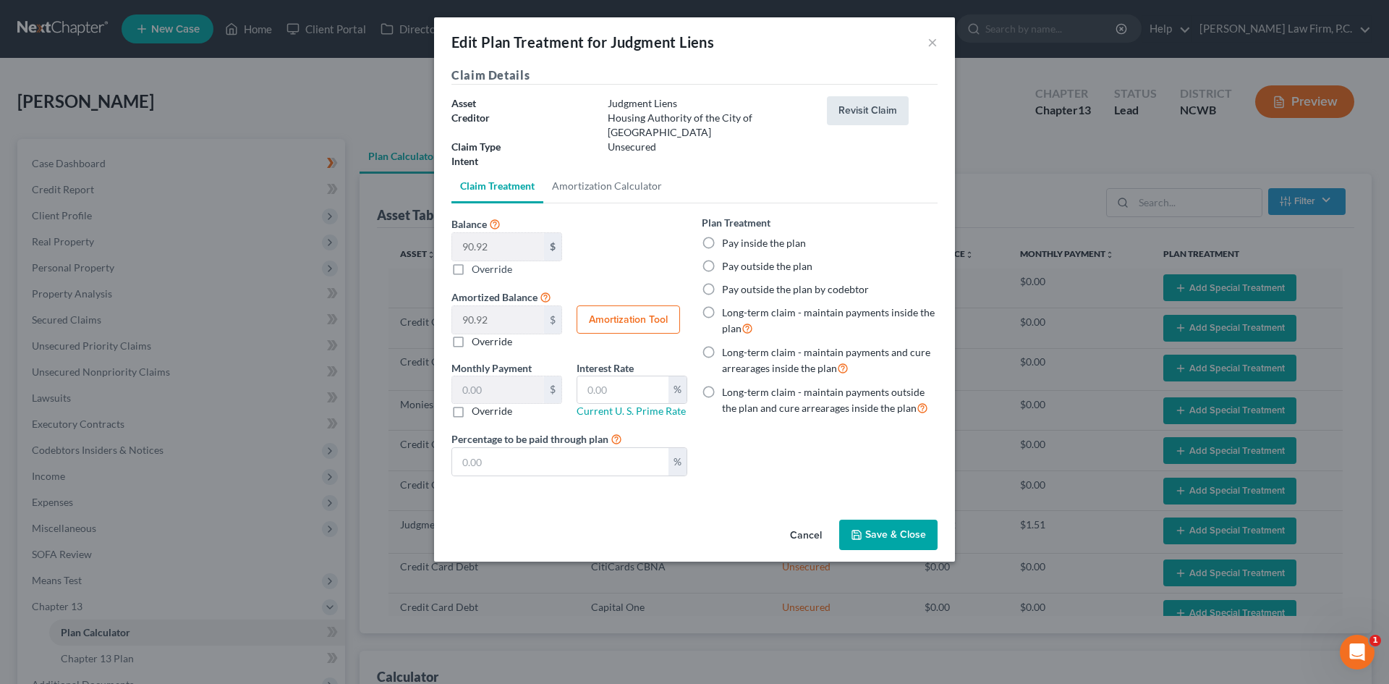
click at [870, 107] on button "Revisit Claim" at bounding box center [868, 110] width 82 height 29
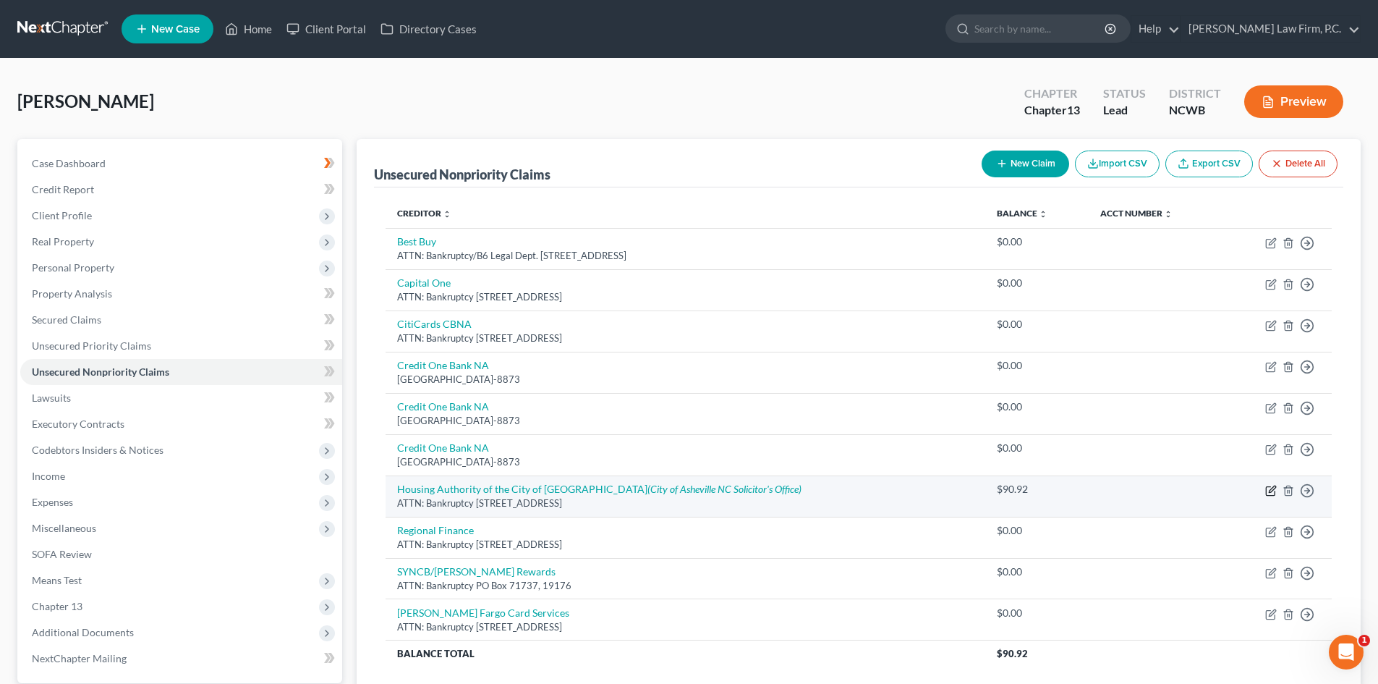
click at [1268, 486] on icon "button" at bounding box center [1270, 490] width 9 height 9
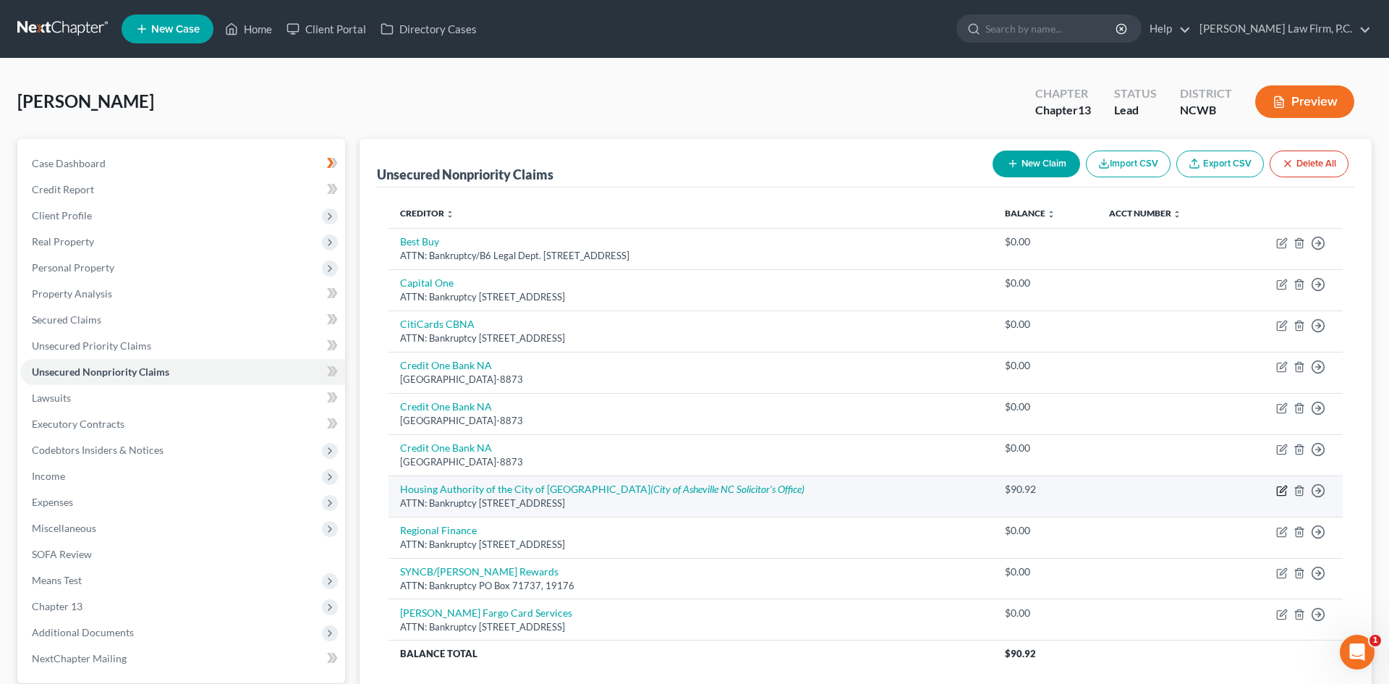
select select "28"
select select "8"
select select "0"
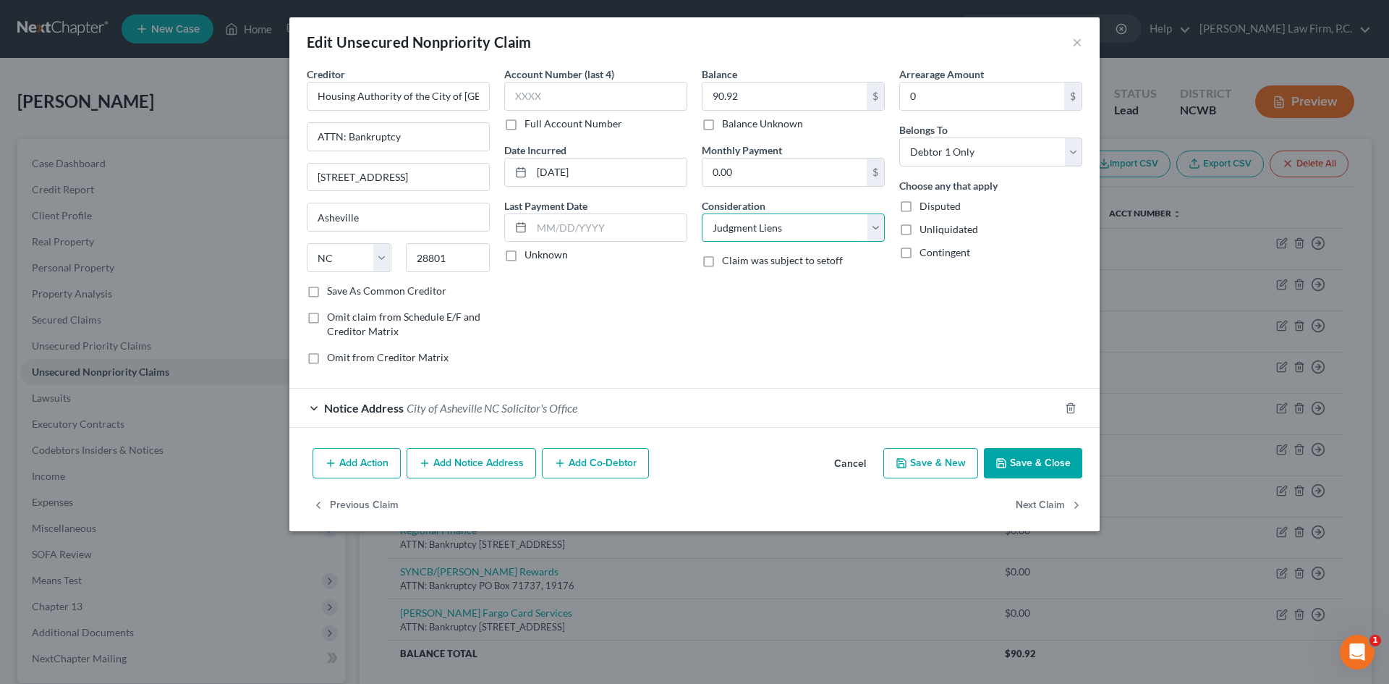
click at [785, 229] on select "Select Cable / Satellite Services Collection Agency Credit Card Debt Debt Couns…" at bounding box center [793, 227] width 183 height 29
click at [1038, 455] on button "Save & Close" at bounding box center [1033, 463] width 98 height 30
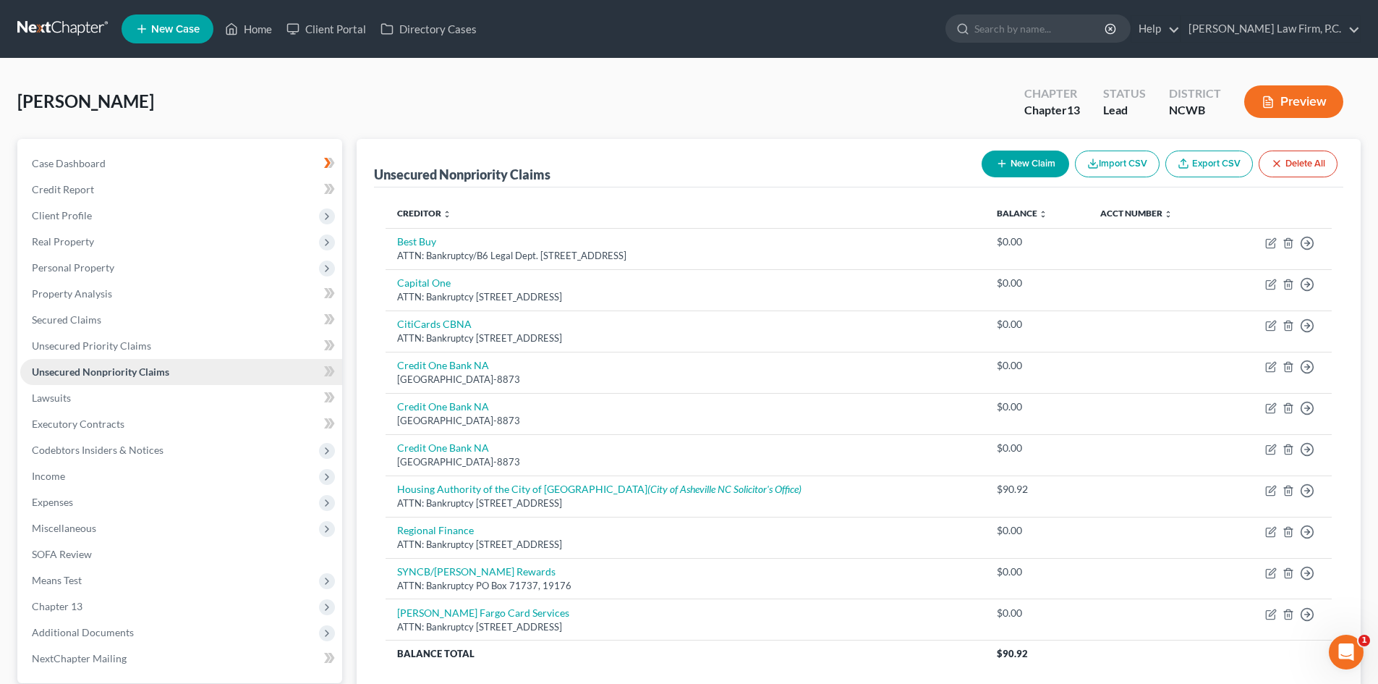
click at [135, 377] on span "Unsecured Nonpriority Claims" at bounding box center [100, 371] width 137 height 12
click at [1259, 98] on button "Preview" at bounding box center [1294, 101] width 99 height 33
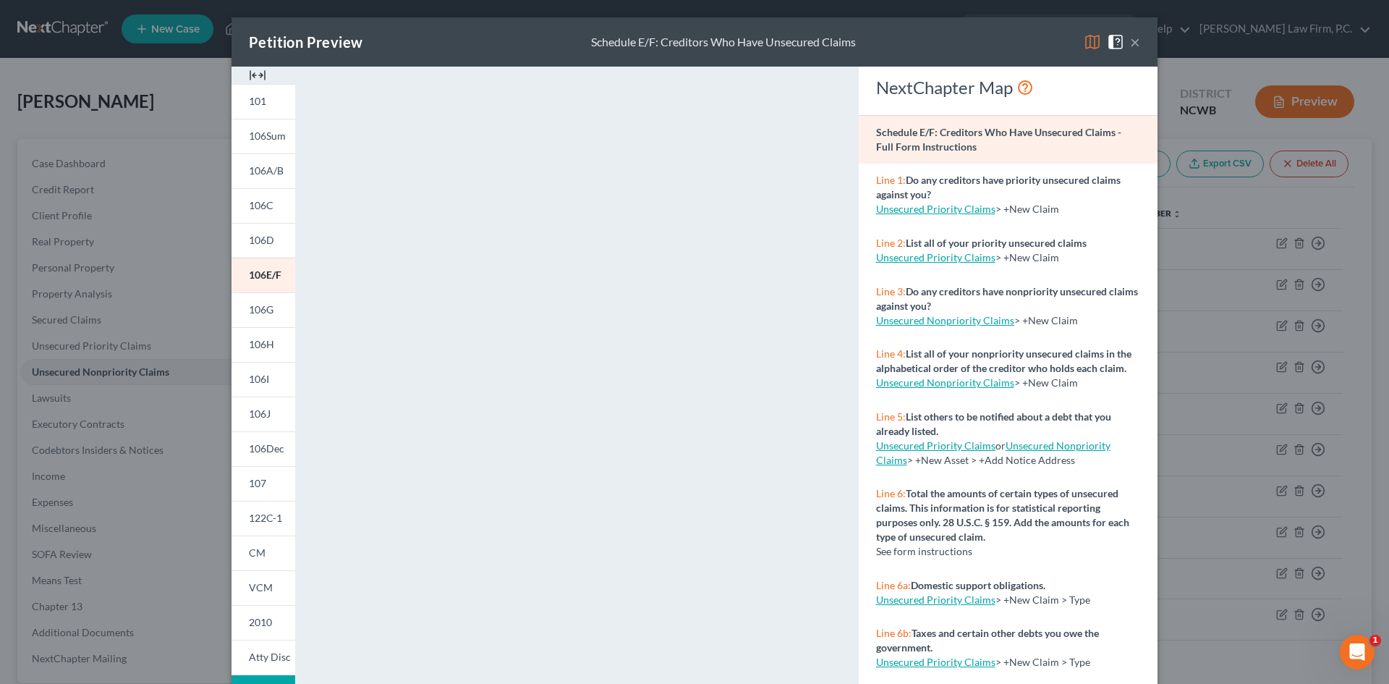
click at [957, 318] on link "Unsecured Nonpriority Claims" at bounding box center [945, 320] width 138 height 12
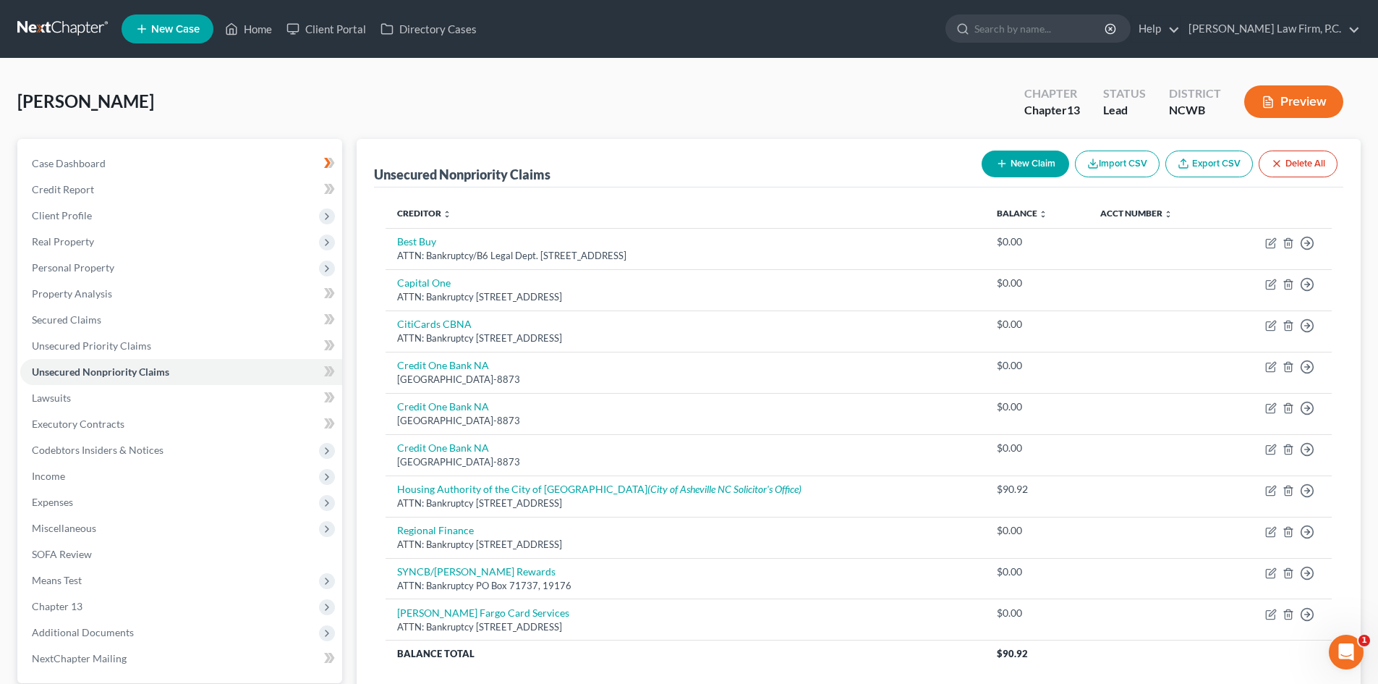
click at [1311, 94] on button "Preview" at bounding box center [1294, 101] width 99 height 33
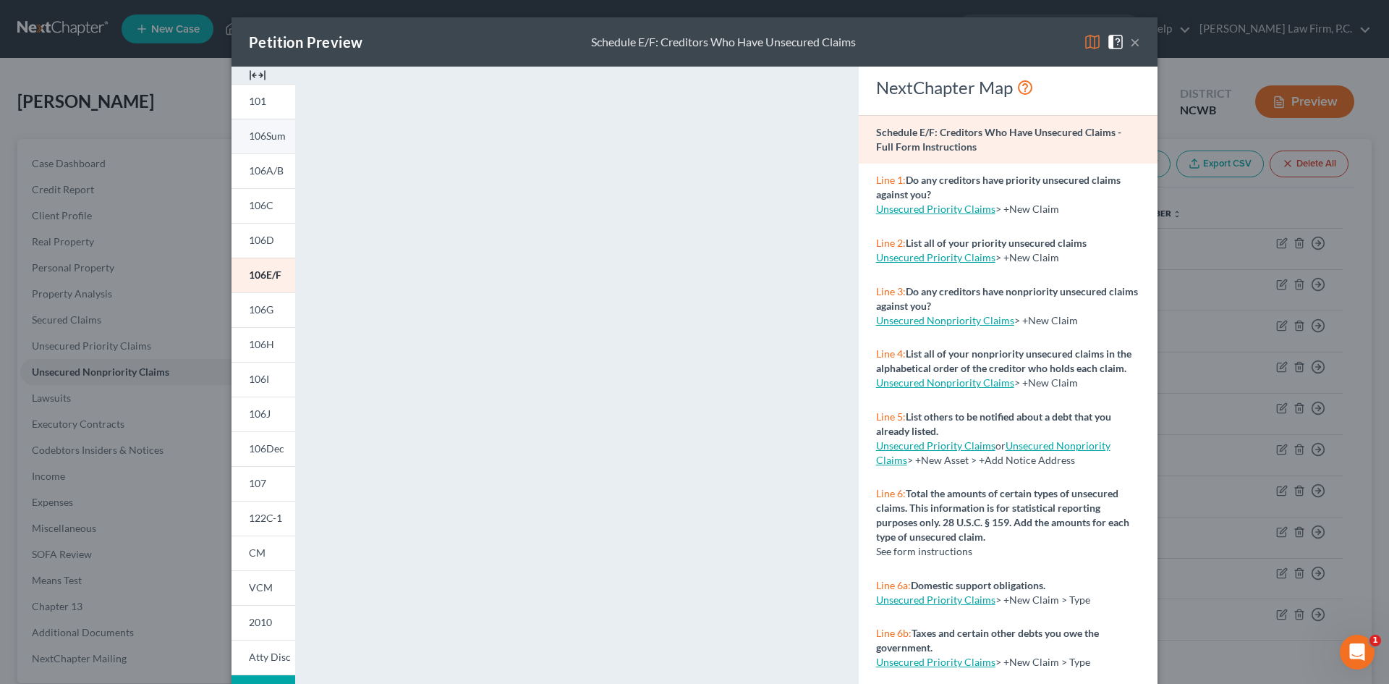
drag, startPoint x: 273, startPoint y: 144, endPoint x: 283, endPoint y: 145, distance: 10.2
click at [273, 143] on link "106Sum" at bounding box center [264, 136] width 64 height 35
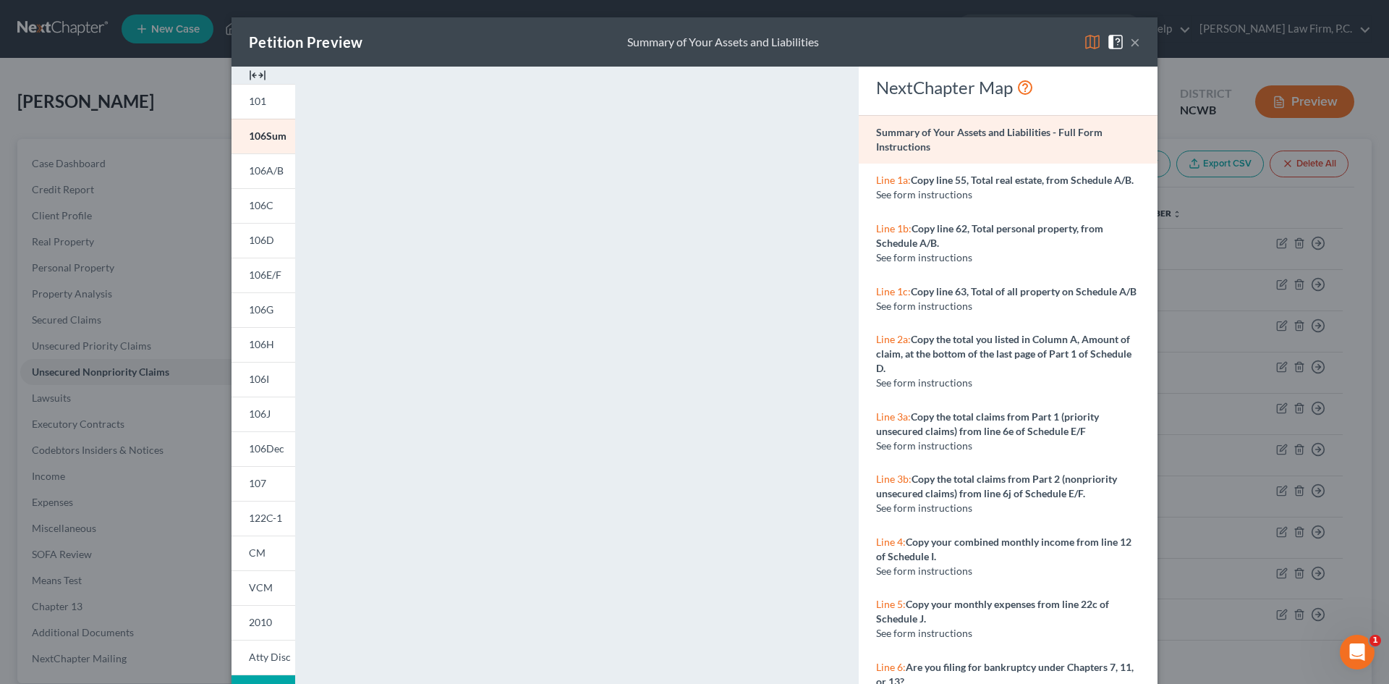
click at [1137, 38] on div "Petition Preview Summary of Your Assets and Liabilities ×" at bounding box center [695, 41] width 926 height 49
click at [1130, 43] on button "×" at bounding box center [1135, 41] width 10 height 17
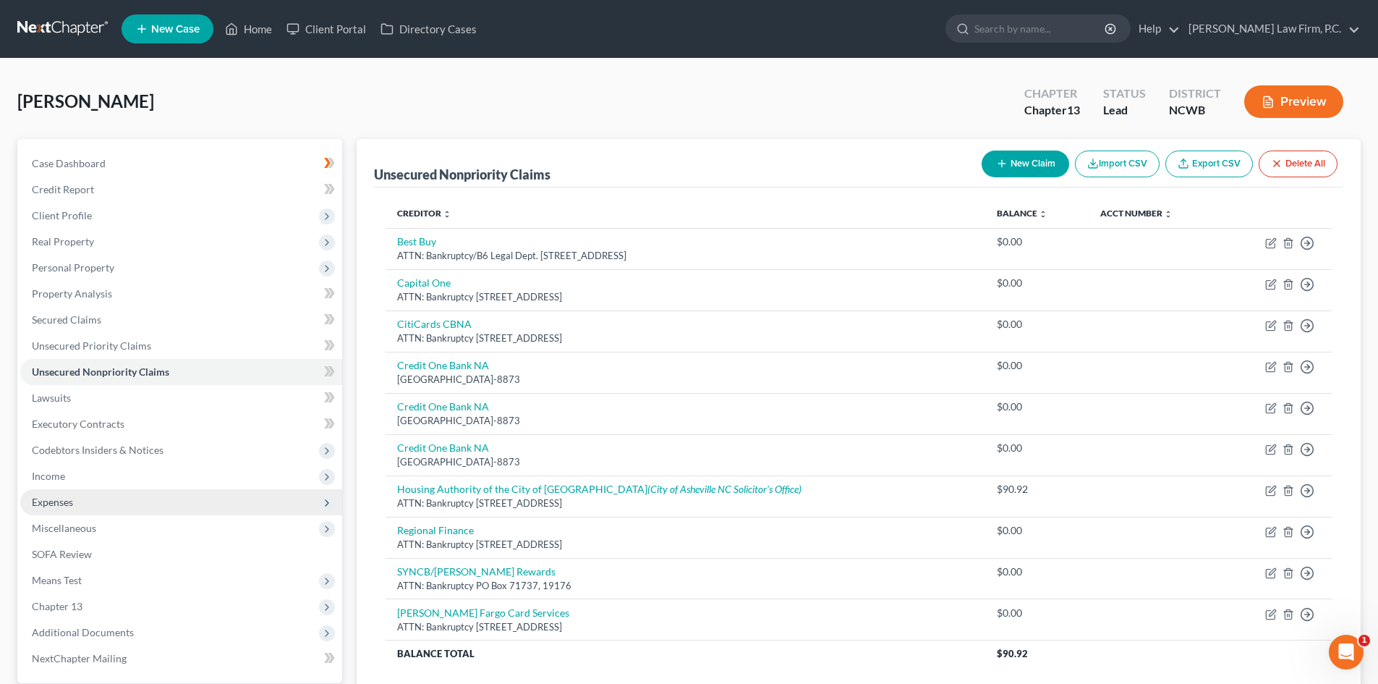
click at [130, 501] on span "Expenses" at bounding box center [181, 502] width 322 height 26
click at [1300, 110] on button "Preview" at bounding box center [1294, 101] width 99 height 33
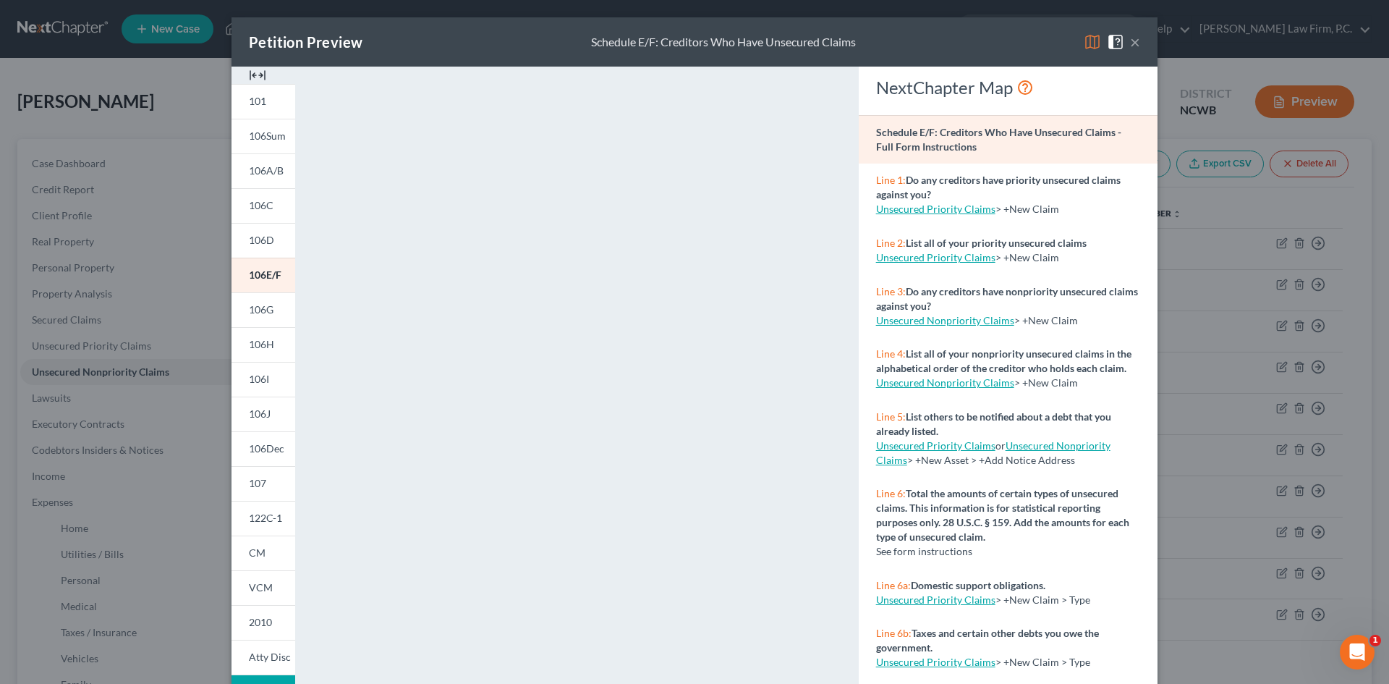
click at [1130, 41] on button "×" at bounding box center [1135, 41] width 10 height 17
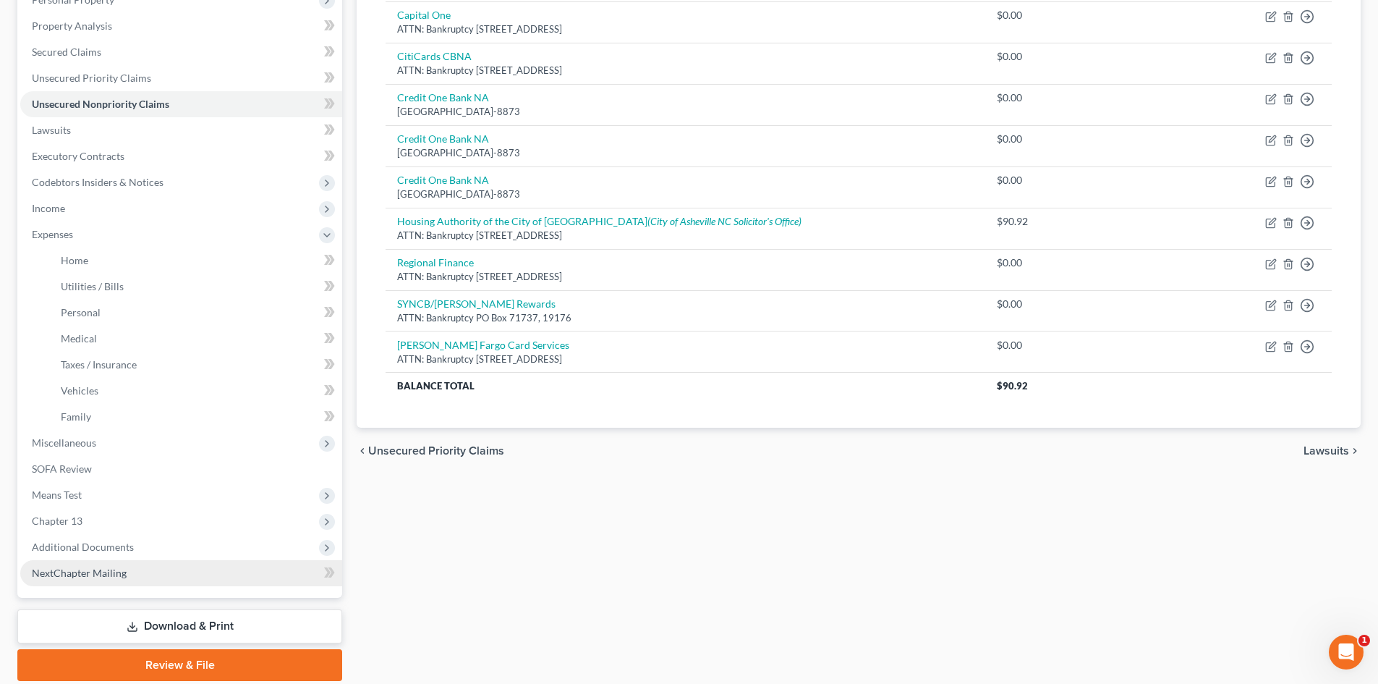
scroll to position [320, 0]
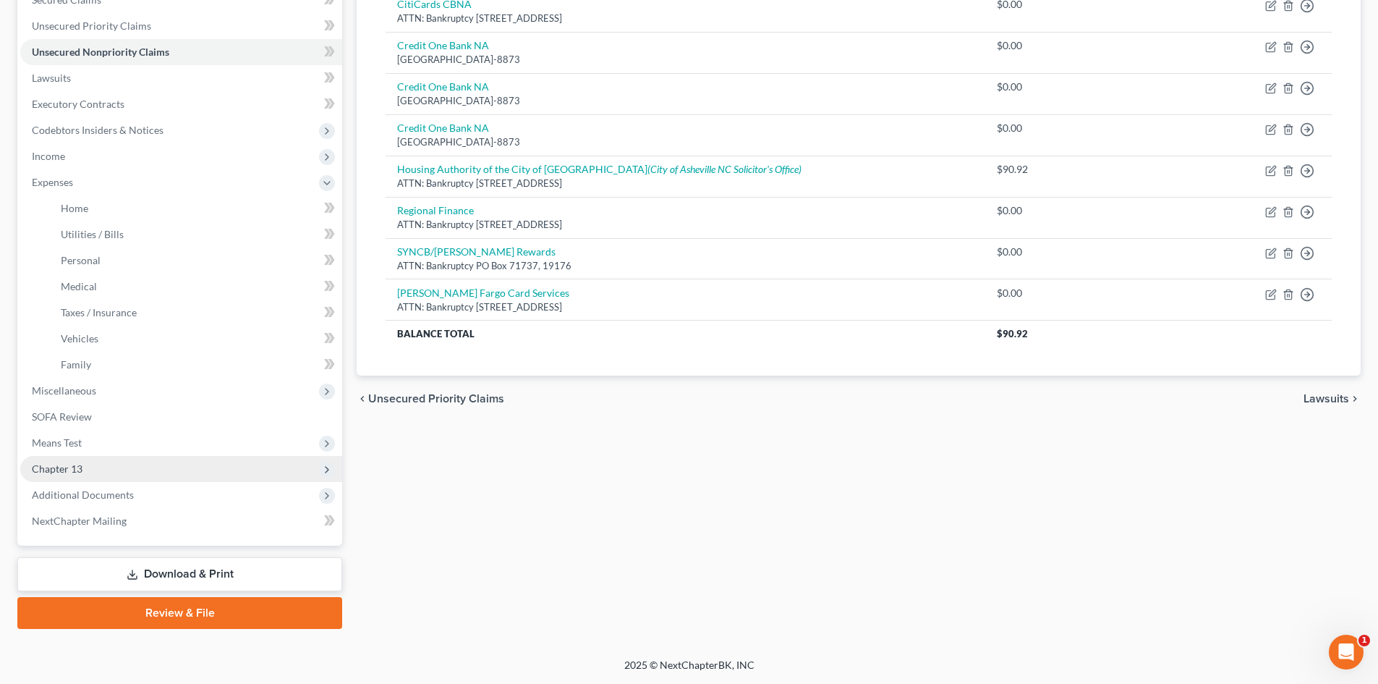
click at [69, 471] on span "Chapter 13" at bounding box center [57, 468] width 51 height 12
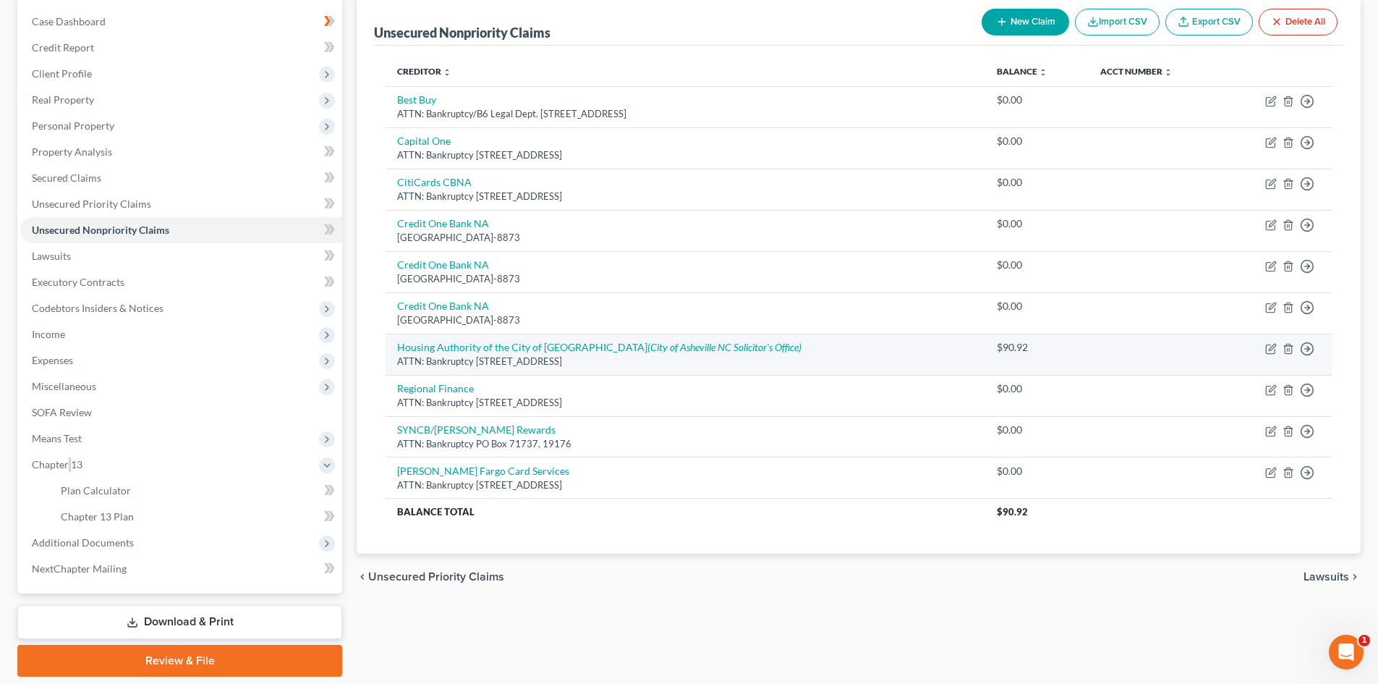
scroll to position [145, 0]
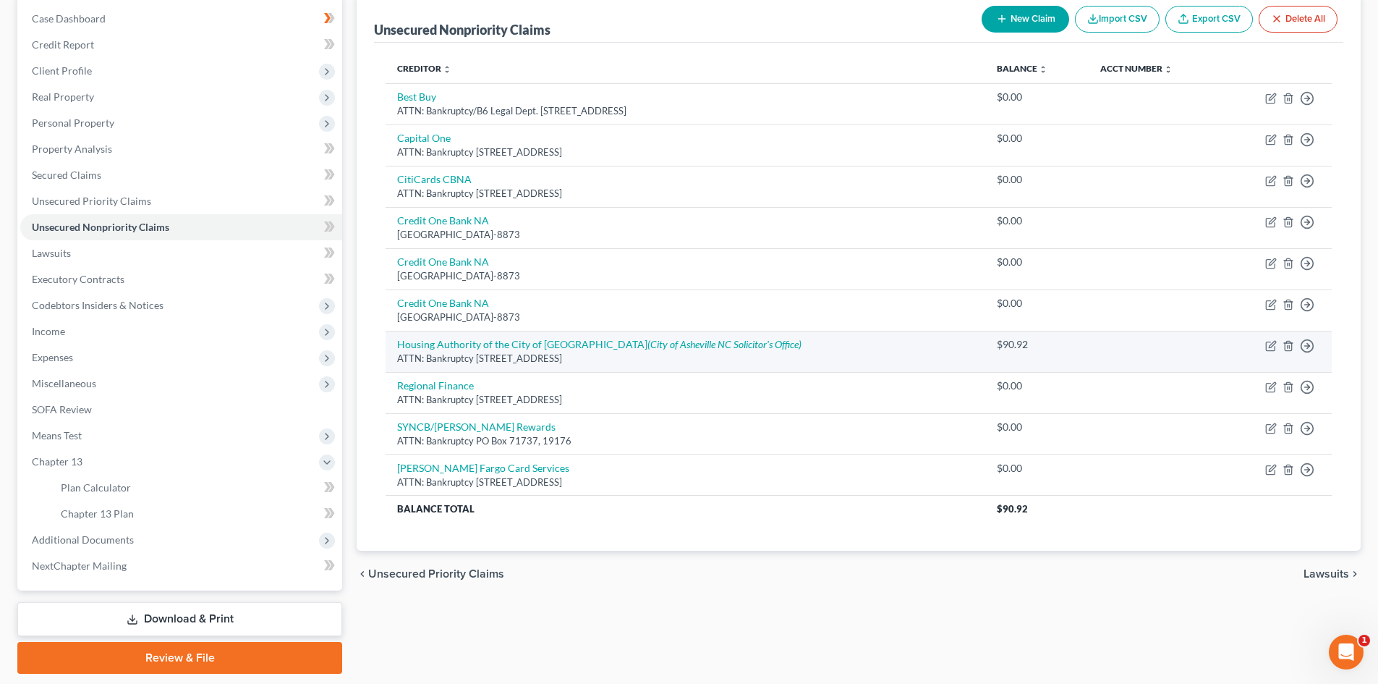
click at [1277, 344] on td "Move to D Move to E Move to G Move to Notice Only" at bounding box center [1277, 351] width 109 height 41
click at [1273, 349] on icon "button" at bounding box center [1272, 346] width 12 height 12
select select "28"
select select "8"
select select "0"
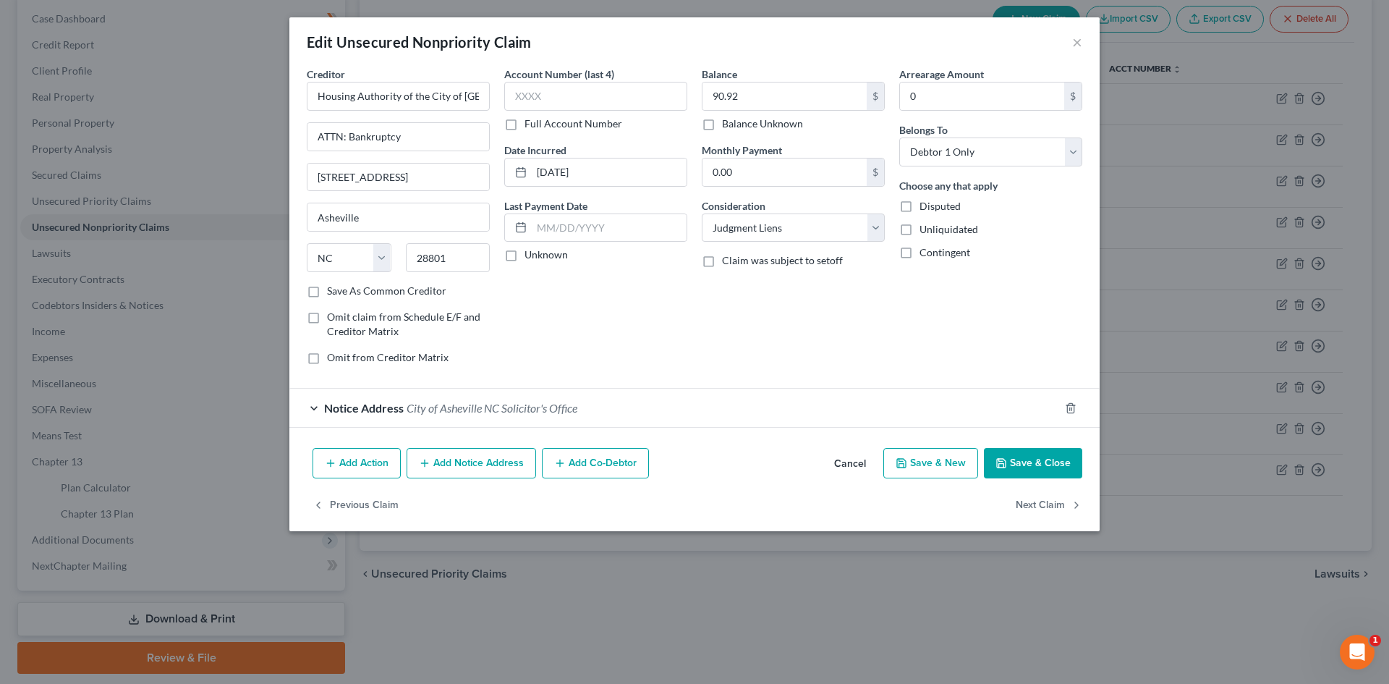
click at [728, 124] on label "Balance Unknown" at bounding box center [762, 123] width 81 height 14
click at [728, 124] on input "Balance Unknown" at bounding box center [732, 120] width 9 height 9
checkbox input "true"
type input "0.00"
click at [999, 458] on icon "button" at bounding box center [1002, 463] width 12 height 12
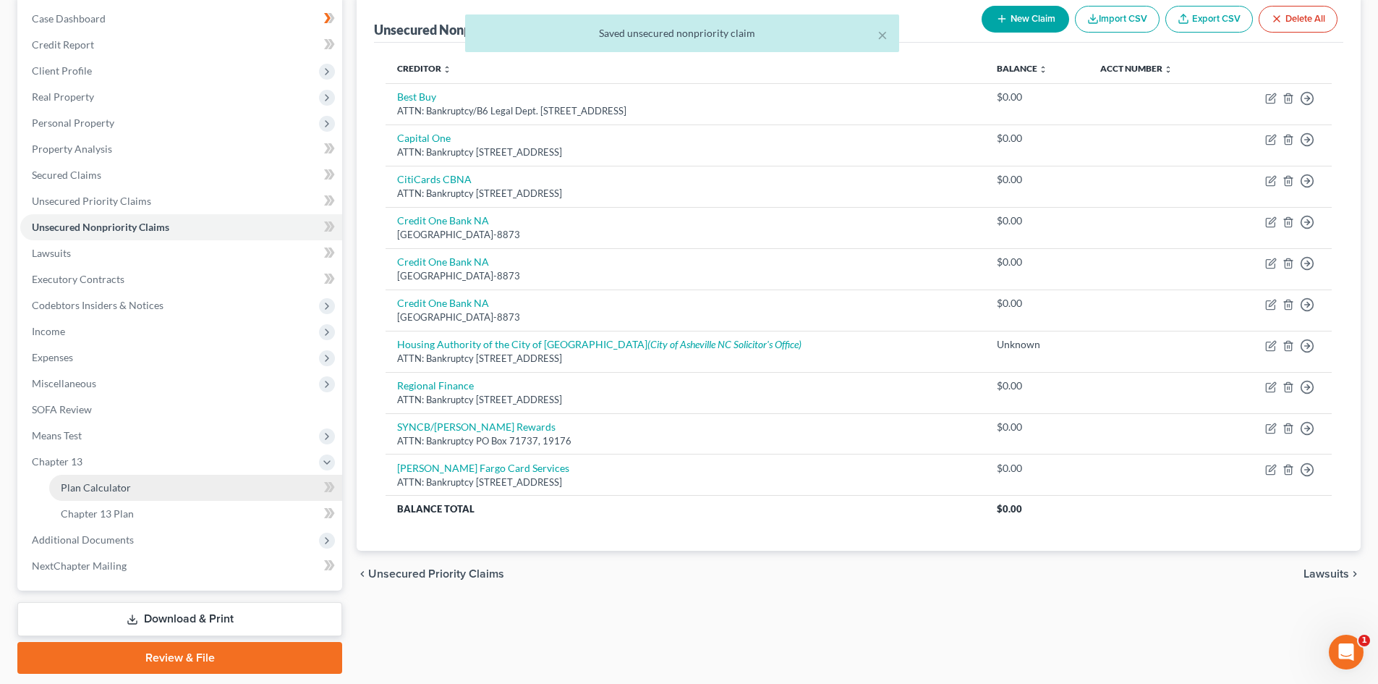
click at [121, 490] on span "Plan Calculator" at bounding box center [96, 487] width 70 height 12
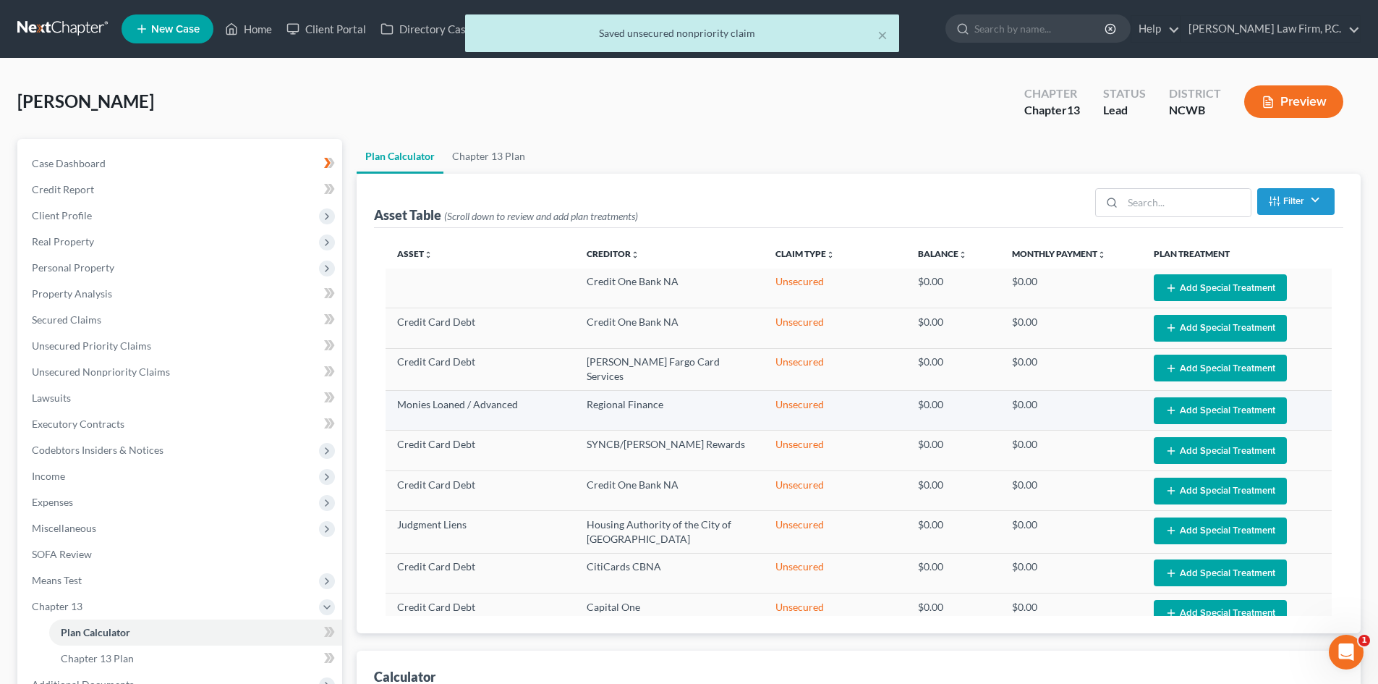
select select "59"
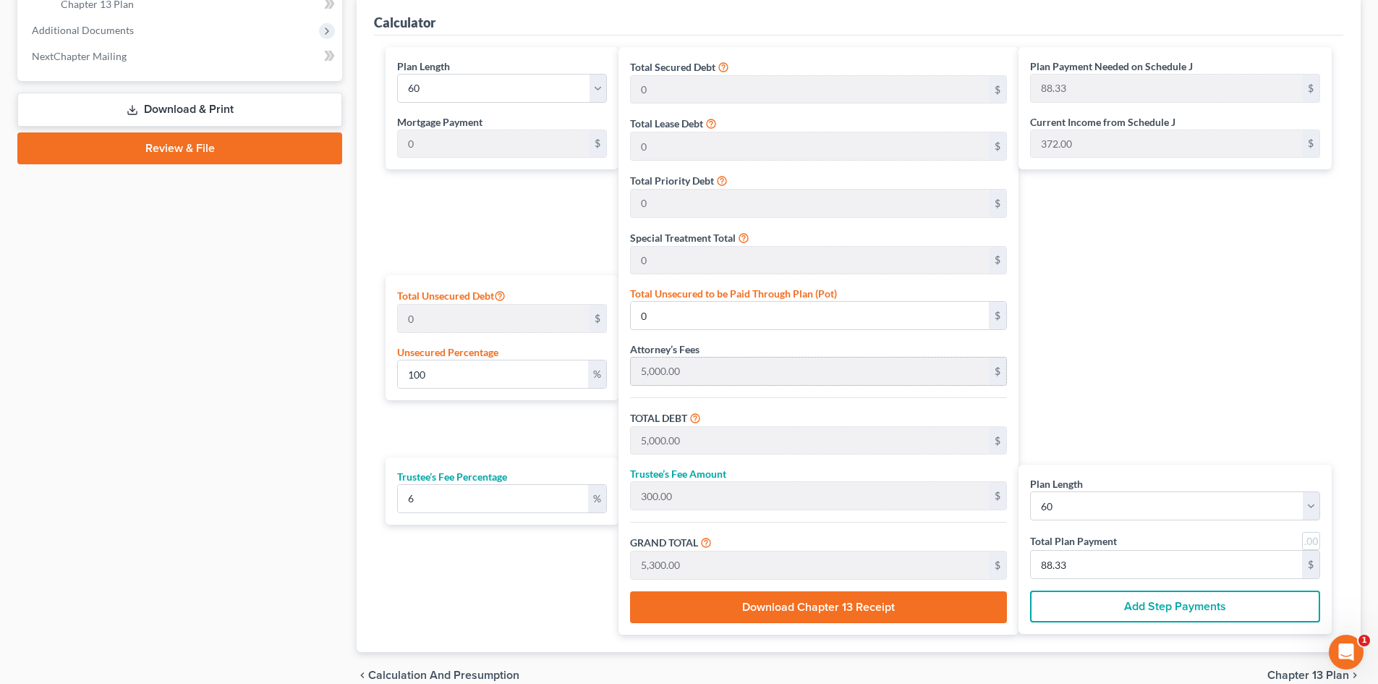
scroll to position [724, 0]
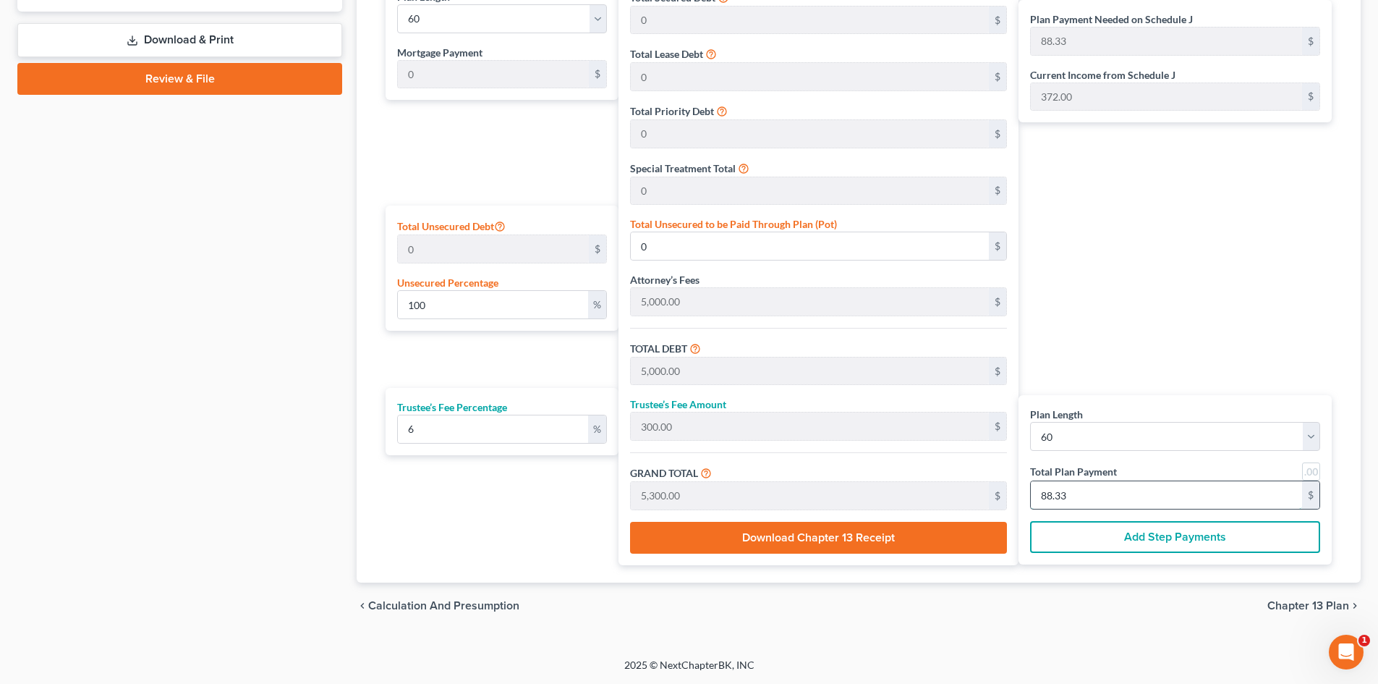
click at [1098, 492] on input "88.33" at bounding box center [1166, 494] width 271 height 27
type input "400"
click at [475, 464] on div "Plan Length 1 2 3 4 5 6 7 8 9 10 11 12 13 14 15 16 17 18 19 20 21 22 23 24 25 2…" at bounding box center [498, 272] width 240 height 588
click at [516, 315] on input "100" at bounding box center [493, 304] width 190 height 27
click at [701, 245] on input "0" at bounding box center [810, 245] width 358 height 27
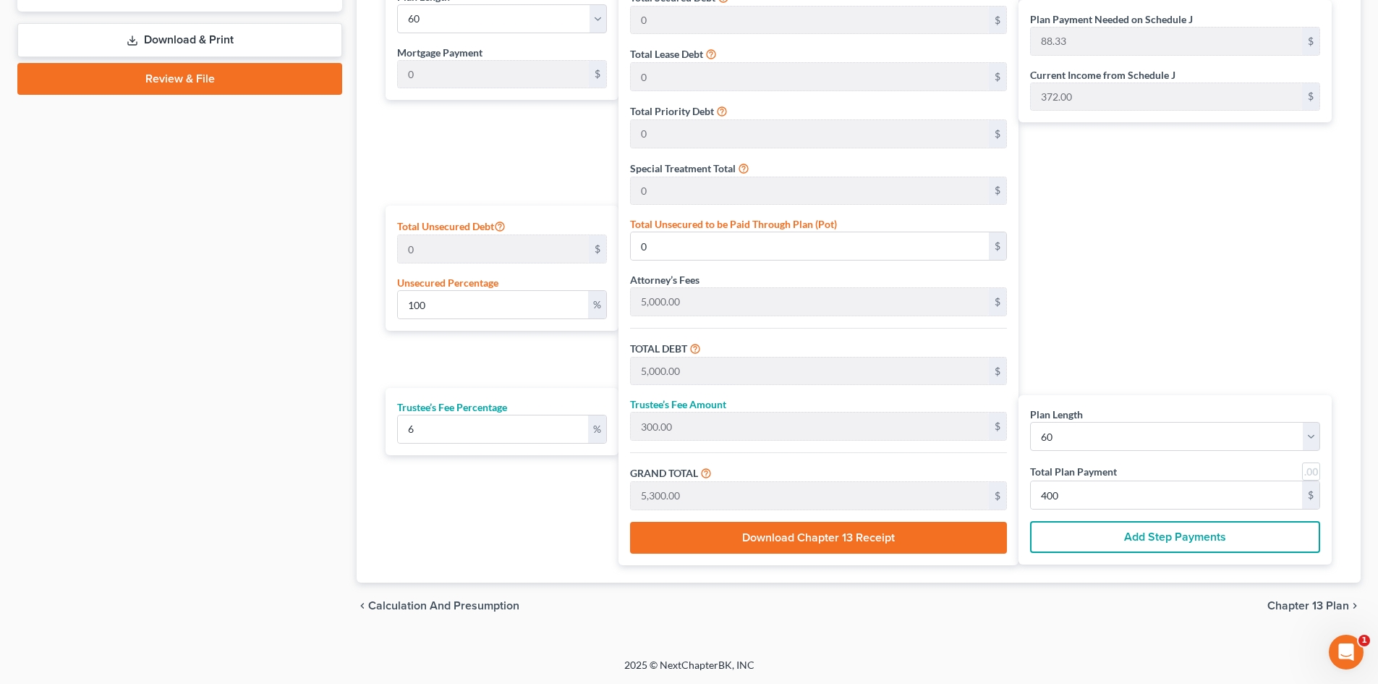
click at [1091, 510] on div "Plan Length 1 2 3 4 5 6 7 8 9 10 11 12 13 14 15 16 17 18 19 20 21 22 23 24 25 2…" at bounding box center [1175, 479] width 313 height 169
click at [1097, 495] on input "400" at bounding box center [1166, 494] width 271 height 27
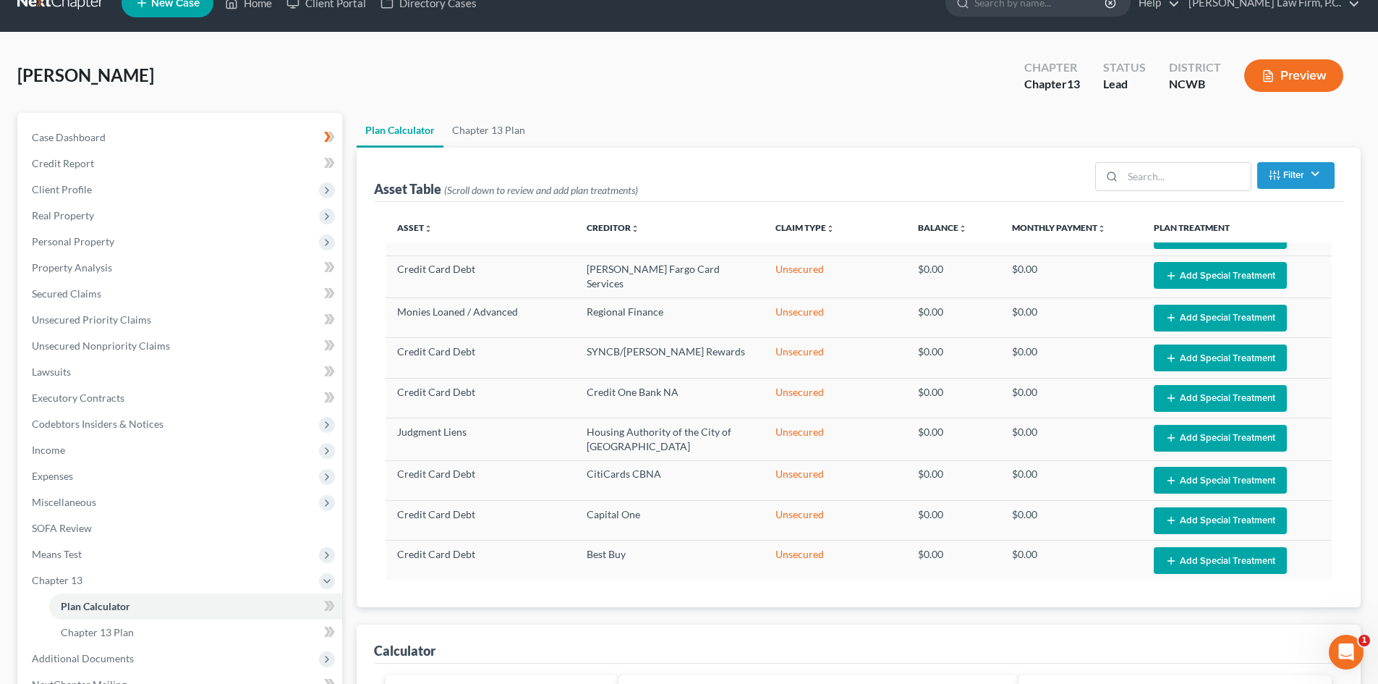
scroll to position [0, 0]
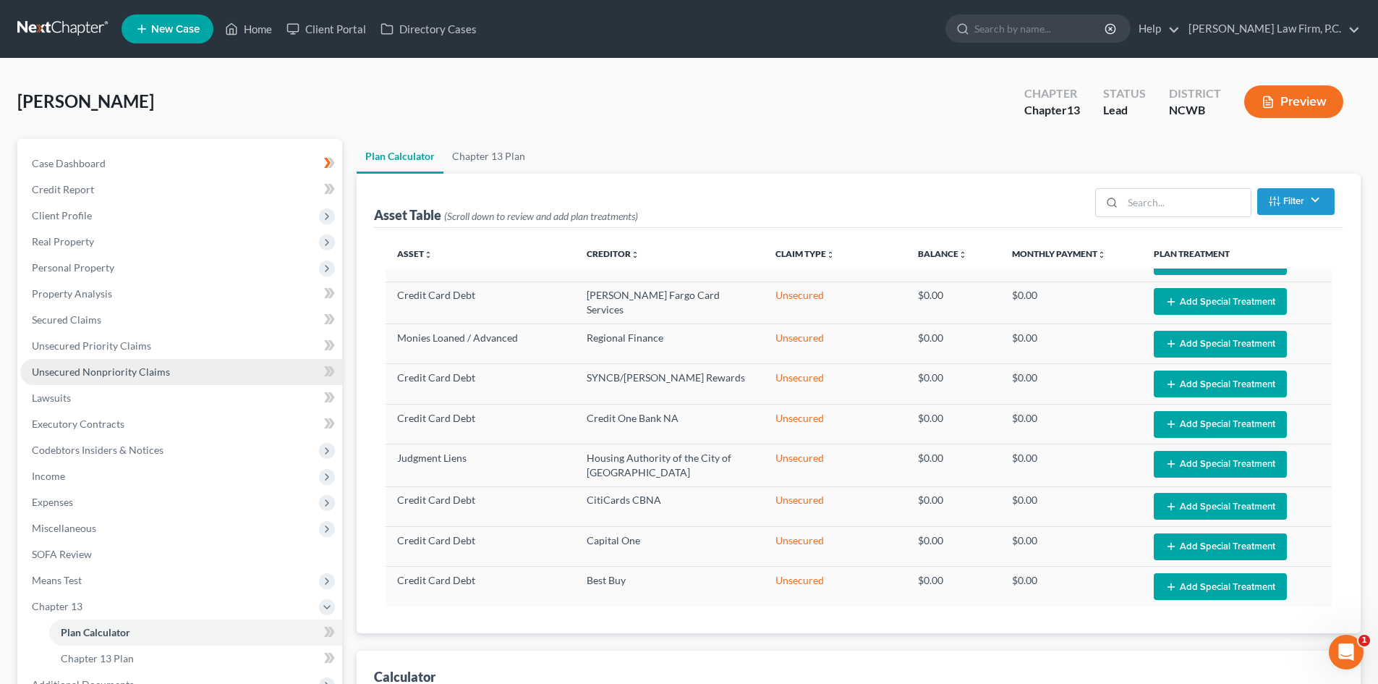
click at [100, 374] on span "Unsecured Nonpriority Claims" at bounding box center [101, 371] width 138 height 12
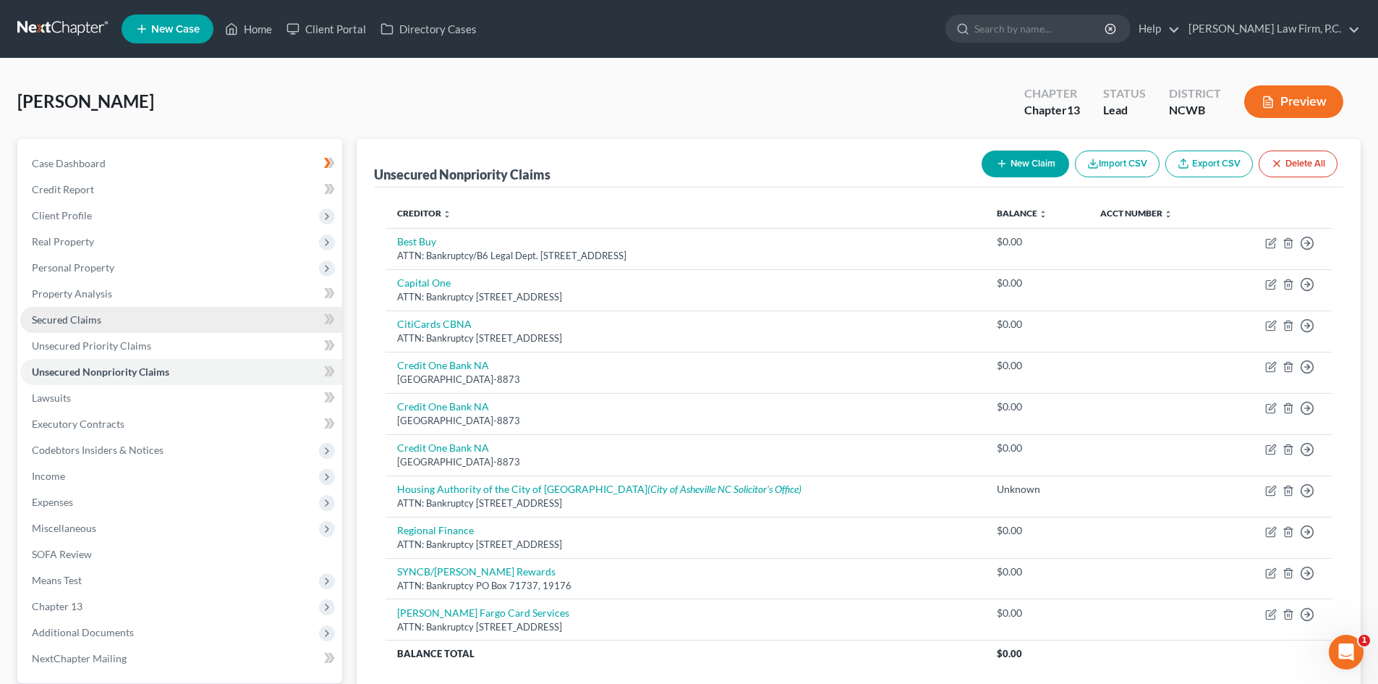
click at [70, 320] on span "Secured Claims" at bounding box center [66, 319] width 69 height 12
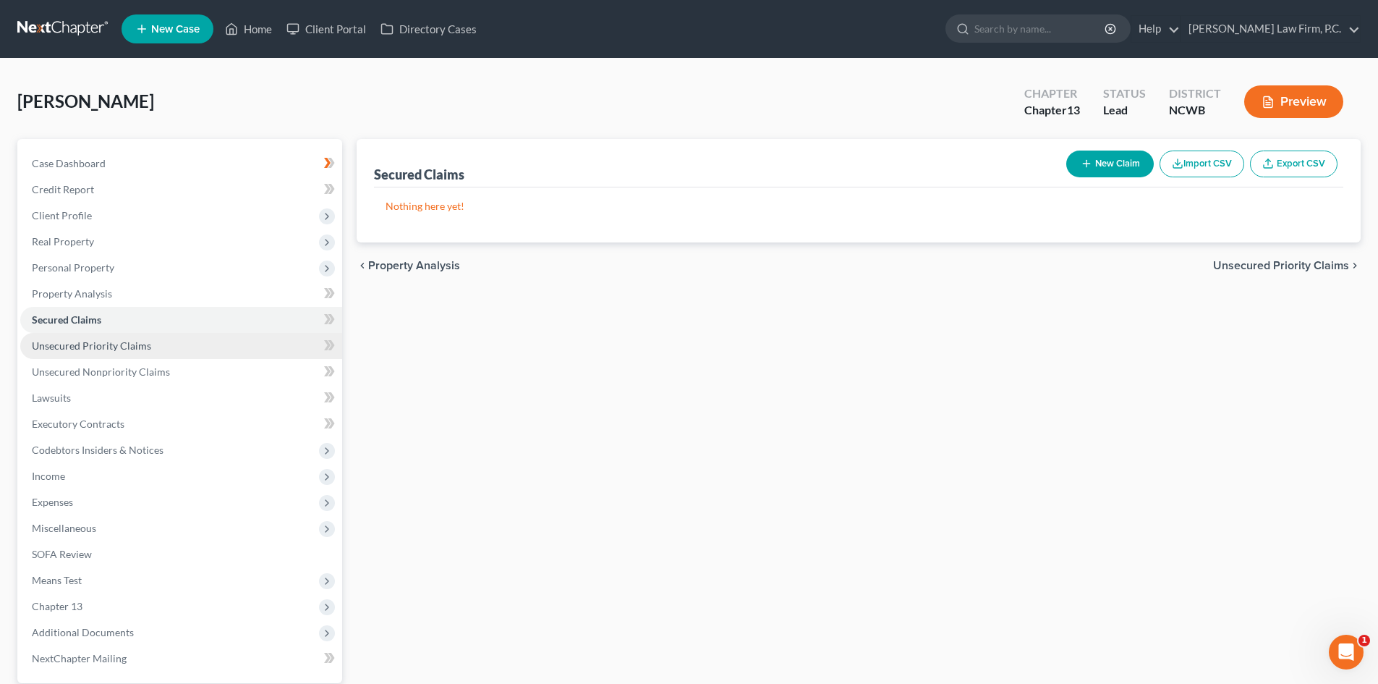
click at [77, 347] on span "Unsecured Priority Claims" at bounding box center [91, 345] width 119 height 12
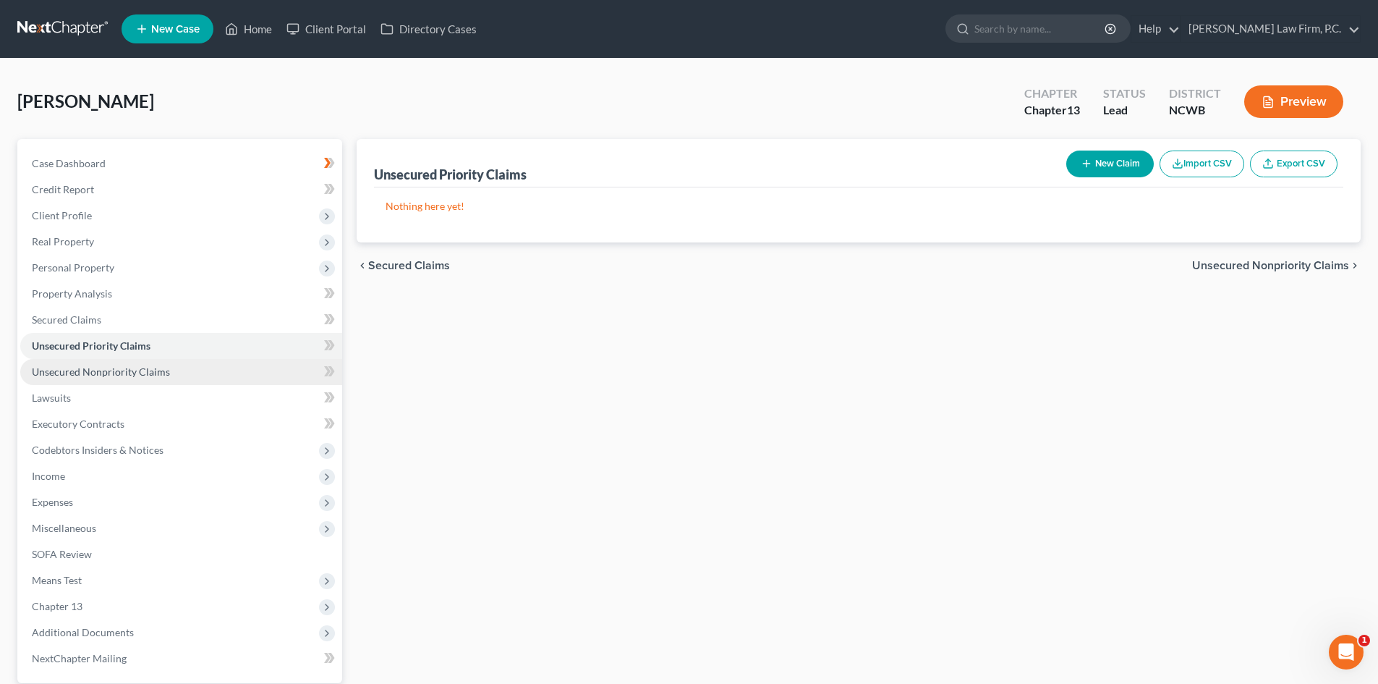
click at [77, 368] on span "Unsecured Nonpriority Claims" at bounding box center [101, 371] width 138 height 12
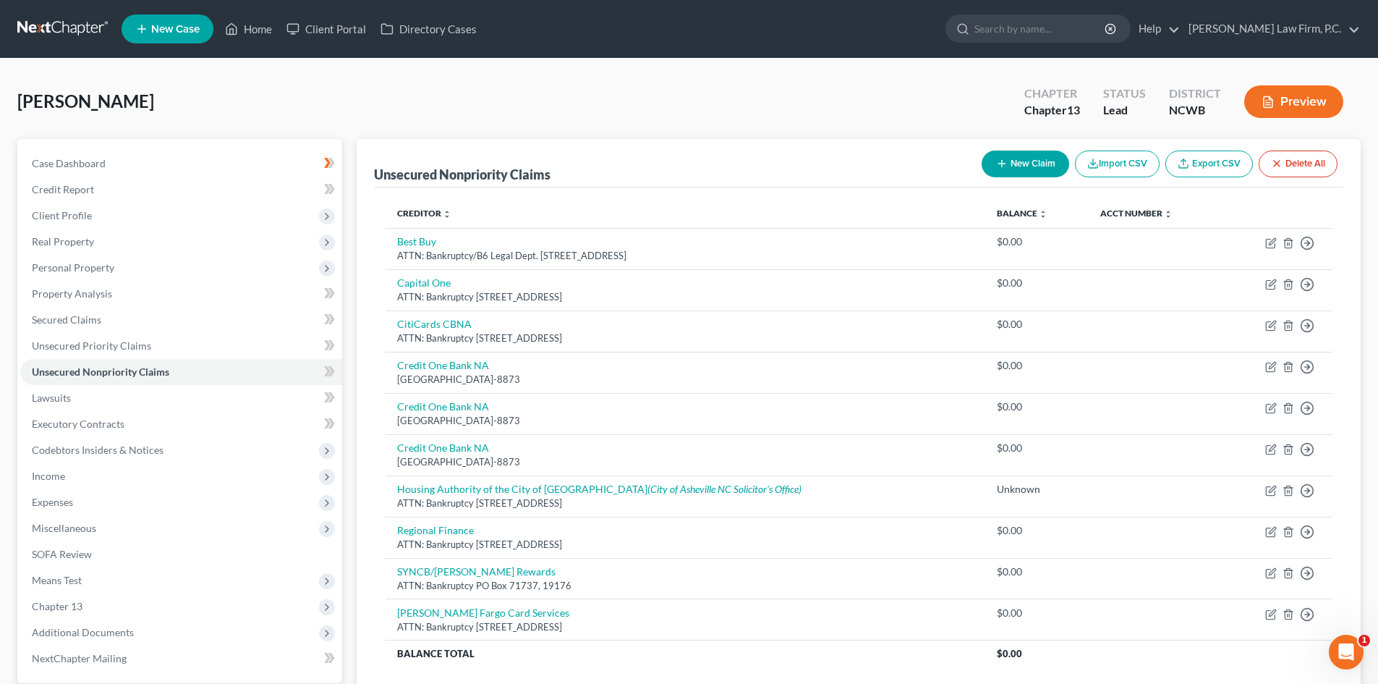
click at [1014, 164] on button "New Claim" at bounding box center [1026, 164] width 88 height 27
select select "0"
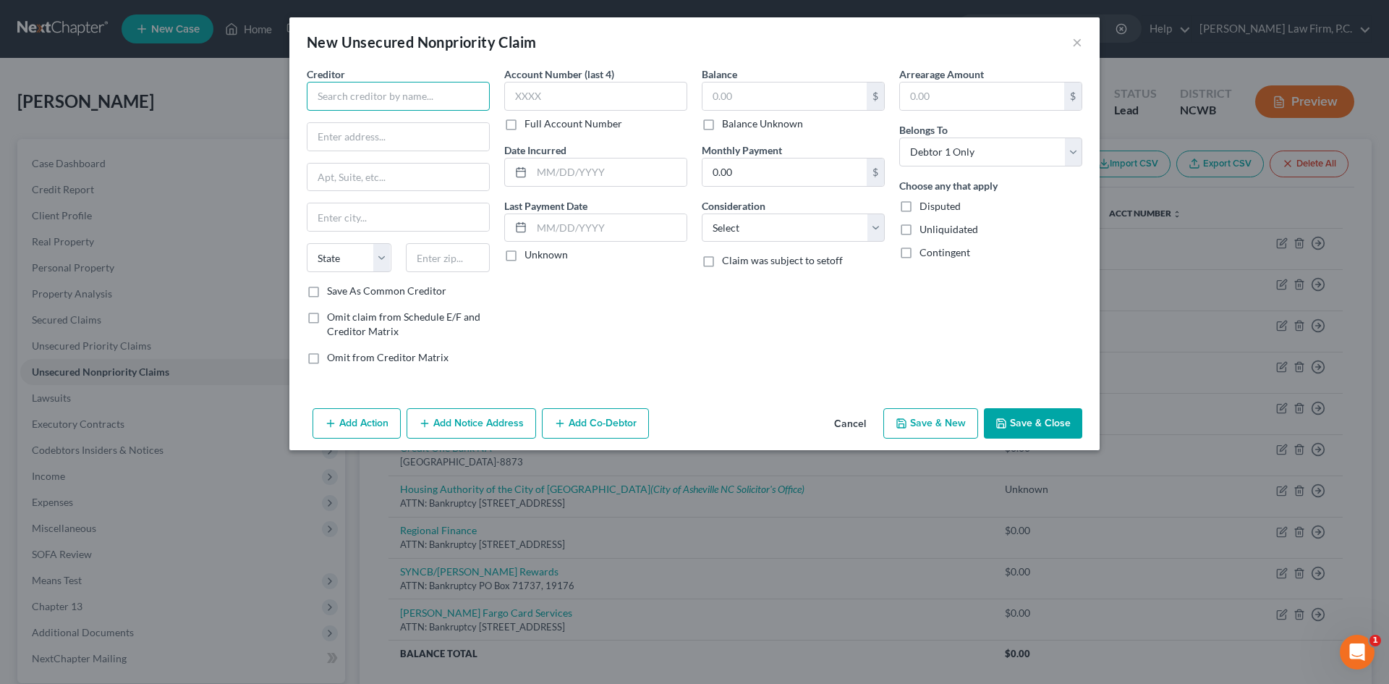
click at [399, 92] on input "text" at bounding box center [398, 96] width 183 height 29
type input "K"
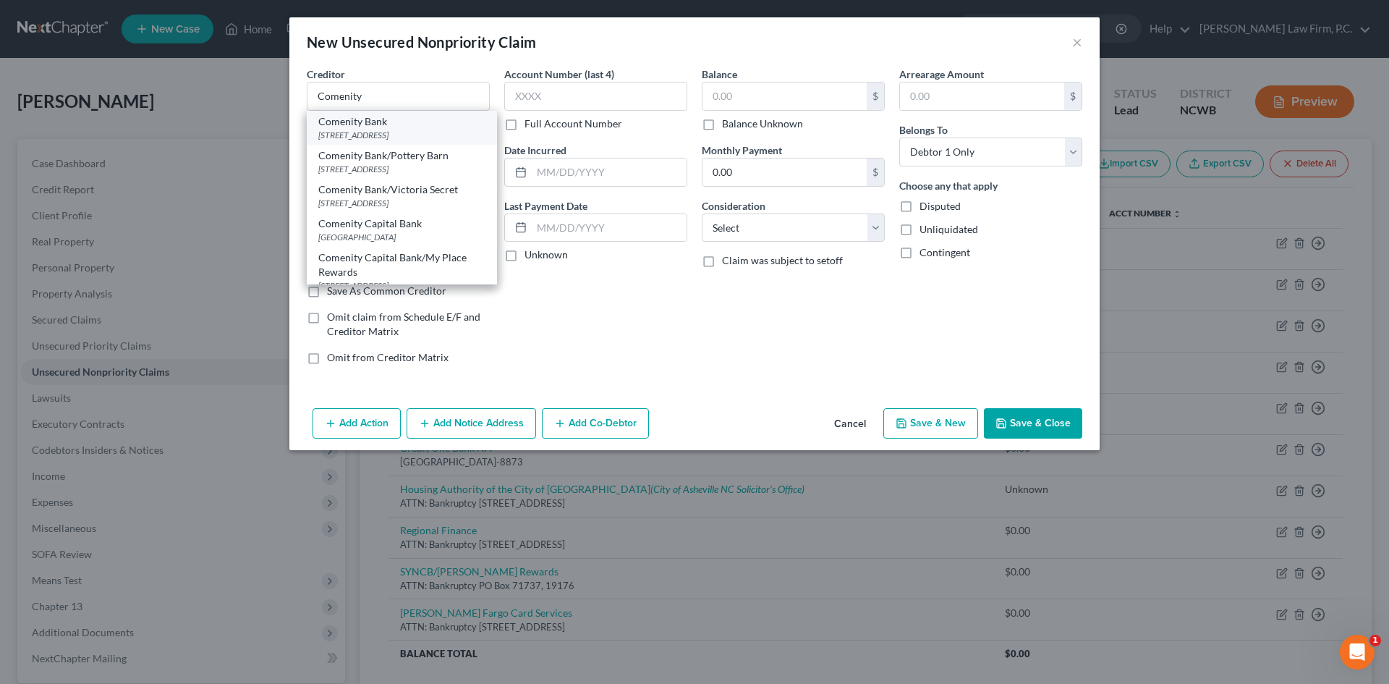
click at [405, 127] on div "Comenity Bank" at bounding box center [401, 121] width 167 height 14
type input "Comenity Bank"
type input "PO Box 182120"
type input "Columbus"
select select "36"
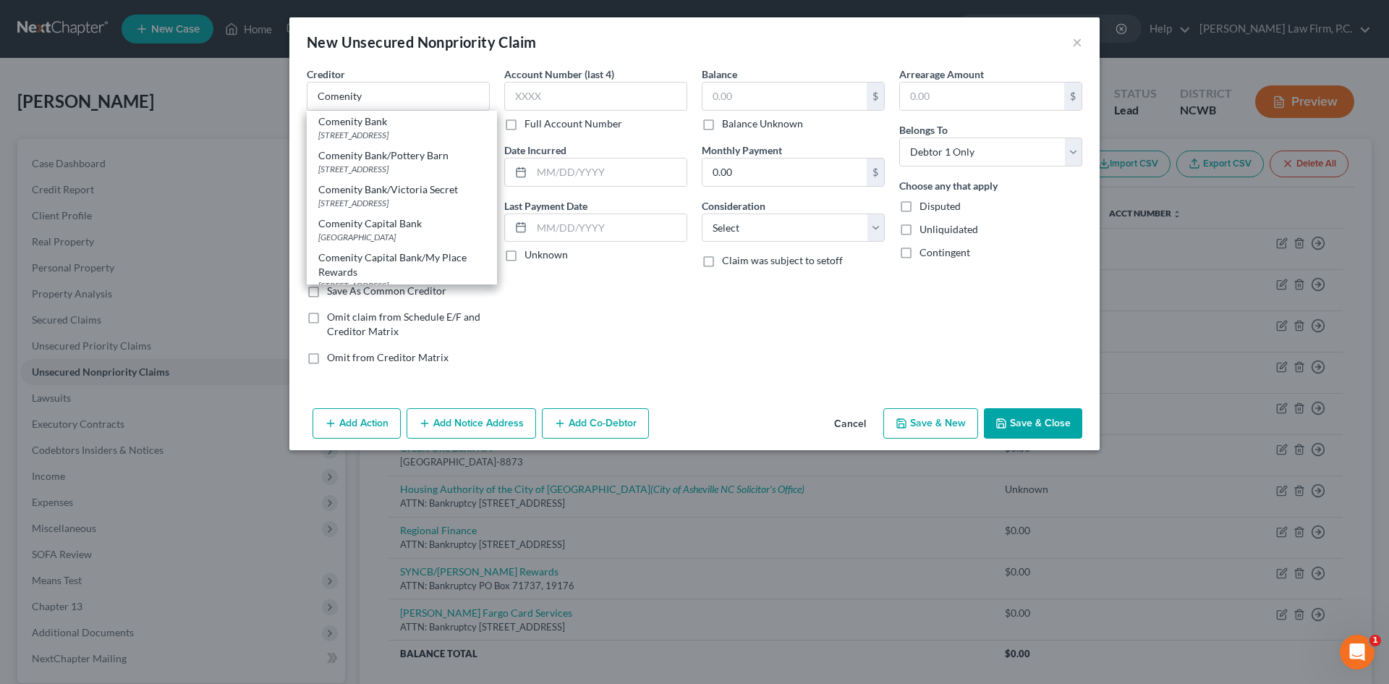
type input "43218"
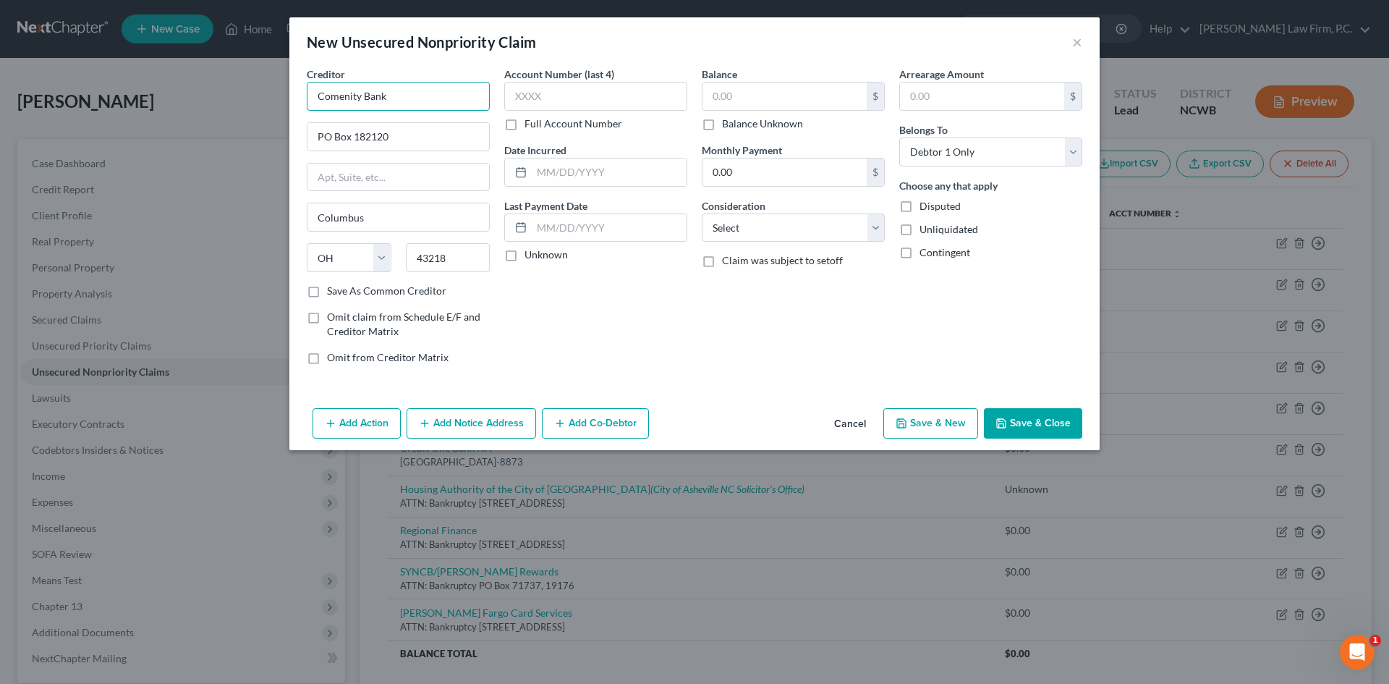
click at [404, 88] on input "Comenity Bank" at bounding box center [398, 96] width 183 height 29
type input "Comenity Bank/[PERSON_NAME]"
click at [749, 104] on input "text" at bounding box center [785, 95] width 164 height 27
type input "187"
click at [764, 245] on div "Balance 187.00 $ Balance Unknown Balance Undetermined 187 $ Balance Unknown Mon…" at bounding box center [794, 222] width 198 height 310
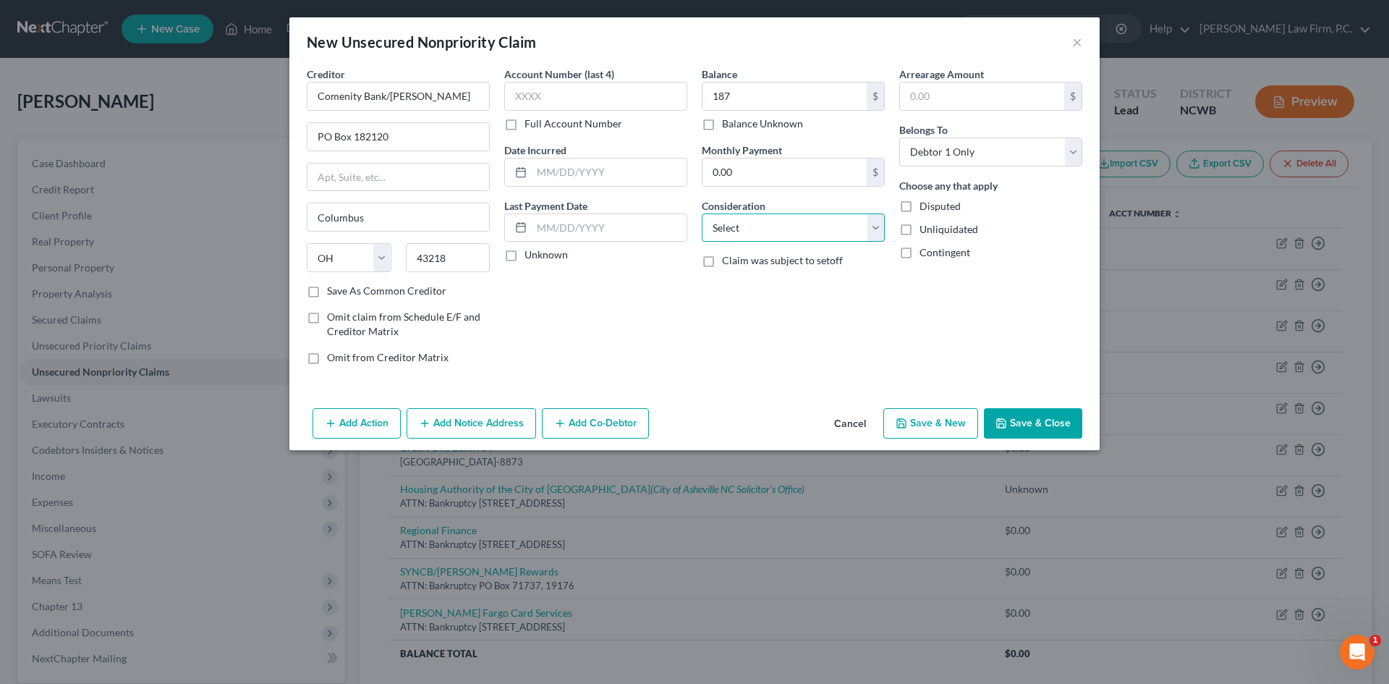
click at [766, 237] on select "Select Cable / Satellite Services Collection Agency Credit Card Debt Debt Couns…" at bounding box center [793, 227] width 183 height 29
select select "2"
click at [702, 213] on select "Select Cable / Satellite Services Collection Agency Credit Card Debt Debt Couns…" at bounding box center [793, 227] width 183 height 29
click at [1025, 426] on button "Save & Close" at bounding box center [1033, 423] width 98 height 30
type input "187.00"
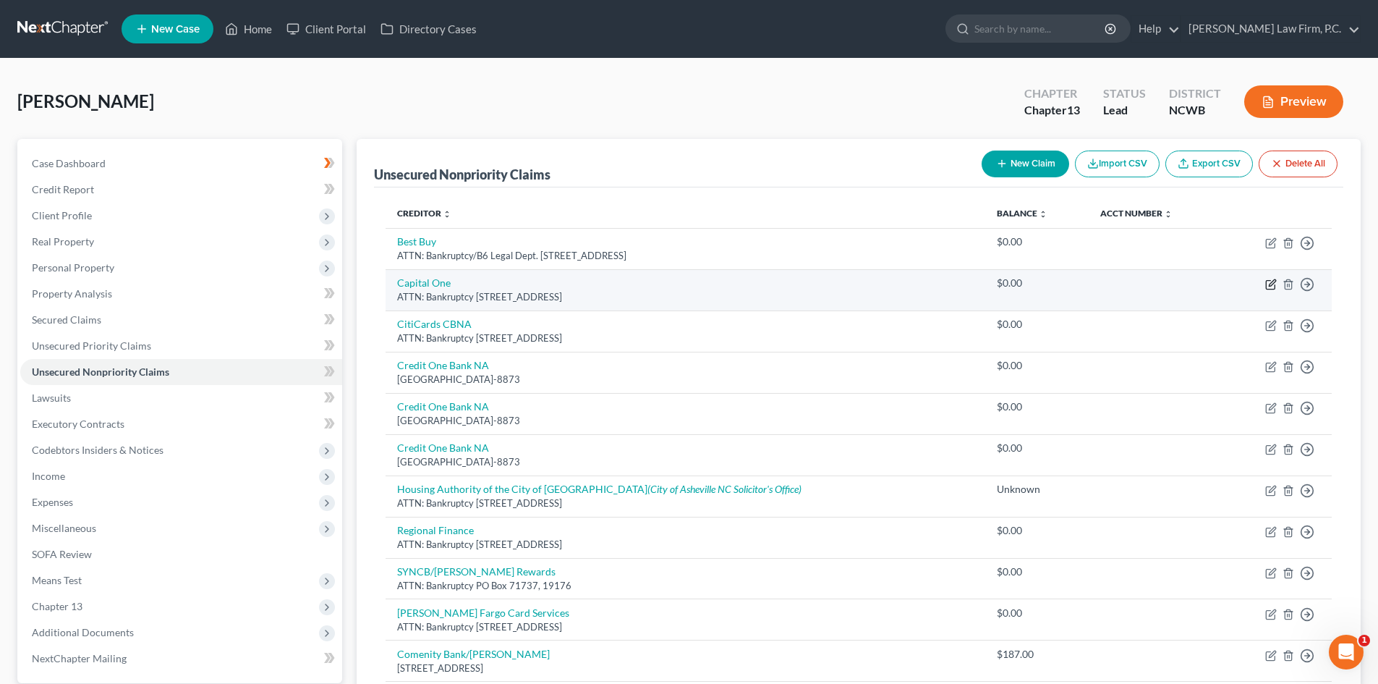
click at [1273, 285] on icon "button" at bounding box center [1272, 285] width 12 height 12
select select "46"
select select "2"
select select "0"
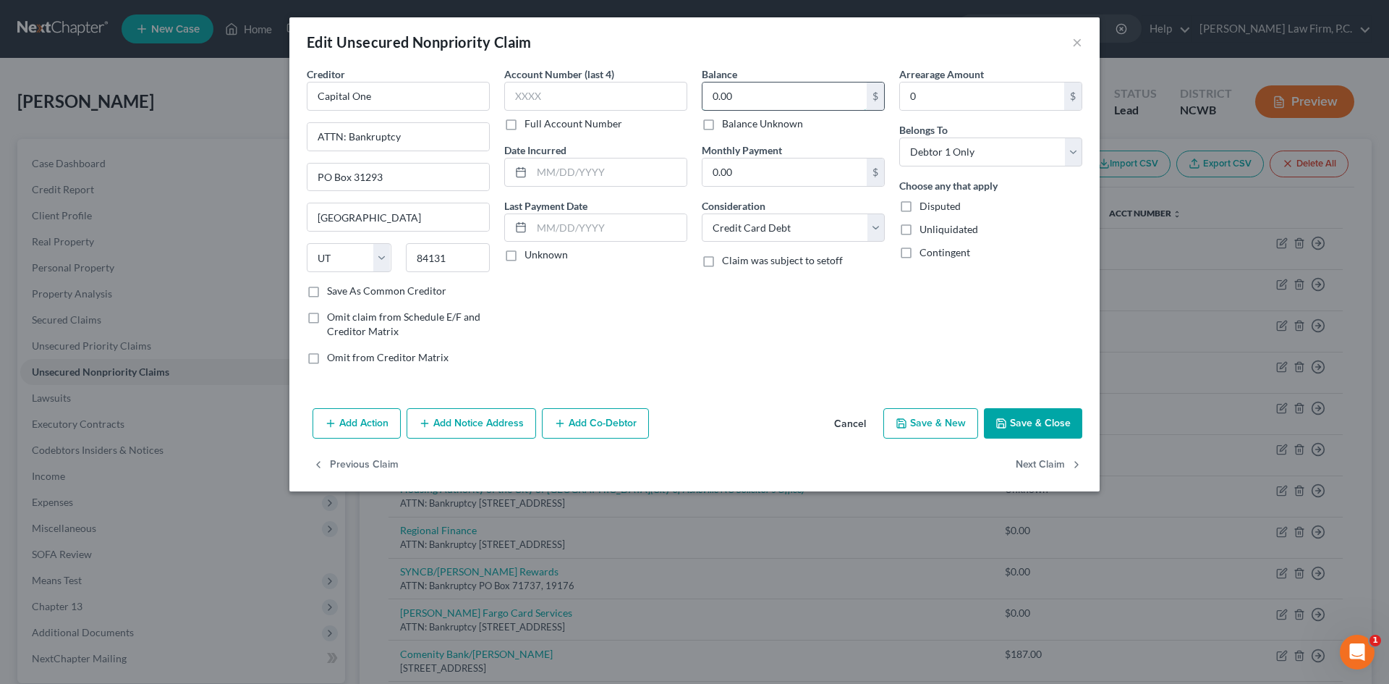
click at [797, 105] on input "0.00" at bounding box center [785, 95] width 164 height 27
click at [1003, 418] on icon "button" at bounding box center [1002, 424] width 12 height 12
type input "2,128.00"
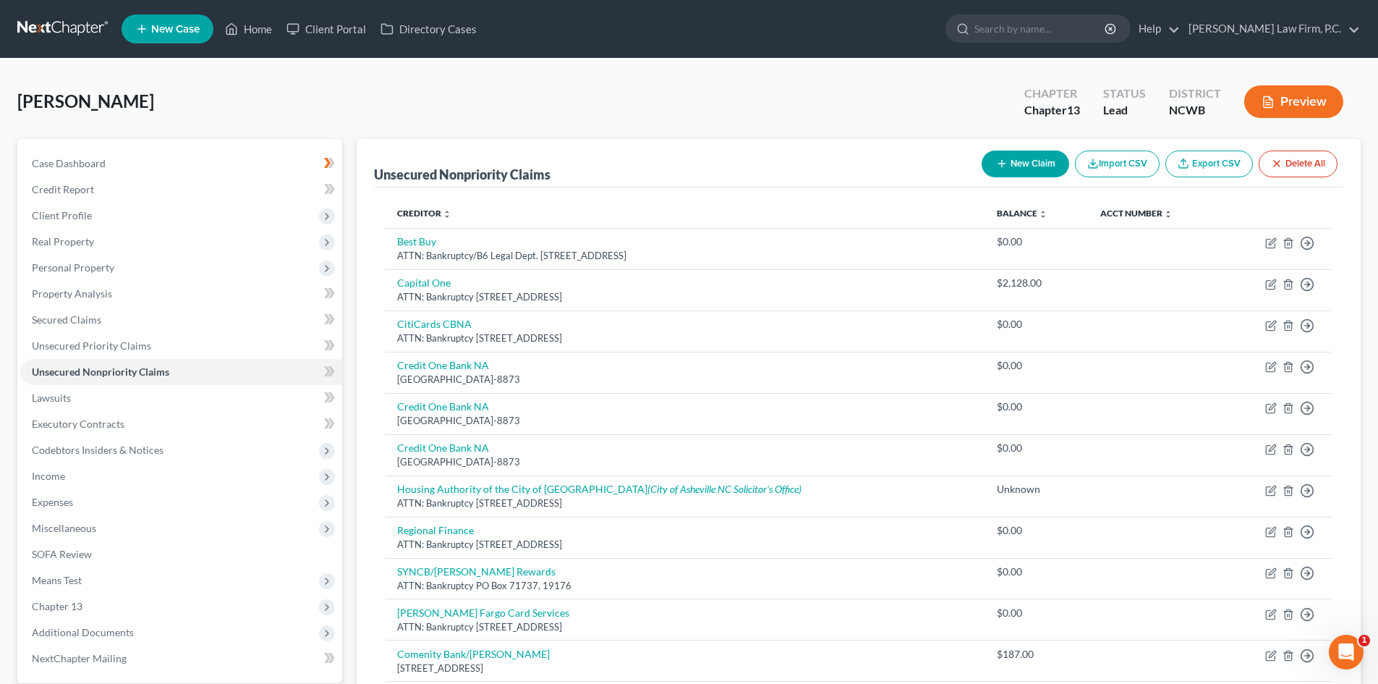
click at [1030, 156] on button "New Claim" at bounding box center [1026, 164] width 88 height 27
select select "0"
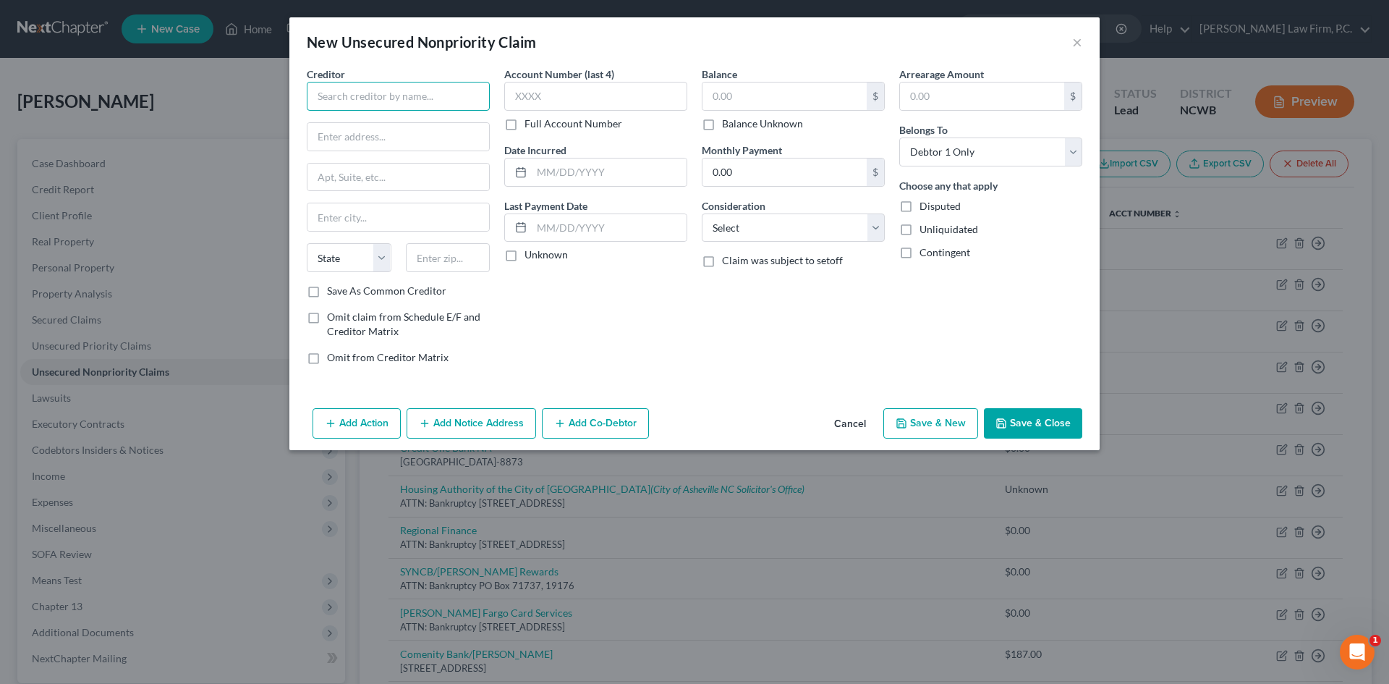
click at [384, 99] on input "text" at bounding box center [398, 96] width 183 height 29
type input "c"
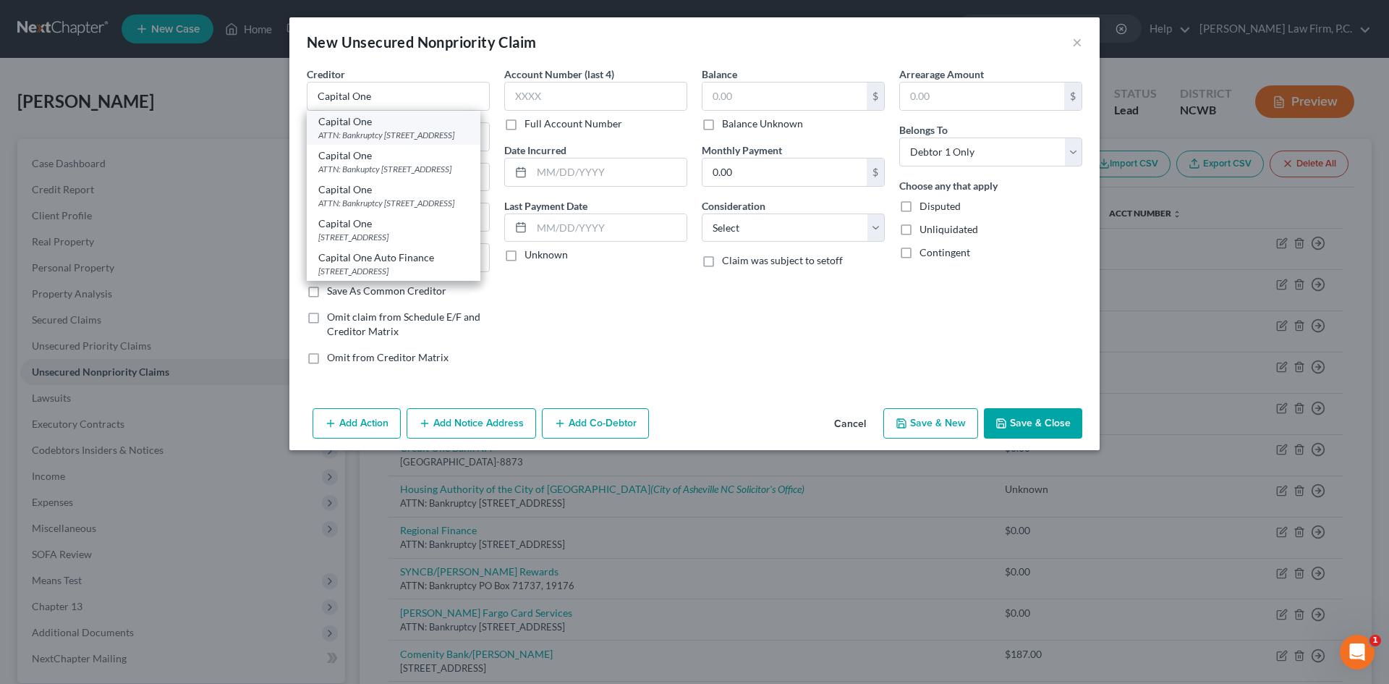
click at [392, 140] on div "ATTN: Bankruptcy [STREET_ADDRESS]" at bounding box center [393, 135] width 151 height 12
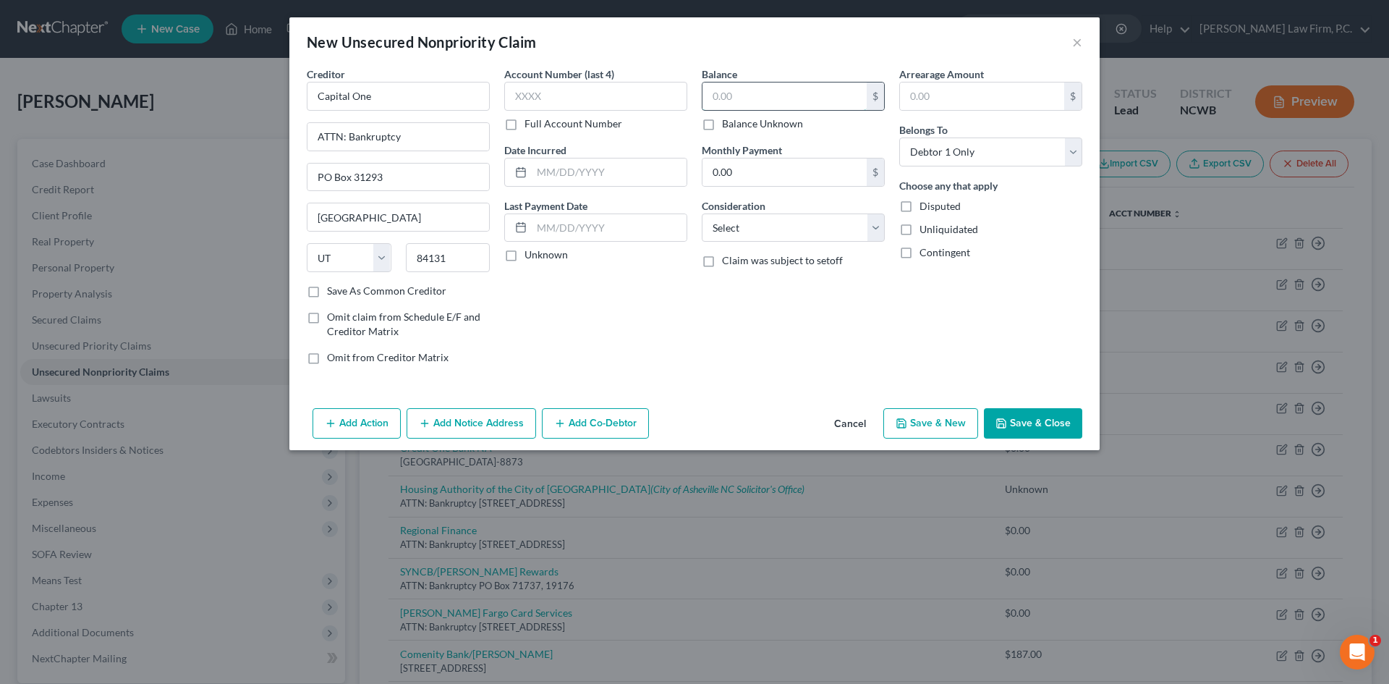
click at [727, 95] on input "text" at bounding box center [785, 95] width 164 height 27
click at [740, 229] on select "Select Cable / Satellite Services Collection Agency Credit Card Debt Debt Couns…" at bounding box center [793, 227] width 183 height 29
click at [702, 213] on select "Select Cable / Satellite Services Collection Agency Credit Card Debt Debt Couns…" at bounding box center [793, 227] width 183 height 29
click at [1036, 418] on button "Save & Close" at bounding box center [1033, 423] width 98 height 30
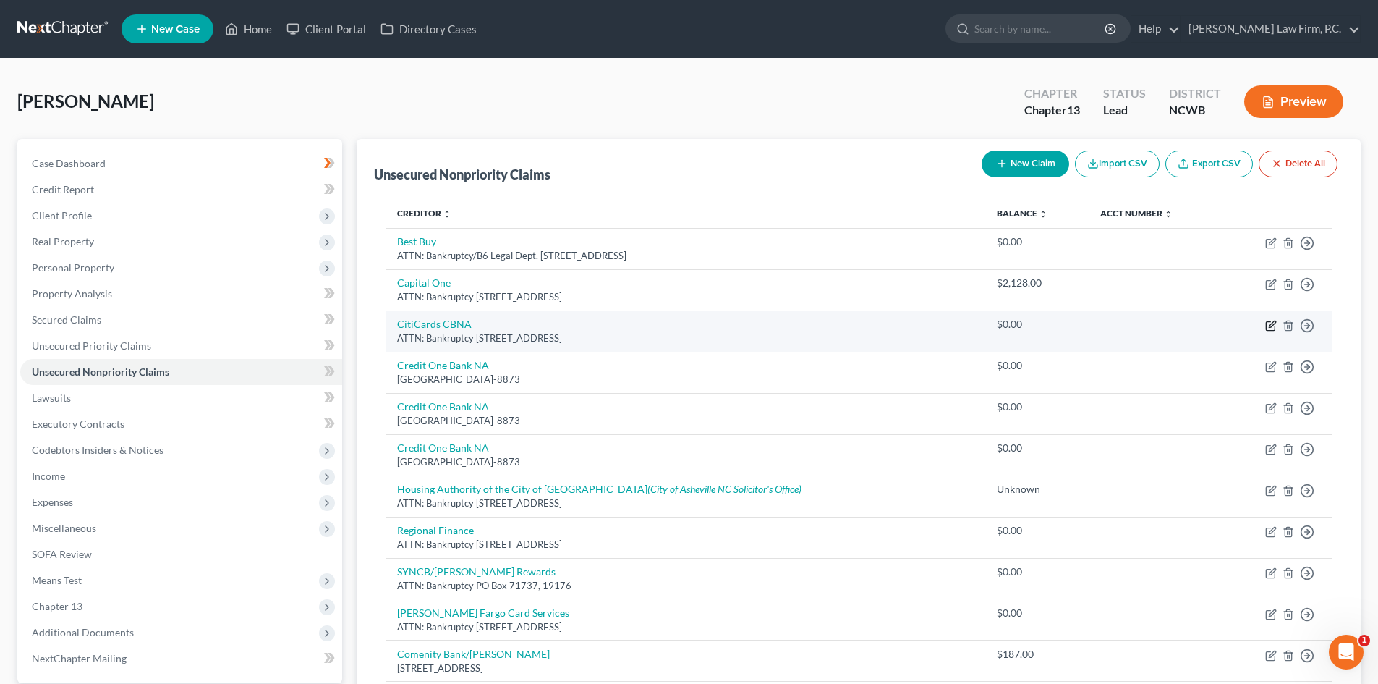
click at [1267, 323] on icon "button" at bounding box center [1272, 326] width 12 height 12
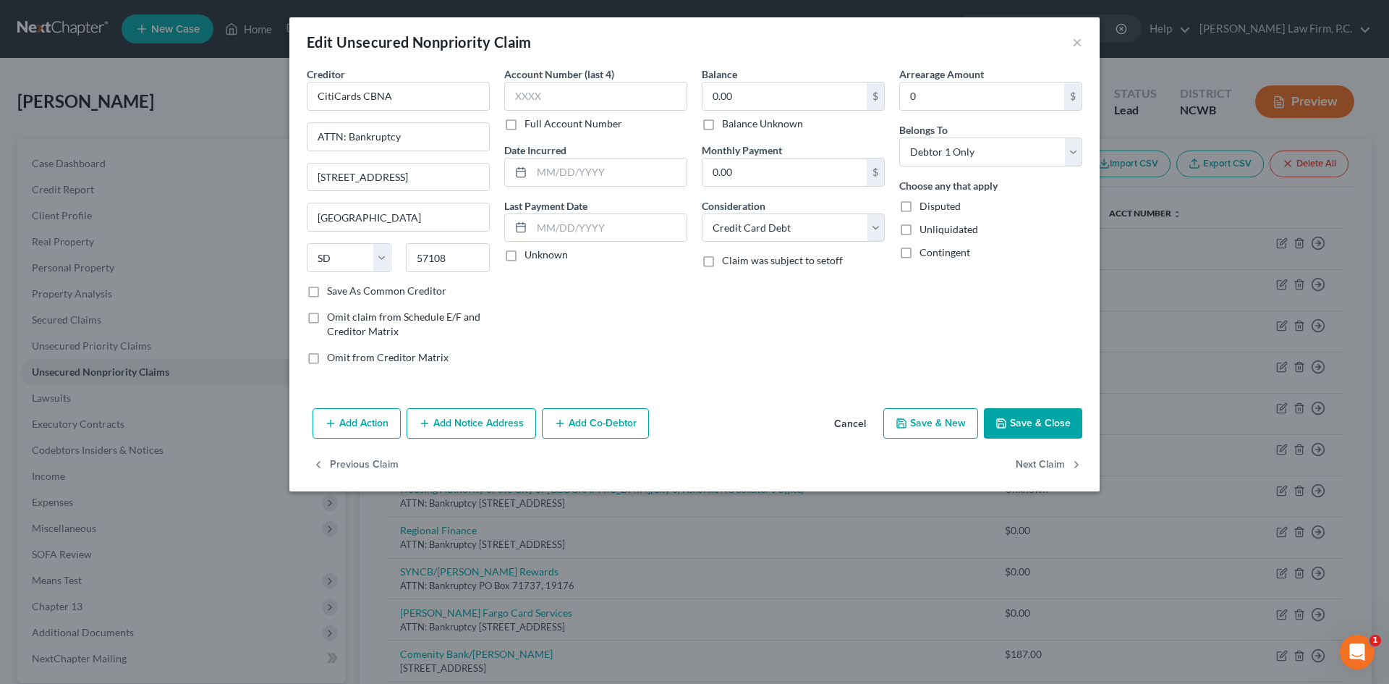
click at [847, 416] on button "Cancel" at bounding box center [850, 424] width 55 height 29
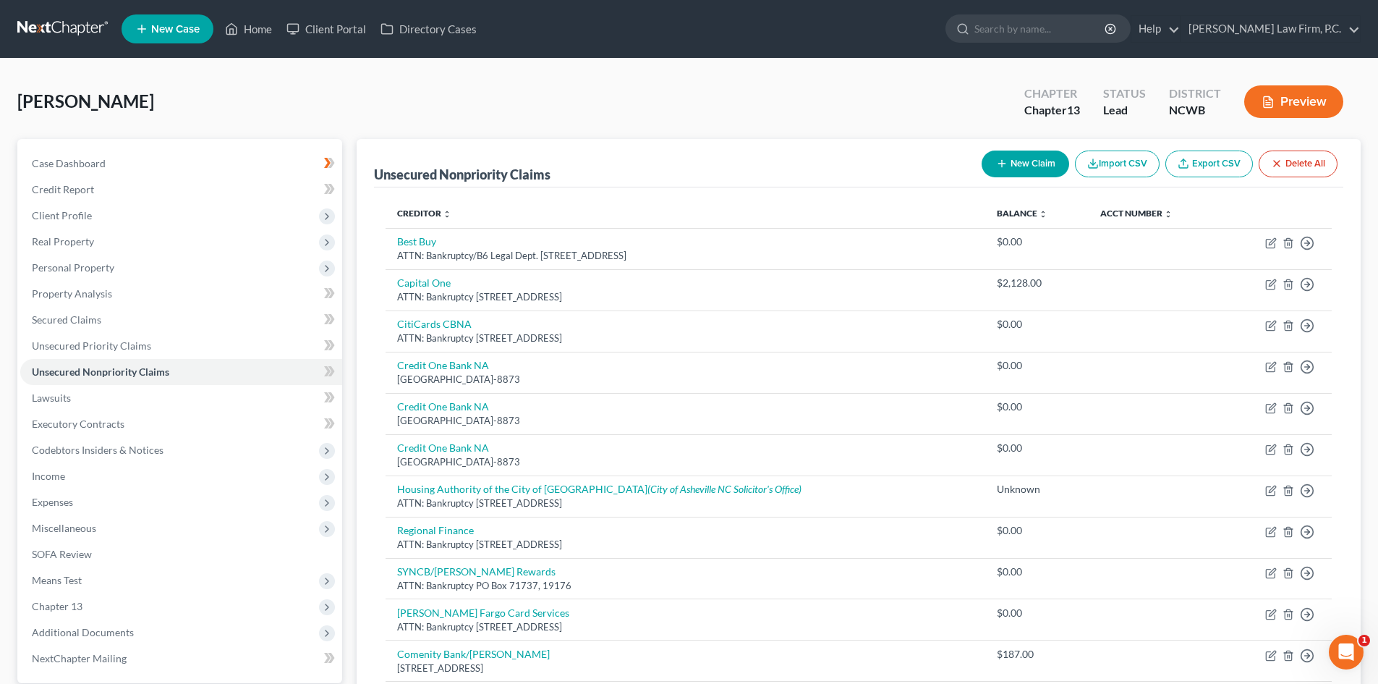
click at [1041, 158] on button "New Claim" at bounding box center [1026, 164] width 88 height 27
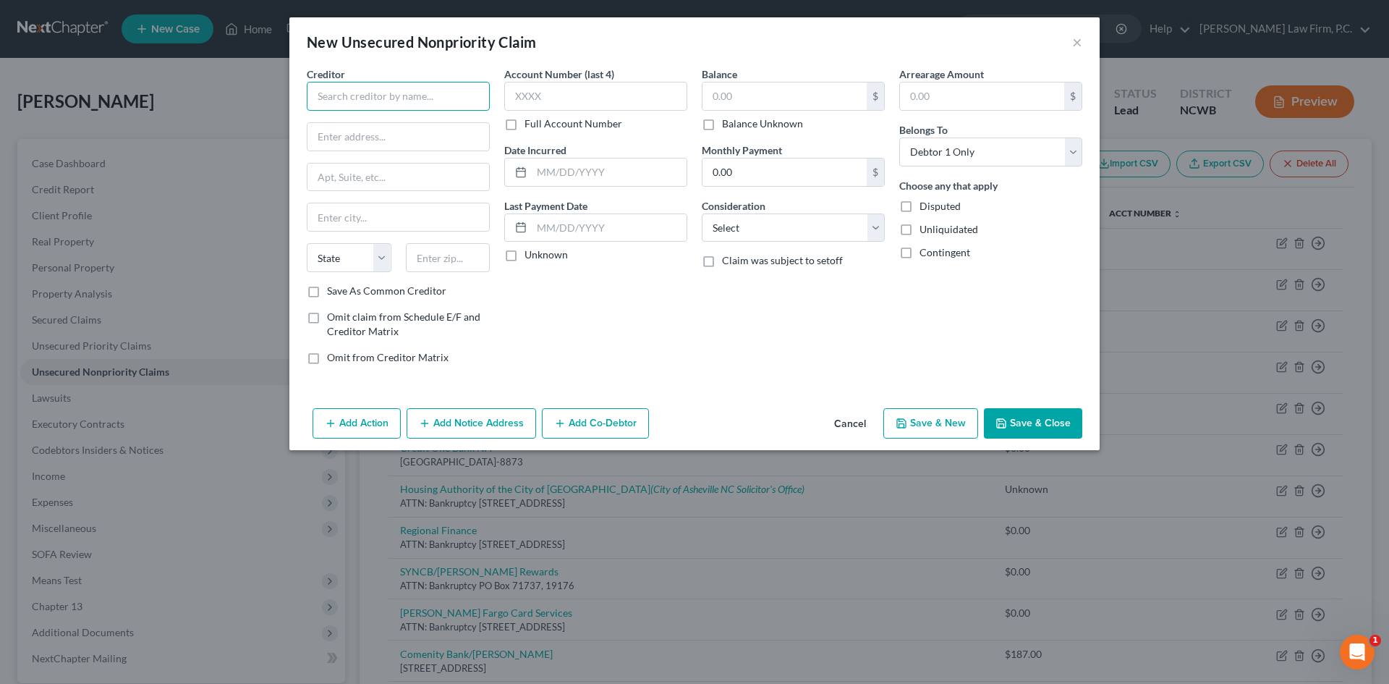
click at [349, 101] on input "text" at bounding box center [398, 96] width 183 height 29
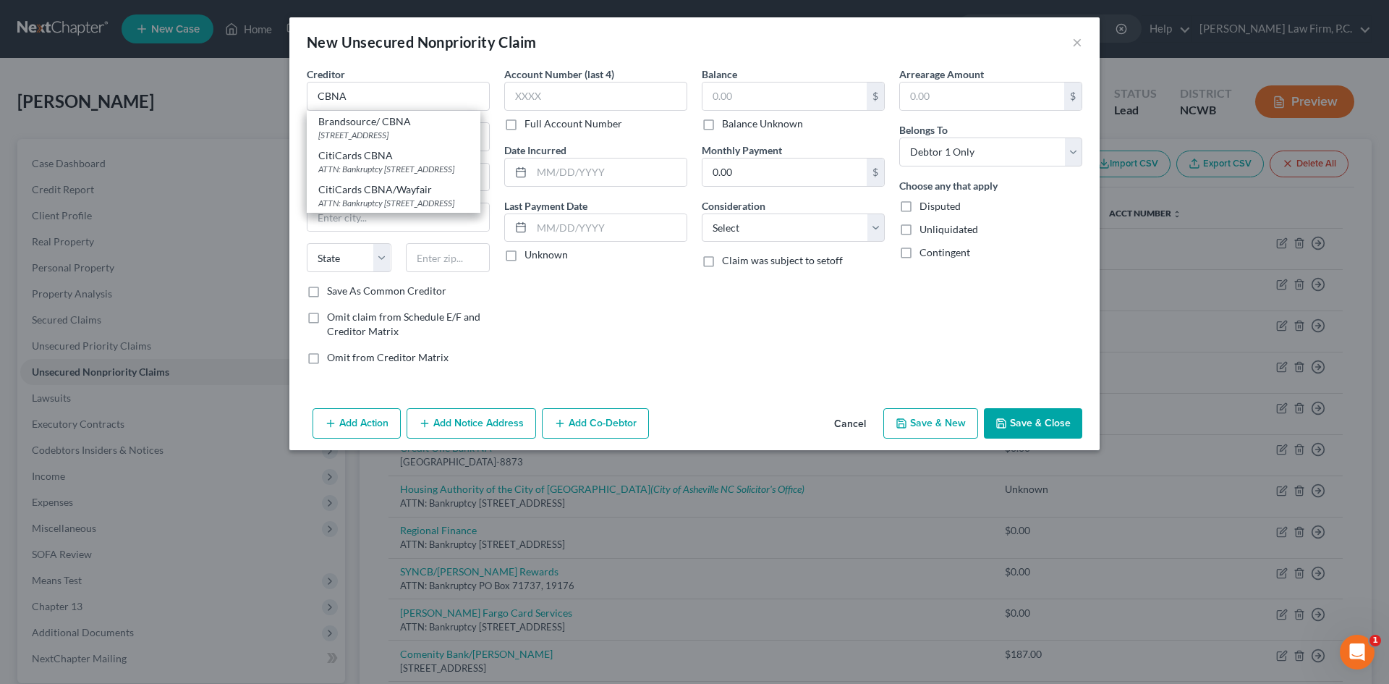
click at [856, 425] on button "Cancel" at bounding box center [850, 424] width 55 height 29
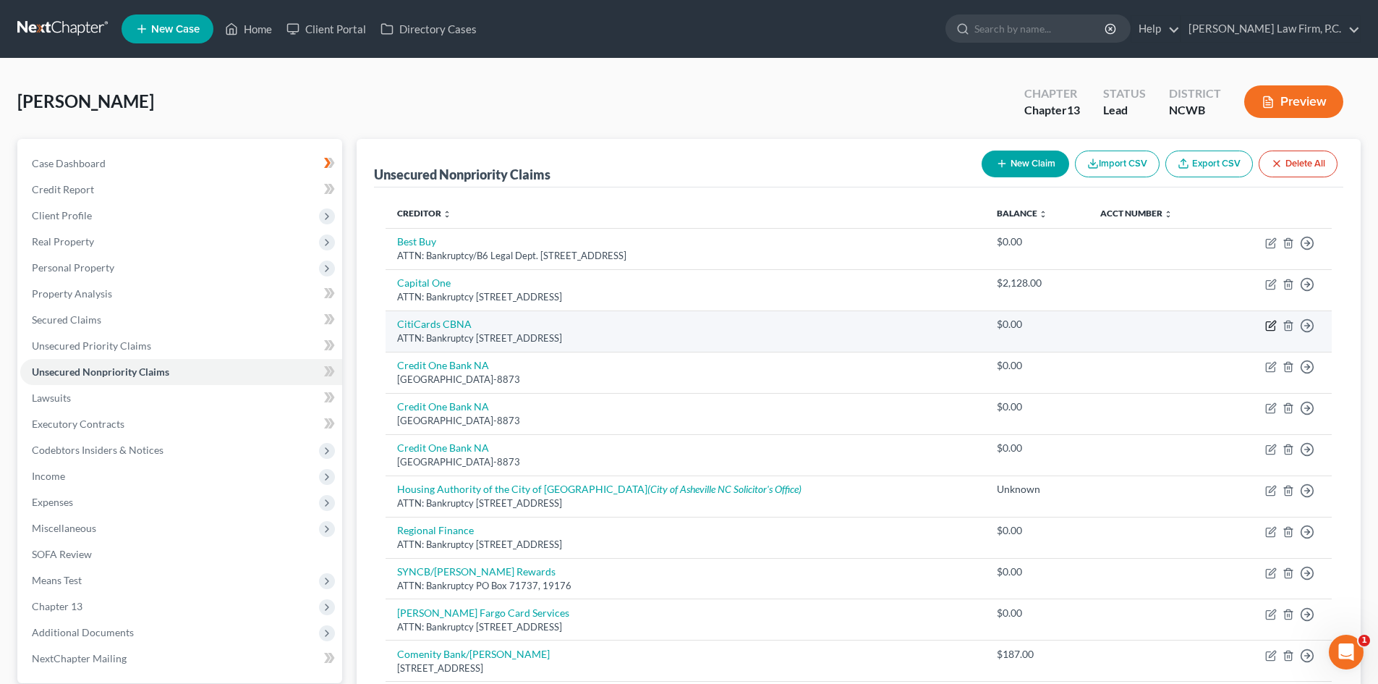
click at [1271, 326] on icon "button" at bounding box center [1272, 326] width 12 height 12
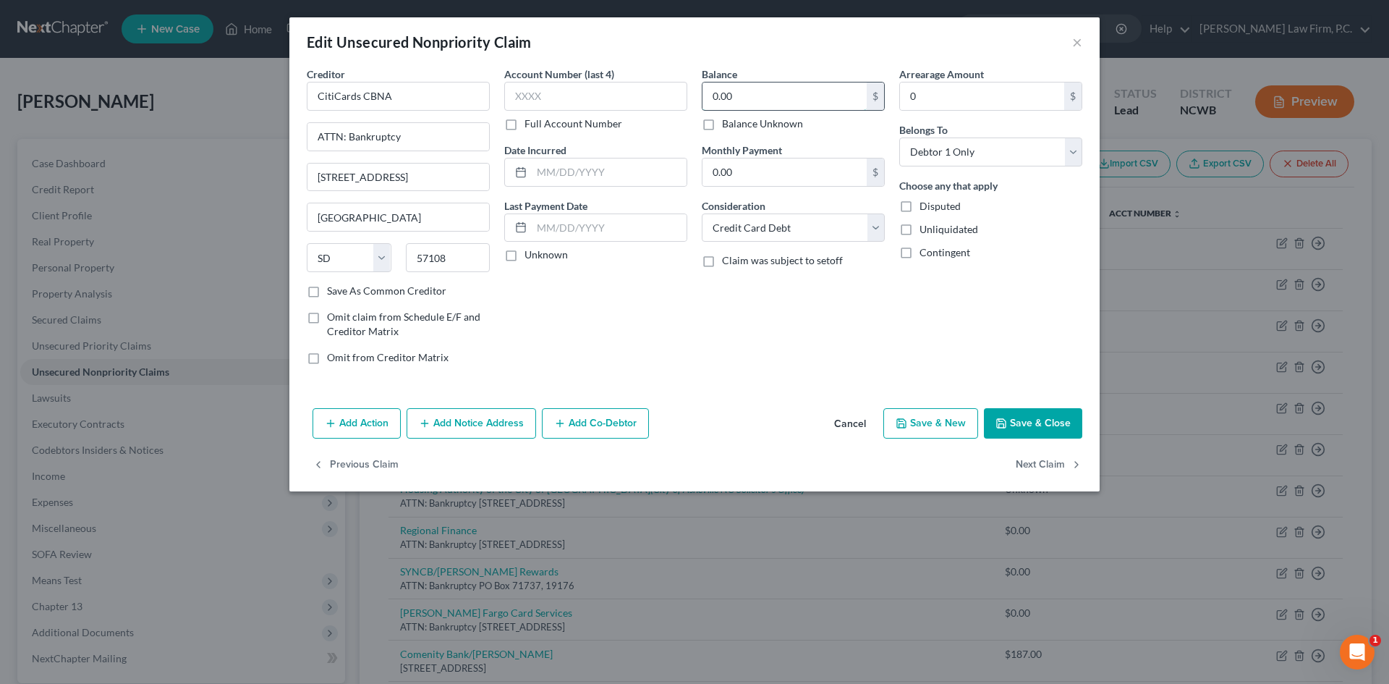
click at [758, 85] on input "0.00" at bounding box center [785, 95] width 164 height 27
click at [1028, 423] on button "Save & Close" at bounding box center [1033, 423] width 98 height 30
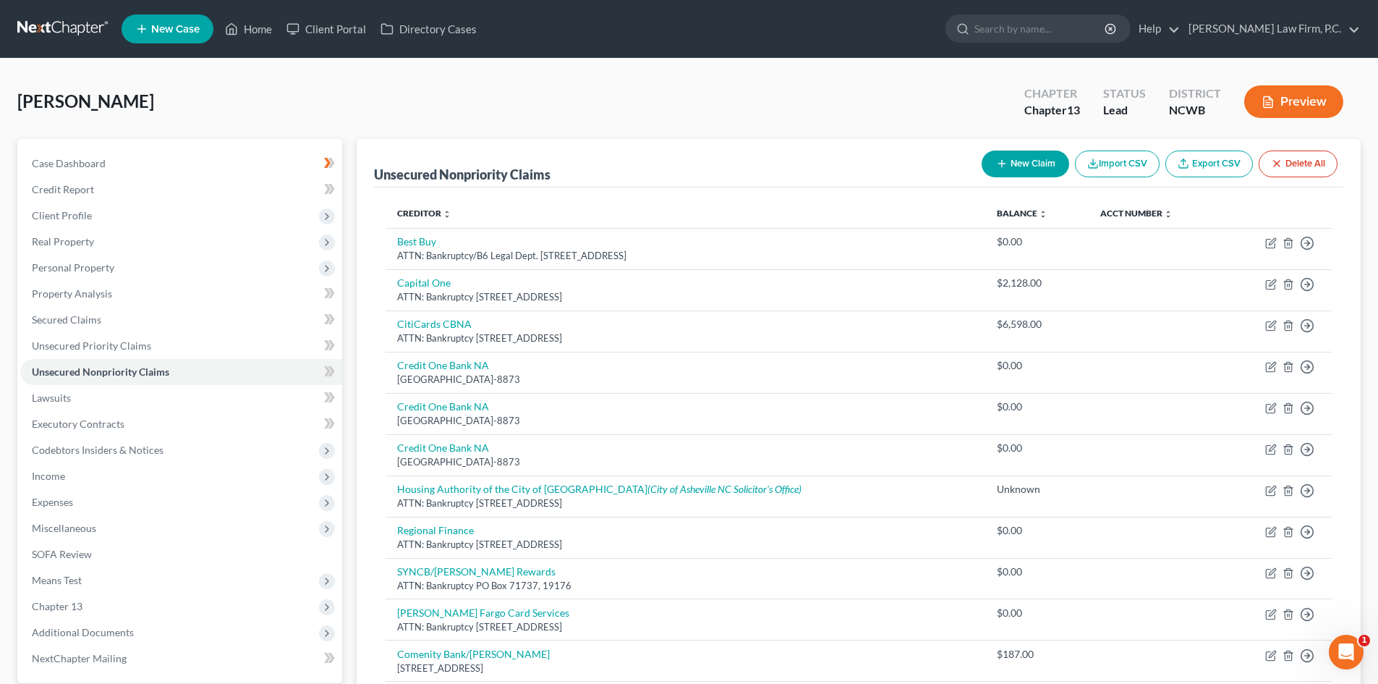
click at [1051, 162] on button "New Claim" at bounding box center [1026, 164] width 88 height 27
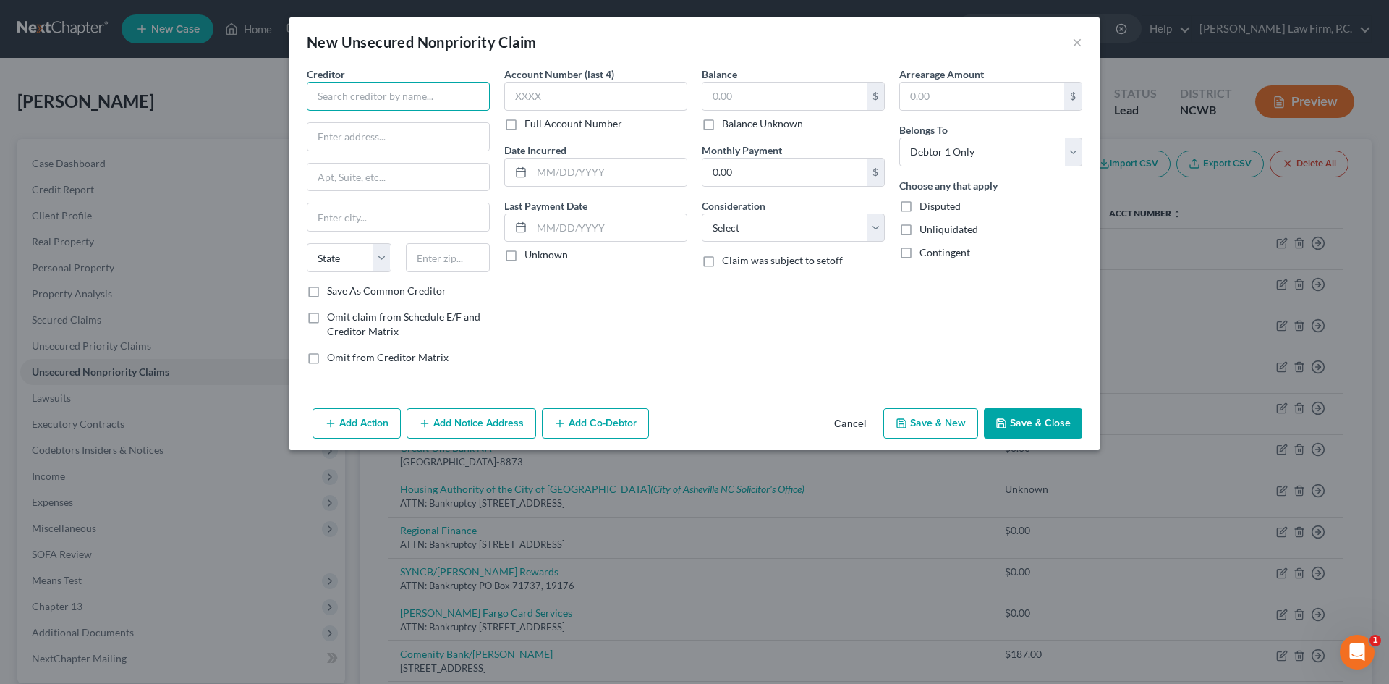
click at [441, 94] on input "text" at bounding box center [398, 96] width 183 height 29
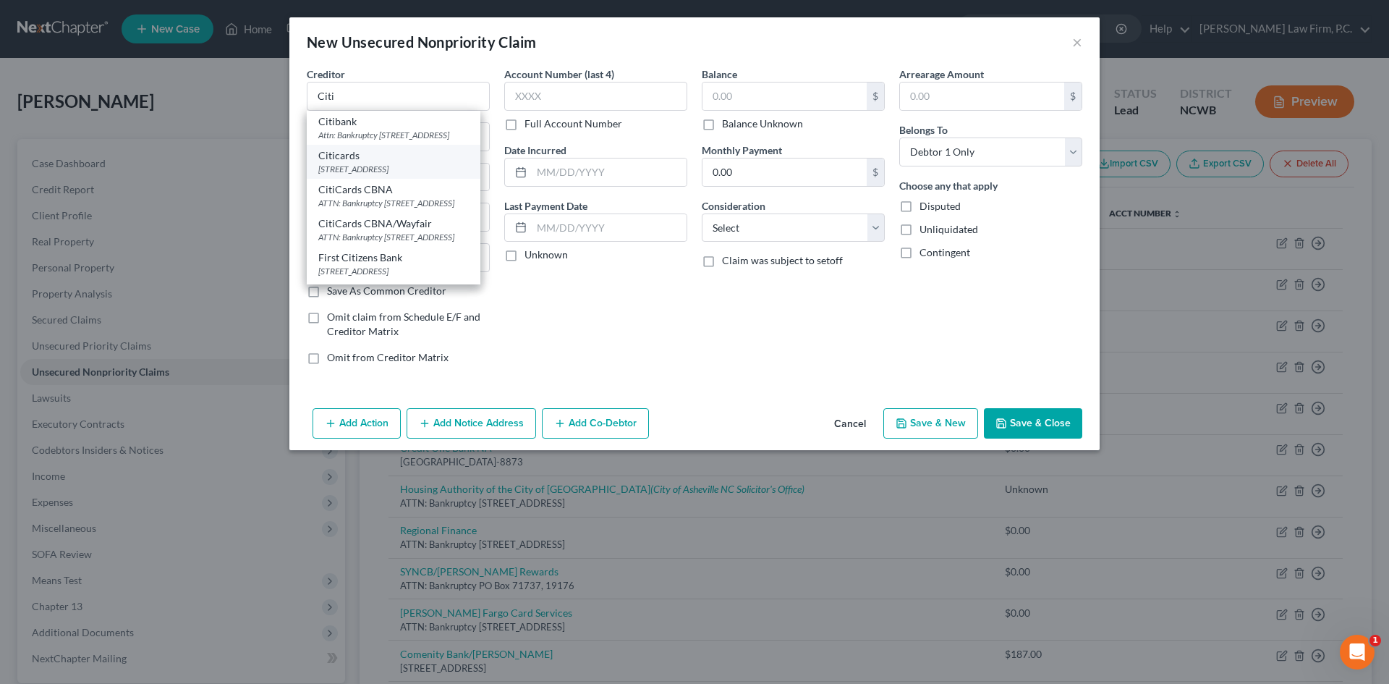
click at [378, 163] on div "Citicards" at bounding box center [393, 155] width 151 height 14
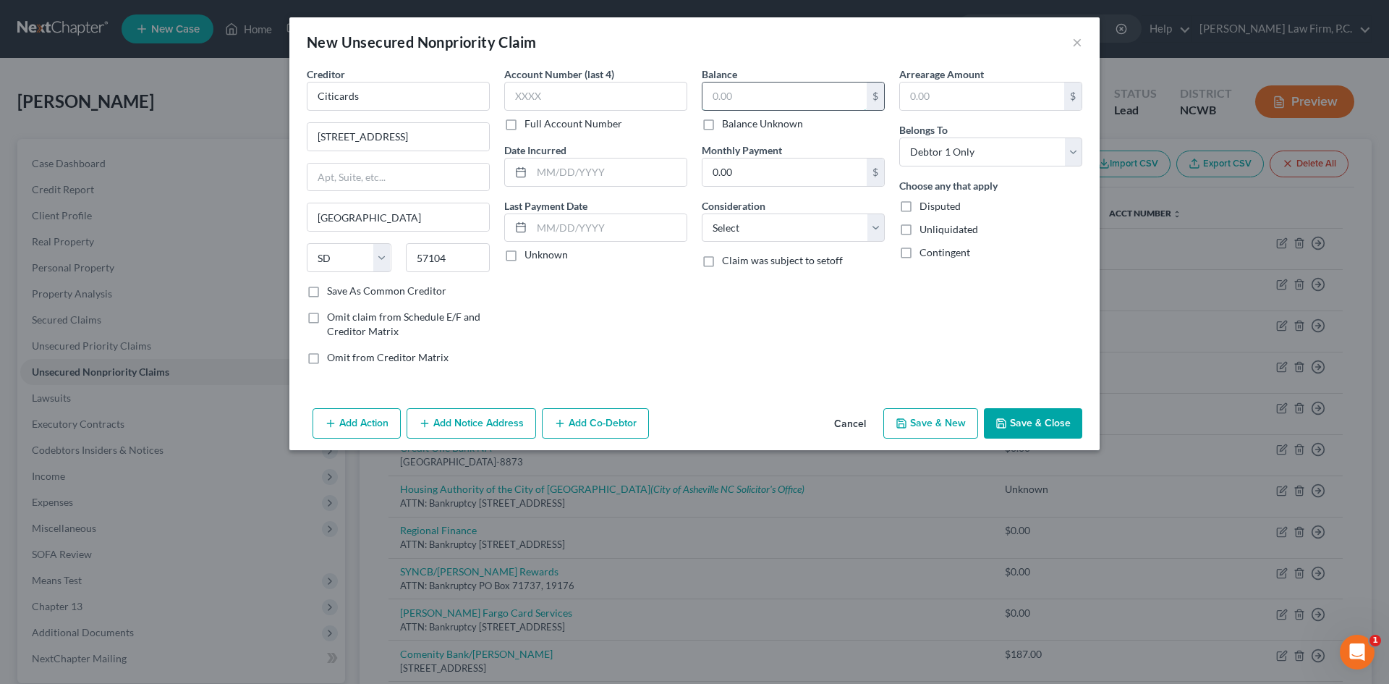
click at [734, 84] on input "text" at bounding box center [785, 95] width 164 height 27
drag, startPoint x: 770, startPoint y: 221, endPoint x: 765, endPoint y: 238, distance: 17.4
click at [769, 223] on select "Select Cable / Satellite Services Collection Agency Credit Card Debt Debt Couns…" at bounding box center [793, 227] width 183 height 29
click at [702, 213] on select "Select Cable / Satellite Services Collection Agency Credit Card Debt Debt Couns…" at bounding box center [793, 227] width 183 height 29
click at [1043, 424] on button "Save & Close" at bounding box center [1033, 423] width 98 height 30
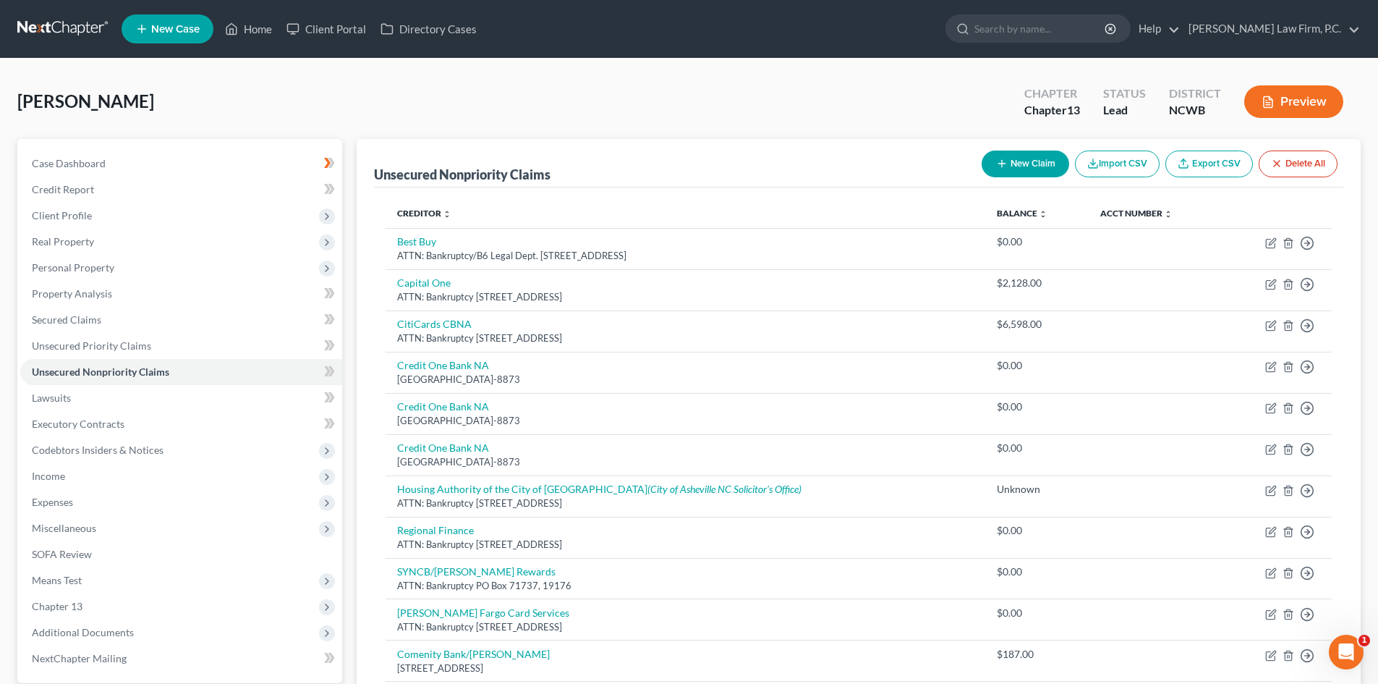
click at [1038, 148] on div "New Claim Import CSV Export CSV Delete All" at bounding box center [1160, 164] width 368 height 38
click at [1018, 159] on button "New Claim" at bounding box center [1026, 164] width 88 height 27
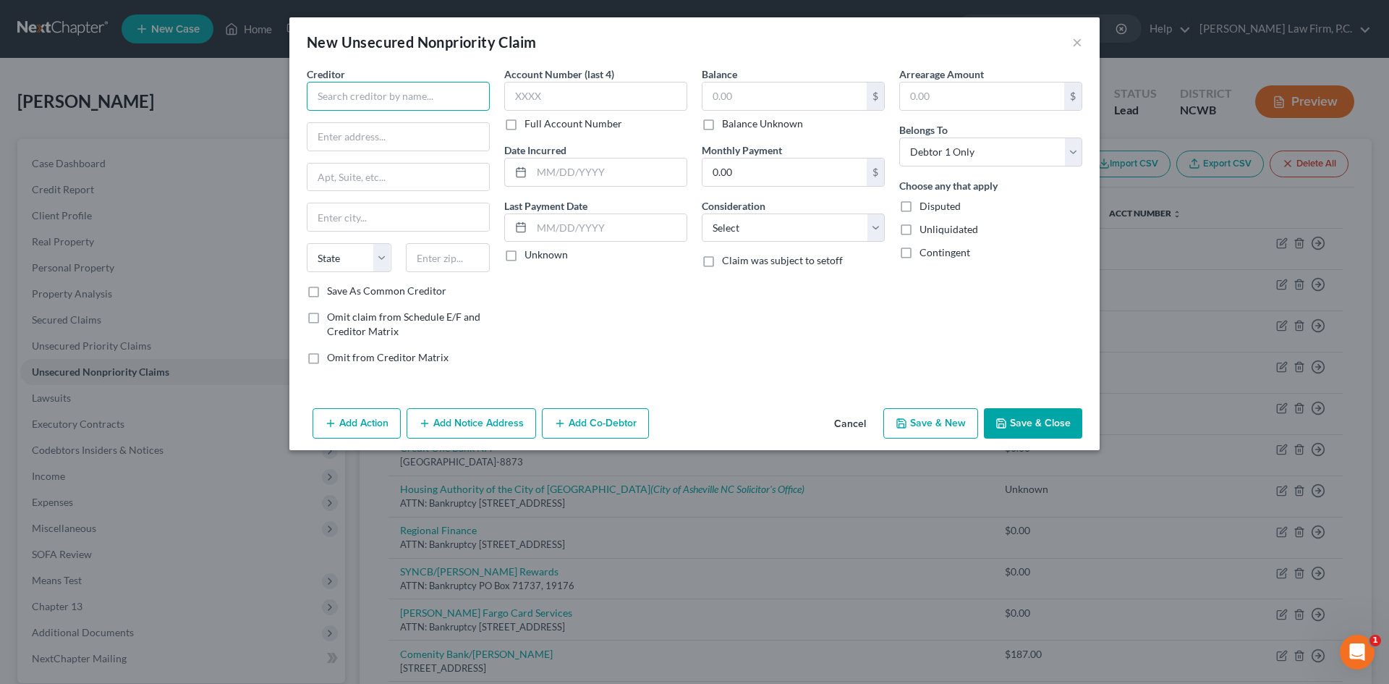
click at [349, 98] on input "text" at bounding box center [398, 96] width 183 height 29
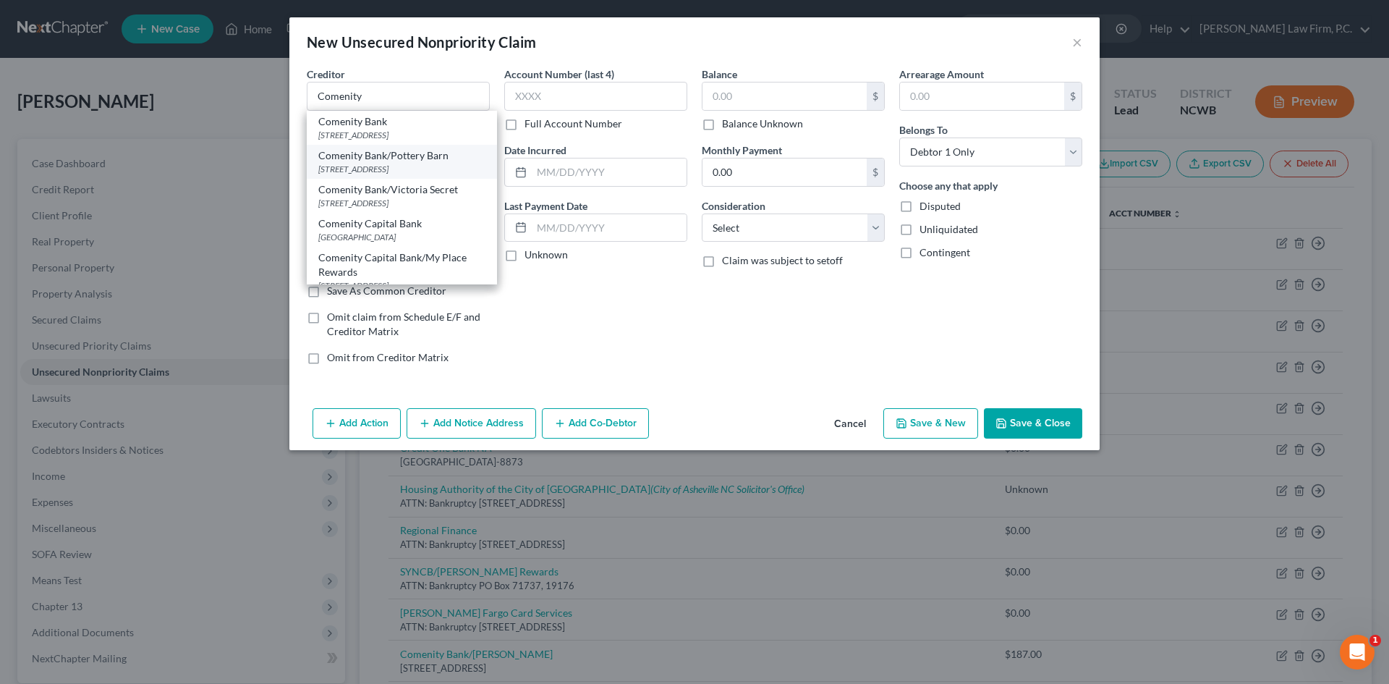
click at [411, 158] on div "Comenity Bank/Pottery Barn" at bounding box center [401, 155] width 167 height 14
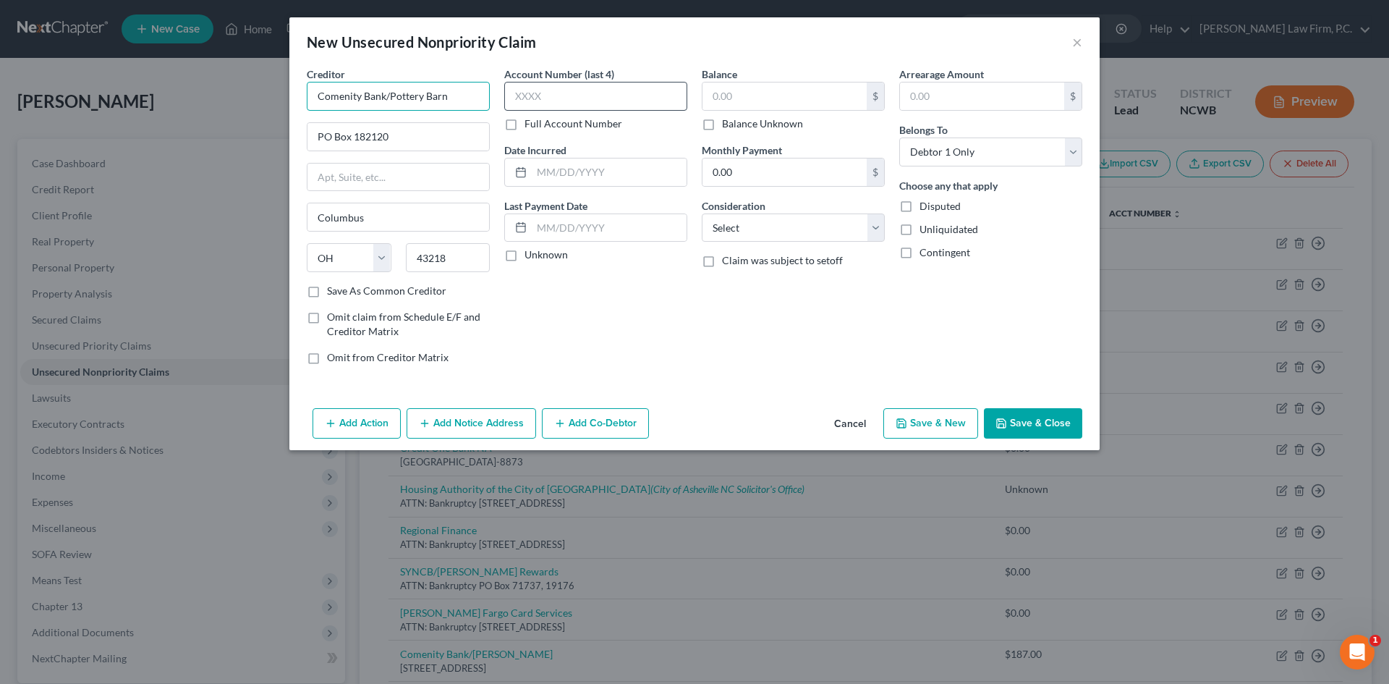
drag, startPoint x: 392, startPoint y: 96, endPoint x: 548, endPoint y: 103, distance: 155.7
click at [548, 103] on div "Creditor * Comenity Bank/Pottery Barn PO Box 182120 [GEOGRAPHIC_DATA] [US_STATE…" at bounding box center [695, 222] width 790 height 310
click at [818, 106] on input "text" at bounding box center [785, 95] width 164 height 27
drag, startPoint x: 735, startPoint y: 231, endPoint x: 734, endPoint y: 240, distance: 8.7
click at [734, 234] on select "Select Cable / Satellite Services Collection Agency Credit Card Debt Debt Couns…" at bounding box center [793, 227] width 183 height 29
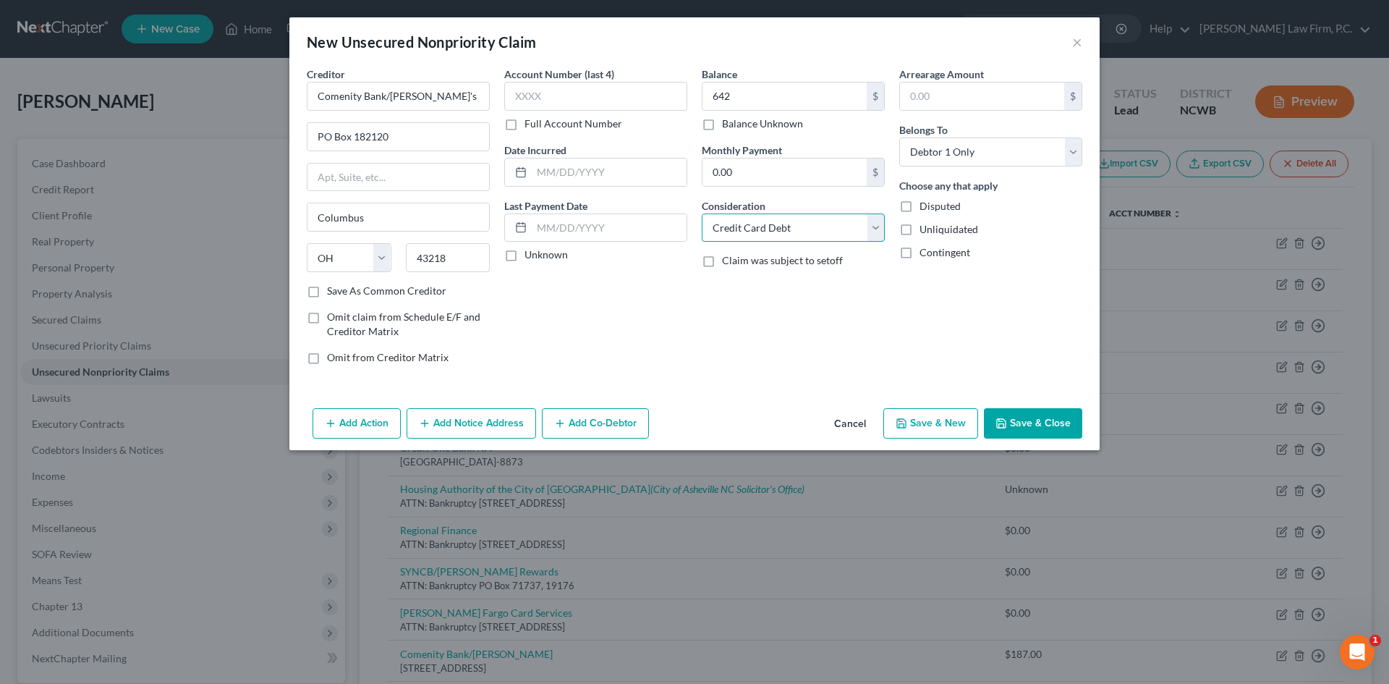
click at [702, 213] on select "Select Cable / Satellite Services Collection Agency Credit Card Debt Debt Couns…" at bounding box center [793, 227] width 183 height 29
click at [1020, 407] on div "Add Action Add Notice Address Add Co-Debtor Cancel Save & New Save & Close" at bounding box center [694, 426] width 810 height 48
click at [1030, 416] on button "Save & Close" at bounding box center [1033, 423] width 98 height 30
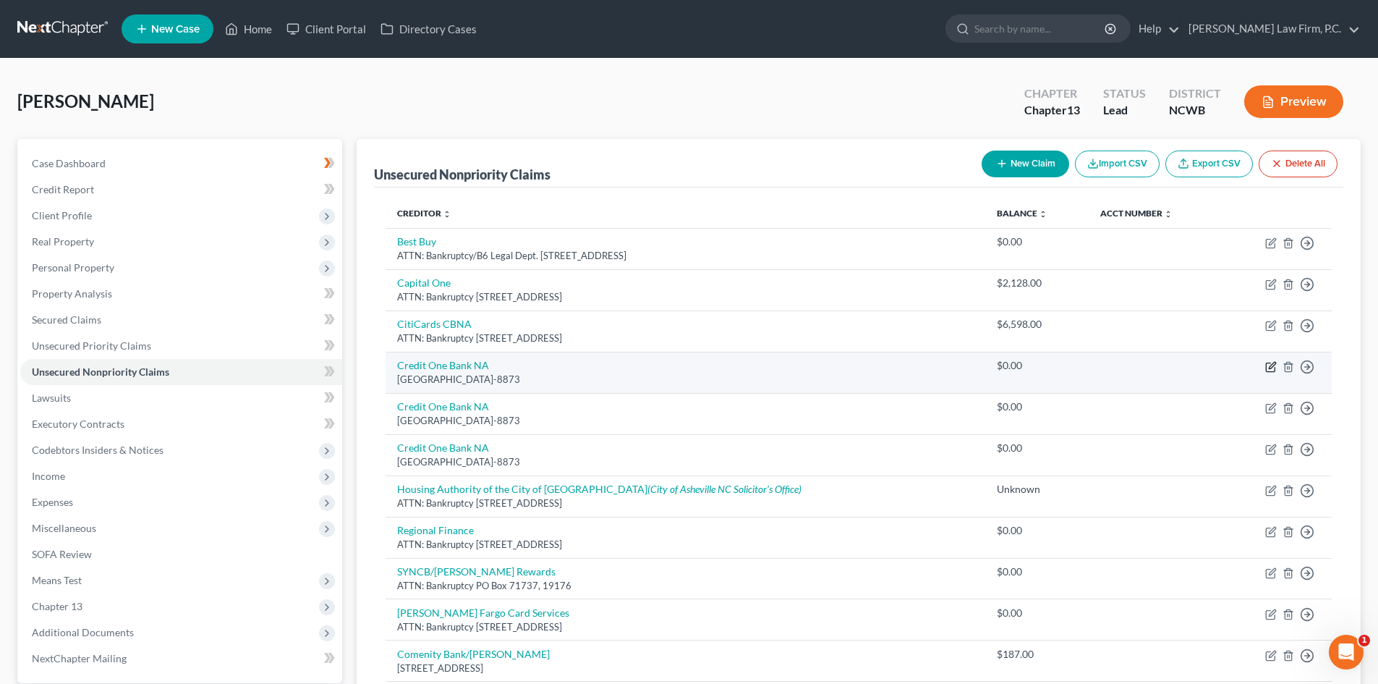
click at [1271, 366] on icon "button" at bounding box center [1272, 365] width 7 height 7
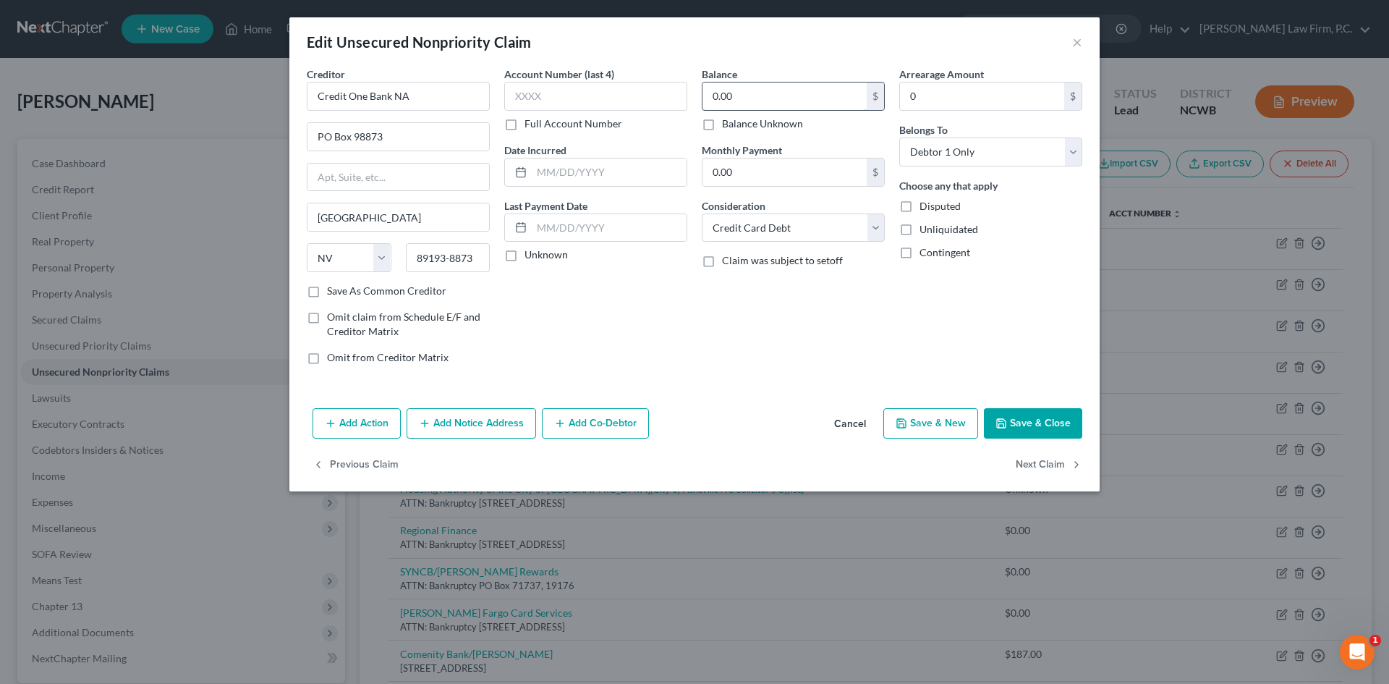
click at [742, 102] on input "0.00" at bounding box center [785, 95] width 164 height 27
drag, startPoint x: 1029, startPoint y: 421, endPoint x: 1043, endPoint y: 355, distance: 68.0
click at [1028, 421] on button "Save & Close" at bounding box center [1033, 423] width 98 height 30
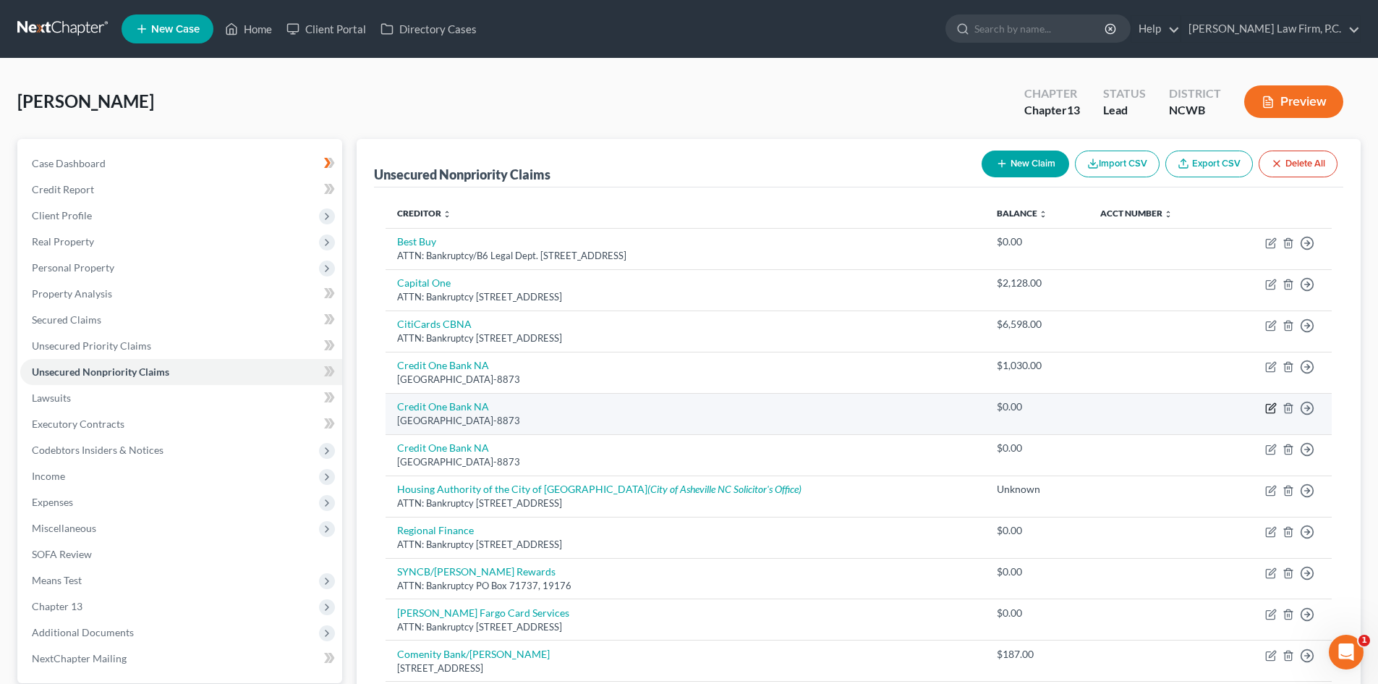
click at [1267, 404] on icon "button" at bounding box center [1272, 408] width 12 height 12
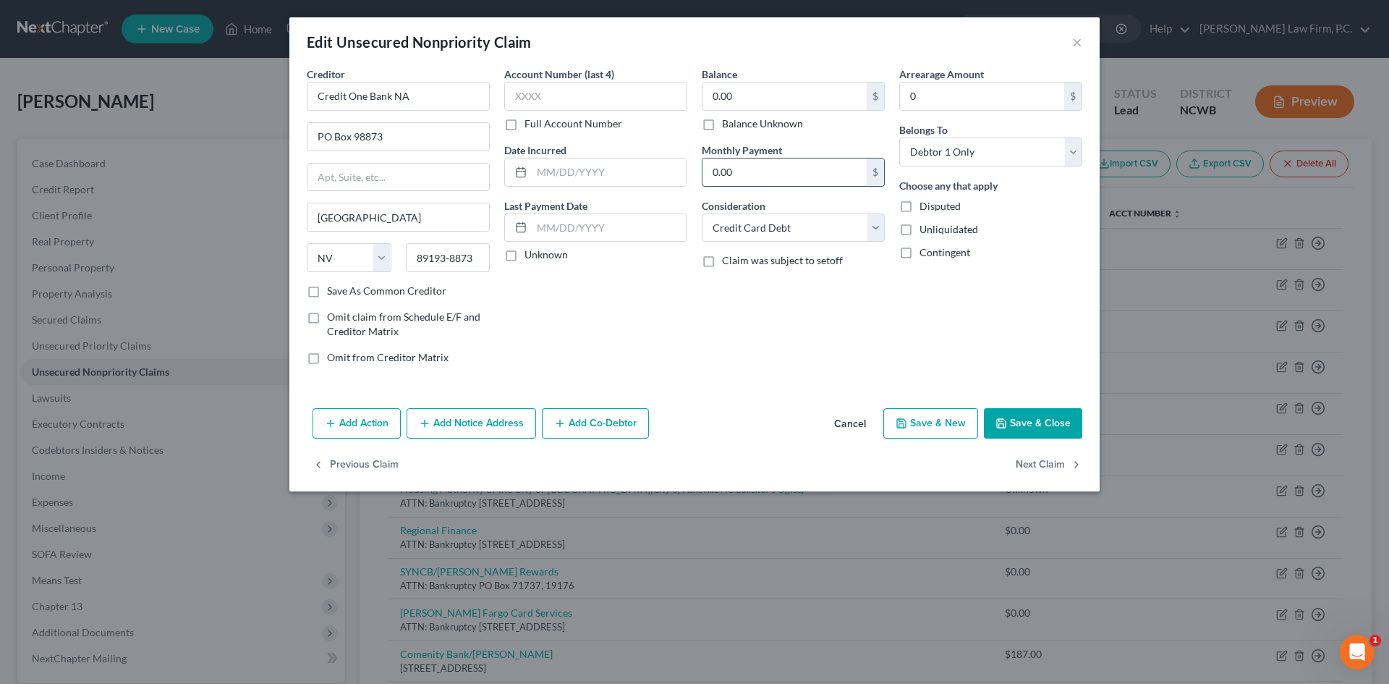
click at [719, 179] on input "0.00" at bounding box center [785, 171] width 164 height 27
click at [1021, 414] on button "Save & Close" at bounding box center [1033, 423] width 98 height 30
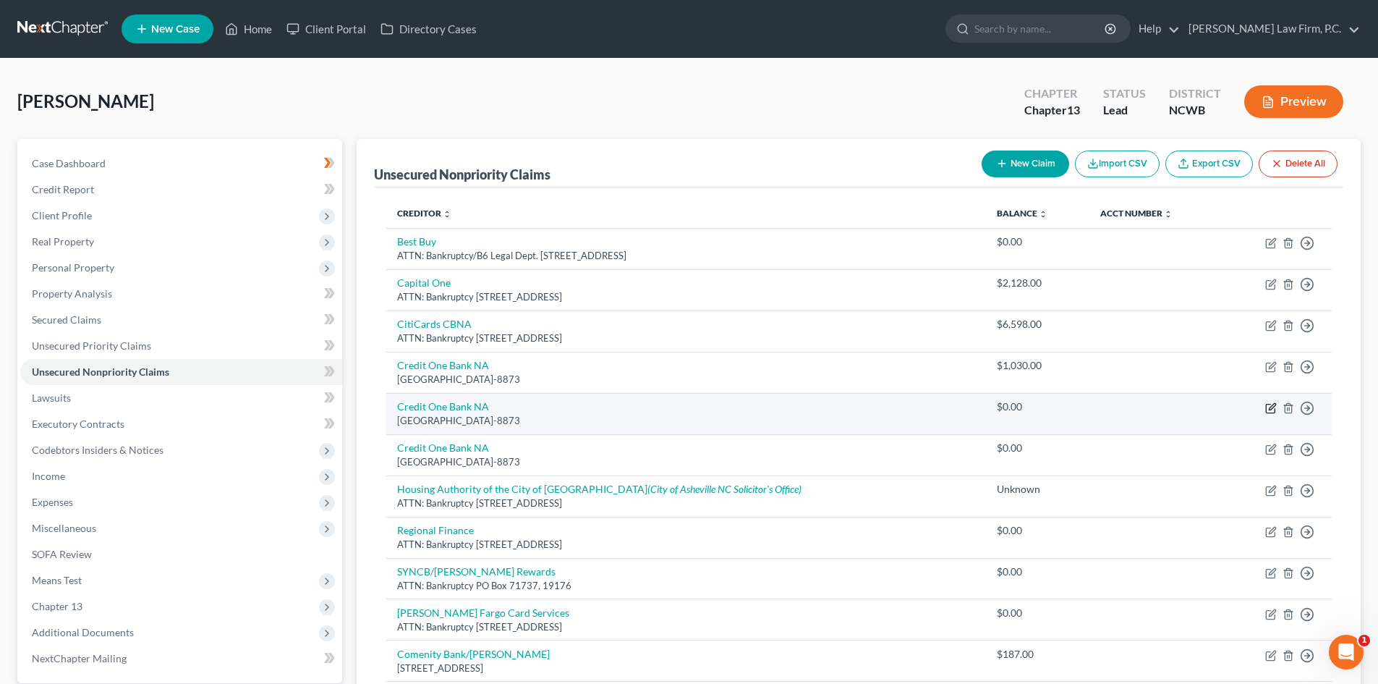
click at [1271, 404] on icon "button" at bounding box center [1270, 408] width 9 height 9
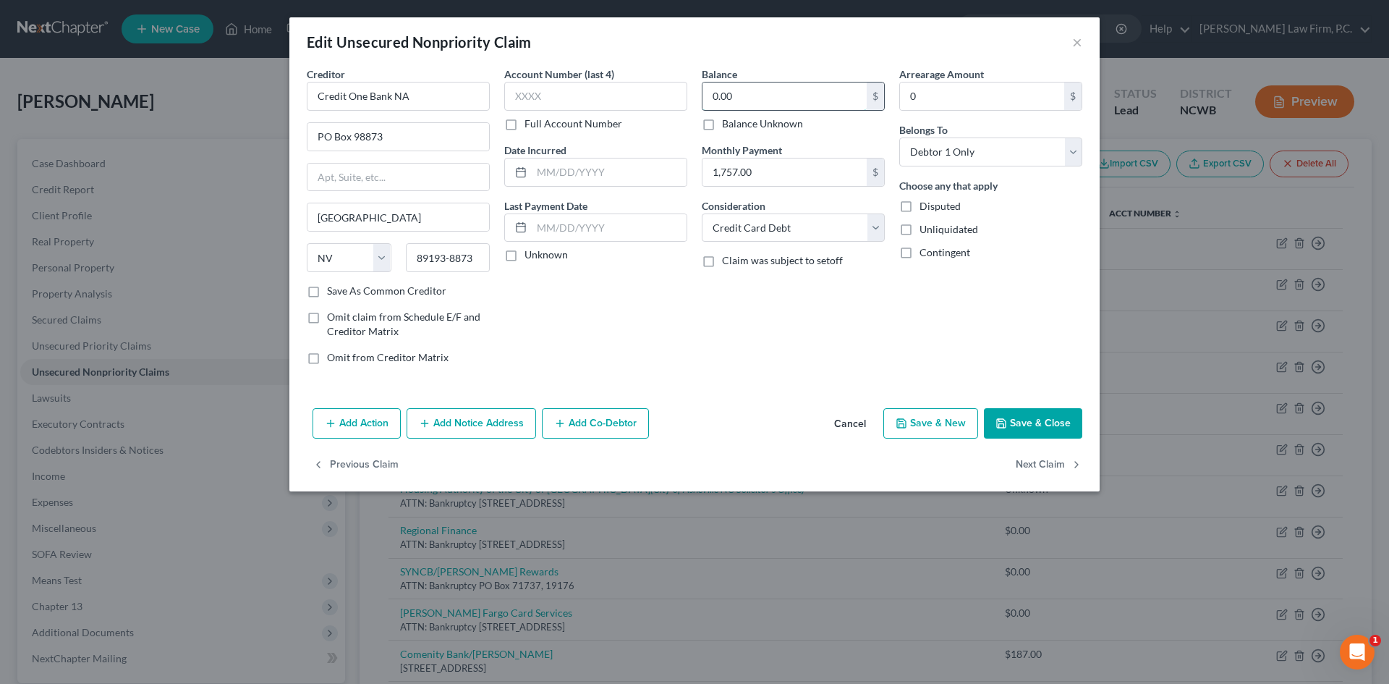
click at [765, 101] on input "0.00" at bounding box center [785, 95] width 164 height 27
drag, startPoint x: 1062, startPoint y: 417, endPoint x: 194, endPoint y: 300, distance: 875.4
click at [1061, 416] on button "Save & Close" at bounding box center [1033, 423] width 98 height 30
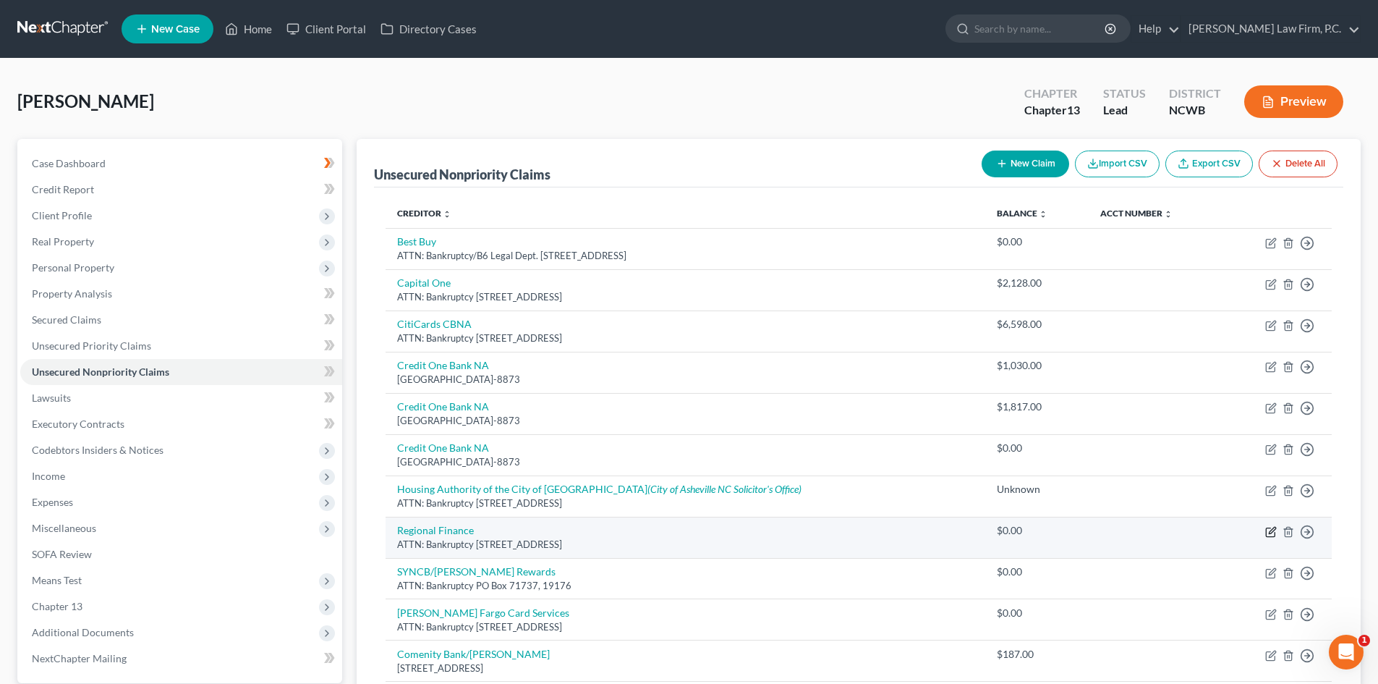
click at [1267, 530] on icon "button" at bounding box center [1270, 532] width 9 height 9
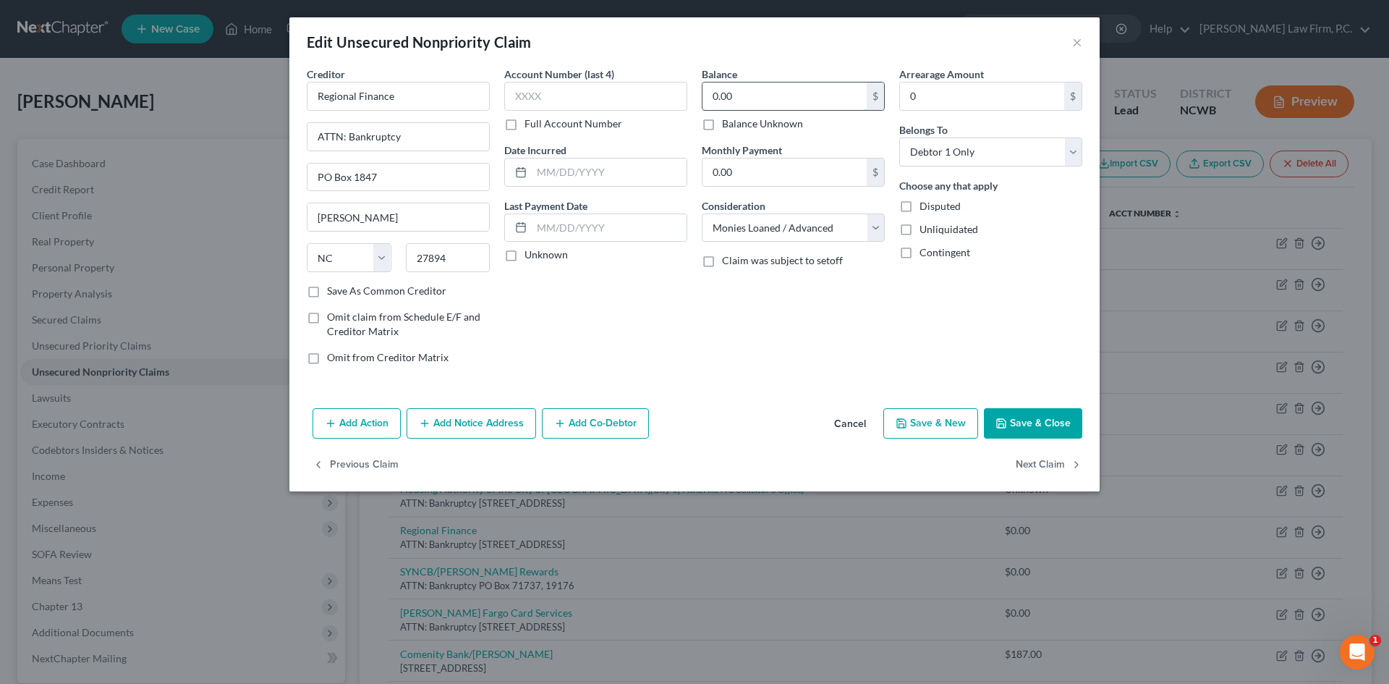
click at [758, 99] on input "0.00" at bounding box center [785, 95] width 164 height 27
click at [1007, 424] on icon "button" at bounding box center [1002, 424] width 12 height 12
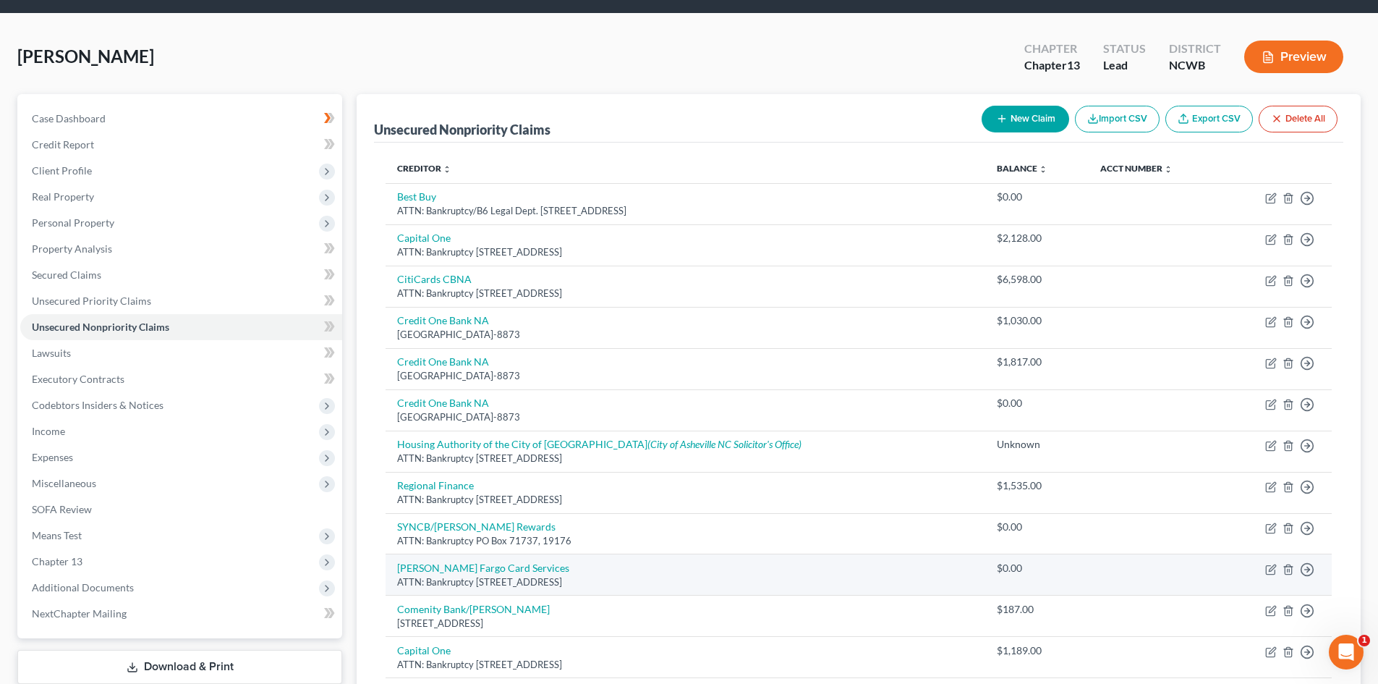
scroll to position [72, 0]
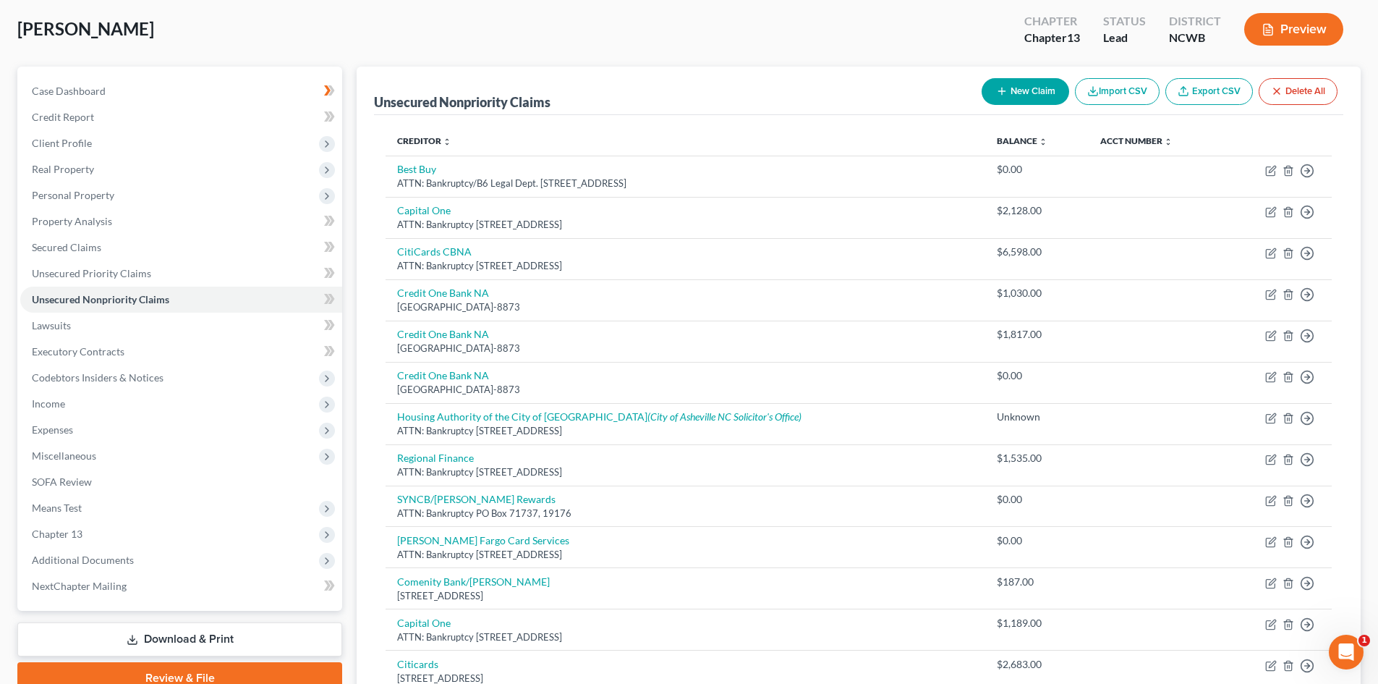
click at [1012, 96] on button "New Claim" at bounding box center [1026, 91] width 88 height 27
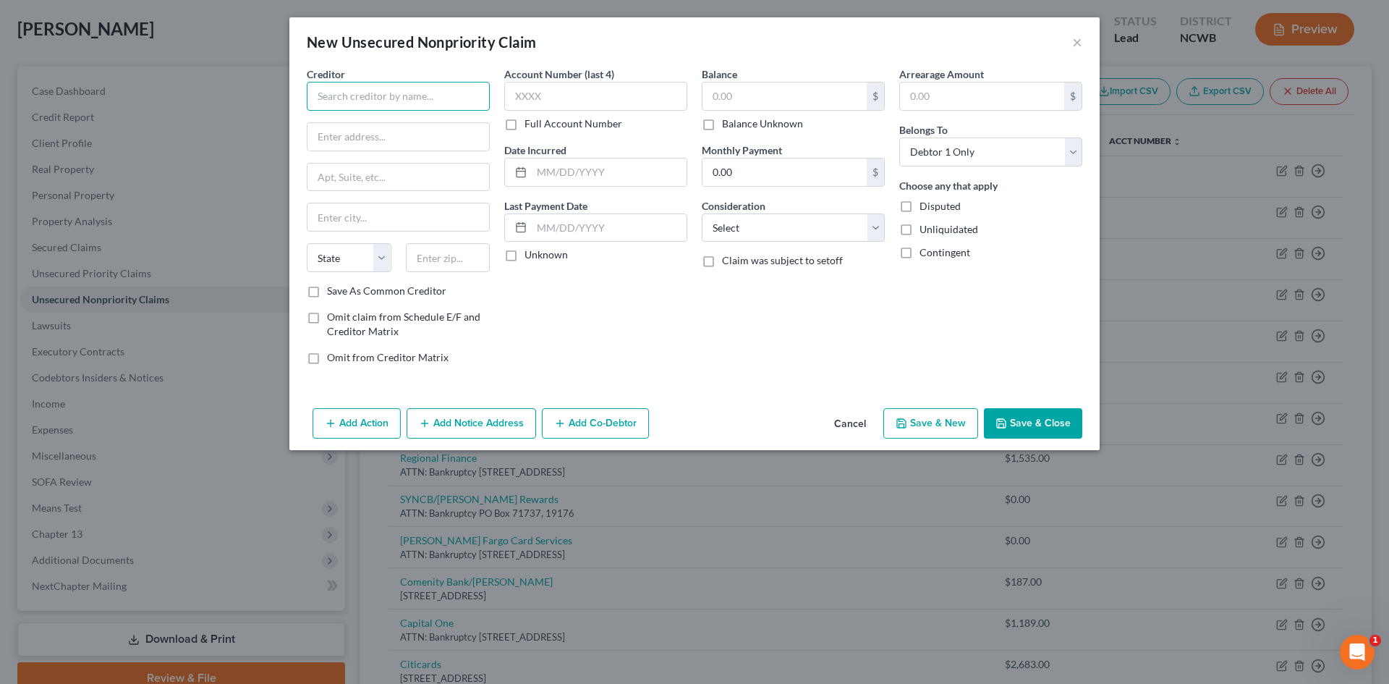
click at [418, 93] on input "text" at bounding box center [398, 96] width 183 height 29
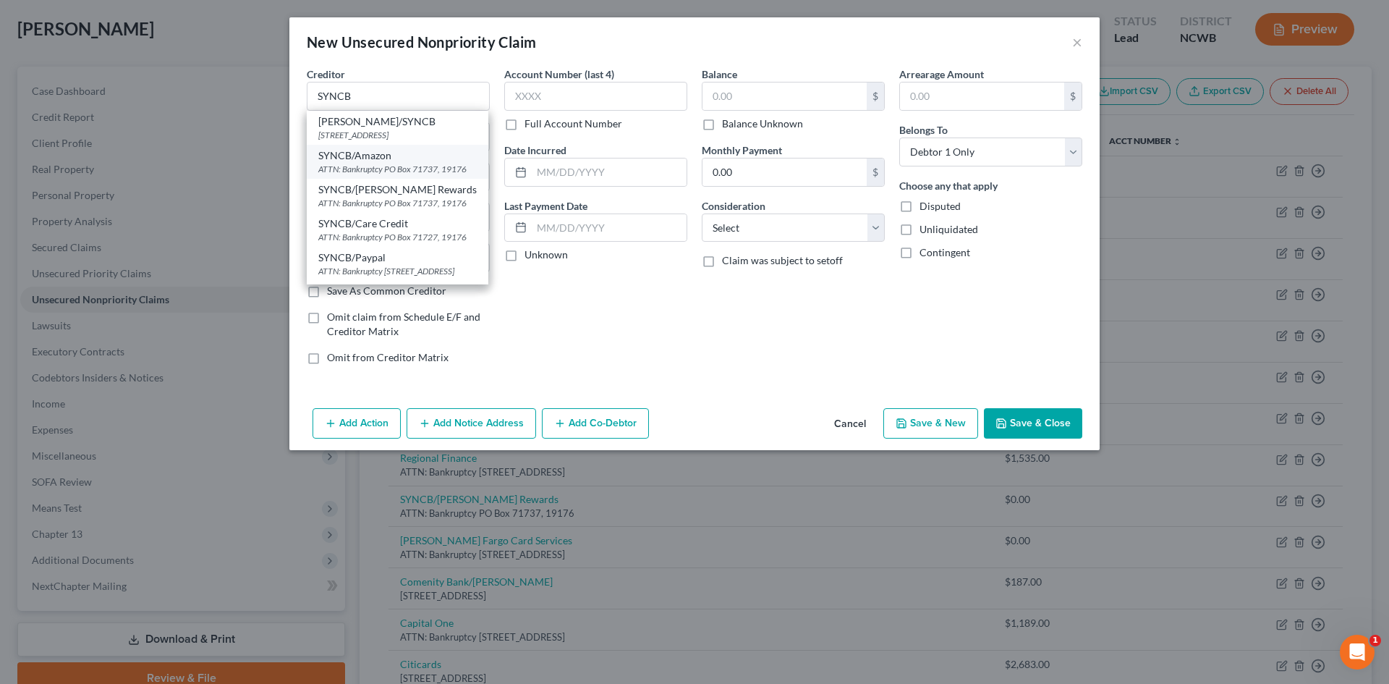
click at [411, 161] on div "SYNCB/Amazon" at bounding box center [397, 155] width 158 height 14
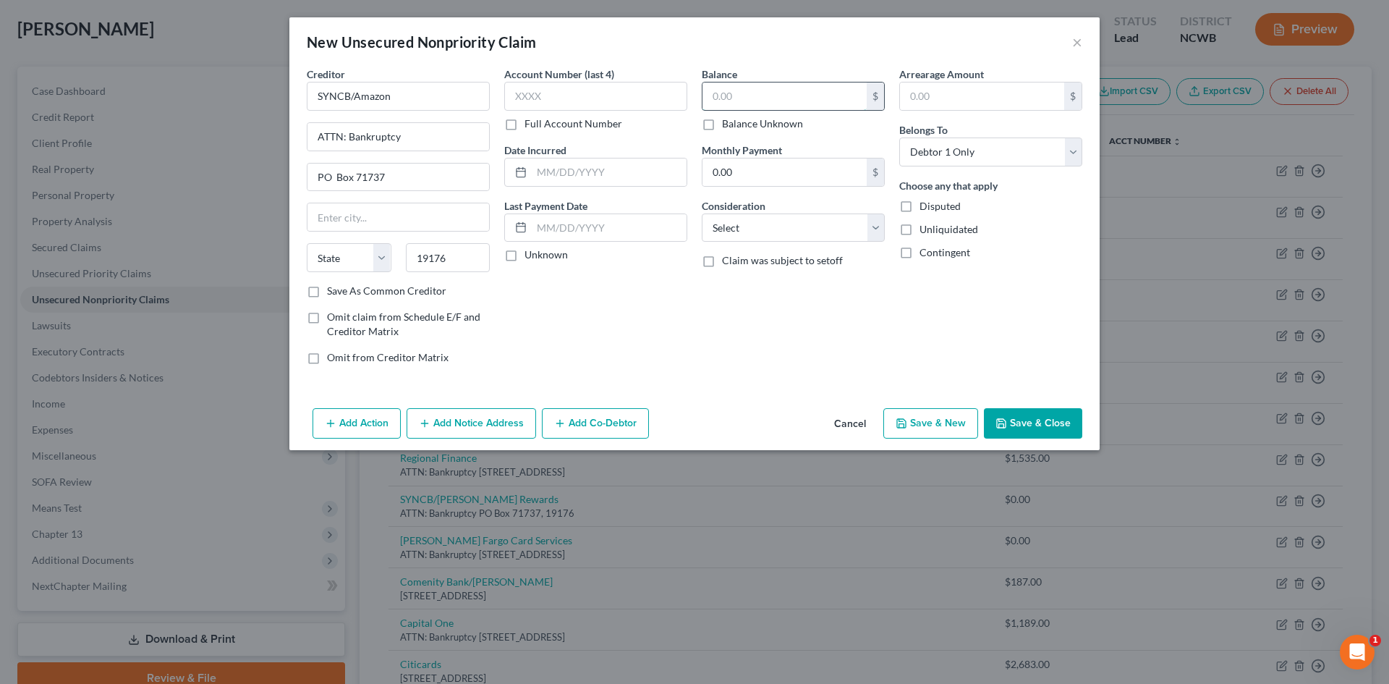
click at [743, 102] on input "text" at bounding box center [785, 95] width 164 height 27
drag, startPoint x: 769, startPoint y: 227, endPoint x: 768, endPoint y: 238, distance: 11.0
click at [769, 229] on select "Select Cable / Satellite Services Collection Agency Credit Card Debt Debt Couns…" at bounding box center [793, 227] width 183 height 29
click at [702, 213] on select "Select Cable / Satellite Services Collection Agency Credit Card Debt Debt Couns…" at bounding box center [793, 227] width 183 height 29
drag, startPoint x: 1048, startPoint y: 418, endPoint x: 233, endPoint y: 455, distance: 816.3
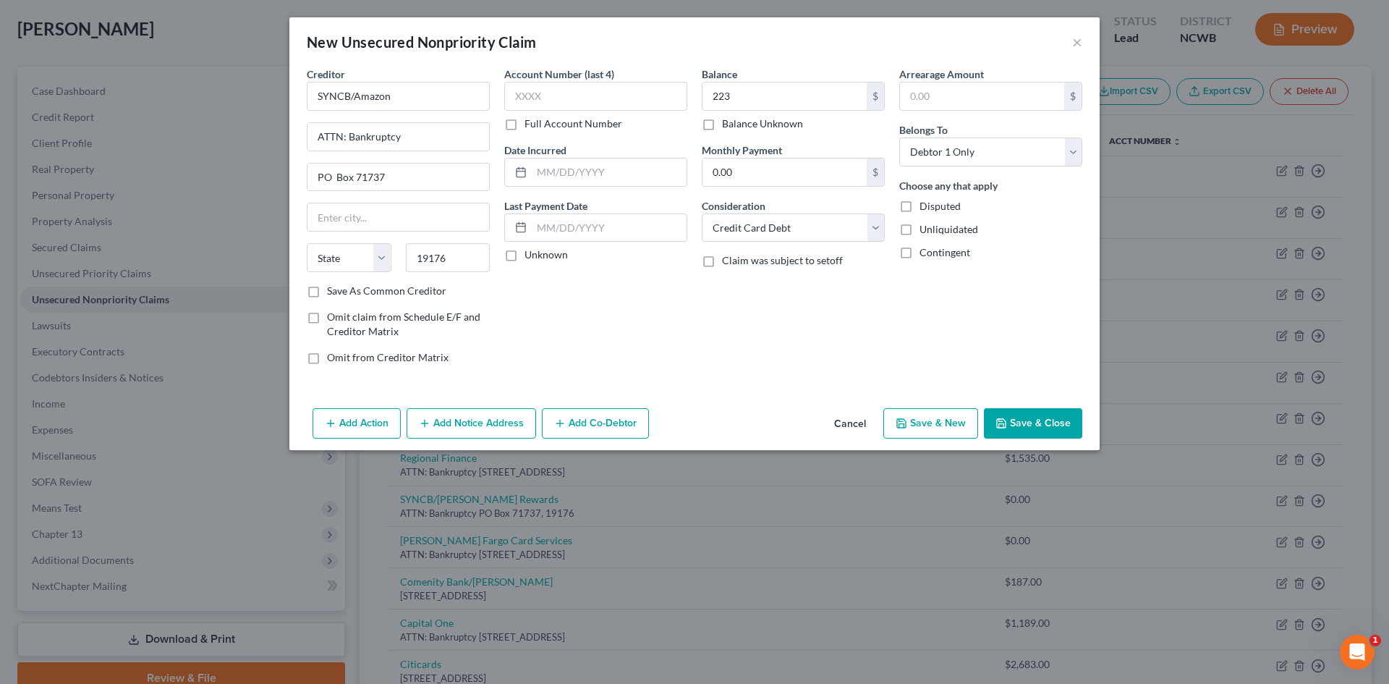
click at [1048, 419] on button "Save & Close" at bounding box center [1033, 423] width 98 height 30
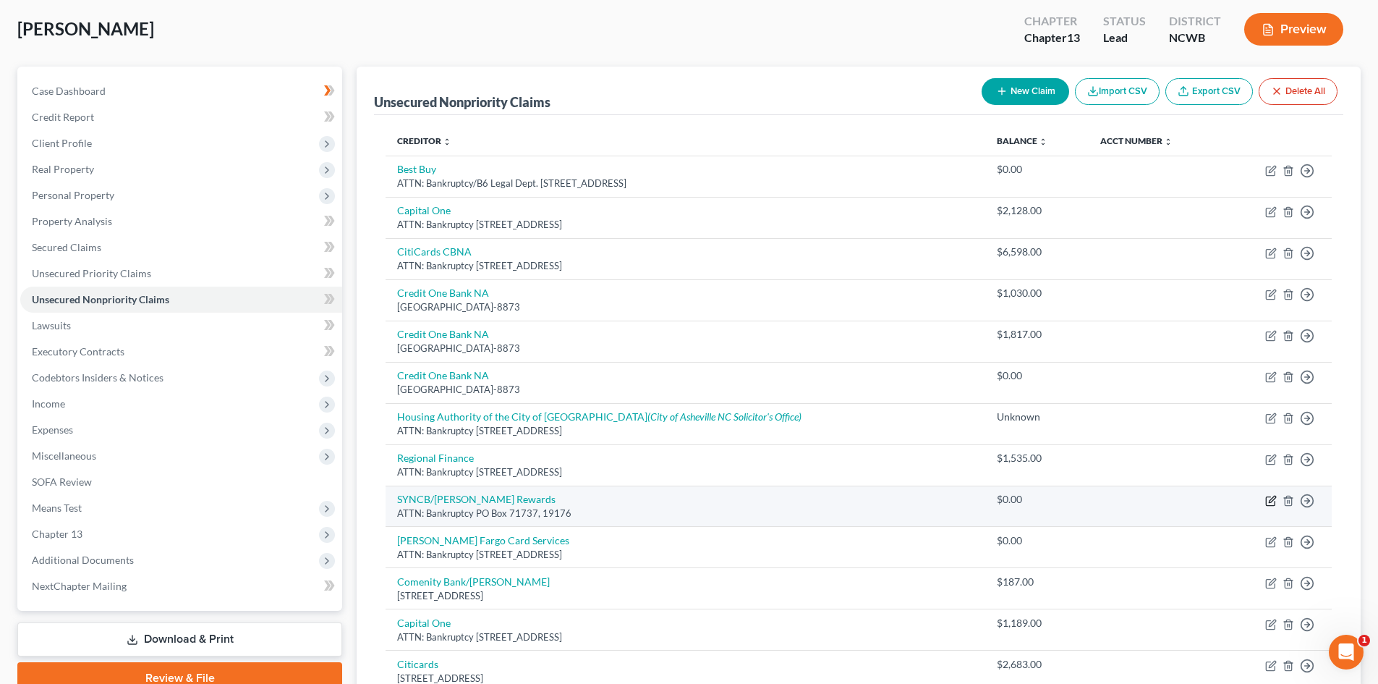
click at [1273, 501] on icon "button" at bounding box center [1272, 501] width 12 height 12
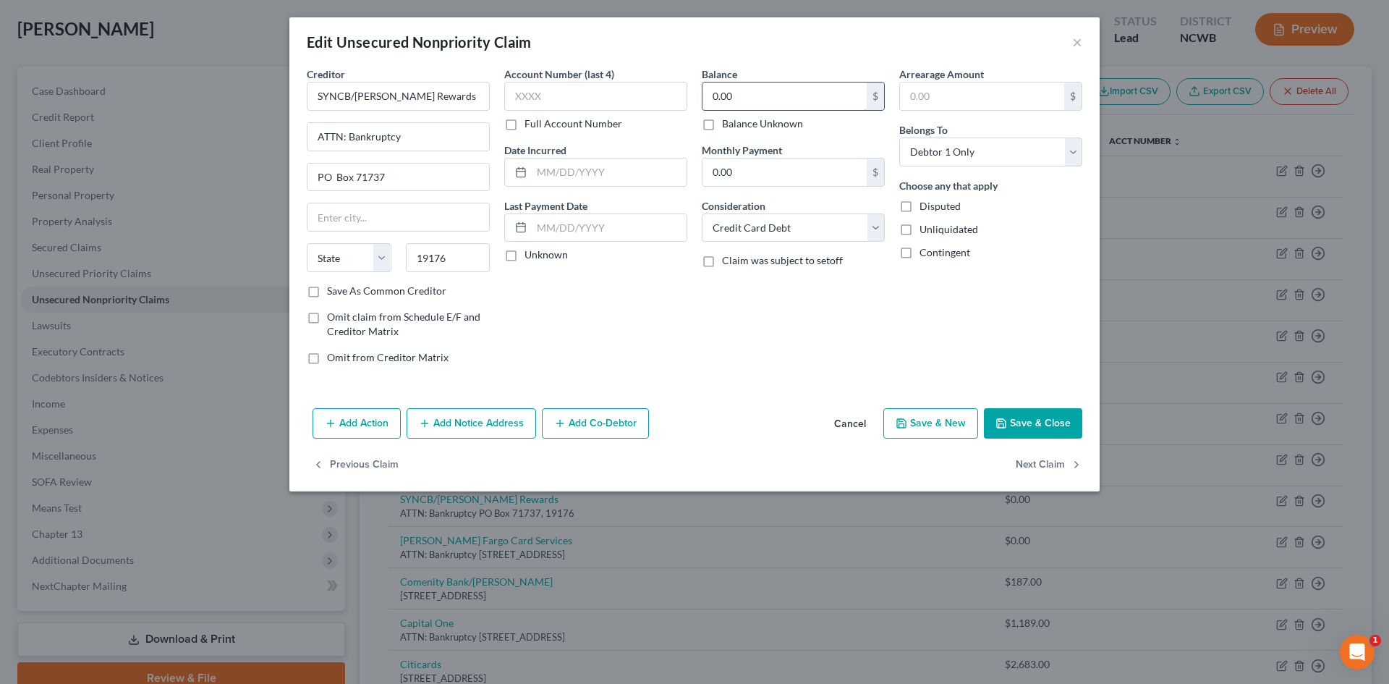
click at [793, 96] on input "0.00" at bounding box center [785, 95] width 164 height 27
drag, startPoint x: 1017, startPoint y: 418, endPoint x: 978, endPoint y: 403, distance: 41.7
click at [1017, 417] on button "Save & Close" at bounding box center [1033, 423] width 98 height 30
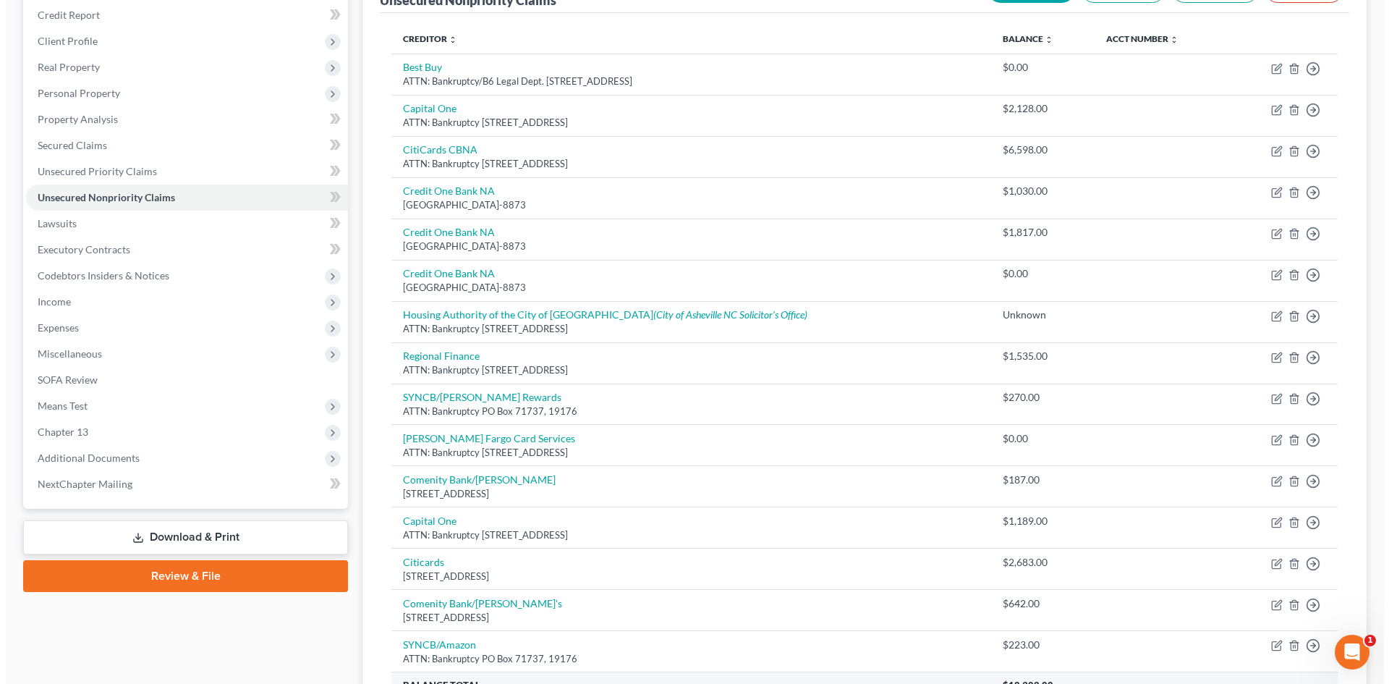
scroll to position [102, 0]
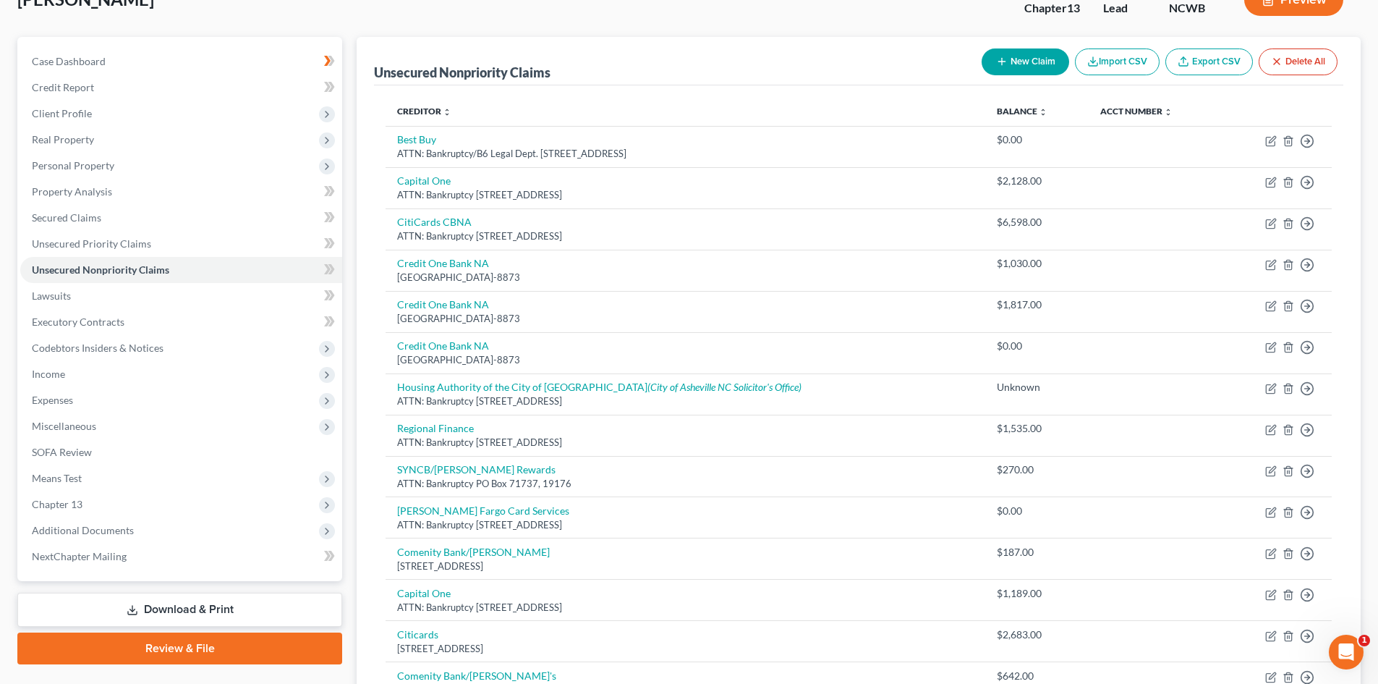
click at [1019, 51] on button "New Claim" at bounding box center [1026, 61] width 88 height 27
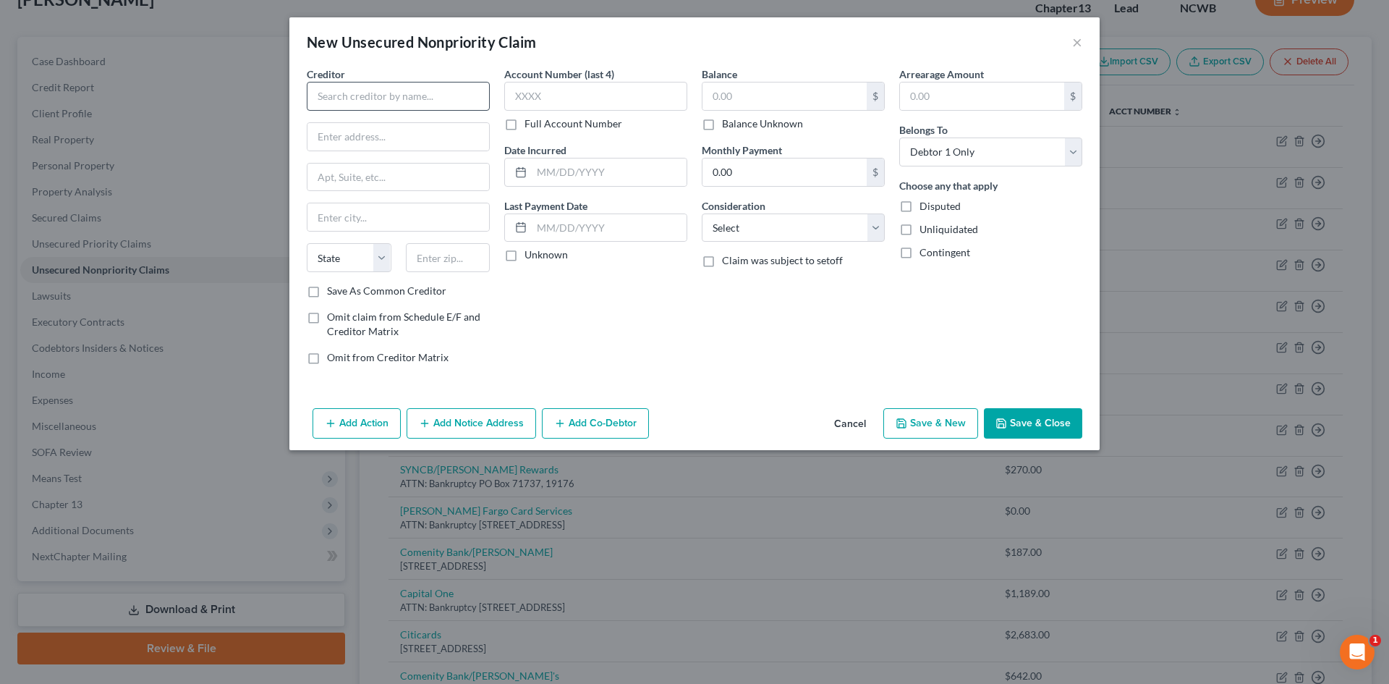
drag, startPoint x: 342, startPoint y: 111, endPoint x: 350, endPoint y: 105, distance: 10.4
click at [344, 111] on div "Creditor * State [US_STATE] AK AR AZ CA CO [GEOGRAPHIC_DATA] DE DC [GEOGRAPHIC_…" at bounding box center [398, 175] width 183 height 217
click at [354, 93] on input "text" at bounding box center [398, 96] width 183 height 29
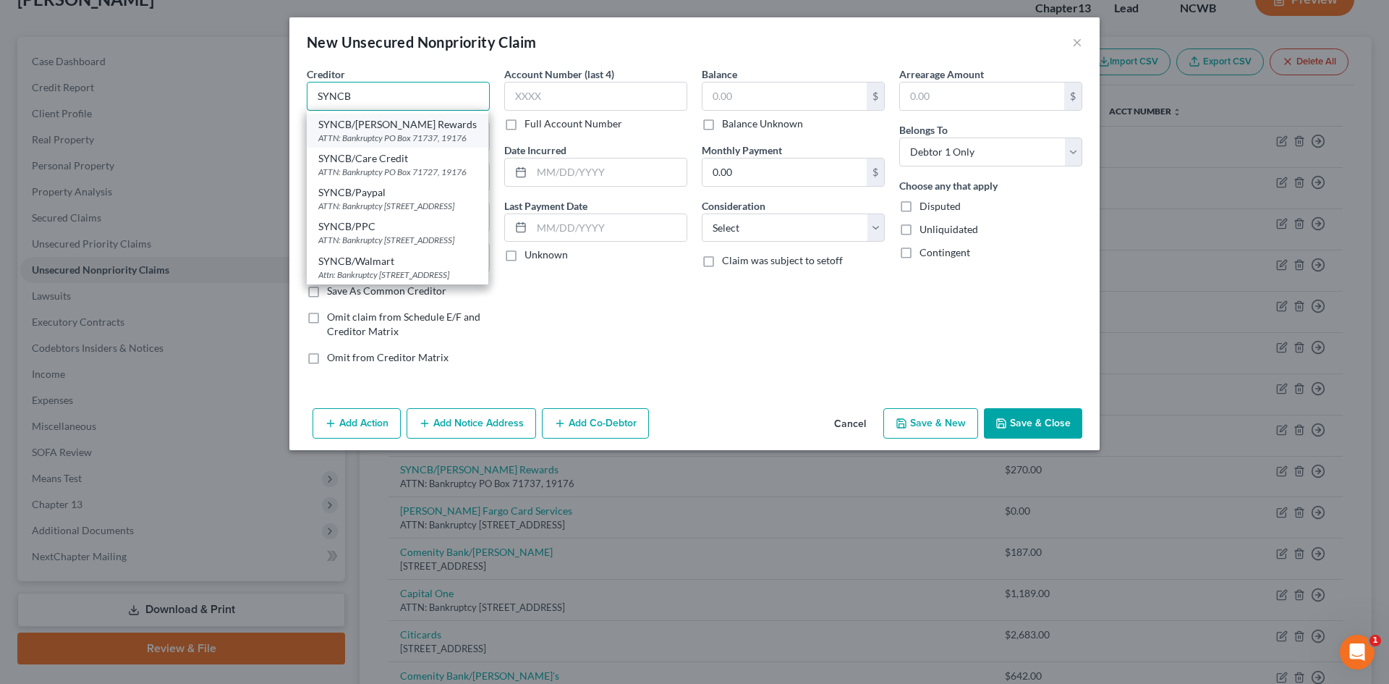
scroll to position [77, 0]
click at [407, 266] on div "SYNCB/Walmart" at bounding box center [397, 261] width 158 height 14
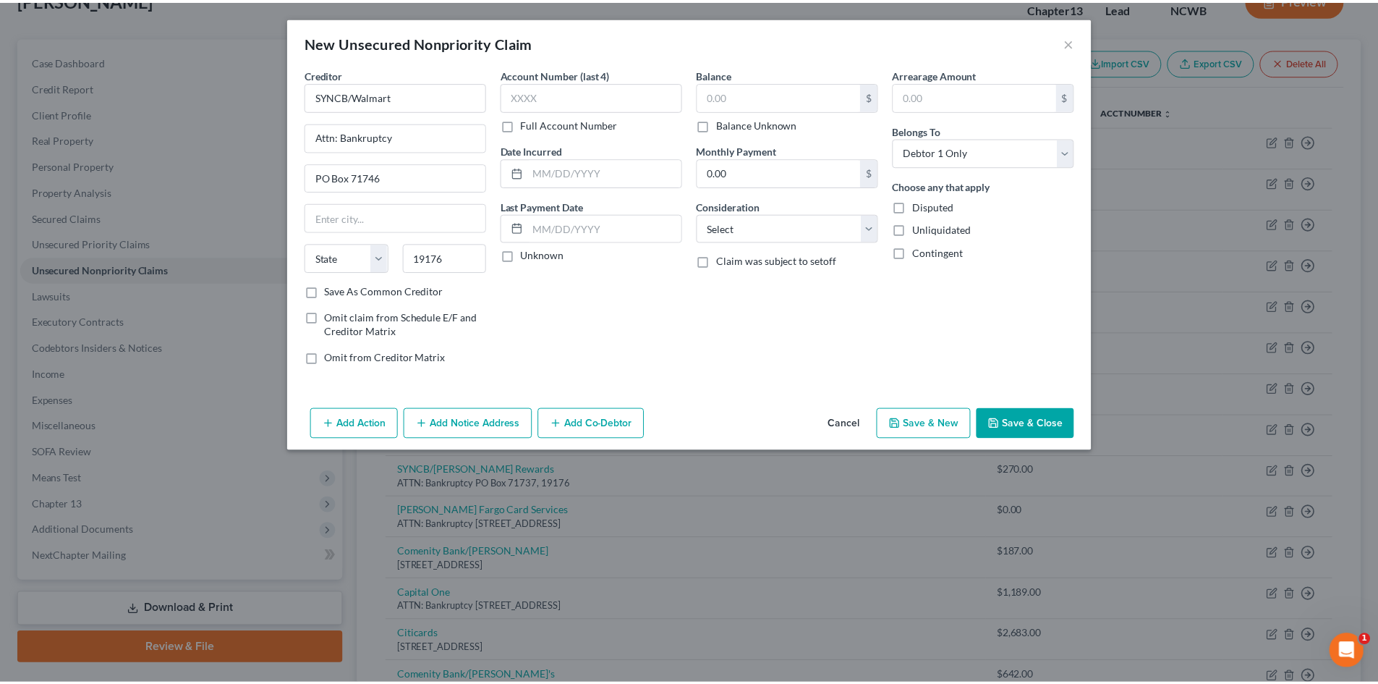
scroll to position [0, 0]
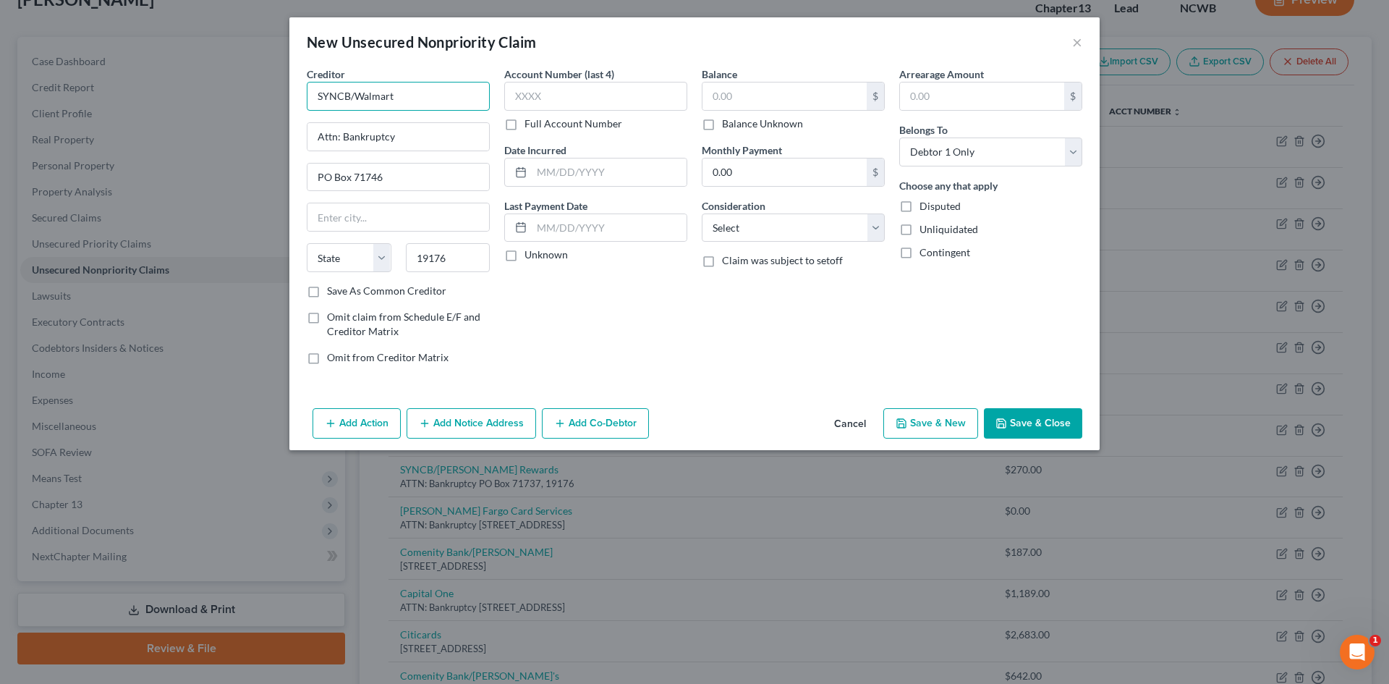
drag, startPoint x: 359, startPoint y: 97, endPoint x: 487, endPoint y: 106, distance: 128.4
click at [487, 106] on input "SYNCB/Walmart" at bounding box center [398, 96] width 183 height 29
click at [851, 88] on input "text" at bounding box center [785, 95] width 164 height 27
click at [762, 229] on select "Select Cable / Satellite Services Collection Agency Credit Card Debt Debt Couns…" at bounding box center [793, 227] width 183 height 29
click at [702, 213] on select "Select Cable / Satellite Services Collection Agency Credit Card Debt Debt Couns…" at bounding box center [793, 227] width 183 height 29
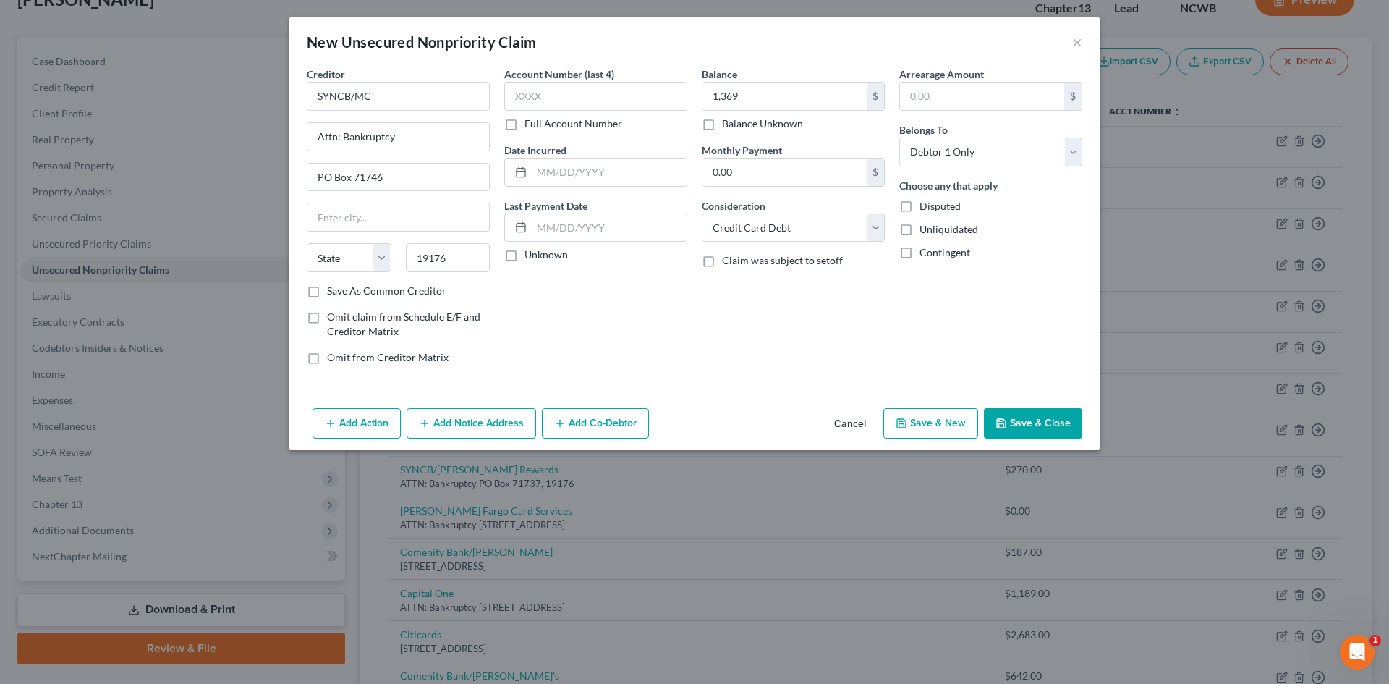
click at [1049, 415] on button "Save & Close" at bounding box center [1033, 423] width 98 height 30
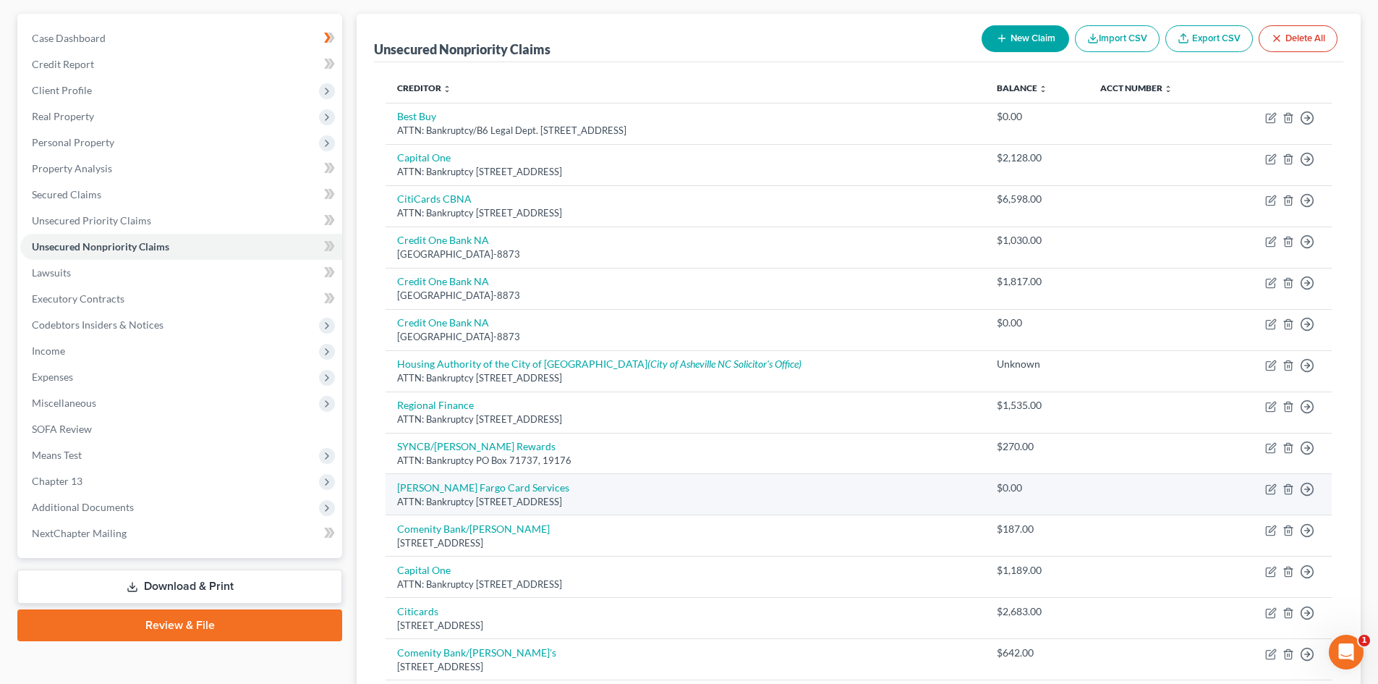
scroll to position [102, 0]
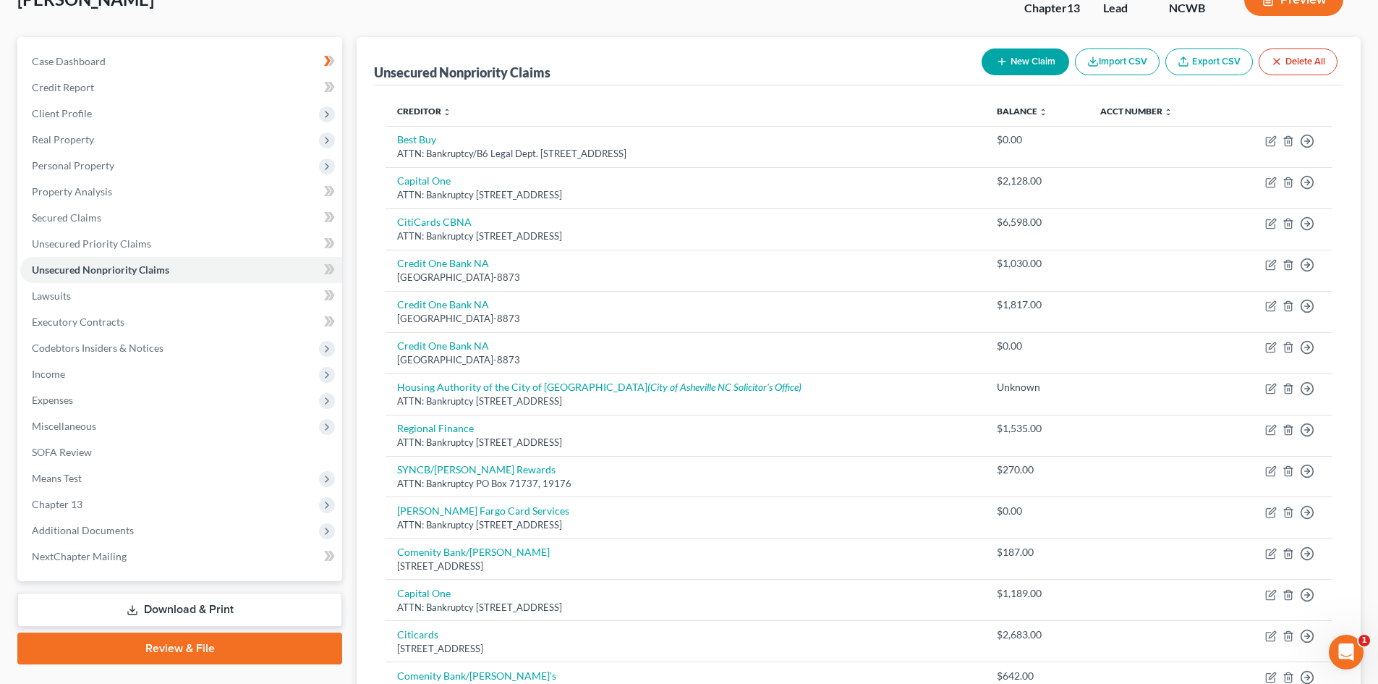
click at [1042, 59] on button "New Claim" at bounding box center [1026, 61] width 88 height 27
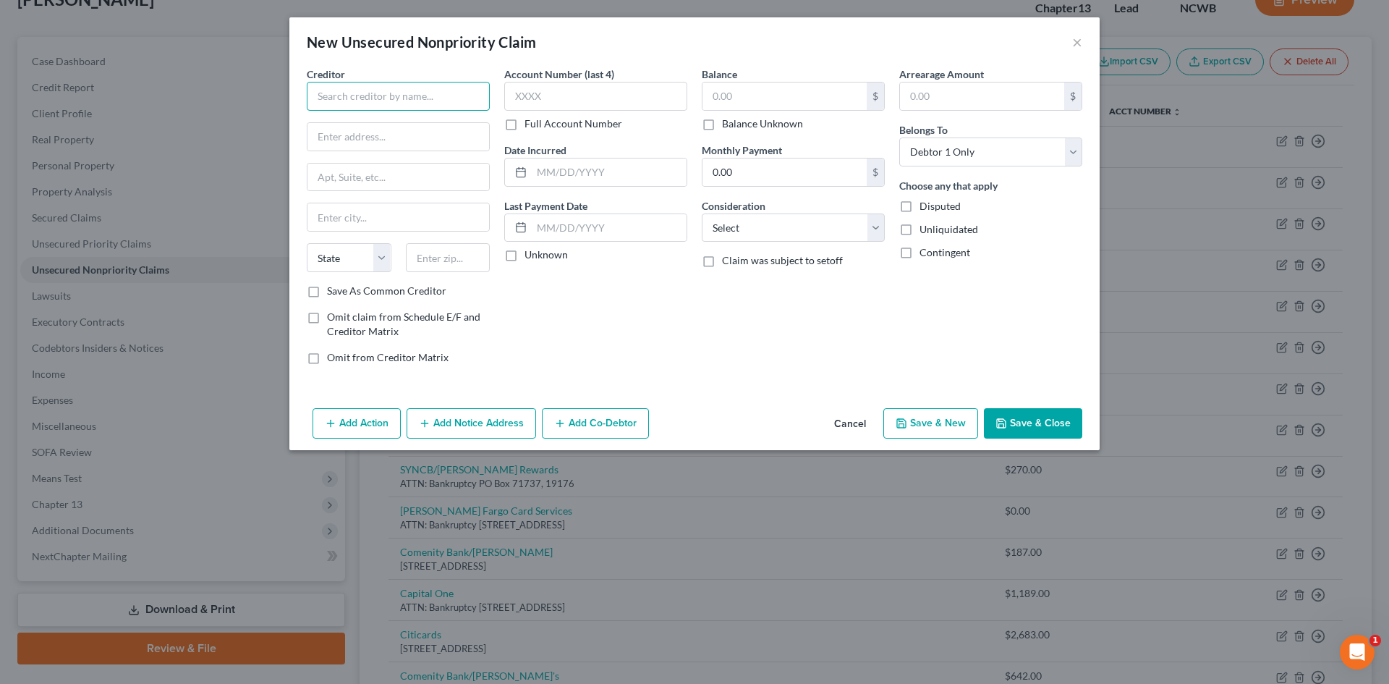
click at [331, 91] on input "text" at bounding box center [398, 96] width 183 height 29
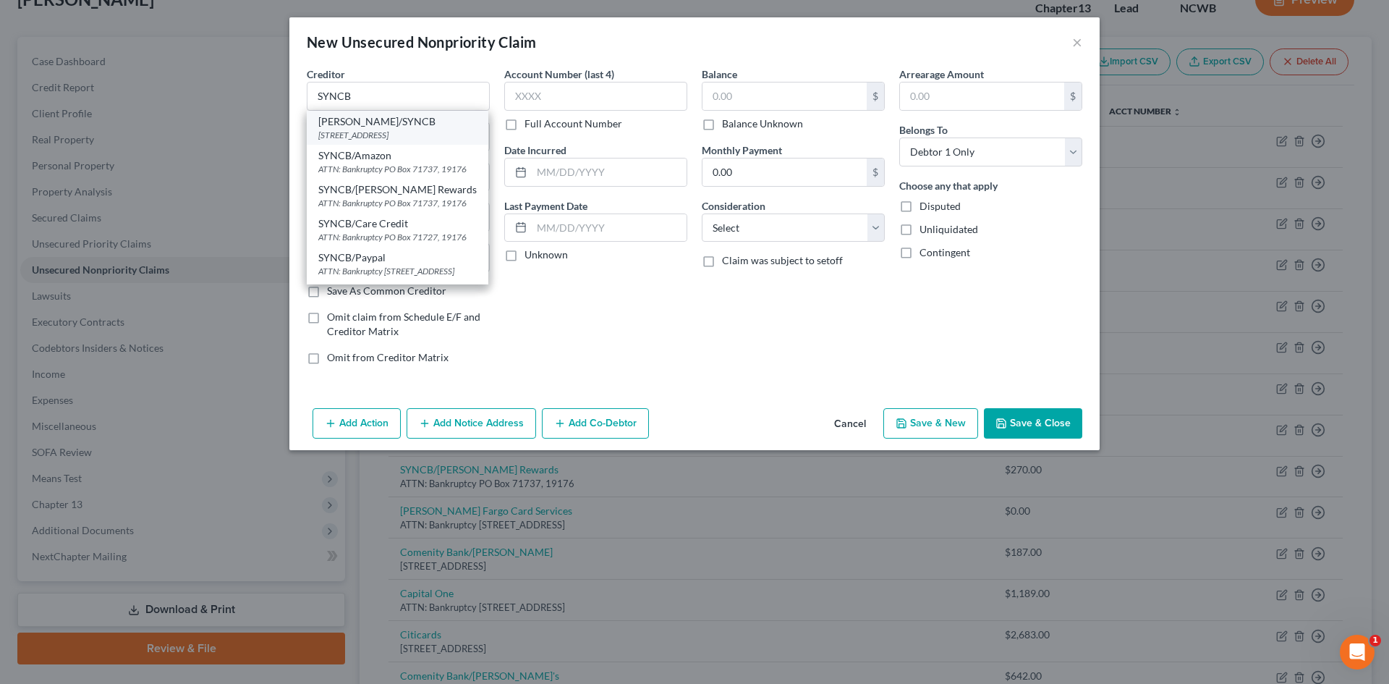
click at [358, 120] on div "[PERSON_NAME]/SYNCB" at bounding box center [397, 121] width 158 height 14
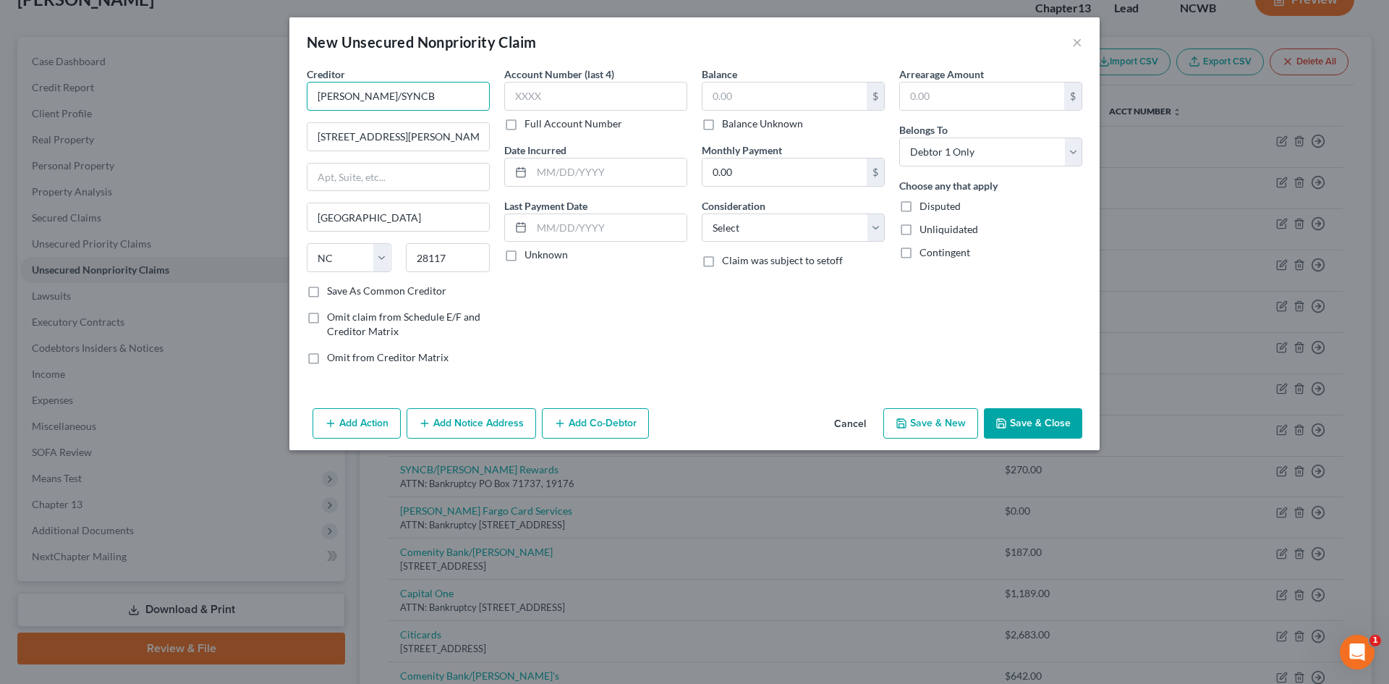
drag, startPoint x: 347, startPoint y: 98, endPoint x: 211, endPoint y: 103, distance: 136.1
click at [211, 103] on div "New Unsecured Nonpriority Claim × Creditor * [PERSON_NAME]/SYNCB [GEOGRAPHIC_DA…" at bounding box center [694, 342] width 1389 height 684
click at [864, 418] on button "Cancel" at bounding box center [850, 424] width 55 height 29
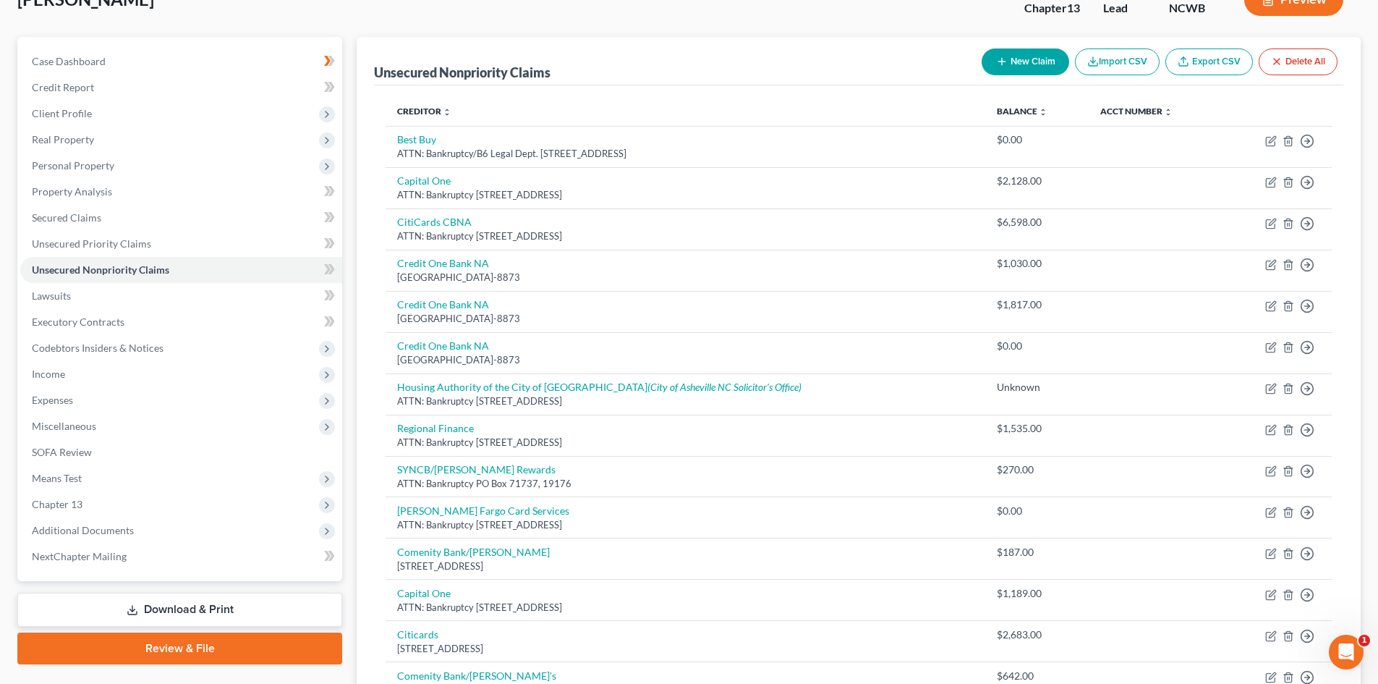
click at [1004, 56] on icon "button" at bounding box center [1002, 62] width 12 height 12
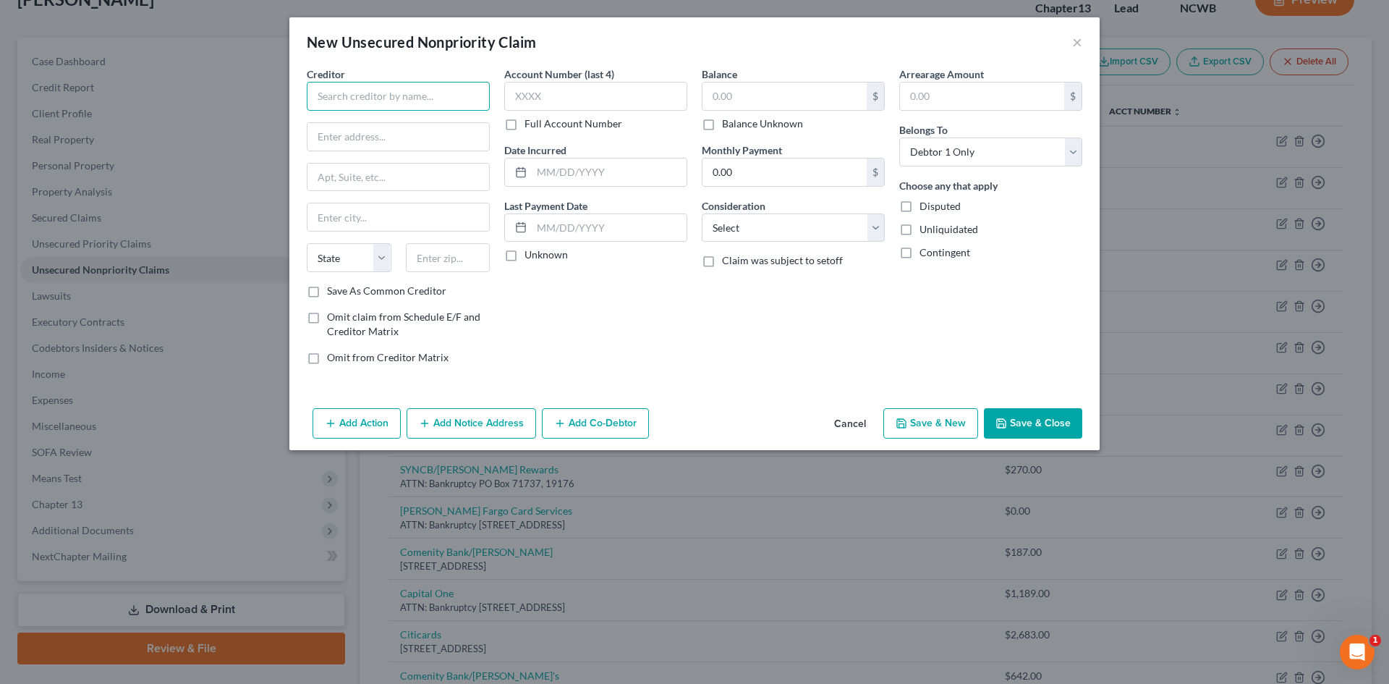
drag, startPoint x: 425, startPoint y: 107, endPoint x: 433, endPoint y: 114, distance: 10.3
click at [433, 114] on div "Creditor * State [US_STATE] AK AR AZ CA CO [GEOGRAPHIC_DATA] DE DC [GEOGRAPHIC_…" at bounding box center [398, 175] width 183 height 217
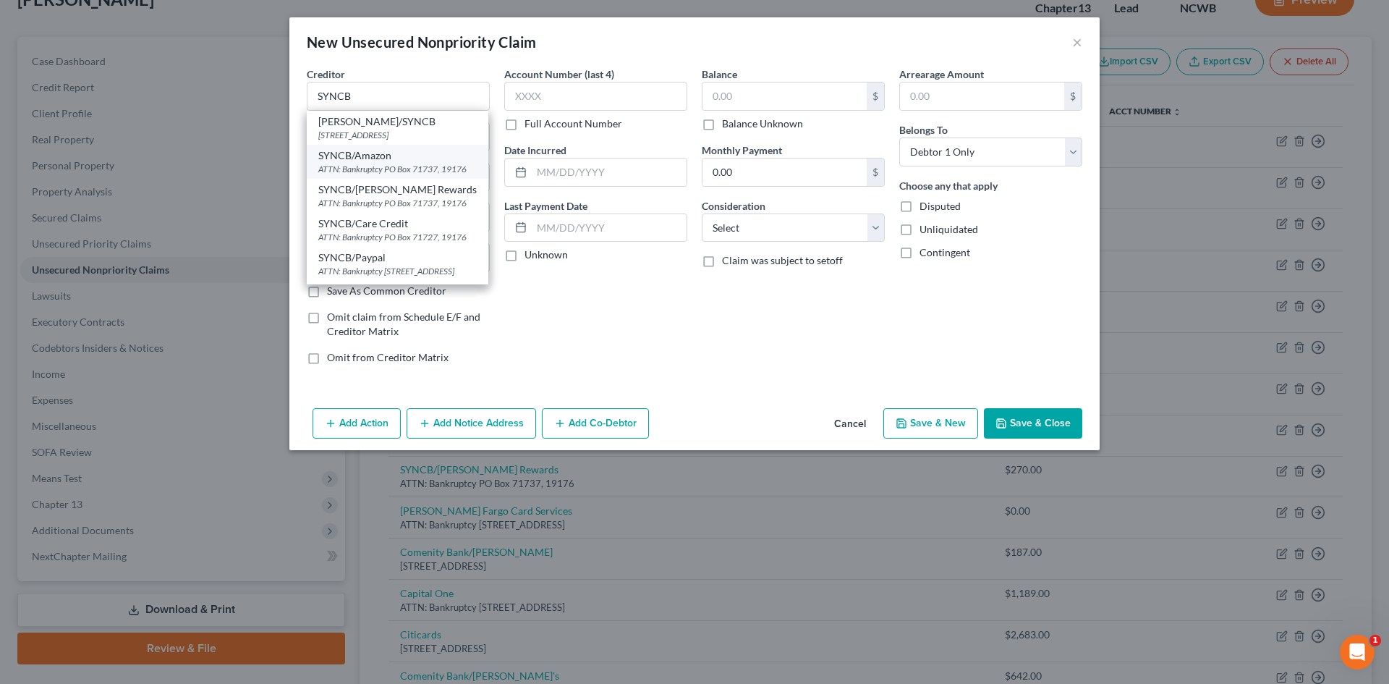
click at [402, 161] on div "SYNCB/Amazon" at bounding box center [397, 155] width 158 height 14
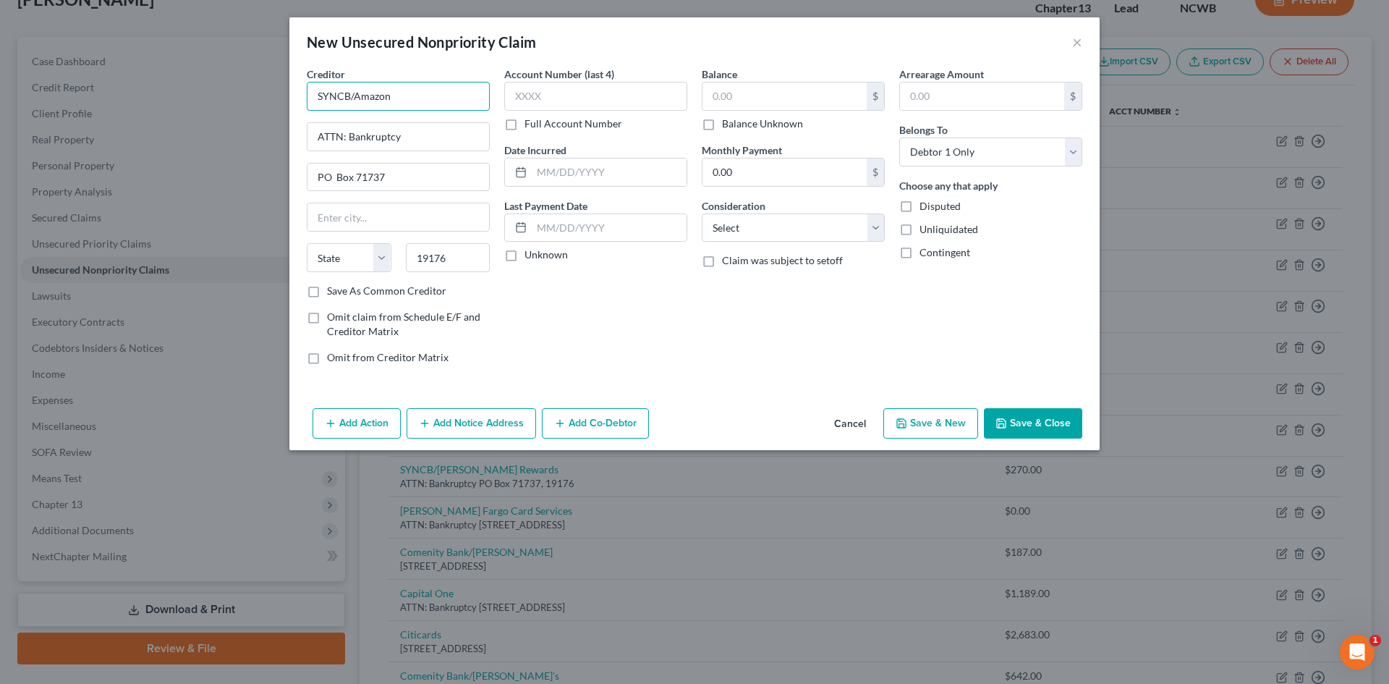
drag, startPoint x: 357, startPoint y: 93, endPoint x: 439, endPoint y: 103, distance: 83.0
click at [439, 103] on input "SYNCB/Amazon" at bounding box center [398, 96] width 183 height 29
click at [741, 103] on input "text" at bounding box center [785, 95] width 164 height 27
click at [746, 232] on select "Select Cable / Satellite Services Collection Agency Credit Card Debt Debt Couns…" at bounding box center [793, 227] width 183 height 29
click at [702, 213] on select "Select Cable / Satellite Services Collection Agency Credit Card Debt Debt Couns…" at bounding box center [793, 227] width 183 height 29
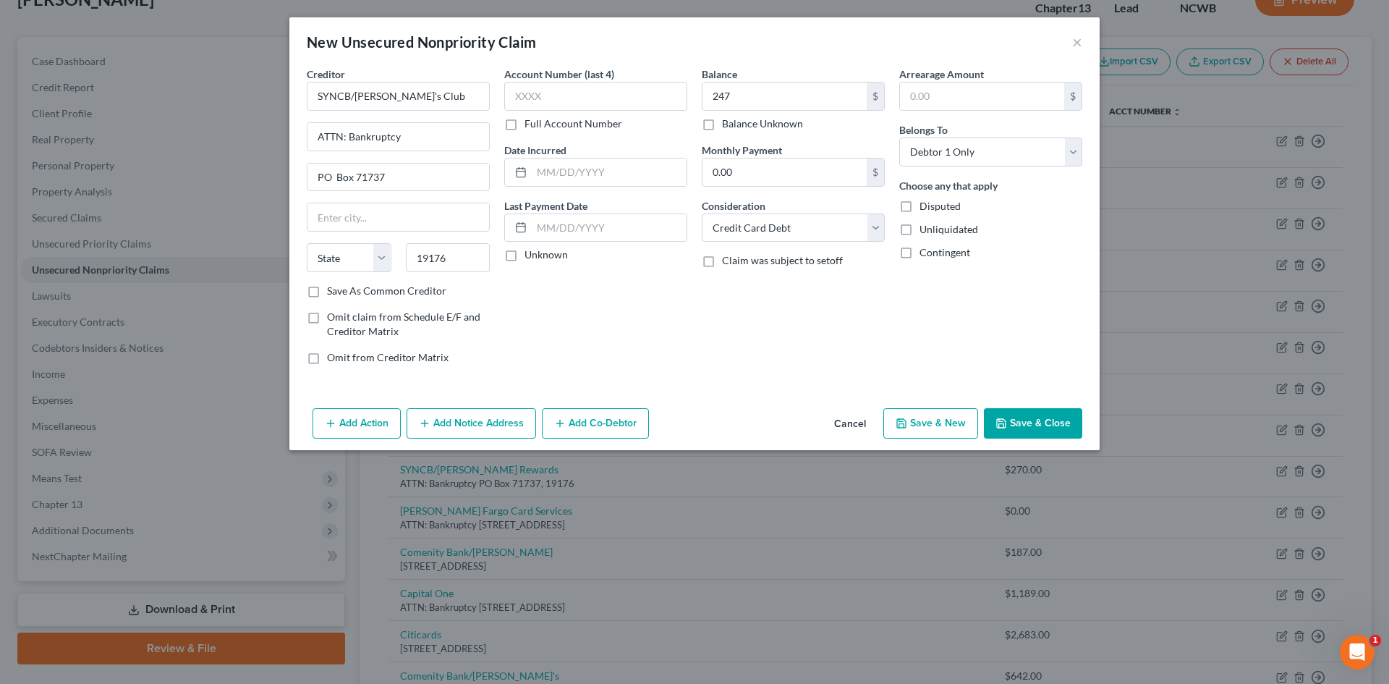
click at [1043, 417] on button "Save & Close" at bounding box center [1033, 423] width 98 height 30
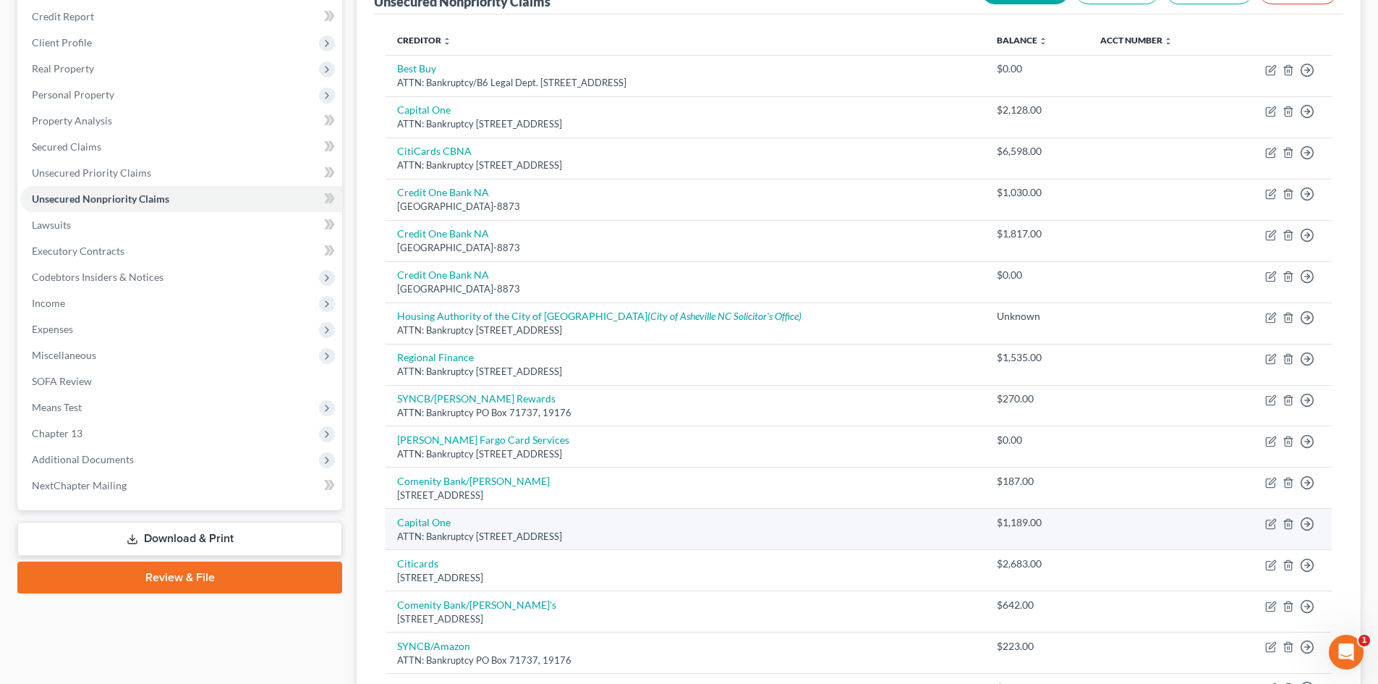
scroll to position [174, 0]
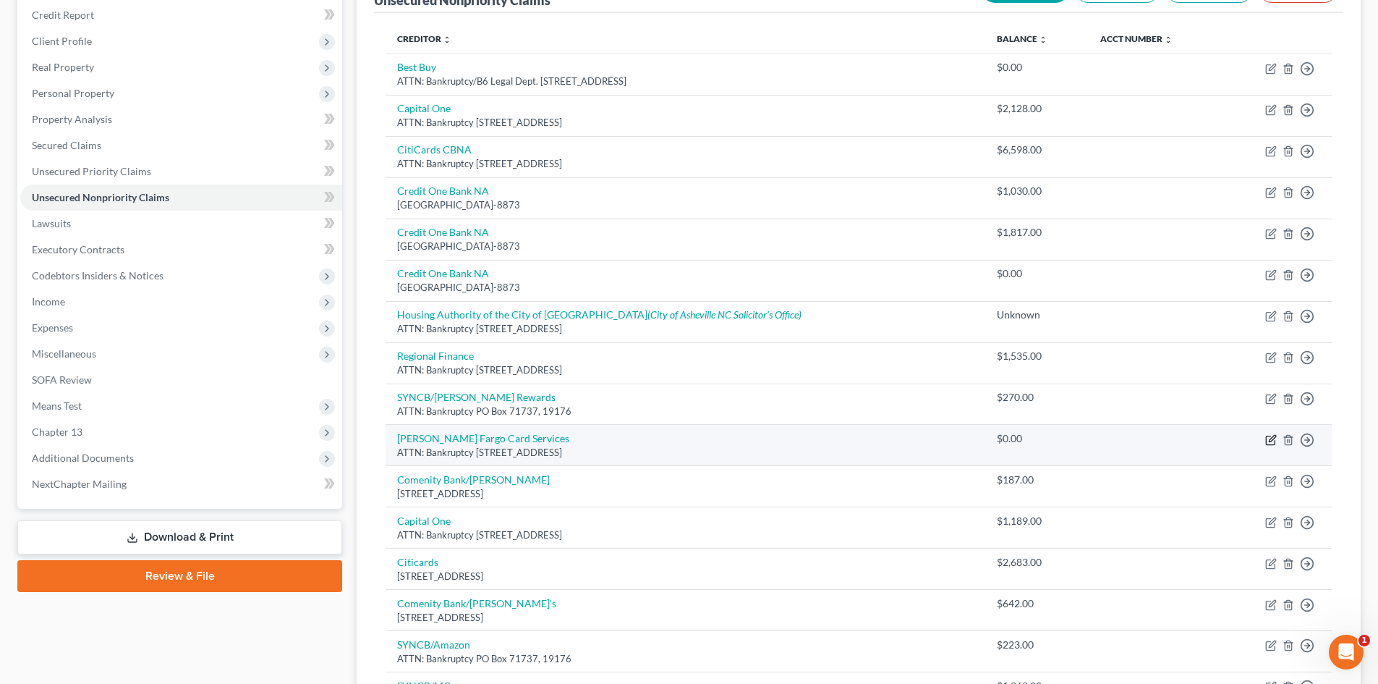
click at [1272, 439] on icon "button" at bounding box center [1272, 440] width 12 height 12
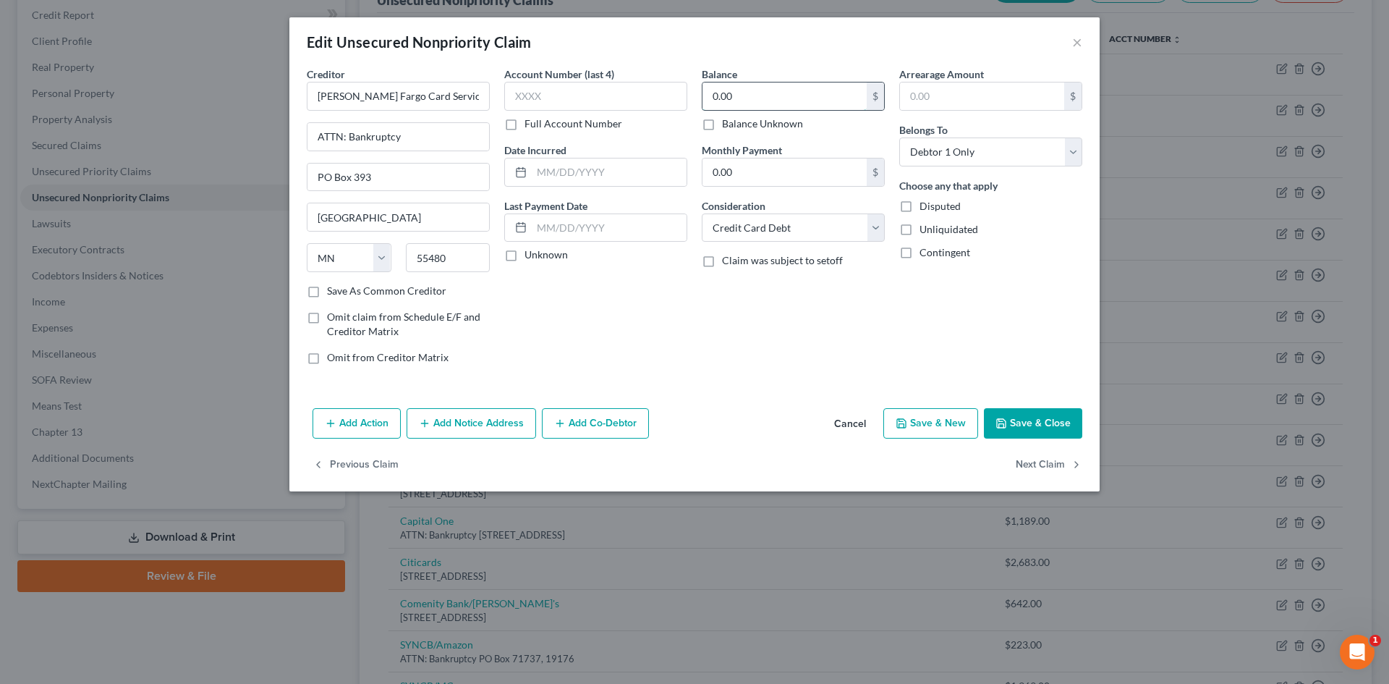
click at [761, 99] on input "0.00" at bounding box center [785, 95] width 164 height 27
click at [1027, 423] on button "Save & Close" at bounding box center [1033, 423] width 98 height 30
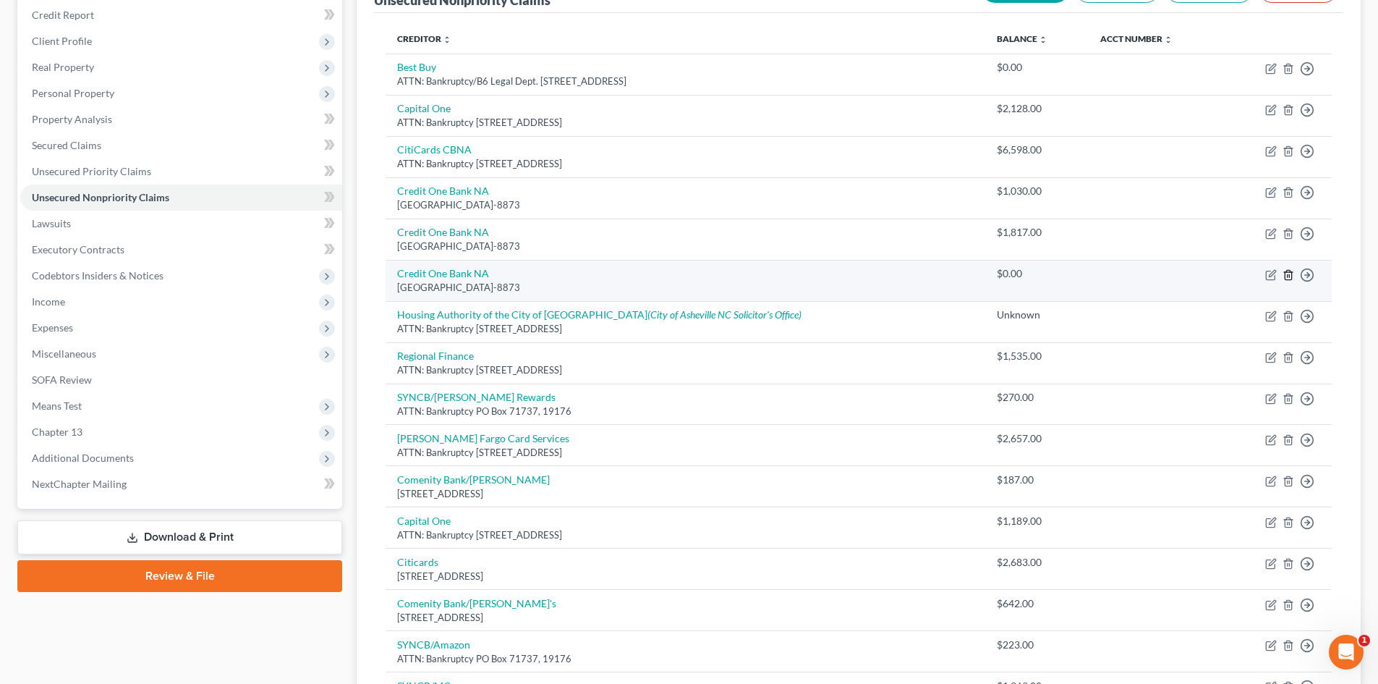
click at [1287, 275] on icon "button" at bounding box center [1289, 275] width 12 height 12
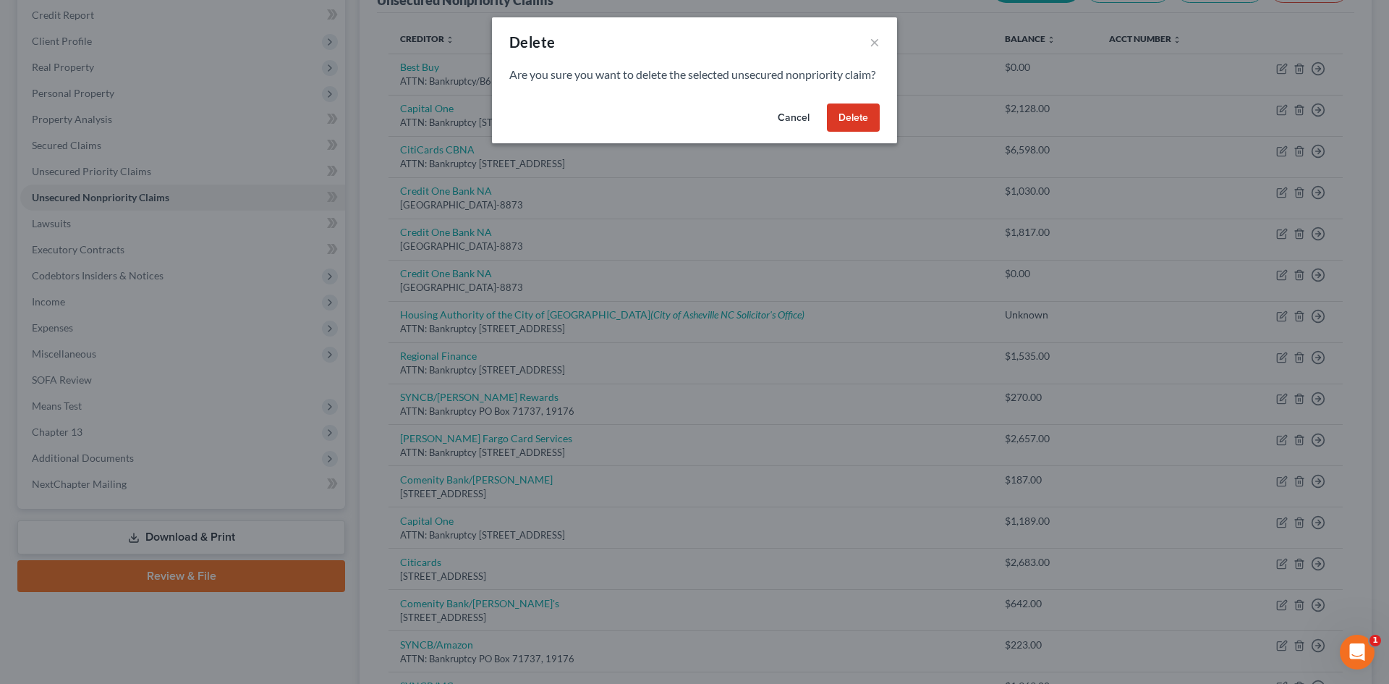
click at [863, 127] on button "Delete" at bounding box center [853, 117] width 53 height 29
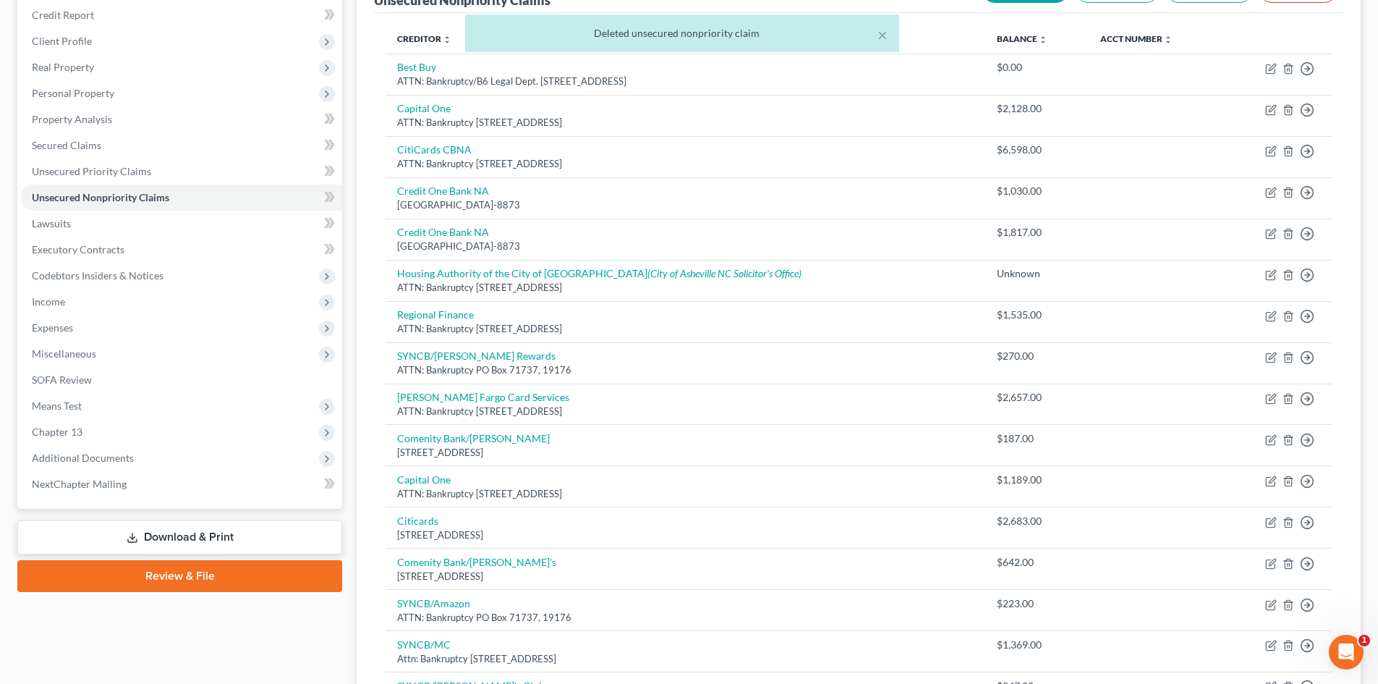
scroll to position [102, 0]
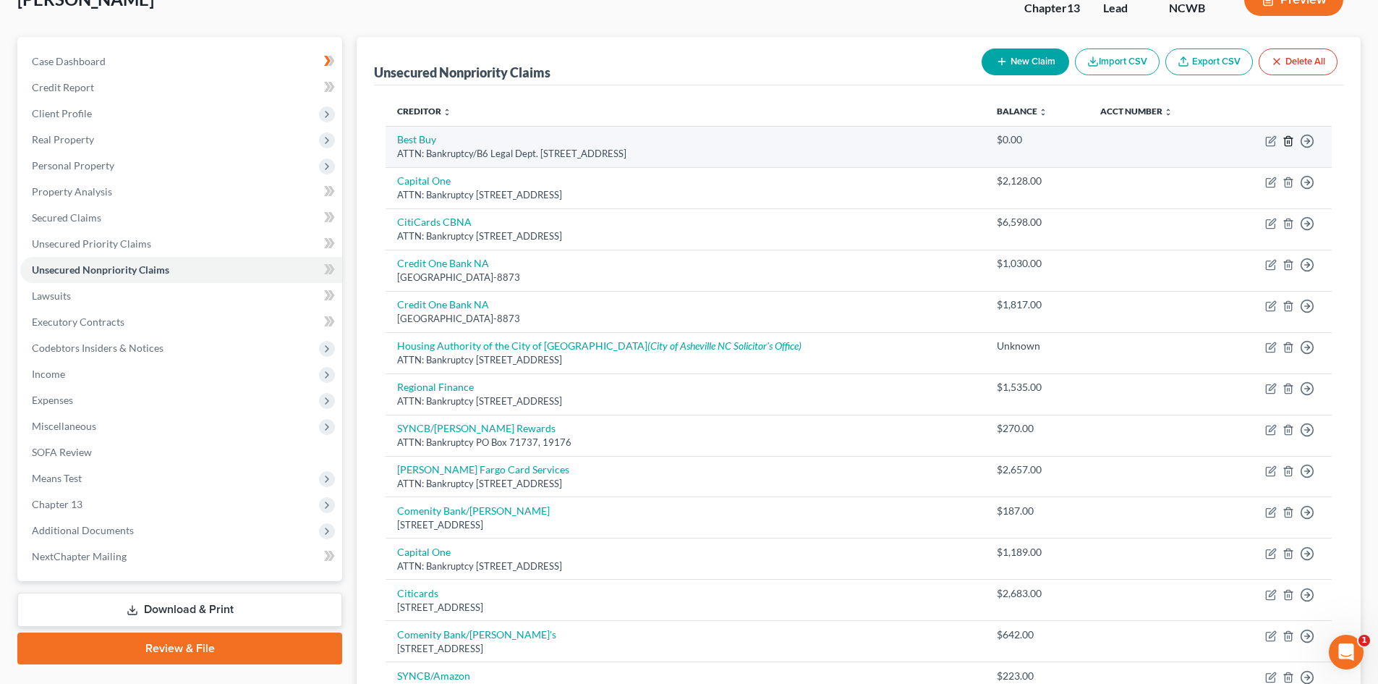
click at [1292, 137] on icon "button" at bounding box center [1289, 141] width 12 height 12
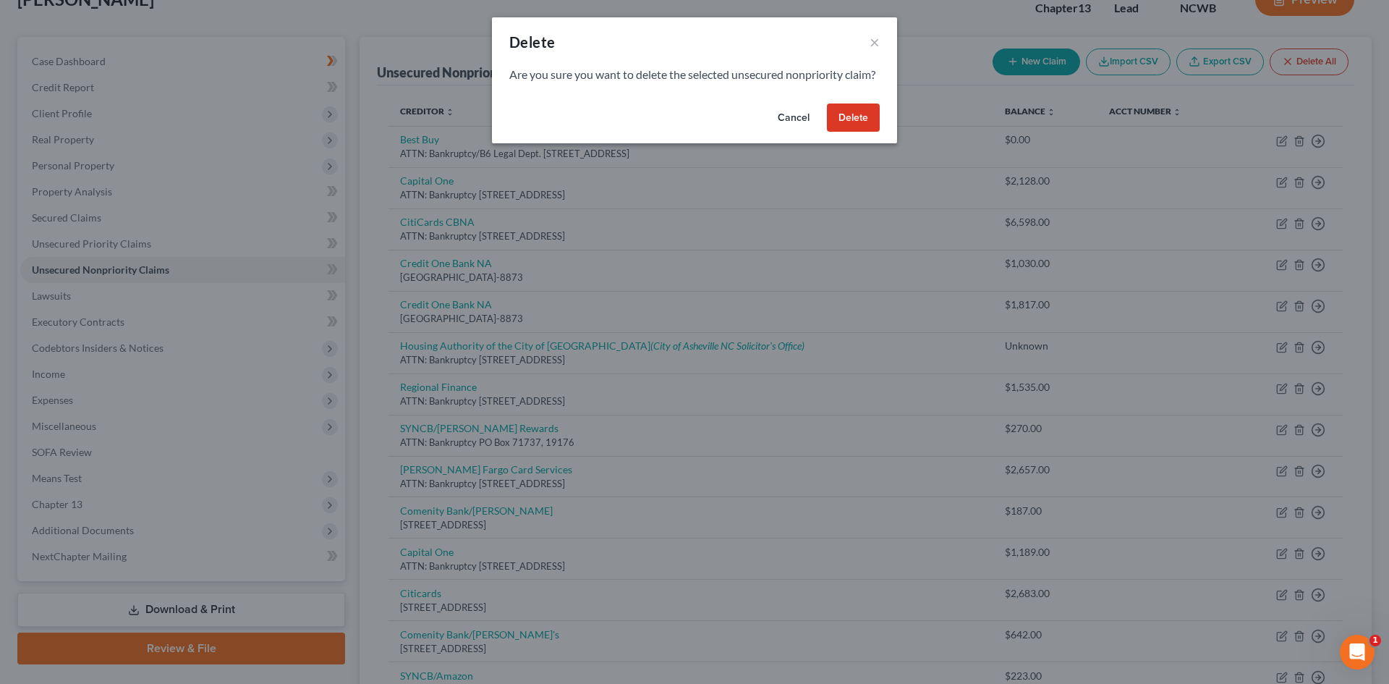
click at [836, 132] on button "Delete" at bounding box center [853, 117] width 53 height 29
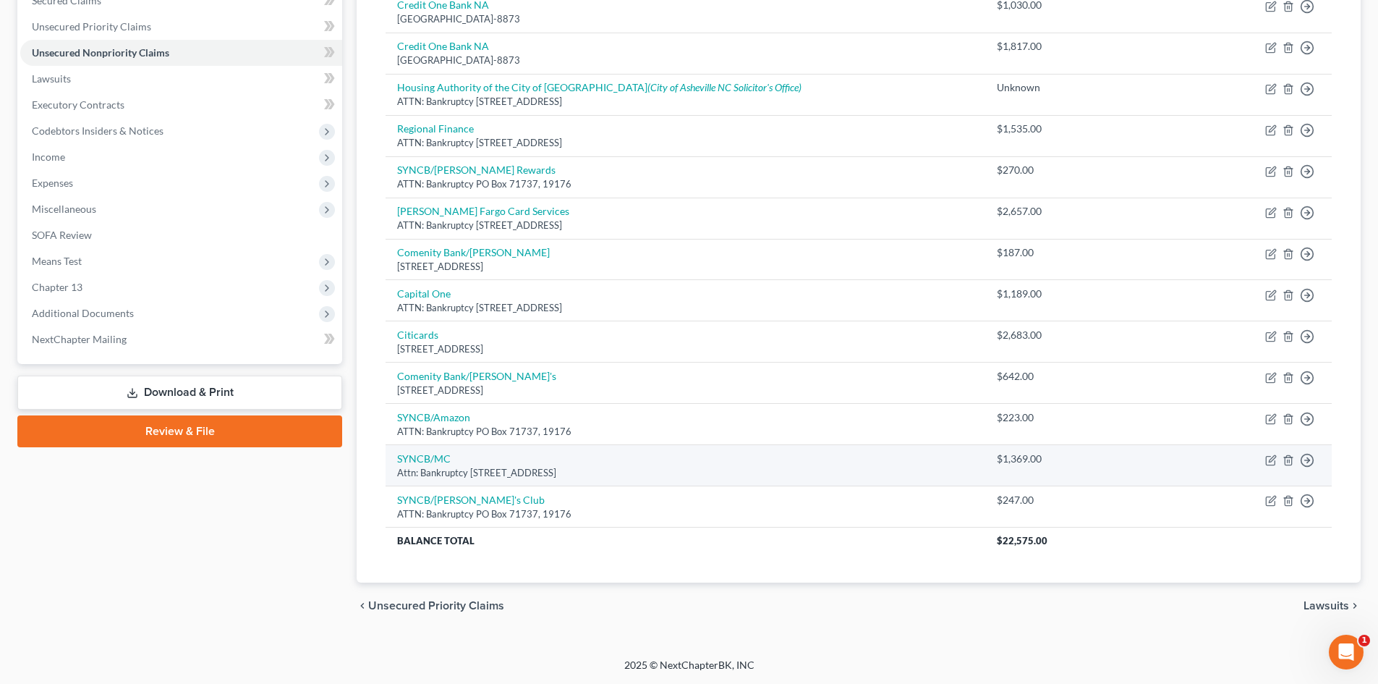
scroll to position [0, 0]
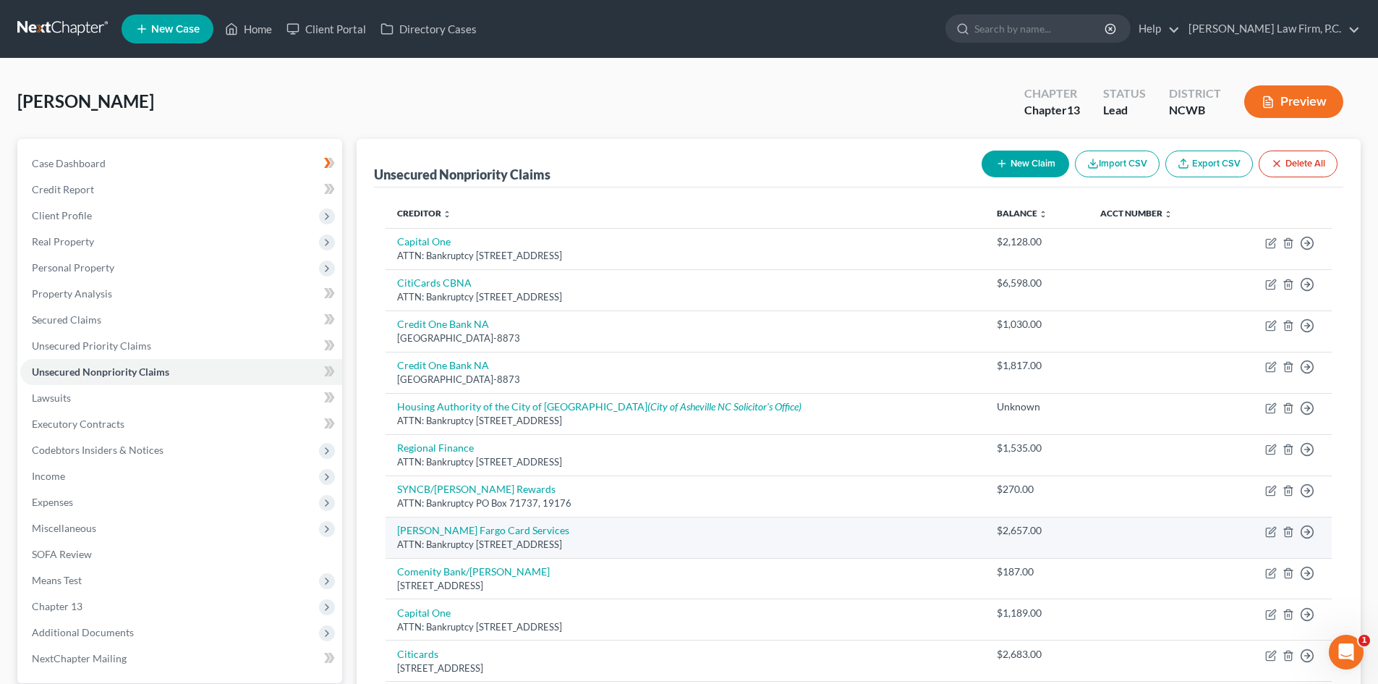
click at [120, 601] on span "Chapter 13" at bounding box center [181, 606] width 322 height 26
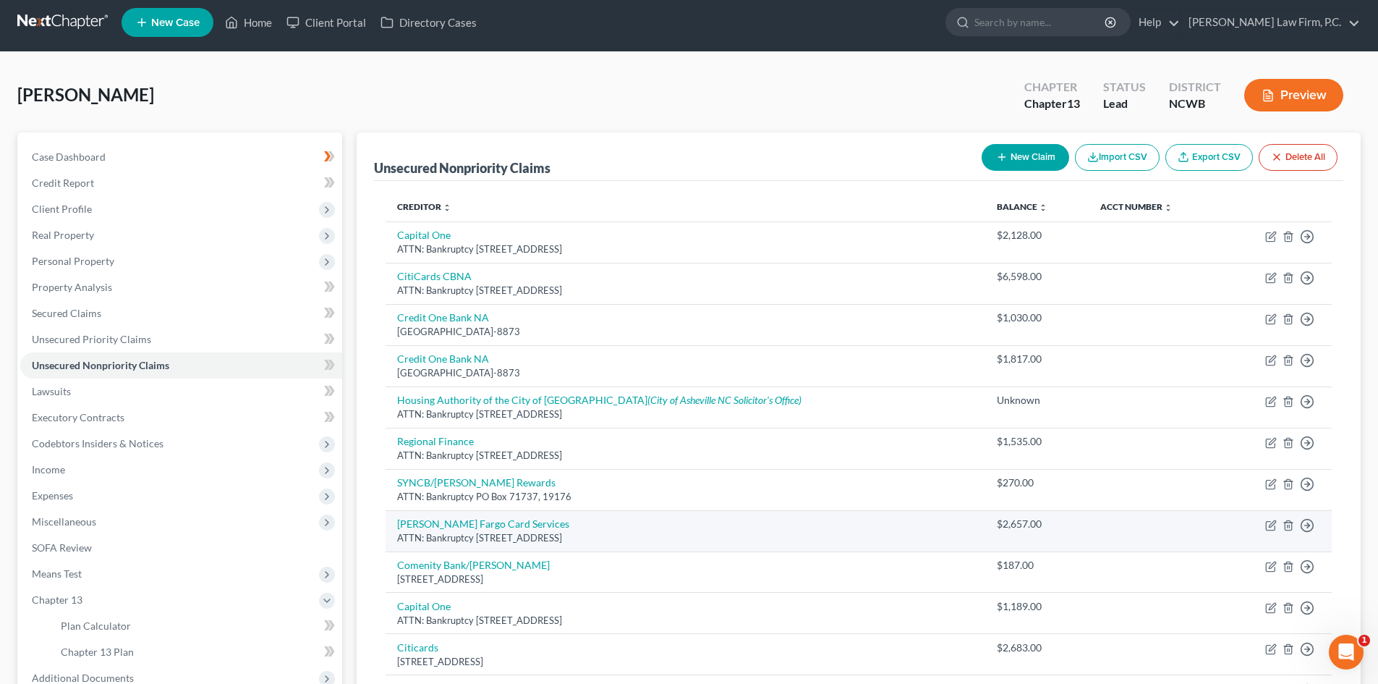
scroll to position [72, 0]
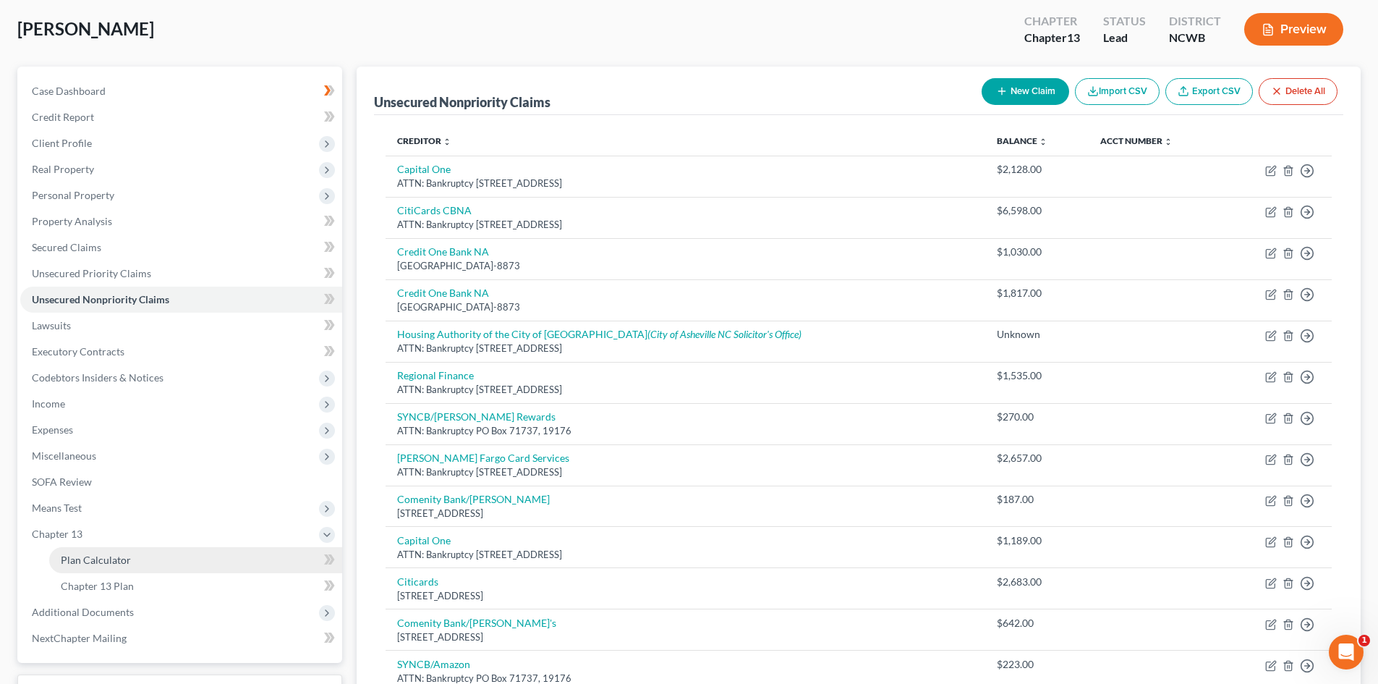
click at [101, 556] on span "Plan Calculator" at bounding box center [96, 560] width 70 height 12
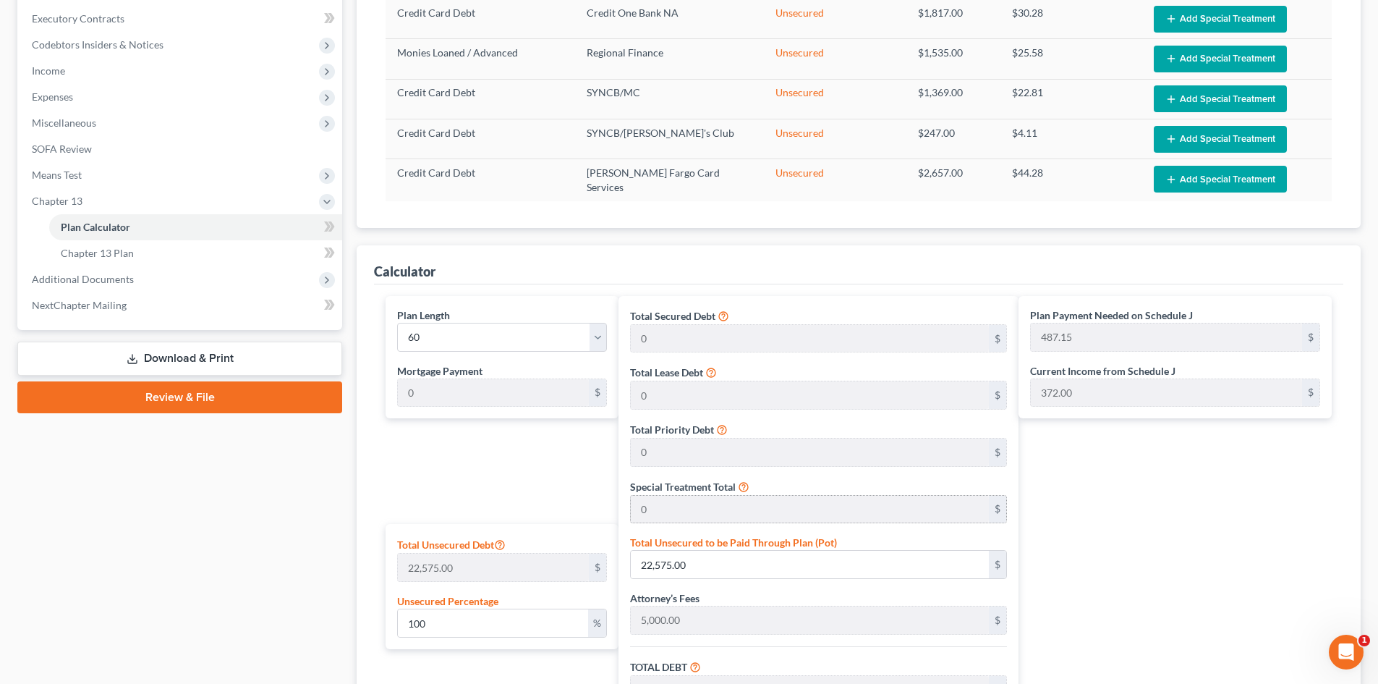
scroll to position [579, 0]
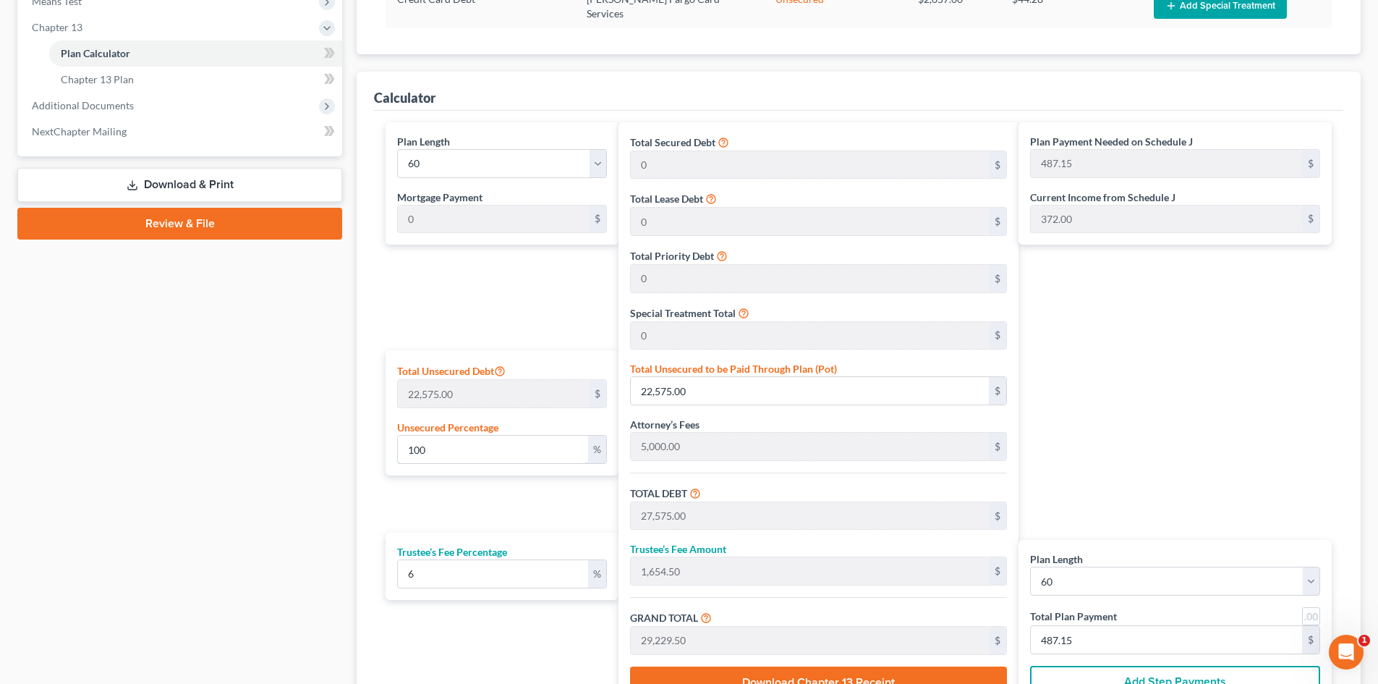
drag, startPoint x: 462, startPoint y: 456, endPoint x: 520, endPoint y: 530, distance: 94.8
click at [462, 455] on input "100" at bounding box center [493, 449] width 190 height 27
click at [520, 530] on div "Plan Length 1 2 3 4 5 6 7 8 9 10 11 12 13 14 15 16 17 18 19 20 21 22 23 24 25 2…" at bounding box center [498, 416] width 240 height 588
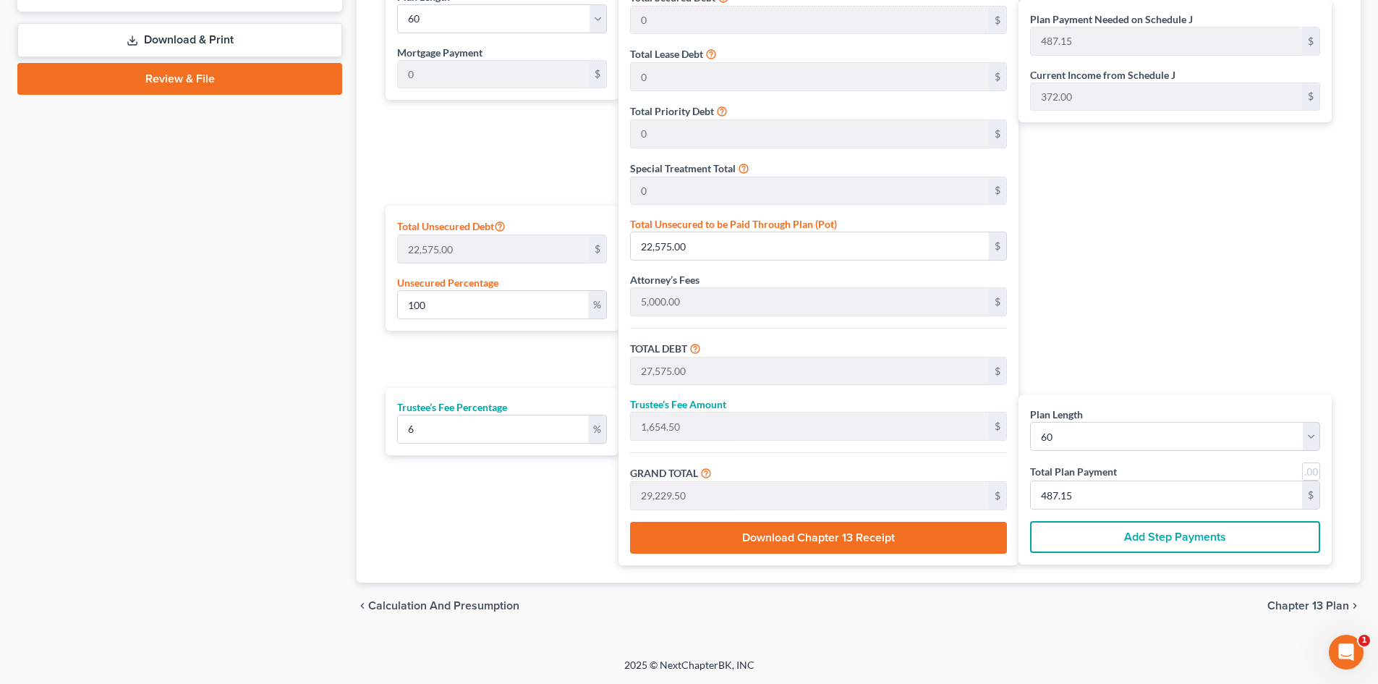
click at [1211, 258] on div "Plan Payment Needed on Schedule J 487.15 $ Current Income from Schedule J 372.0…" at bounding box center [1179, 272] width 321 height 588
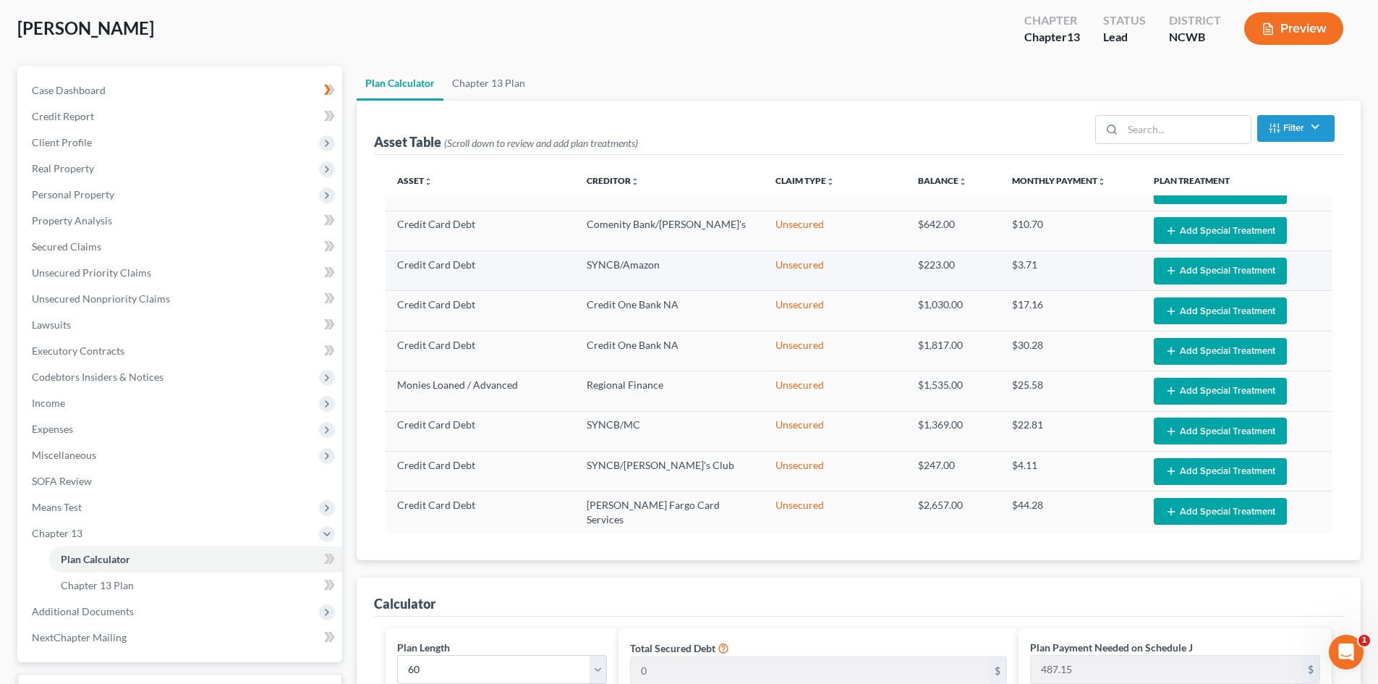
scroll to position [0, 0]
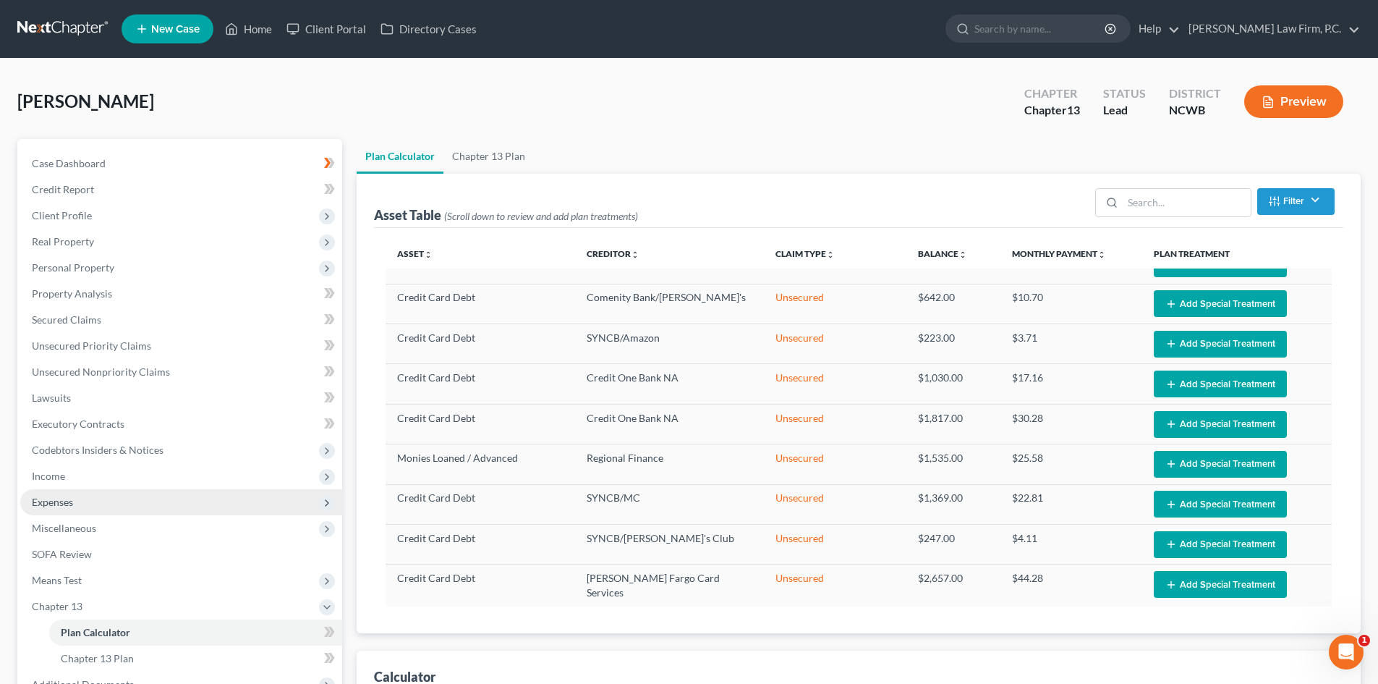
click at [79, 496] on span "Expenses" at bounding box center [181, 502] width 322 height 26
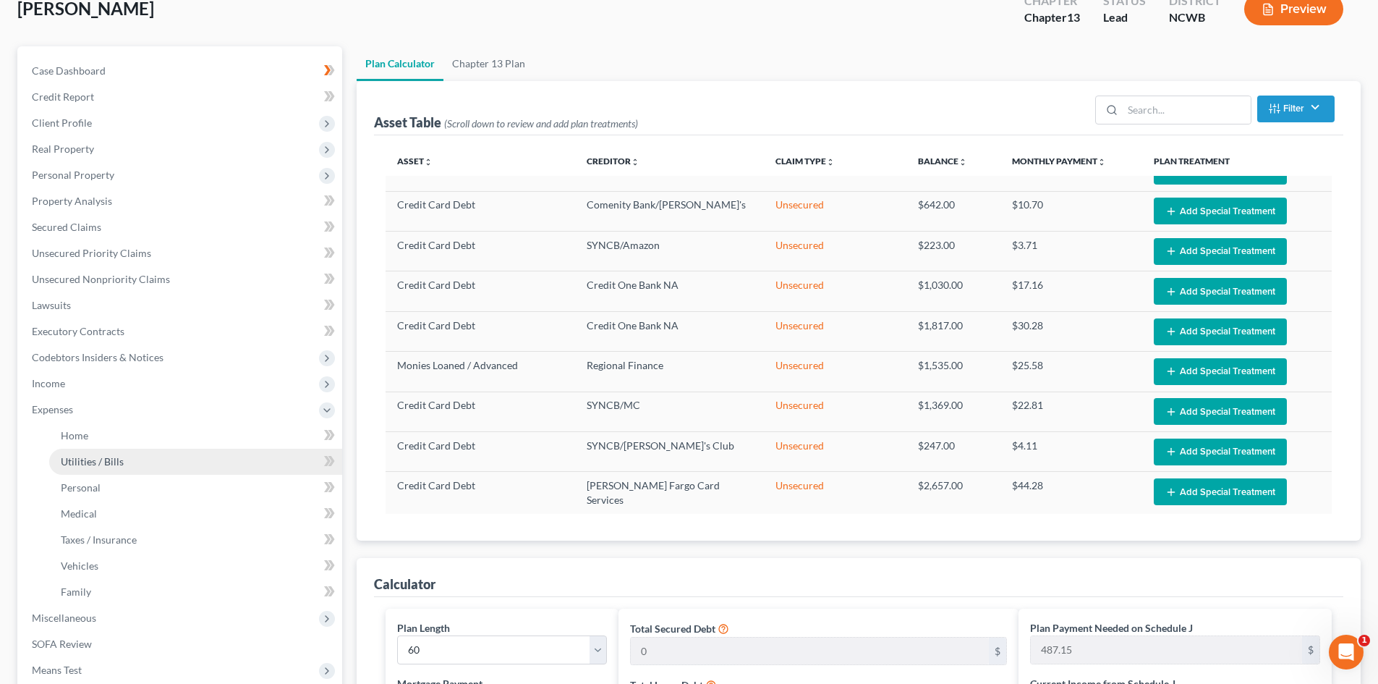
scroll to position [145, 0]
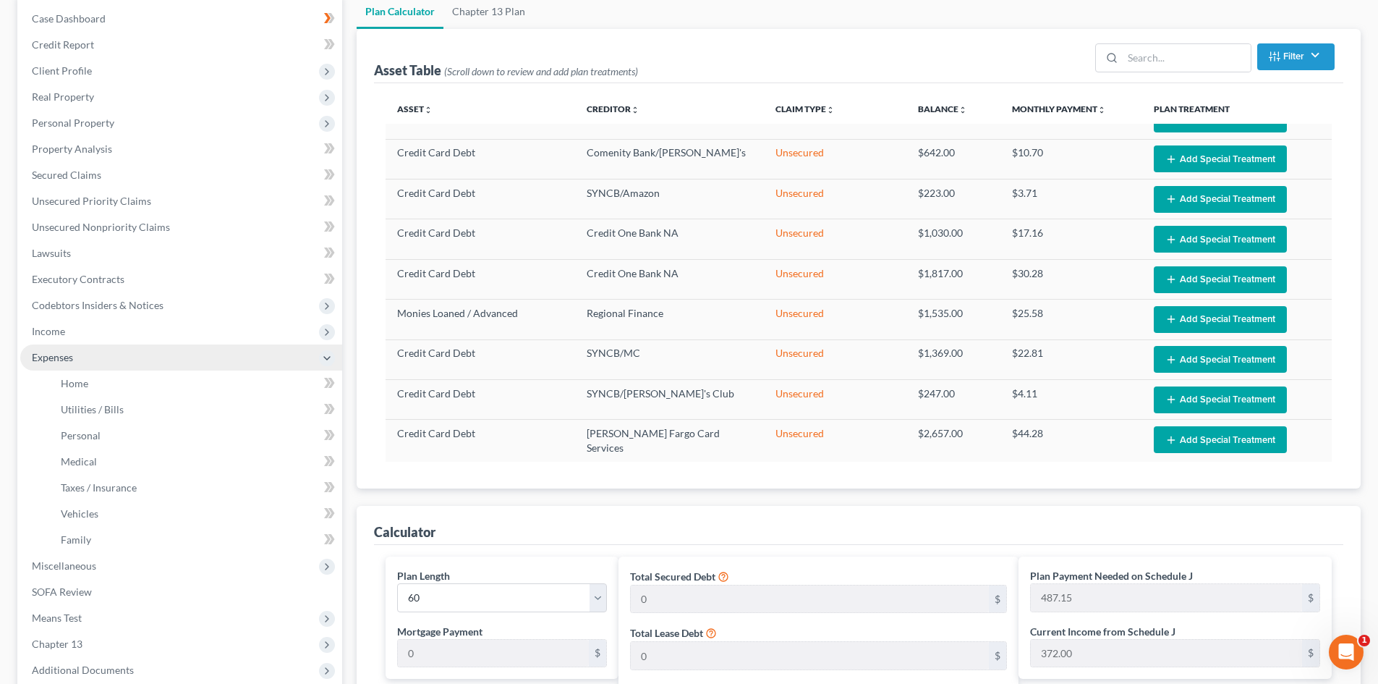
click at [96, 353] on span "Expenses" at bounding box center [181, 357] width 322 height 26
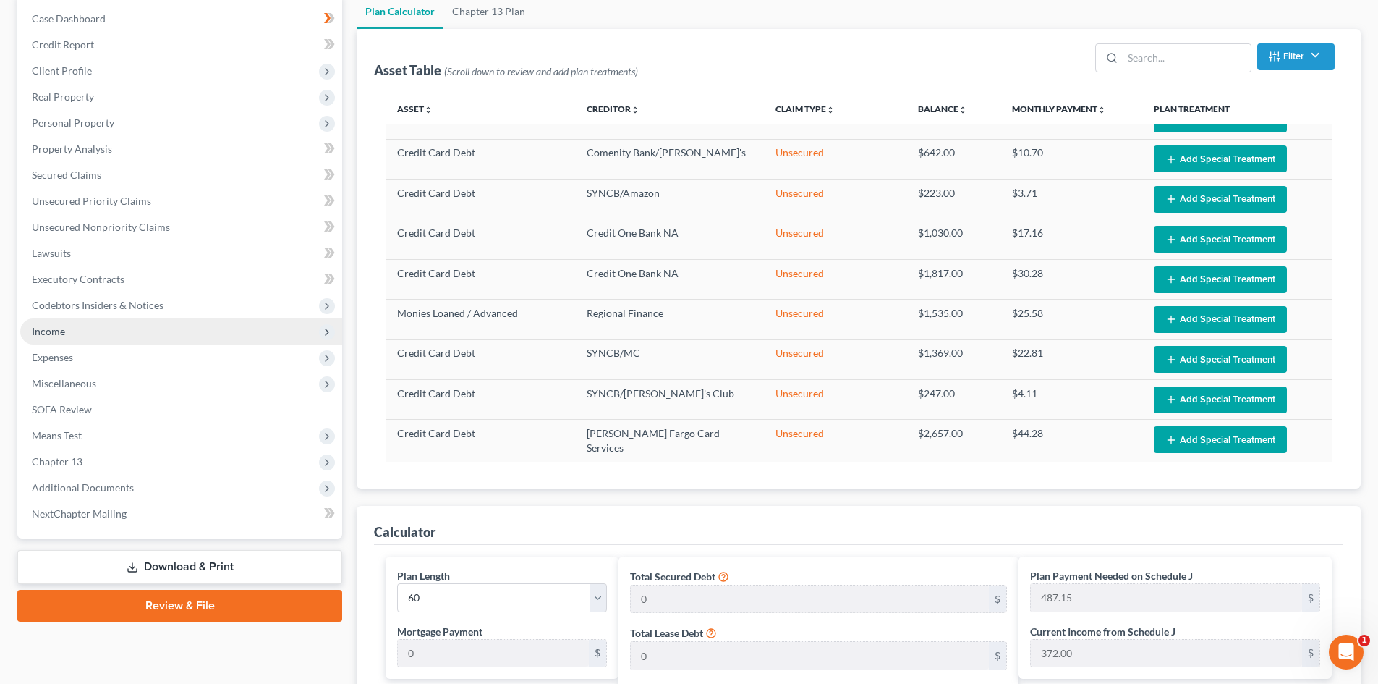
click at [88, 335] on span "Income" at bounding box center [181, 331] width 322 height 26
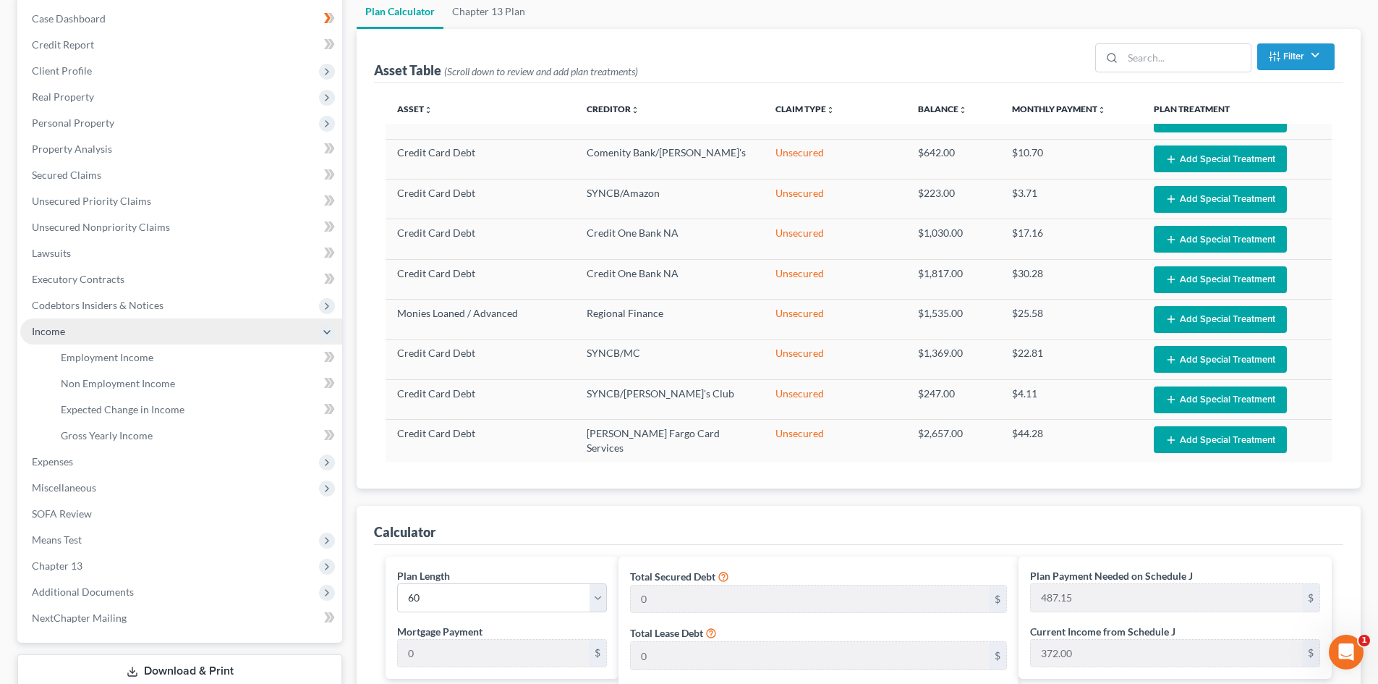
click at [93, 329] on span "Income" at bounding box center [181, 331] width 322 height 26
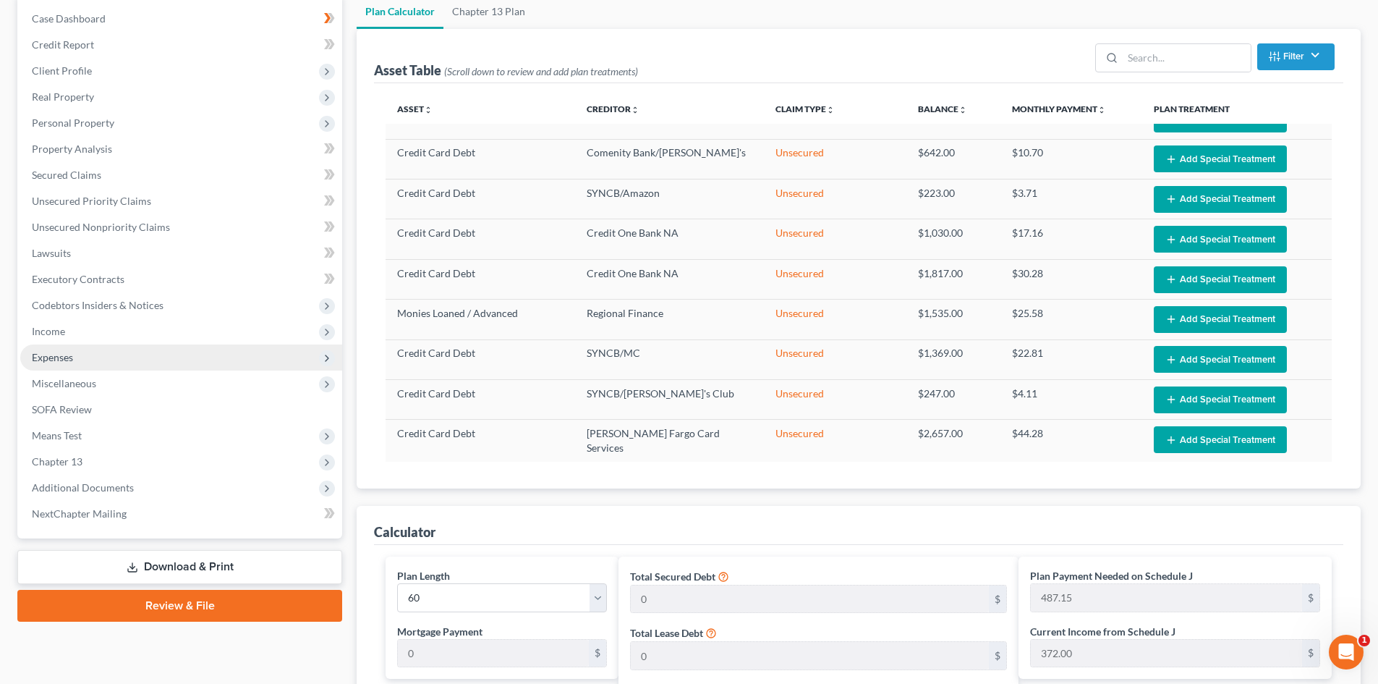
click at [104, 357] on span "Expenses" at bounding box center [181, 357] width 322 height 26
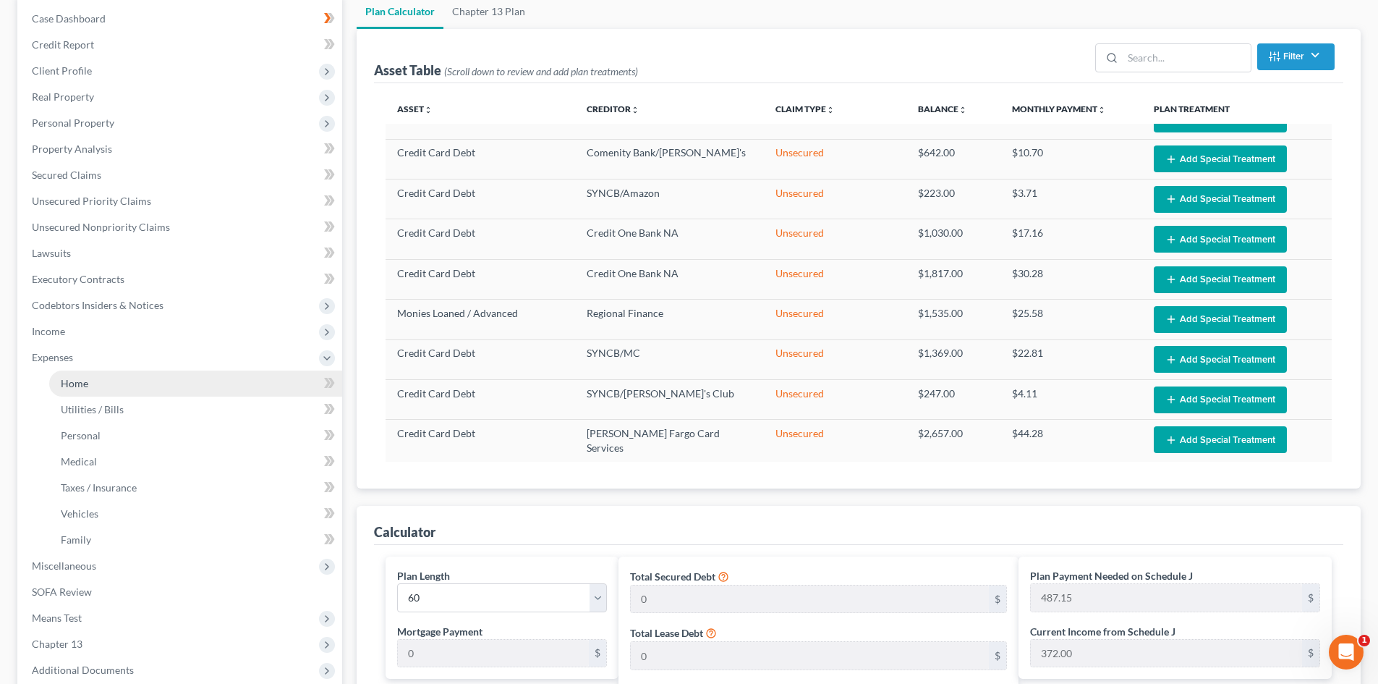
click at [159, 389] on link "Home" at bounding box center [195, 383] width 293 height 26
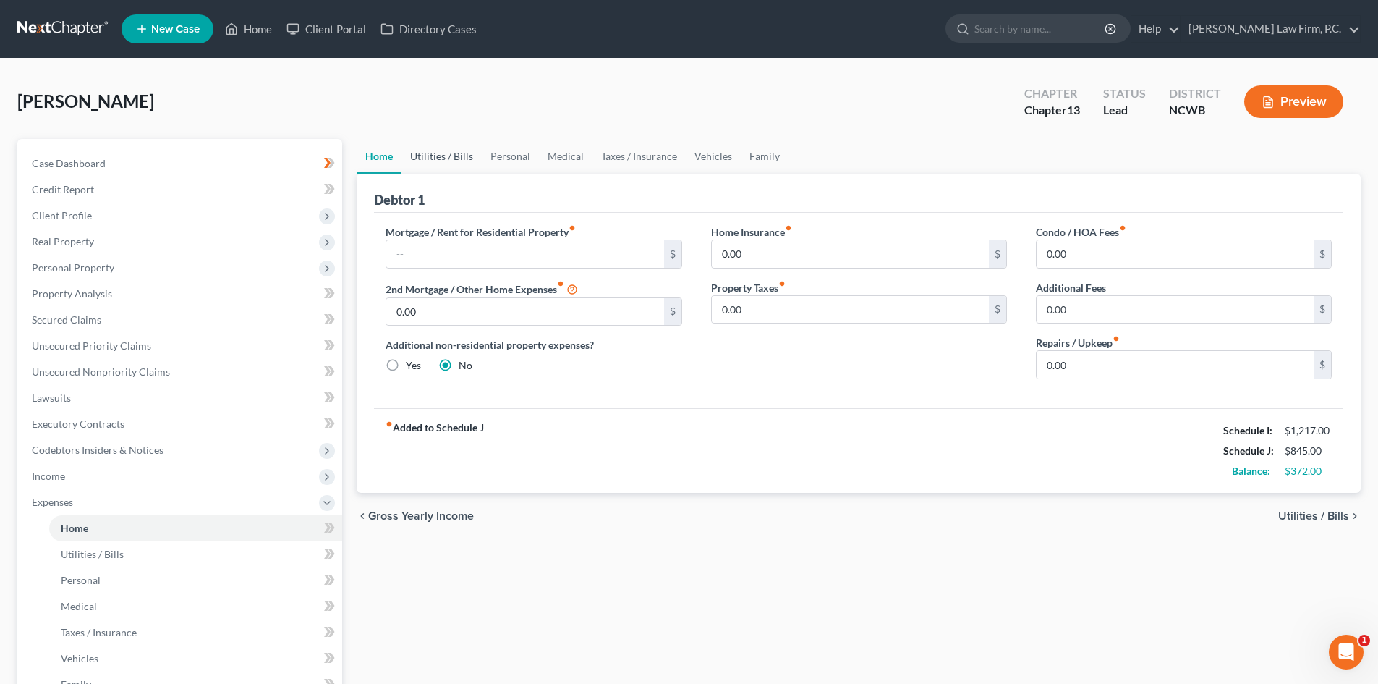
click at [444, 148] on link "Utilities / Bills" at bounding box center [442, 156] width 80 height 35
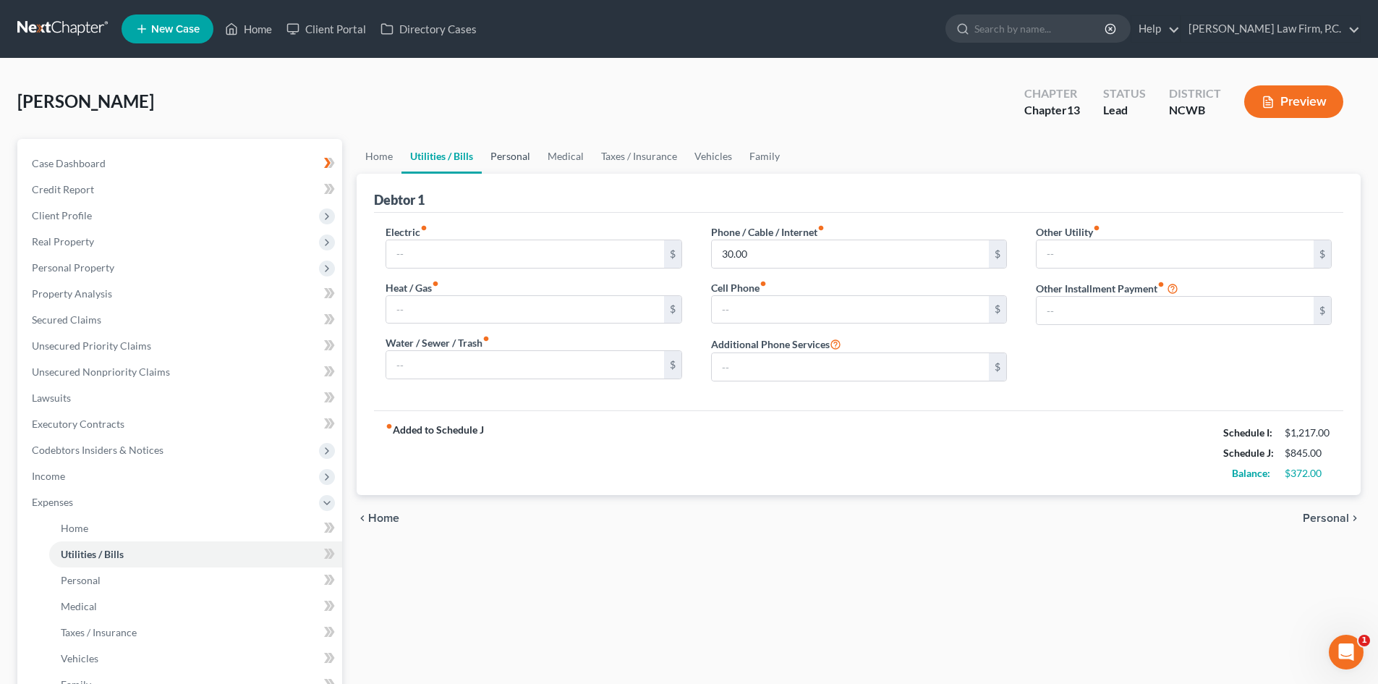
click at [512, 158] on link "Personal" at bounding box center [510, 156] width 57 height 35
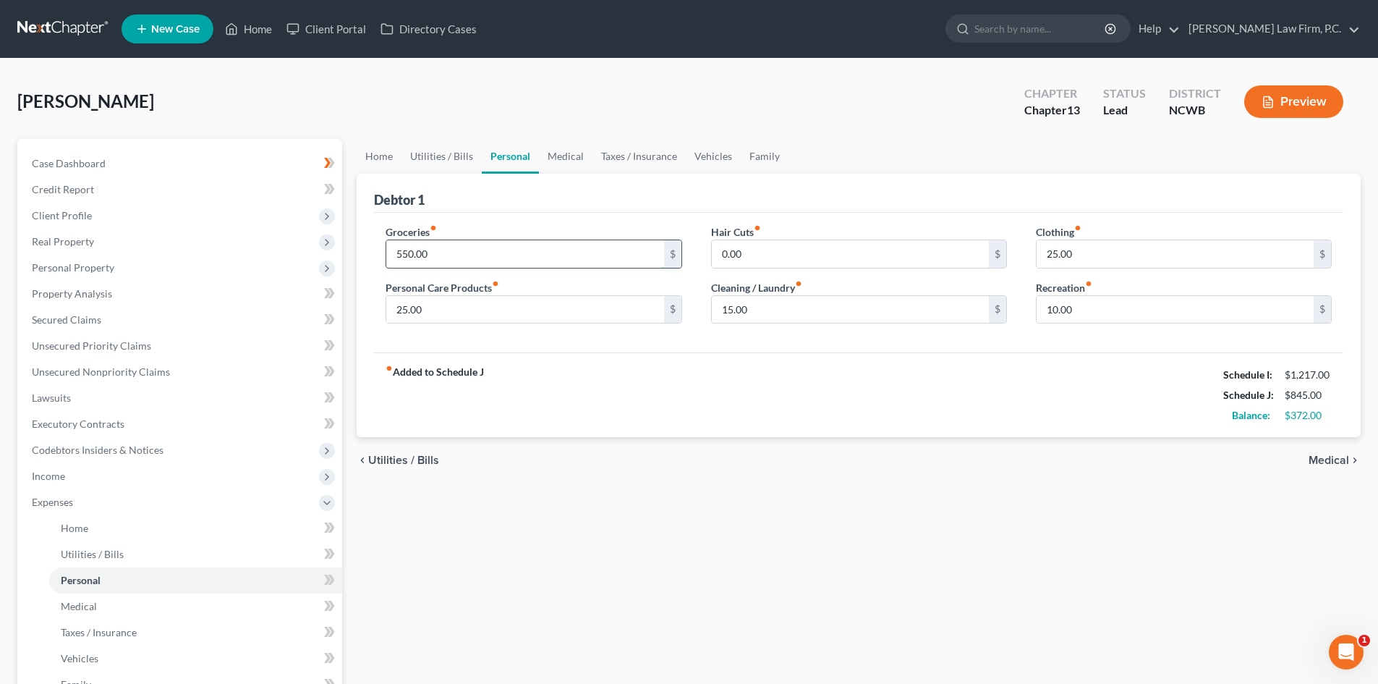
click at [475, 258] on input "550.00" at bounding box center [524, 253] width 277 height 27
click at [558, 352] on div "Debtor 1 Groceries fiber_manual_record 400 $ Personal Care Products fiber_manua…" at bounding box center [859, 306] width 1004 height 264
click at [519, 253] on input "400" at bounding box center [524, 253] width 277 height 27
click at [628, 361] on div "fiber_manual_record Added to Schedule J Schedule I: $1,217.00 Schedule J: $695.…" at bounding box center [859, 394] width 970 height 85
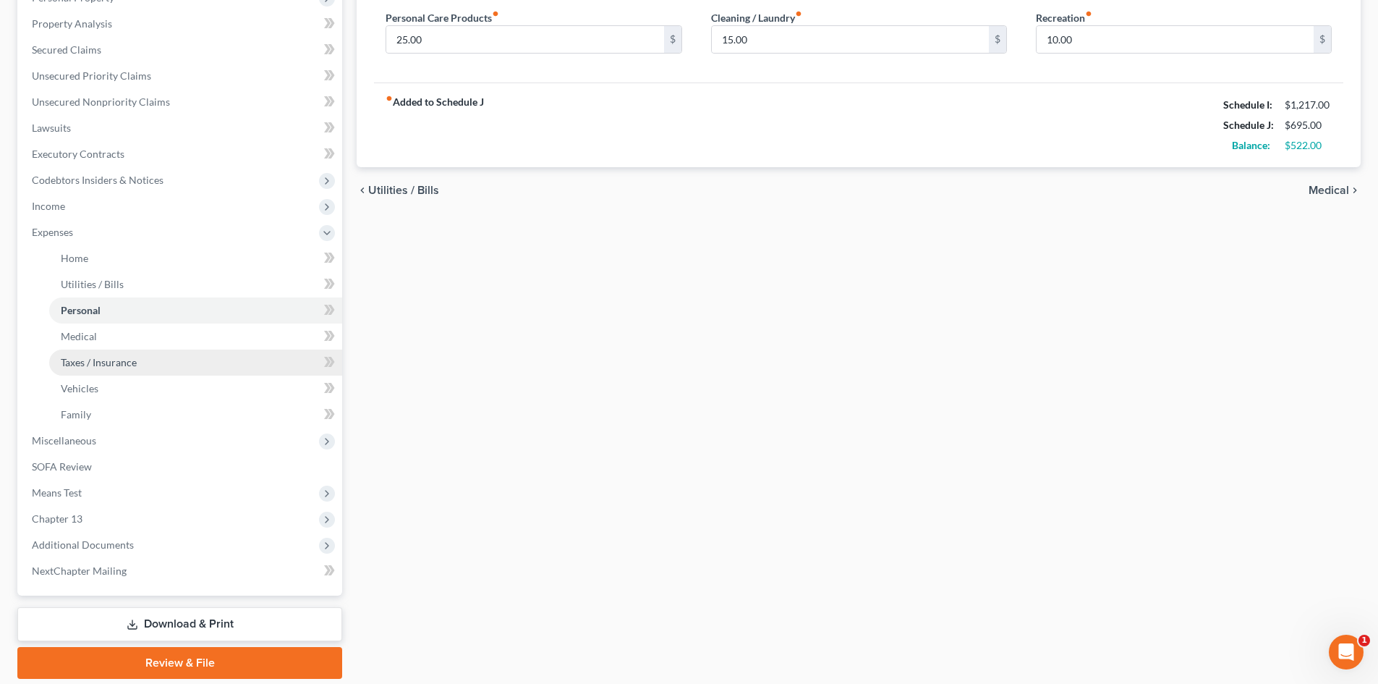
scroll to position [289, 0]
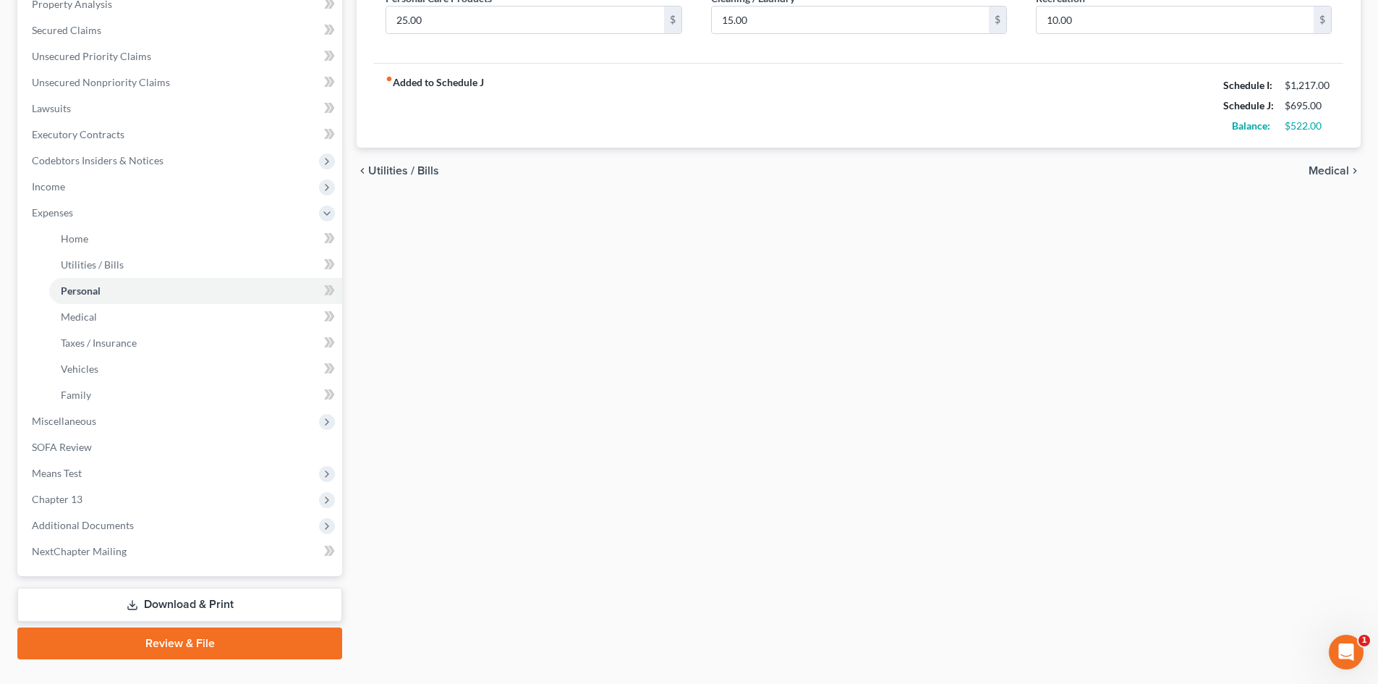
click at [509, 290] on div "Home Utilities / Bills Personal Medical Taxes / Insurance Vehicles Family Debto…" at bounding box center [858, 254] width 1019 height 810
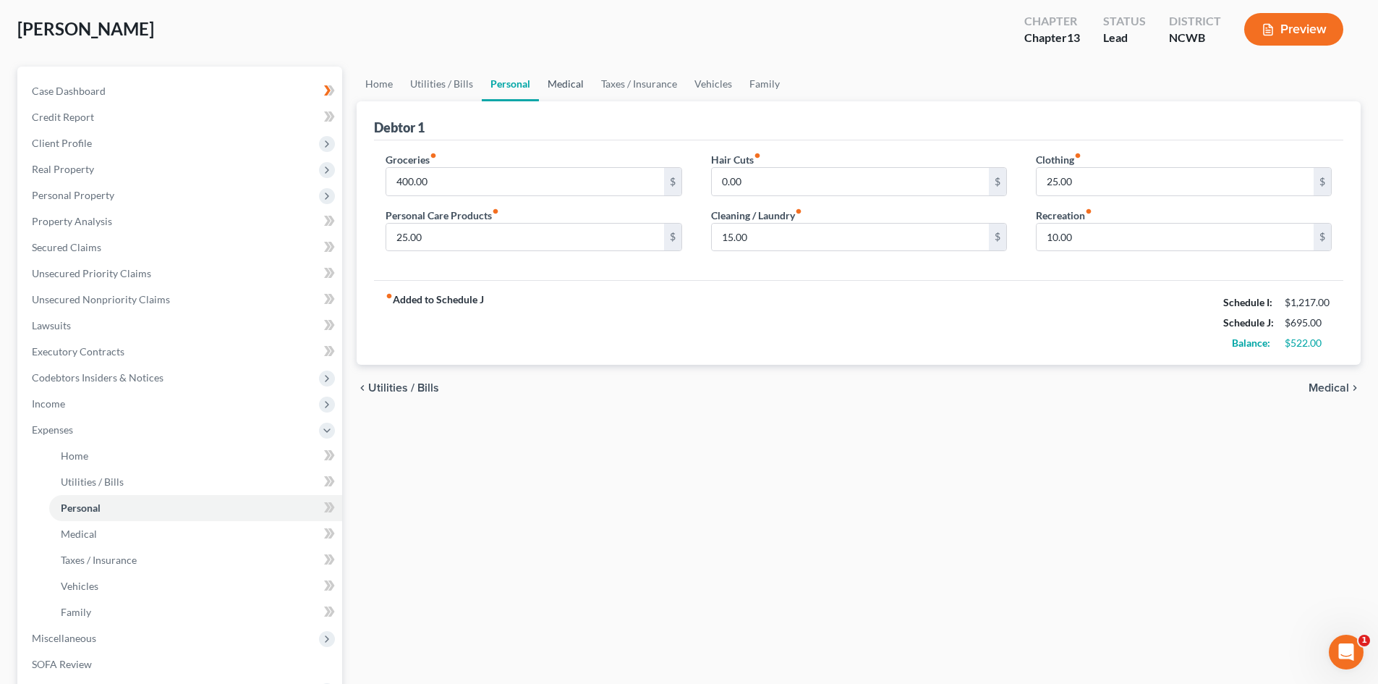
click at [541, 88] on link "Medical" at bounding box center [566, 84] width 54 height 35
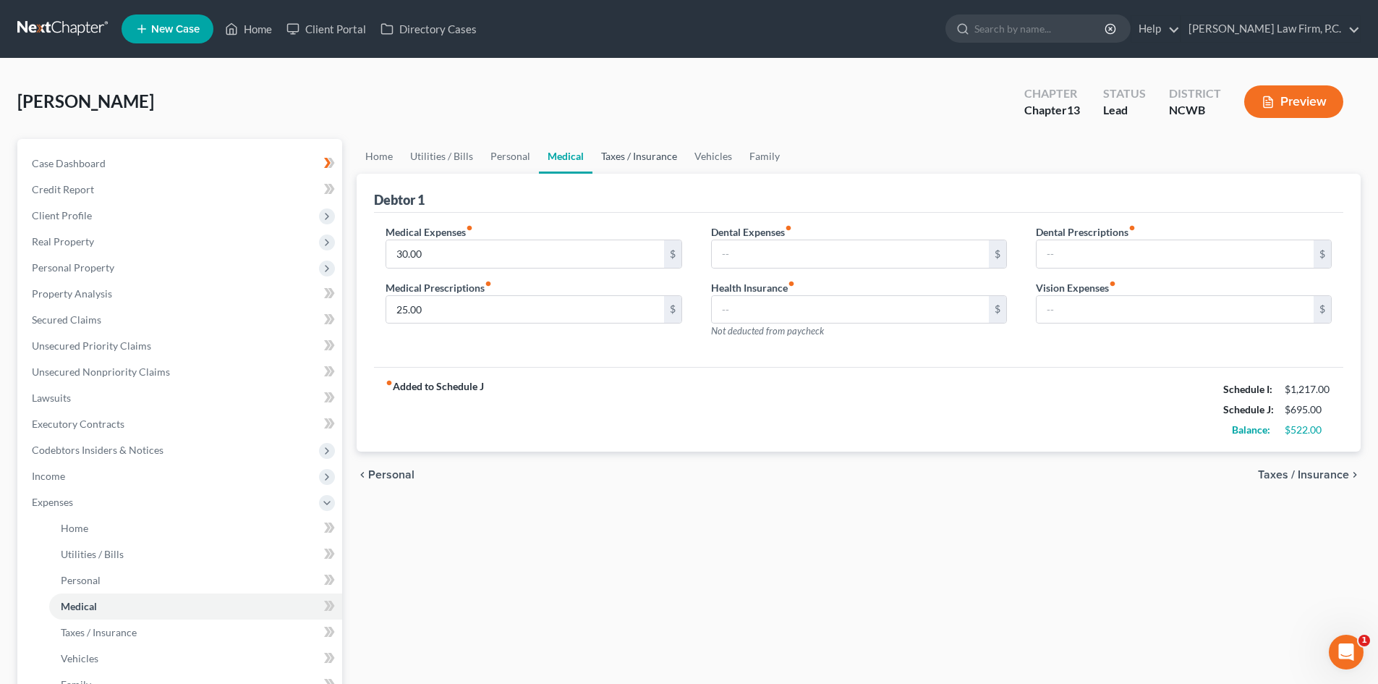
click at [641, 164] on link "Taxes / Insurance" at bounding box center [639, 156] width 93 height 35
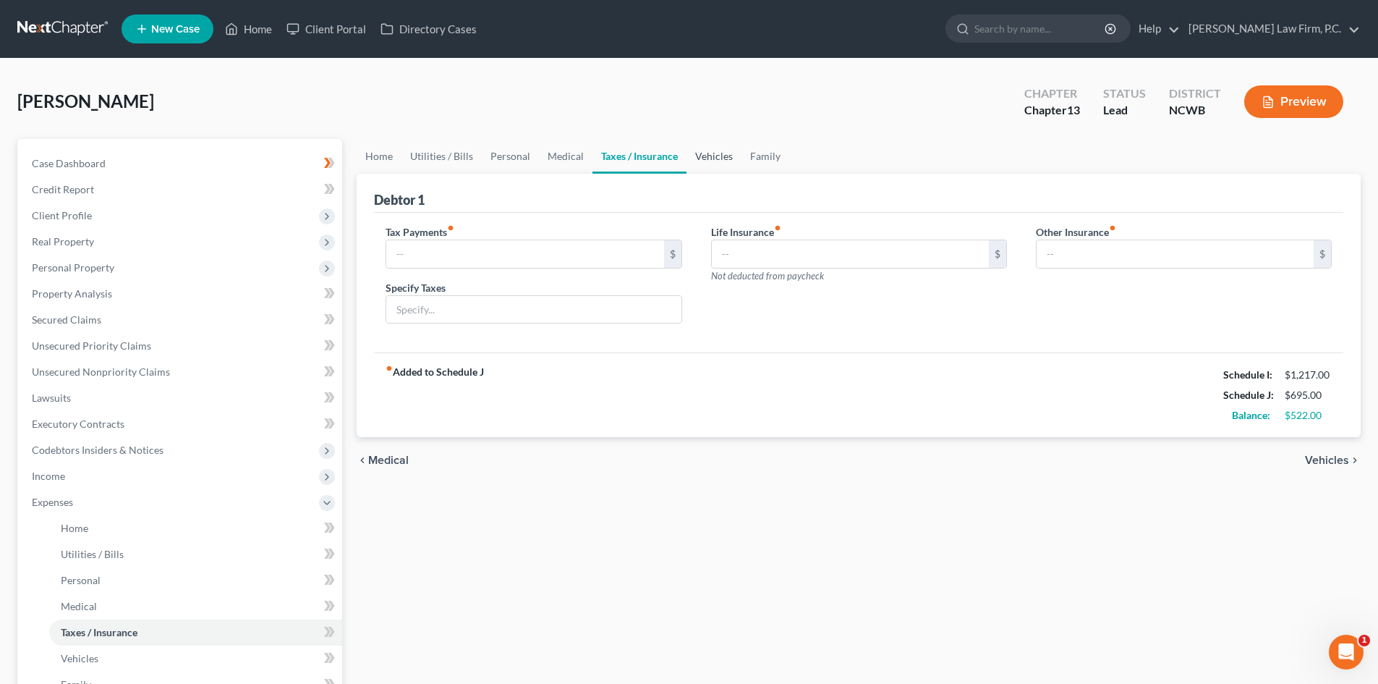
click at [712, 158] on link "Vehicles" at bounding box center [714, 156] width 55 height 35
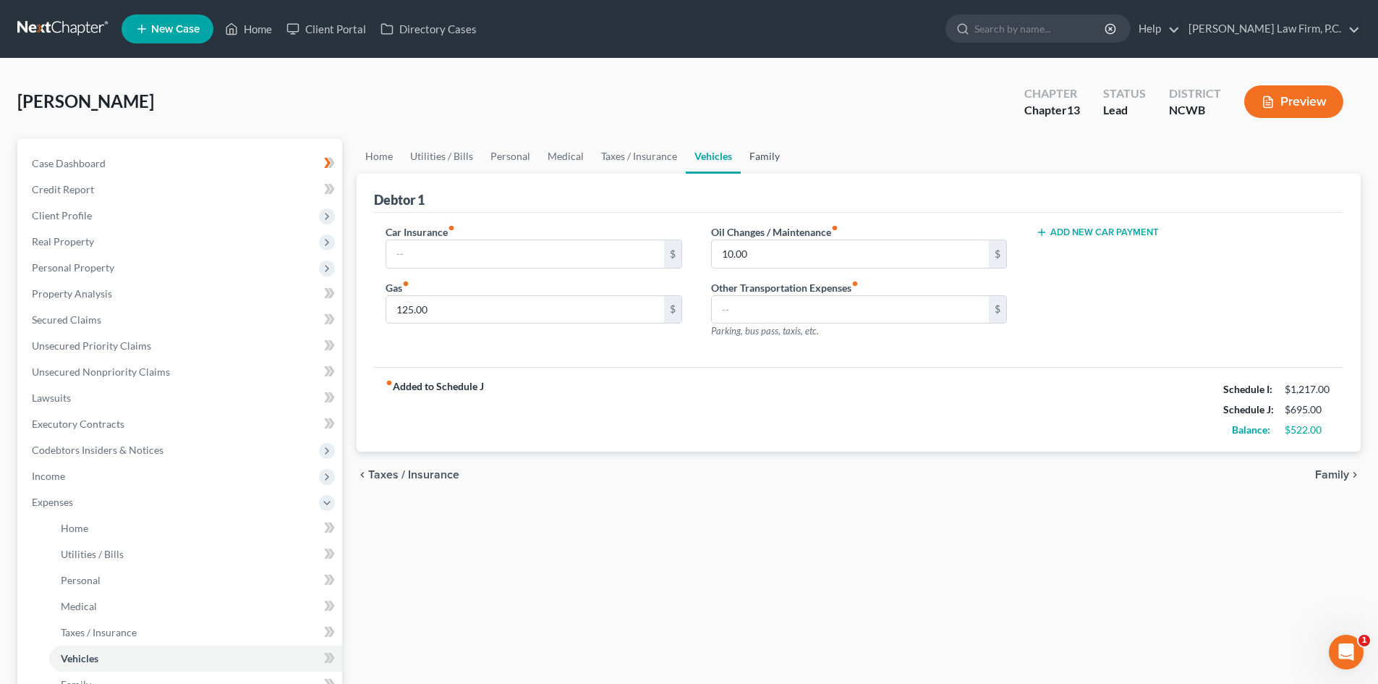
click at [761, 156] on link "Family" at bounding box center [765, 156] width 48 height 35
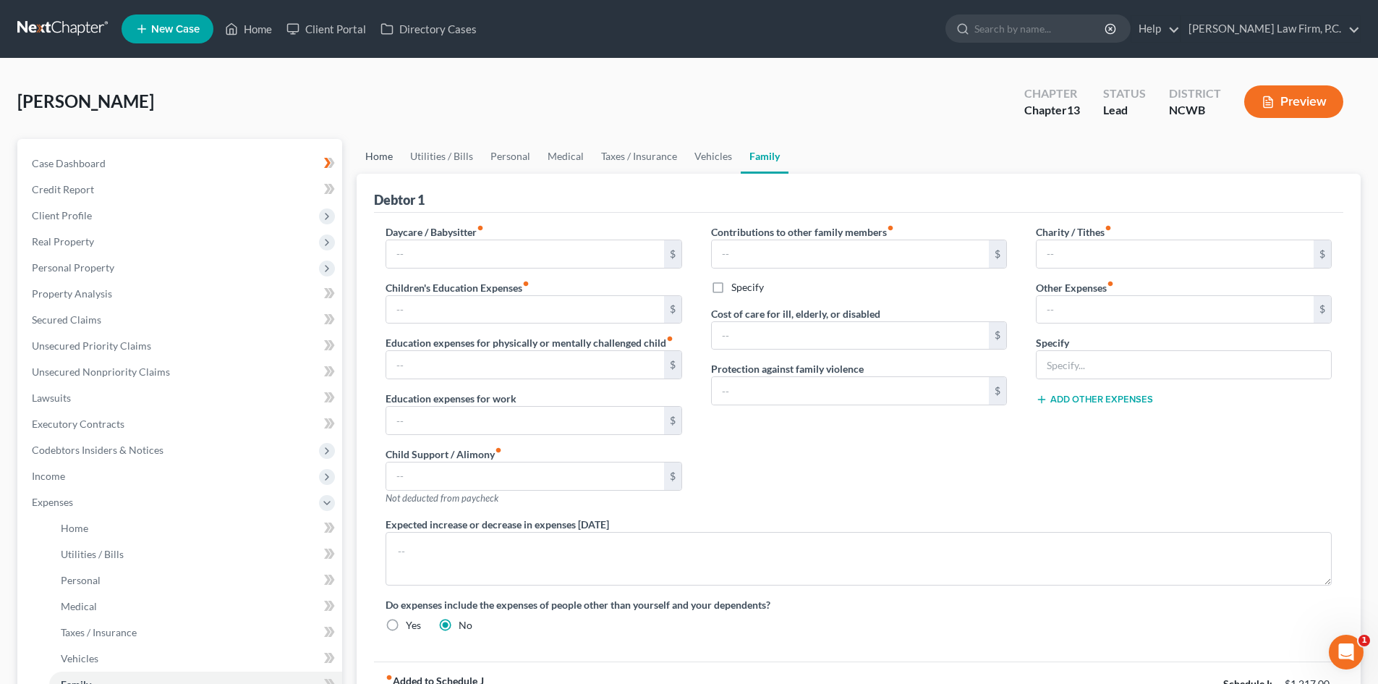
click at [388, 150] on link "Home" at bounding box center [379, 156] width 45 height 35
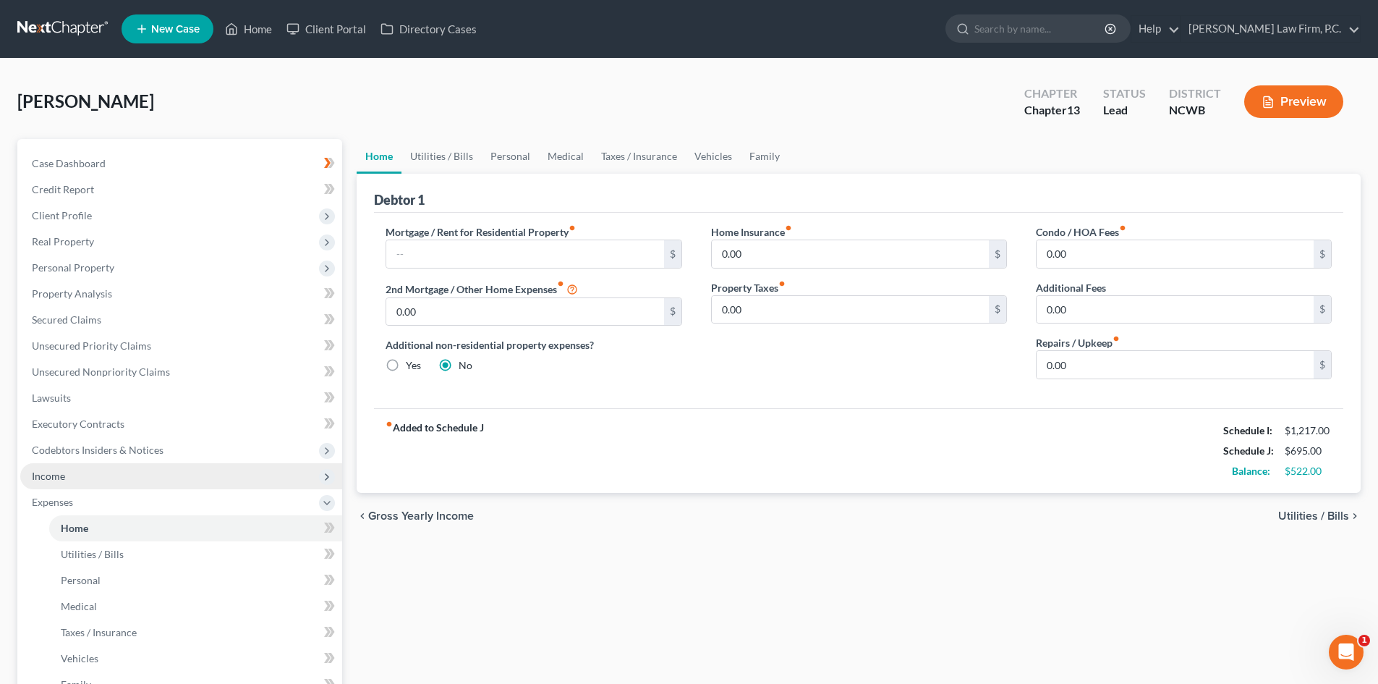
click at [68, 465] on span "Income" at bounding box center [181, 476] width 322 height 26
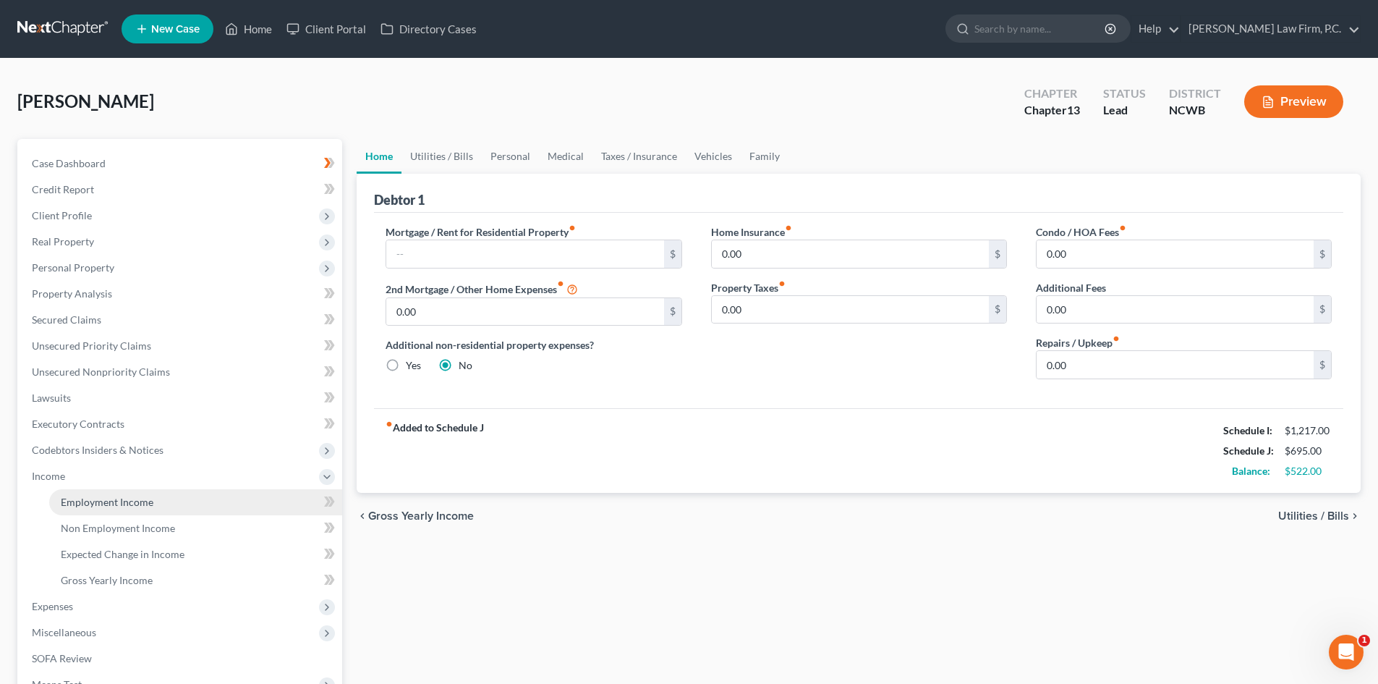
click at [103, 496] on span "Employment Income" at bounding box center [107, 502] width 93 height 12
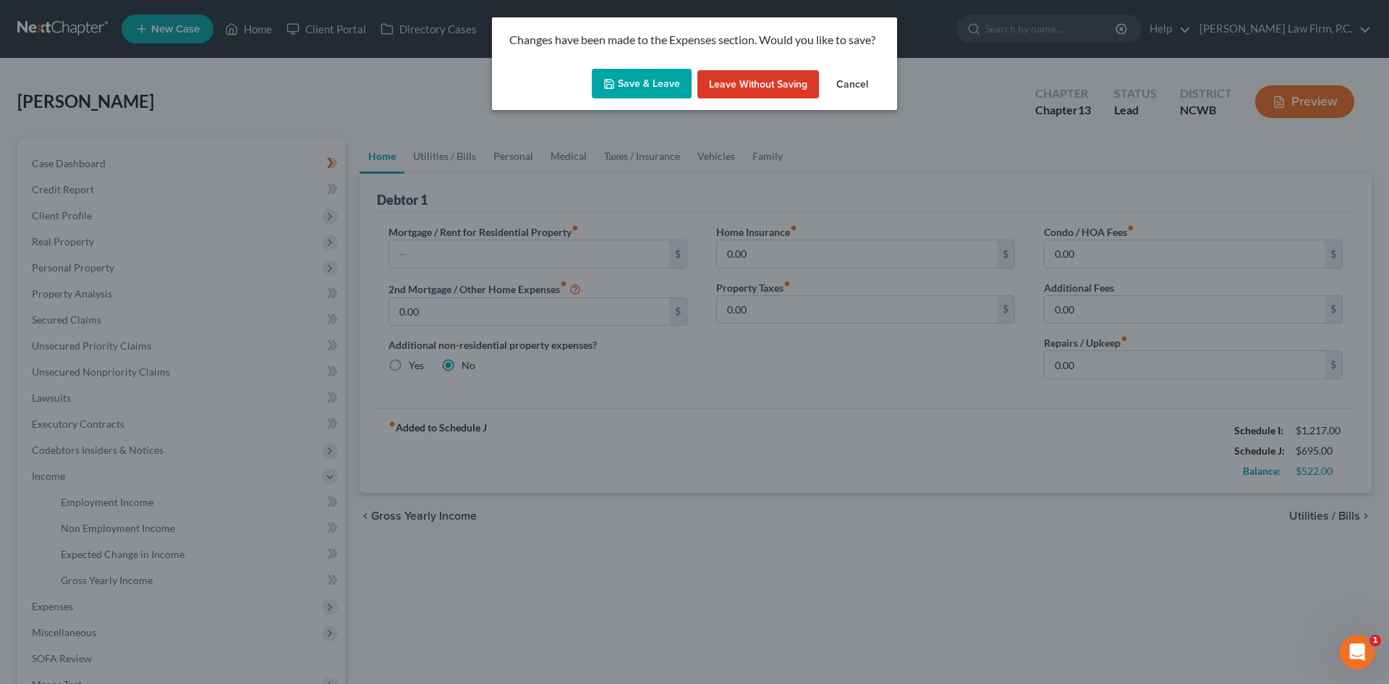
click at [653, 82] on button "Save & Leave" at bounding box center [642, 84] width 100 height 30
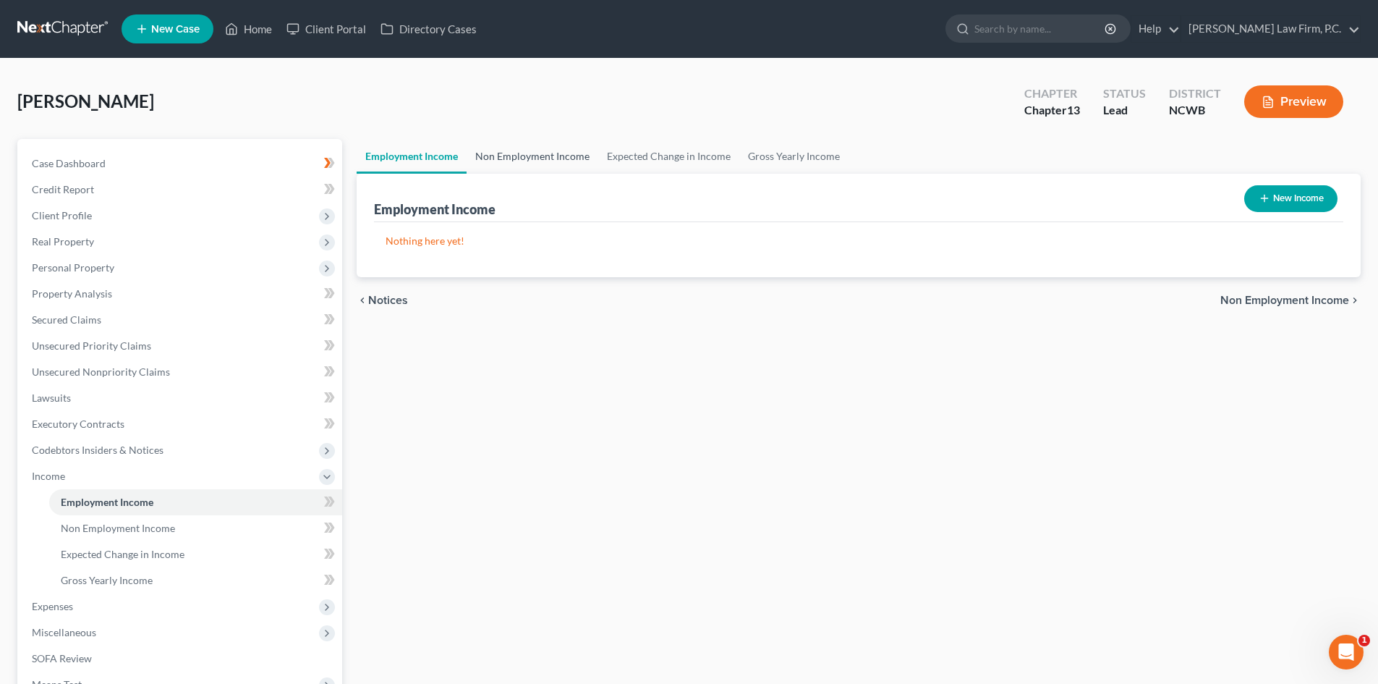
drag, startPoint x: 497, startPoint y: 151, endPoint x: 562, endPoint y: 155, distance: 64.5
click at [497, 152] on link "Non Employment Income" at bounding box center [533, 156] width 132 height 35
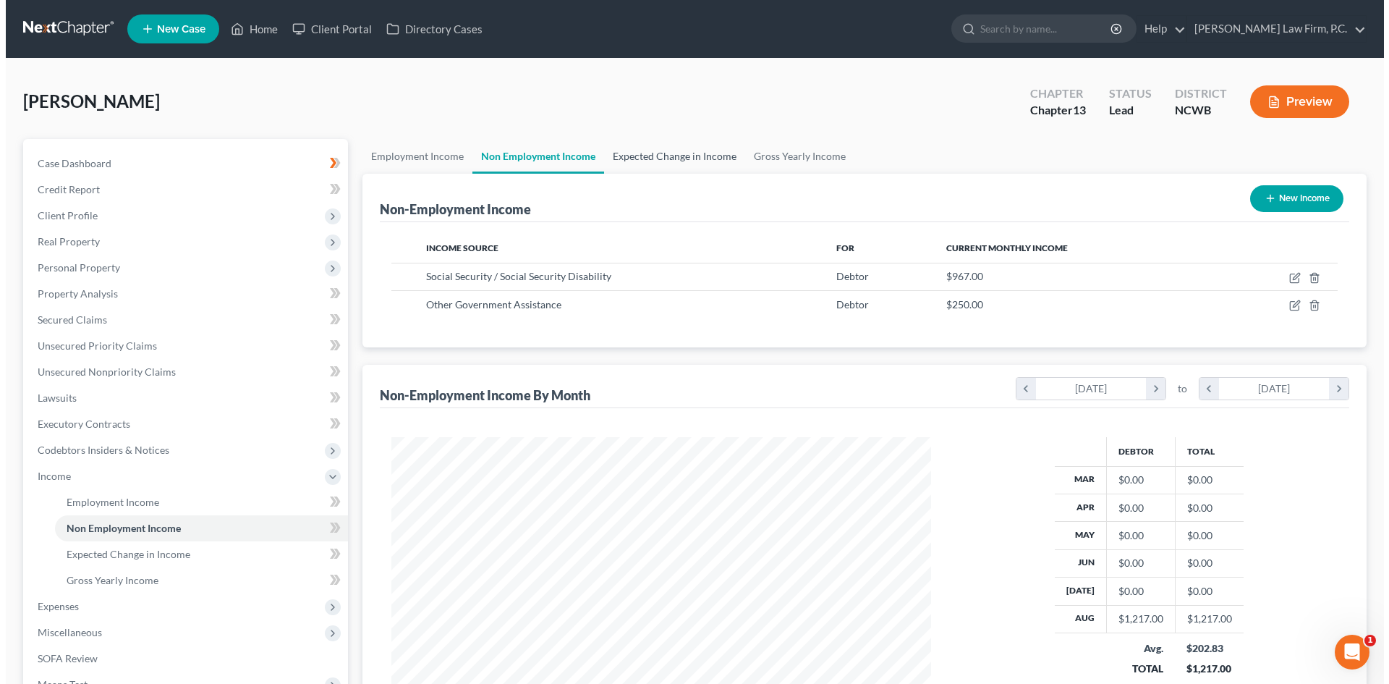
scroll to position [270, 569]
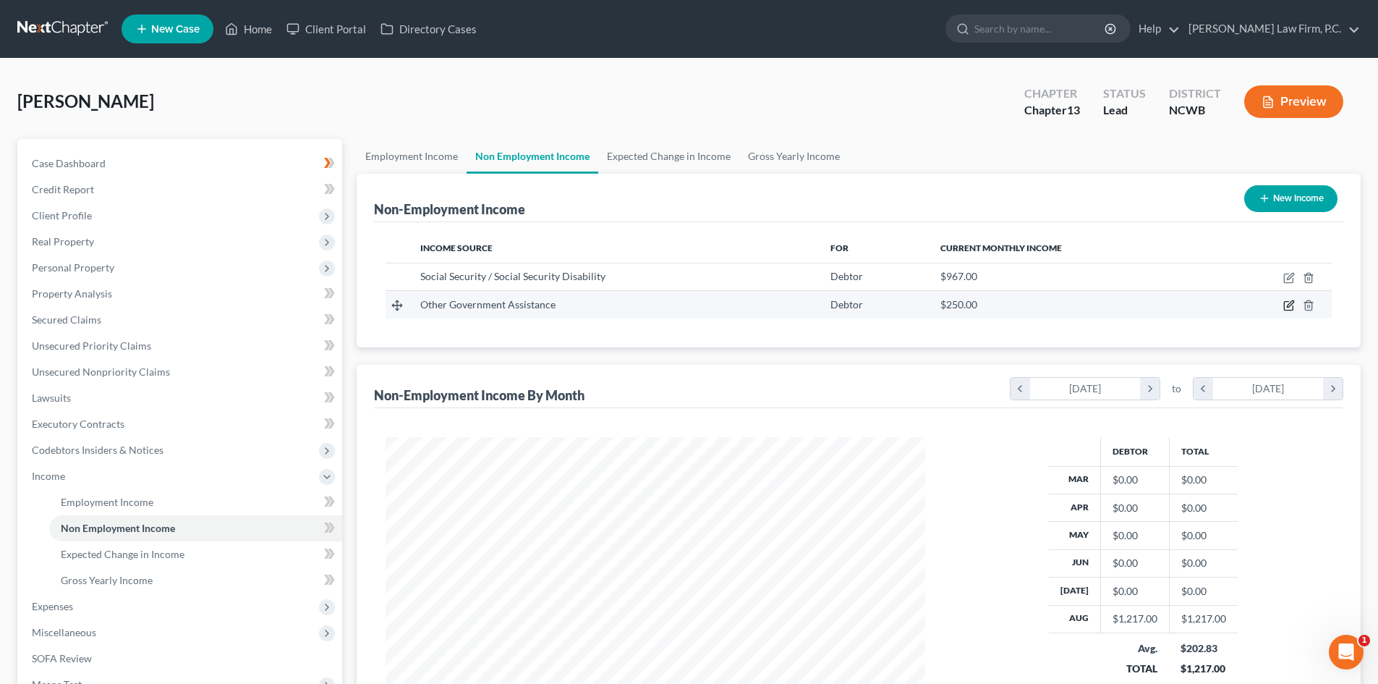
click at [1292, 308] on icon "button" at bounding box center [1290, 306] width 12 height 12
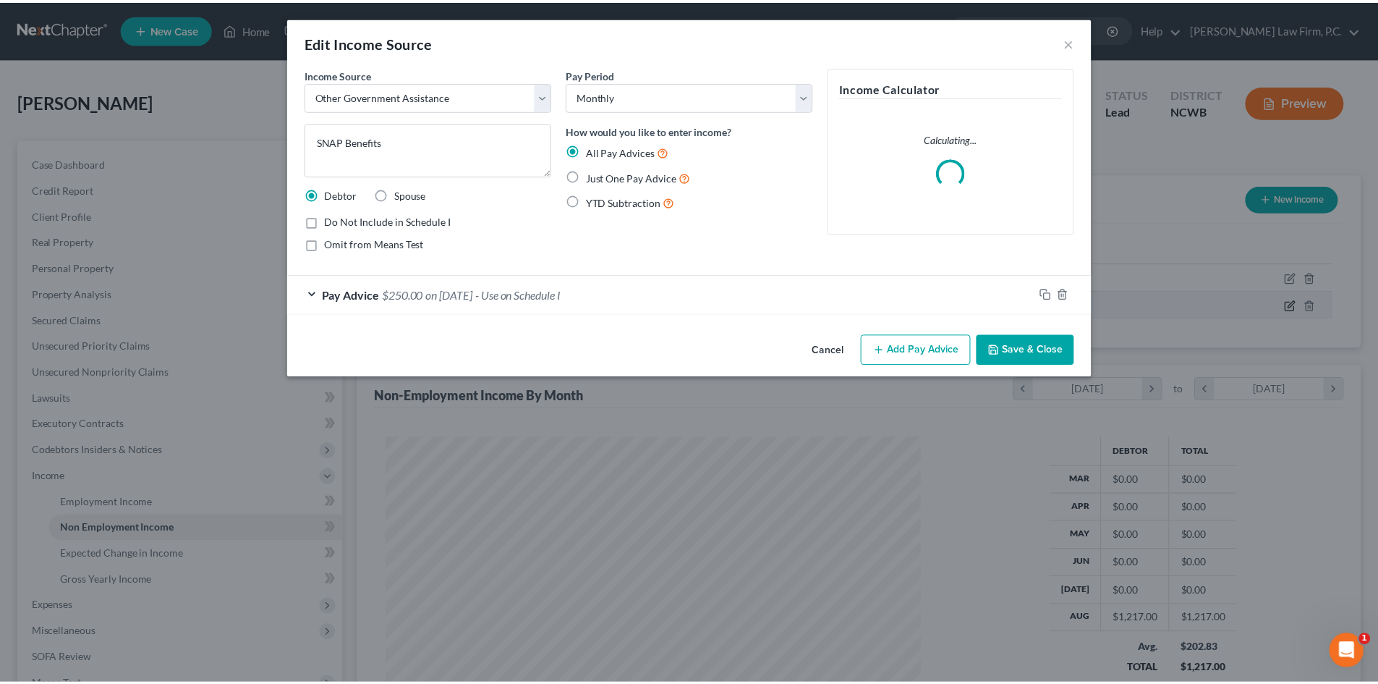
scroll to position [272, 574]
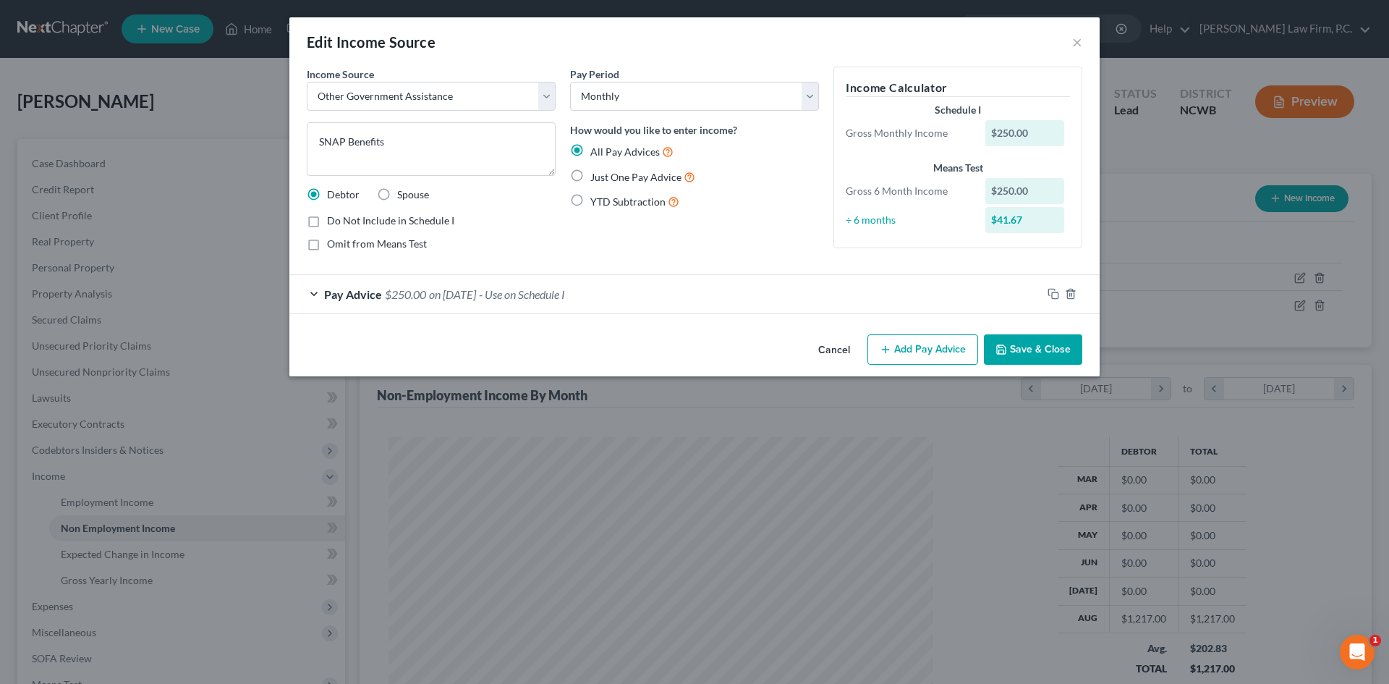
click at [318, 293] on div "Pay Advice $250.00 on [DATE] - Use on Schedule I" at bounding box center [665, 294] width 753 height 38
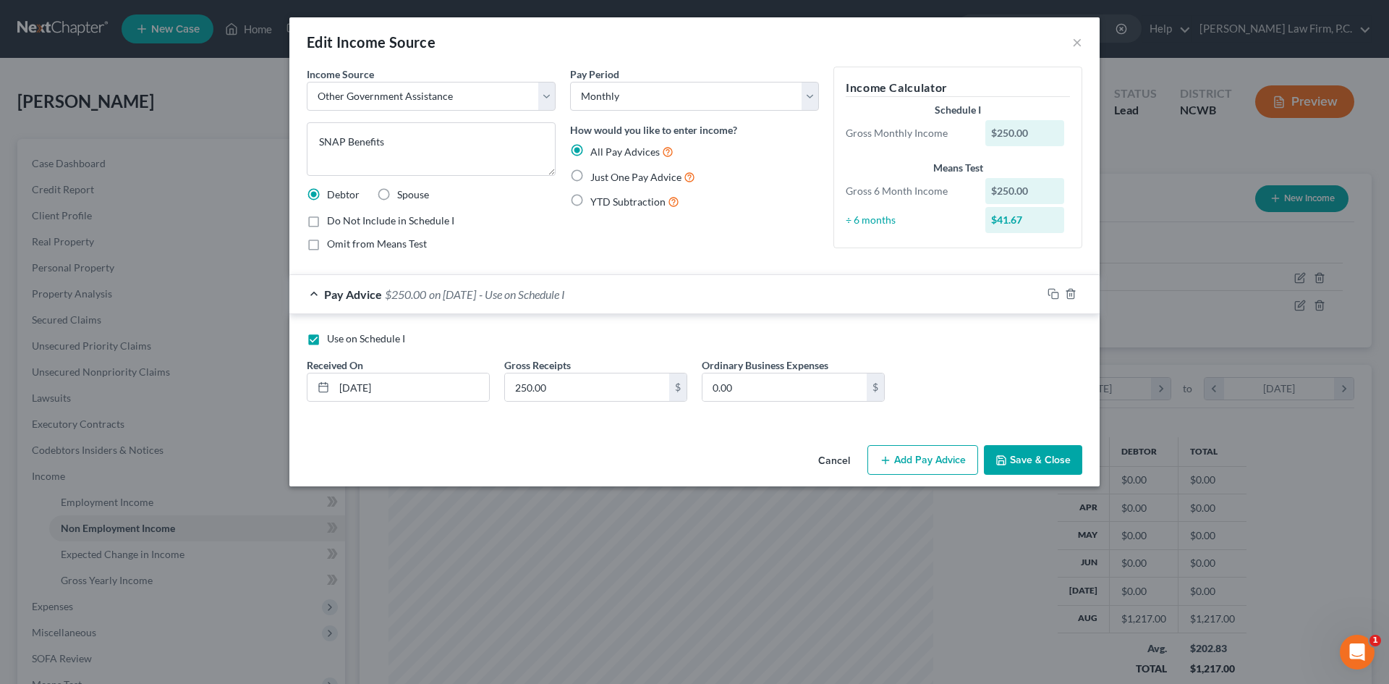
click at [832, 458] on button "Cancel" at bounding box center [834, 460] width 55 height 29
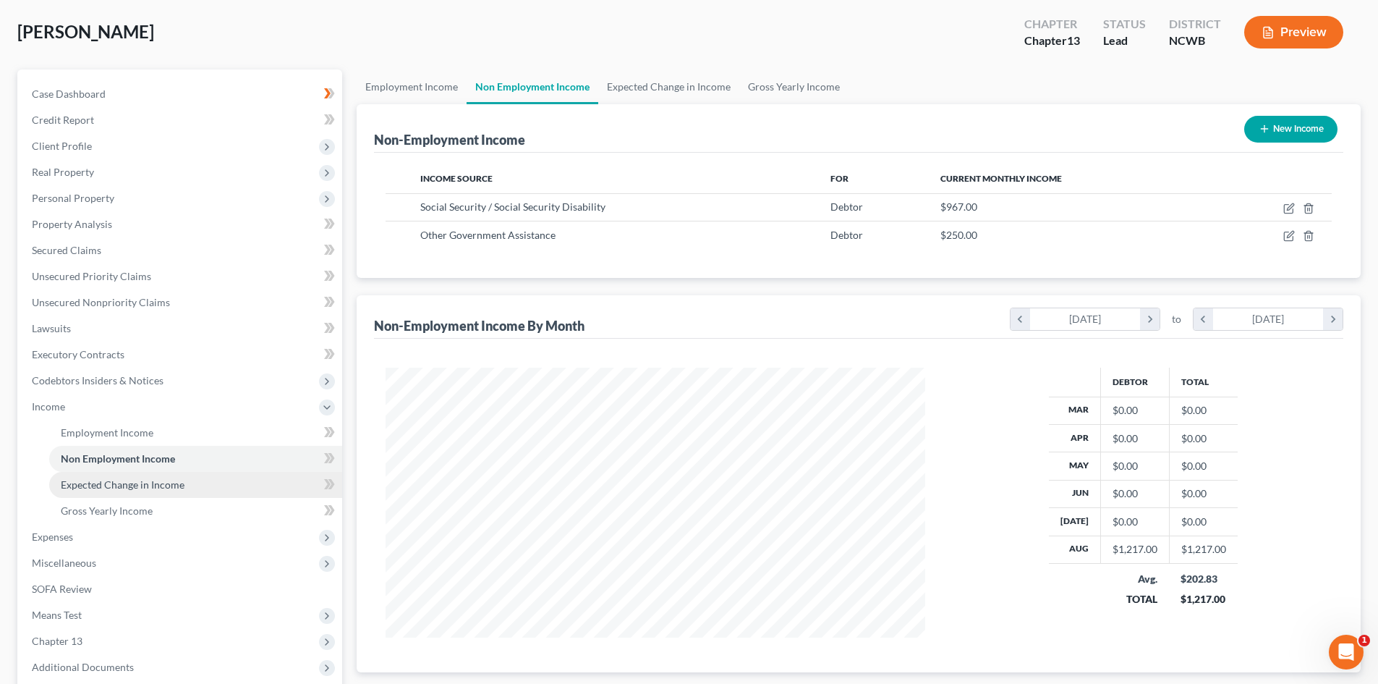
scroll to position [145, 0]
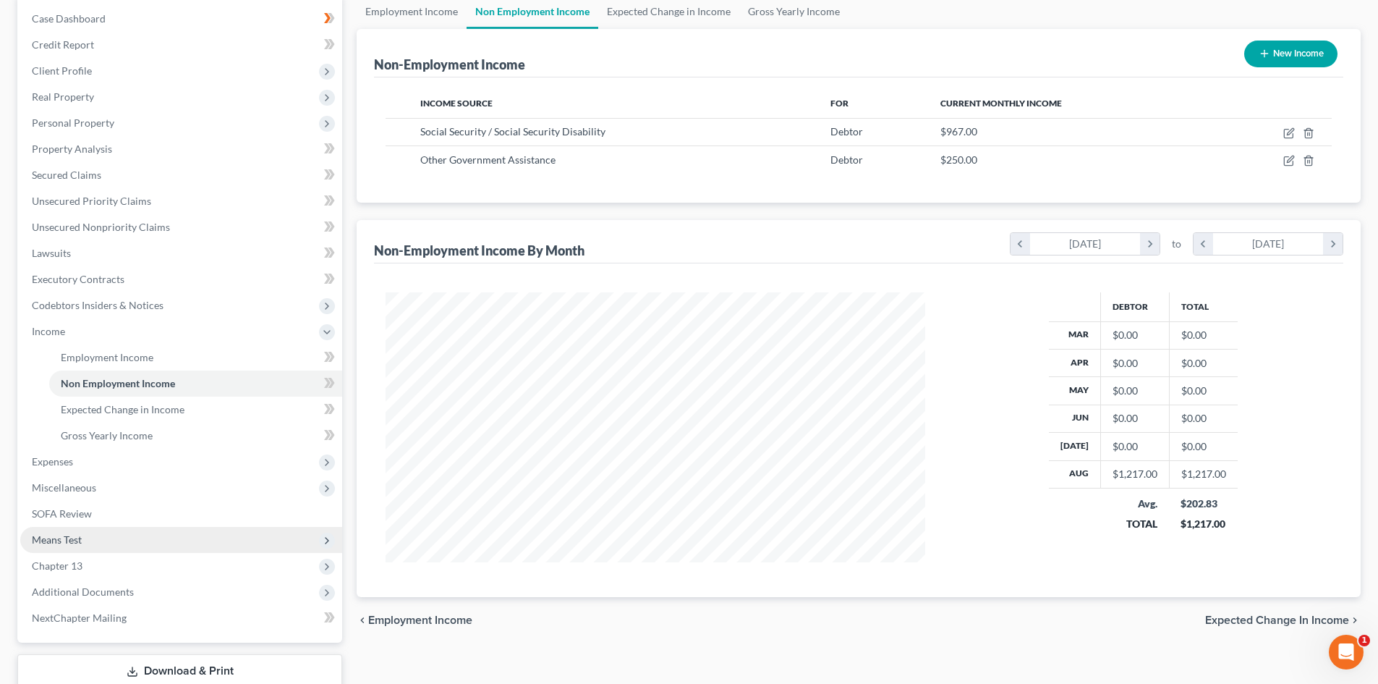
click at [133, 534] on span "Means Test" at bounding box center [181, 540] width 322 height 26
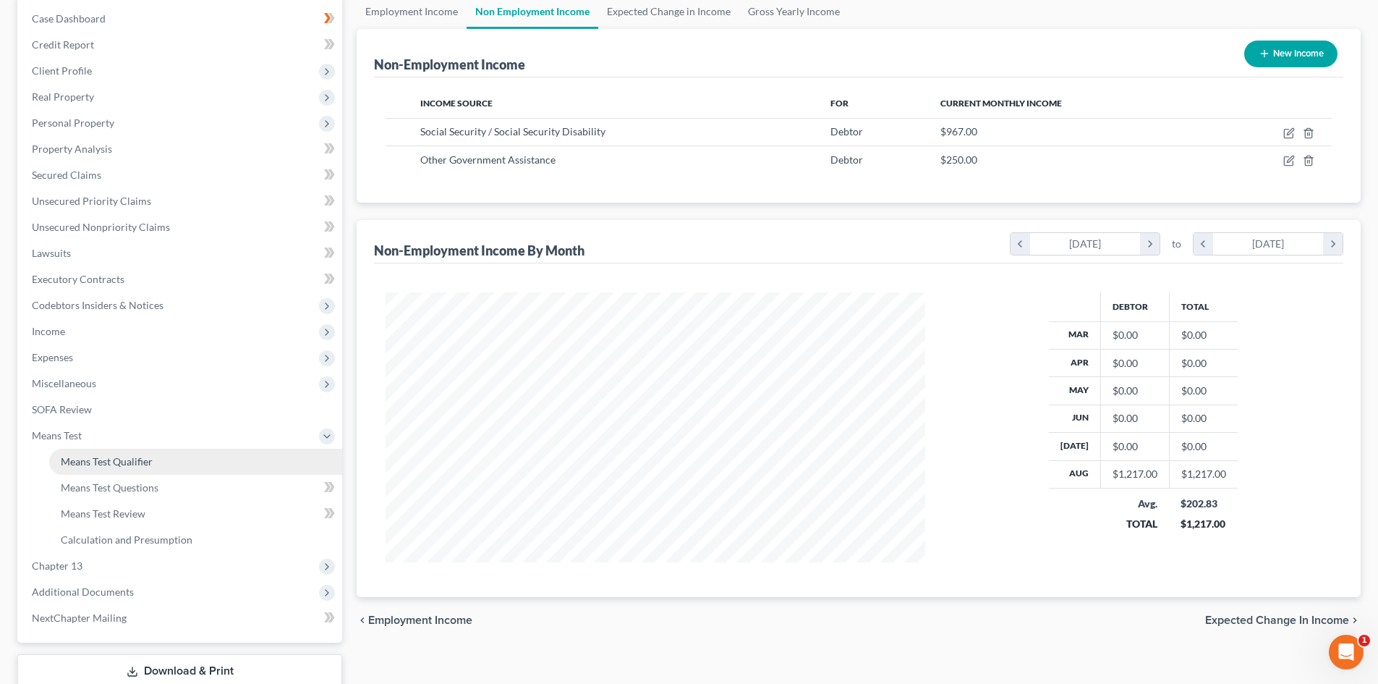
click at [195, 454] on link "Means Test Qualifier" at bounding box center [195, 462] width 293 height 26
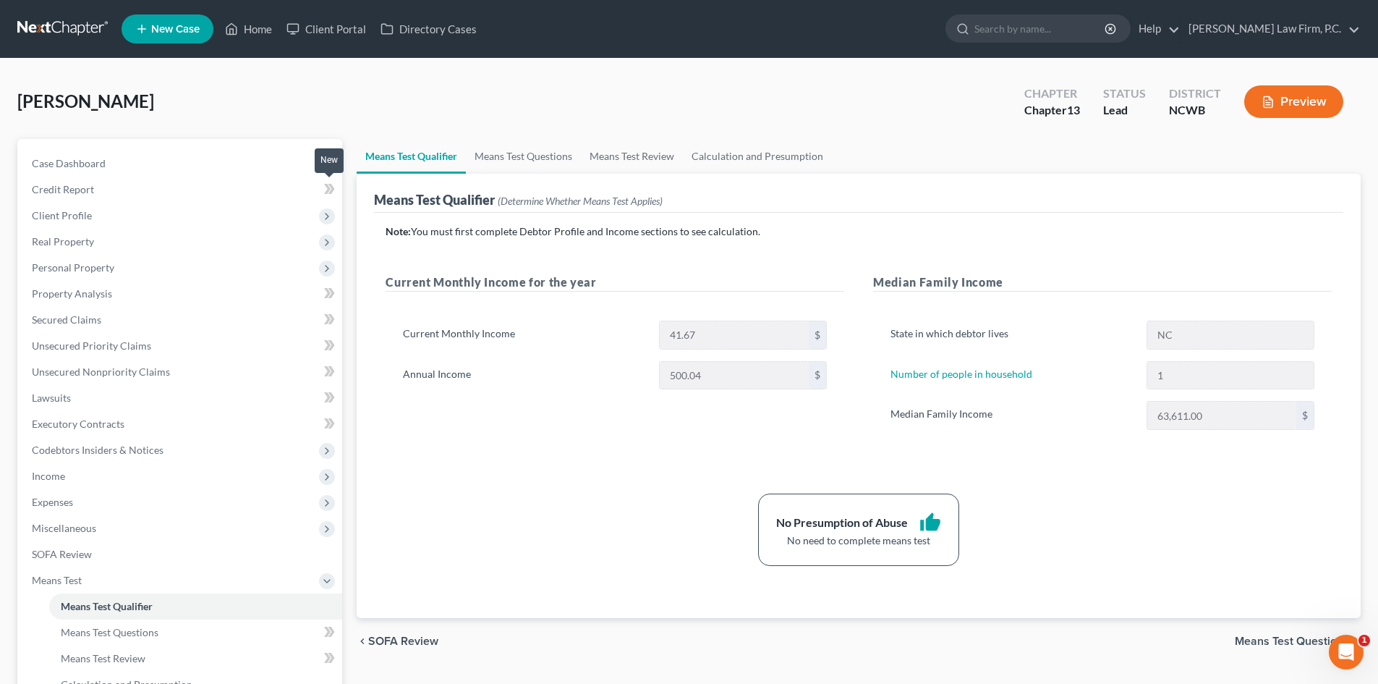
click at [326, 190] on icon at bounding box center [329, 189] width 11 height 18
click at [332, 189] on icon at bounding box center [332, 189] width 7 height 10
click at [330, 219] on icon at bounding box center [327, 217] width 12 height 12
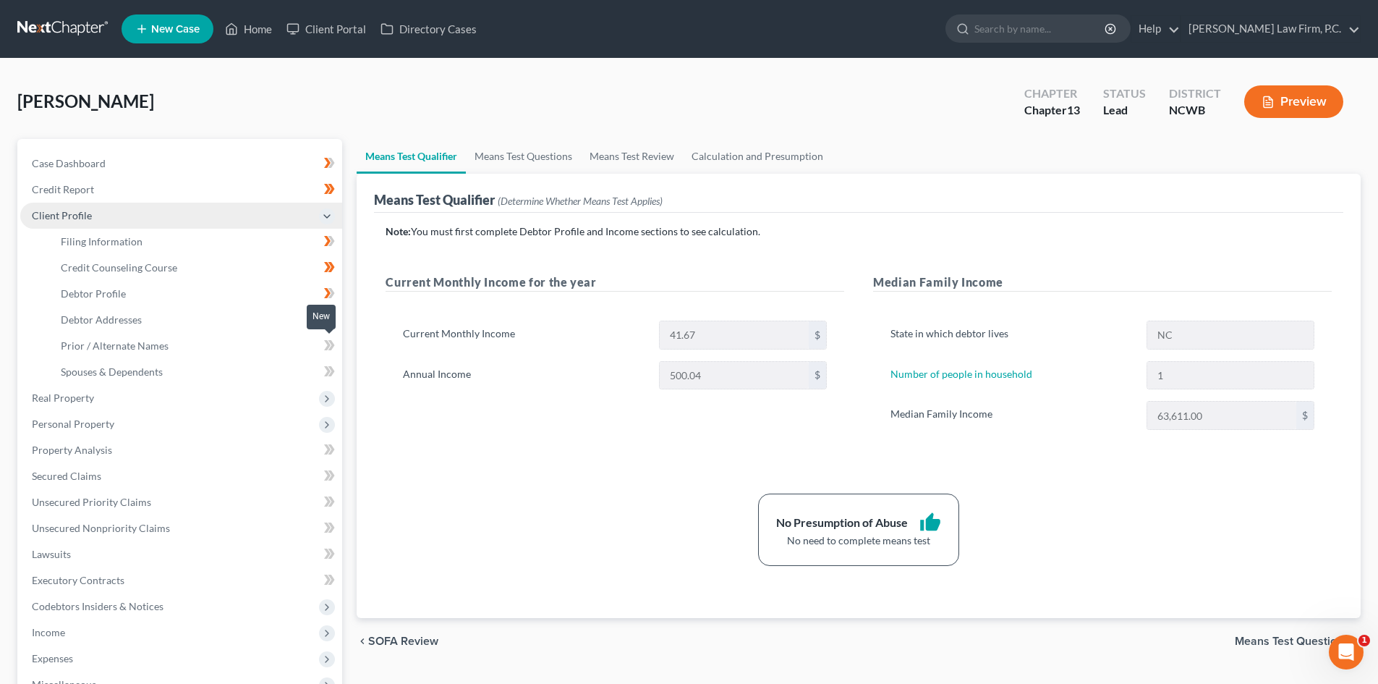
click at [331, 342] on icon at bounding box center [332, 345] width 7 height 10
drag, startPoint x: 334, startPoint y: 345, endPoint x: 331, endPoint y: 352, distance: 7.6
click at [334, 346] on icon at bounding box center [332, 345] width 7 height 10
click at [326, 371] on icon at bounding box center [329, 372] width 11 height 18
click at [334, 370] on icon at bounding box center [332, 371] width 7 height 10
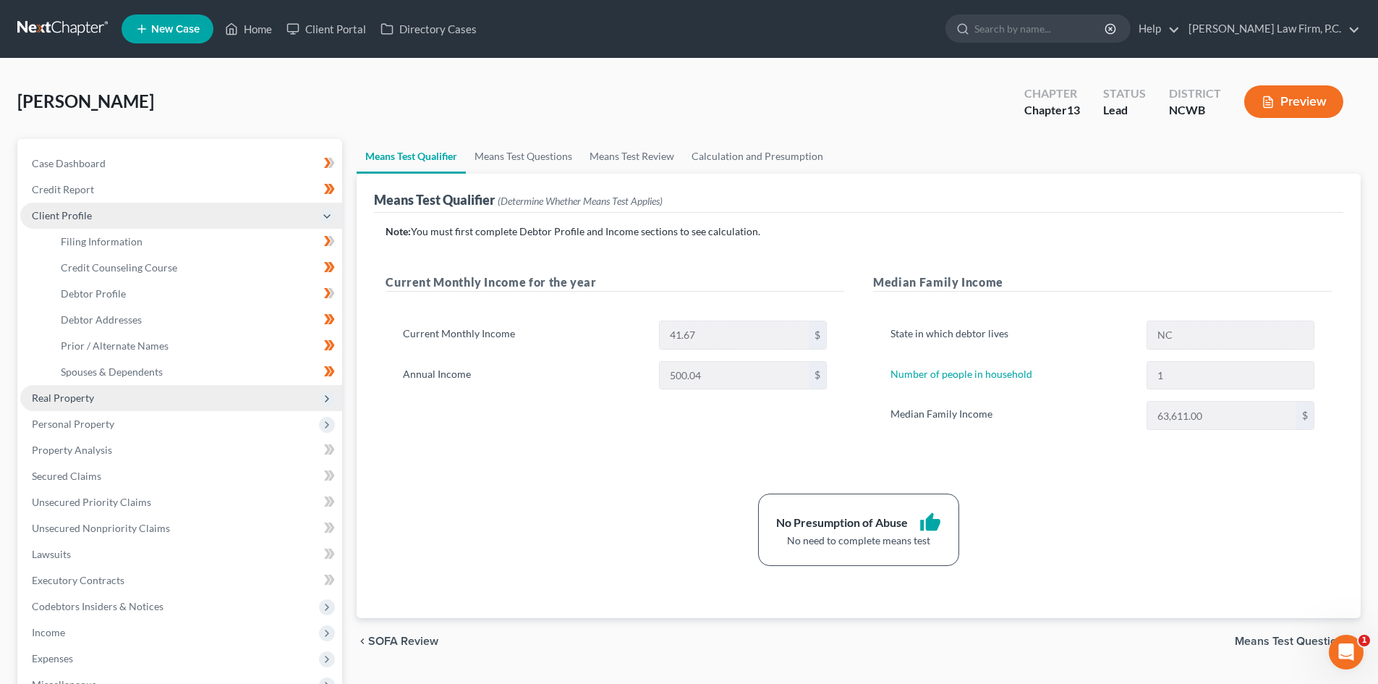
click at [329, 393] on icon at bounding box center [327, 399] width 12 height 12
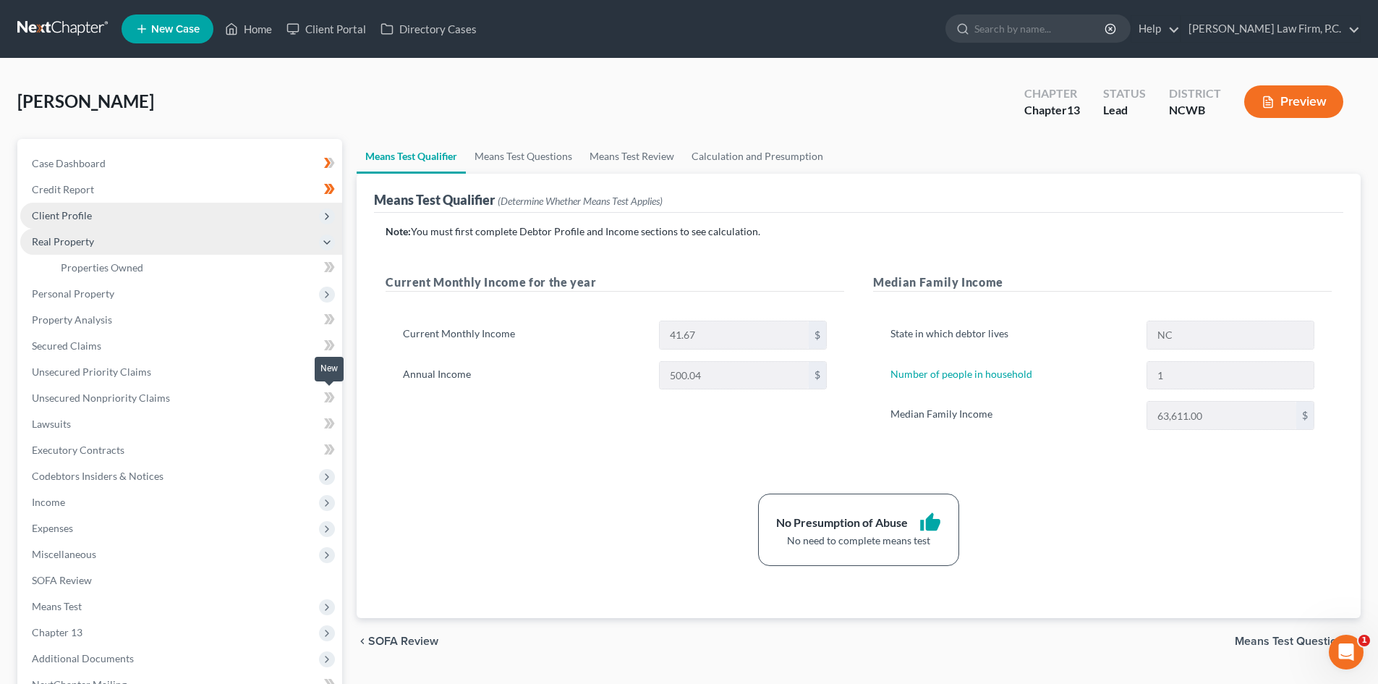
scroll to position [72, 0]
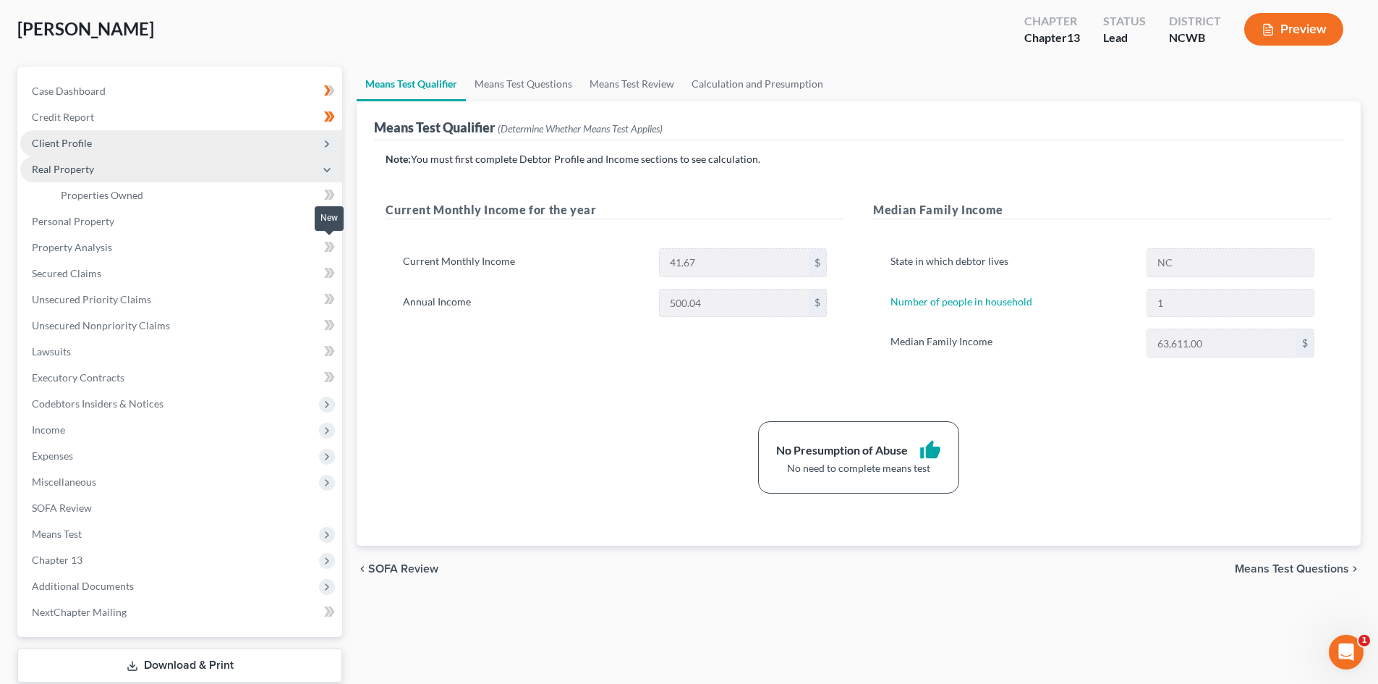
click at [331, 247] on icon at bounding box center [329, 247] width 11 height 18
click at [333, 248] on icon at bounding box center [332, 247] width 7 height 10
click at [329, 269] on icon at bounding box center [329, 273] width 11 height 18
drag, startPoint x: 334, startPoint y: 271, endPoint x: 334, endPoint y: 284, distance: 13.0
click at [334, 272] on icon at bounding box center [329, 273] width 11 height 18
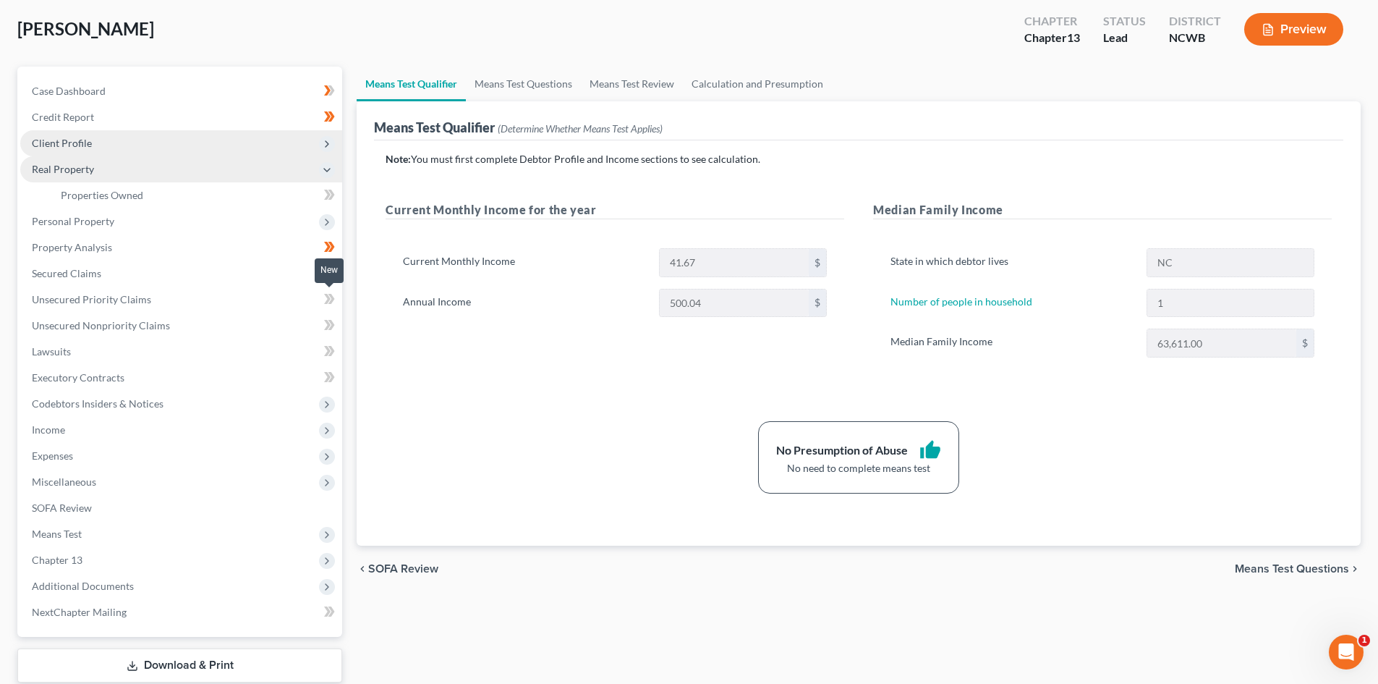
click at [331, 294] on icon at bounding box center [329, 299] width 11 height 18
click at [330, 299] on icon at bounding box center [327, 299] width 7 height 10
click at [331, 321] on icon at bounding box center [332, 325] width 7 height 10
click at [330, 348] on icon at bounding box center [332, 351] width 7 height 10
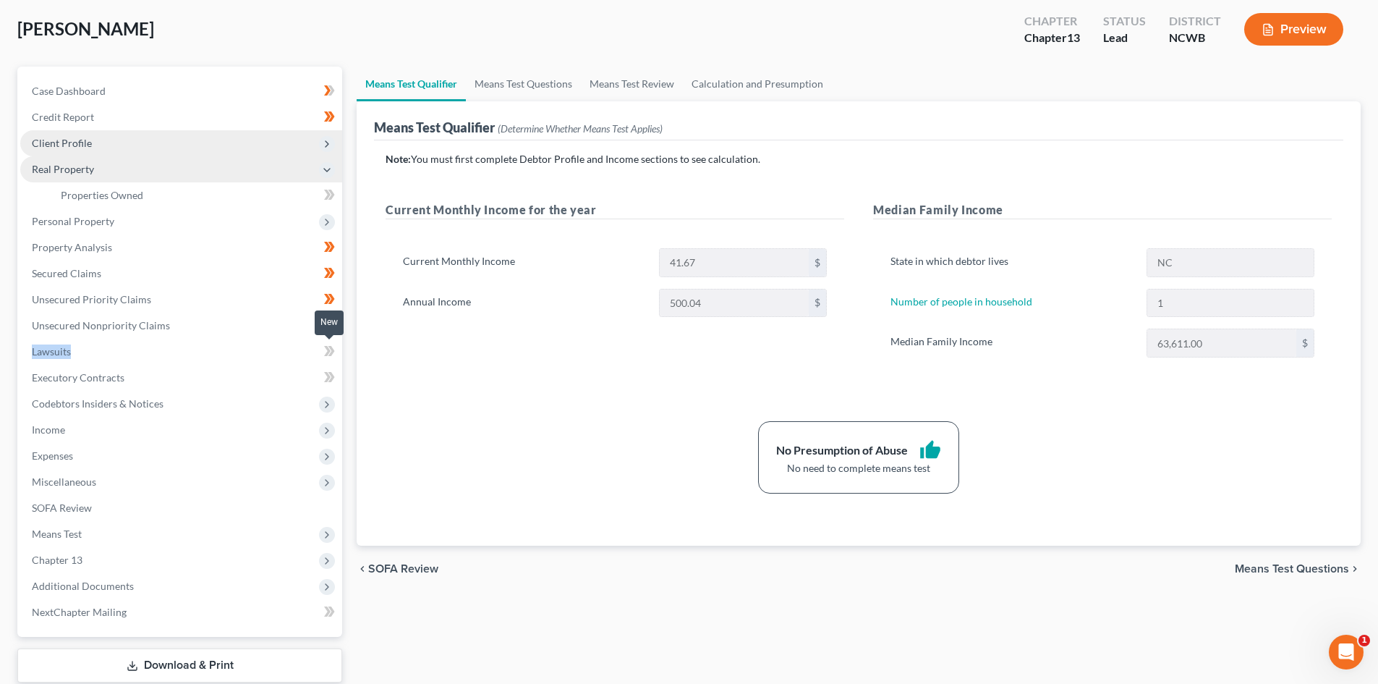
click at [330, 348] on icon at bounding box center [332, 351] width 7 height 10
click at [329, 378] on icon at bounding box center [327, 377] width 7 height 10
click at [330, 378] on icon at bounding box center [329, 377] width 11 height 18
click at [332, 432] on icon at bounding box center [327, 431] width 12 height 12
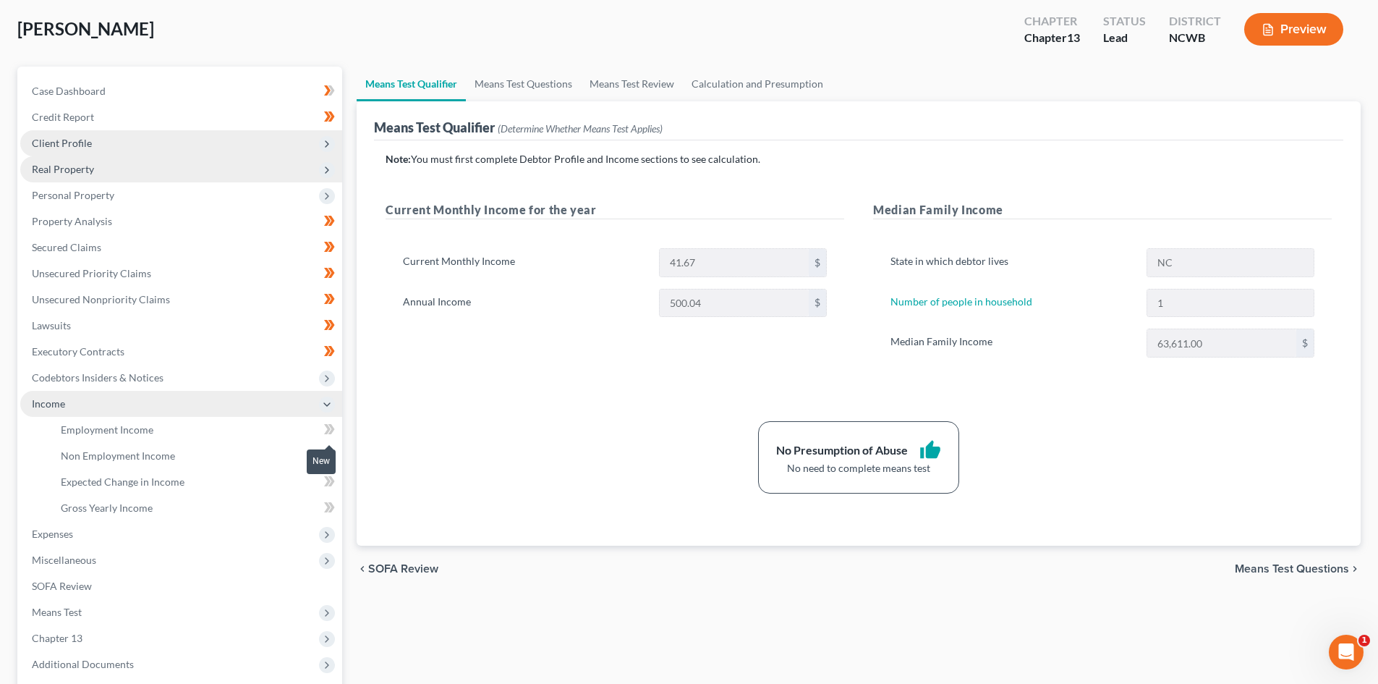
click at [330, 431] on icon at bounding box center [329, 429] width 11 height 18
click at [333, 431] on icon at bounding box center [332, 429] width 7 height 10
click at [326, 462] on icon at bounding box center [329, 455] width 11 height 18
click at [332, 456] on icon at bounding box center [332, 455] width 7 height 10
click at [327, 481] on icon at bounding box center [329, 482] width 11 height 18
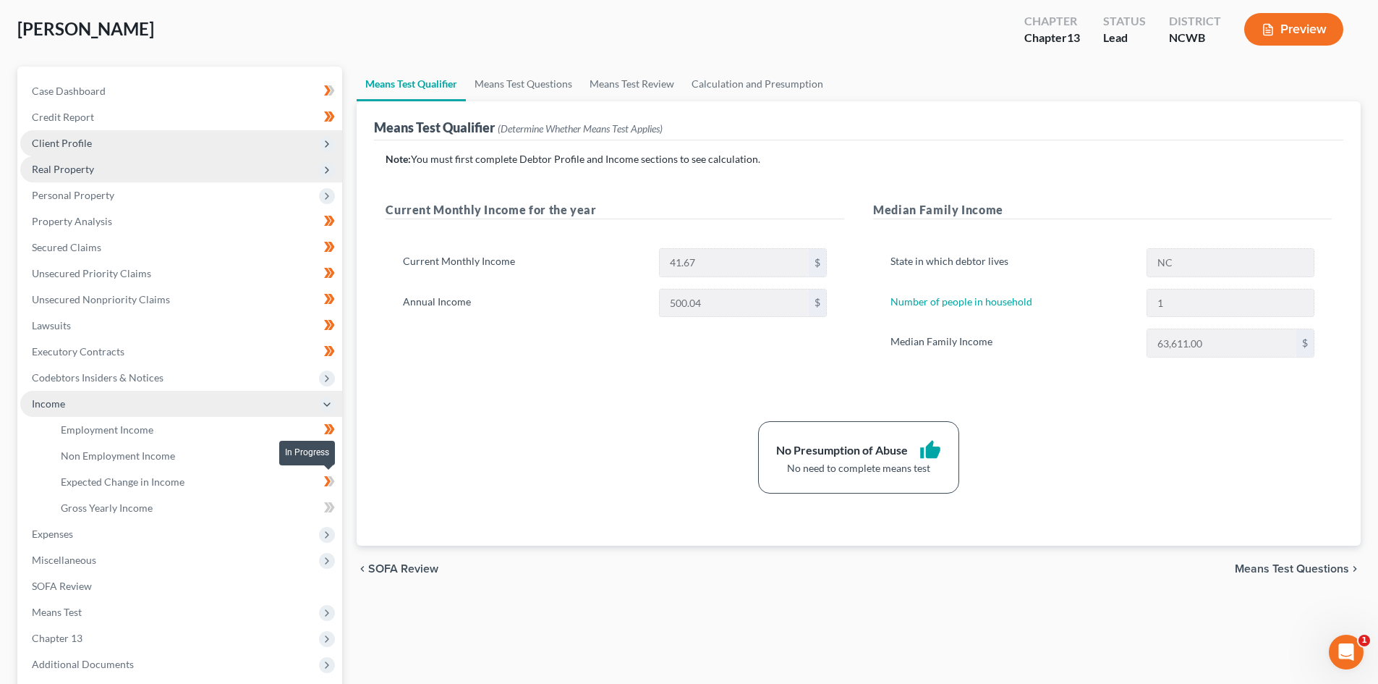
click at [334, 481] on icon at bounding box center [332, 481] width 7 height 10
click at [326, 507] on icon at bounding box center [329, 508] width 11 height 18
click at [333, 506] on icon at bounding box center [332, 507] width 7 height 10
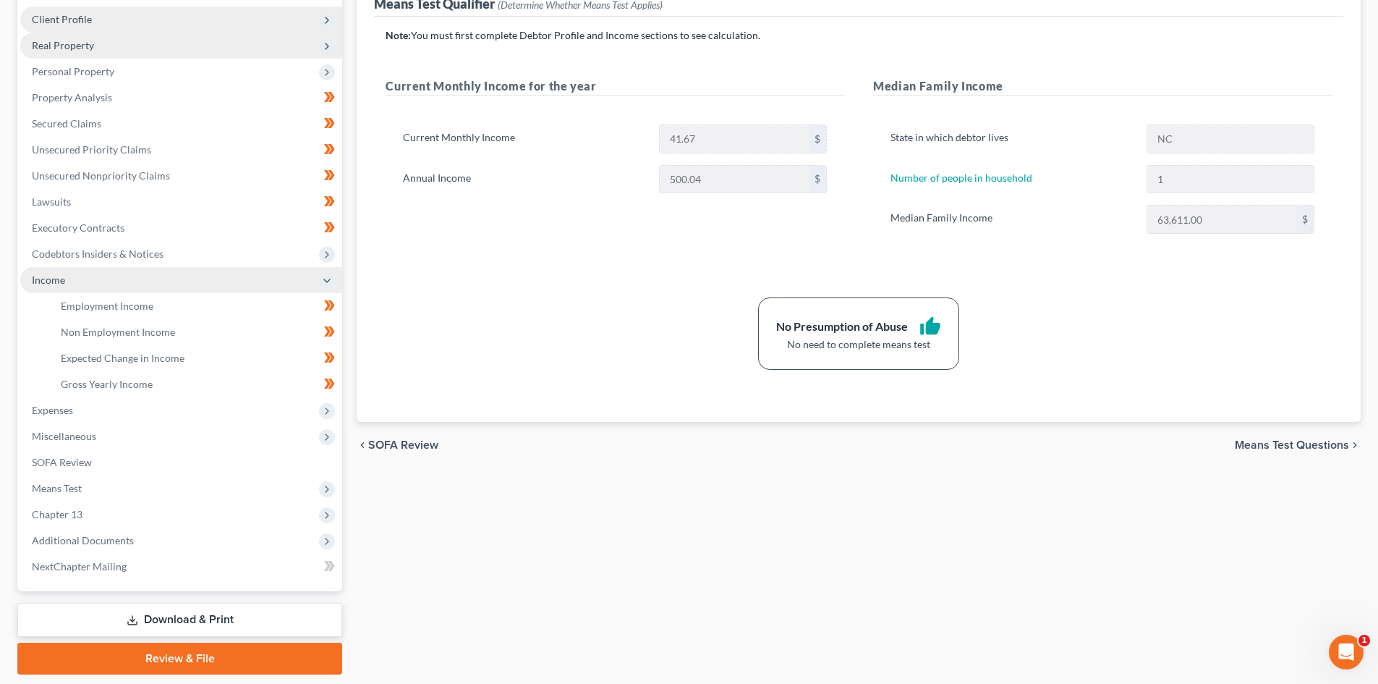
scroll to position [217, 0]
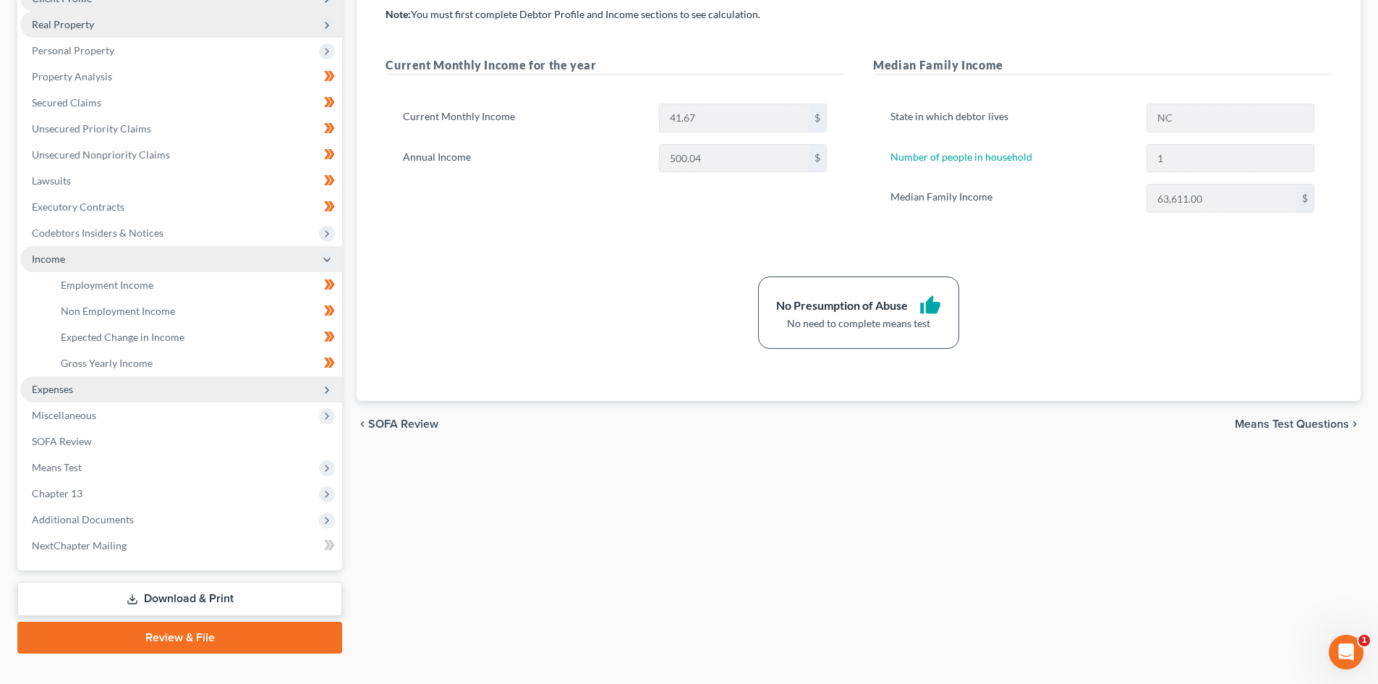
click at [334, 386] on icon at bounding box center [327, 390] width 16 height 16
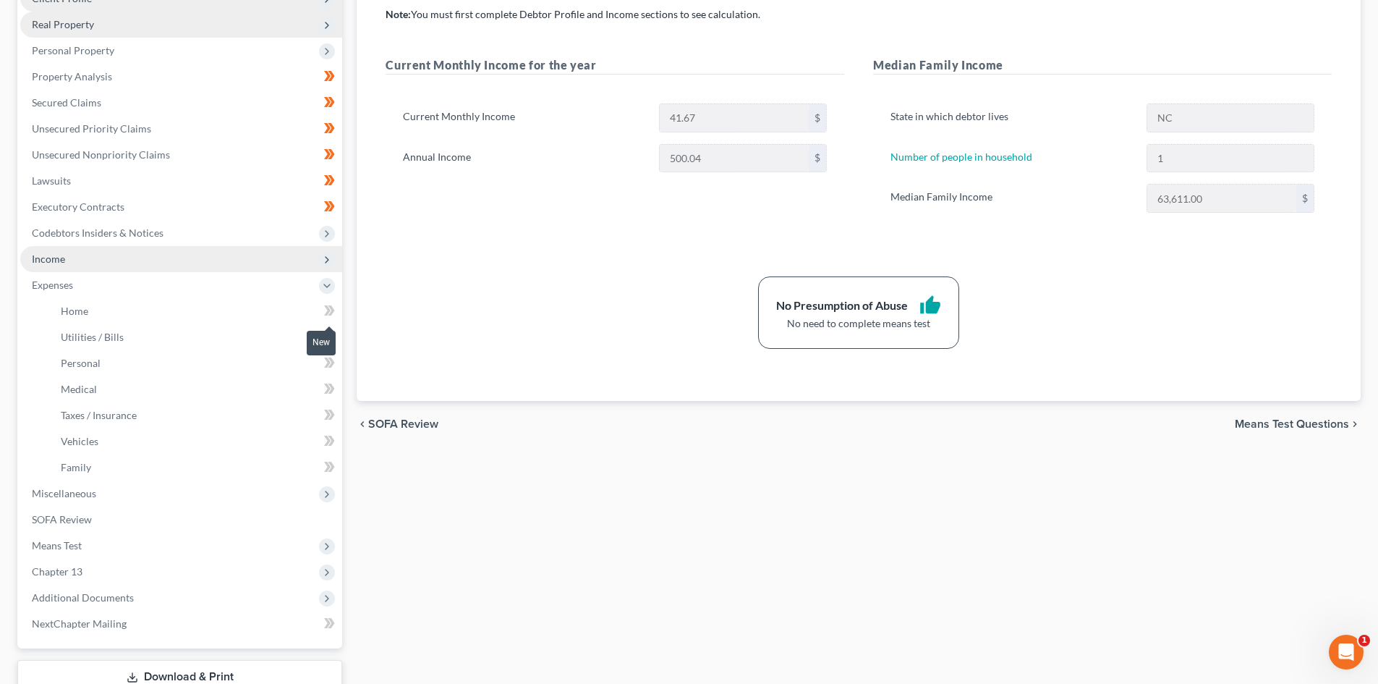
click at [328, 311] on icon at bounding box center [327, 310] width 7 height 10
click at [332, 312] on icon at bounding box center [332, 310] width 7 height 10
click at [328, 332] on icon at bounding box center [327, 336] width 7 height 10
drag, startPoint x: 334, startPoint y: 335, endPoint x: 330, endPoint y: 346, distance: 11.7
click at [335, 336] on icon at bounding box center [329, 337] width 11 height 18
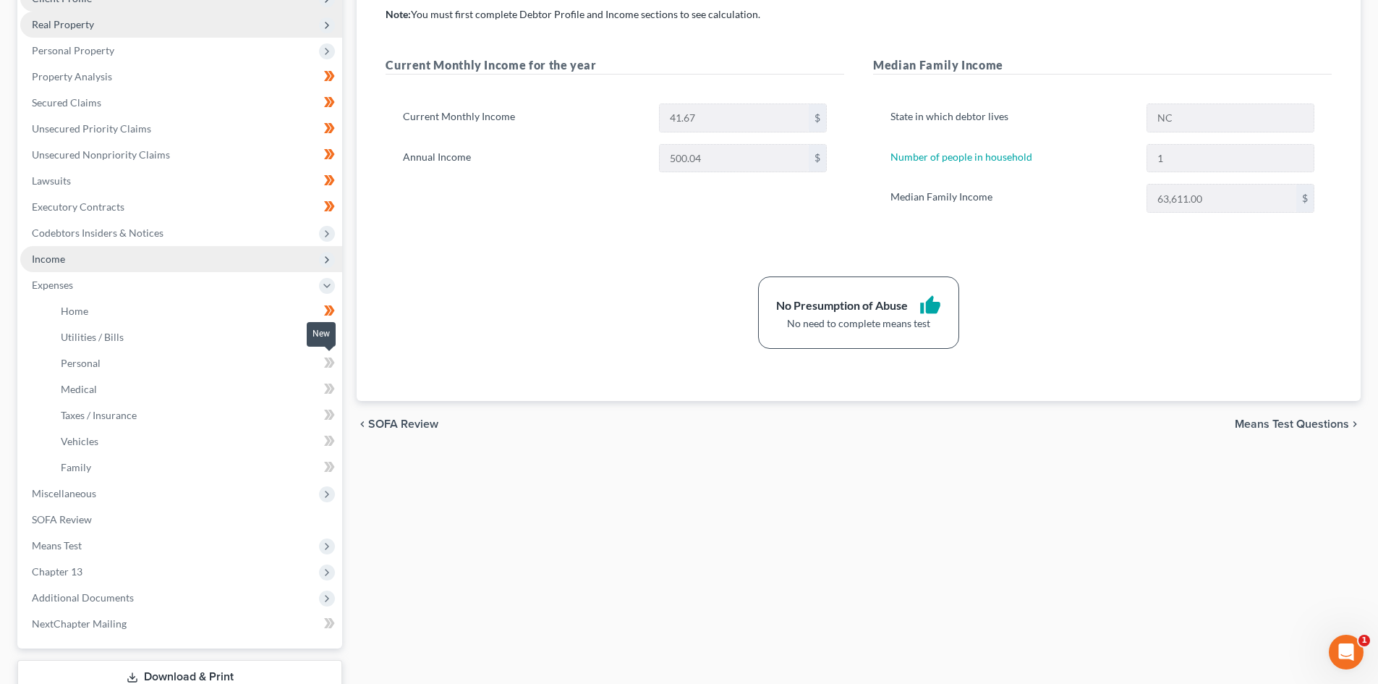
click at [329, 363] on icon at bounding box center [327, 362] width 7 height 10
click at [333, 365] on icon at bounding box center [332, 362] width 7 height 10
click at [329, 387] on icon at bounding box center [327, 389] width 7 height 10
click at [333, 386] on icon at bounding box center [332, 389] width 7 height 10
click at [330, 412] on icon at bounding box center [329, 415] width 11 height 18
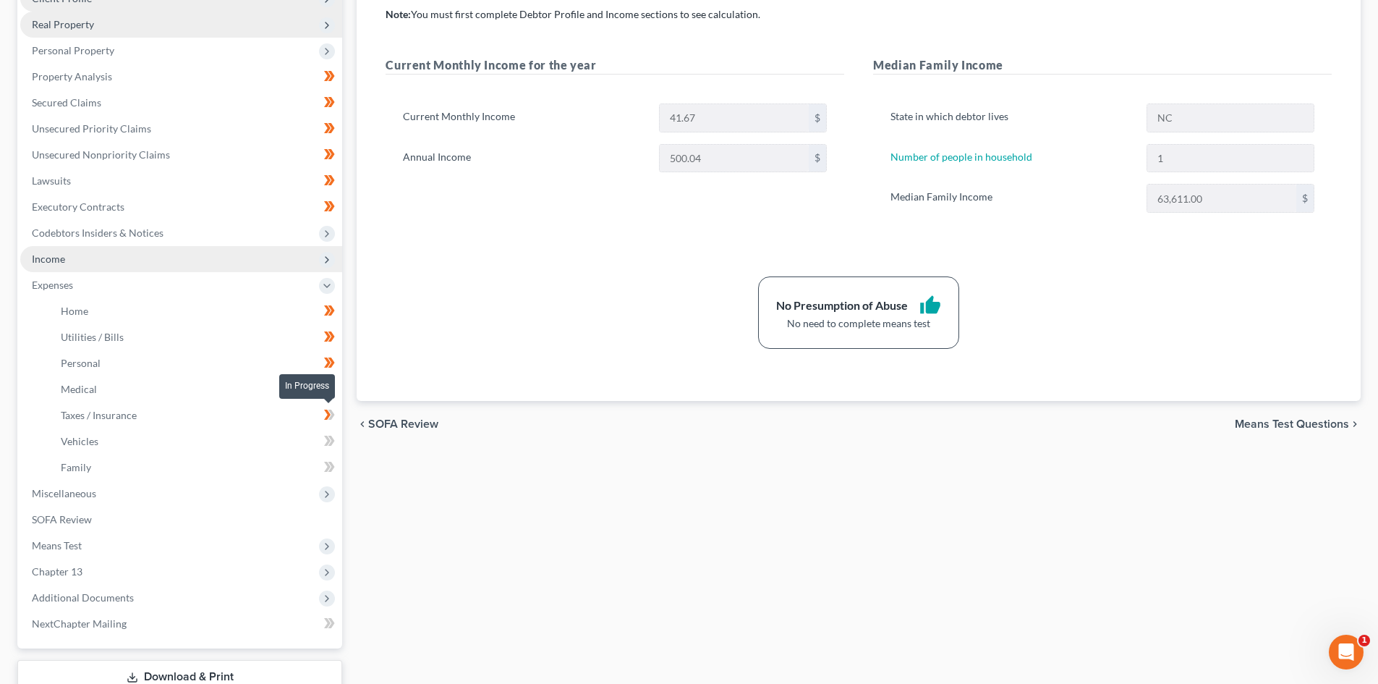
click at [330, 412] on icon at bounding box center [329, 415] width 11 height 18
click at [326, 439] on icon at bounding box center [329, 441] width 11 height 18
click at [334, 441] on icon at bounding box center [329, 441] width 11 height 18
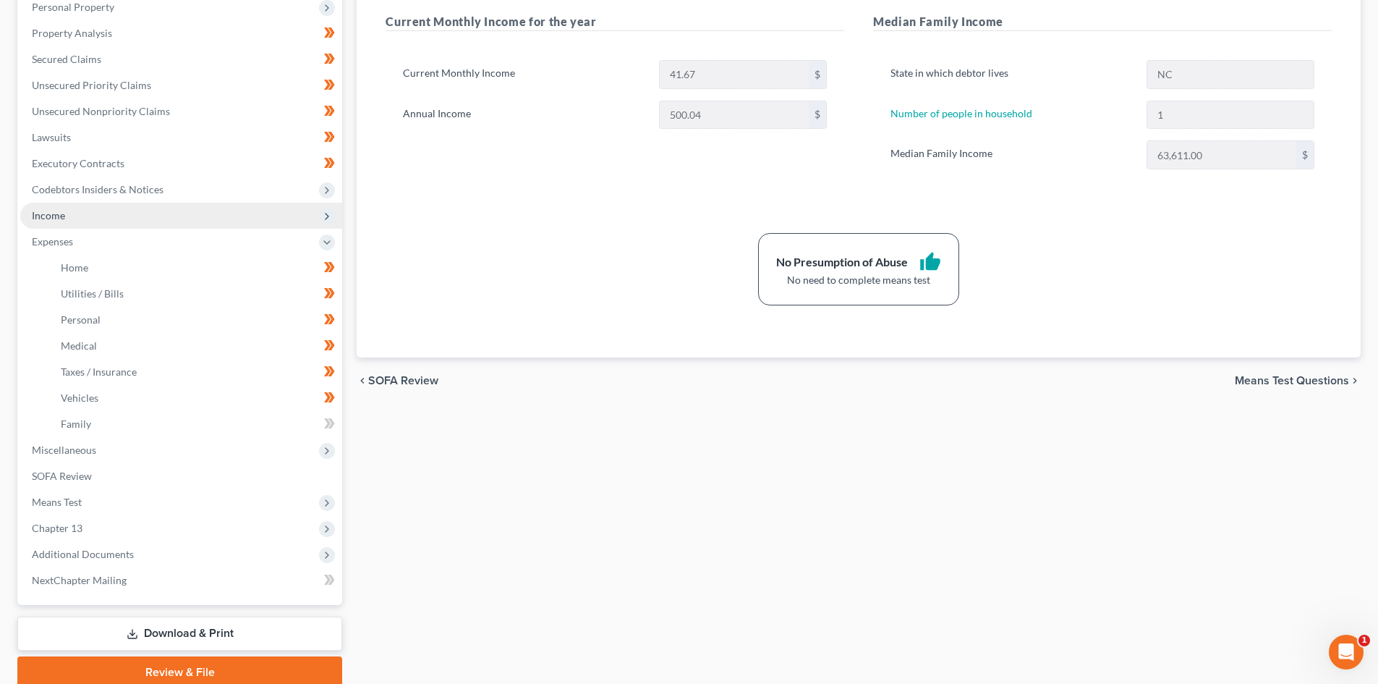
scroll to position [289, 0]
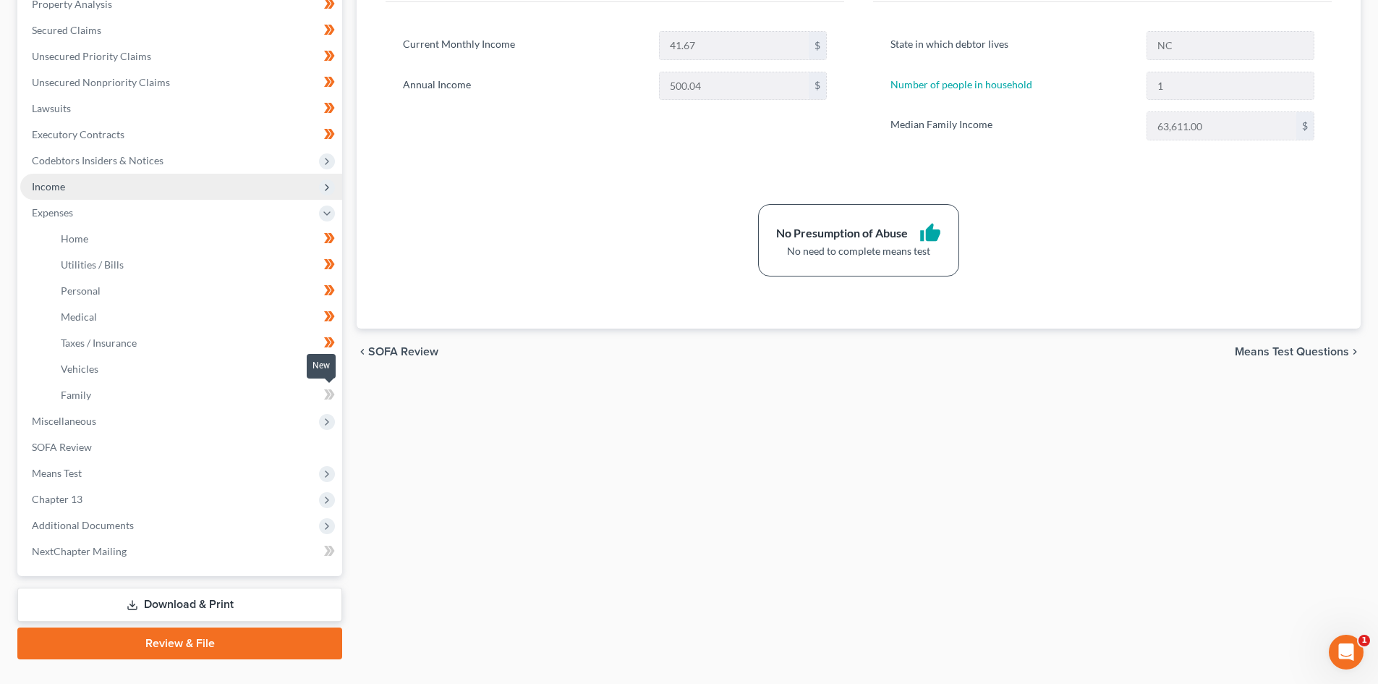
click at [329, 394] on icon at bounding box center [327, 394] width 7 height 10
click at [336, 396] on span at bounding box center [329, 397] width 25 height 22
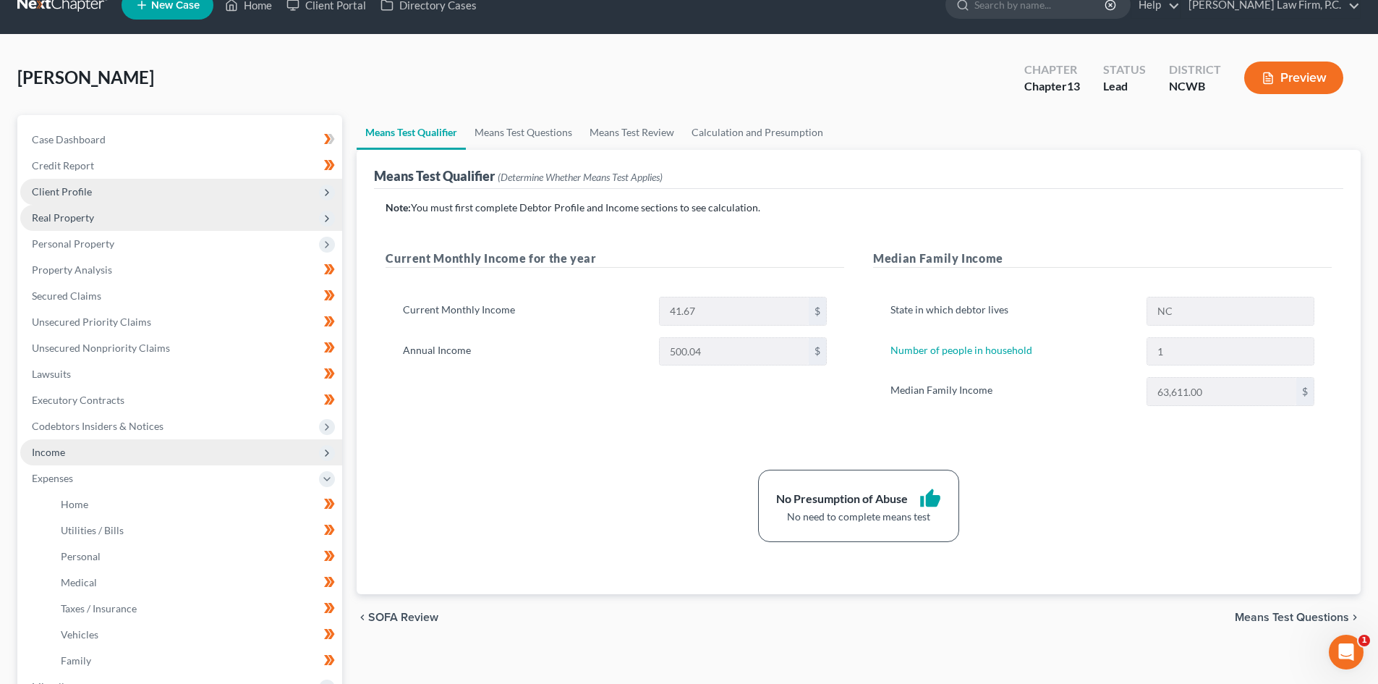
scroll to position [0, 0]
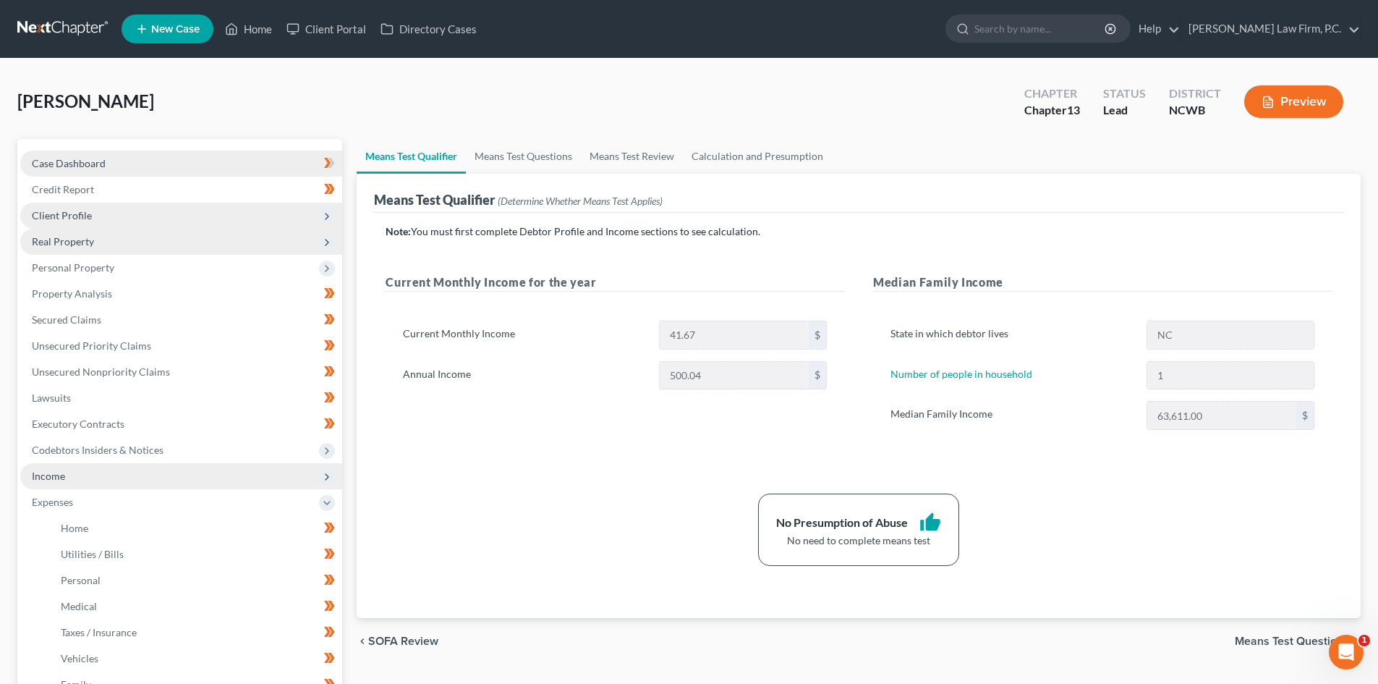
click at [120, 166] on link "Case Dashboard" at bounding box center [181, 164] width 322 height 26
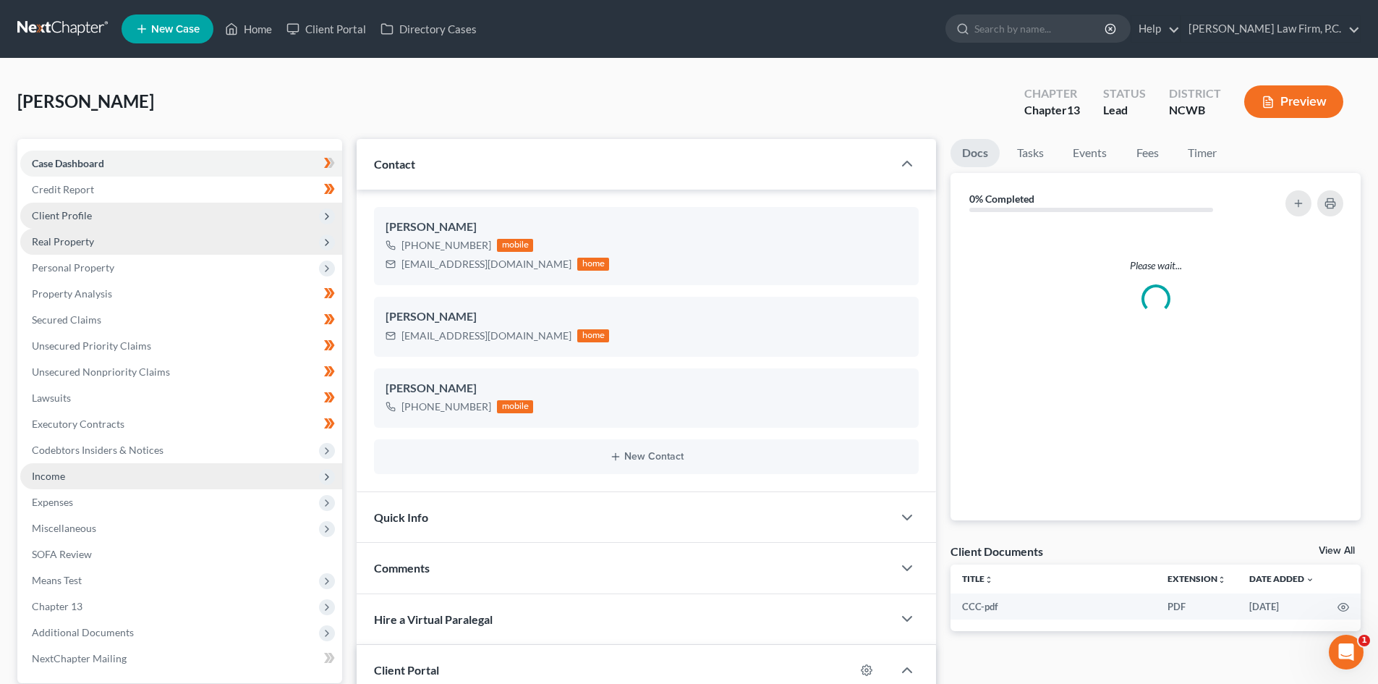
click at [1276, 86] on div "Preview" at bounding box center [1297, 103] width 128 height 43
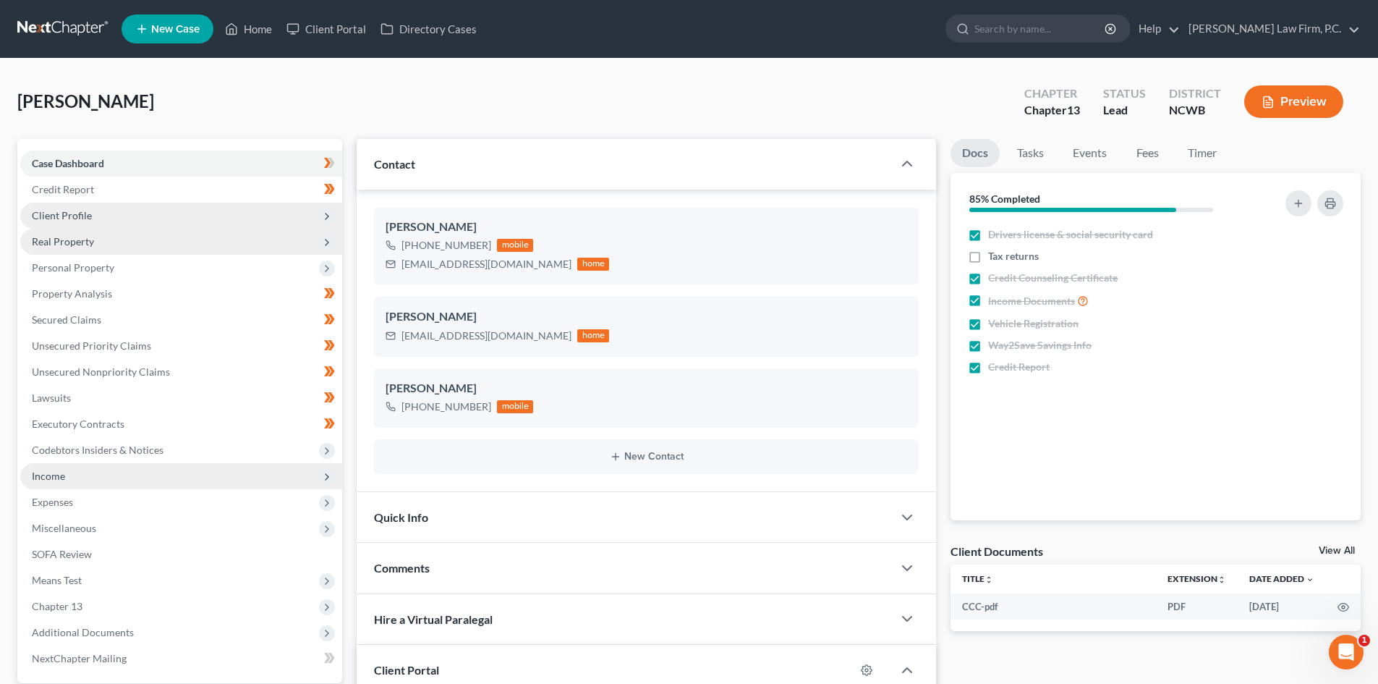
click at [1267, 101] on icon "button" at bounding box center [1268, 102] width 13 height 13
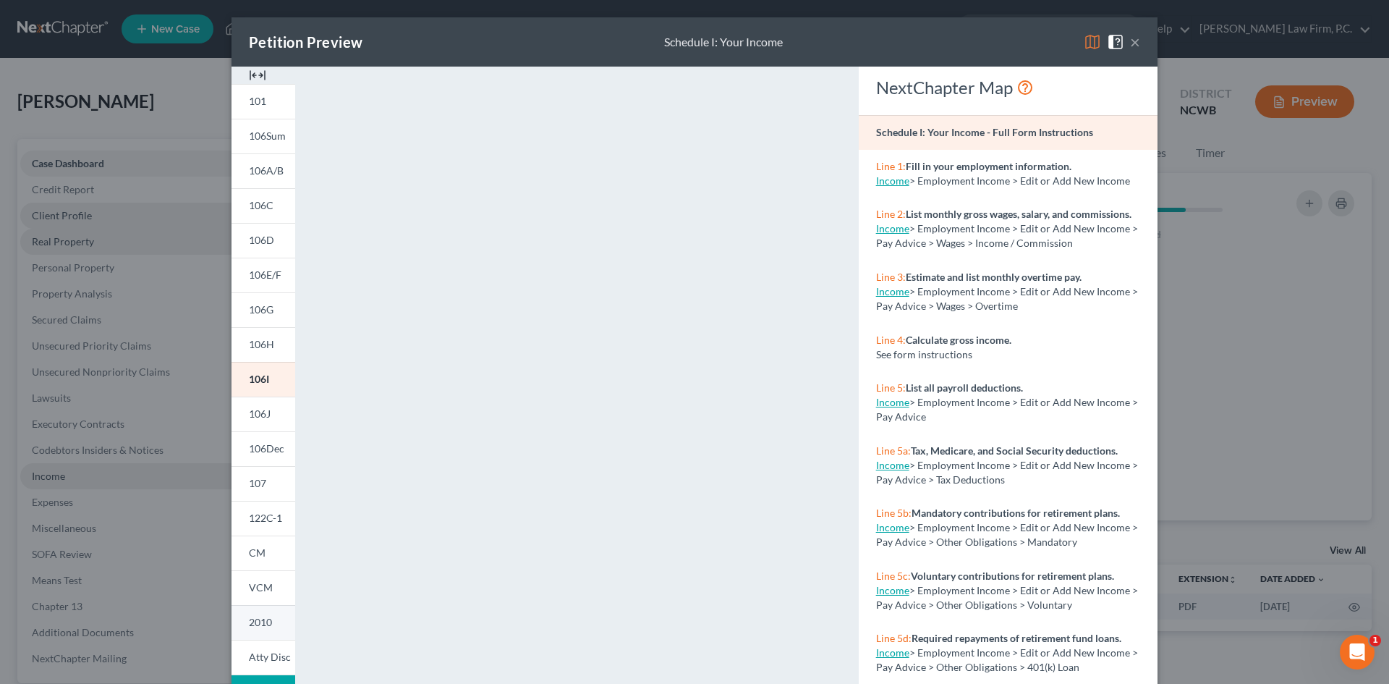
click at [258, 625] on span "2010" at bounding box center [260, 622] width 23 height 12
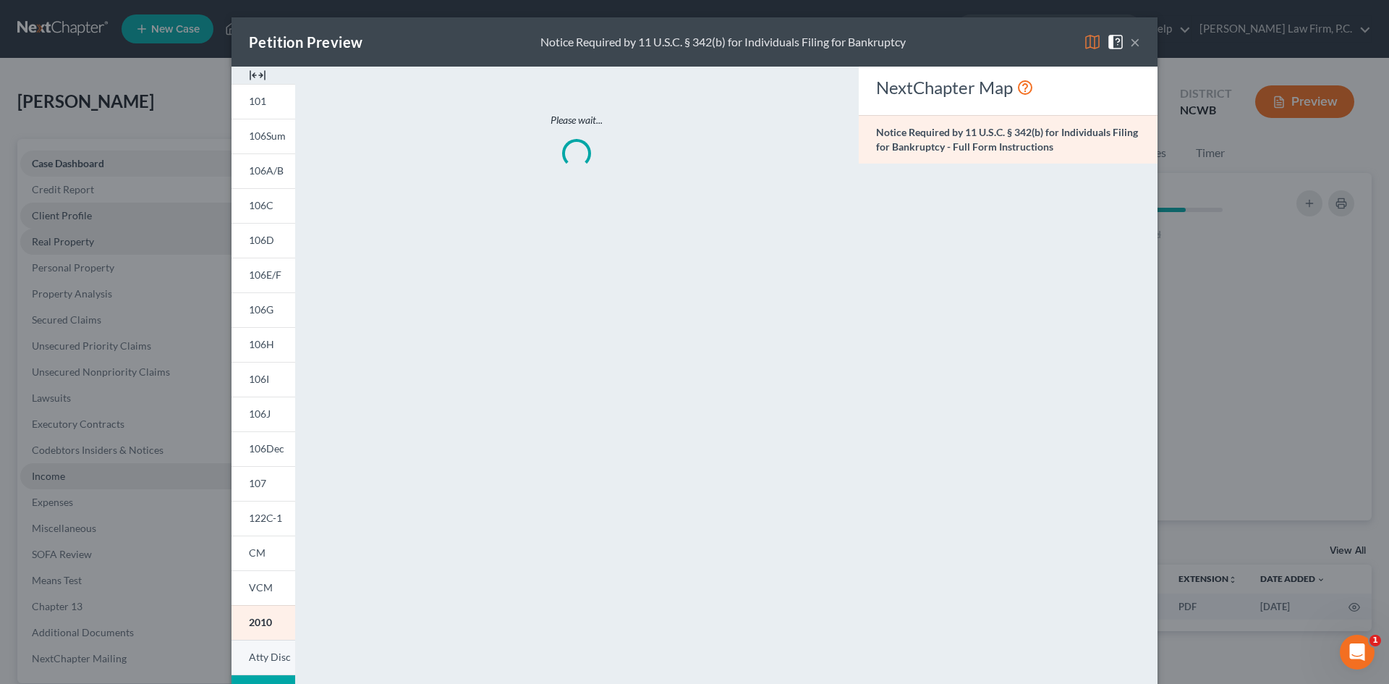
click at [261, 650] on link "Atty Disc" at bounding box center [264, 657] width 64 height 35
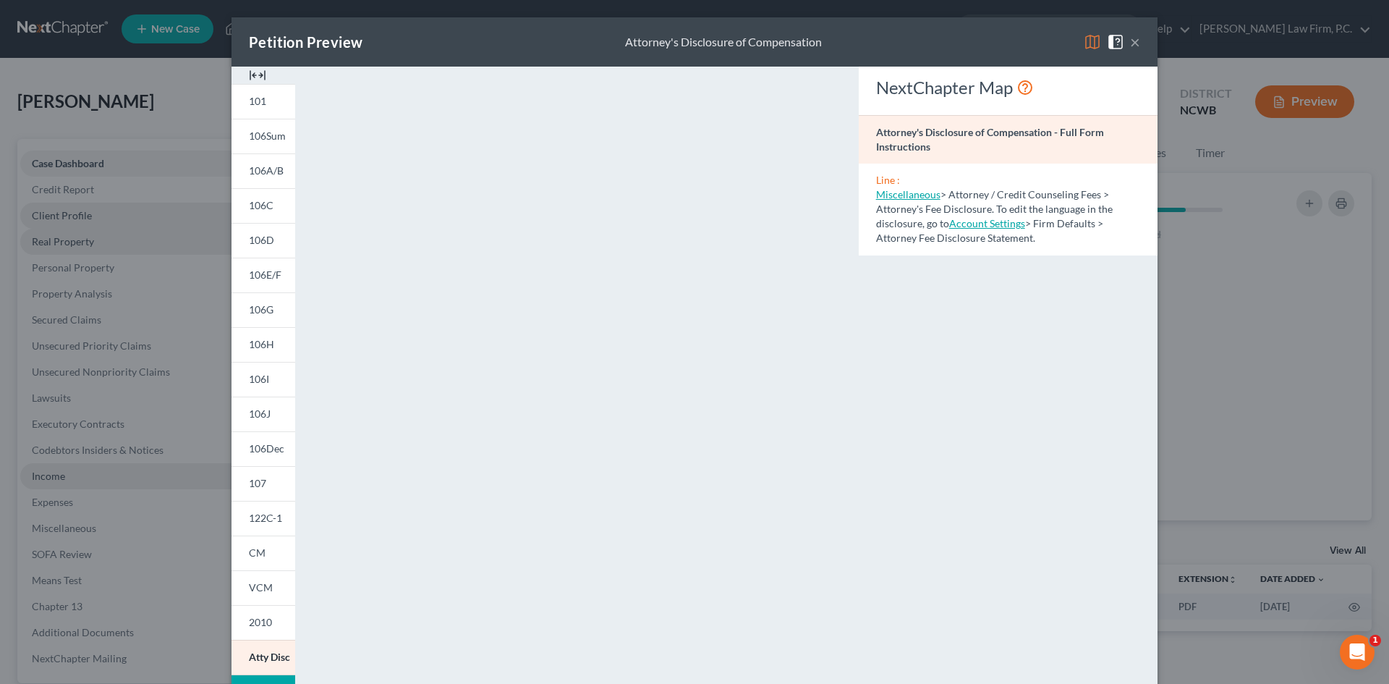
click at [1134, 37] on button "×" at bounding box center [1135, 41] width 10 height 17
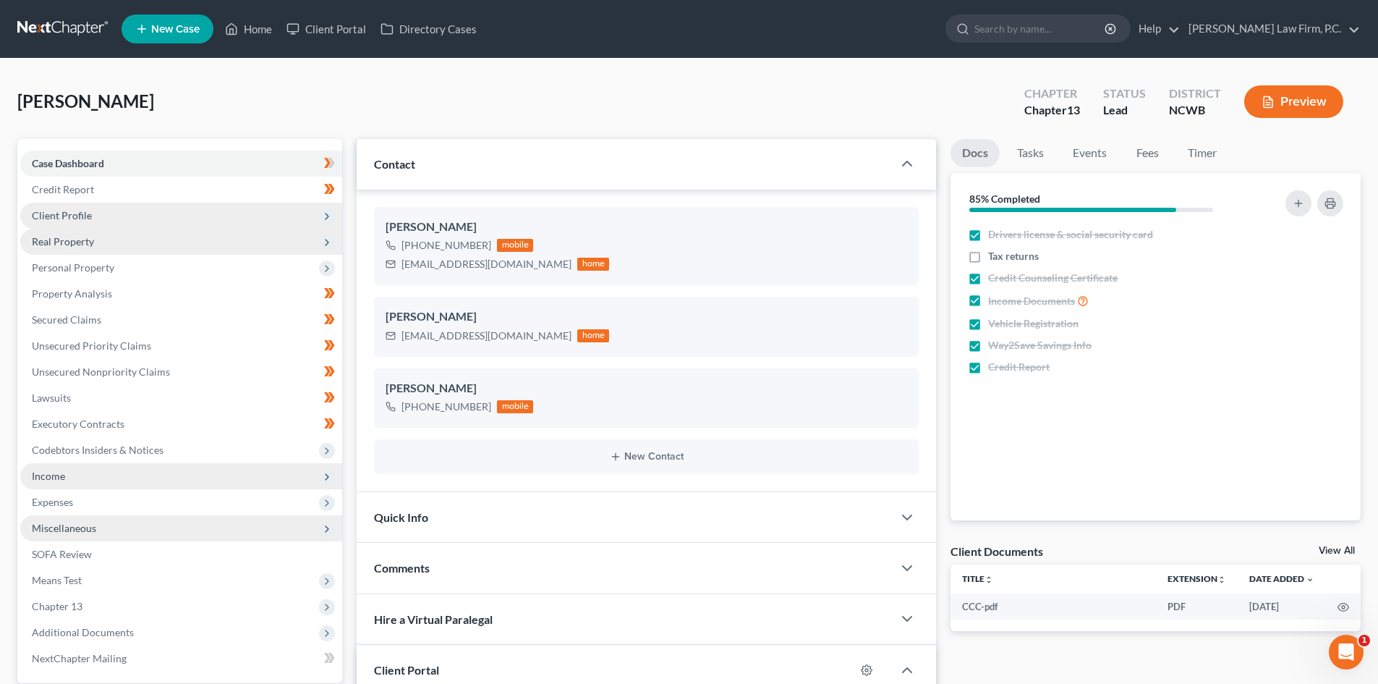
click at [87, 520] on span "Miscellaneous" at bounding box center [181, 528] width 322 height 26
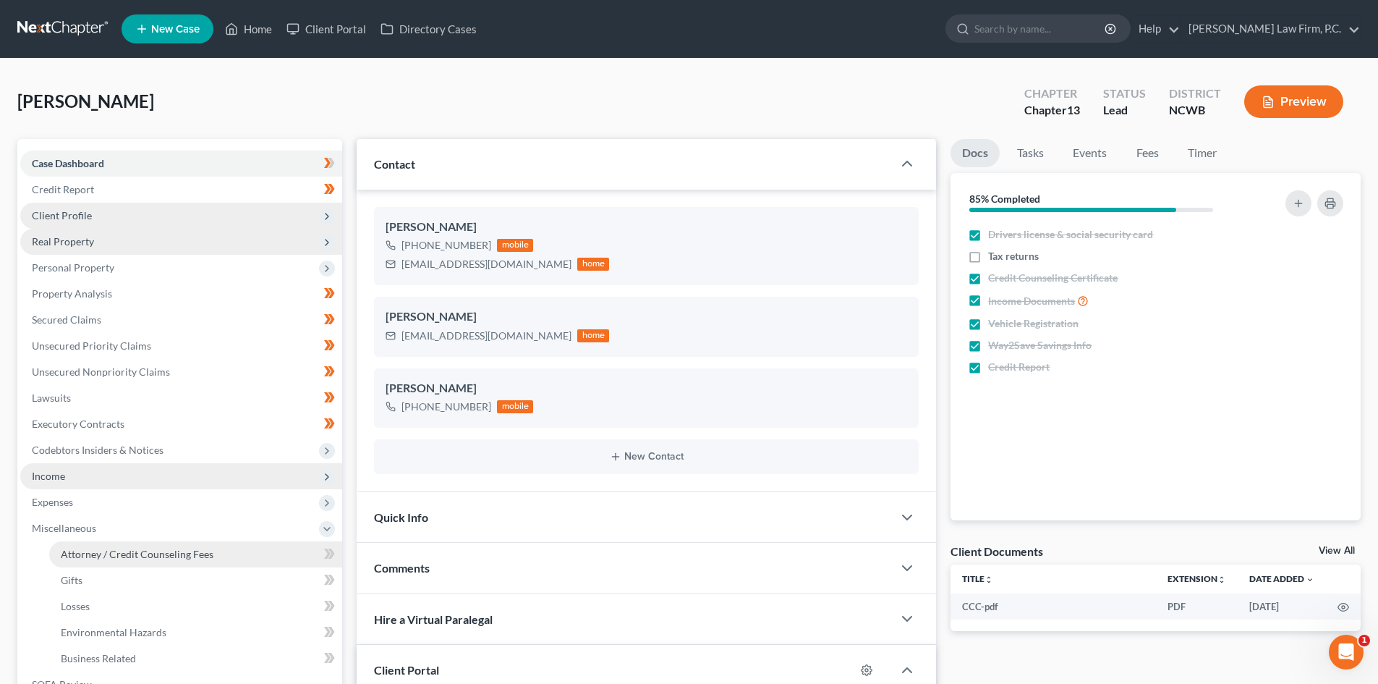
drag, startPoint x: 98, startPoint y: 549, endPoint x: 127, endPoint y: 547, distance: 29.7
click at [98, 550] on span "Attorney / Credit Counseling Fees" at bounding box center [137, 554] width 153 height 12
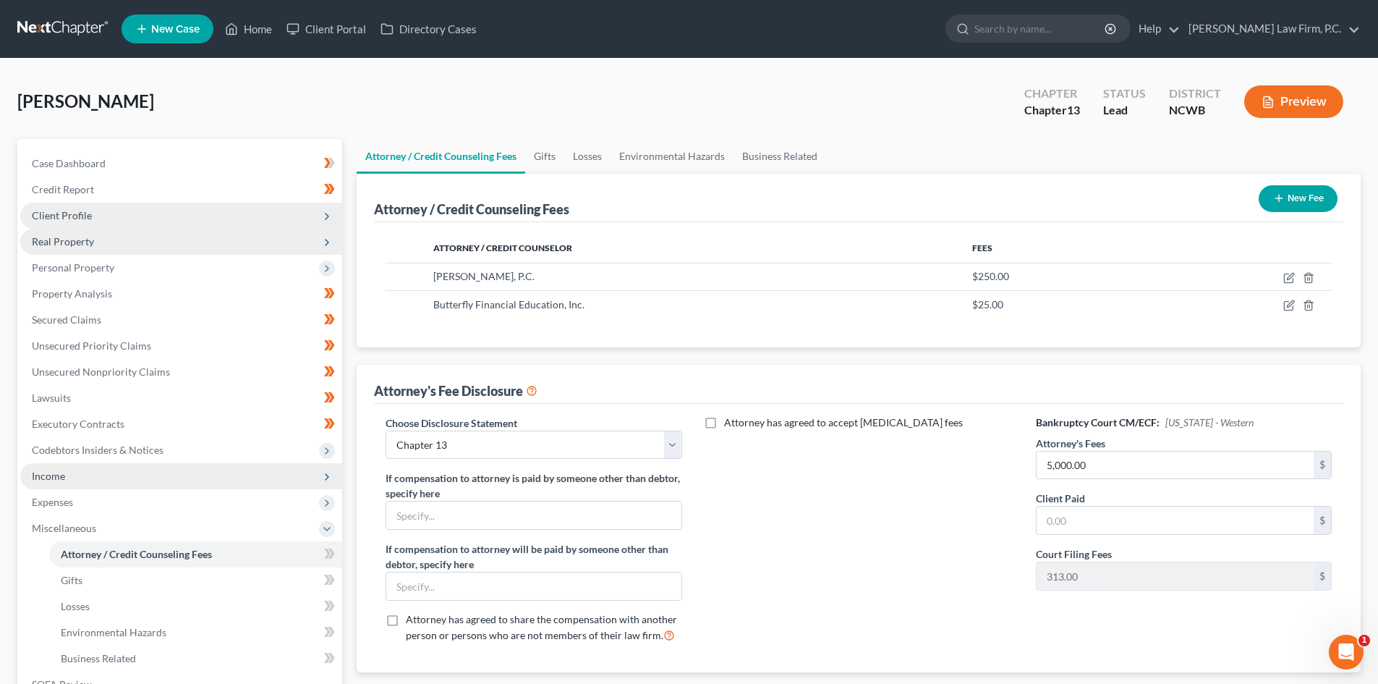
click at [1271, 103] on icon "button" at bounding box center [1268, 102] width 13 height 13
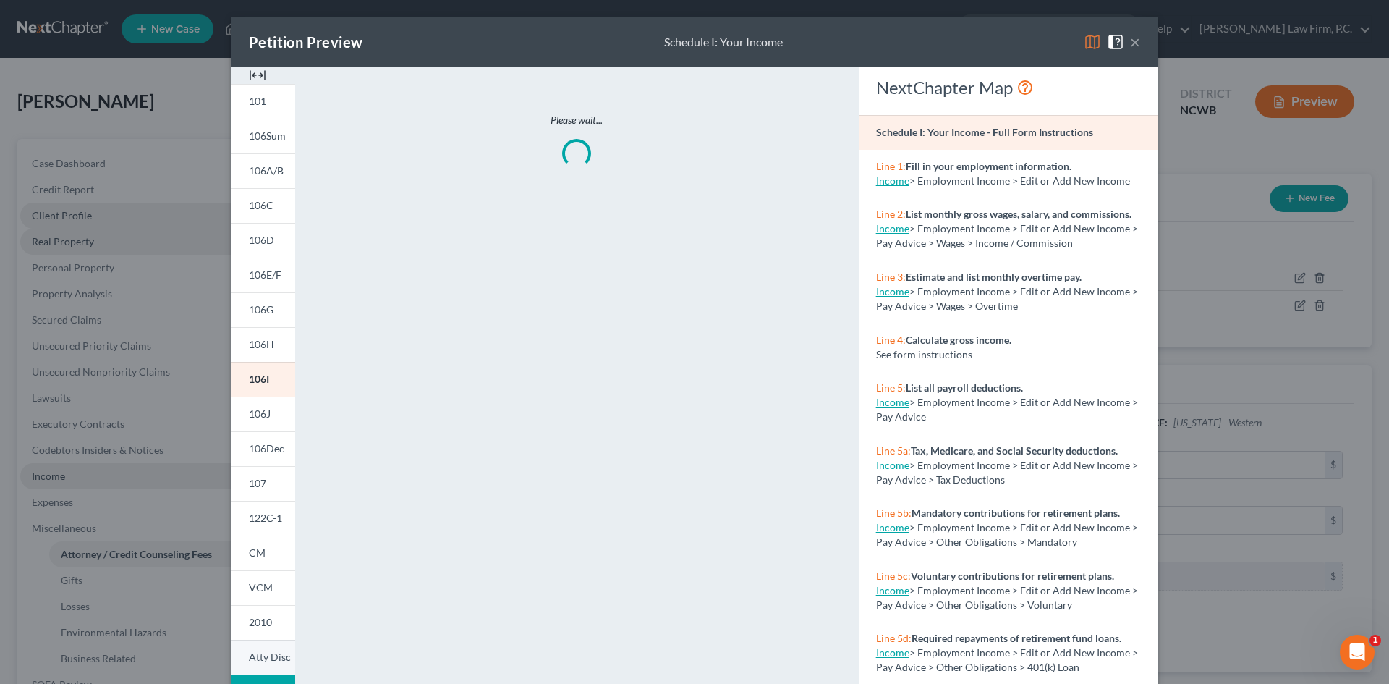
click at [257, 648] on link "Atty Disc" at bounding box center [264, 657] width 64 height 35
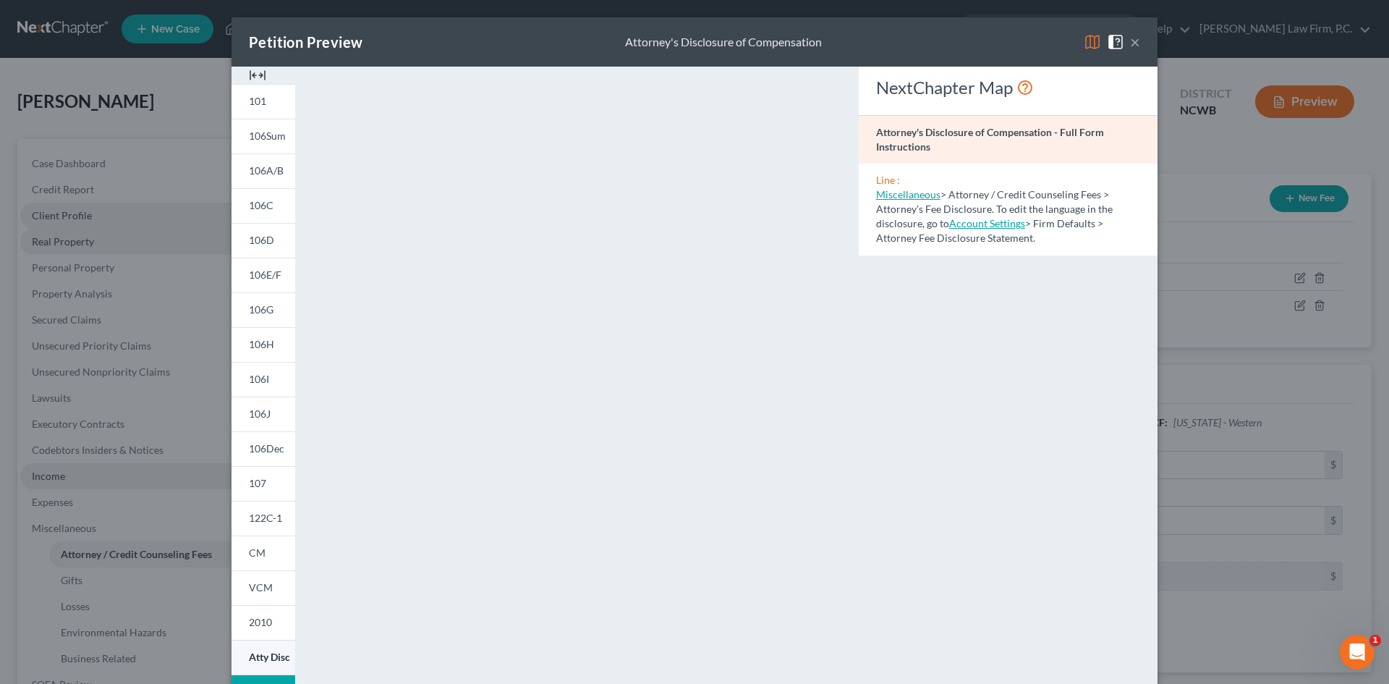
click at [253, 661] on span "Atty Disc" at bounding box center [269, 657] width 41 height 12
click at [255, 626] on span "2010" at bounding box center [260, 622] width 23 height 12
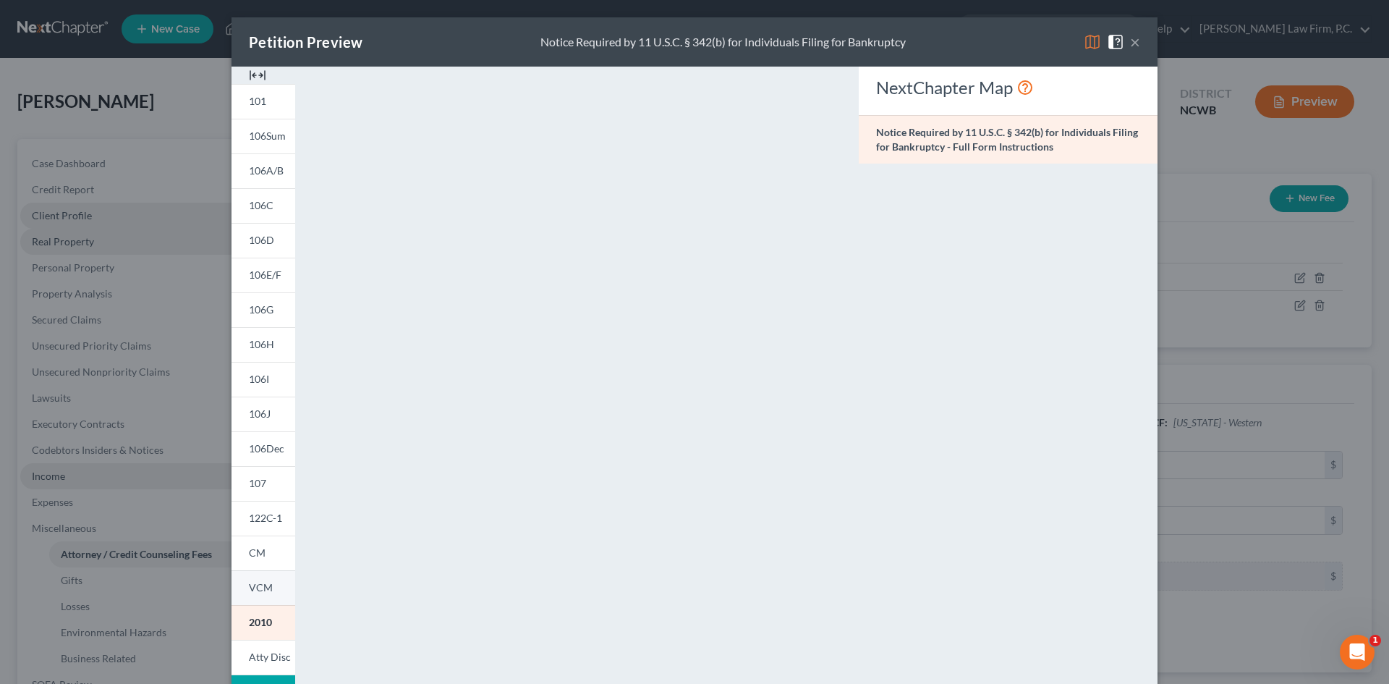
click at [261, 583] on span "VCM" at bounding box center [261, 587] width 24 height 12
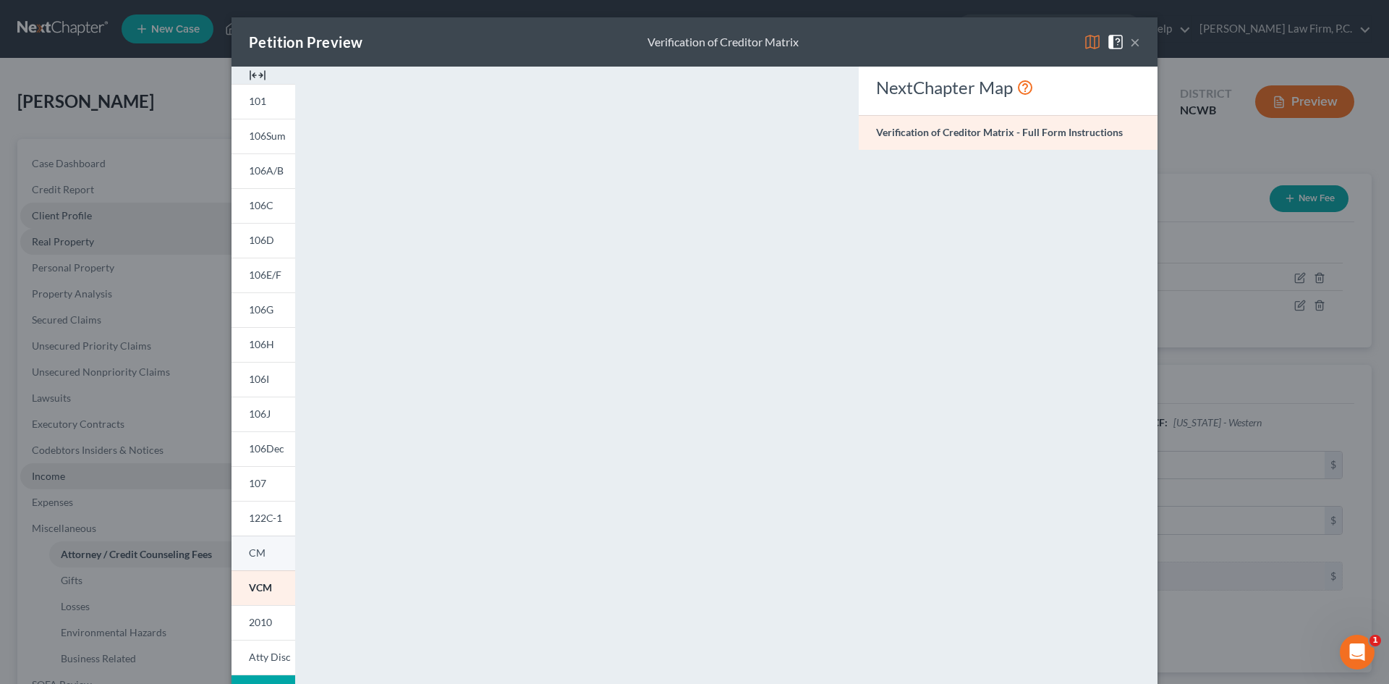
click at [268, 555] on link "CM" at bounding box center [264, 552] width 64 height 35
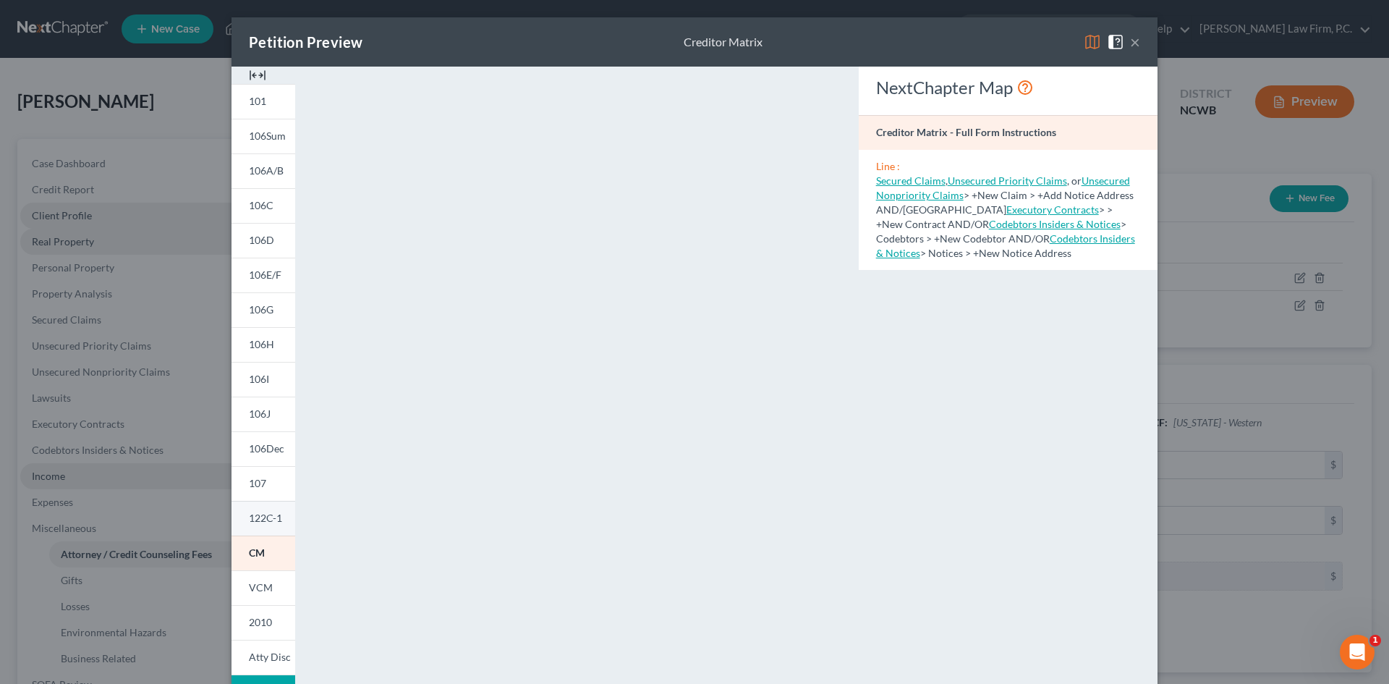
click at [261, 507] on link "122C-1" at bounding box center [264, 518] width 64 height 35
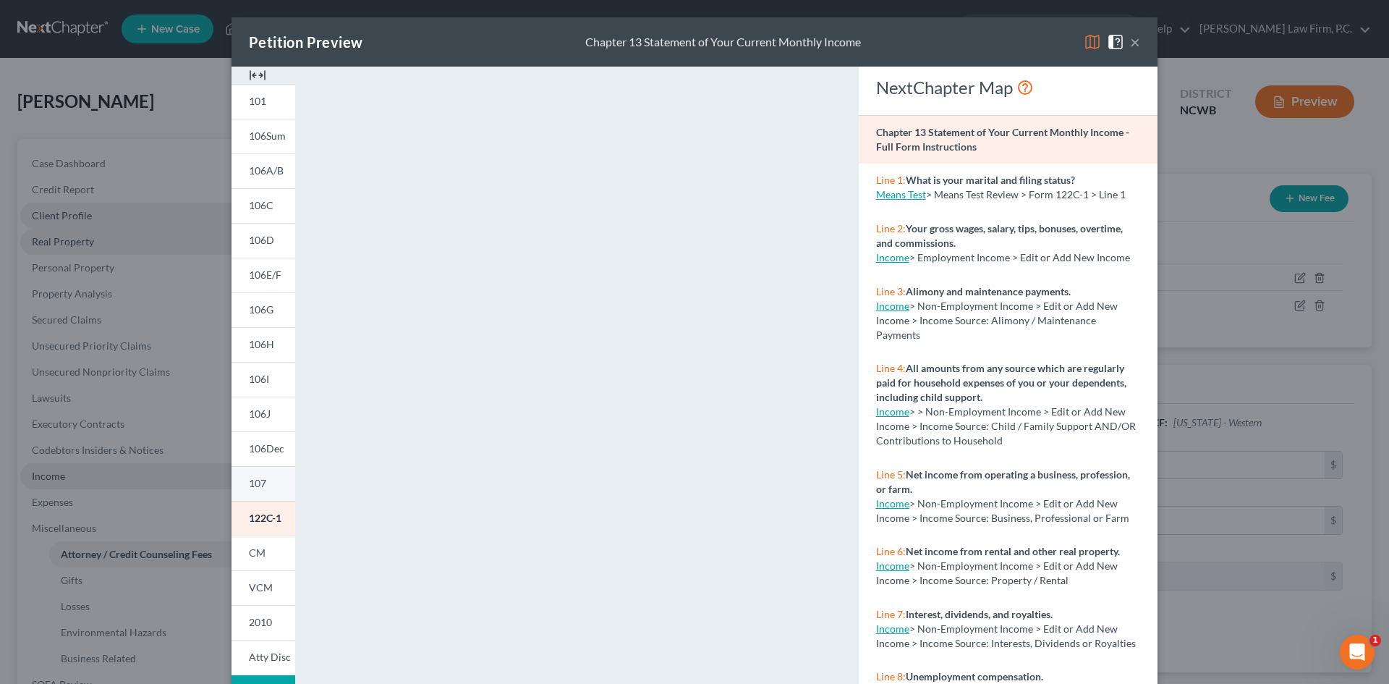
click at [267, 490] on link "107" at bounding box center [264, 483] width 64 height 35
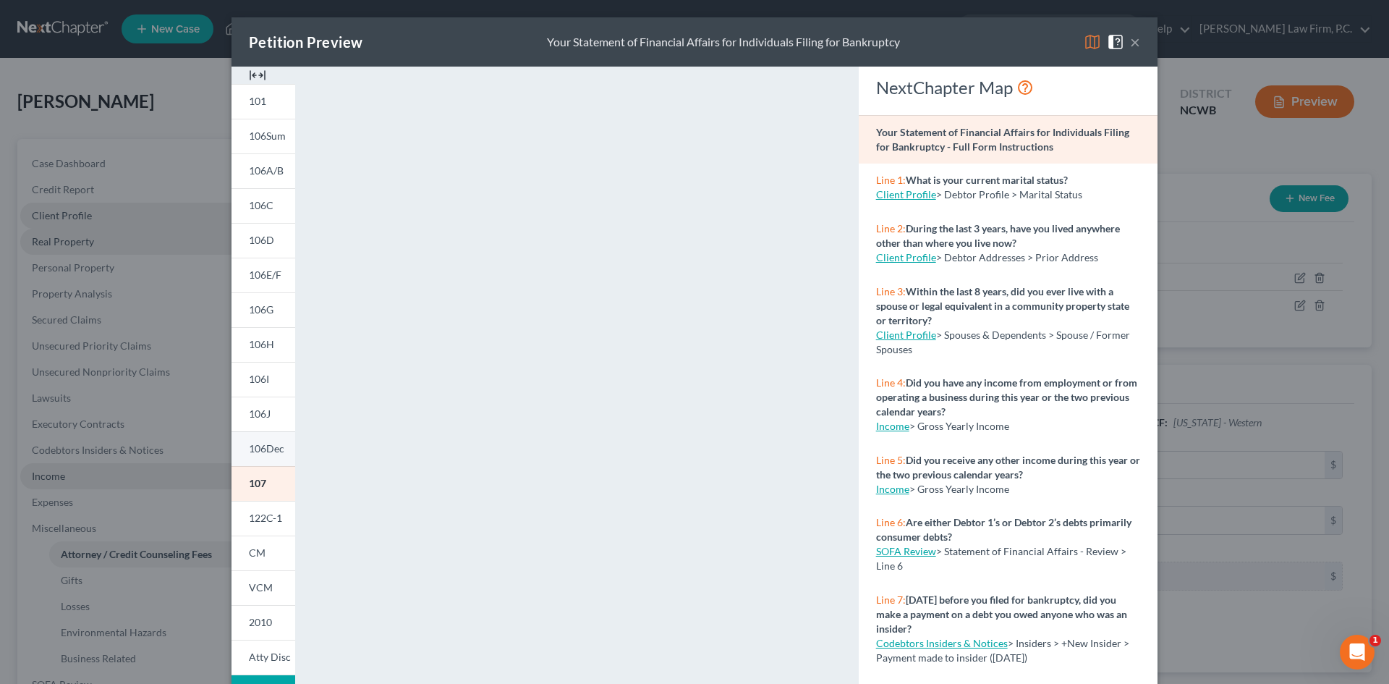
click at [249, 446] on span "106Dec" at bounding box center [266, 448] width 35 height 12
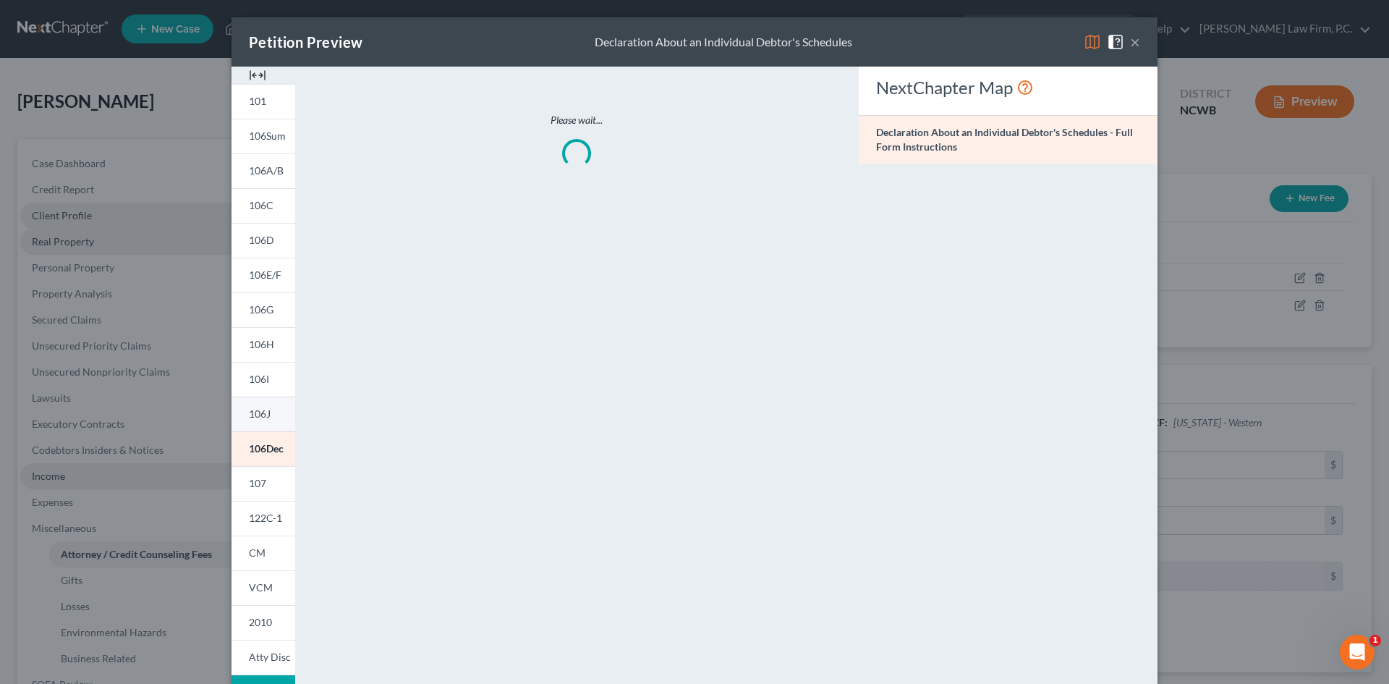
click at [253, 410] on span "106J" at bounding box center [260, 413] width 22 height 12
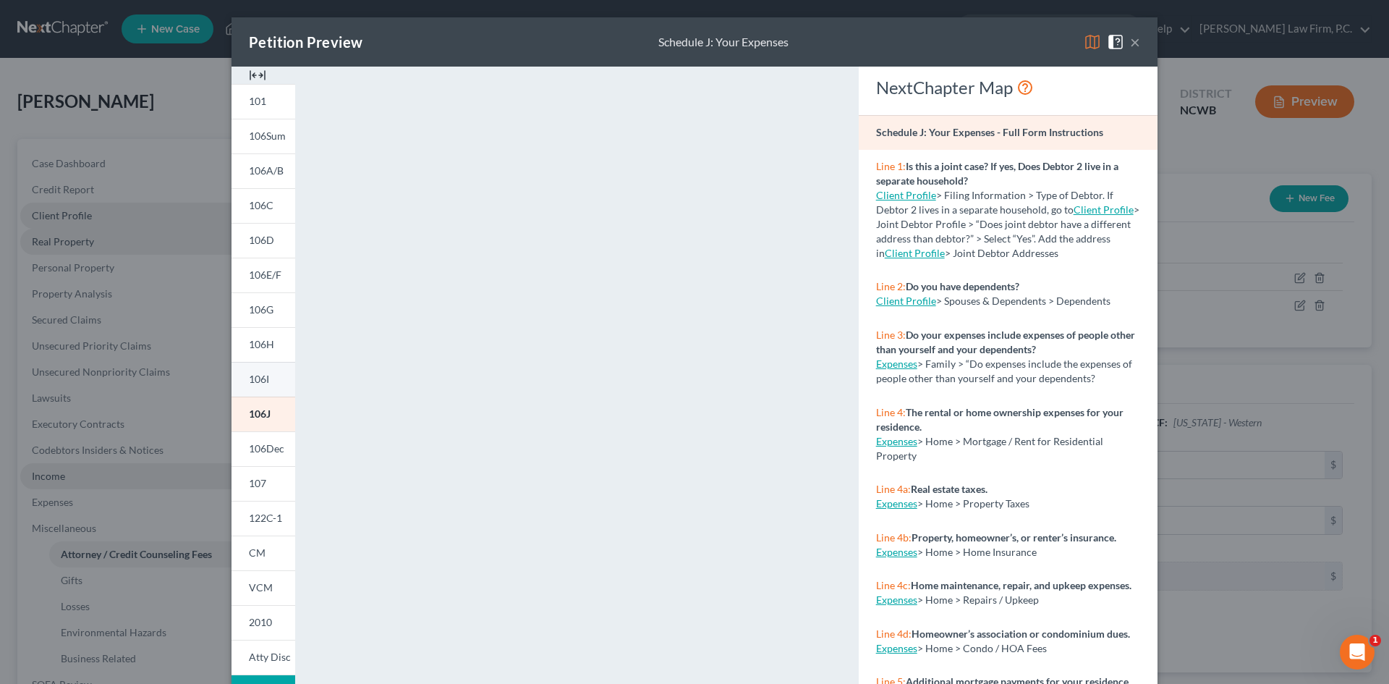
click at [255, 369] on link "106I" at bounding box center [264, 379] width 64 height 35
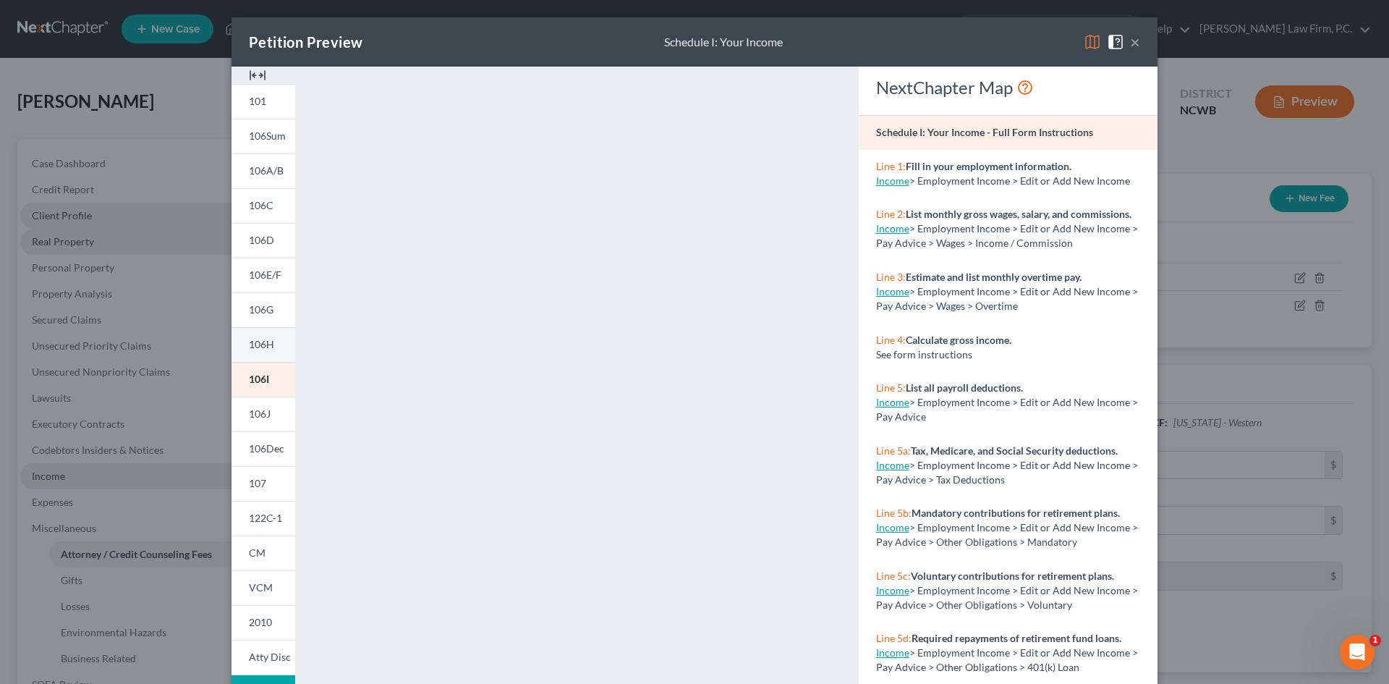
click at [267, 344] on span "106H" at bounding box center [261, 344] width 25 height 12
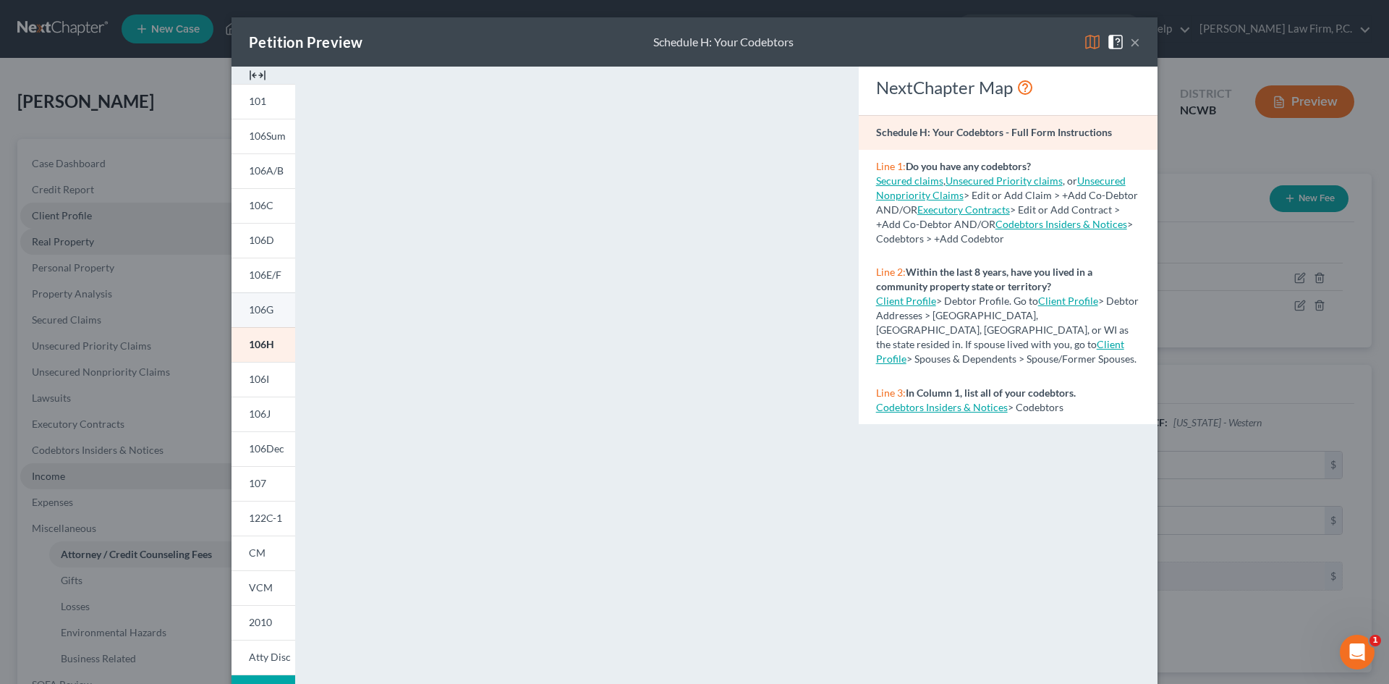
click at [263, 318] on link "106G" at bounding box center [264, 309] width 64 height 35
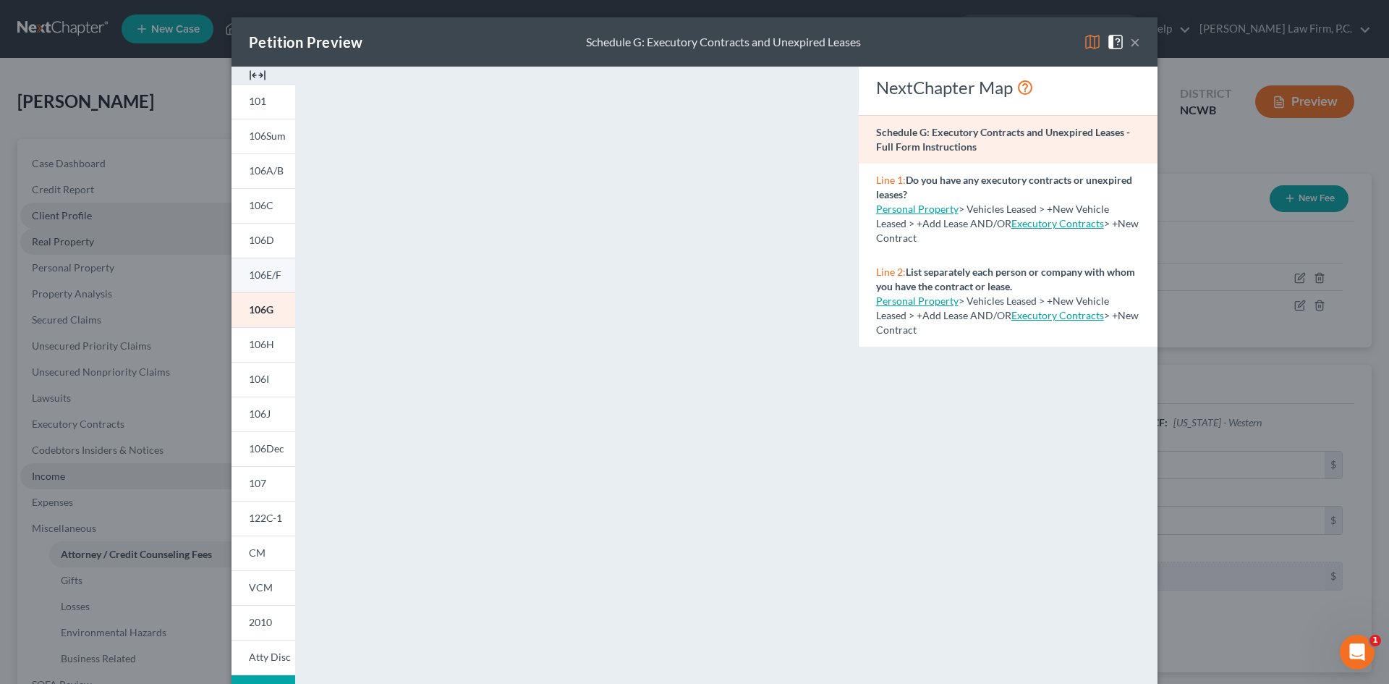
click at [264, 283] on link "106E/F" at bounding box center [264, 275] width 64 height 35
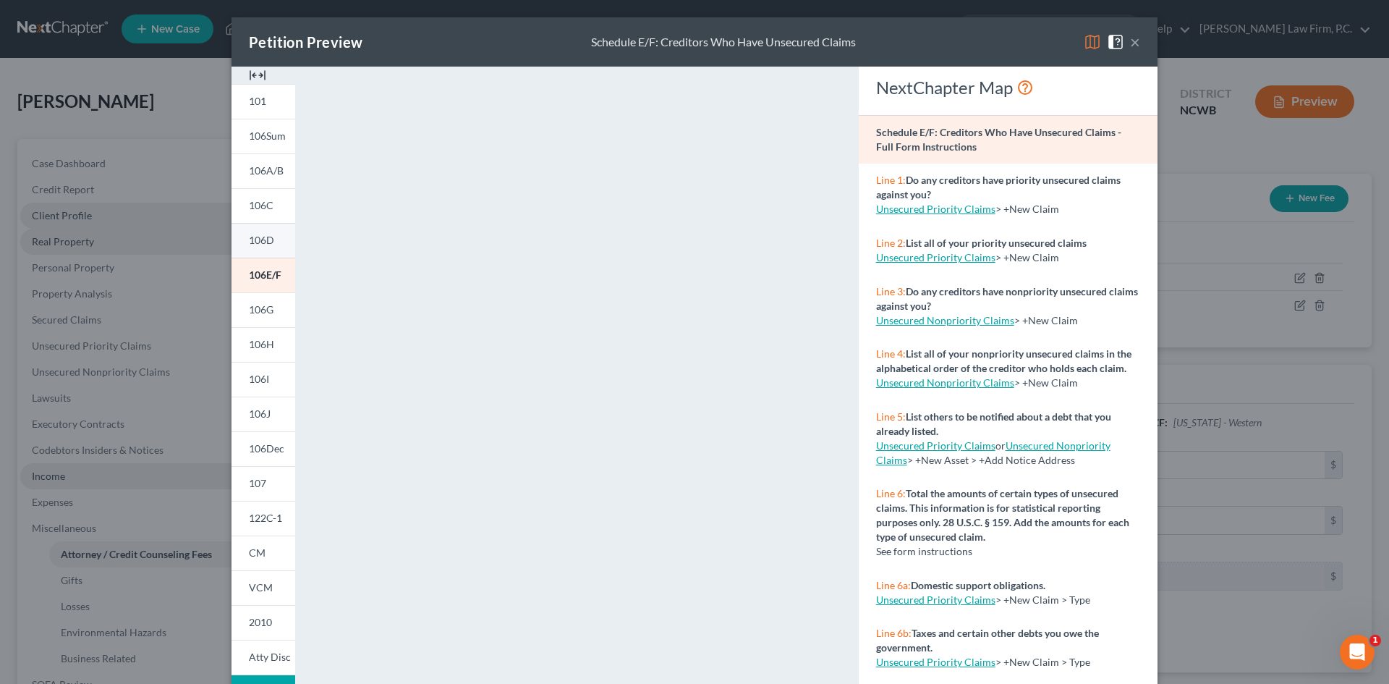
click at [253, 246] on span "106D" at bounding box center [261, 240] width 25 height 12
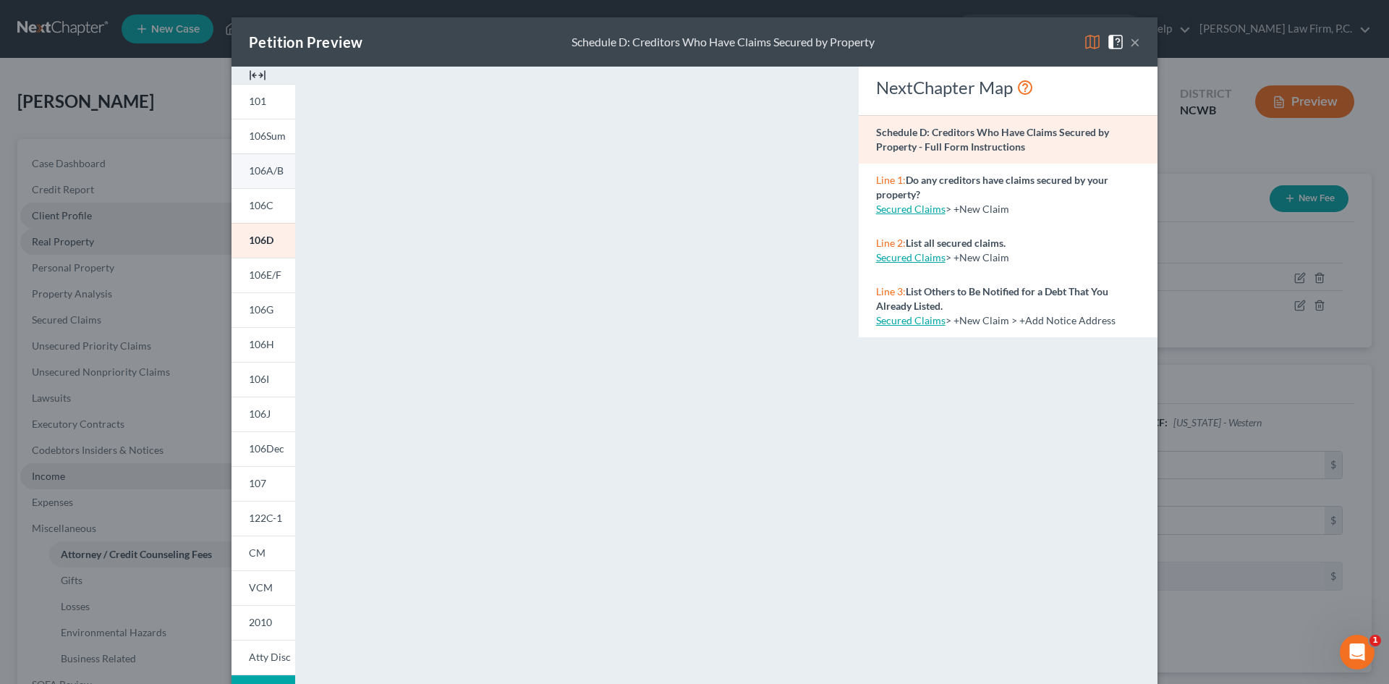
click at [256, 169] on span "106A/B" at bounding box center [266, 170] width 35 height 12
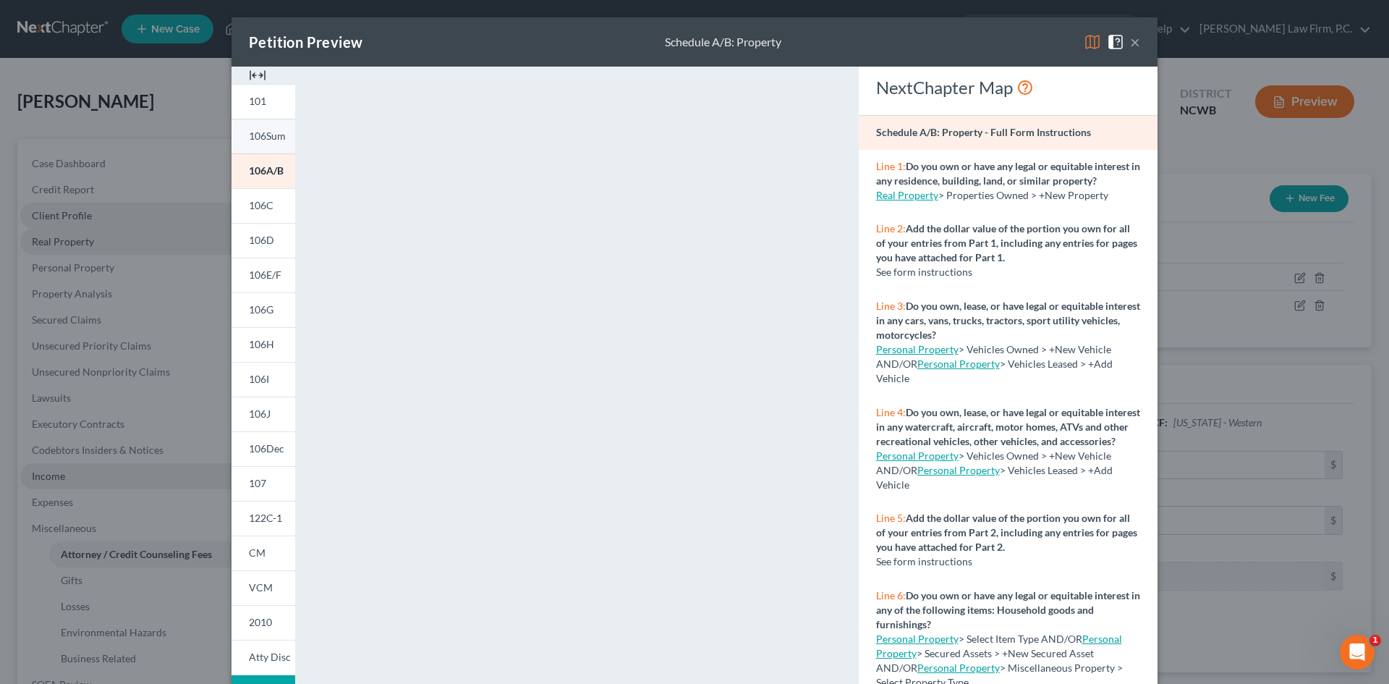
click at [272, 129] on link "106Sum" at bounding box center [264, 136] width 64 height 35
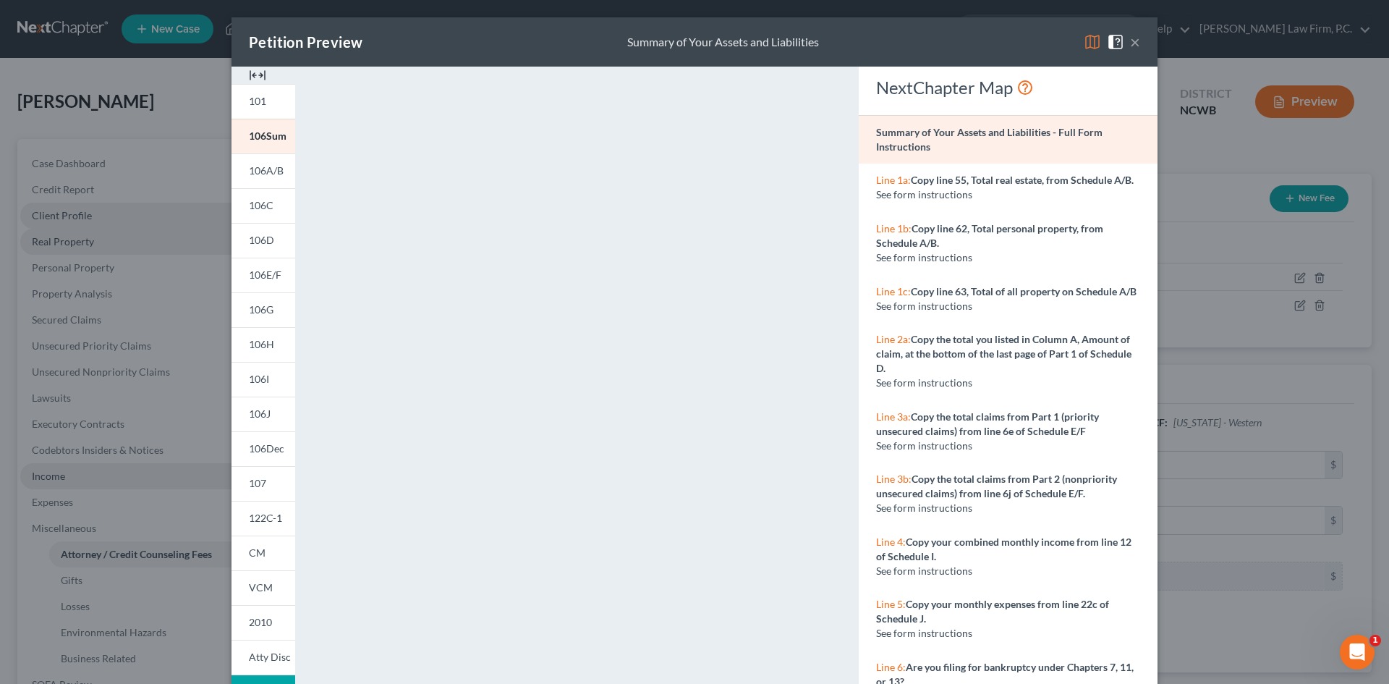
click at [1130, 47] on button "×" at bounding box center [1135, 41] width 10 height 17
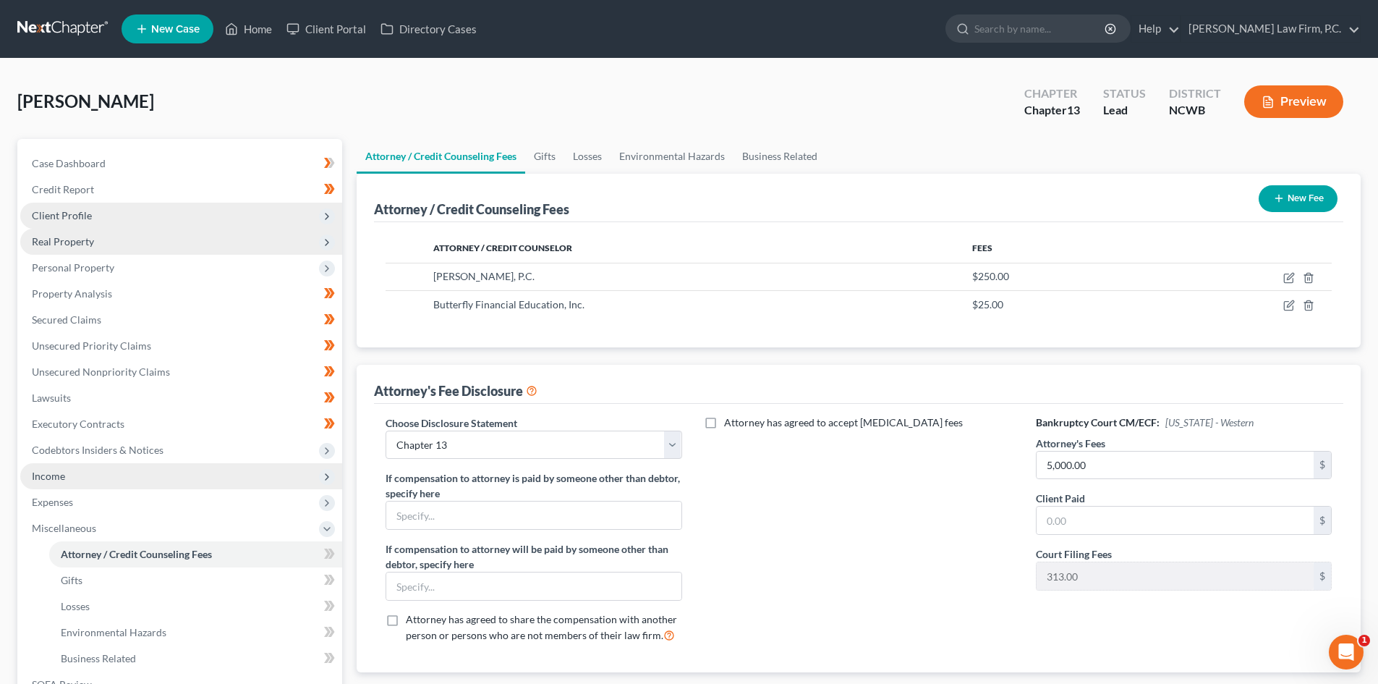
click at [67, 239] on span "Real Property" at bounding box center [63, 241] width 62 height 12
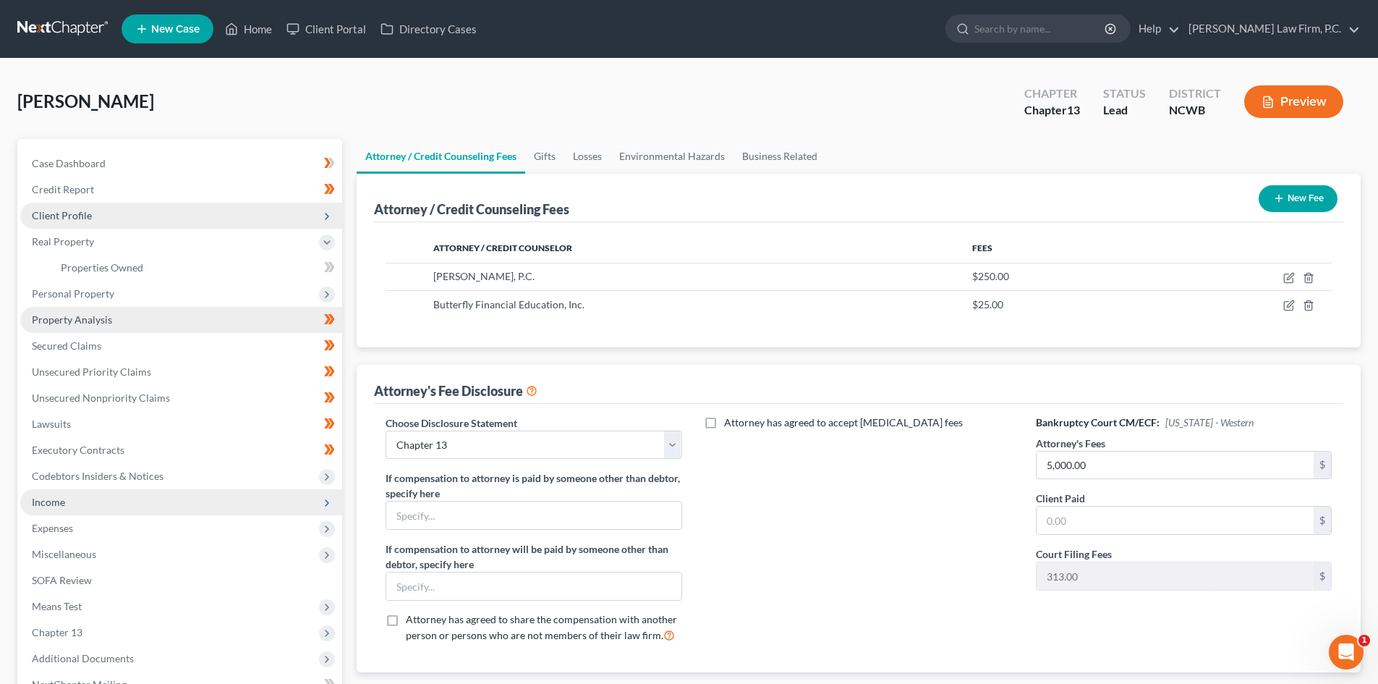
click at [86, 315] on span "Property Analysis" at bounding box center [72, 319] width 80 height 12
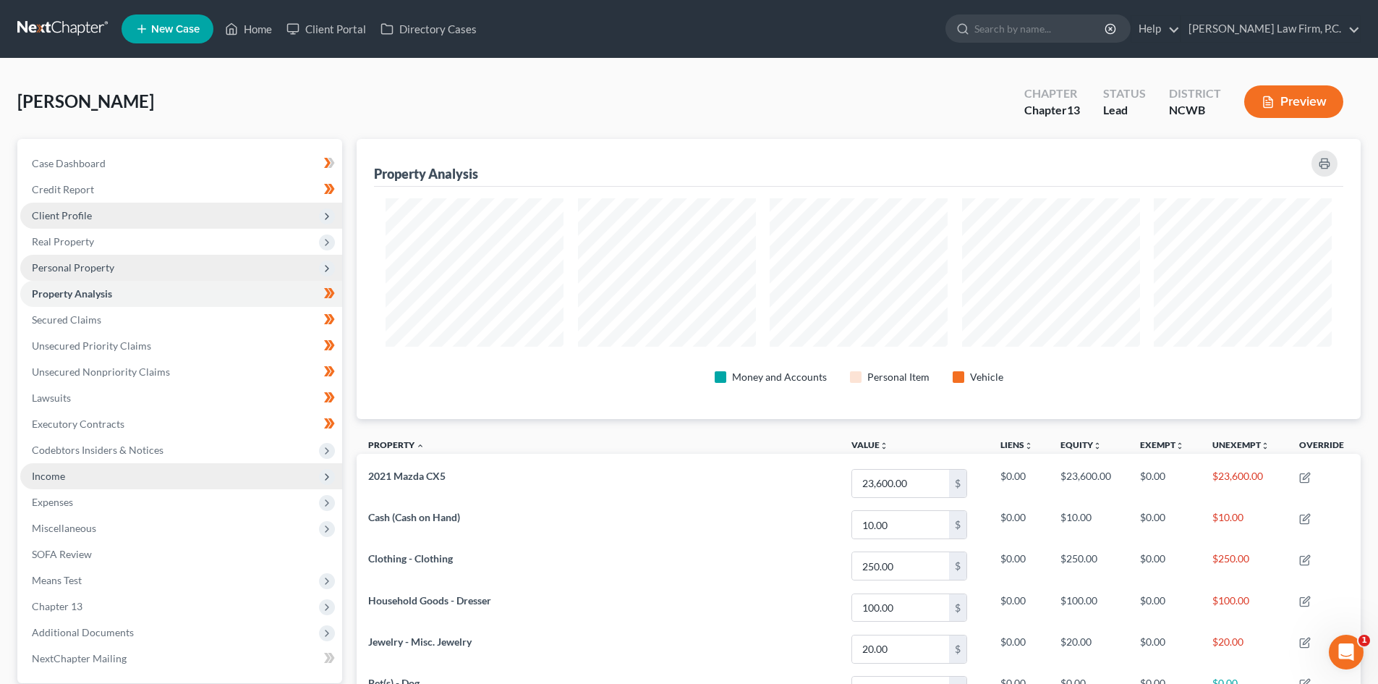
click at [148, 267] on span "Personal Property" at bounding box center [181, 268] width 322 height 26
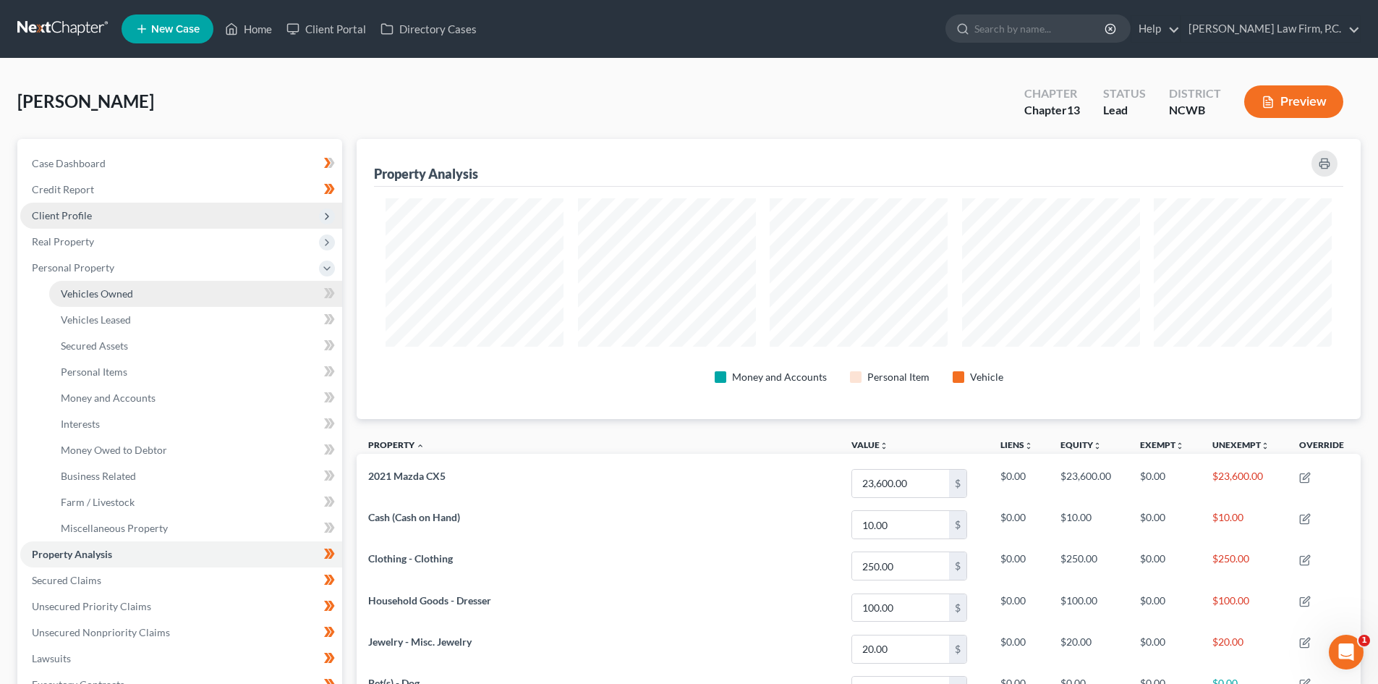
click at [141, 297] on link "Vehicles Owned" at bounding box center [195, 294] width 293 height 26
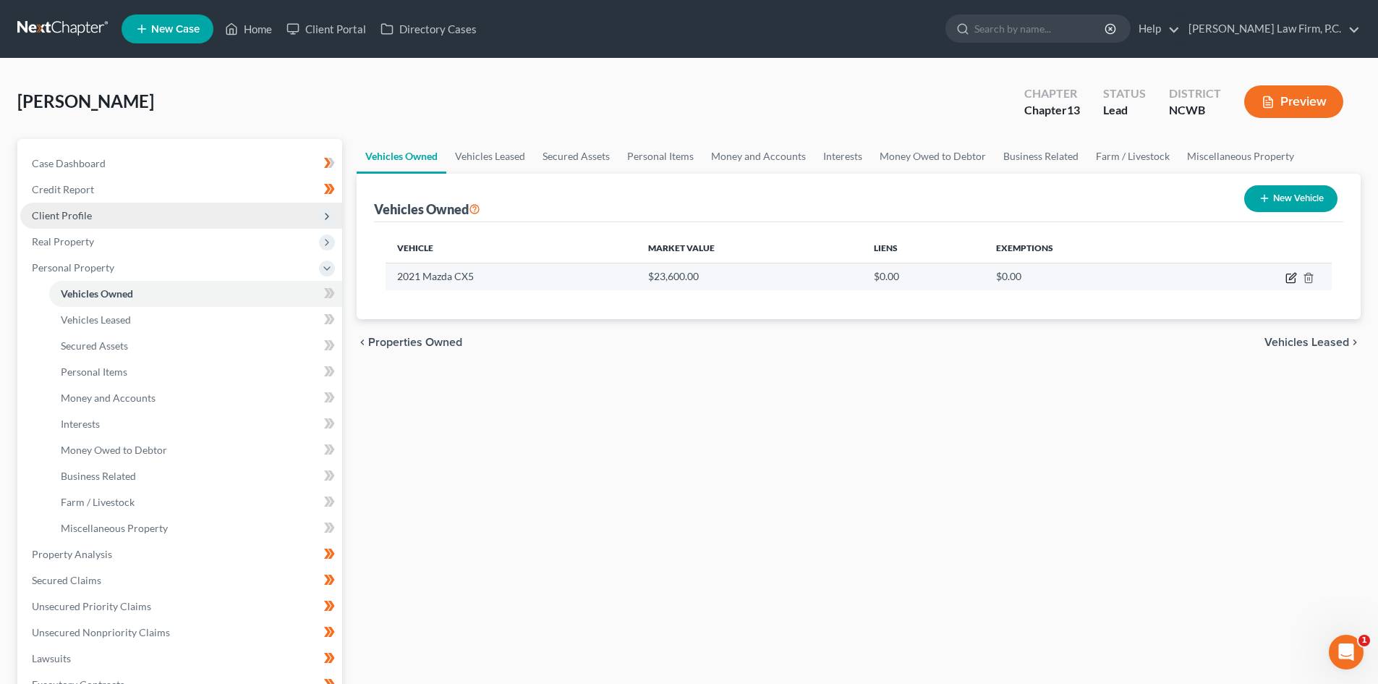
click at [1294, 278] on icon "button" at bounding box center [1292, 278] width 12 height 12
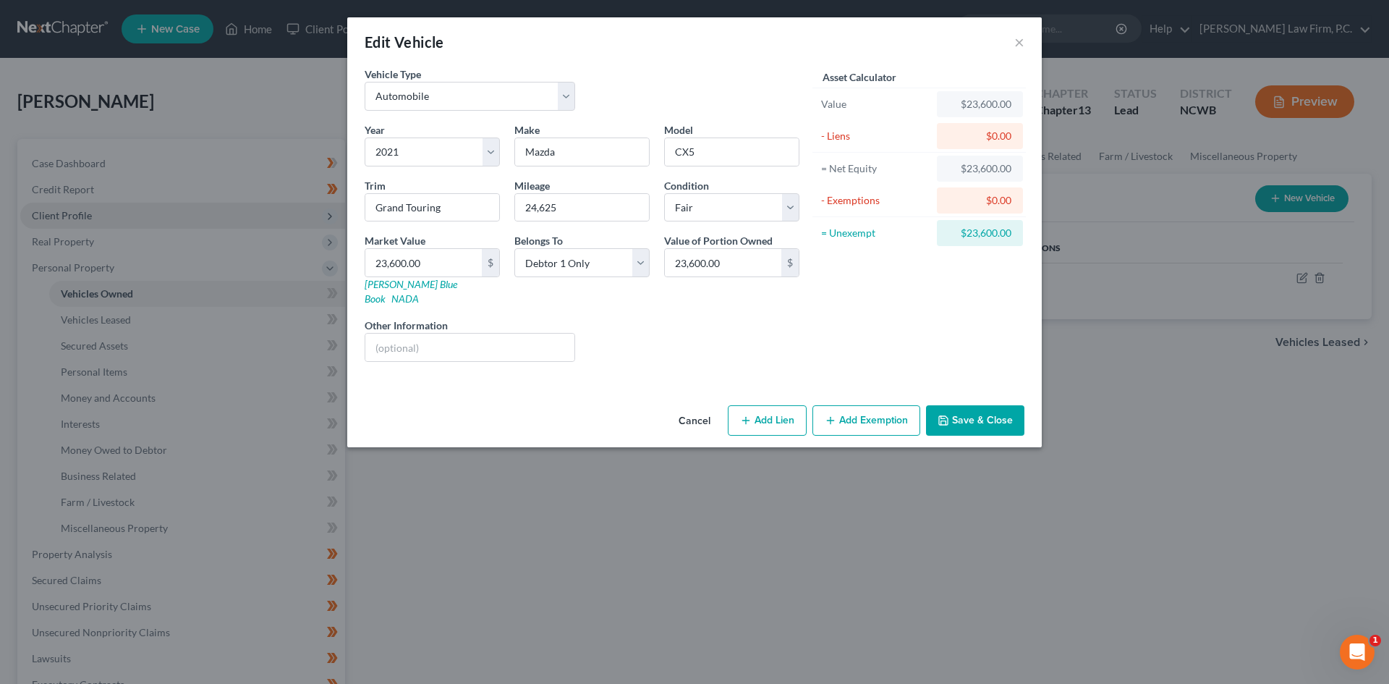
drag, startPoint x: 869, startPoint y: 400, endPoint x: 707, endPoint y: 416, distance: 162.9
click at [869, 405] on button "Add Exemption" at bounding box center [867, 420] width 108 height 30
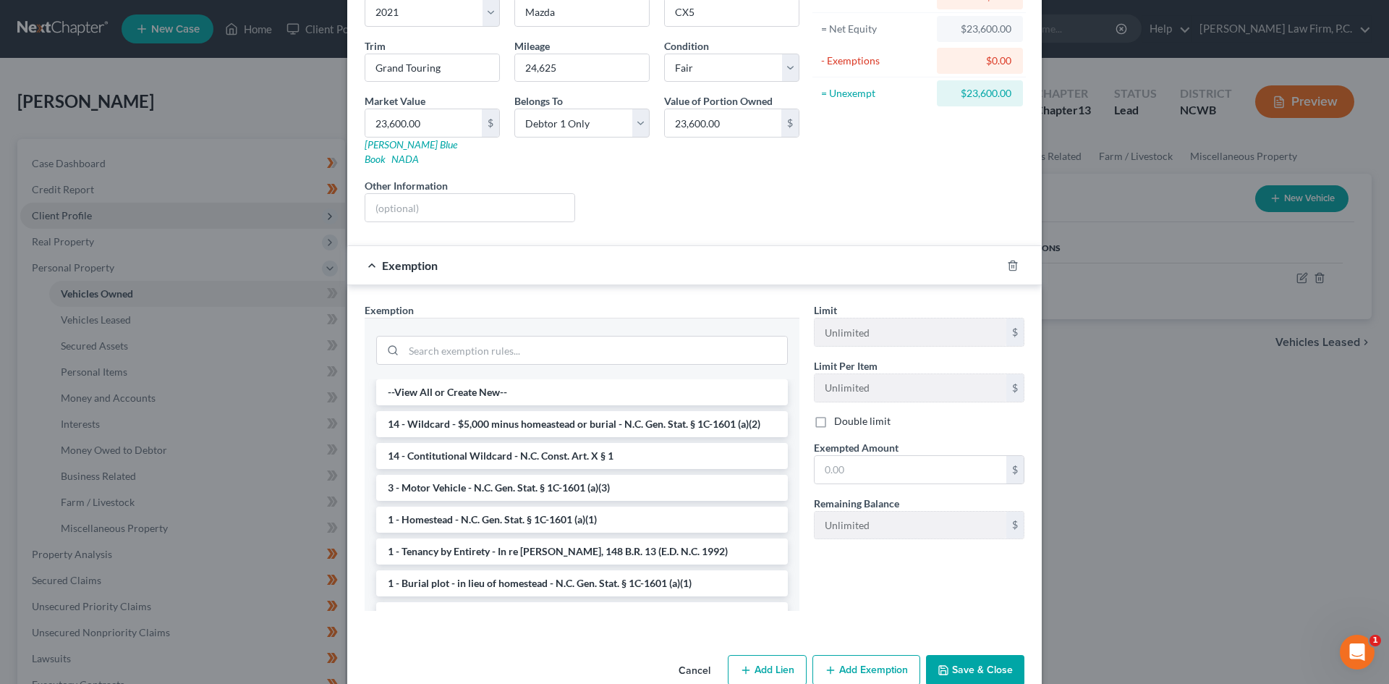
scroll to position [145, 0]
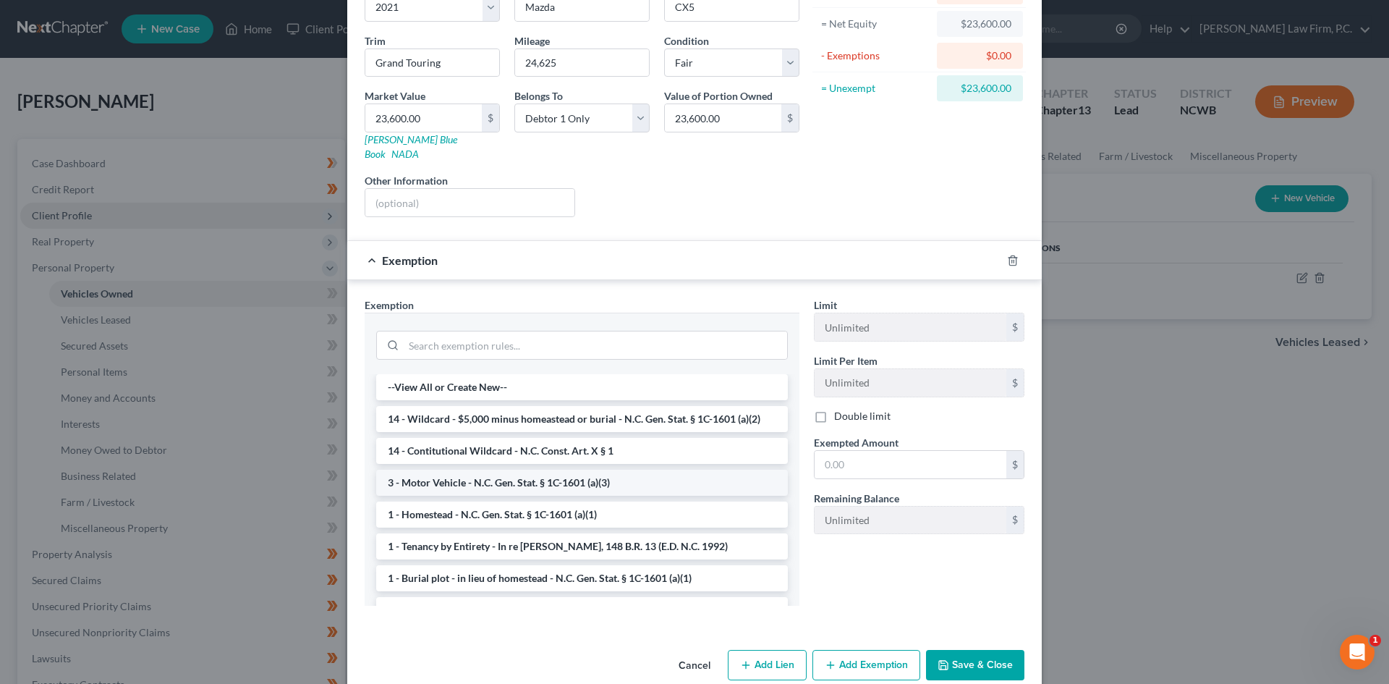
click at [486, 470] on li "3 - Motor Vehicle - N.C. Gen. Stat. § 1C-1601 (a)(3)" at bounding box center [582, 483] width 412 height 26
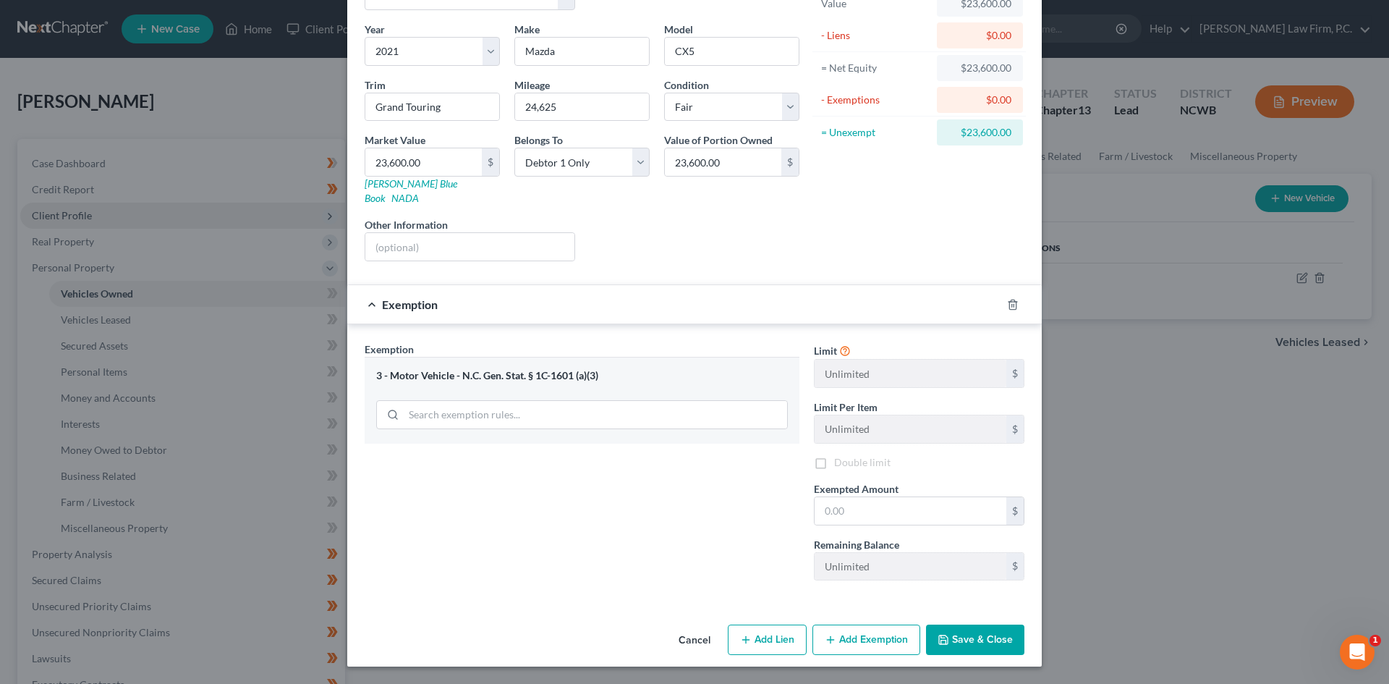
scroll to position [86, 0]
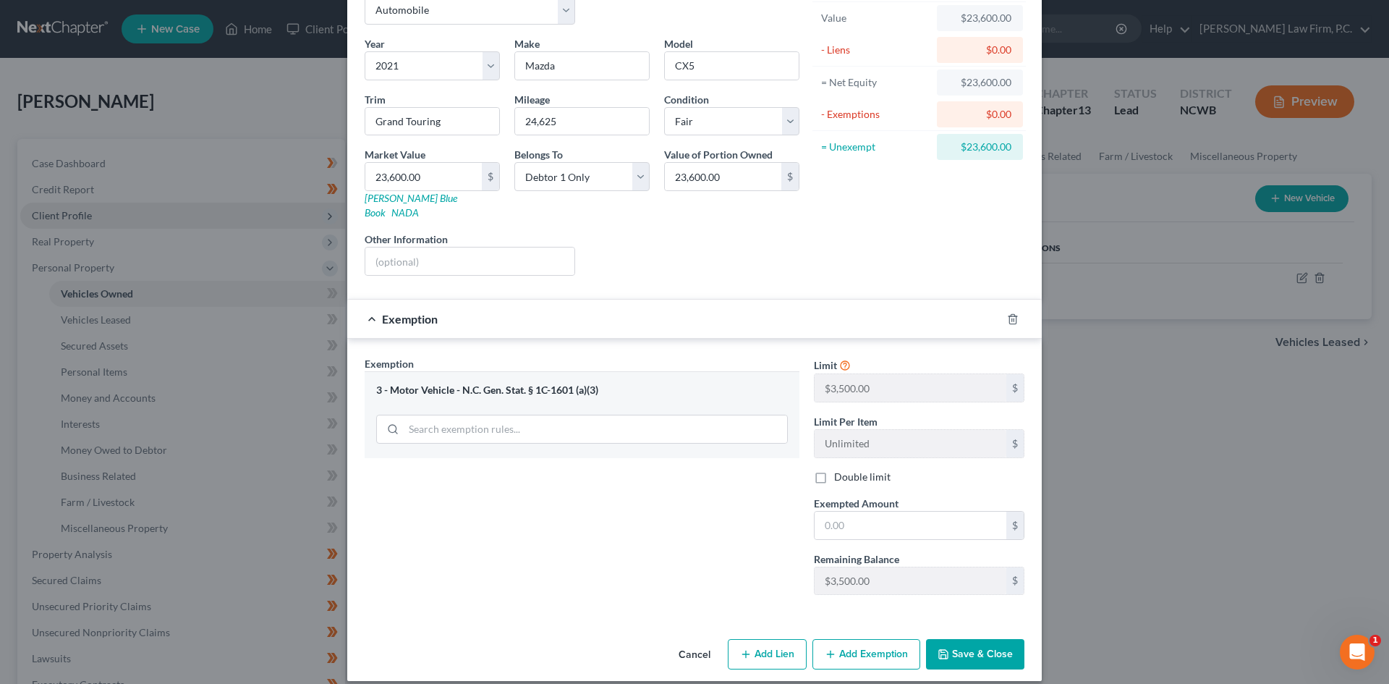
click at [861, 644] on button "Add Exemption" at bounding box center [867, 654] width 108 height 30
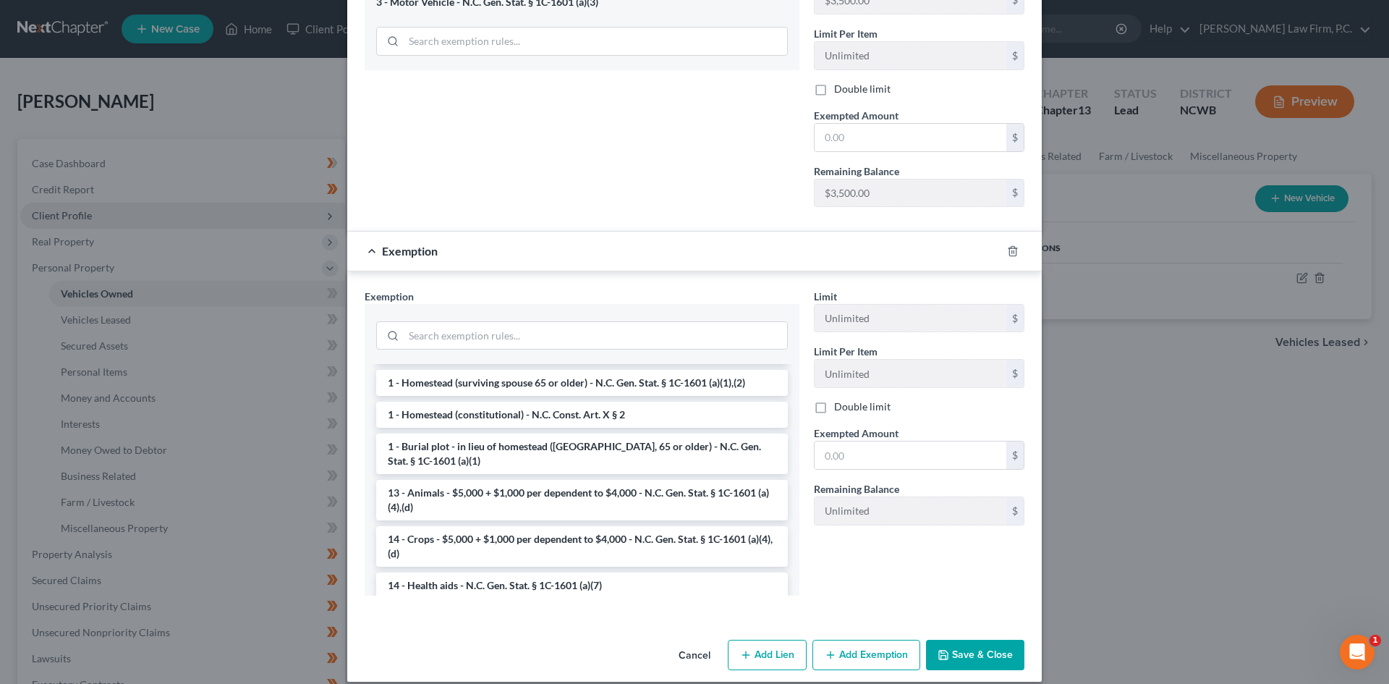
scroll to position [475, 0]
drag, startPoint x: 1020, startPoint y: 226, endPoint x: 1014, endPoint y: 235, distance: 10.4
click at [1020, 239] on div at bounding box center [1021, 250] width 41 height 23
click at [1013, 245] on icon "button" at bounding box center [1013, 251] width 12 height 12
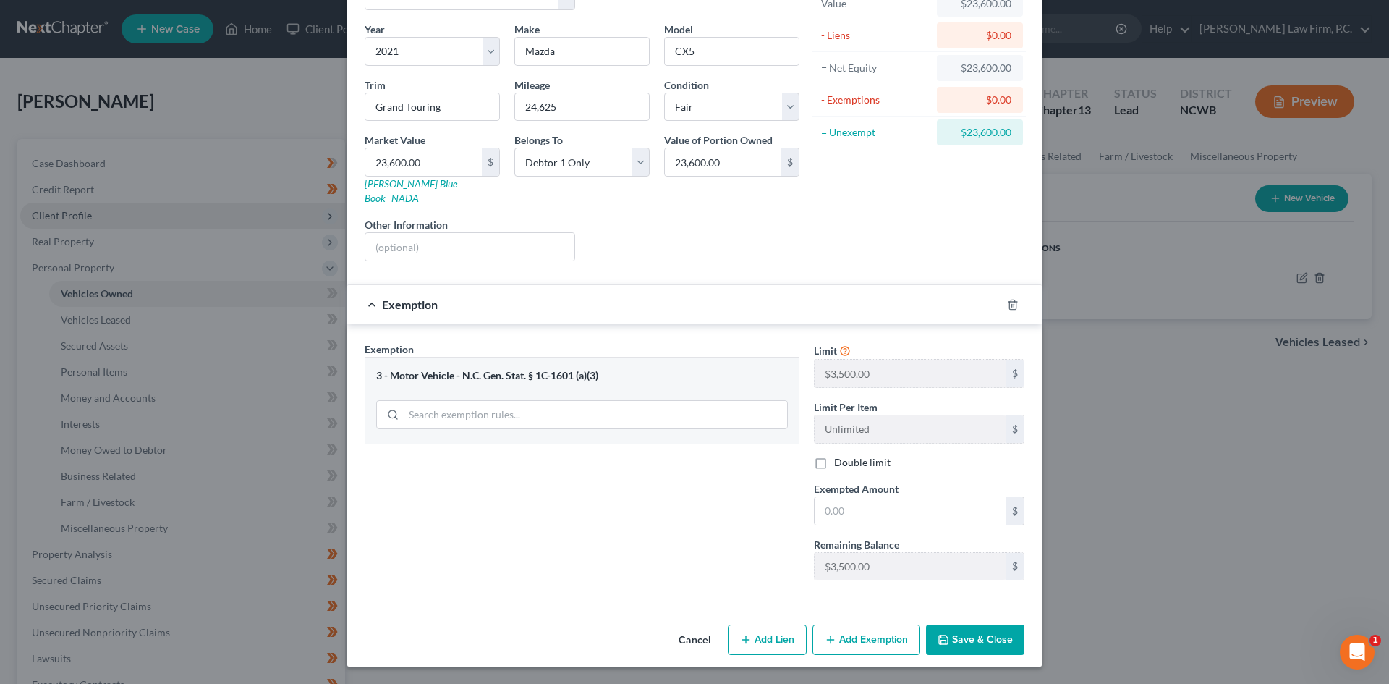
scroll to position [86, 0]
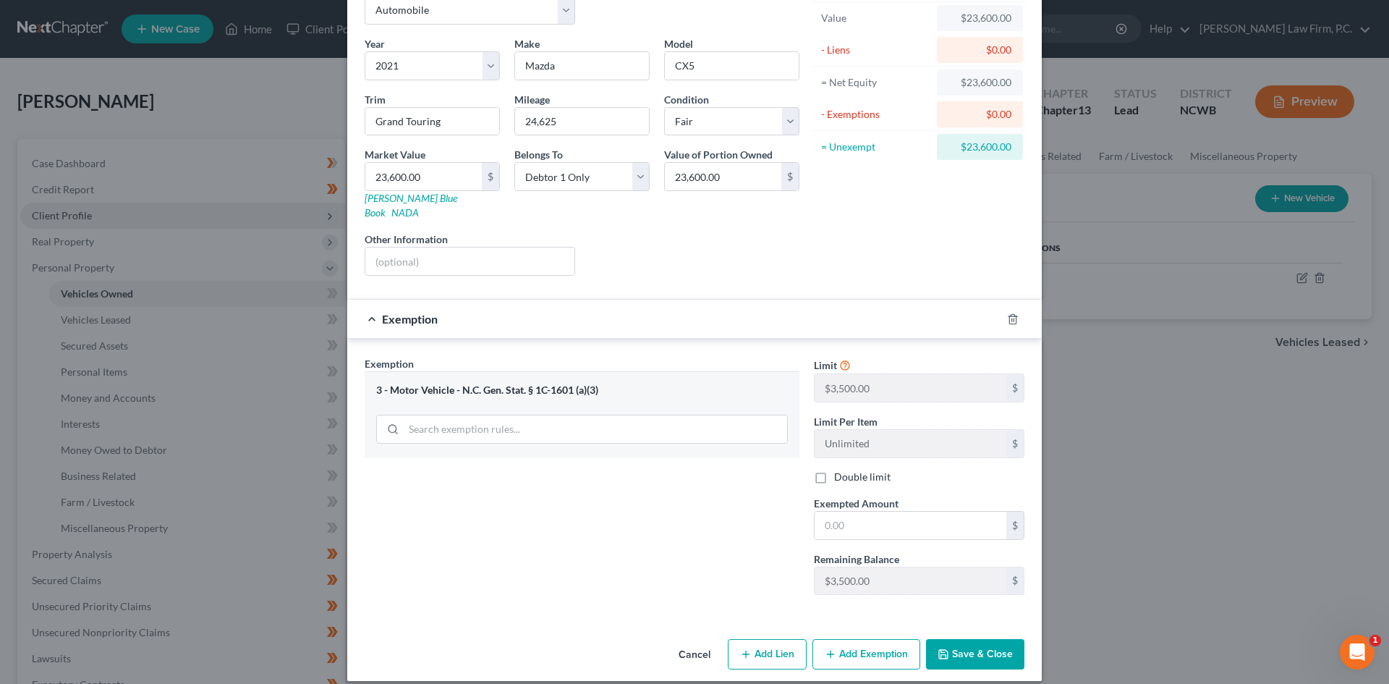
click at [1017, 308] on div at bounding box center [1021, 319] width 41 height 23
click at [1007, 313] on icon "button" at bounding box center [1013, 319] width 12 height 12
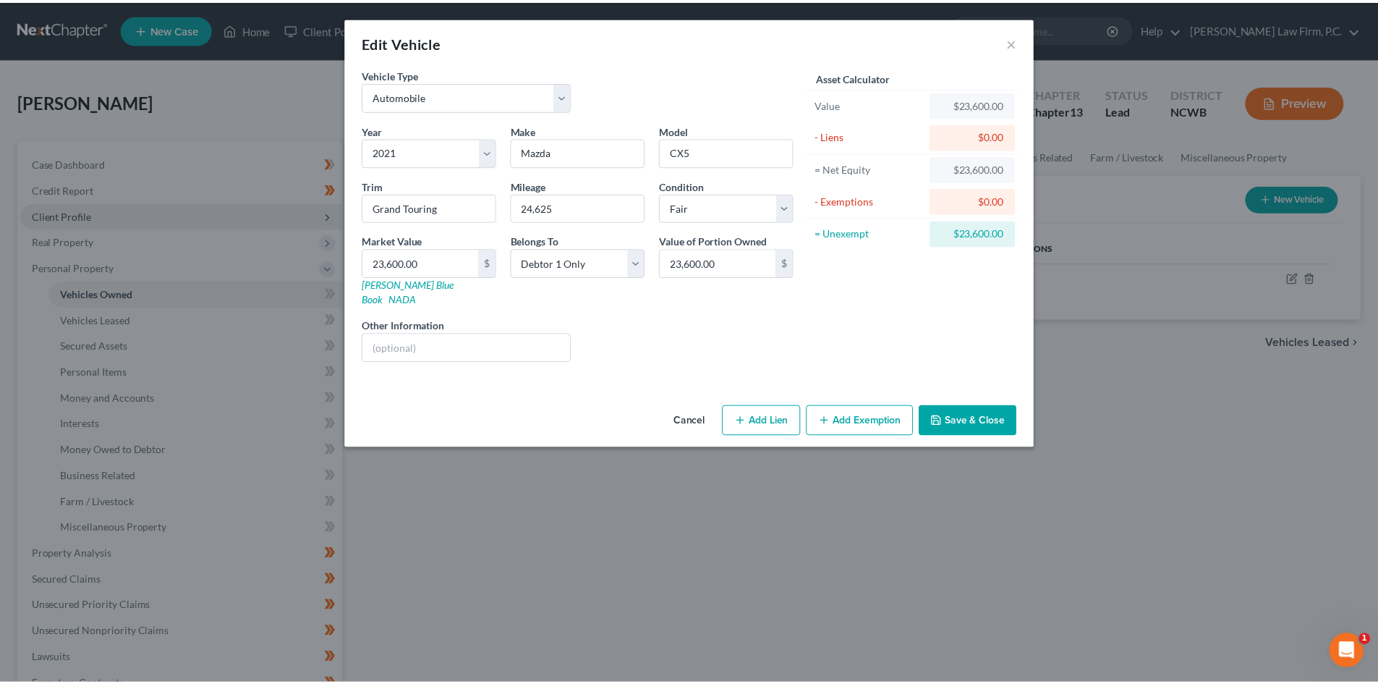
scroll to position [0, 0]
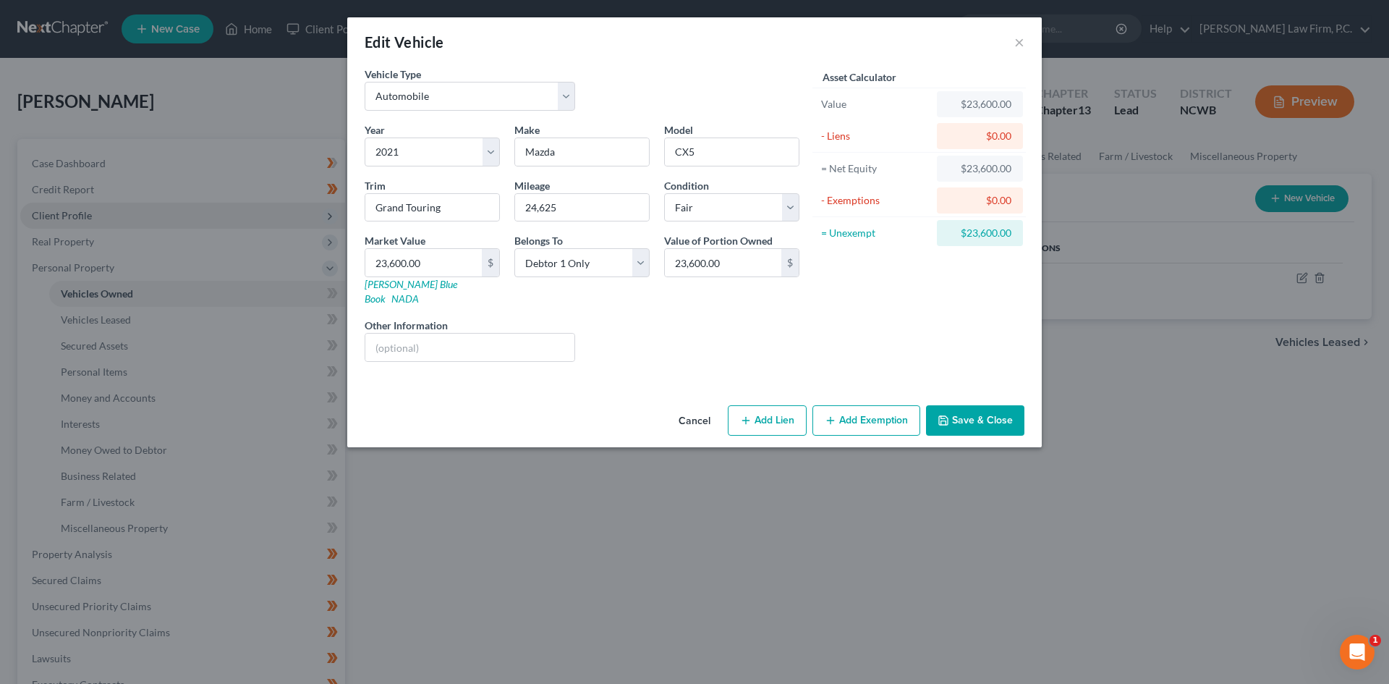
click at [706, 407] on button "Cancel" at bounding box center [694, 421] width 55 height 29
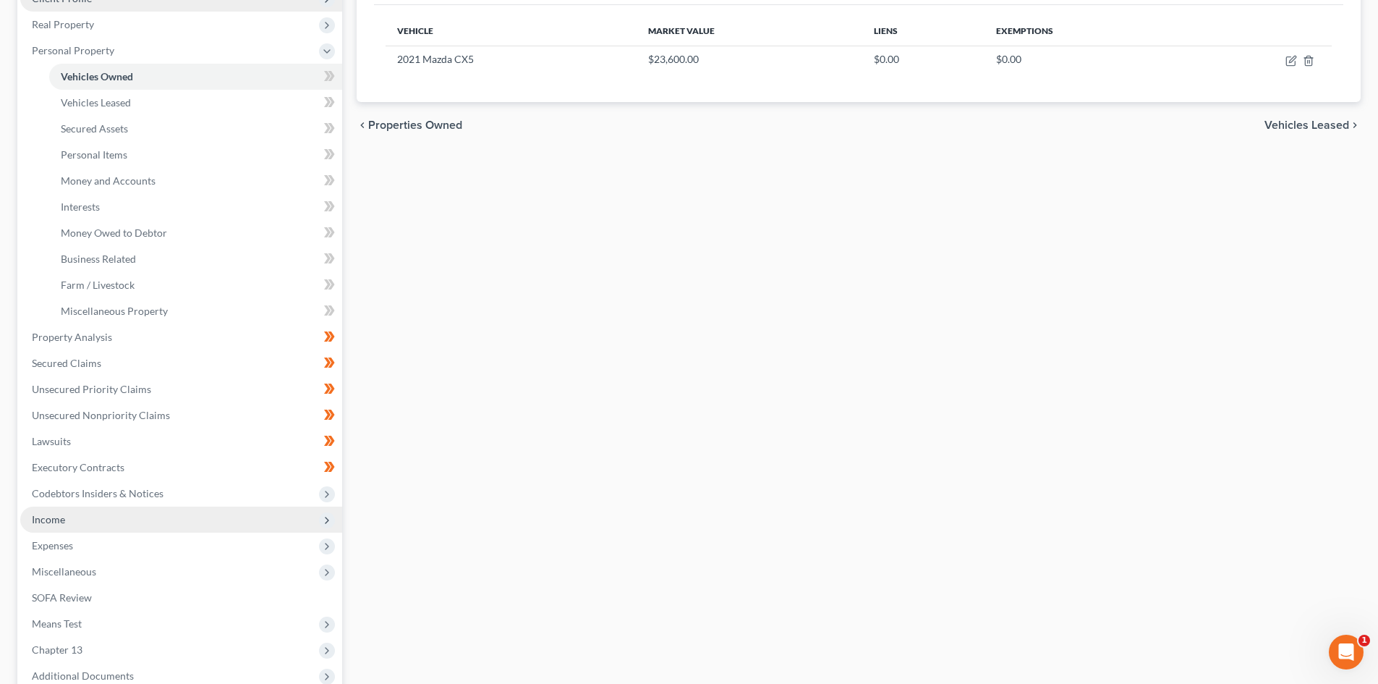
scroll to position [362, 0]
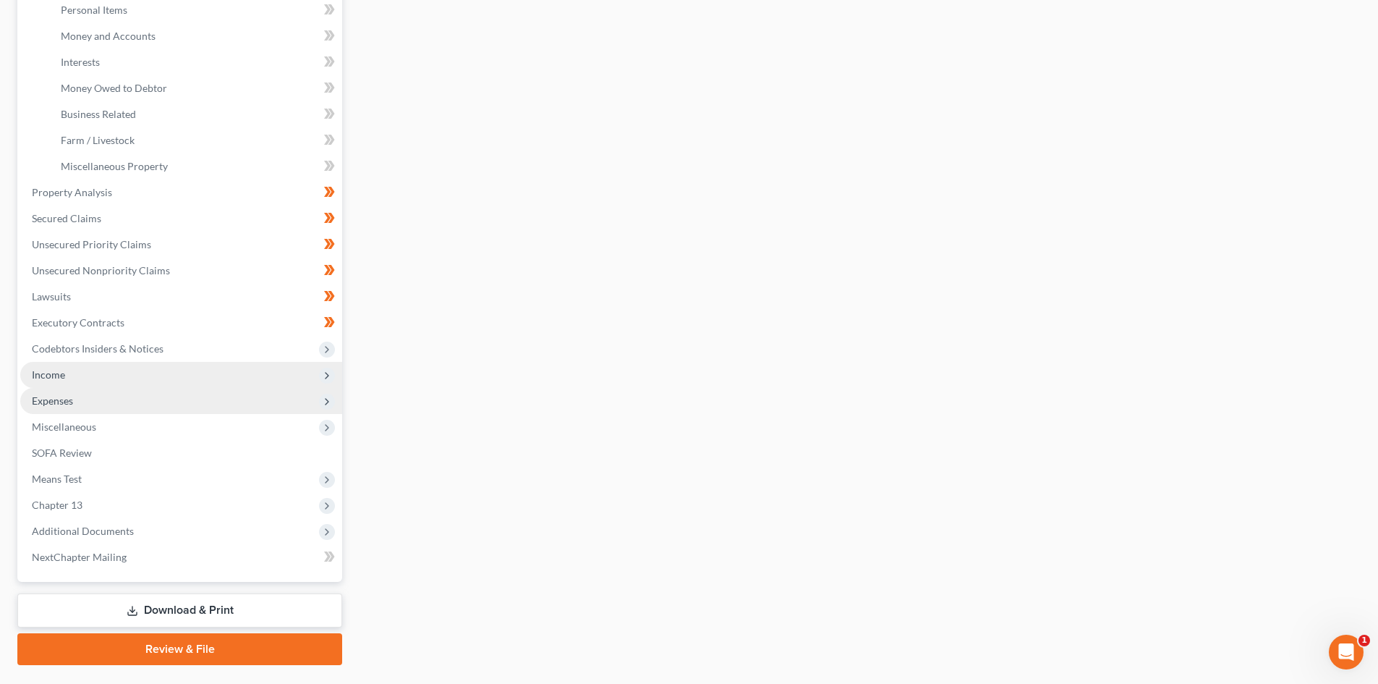
click at [78, 394] on span "Expenses" at bounding box center [181, 401] width 322 height 26
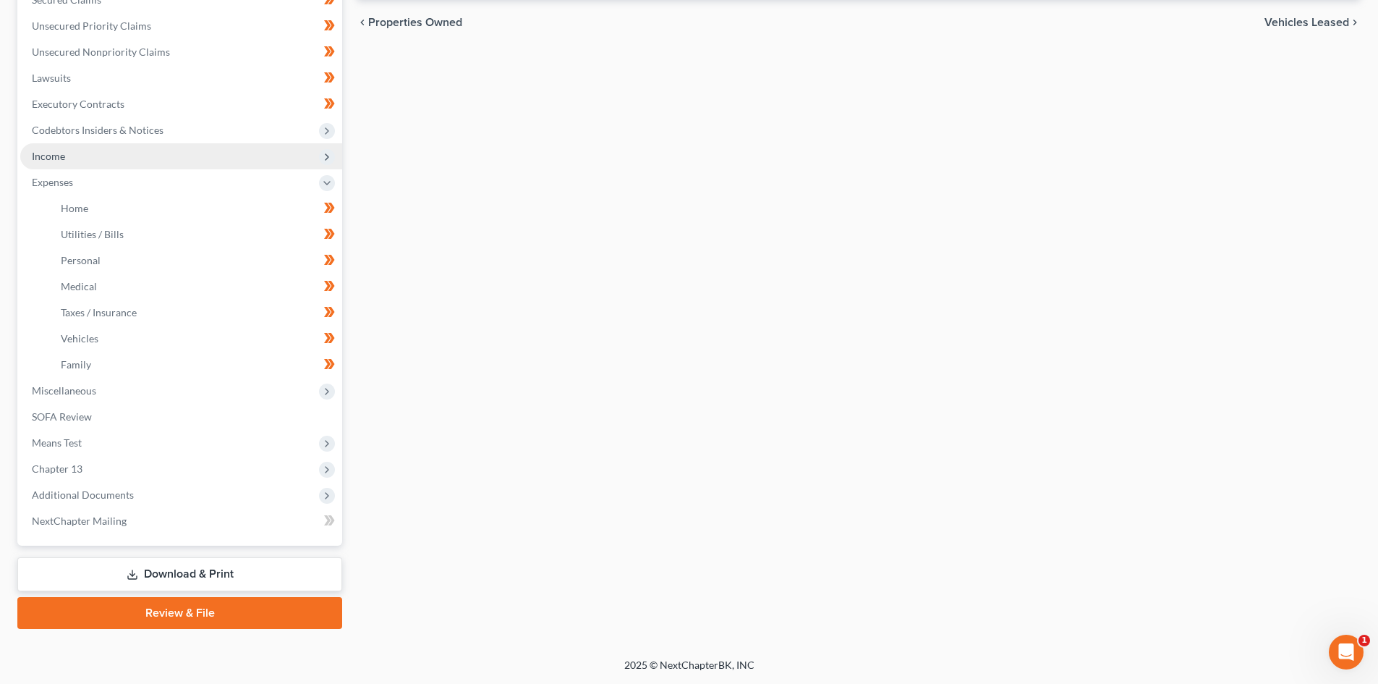
scroll to position [320, 0]
click at [88, 209] on span "Home" at bounding box center [74, 208] width 27 height 12
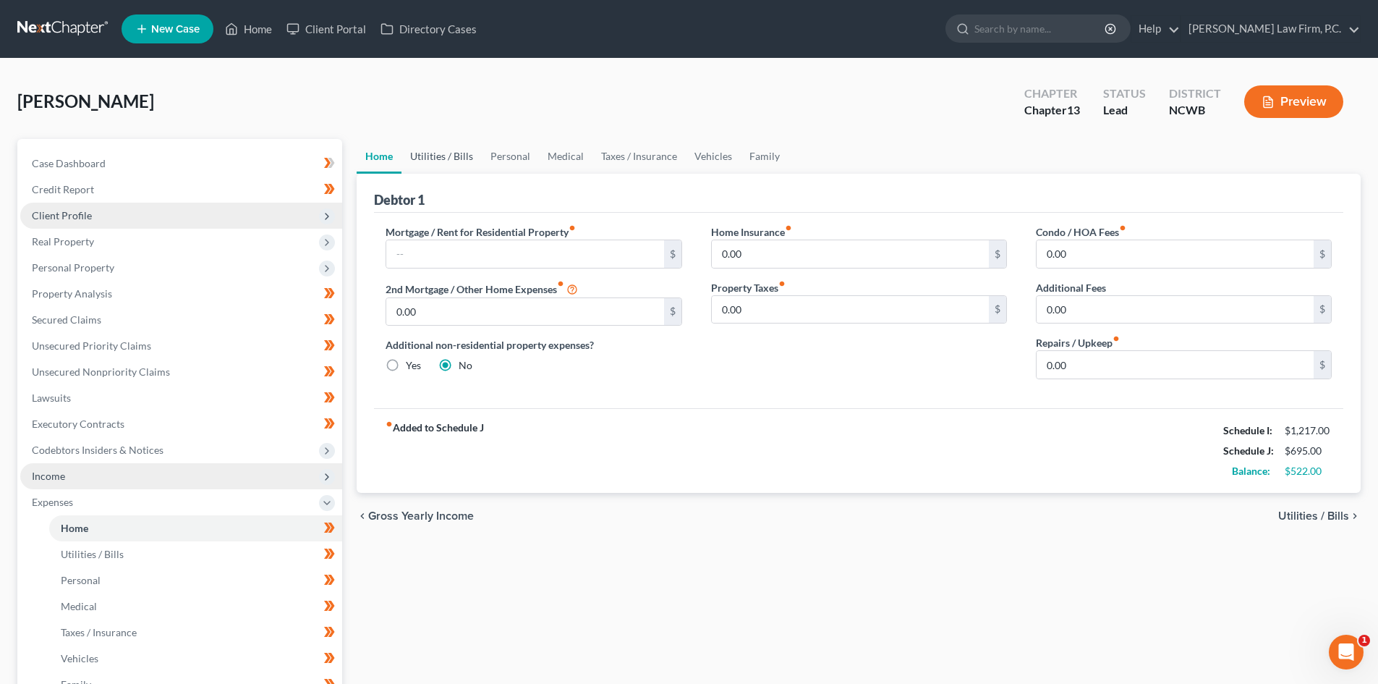
click at [452, 152] on link "Utilities / Bills" at bounding box center [442, 156] width 80 height 35
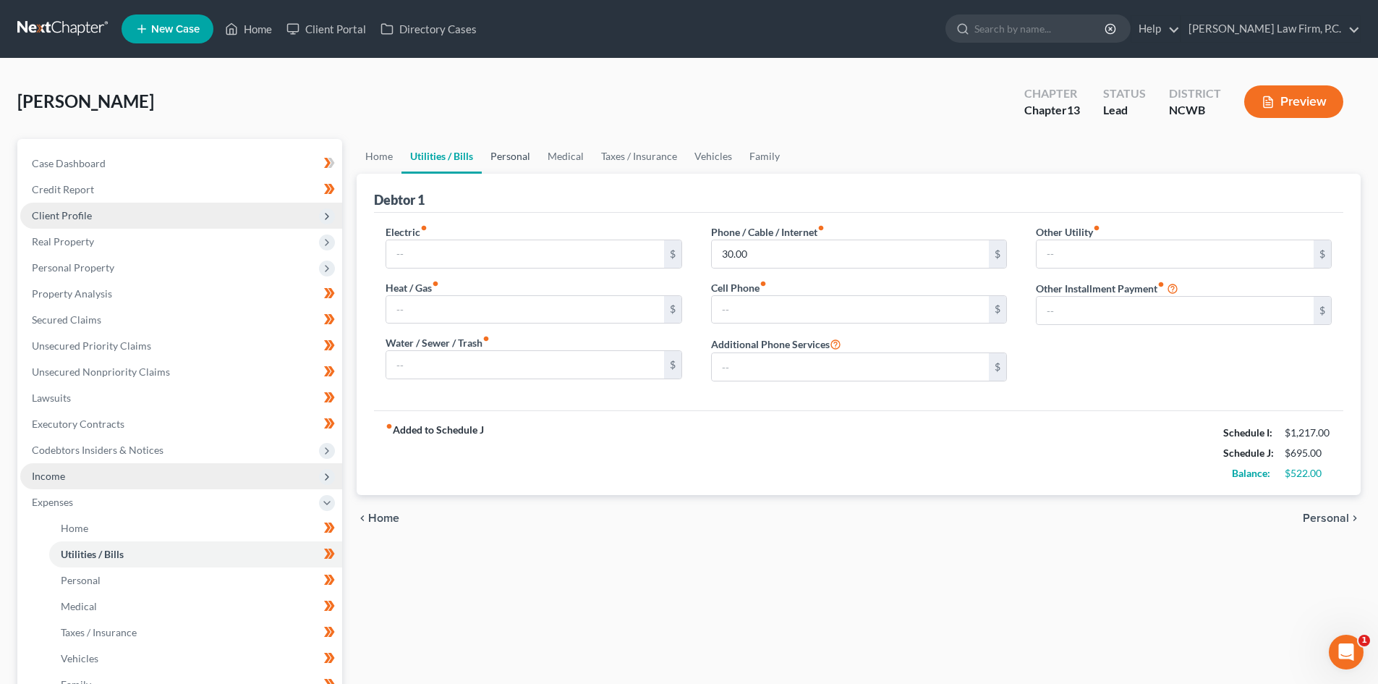
click at [499, 156] on link "Personal" at bounding box center [510, 156] width 57 height 35
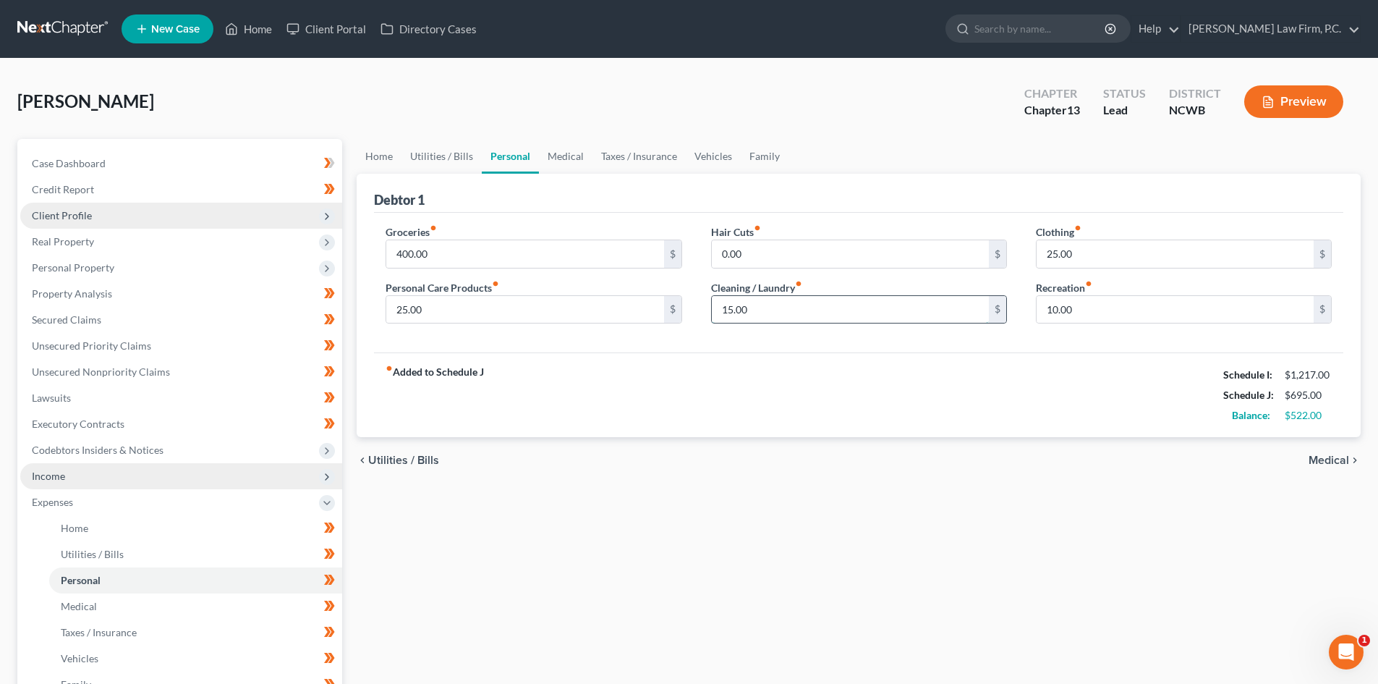
click at [814, 312] on input "15.00" at bounding box center [850, 309] width 277 height 27
click at [569, 156] on link "Medical" at bounding box center [566, 156] width 54 height 35
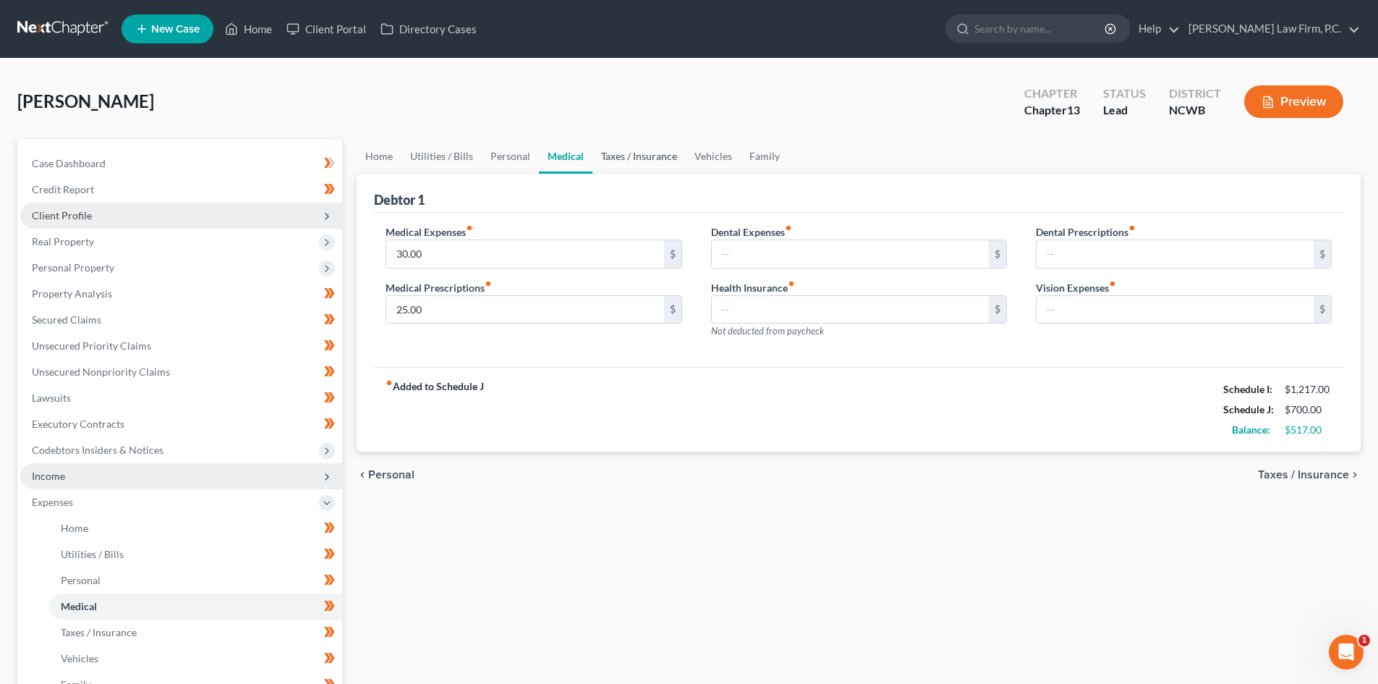
click at [624, 150] on link "Taxes / Insurance" at bounding box center [639, 156] width 93 height 35
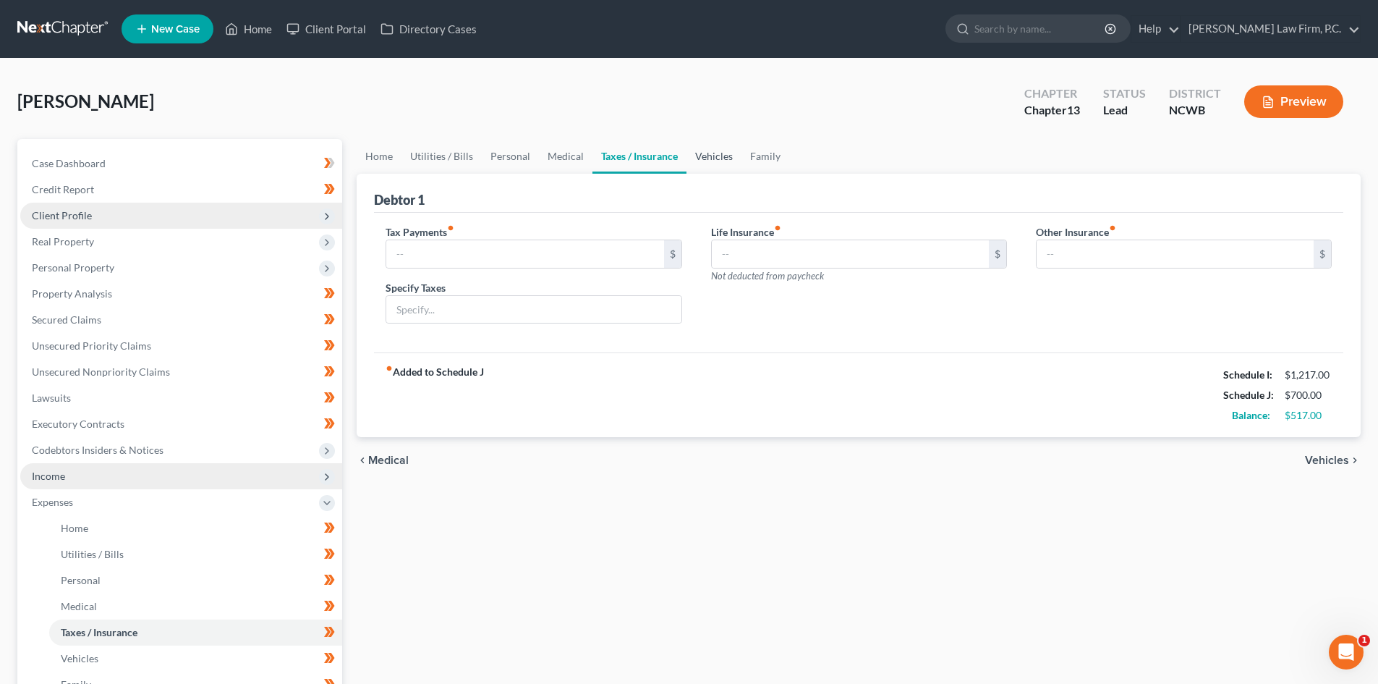
drag, startPoint x: 700, startPoint y: 158, endPoint x: 606, endPoint y: 230, distance: 118.7
click at [701, 158] on link "Vehicles" at bounding box center [714, 156] width 55 height 35
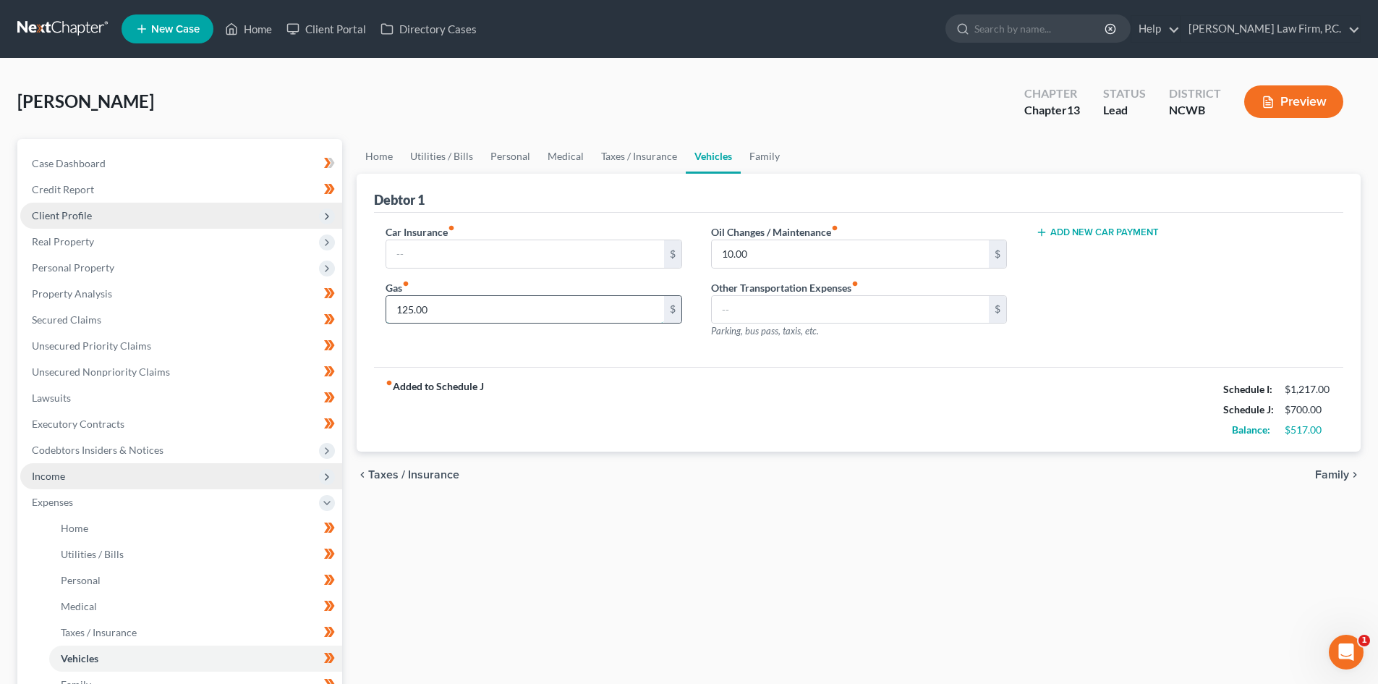
click at [509, 306] on input "125.00" at bounding box center [524, 309] width 277 height 27
drag, startPoint x: 774, startPoint y: 384, endPoint x: 844, endPoint y: 373, distance: 71.1
click at [774, 384] on div "fiber_manual_record Added to Schedule J Schedule I: $1,217.00 Schedule J: $735.…" at bounding box center [859, 409] width 970 height 85
click at [648, 161] on link "Taxes / Insurance" at bounding box center [639, 156] width 93 height 35
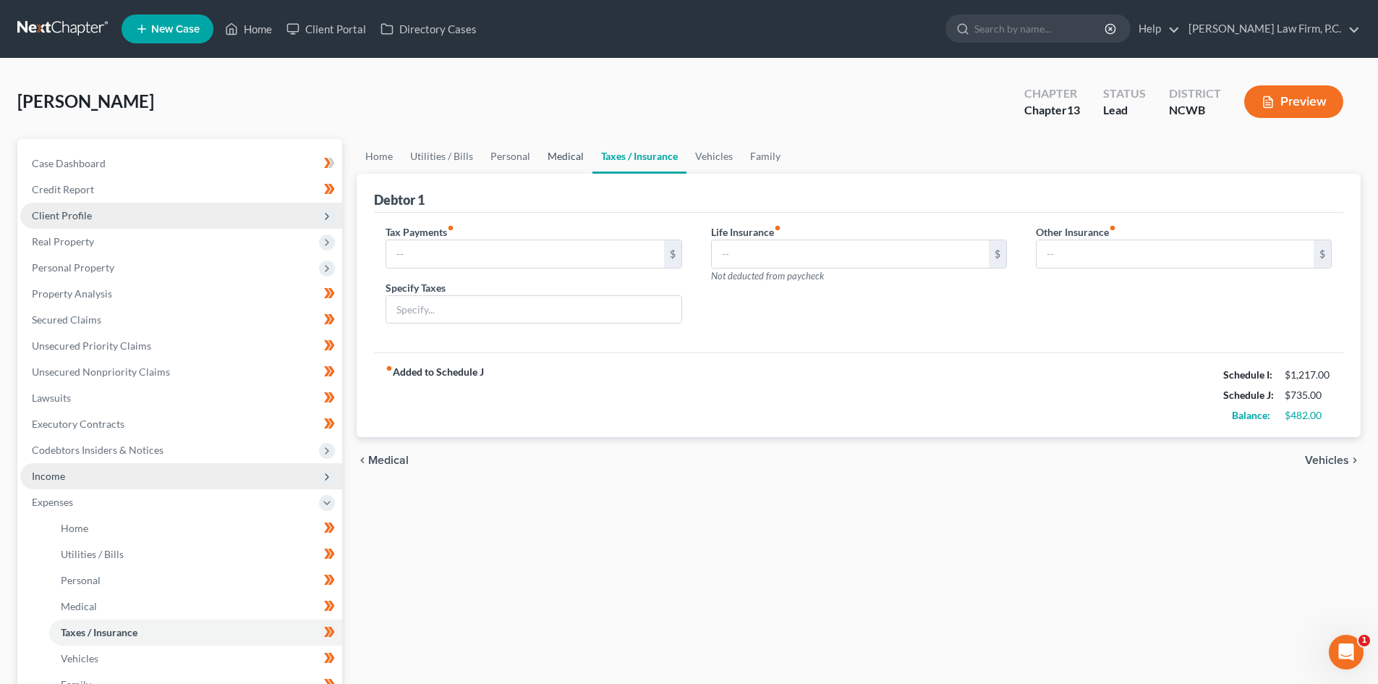
click at [559, 163] on link "Medical" at bounding box center [566, 156] width 54 height 35
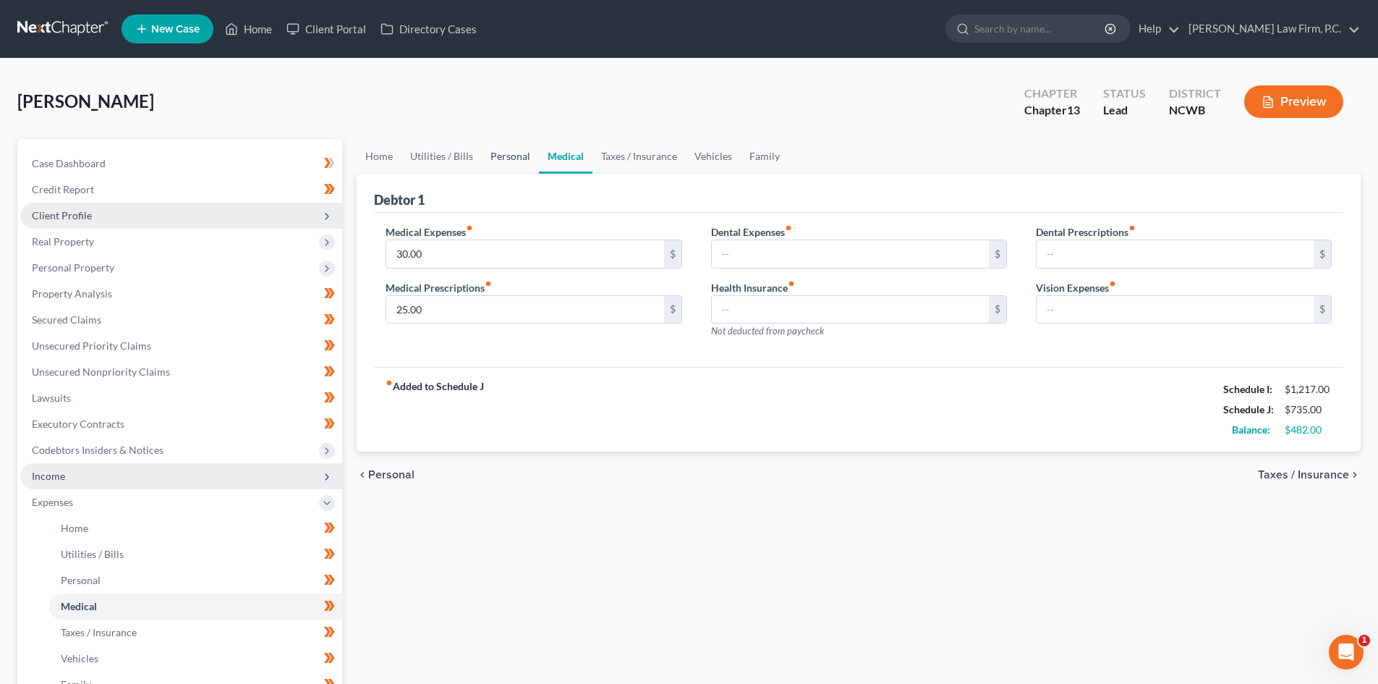
click at [514, 164] on link "Personal" at bounding box center [510, 156] width 57 height 35
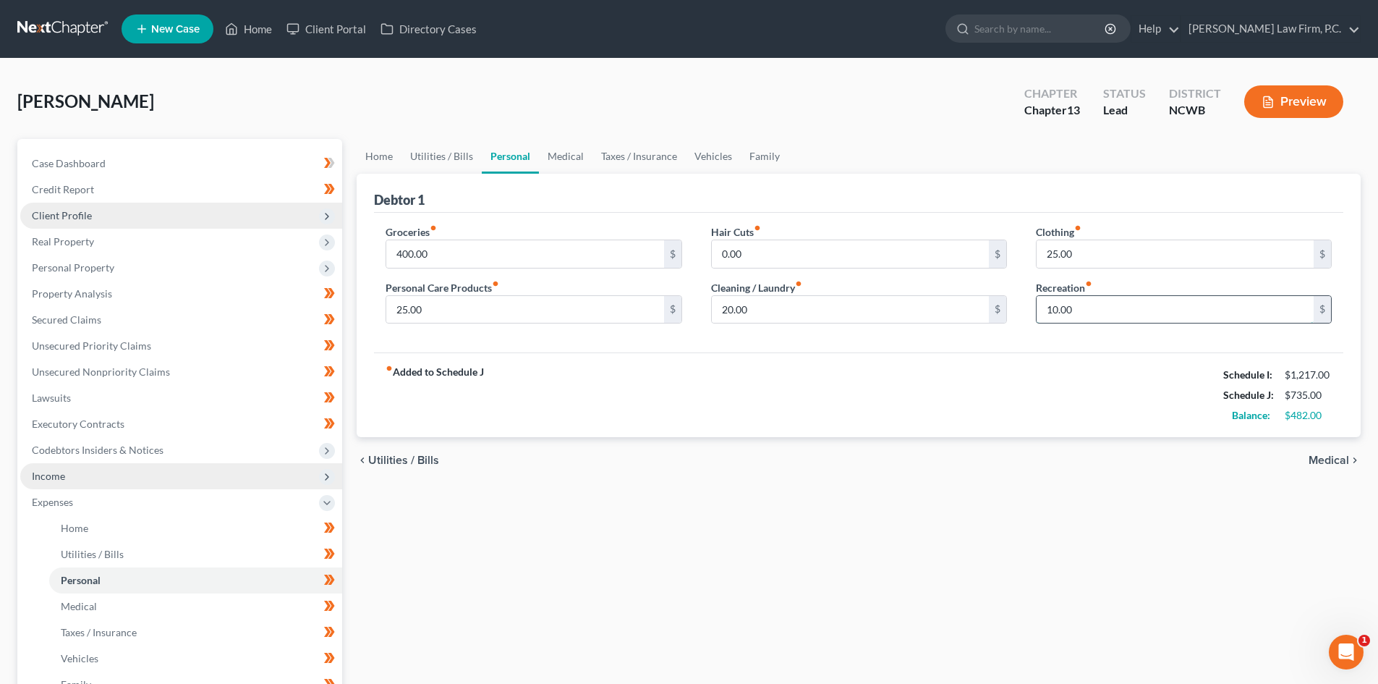
click at [1117, 305] on input "10.00" at bounding box center [1175, 309] width 277 height 27
click at [440, 152] on link "Utilities / Bills" at bounding box center [442, 156] width 80 height 35
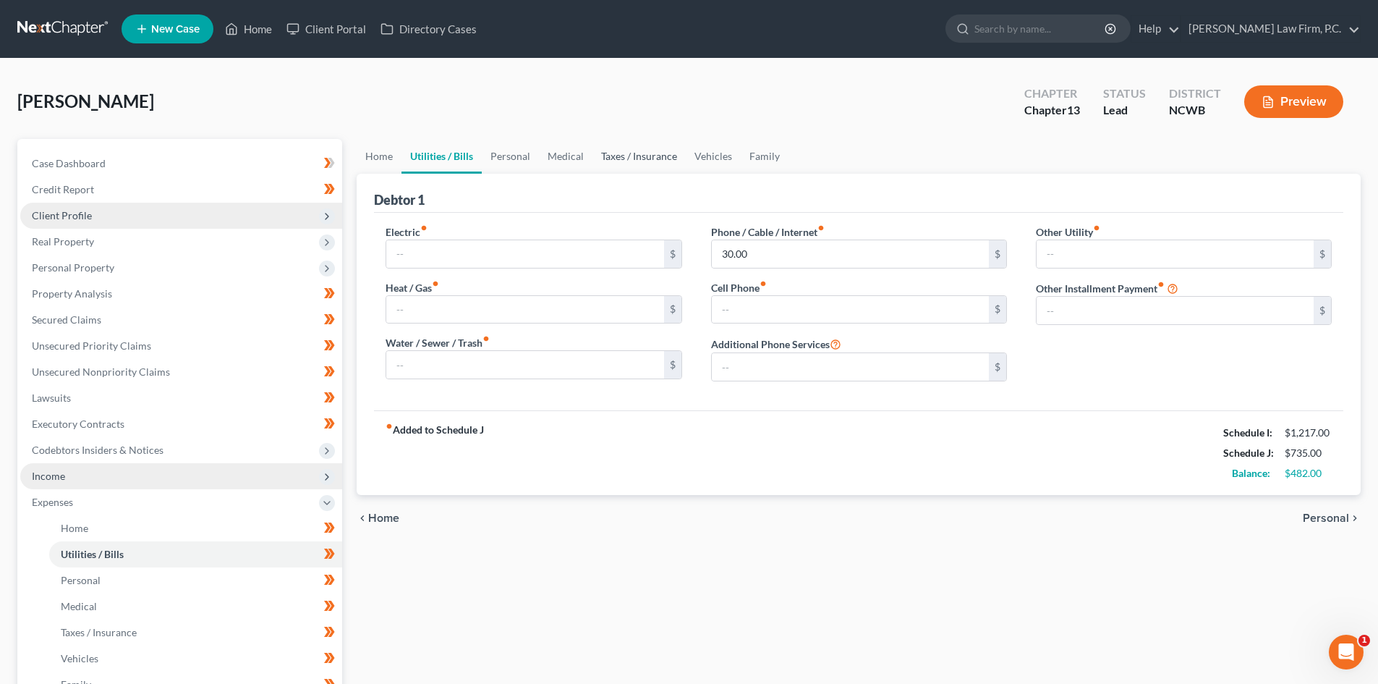
click at [638, 158] on link "Taxes / Insurance" at bounding box center [639, 156] width 93 height 35
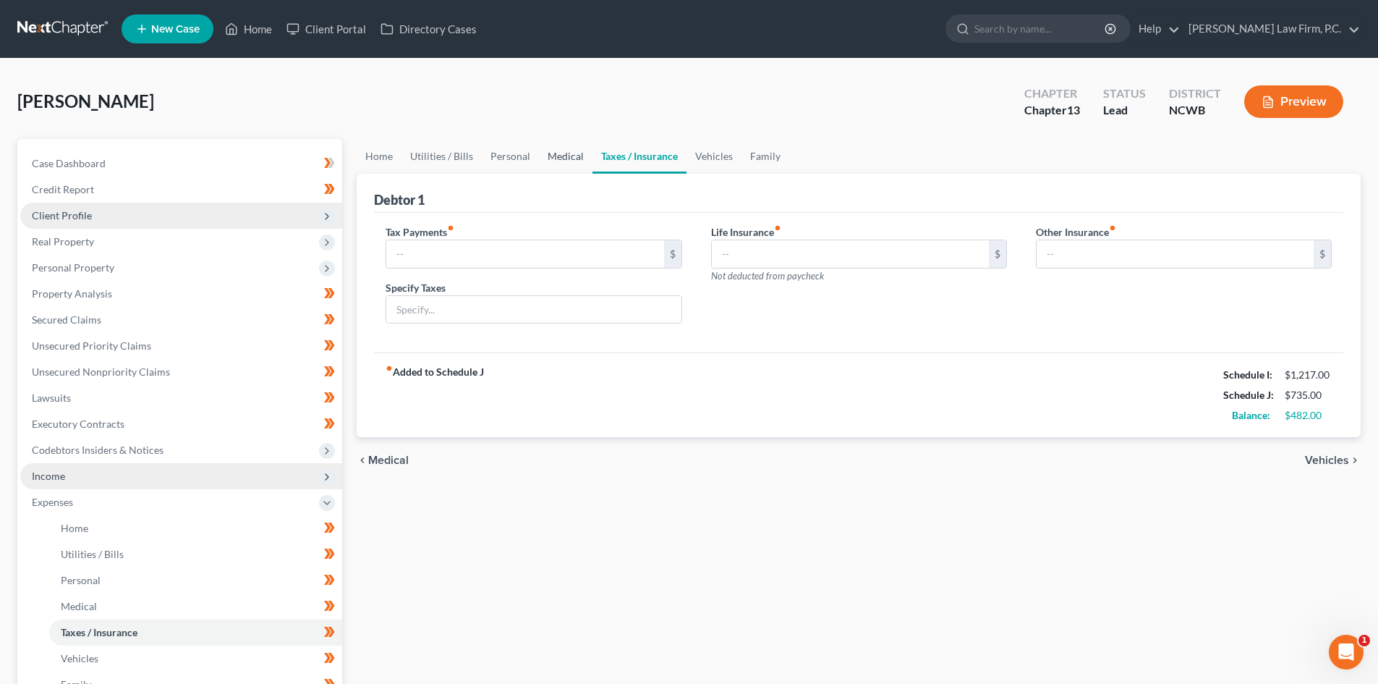
click at [559, 161] on link "Medical" at bounding box center [566, 156] width 54 height 35
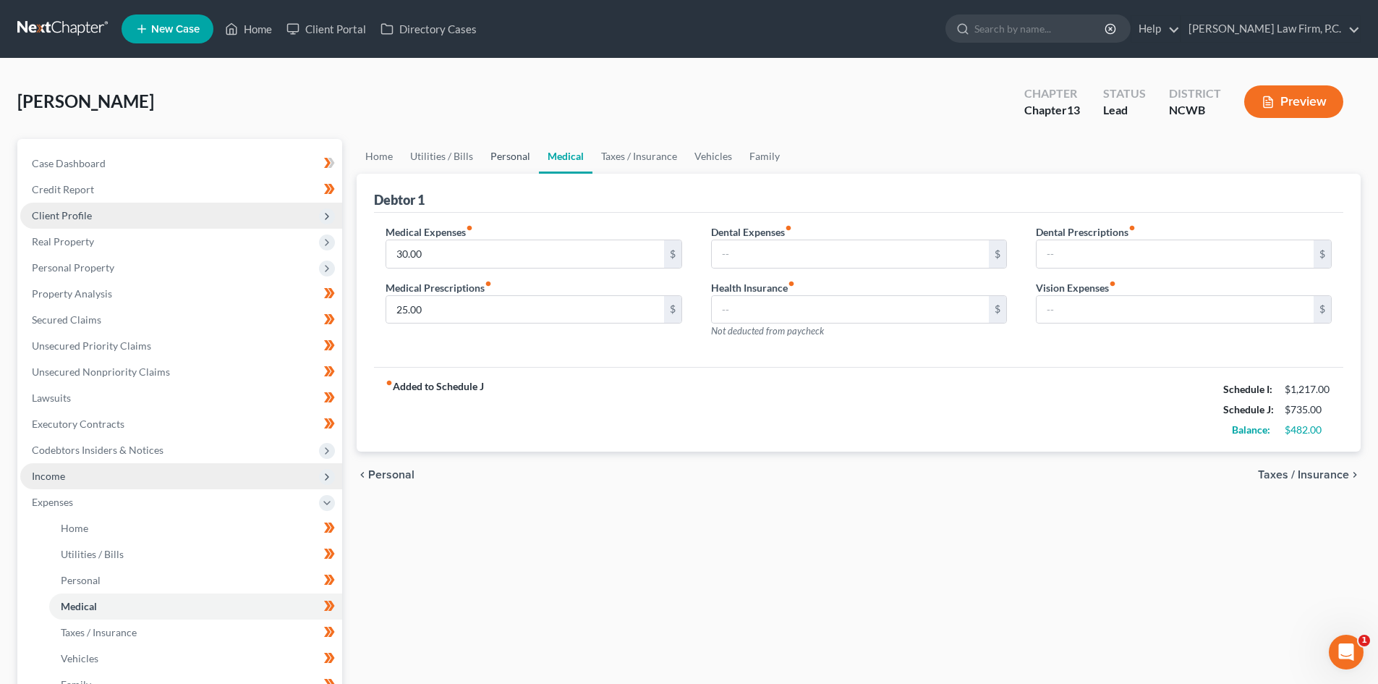
click at [517, 151] on link "Personal" at bounding box center [510, 156] width 57 height 35
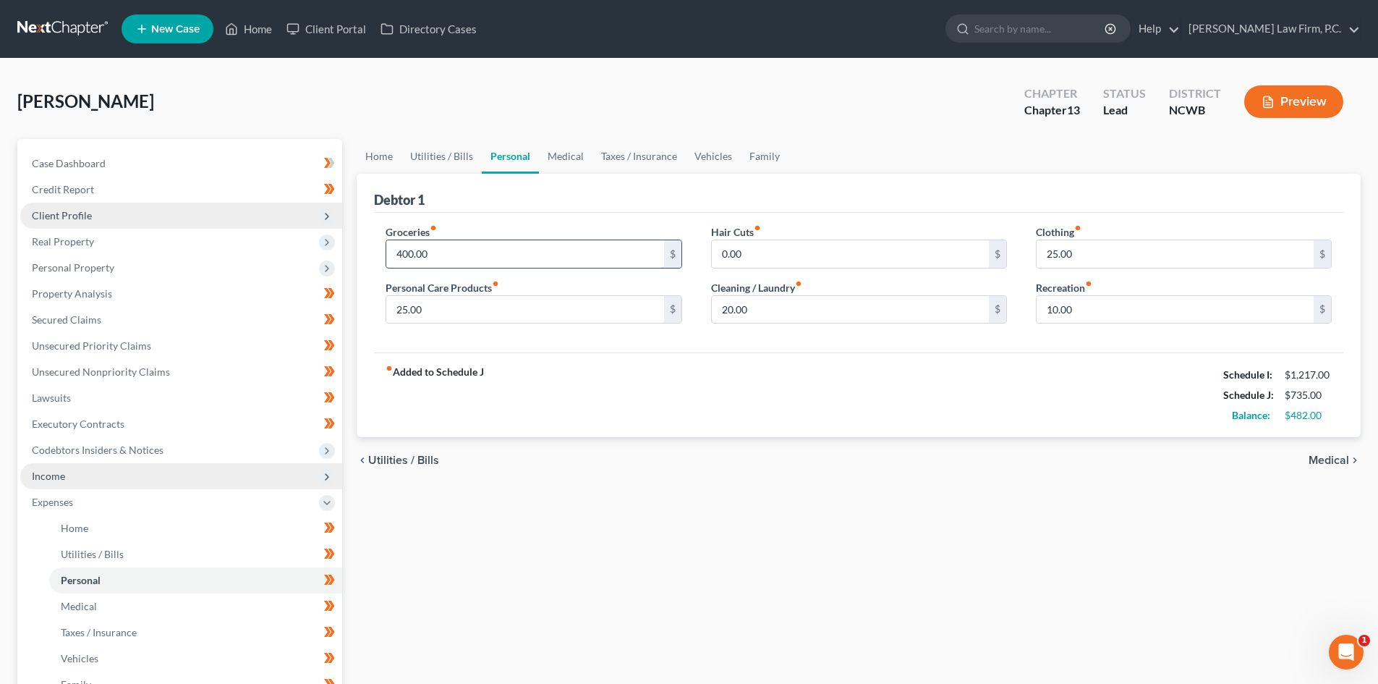
click at [422, 247] on input "400.00" at bounding box center [524, 253] width 277 height 27
click at [573, 341] on div "Groceries fiber_manual_record 425 $ Personal Care Products fiber_manual_record …" at bounding box center [859, 283] width 970 height 140
click at [584, 220] on div "Groceries fiber_manual_record 425 $ Personal Care Products fiber_manual_record …" at bounding box center [859, 283] width 970 height 140
click at [567, 258] on input "425" at bounding box center [524, 253] width 277 height 27
click at [1118, 389] on div "fiber_manual_record Added to Schedule J Schedule I: $1,217.00 Schedule J: $760.…" at bounding box center [859, 394] width 970 height 85
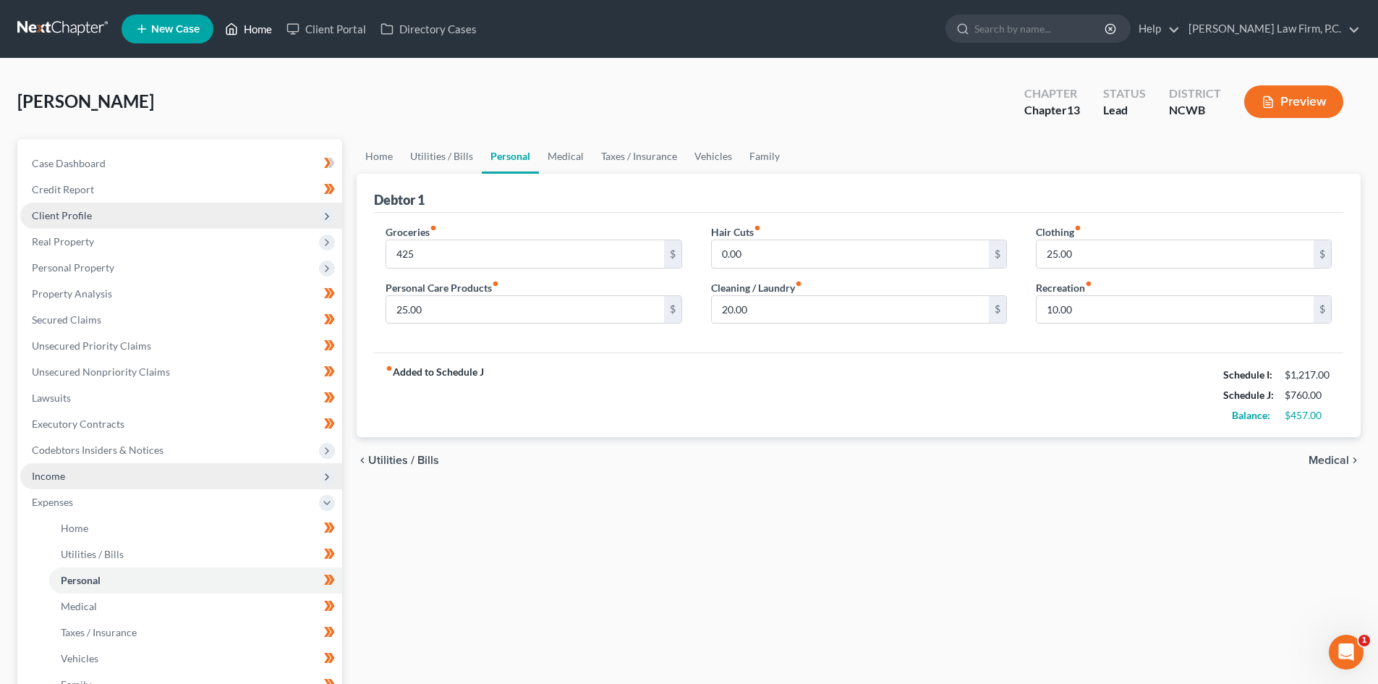
click at [253, 30] on link "Home" at bounding box center [249, 29] width 62 height 26
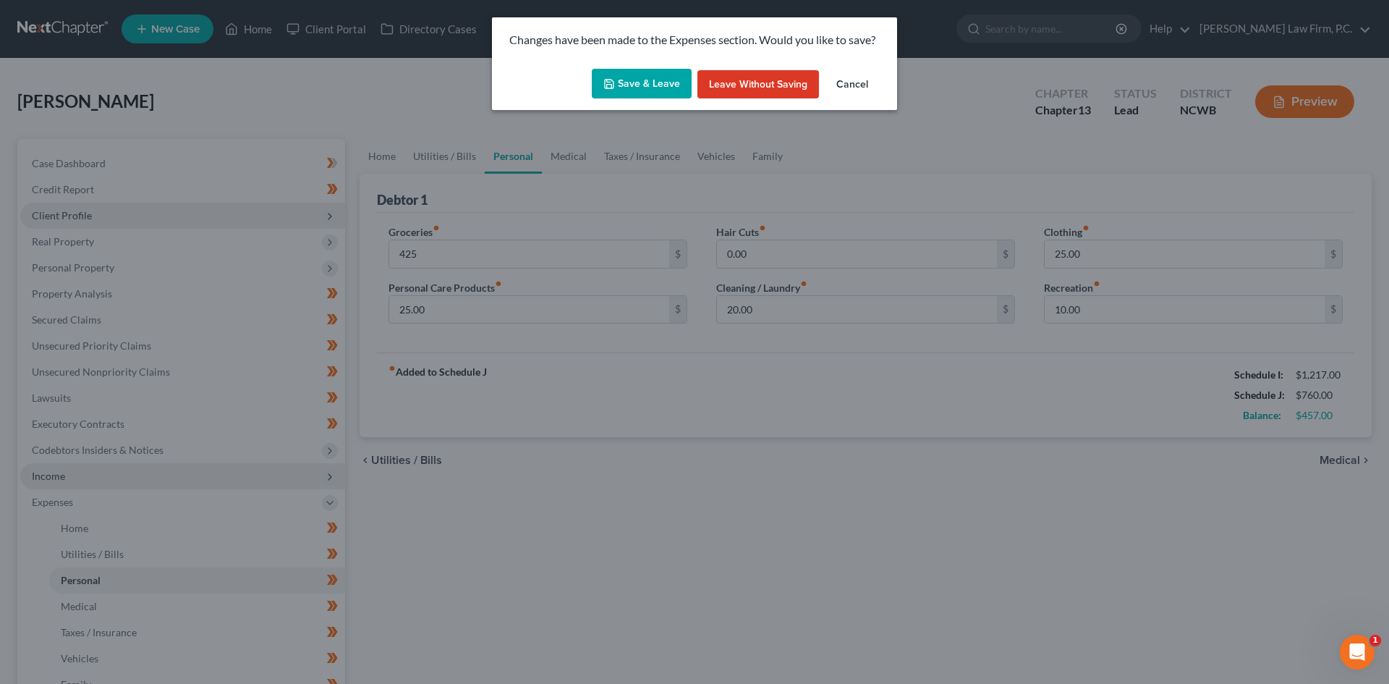
click at [635, 82] on button "Save & Leave" at bounding box center [642, 84] width 100 height 30
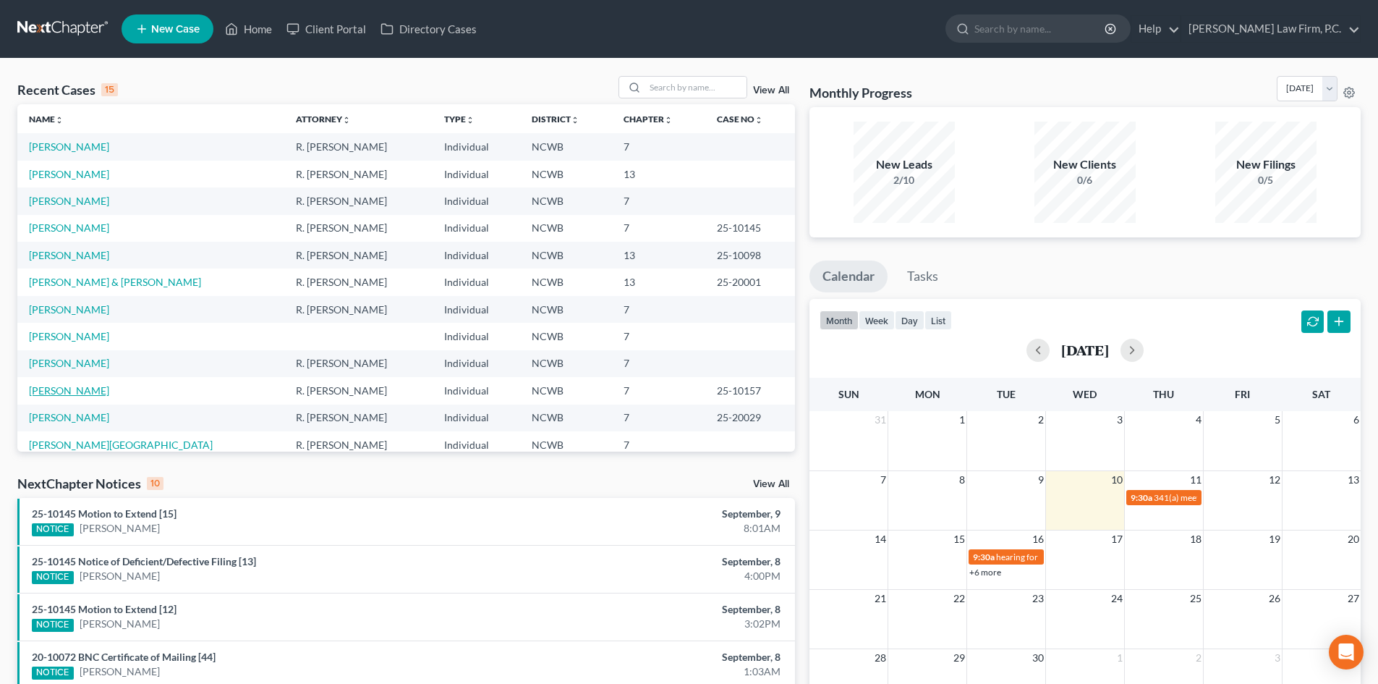
click at [82, 386] on link "[PERSON_NAME]" at bounding box center [69, 390] width 80 height 12
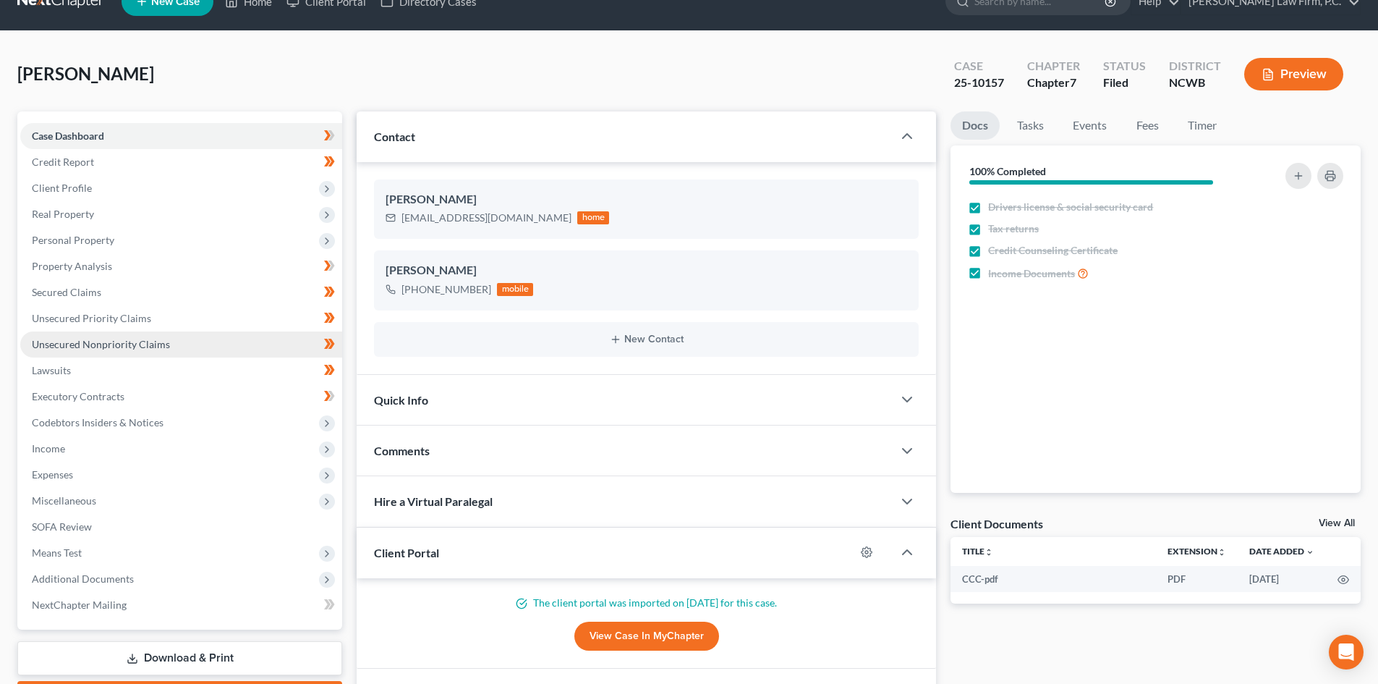
scroll to position [118, 0]
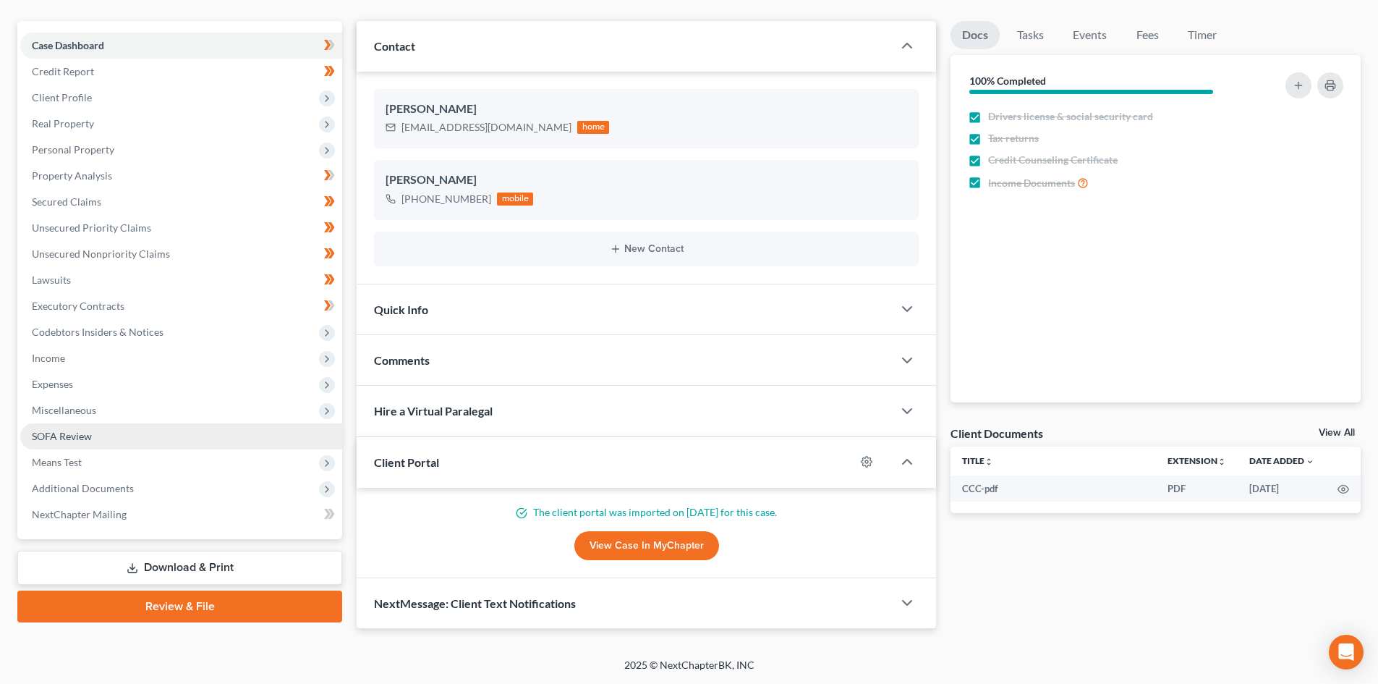
click at [83, 436] on span "SOFA Review" at bounding box center [62, 436] width 60 height 12
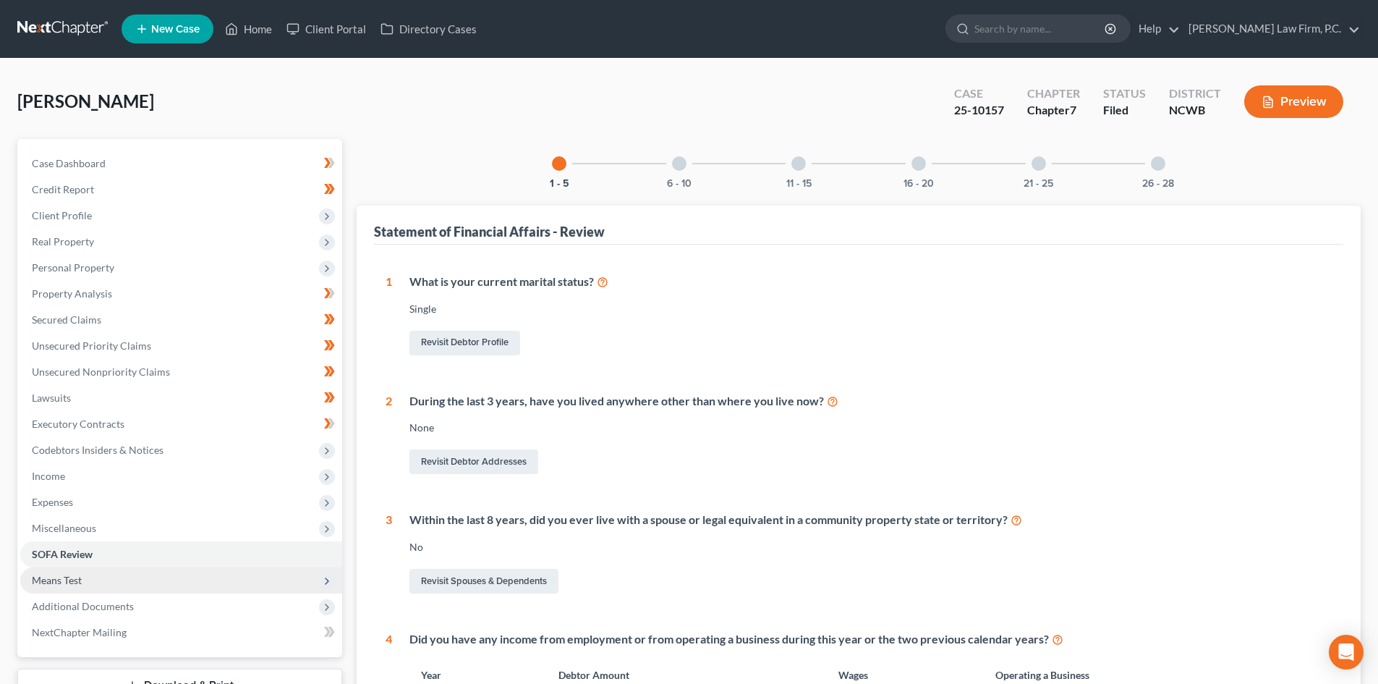
click at [58, 592] on span "Means Test" at bounding box center [181, 580] width 322 height 26
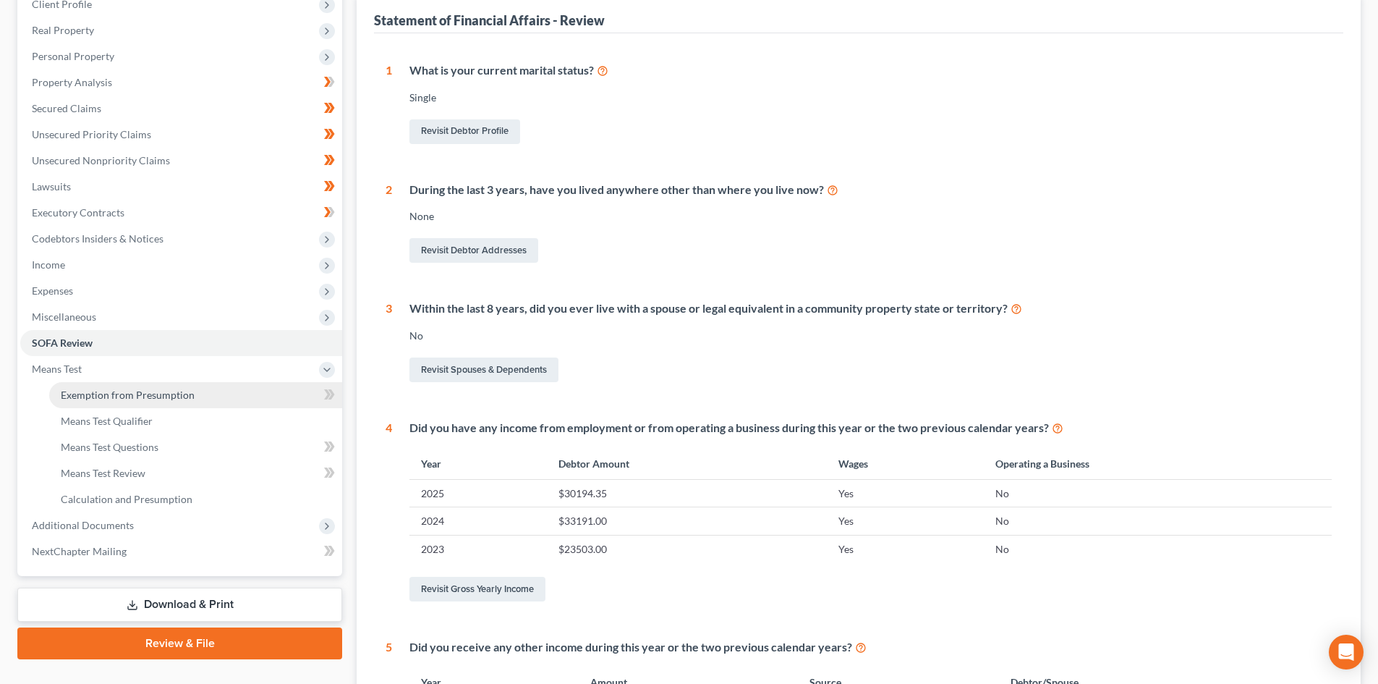
scroll to position [289, 0]
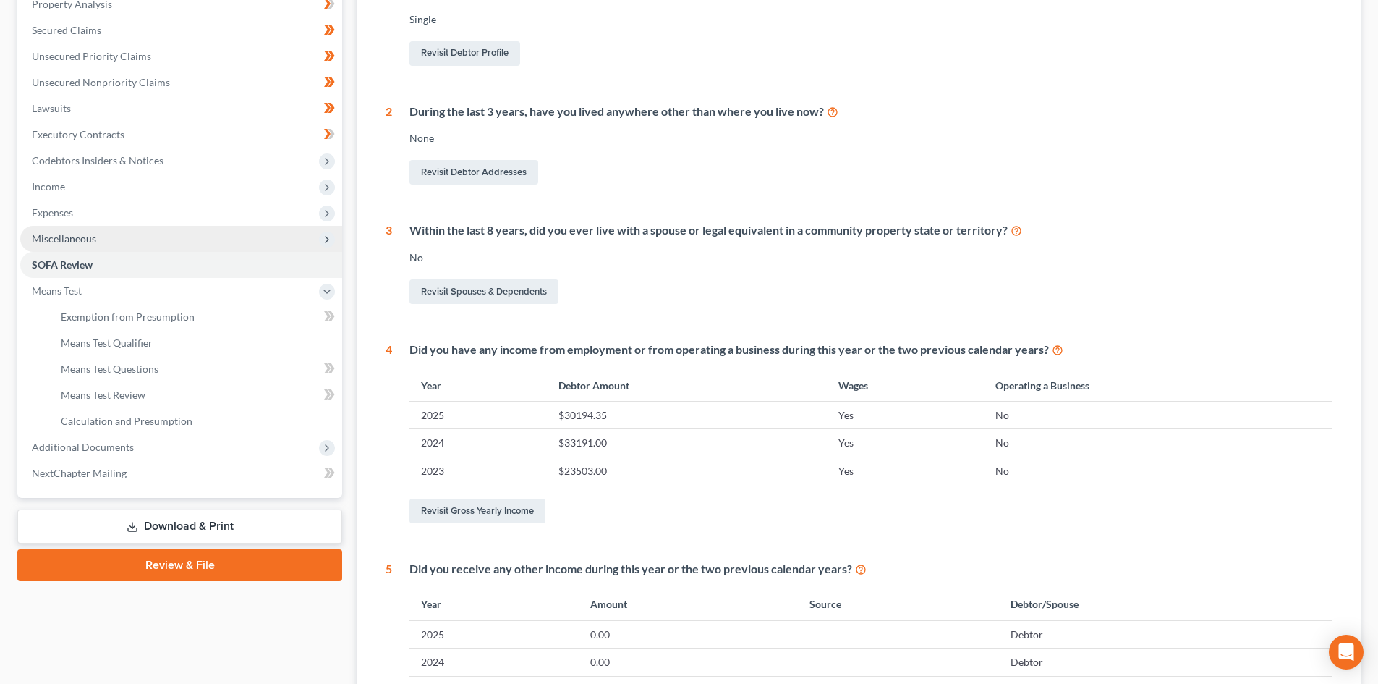
click at [93, 244] on span "Miscellaneous" at bounding box center [64, 238] width 64 height 12
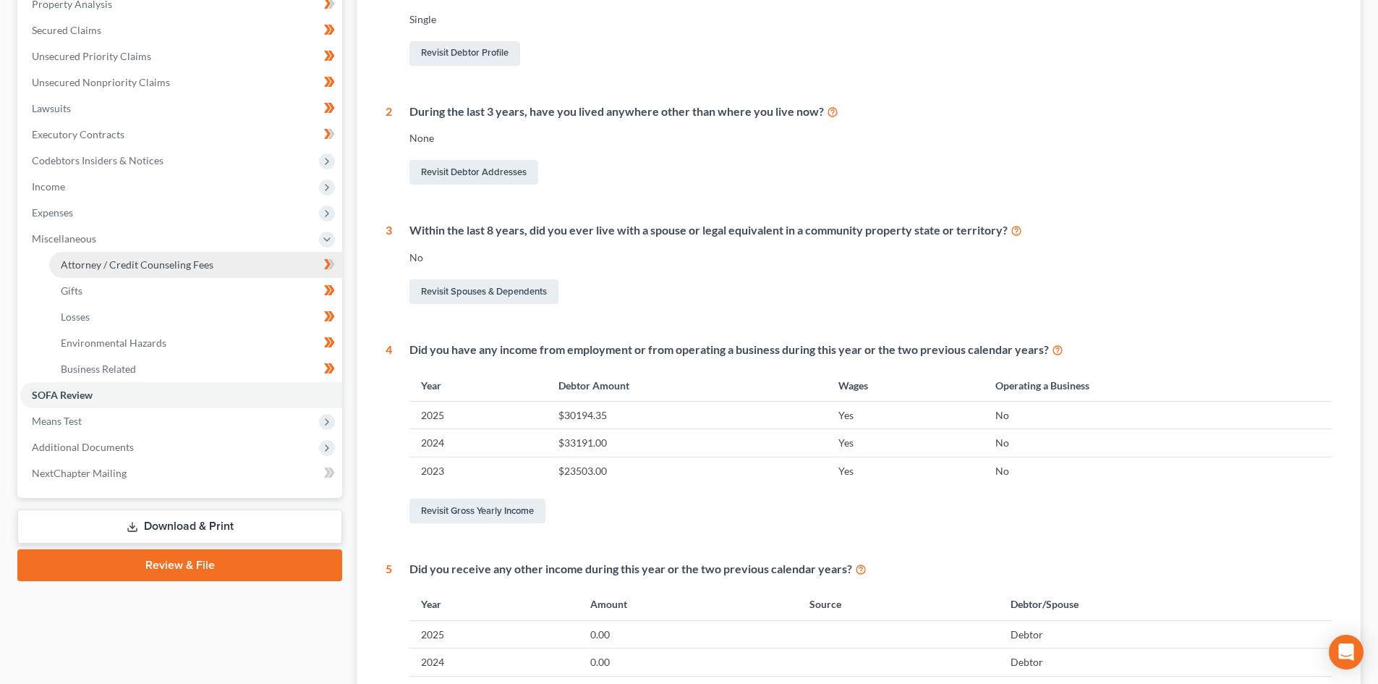
click at [96, 268] on span "Attorney / Credit Counseling Fees" at bounding box center [137, 264] width 153 height 12
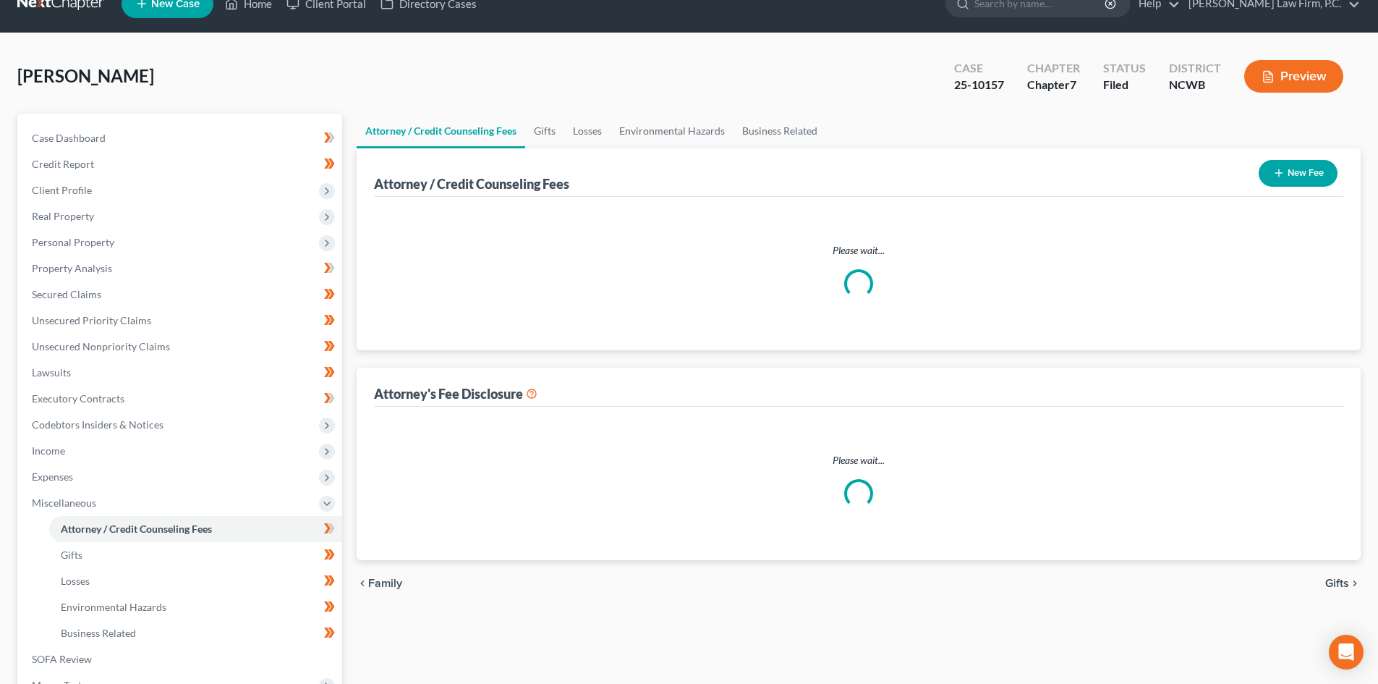
select select "2"
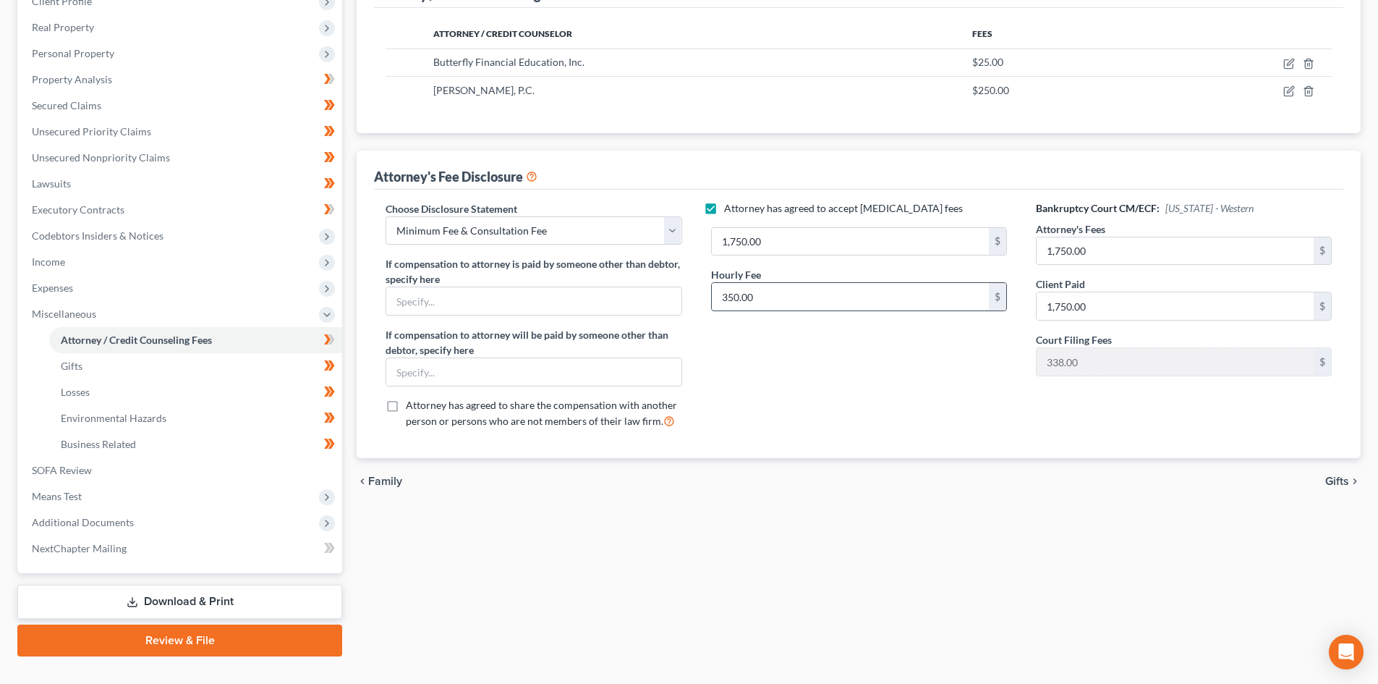
scroll to position [217, 0]
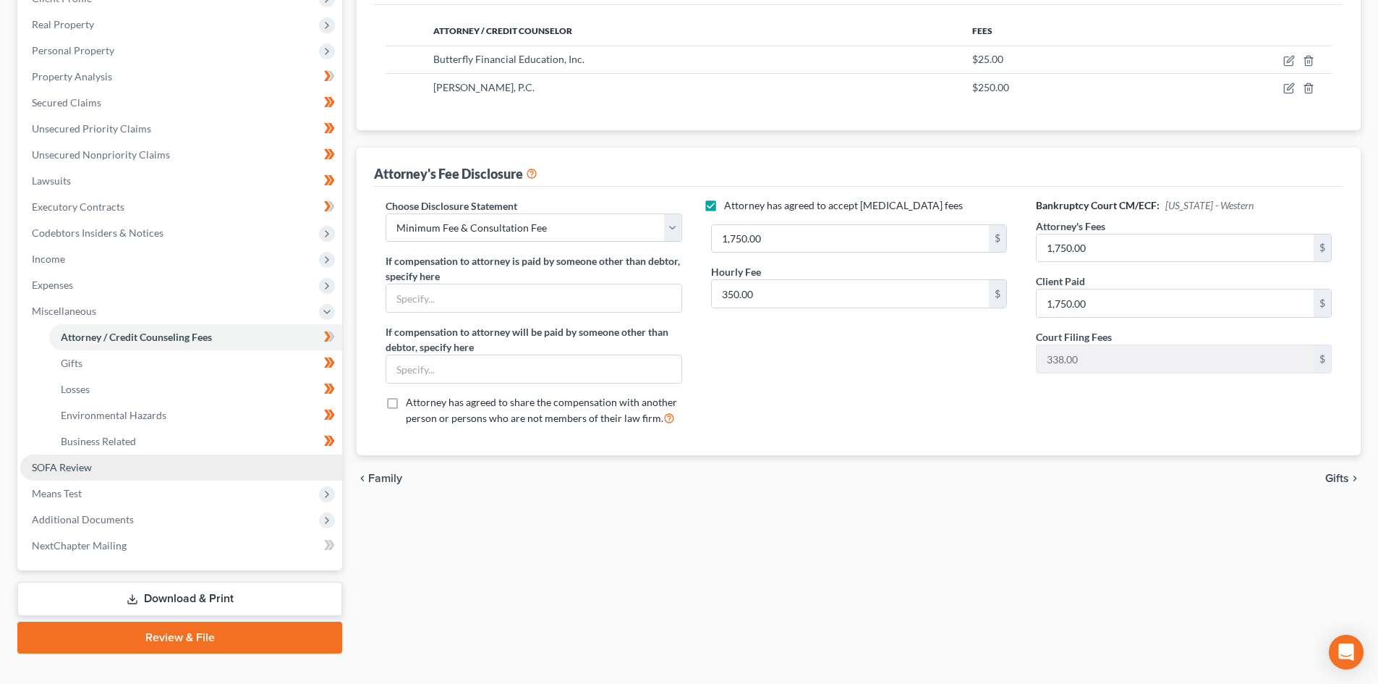
click at [58, 462] on span "SOFA Review" at bounding box center [62, 467] width 60 height 12
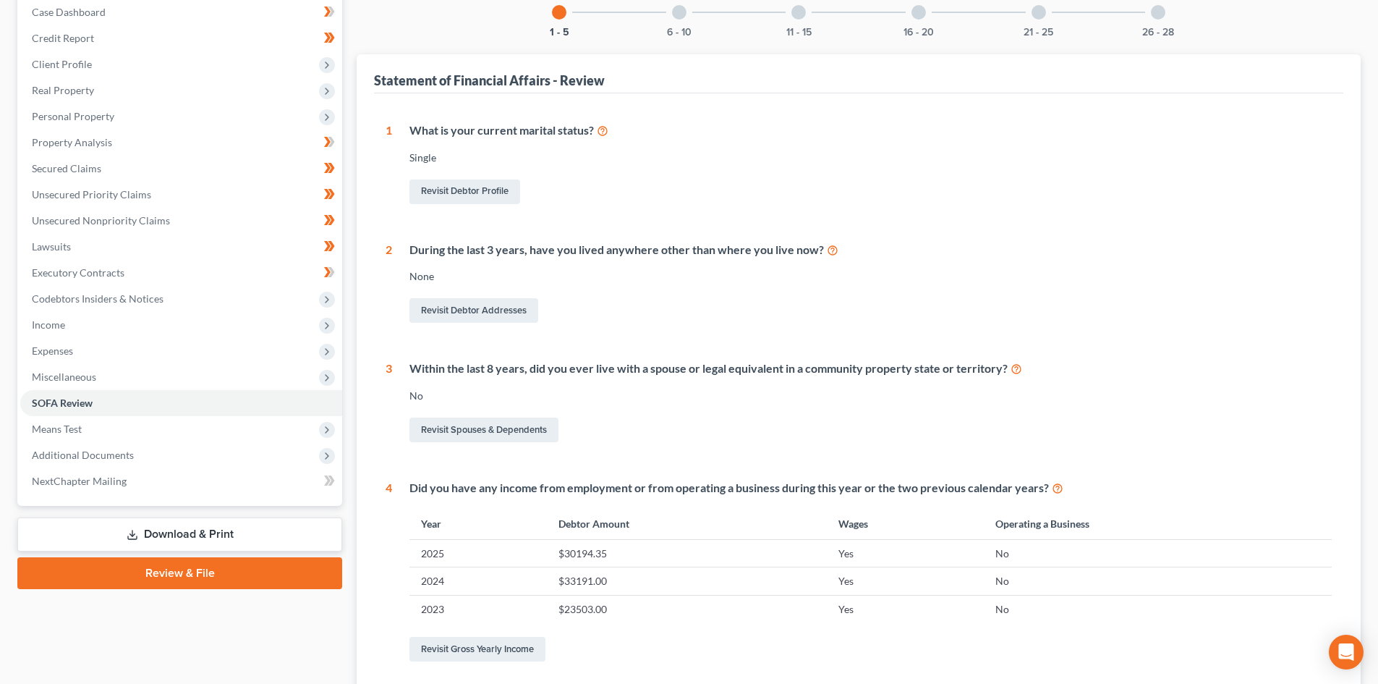
scroll to position [217, 0]
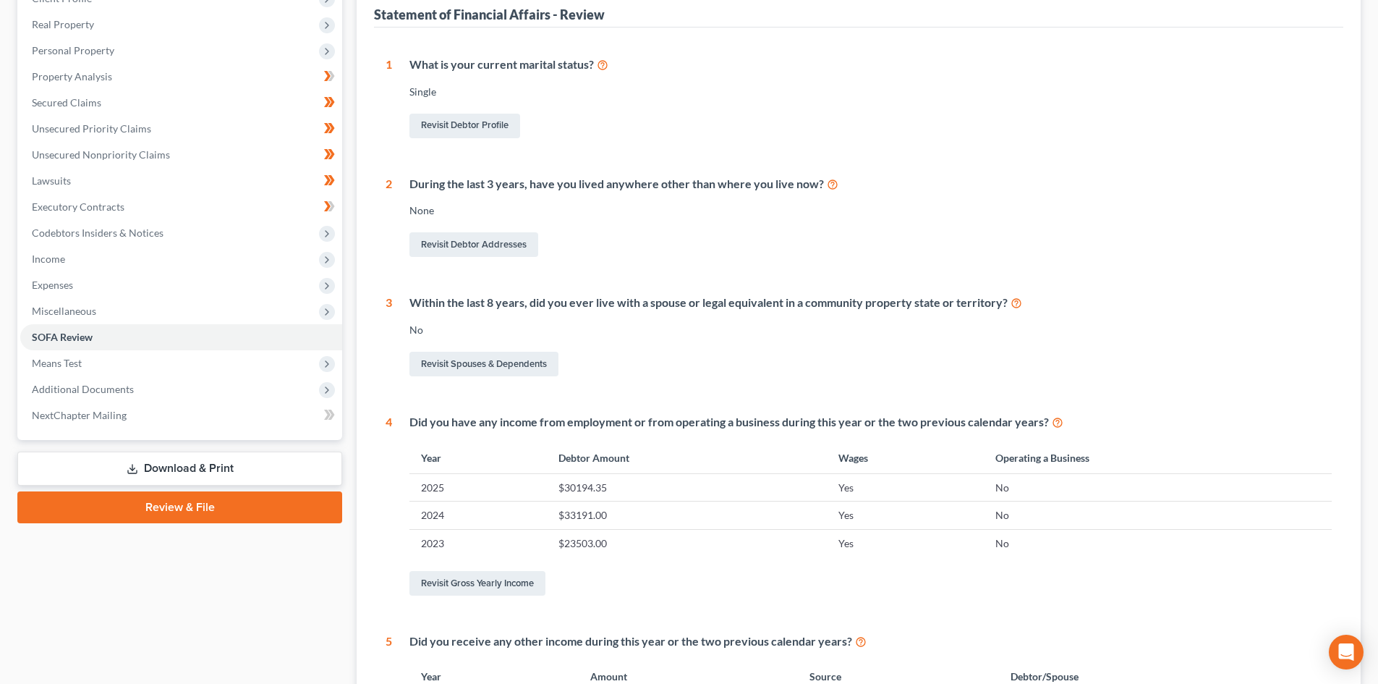
click at [829, 182] on icon at bounding box center [833, 184] width 12 height 14
click at [497, 245] on link "Revisit Debtor Addresses" at bounding box center [474, 244] width 129 height 25
